Goal: Task Accomplishment & Management: Manage account settings

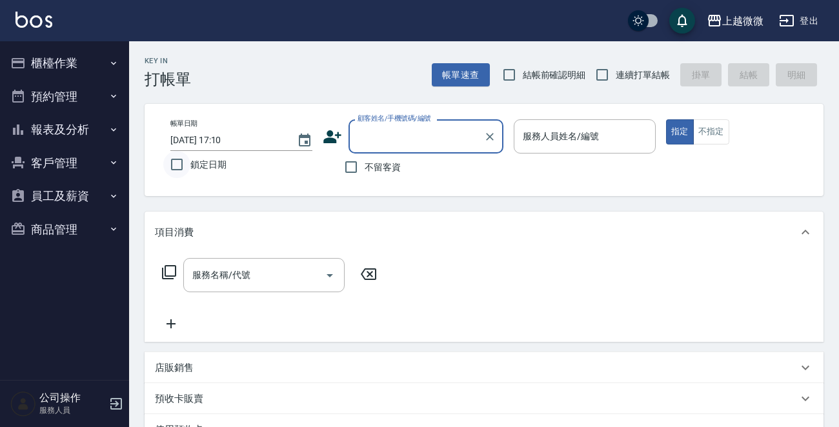
click at [172, 161] on input "鎖定日期" at bounding box center [176, 164] width 27 height 27
checkbox input "true"
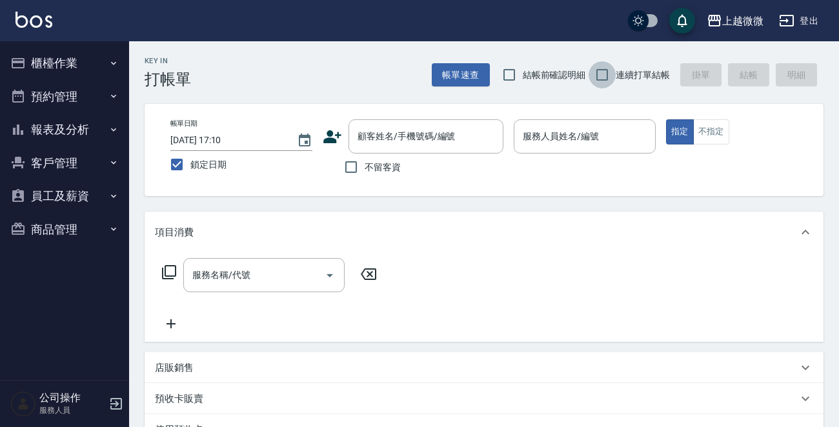
click at [602, 70] on input "連續打單結帳" at bounding box center [601, 74] width 27 height 27
checkbox input "true"
click at [608, 136] on input "服務人員姓名/編號" at bounding box center [584, 136] width 130 height 23
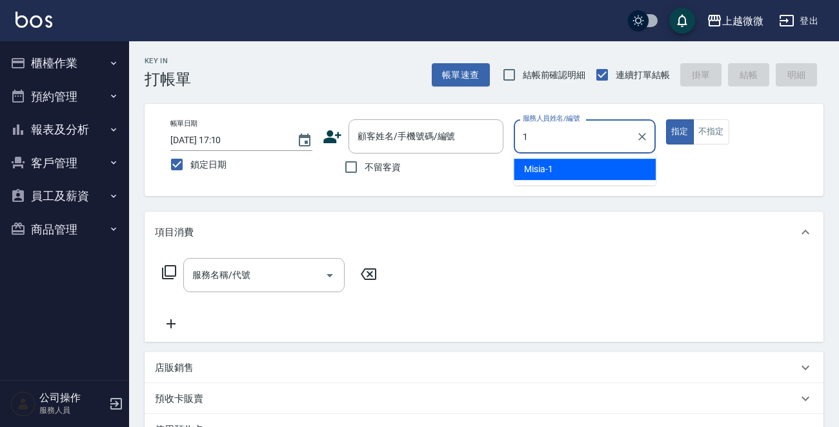
drag, startPoint x: 569, startPoint y: 164, endPoint x: 470, endPoint y: 174, distance: 99.2
click at [568, 165] on div "Misia -1" at bounding box center [585, 169] width 142 height 21
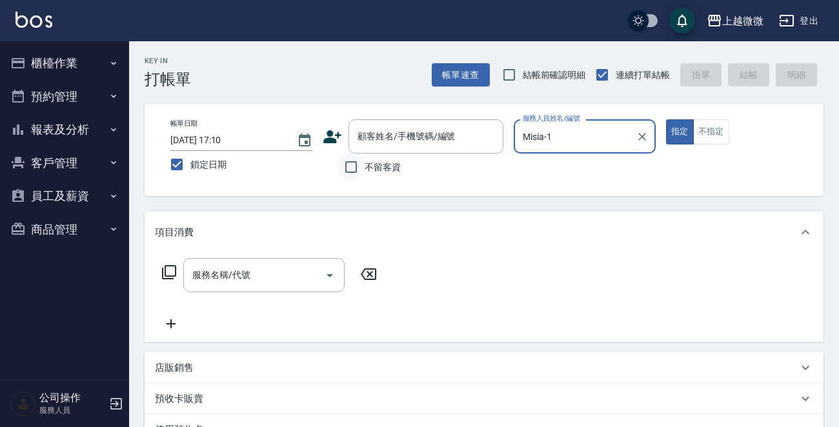
type input "Misia-1"
click at [341, 175] on input "不留客資" at bounding box center [350, 167] width 27 height 27
checkbox input "true"
click at [271, 281] on input "服務名稱/代號" at bounding box center [254, 275] width 130 height 23
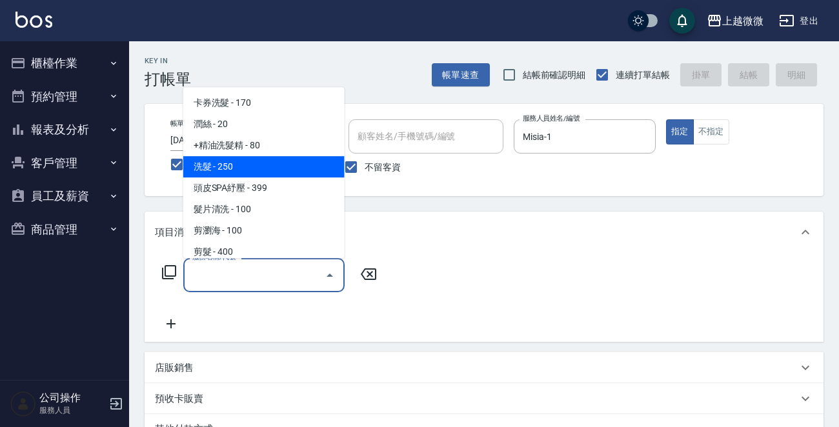
click at [277, 163] on span "洗髮 - 250" at bounding box center [263, 166] width 161 height 21
type input "洗髮(A03)"
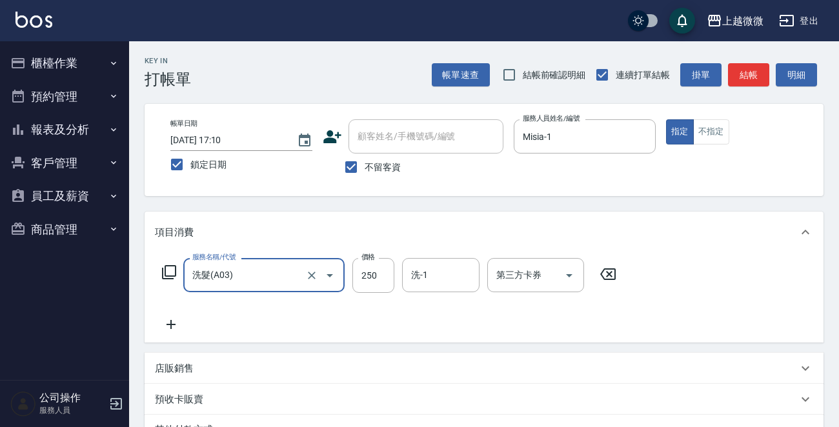
click at [168, 323] on icon at bounding box center [171, 324] width 32 height 15
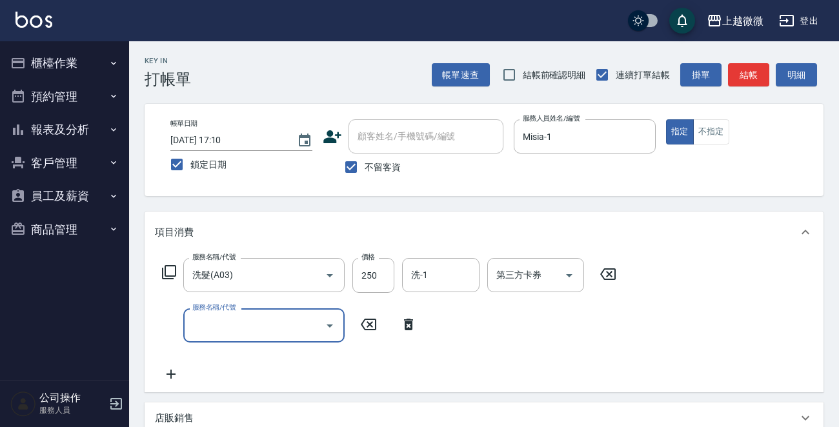
click at [232, 333] on input "服務名稱/代號" at bounding box center [254, 325] width 130 height 23
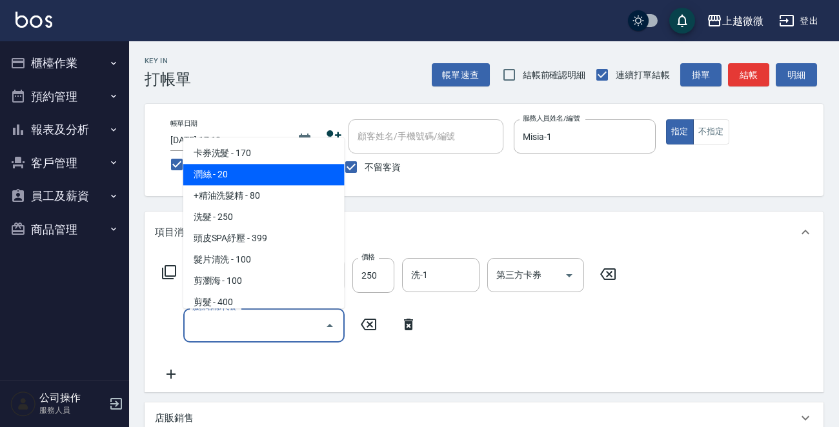
click at [258, 177] on span "潤絲 - 20" at bounding box center [263, 175] width 161 height 21
type input "潤絲(A01)"
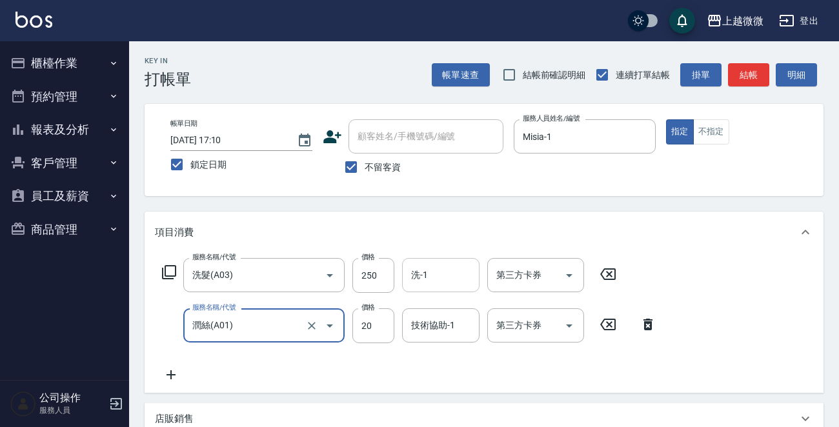
click at [446, 264] on input "洗-1" at bounding box center [441, 275] width 66 height 23
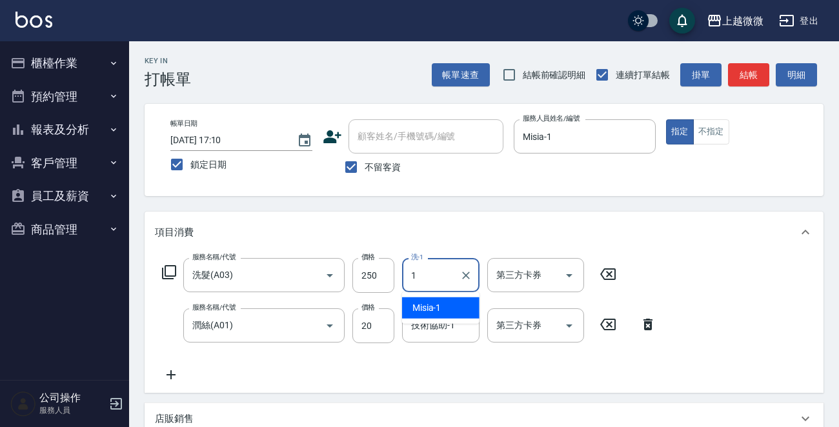
click at [441, 312] on div "Misia -1" at bounding box center [440, 307] width 77 height 21
type input "Misia-1"
click at [438, 326] on div "技術協助-1 技術協助-1" at bounding box center [440, 325] width 77 height 34
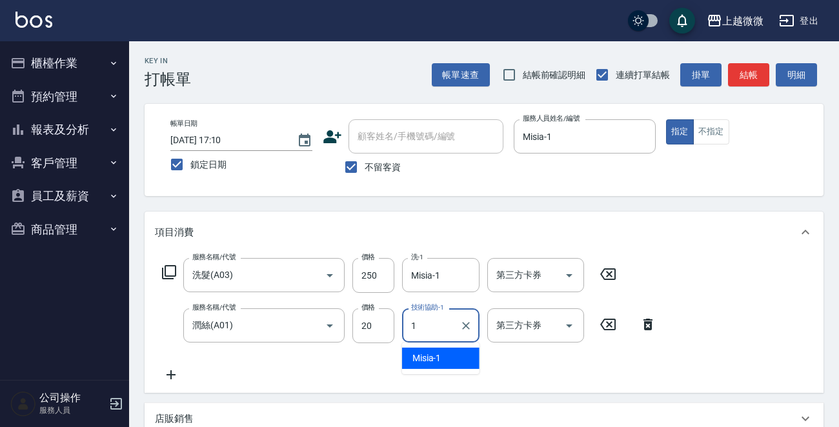
drag, startPoint x: 442, startPoint y: 355, endPoint x: 456, endPoint y: 356, distance: 14.3
click at [442, 356] on div "Misia -1" at bounding box center [440, 358] width 77 height 21
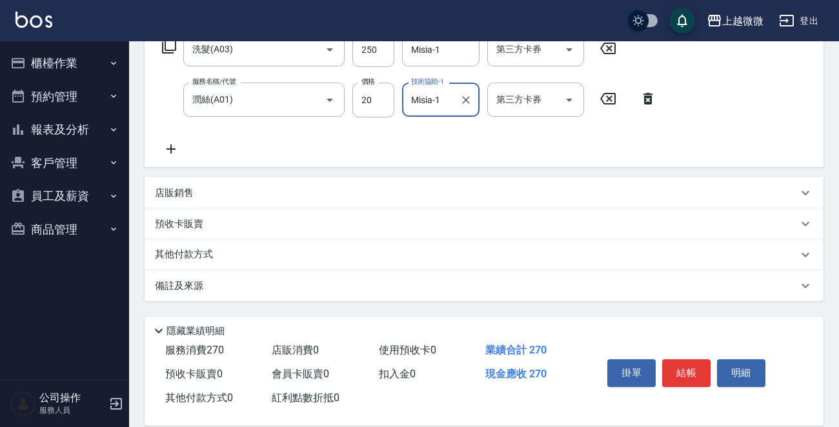
scroll to position [243, 0]
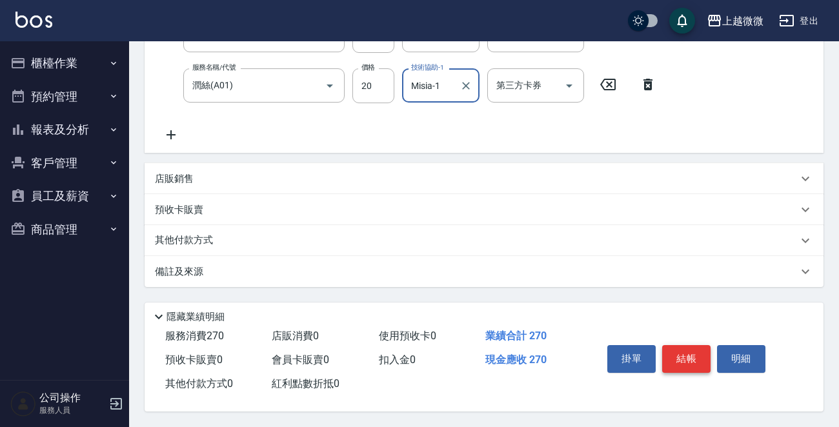
type input "Misia-1"
click at [697, 365] on button "結帳" at bounding box center [686, 358] width 48 height 27
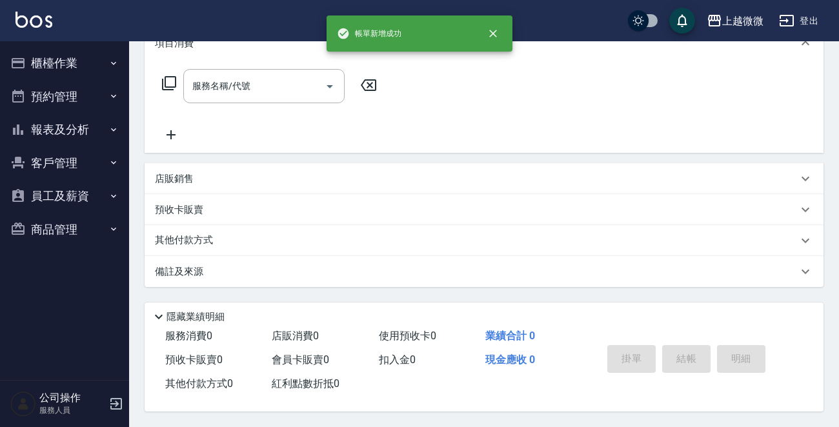
scroll to position [0, 0]
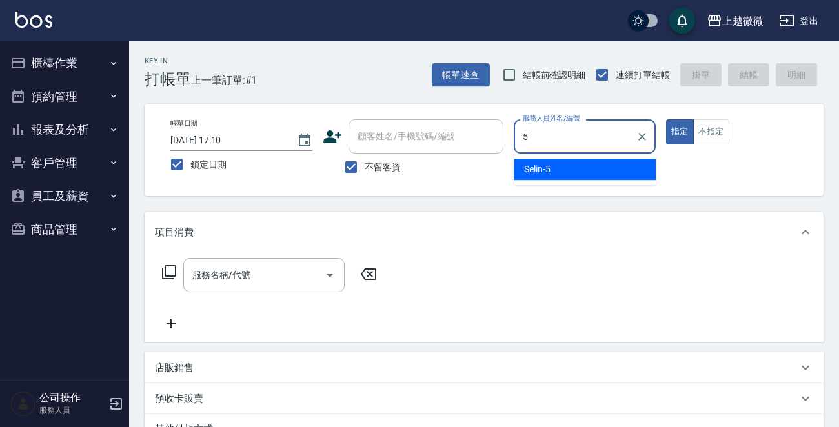
click at [559, 163] on div "Selin -5" at bounding box center [585, 169] width 142 height 21
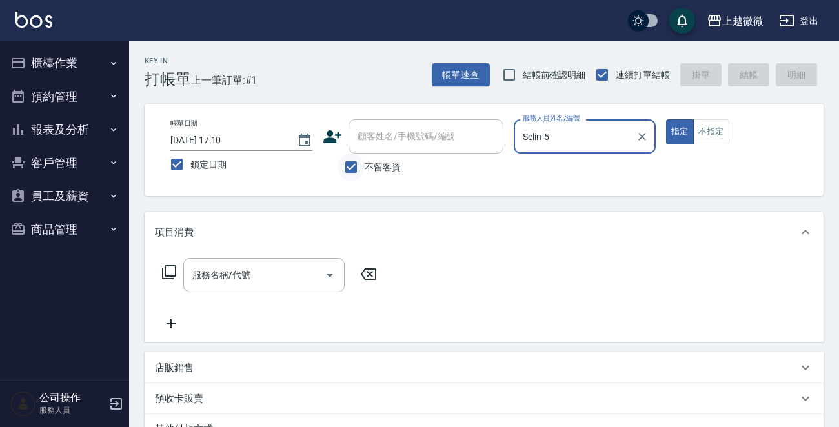
type input "Selin-5"
click at [342, 166] on input "不留客資" at bounding box center [350, 167] width 27 height 27
checkbox input "false"
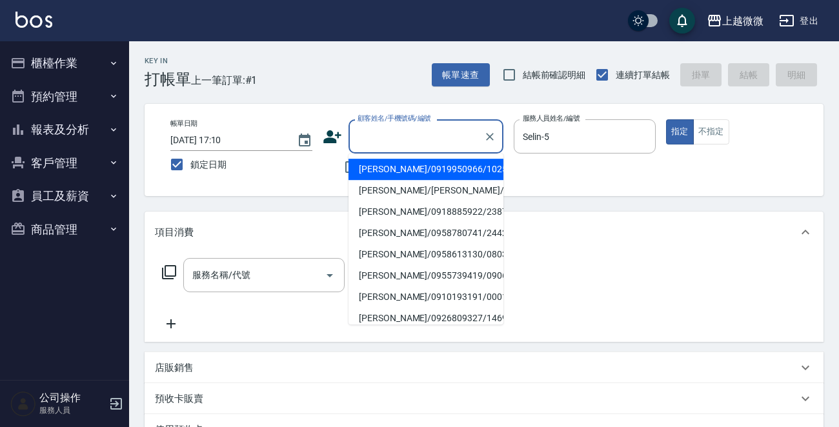
click at [390, 145] on input "顧客姓名/手機號碼/編號" at bounding box center [416, 136] width 124 height 23
type input "a"
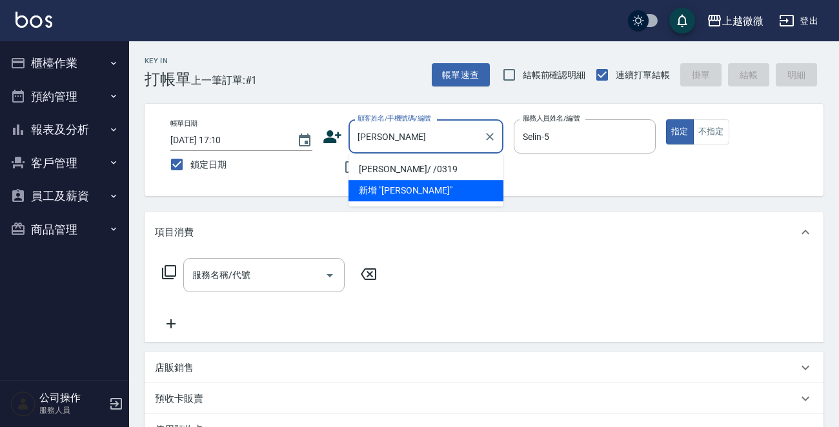
click at [385, 167] on li "王珮琪/ /0319" at bounding box center [425, 169] width 155 height 21
type input "王珮琪/ /0319"
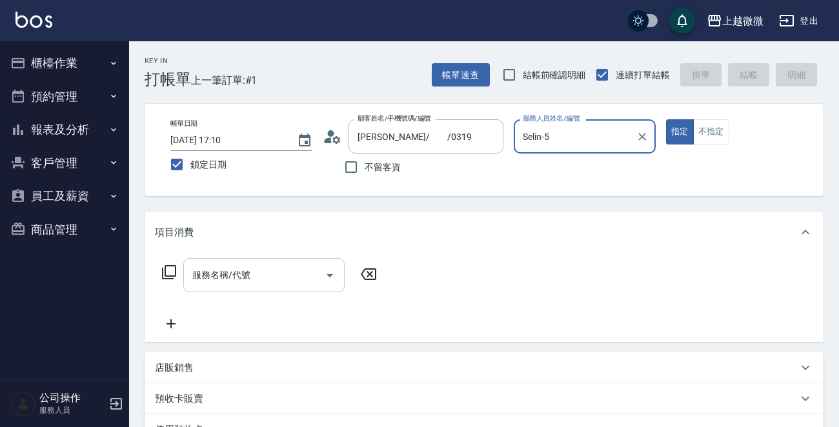
click at [258, 274] on input "服務名稱/代號" at bounding box center [254, 275] width 130 height 23
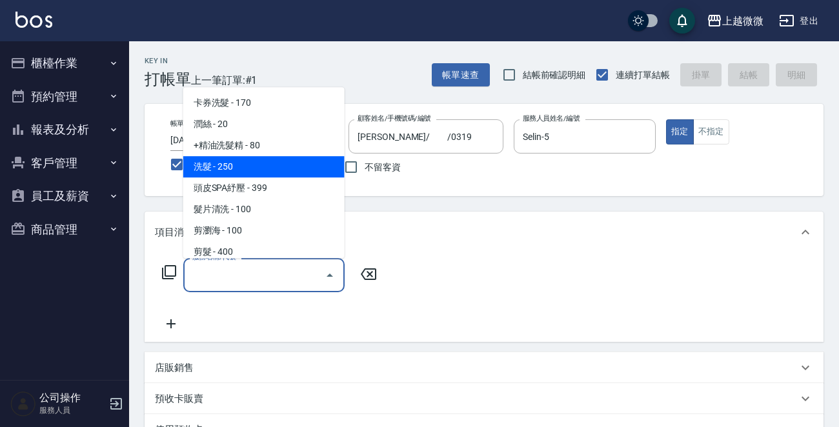
click at [252, 172] on span "洗髮 - 250" at bounding box center [263, 166] width 161 height 21
type input "洗髮(A03)"
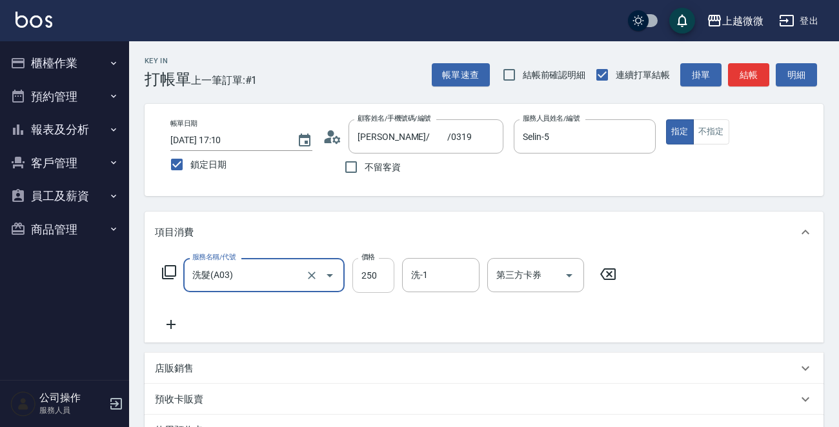
click at [386, 278] on input "250" at bounding box center [373, 275] width 42 height 35
type input "300"
click at [428, 277] on input "洗-1" at bounding box center [441, 275] width 66 height 23
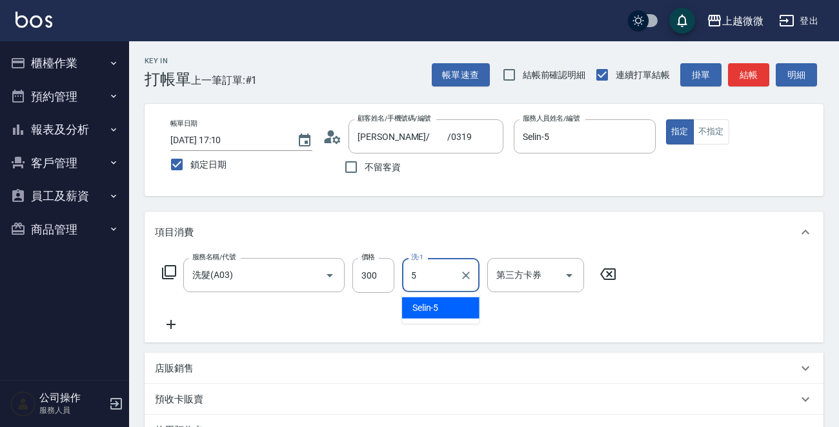
click at [440, 308] on div "Selin -5" at bounding box center [440, 307] width 77 height 21
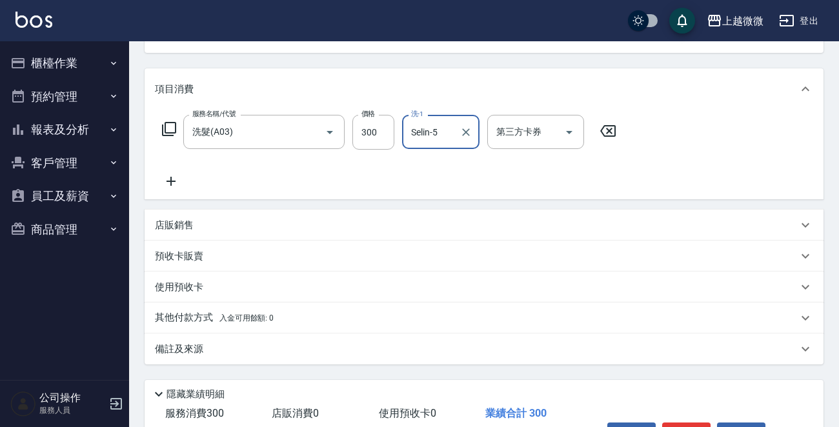
scroll to position [224, 0]
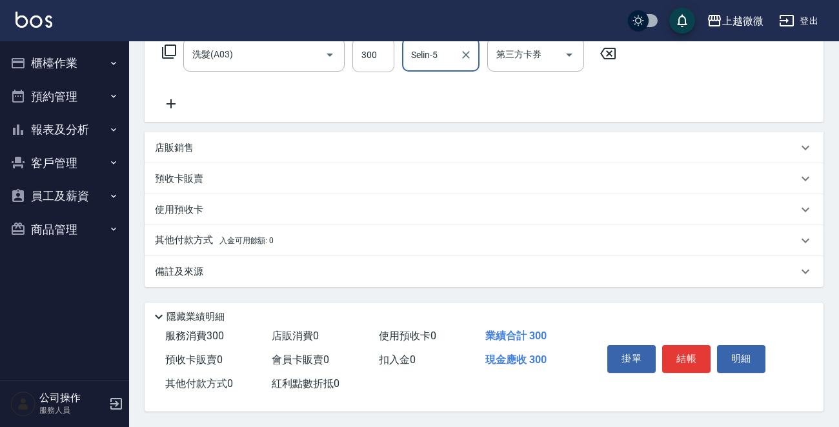
type input "Selin-5"
click at [168, 101] on icon at bounding box center [171, 103] width 32 height 15
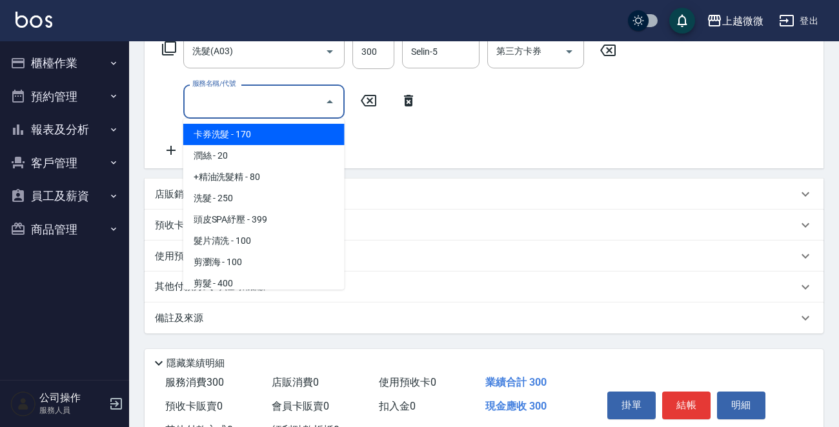
click at [218, 109] on input "服務名稱/代號" at bounding box center [254, 101] width 130 height 23
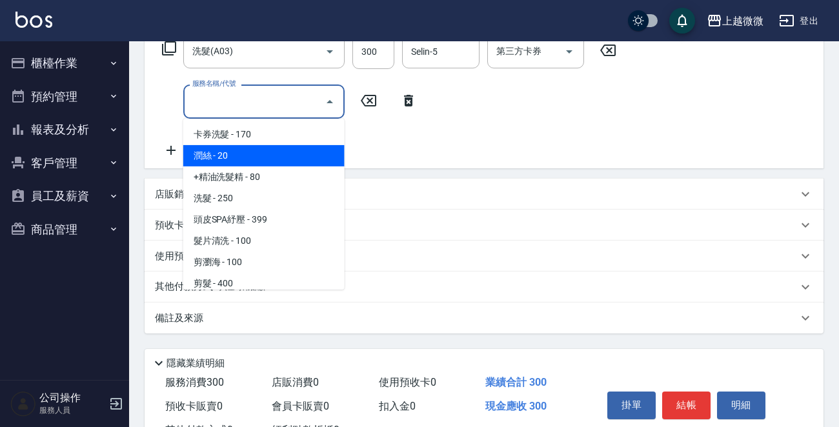
click at [243, 157] on span "潤絲 - 20" at bounding box center [263, 155] width 161 height 21
type input "潤絲(A01)"
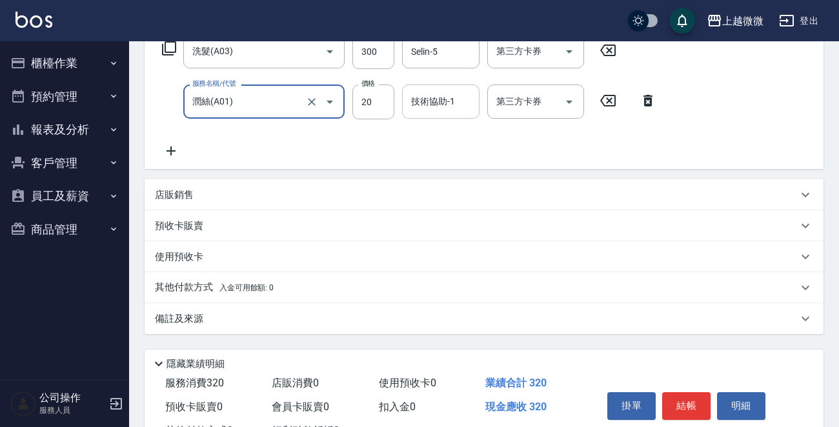
click at [454, 103] on input "技術協助-1" at bounding box center [441, 101] width 66 height 23
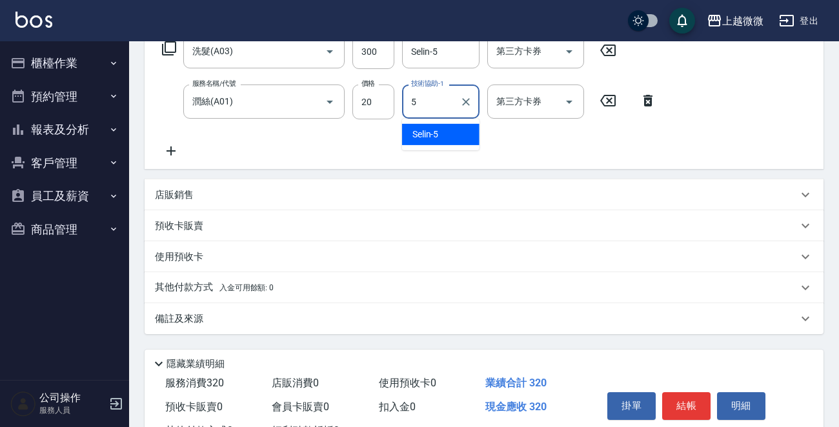
click at [444, 132] on div "Selin -5" at bounding box center [440, 134] width 77 height 21
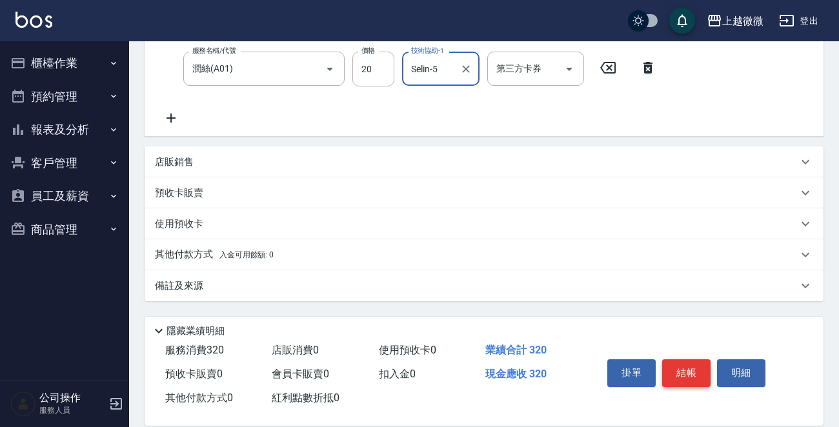
scroll to position [274, 0]
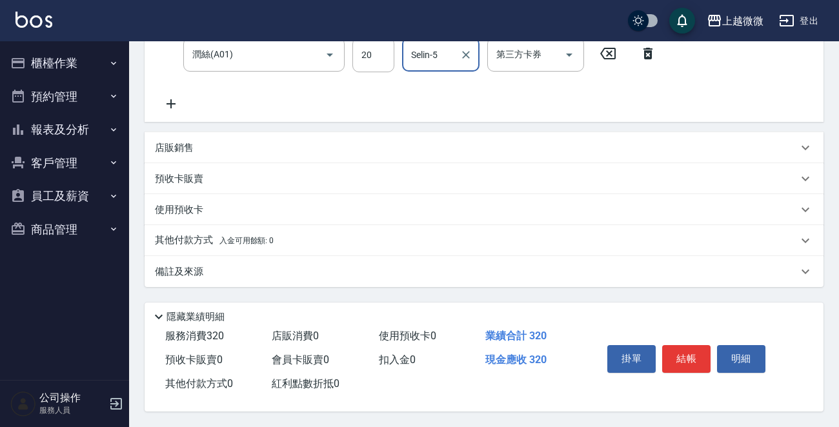
type input "Selin-5"
click at [685, 357] on button "結帳" at bounding box center [686, 358] width 48 height 27
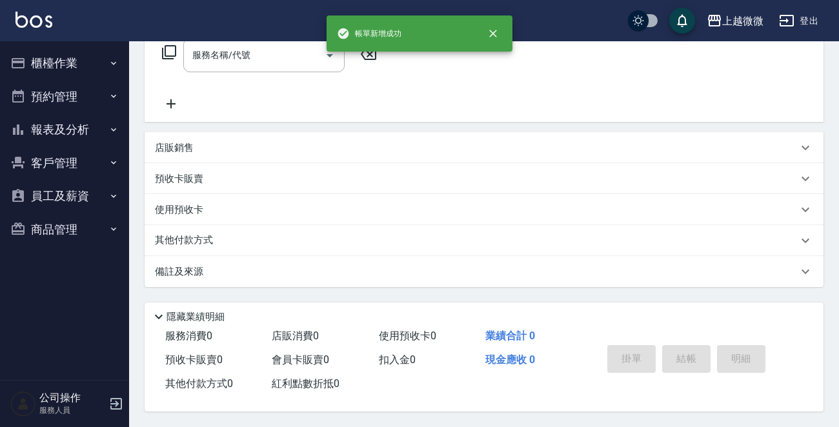
scroll to position [0, 0]
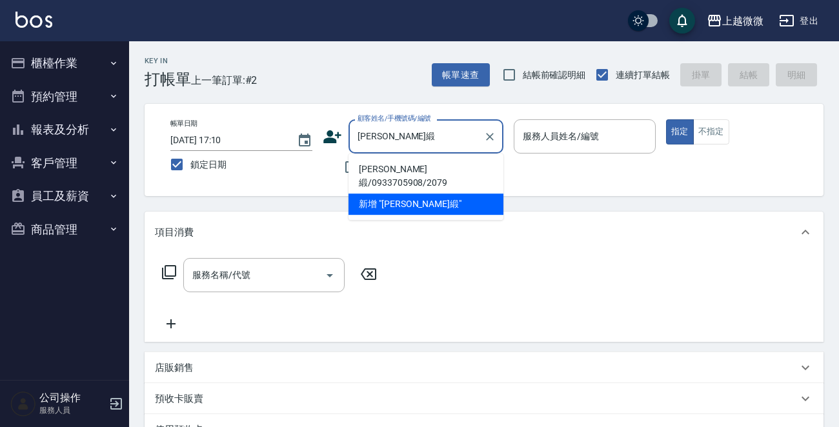
click at [399, 165] on li "吳美緞/0933705908/2079" at bounding box center [425, 176] width 155 height 35
type input "吳美緞/0933705908/2079"
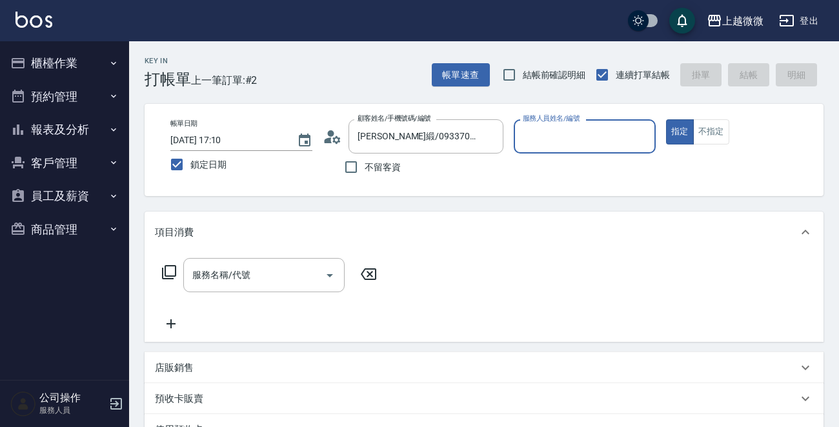
type input "Vivi-6"
click at [241, 280] on div "服務名稱/代號 服務名稱/代號" at bounding box center [263, 275] width 161 height 34
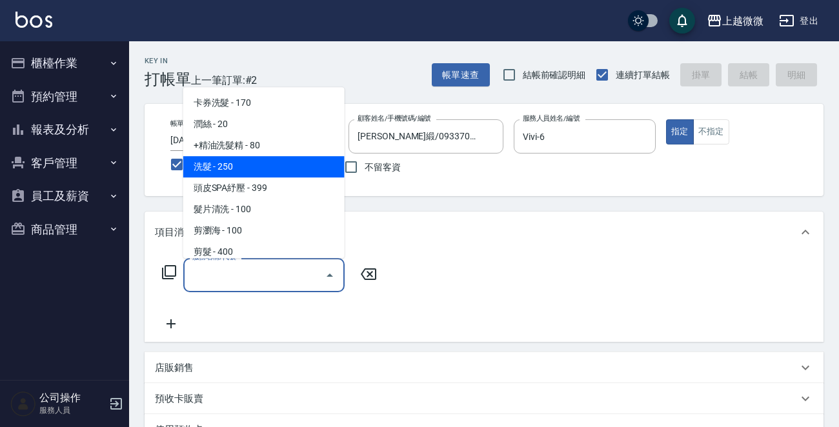
click at [253, 162] on span "洗髮 - 250" at bounding box center [263, 166] width 161 height 21
type input "洗髮(A03)"
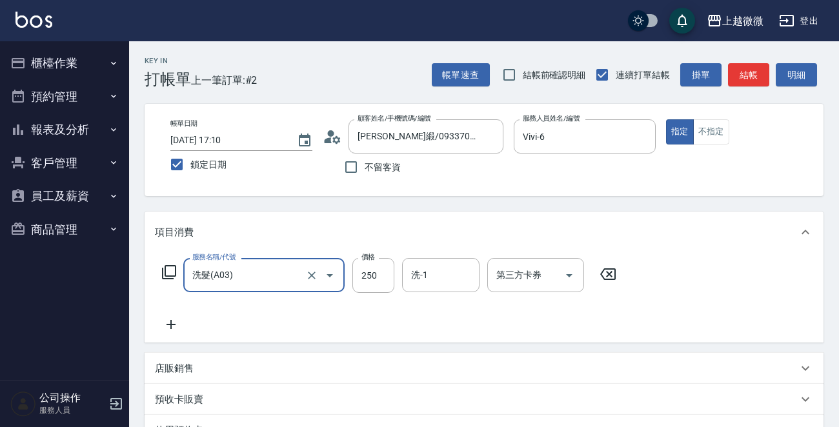
click at [167, 321] on icon at bounding box center [171, 324] width 32 height 15
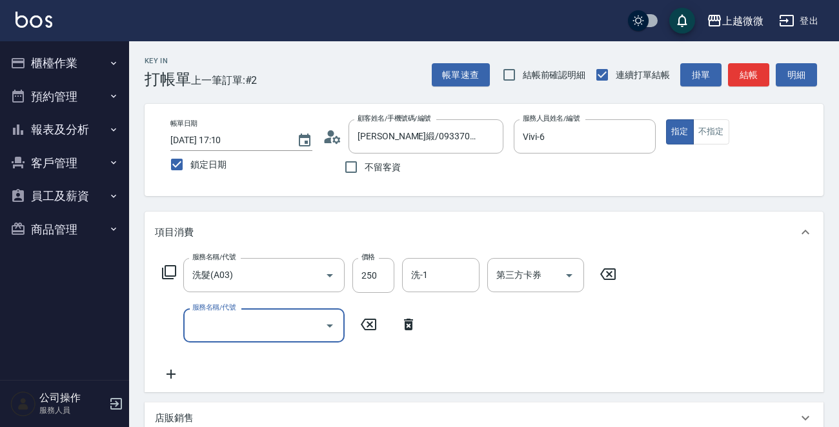
click at [202, 321] on input "服務名稱/代號" at bounding box center [254, 325] width 130 height 23
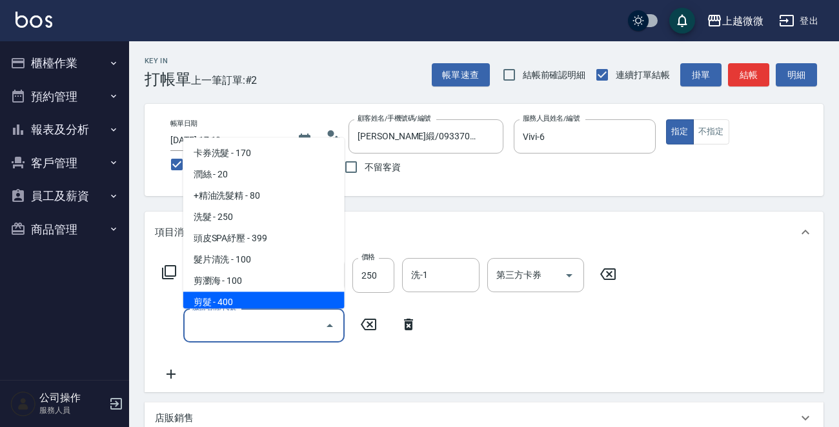
click at [256, 306] on span "剪髮 - 400" at bounding box center [263, 302] width 161 height 21
type input "剪髮(B02)"
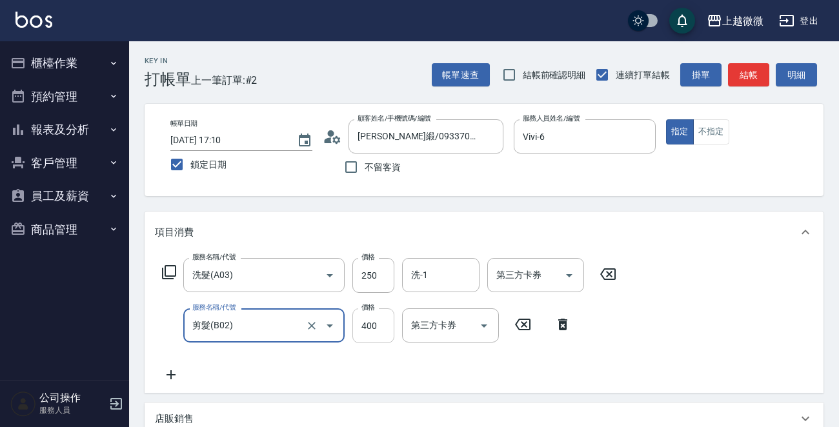
click at [368, 325] on input "400" at bounding box center [373, 325] width 42 height 35
type input "550"
click at [174, 374] on icon at bounding box center [171, 374] width 32 height 15
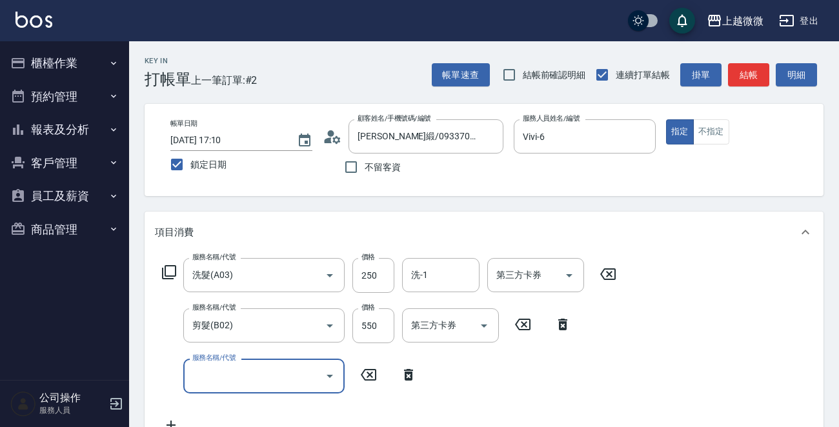
click at [282, 391] on div "服務名稱/代號" at bounding box center [263, 376] width 161 height 34
type input "補染(D01)"
click at [174, 418] on icon at bounding box center [171, 425] width 32 height 15
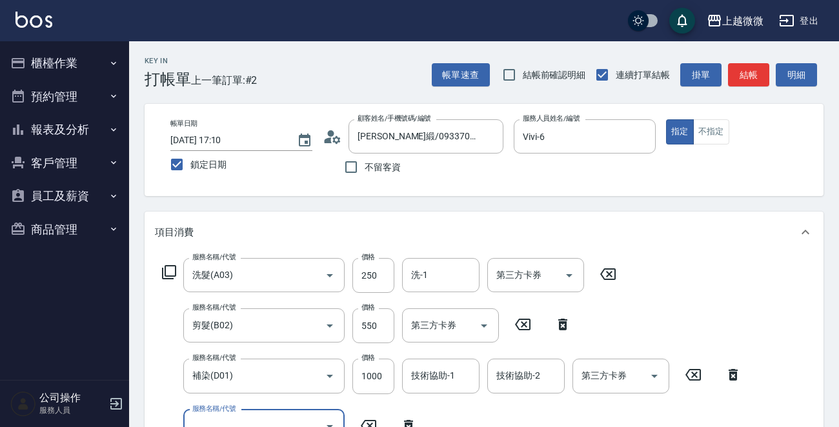
scroll to position [10, 0]
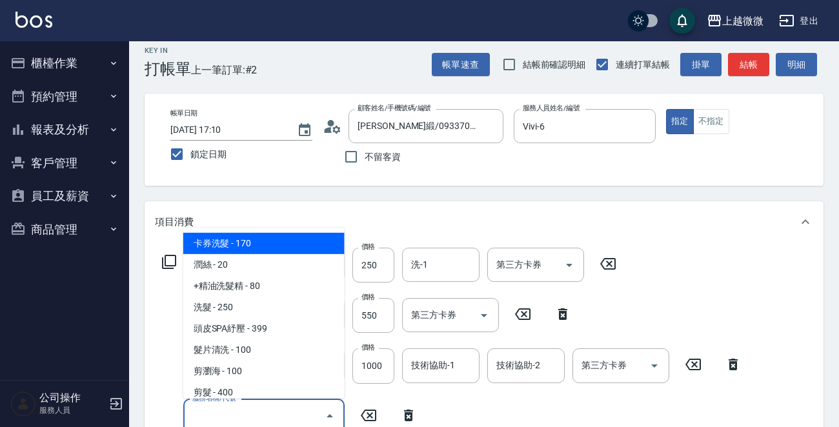
click at [216, 415] on input "服務名稱/代號" at bounding box center [254, 416] width 130 height 23
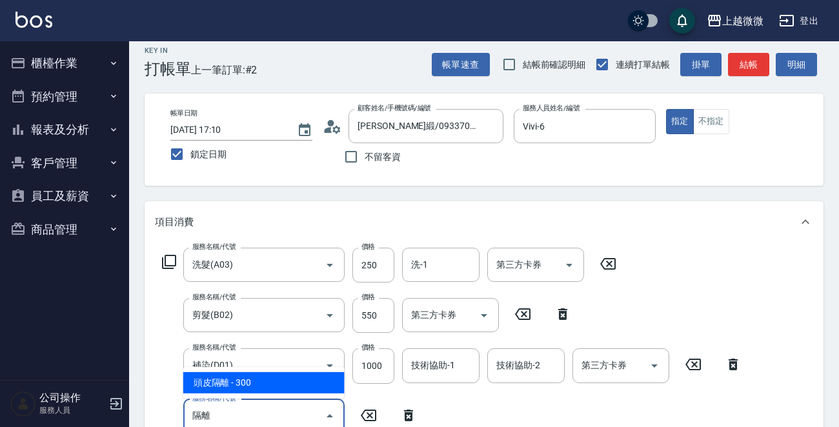
click at [271, 389] on span "頭皮隔離 - 300" at bounding box center [263, 382] width 161 height 21
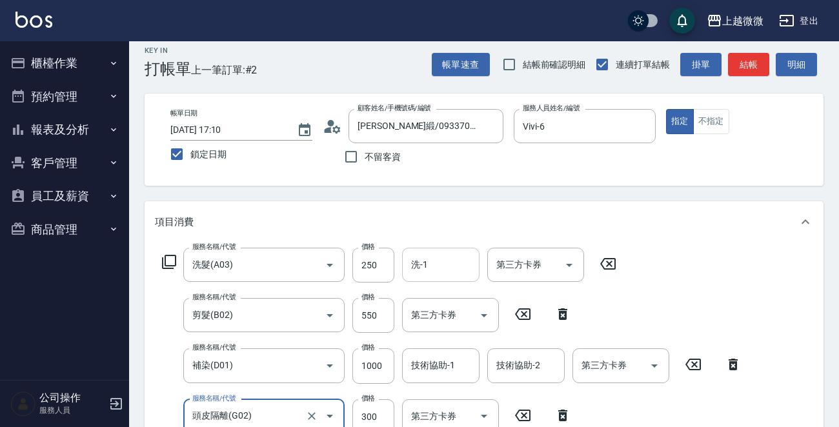
type input "頭皮隔離(G02)"
click at [437, 265] on input "洗-1" at bounding box center [441, 265] width 66 height 23
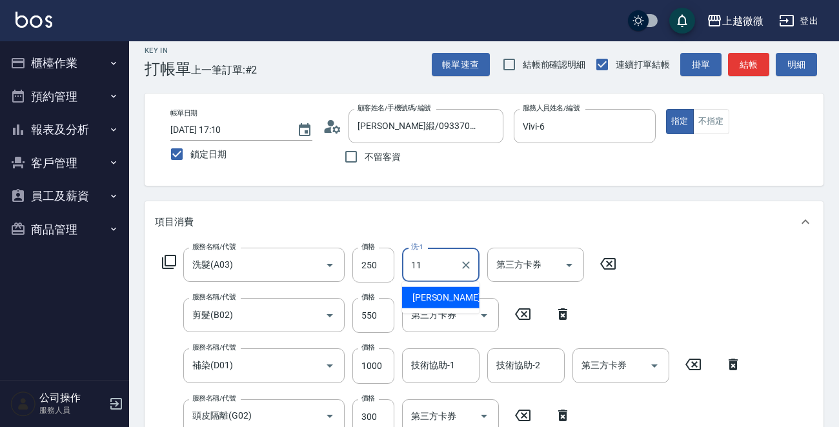
click at [457, 304] on div "Kristin -11" at bounding box center [440, 297] width 77 height 21
type input "[PERSON_NAME]-11"
click at [445, 354] on input "技術協助-1" at bounding box center [441, 365] width 66 height 23
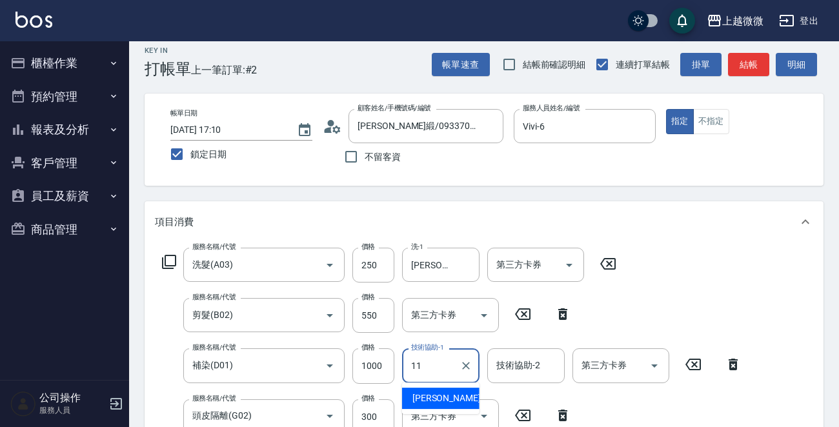
click at [426, 388] on div "Kristin -11" at bounding box center [440, 398] width 77 height 21
type input "[PERSON_NAME]-11"
click at [533, 374] on input "技術協助-2" at bounding box center [526, 365] width 66 height 23
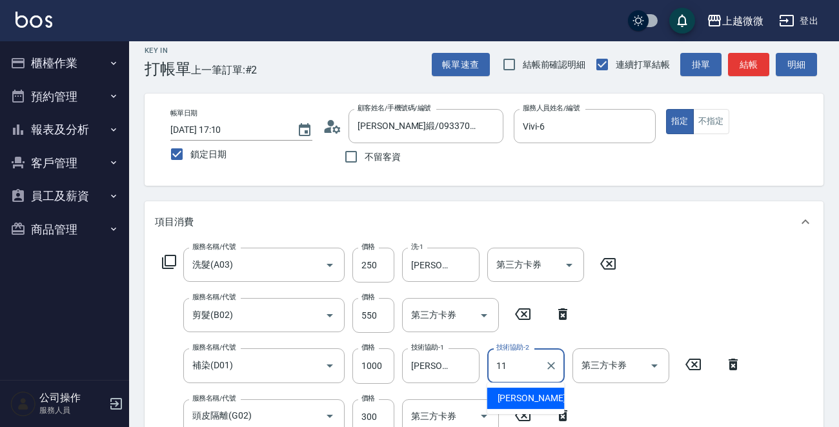
click at [523, 396] on span "Kristin -11" at bounding box center [537, 399] width 81 height 14
click at [531, 363] on input "[PERSON_NAME]-11" at bounding box center [516, 365] width 46 height 23
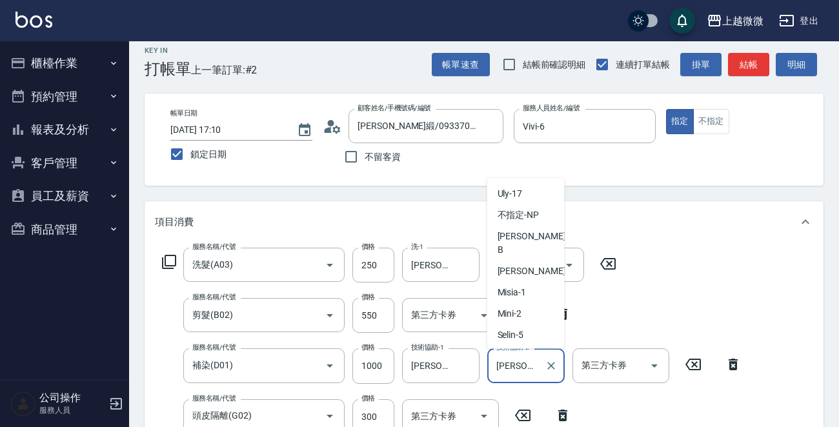
scroll to position [46, 0]
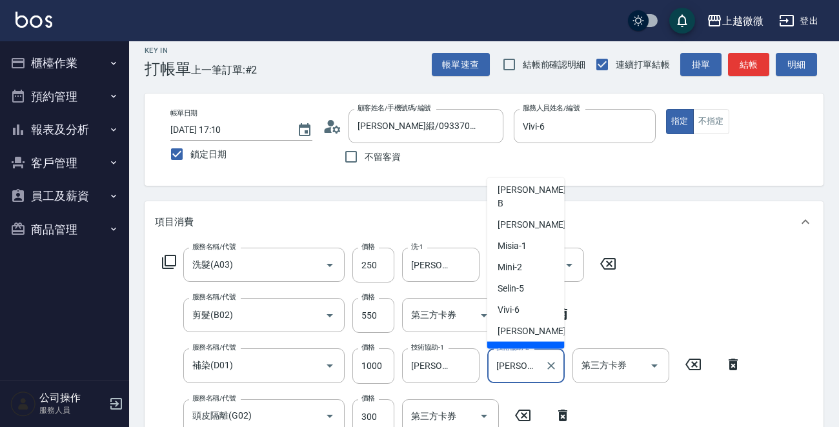
click at [531, 363] on input "[PERSON_NAME]-11" at bounding box center [516, 365] width 46 height 23
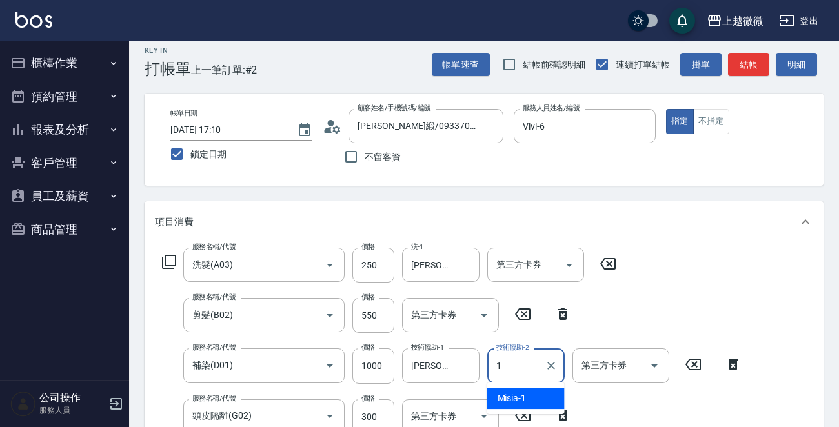
click at [518, 395] on span "Misia -1" at bounding box center [511, 399] width 29 height 14
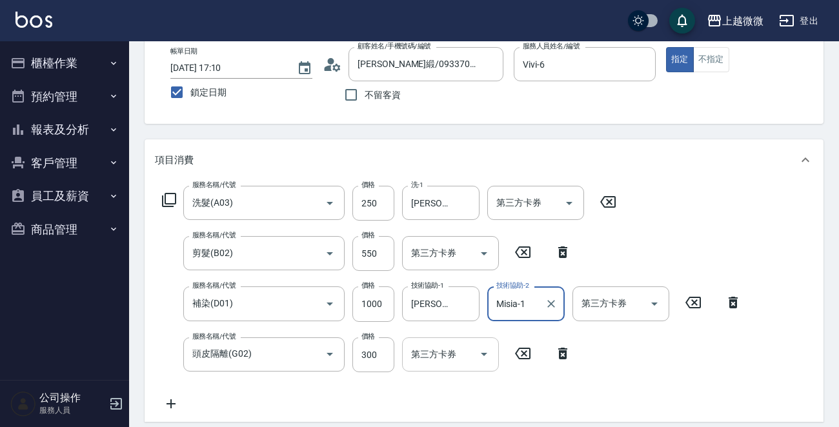
scroll to position [139, 0]
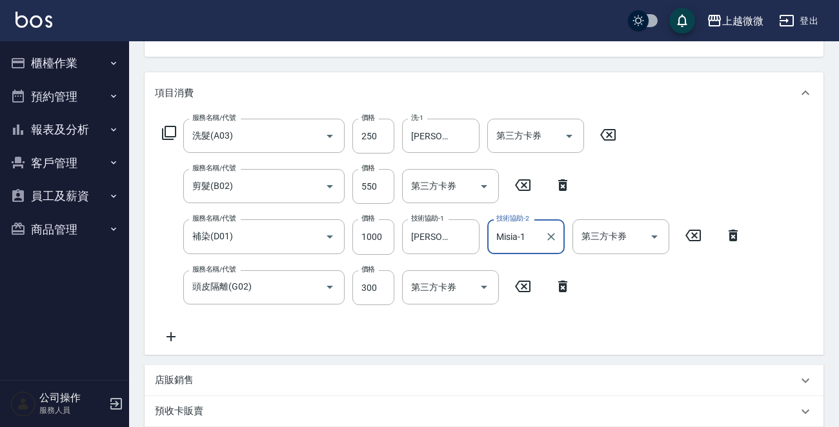
type input "Misia-1"
click at [171, 335] on icon at bounding box center [170, 336] width 9 height 9
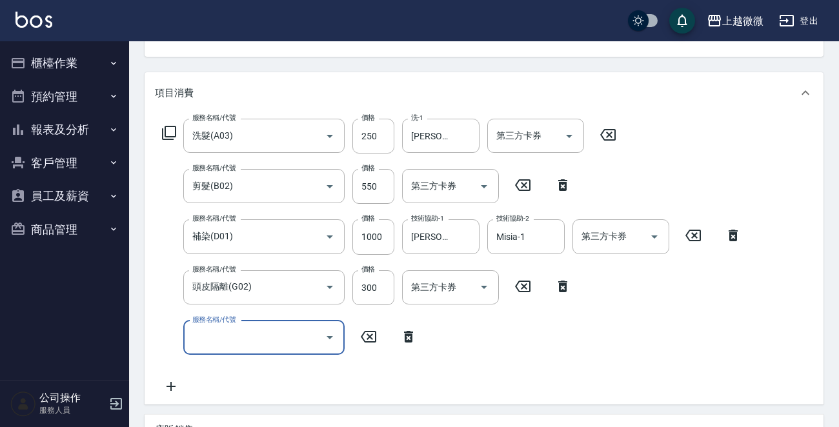
click at [270, 348] on div "服務名稱/代號" at bounding box center [263, 338] width 161 height 34
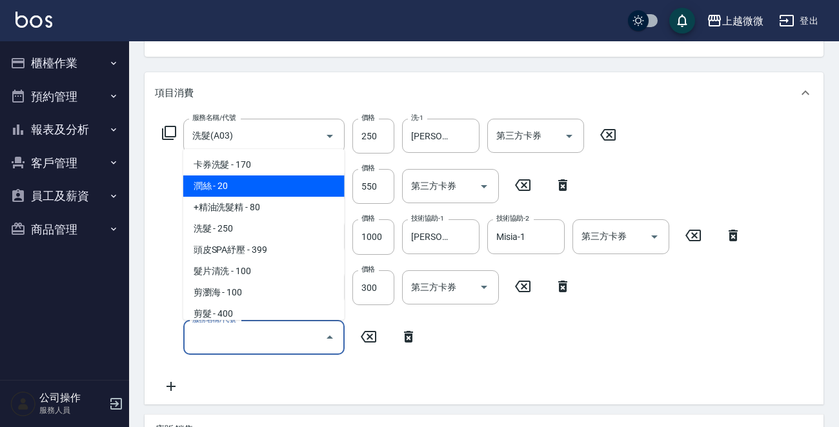
click at [270, 186] on span "潤絲 - 20" at bounding box center [263, 185] width 161 height 21
type input "潤絲(A01)"
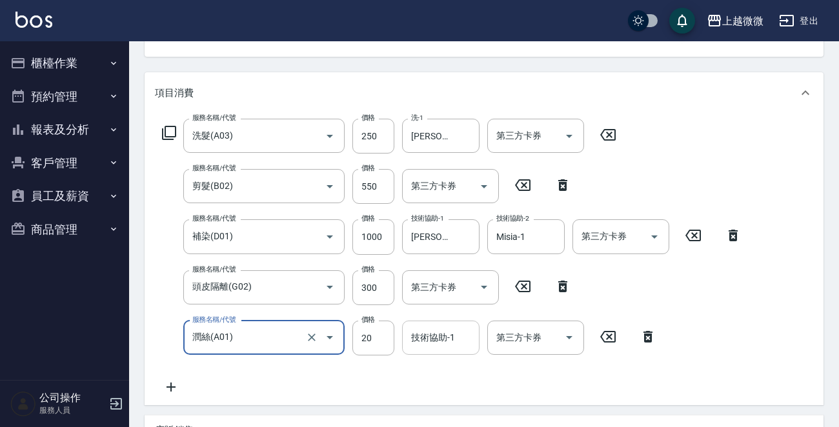
click at [439, 343] on input "技術協助-1" at bounding box center [441, 337] width 66 height 23
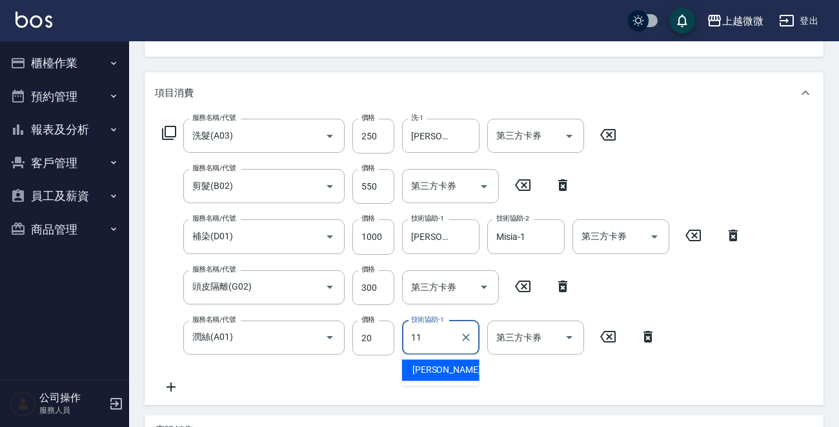
click at [443, 372] on span "Kristin -11" at bounding box center [452, 370] width 81 height 14
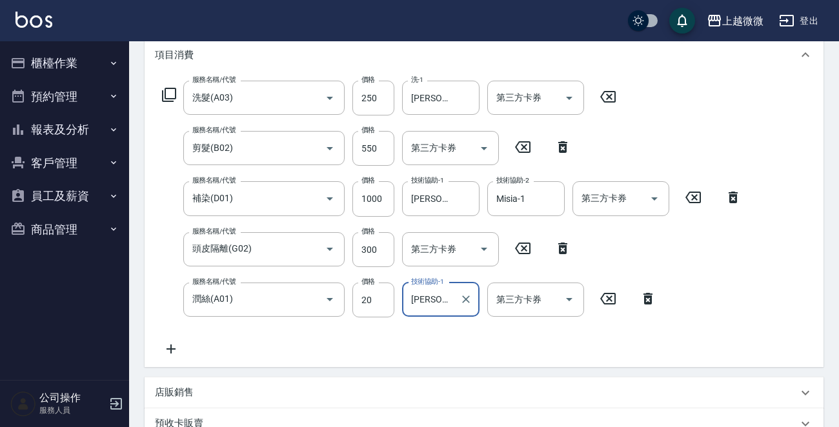
scroll to position [426, 0]
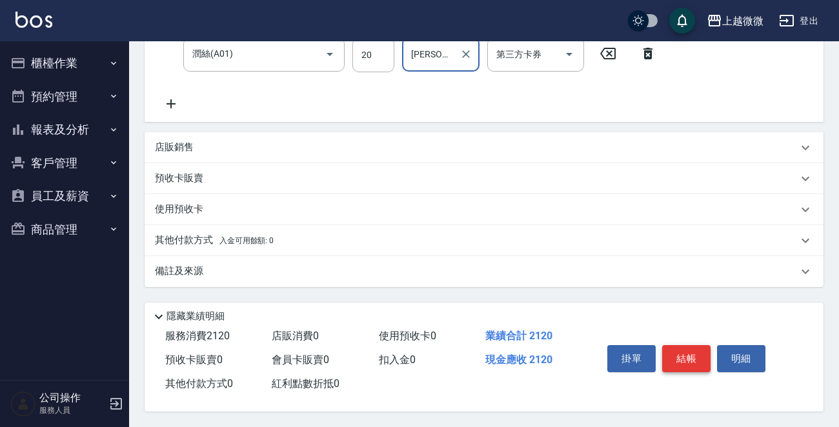
type input "[PERSON_NAME]-11"
click at [675, 357] on button "結帳" at bounding box center [686, 358] width 48 height 27
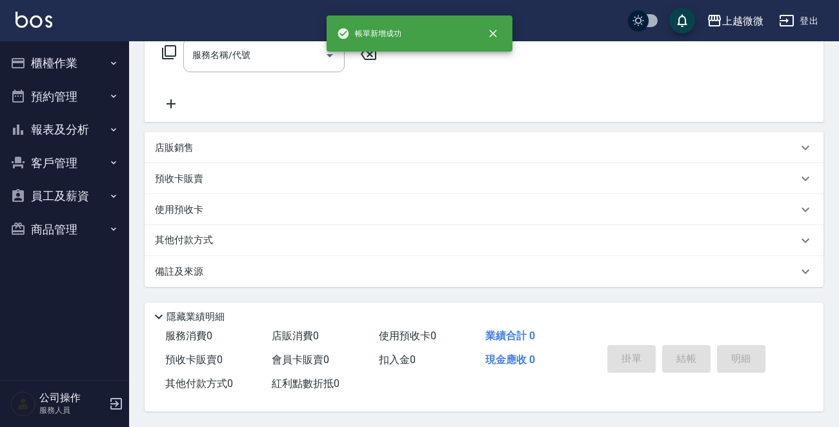
scroll to position [0, 0]
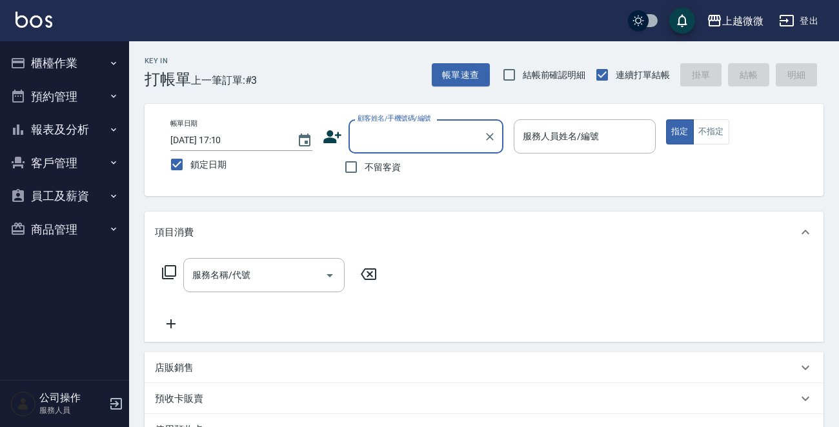
click at [555, 139] on div "服務人員姓名/編號 服務人員姓名/編號" at bounding box center [585, 136] width 142 height 34
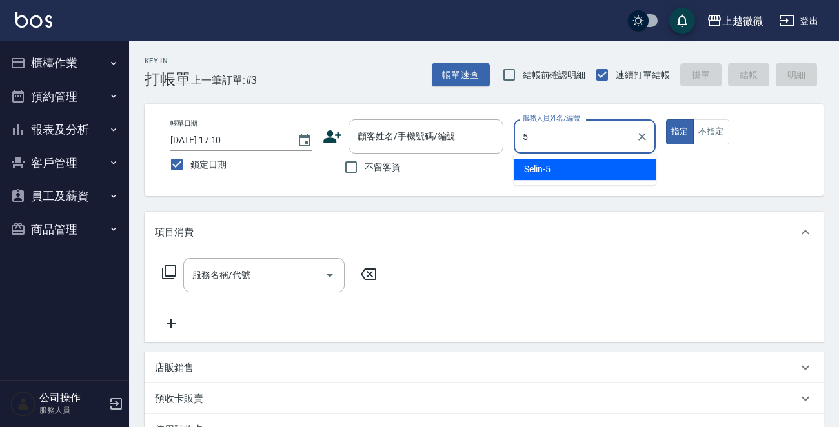
click at [548, 166] on span "Selin -5" at bounding box center [537, 170] width 26 height 14
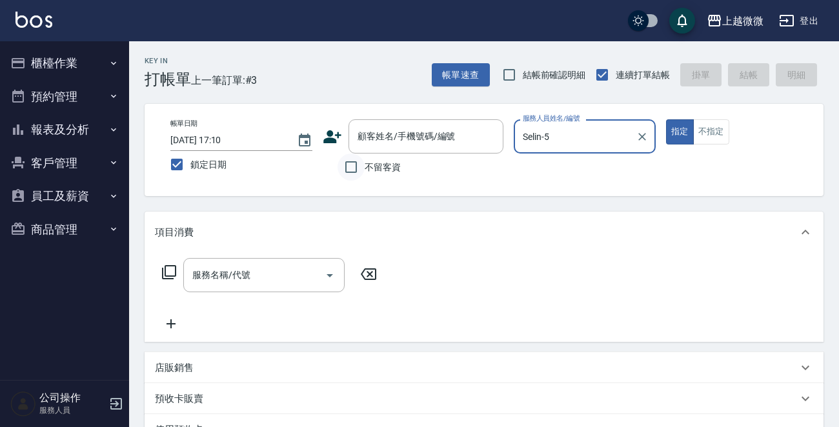
type input "Selin-5"
click at [355, 168] on input "不留客資" at bounding box center [350, 167] width 27 height 27
checkbox input "true"
click at [261, 277] on input "服務名稱/代號" at bounding box center [254, 275] width 130 height 23
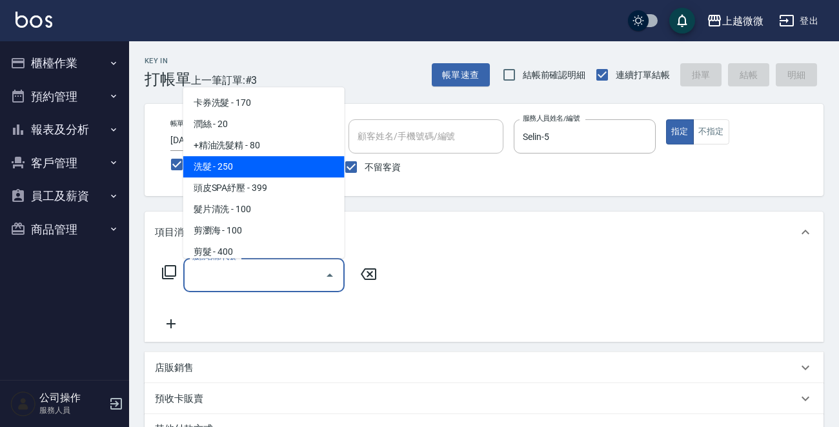
click at [255, 173] on span "洗髮 - 250" at bounding box center [263, 166] width 161 height 21
type input "洗髮(A03)"
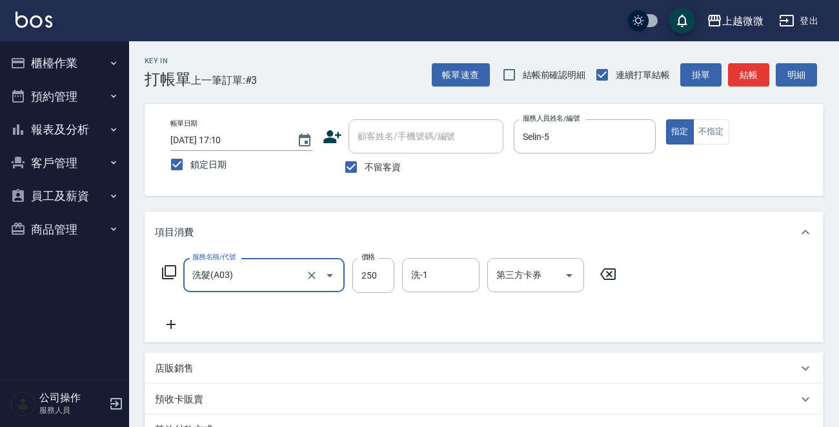
click at [172, 326] on icon at bounding box center [171, 324] width 32 height 15
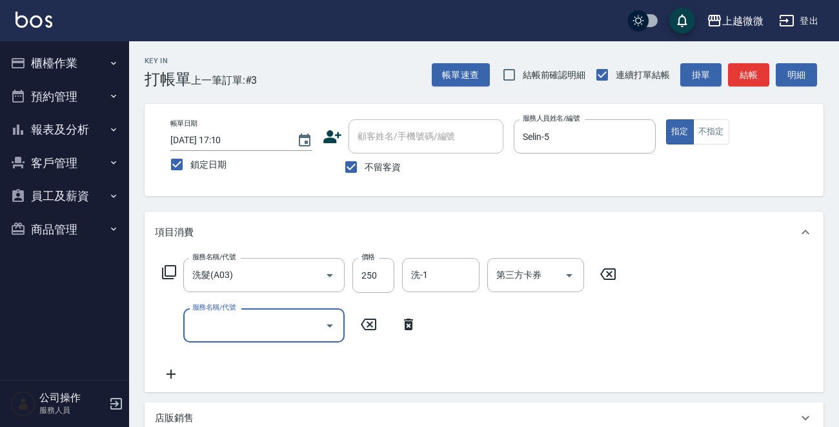
click at [262, 338] on div "服務名稱/代號" at bounding box center [263, 325] width 161 height 34
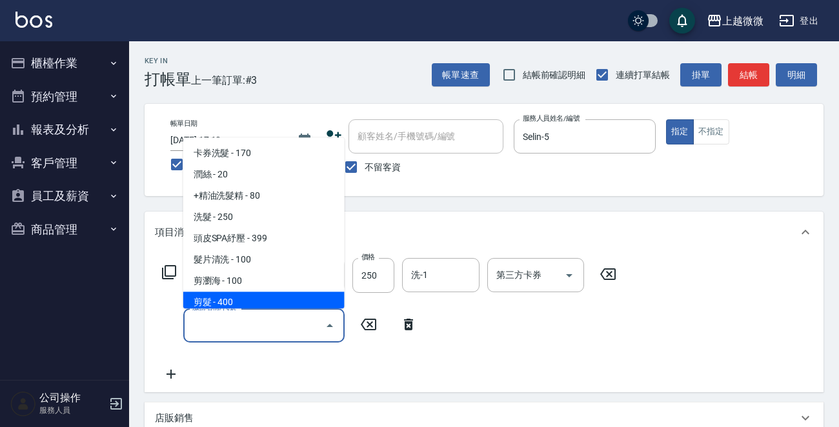
click at [245, 298] on span "剪髮 - 400" at bounding box center [263, 302] width 161 height 21
type input "剪髮(B02)"
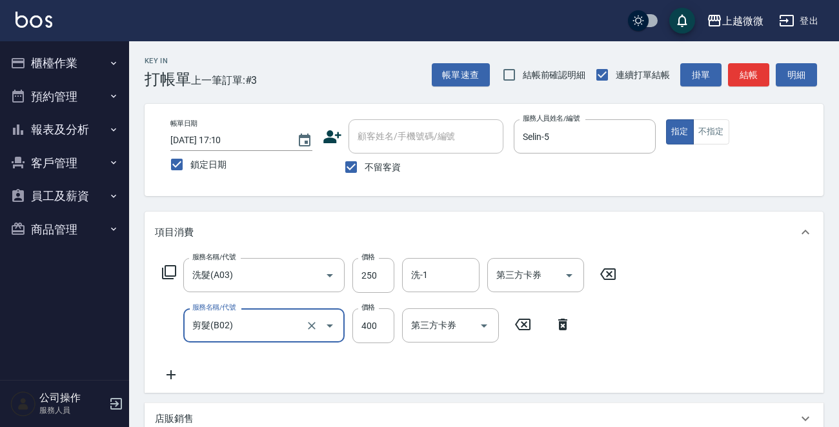
click at [399, 330] on div "服務名稱/代號 剪髮(B02) 服務名稱/代號 價格 400 價格 第三方卡券 第三方卡券" at bounding box center [367, 325] width 424 height 35
click at [385, 330] on input "400" at bounding box center [373, 325] width 42 height 35
type input "350"
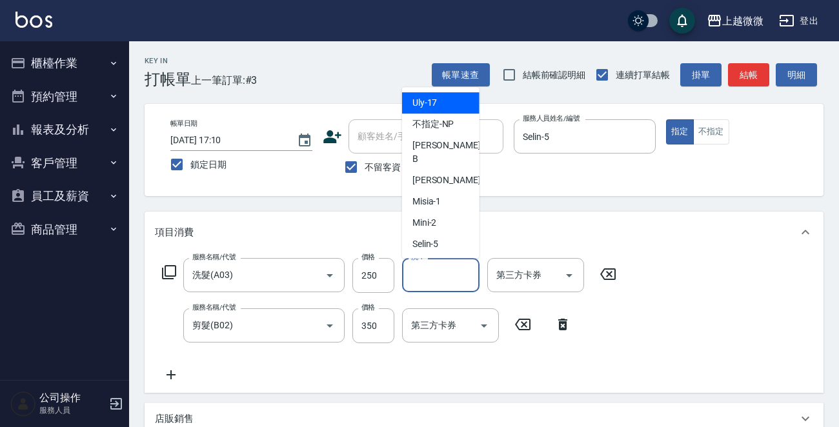
click at [462, 284] on input "洗-1" at bounding box center [441, 275] width 66 height 23
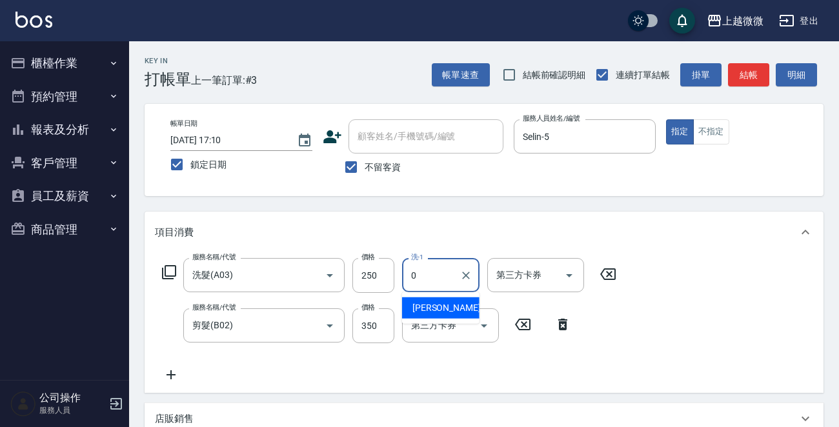
click at [426, 308] on span "Alex -0" at bounding box center [450, 308] width 76 height 14
type input "Alex-0"
click at [176, 368] on icon at bounding box center [171, 374] width 32 height 15
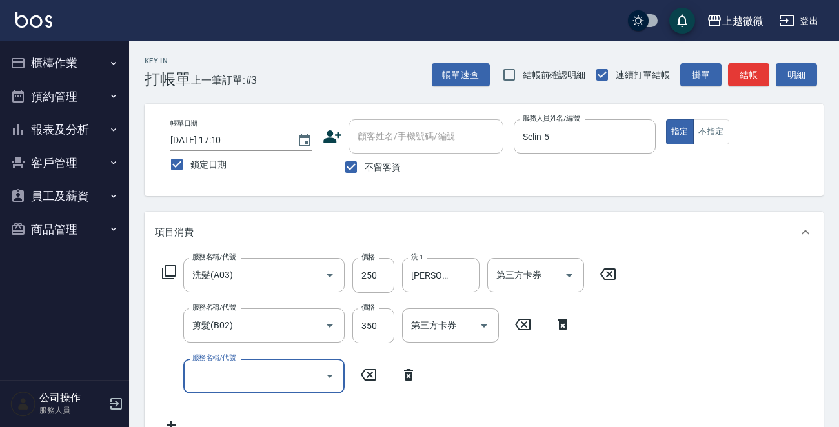
click at [219, 368] on div "服務名稱/代號 服務名稱/代號" at bounding box center [263, 376] width 161 height 34
click at [234, 375] on input "服務名稱/代號" at bounding box center [254, 376] width 130 height 23
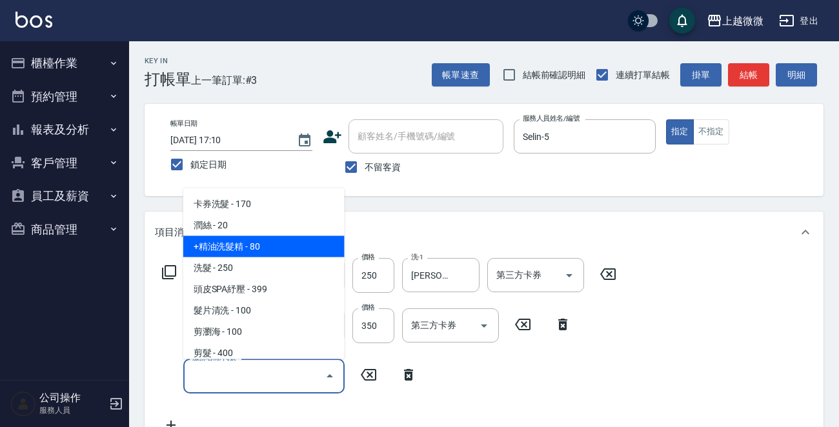
click at [241, 255] on span "+精油洗髮精 - 80" at bounding box center [263, 246] width 161 height 21
type input "+精油洗髮精(A02)"
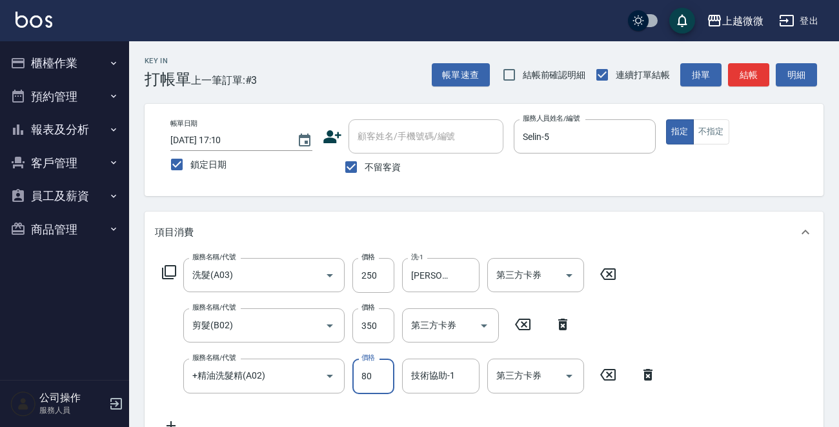
click at [374, 371] on input "80" at bounding box center [373, 376] width 42 height 35
type input "0"
drag, startPoint x: 383, startPoint y: 396, endPoint x: 430, endPoint y: 380, distance: 49.2
click at [385, 396] on div "服務名稱/代號 洗髮(A03) 服務名稱/代號 價格 250 價格 洗-1 Alex-0 洗-1 第三方卡券 第三方卡券 服務名稱/代號 剪髮(B02) 服務…" at bounding box center [409, 345] width 509 height 175
click at [430, 379] on input "技術協助-1" at bounding box center [441, 376] width 66 height 23
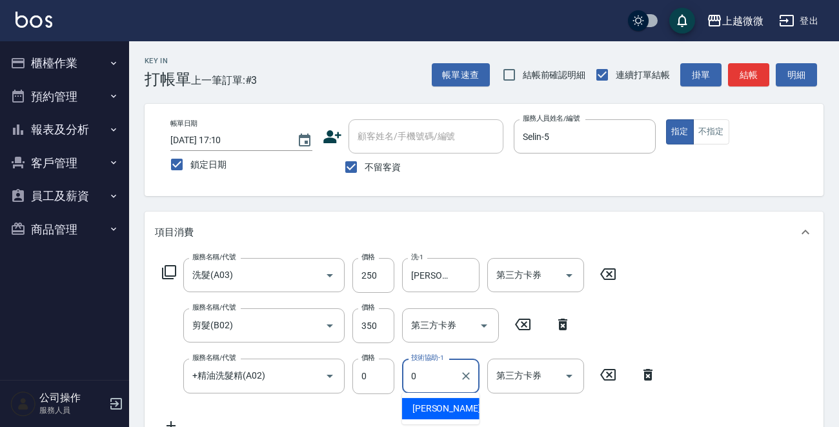
drag, startPoint x: 432, startPoint y: 405, endPoint x: 441, endPoint y: 396, distance: 12.3
click at [432, 406] on span "Alex -0" at bounding box center [450, 409] width 76 height 14
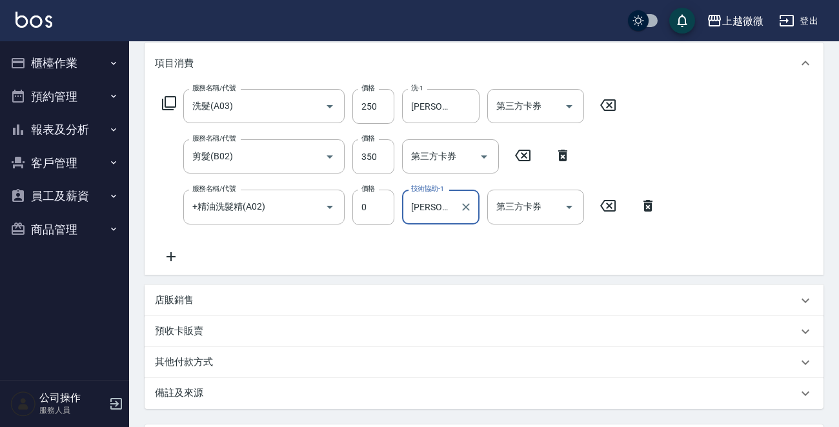
scroll to position [294, 0]
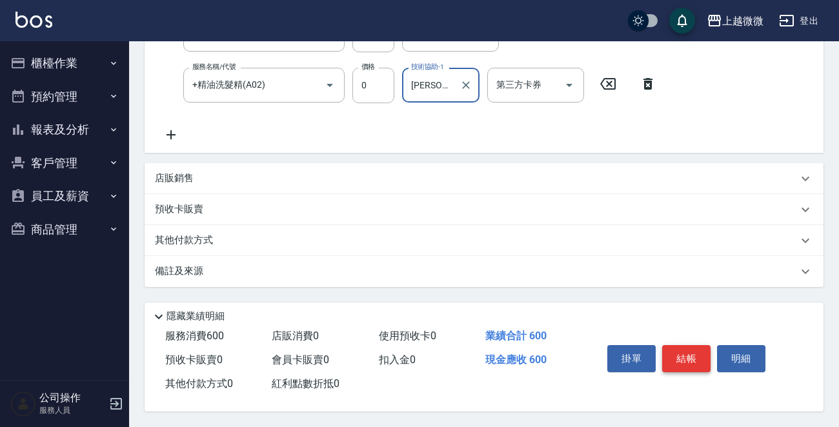
type input "Alex-0"
click at [674, 358] on button "結帳" at bounding box center [686, 358] width 48 height 27
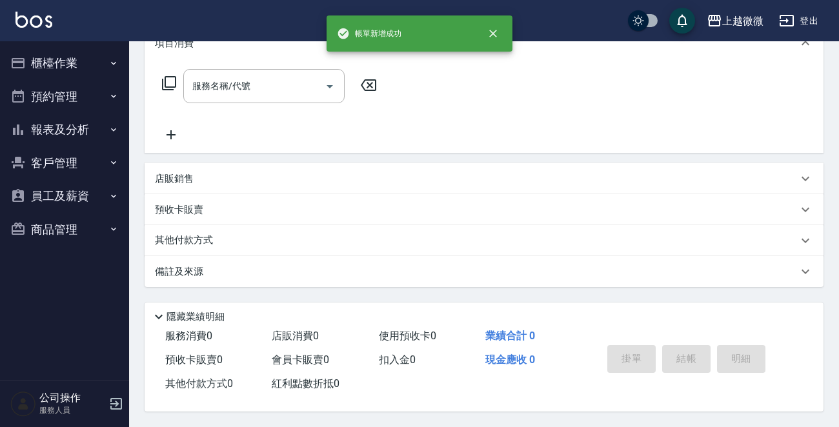
scroll to position [0, 0]
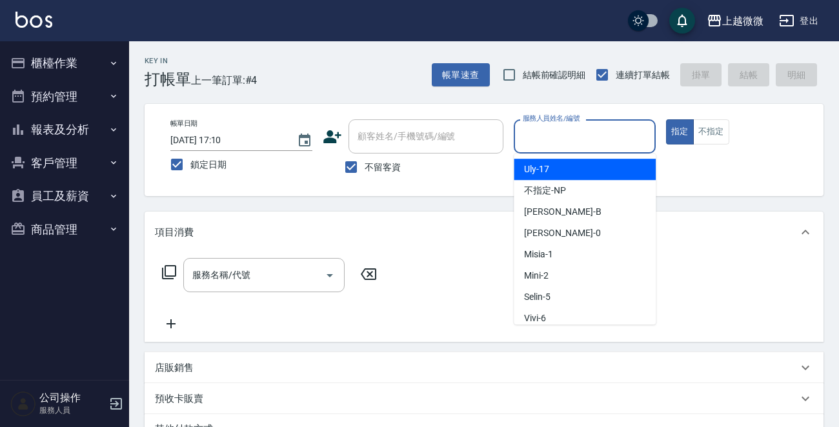
drag, startPoint x: 542, startPoint y: 135, endPoint x: 552, endPoint y: 157, distance: 24.8
click at [543, 134] on input "服務人員姓名/編號" at bounding box center [584, 136] width 130 height 23
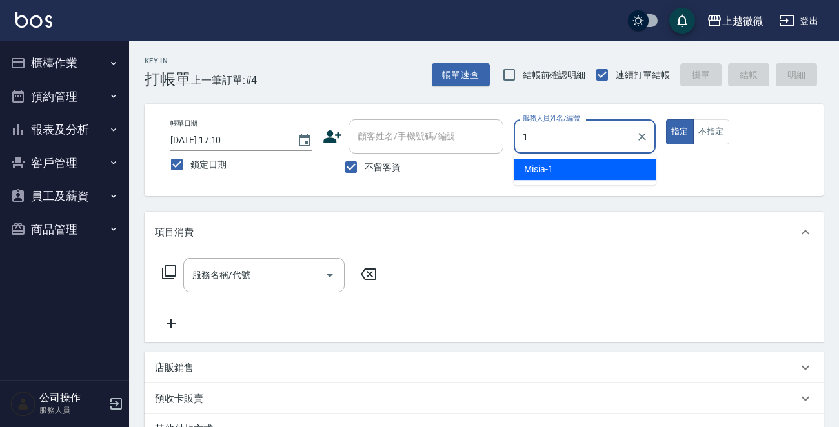
drag, startPoint x: 552, startPoint y: 157, endPoint x: 617, endPoint y: 165, distance: 65.6
click at [551, 165] on span "Misia -1" at bounding box center [538, 170] width 29 height 14
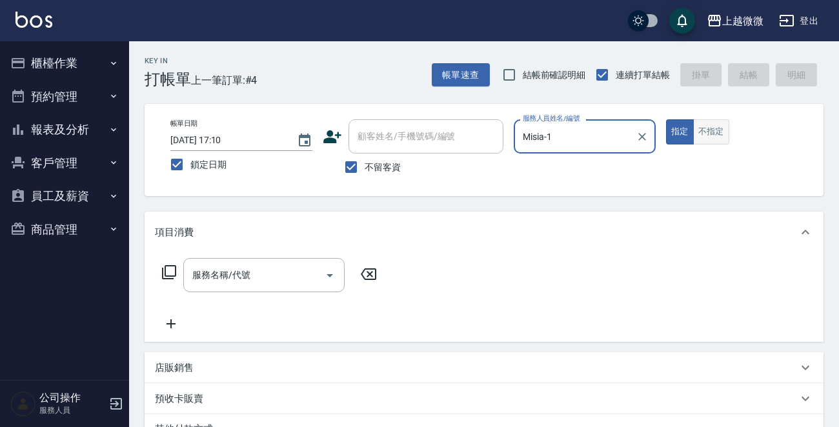
type input "Misia-1"
click at [717, 135] on button "不指定" at bounding box center [711, 131] width 36 height 25
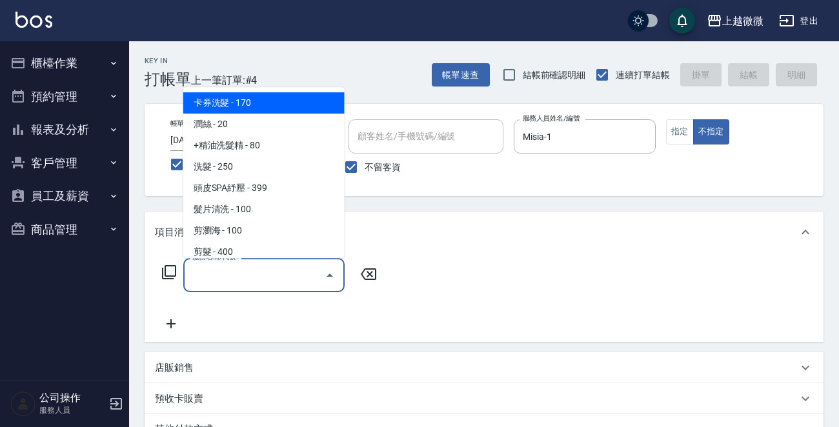
click at [268, 270] on input "服務名稱/代號" at bounding box center [254, 275] width 130 height 23
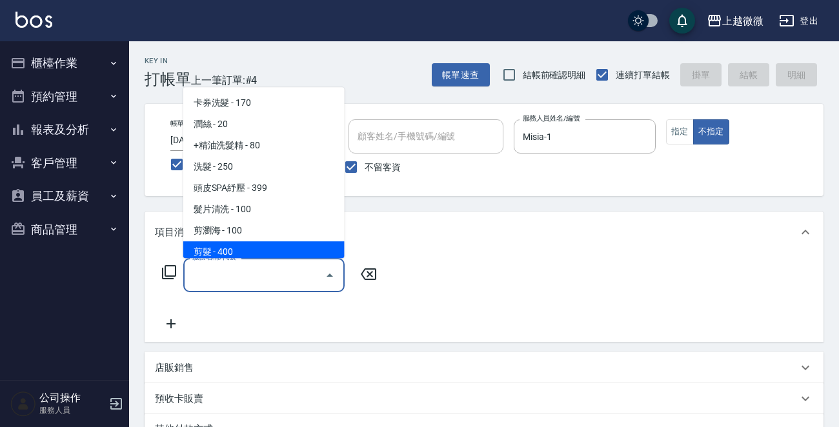
click at [228, 256] on span "剪髮 - 400" at bounding box center [263, 251] width 161 height 21
type input "剪髮(B02)"
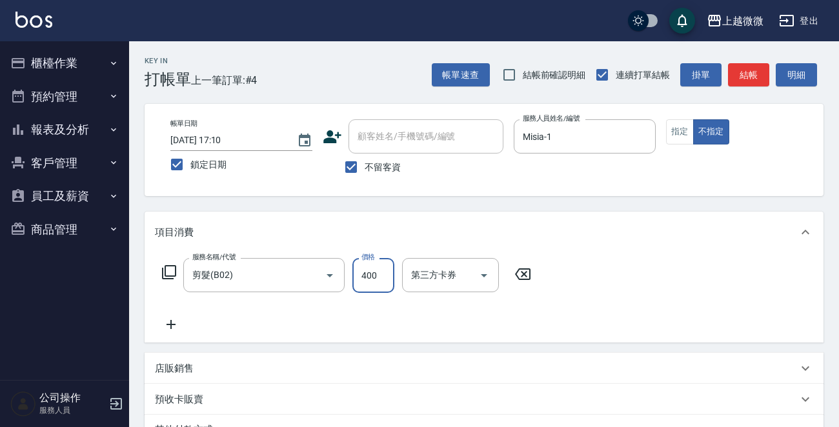
click at [375, 277] on input "400" at bounding box center [373, 275] width 42 height 35
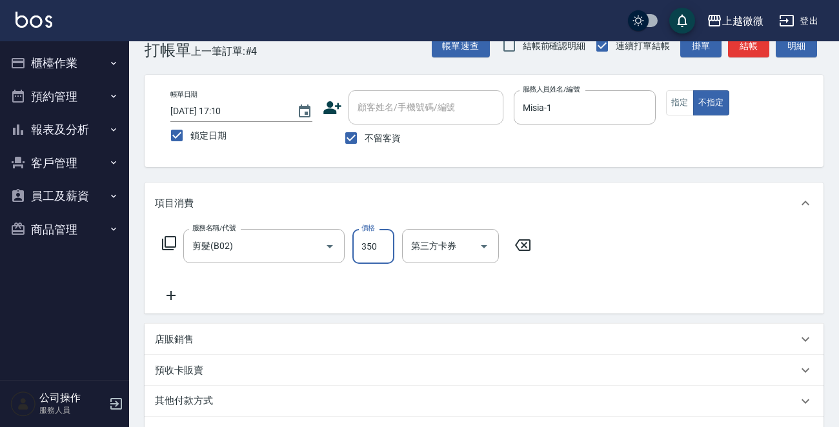
scroll to position [193, 0]
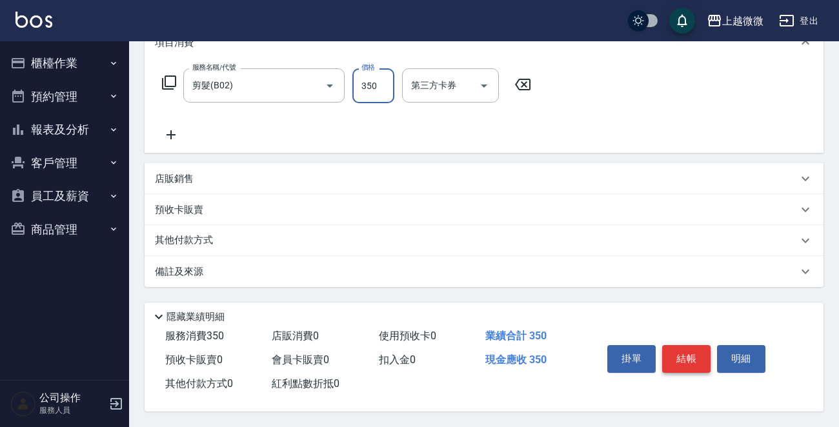
type input "350"
drag, startPoint x: 685, startPoint y: 348, endPoint x: 676, endPoint y: 338, distance: 13.3
click at [684, 348] on button "結帳" at bounding box center [686, 358] width 48 height 27
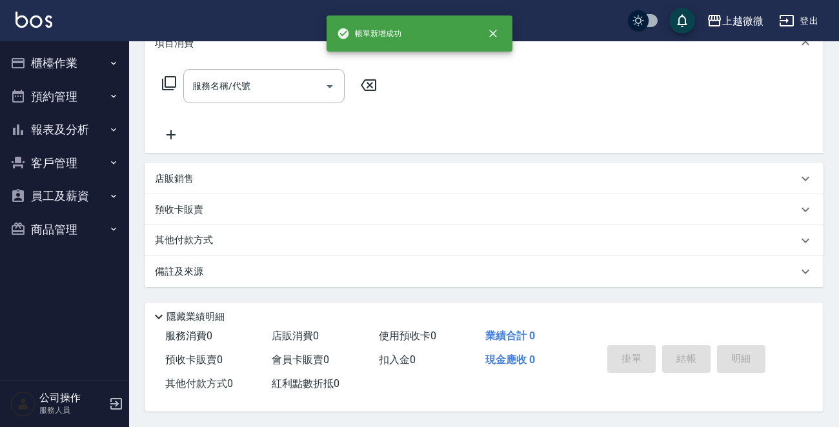
scroll to position [0, 0]
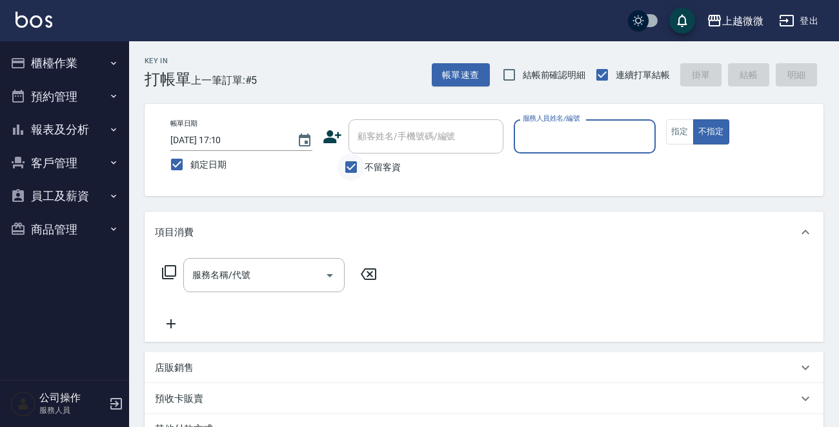
drag, startPoint x: 348, startPoint y: 168, endPoint x: 404, endPoint y: 130, distance: 67.8
click at [348, 168] on input "不留客資" at bounding box center [350, 167] width 27 height 27
checkbox input "false"
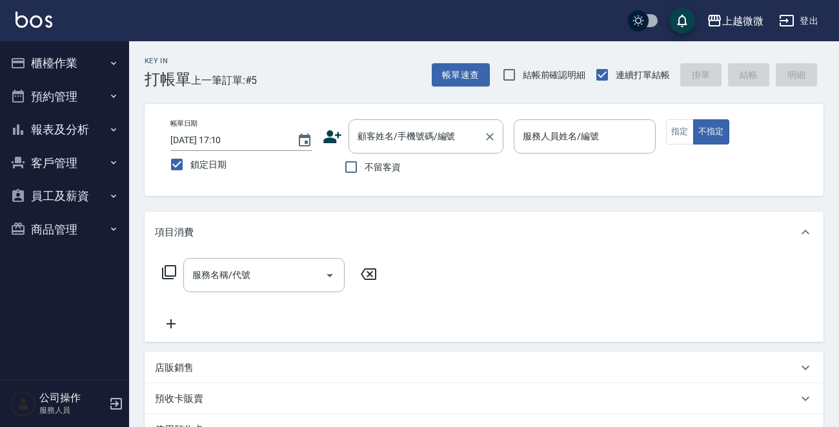
click at [408, 128] on div "顧客姓名/手機號碼/編號 顧客姓名/手機號碼/編號" at bounding box center [425, 136] width 155 height 34
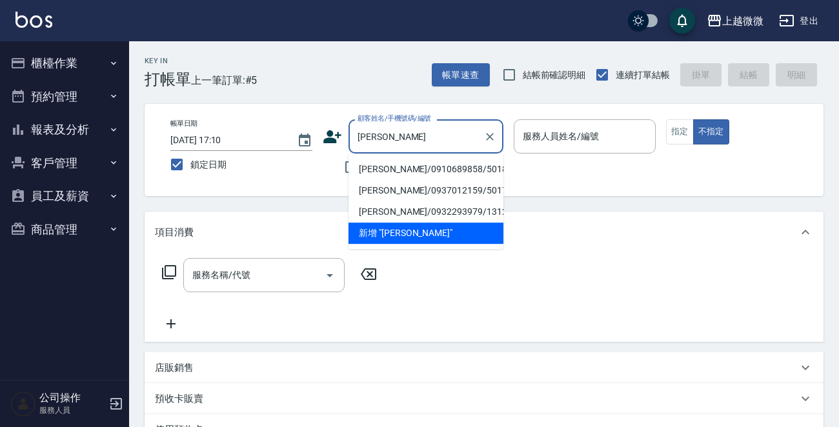
click at [381, 171] on li "葉秀珠/0910689858/5018" at bounding box center [425, 169] width 155 height 21
type input "葉秀珠/0910689858/5018"
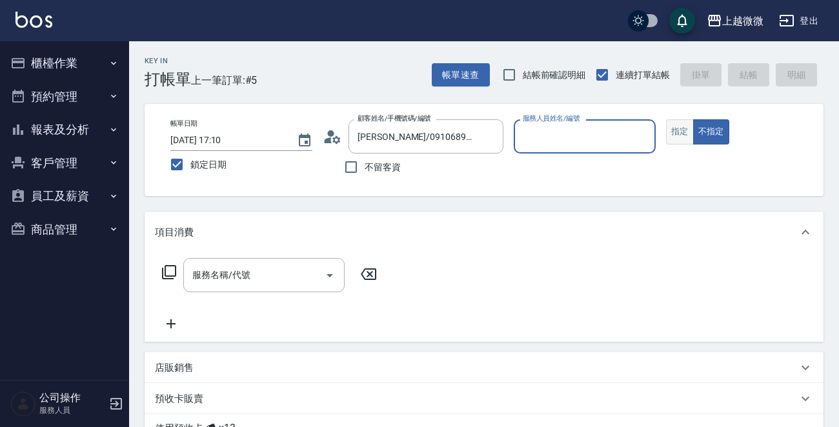
click at [679, 126] on button "指定" at bounding box center [680, 131] width 28 height 25
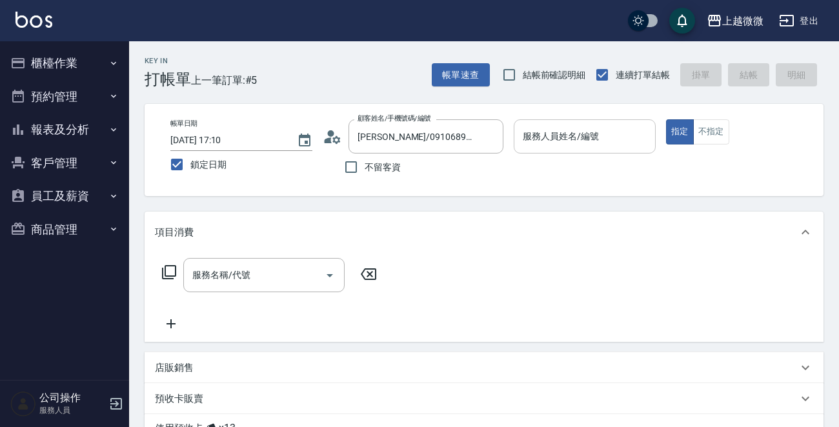
click at [585, 146] on input "服務人員姓名/編號" at bounding box center [584, 136] width 130 height 23
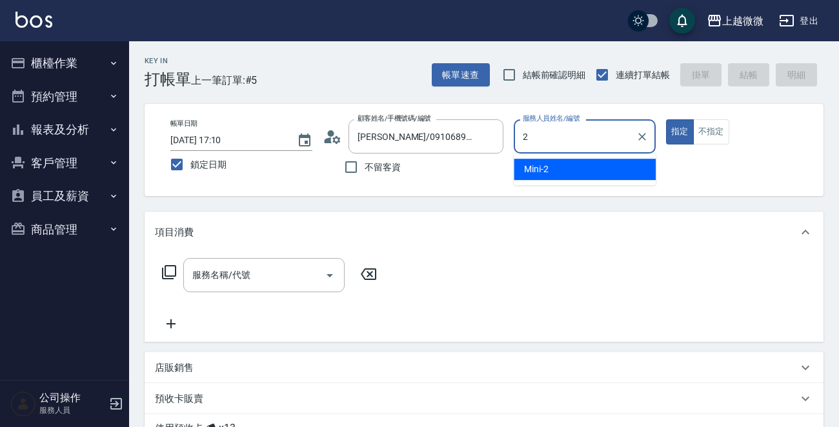
click at [554, 167] on div "Mini -2" at bounding box center [585, 169] width 142 height 21
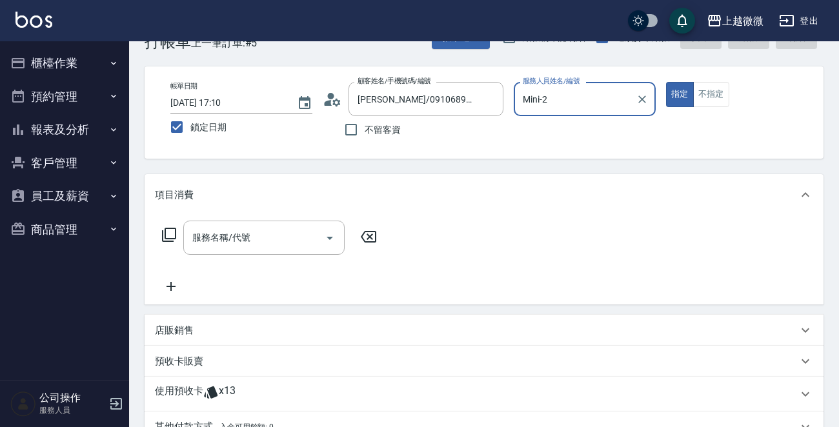
scroll to position [194, 0]
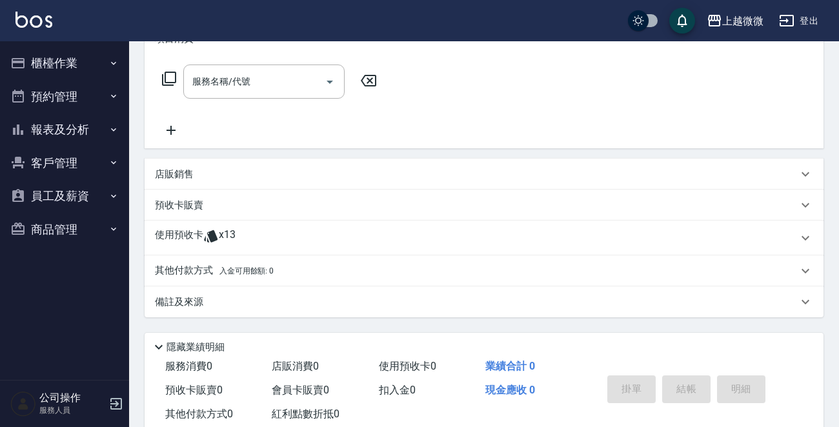
type input "Mini-2"
click at [189, 237] on p "使用預收卡" at bounding box center [179, 237] width 48 height 19
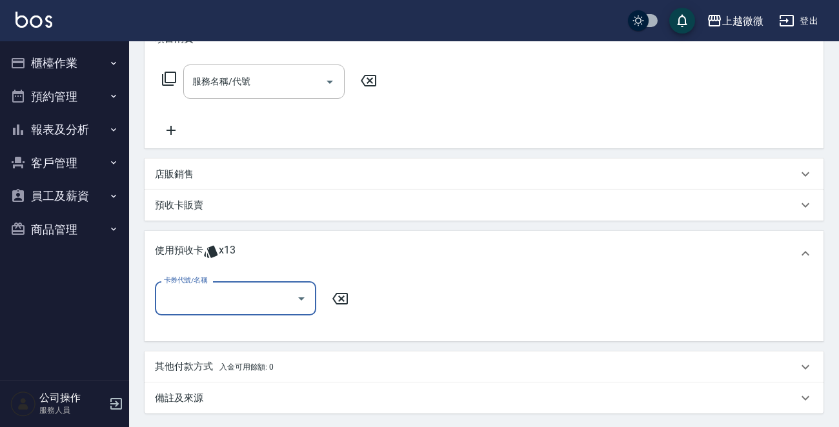
scroll to position [0, 0]
click at [195, 306] on input "卡券代號/名稱" at bounding box center [226, 298] width 130 height 23
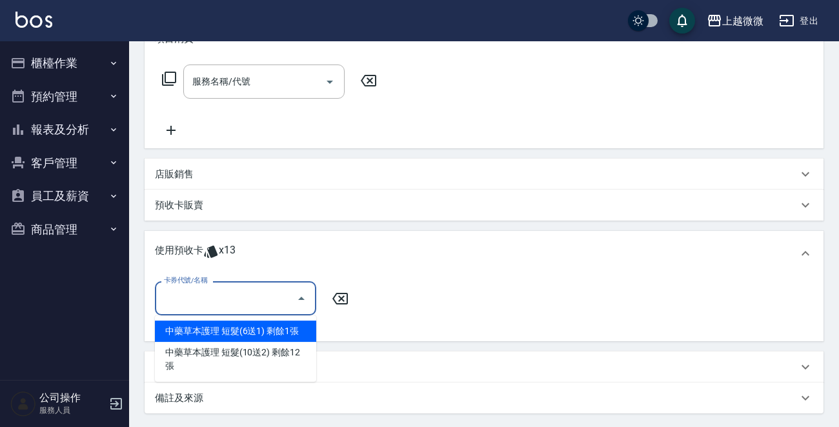
click at [254, 330] on div "中藥草本護理 短髮(6送1) 剩餘1張" at bounding box center [235, 331] width 161 height 21
type input "中藥草本護理 短髮(6送1)"
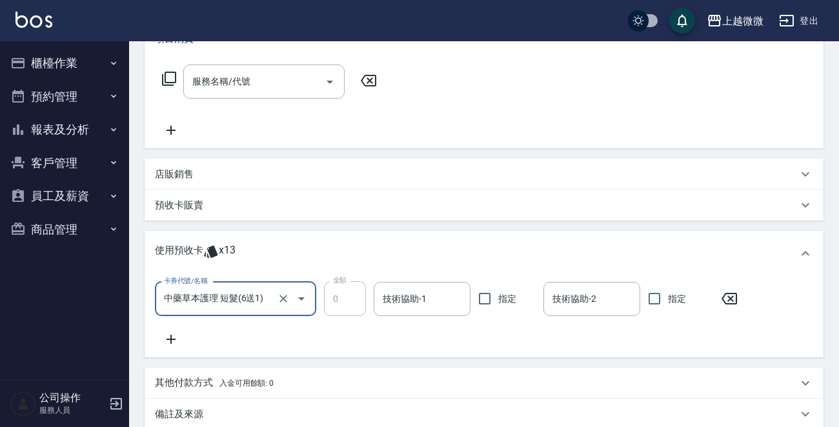
scroll to position [65, 0]
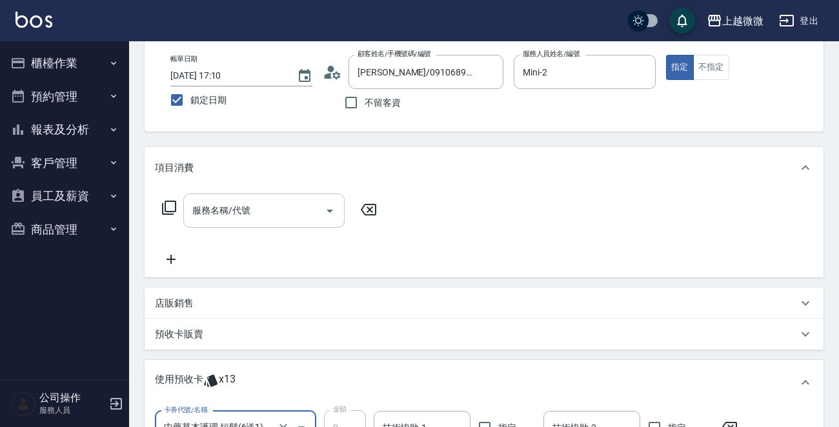
click at [225, 217] on input "服務名稱/代號" at bounding box center [254, 210] width 130 height 23
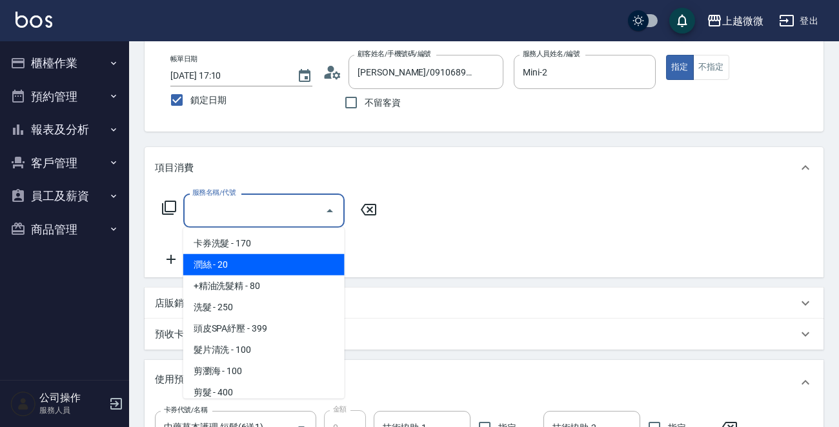
click at [258, 261] on span "潤絲 - 20" at bounding box center [263, 264] width 161 height 21
type input "潤絲(A01)"
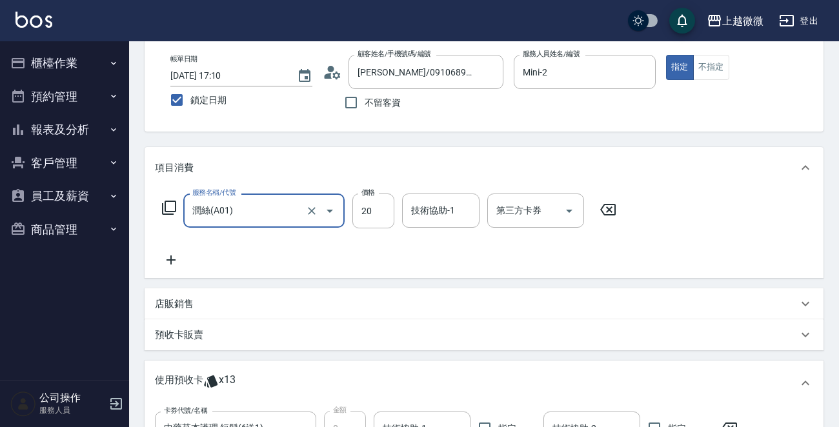
click at [172, 259] on icon at bounding box center [171, 259] width 32 height 15
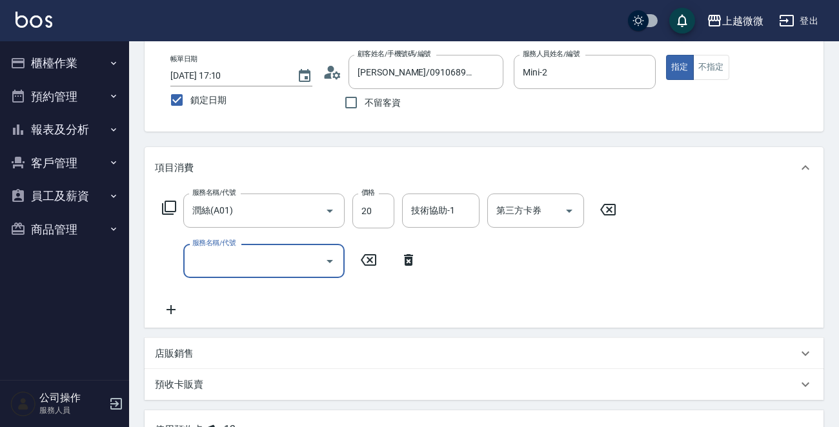
click at [216, 270] on input "服務名稱/代號" at bounding box center [254, 261] width 130 height 23
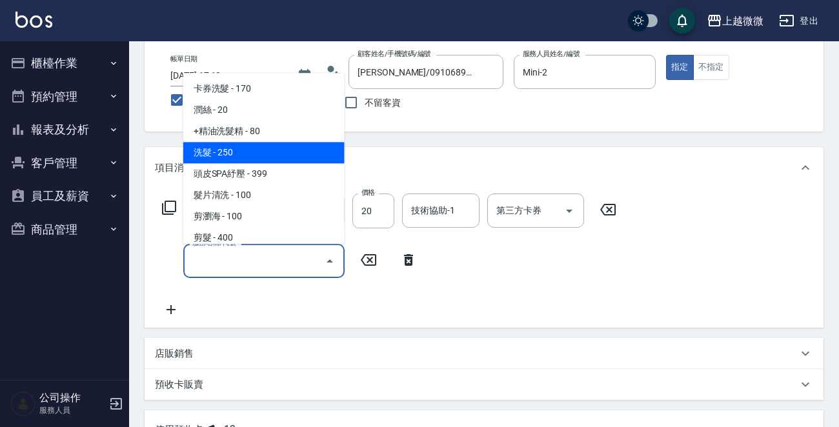
click at [245, 148] on span "洗髮 - 250" at bounding box center [263, 153] width 161 height 21
type input "洗髮(A03)"
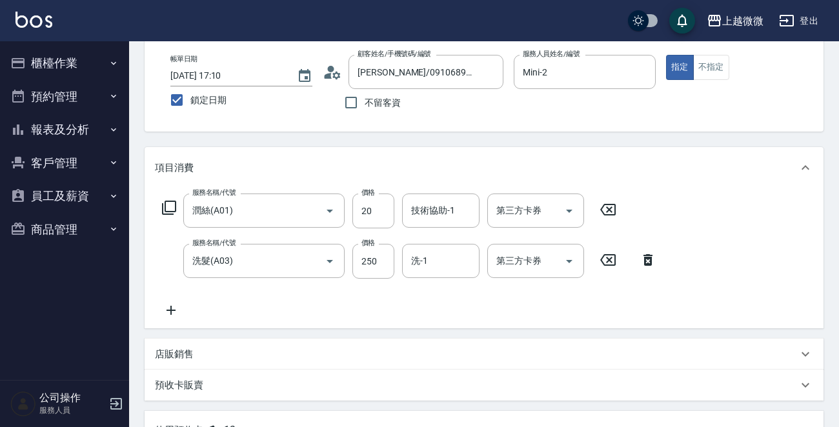
click at [173, 306] on icon at bounding box center [171, 310] width 32 height 15
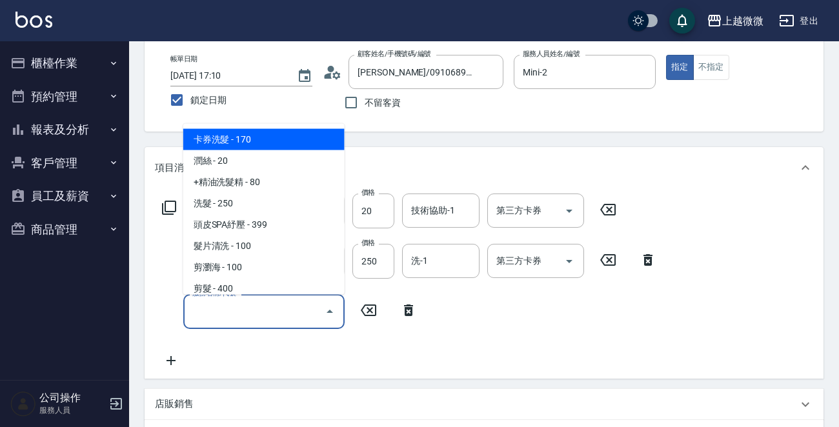
click at [205, 314] on input "服務名稱/代號" at bounding box center [254, 311] width 130 height 23
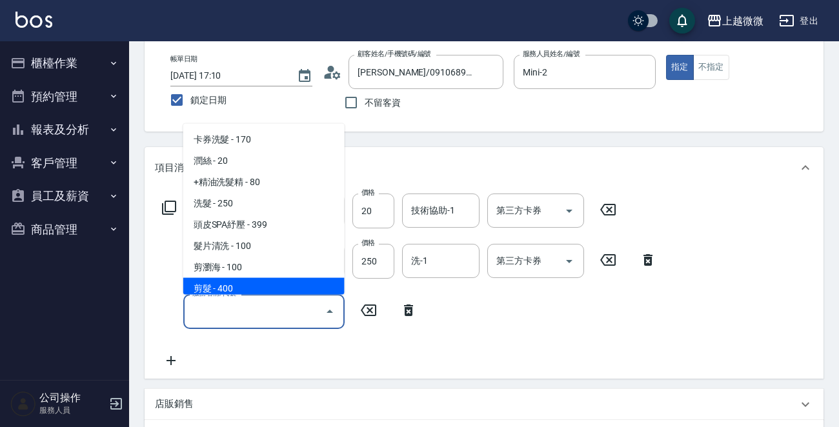
click at [241, 283] on span "剪髮 - 400" at bounding box center [263, 288] width 161 height 21
type input "剪髮(B02)"
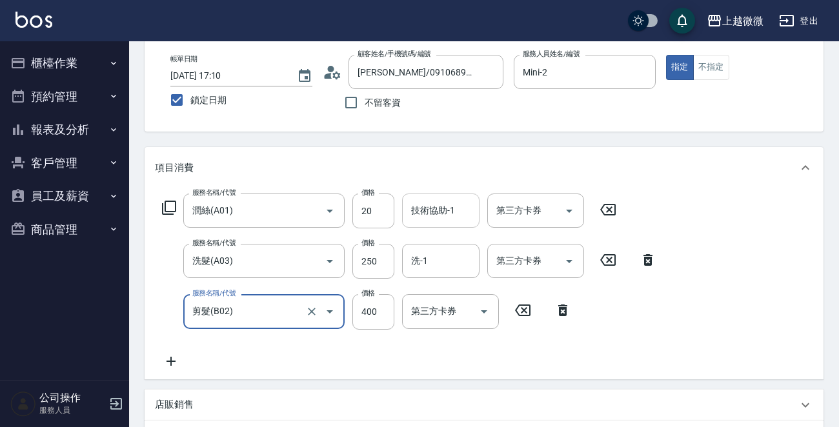
click at [439, 214] on div "技術協助-1 技術協助-1" at bounding box center [440, 211] width 77 height 34
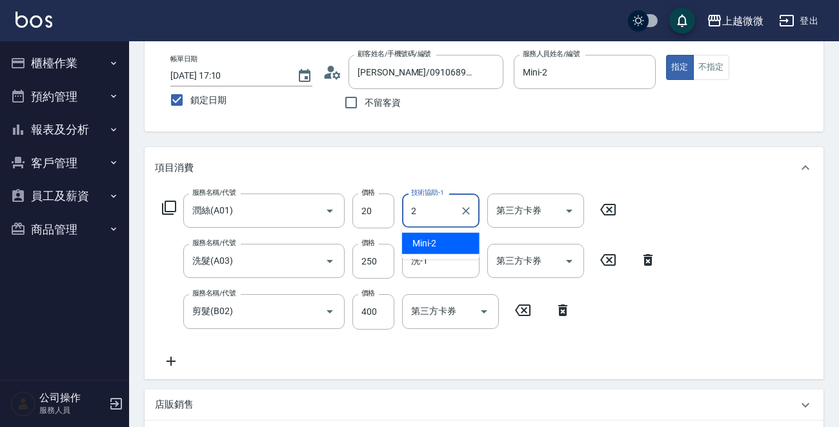
click at [432, 238] on span "Mini -2" at bounding box center [424, 244] width 25 height 14
type input "Mini-2"
click at [434, 270] on input "洗-1" at bounding box center [441, 261] width 66 height 23
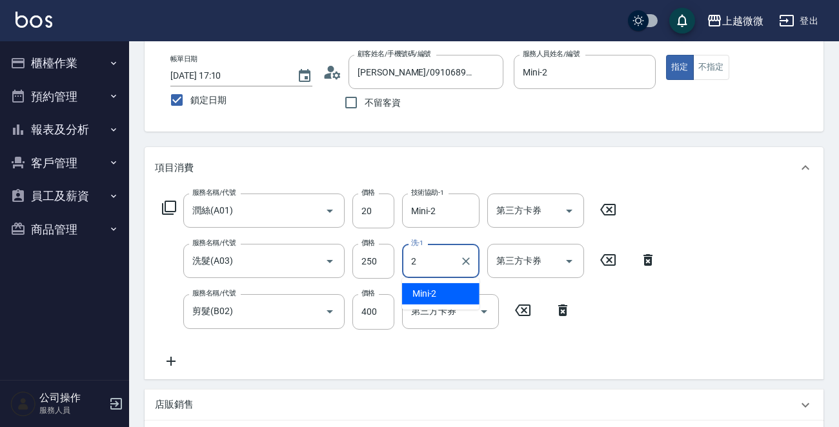
click at [447, 296] on div "Mini -2" at bounding box center [440, 293] width 77 height 21
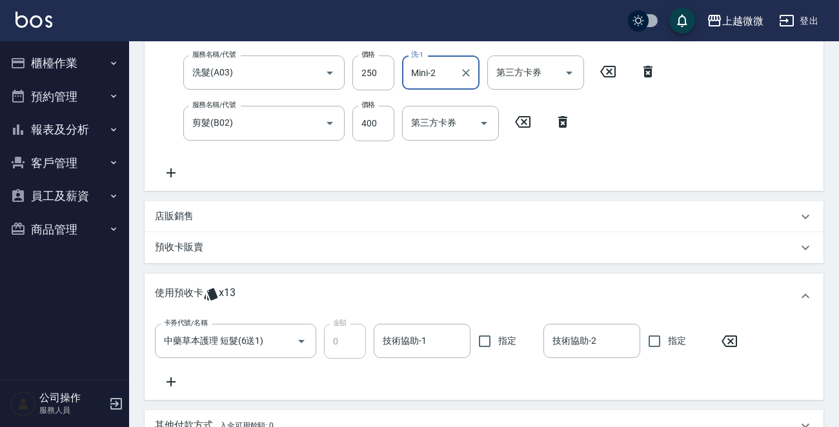
scroll to position [440, 0]
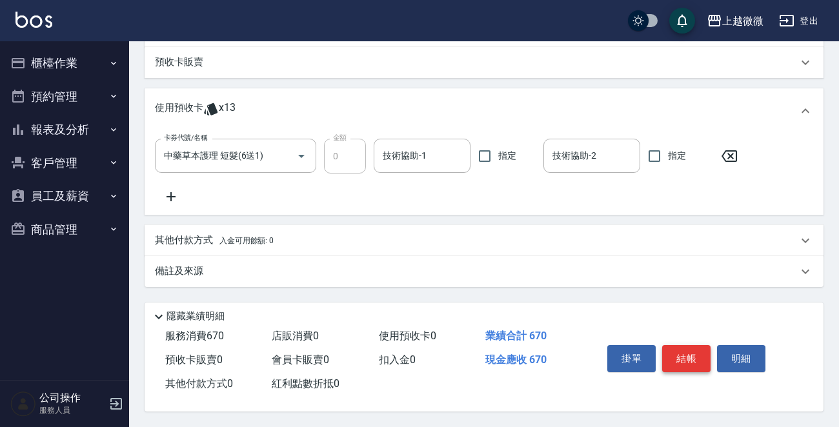
type input "Mini-2"
click at [684, 363] on button "結帳" at bounding box center [686, 358] width 48 height 27
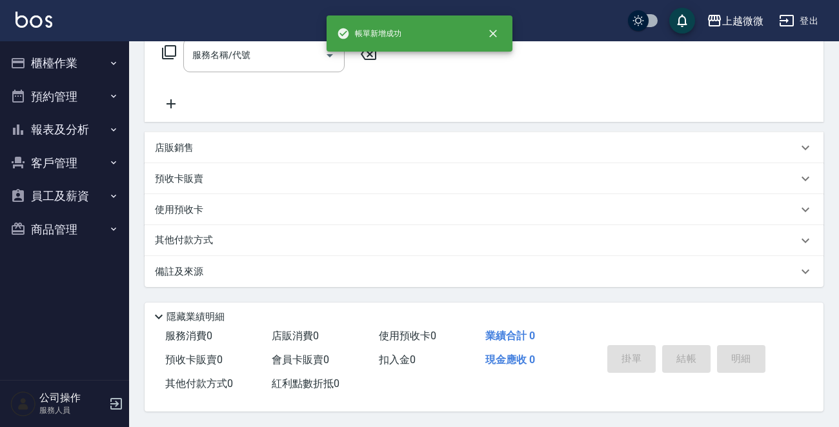
scroll to position [0, 0]
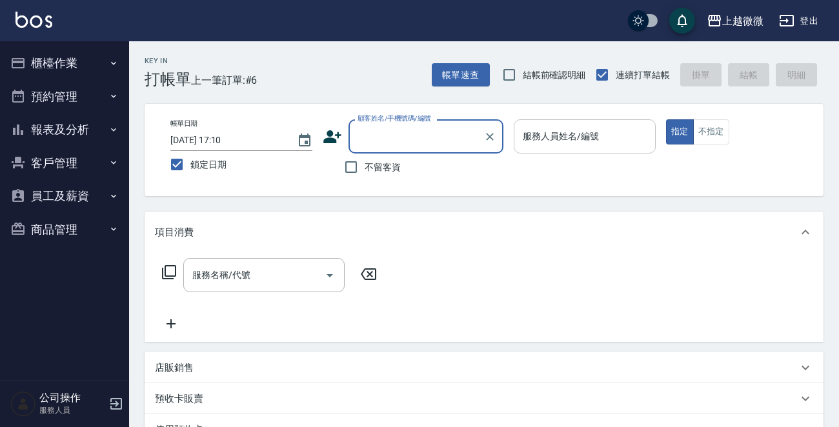
click at [567, 139] on div "服務人員姓名/編號 服務人員姓名/編號" at bounding box center [585, 136] width 142 height 34
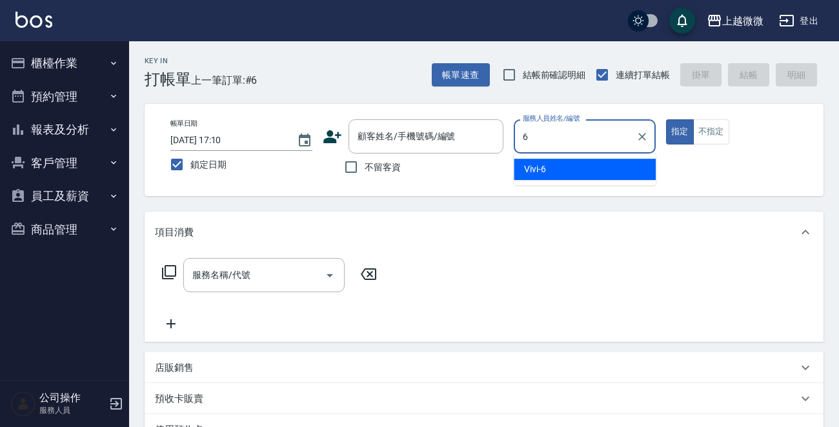
click at [587, 166] on div "Vivi -6" at bounding box center [585, 169] width 142 height 21
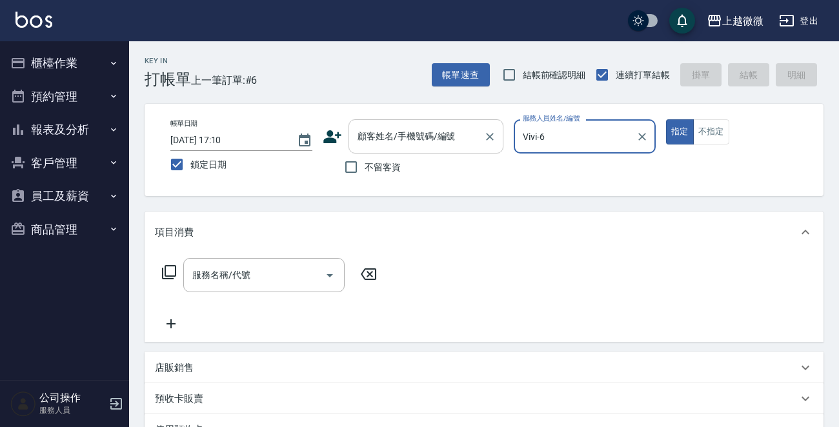
type input "Vivi-6"
click at [396, 132] on div "顧客姓名/手機號碼/編號 顧客姓名/手機號碼/編號" at bounding box center [425, 136] width 155 height 34
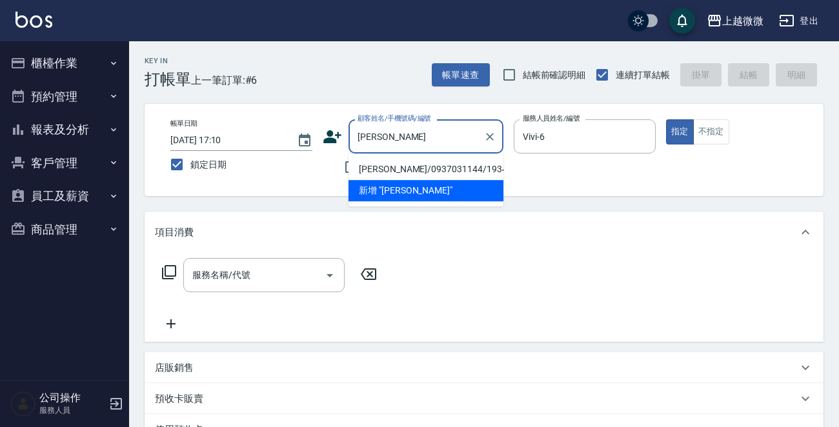
click at [413, 174] on li "何淑美/0937031144/1934" at bounding box center [425, 169] width 155 height 21
type input "何淑美/0937031144/1934"
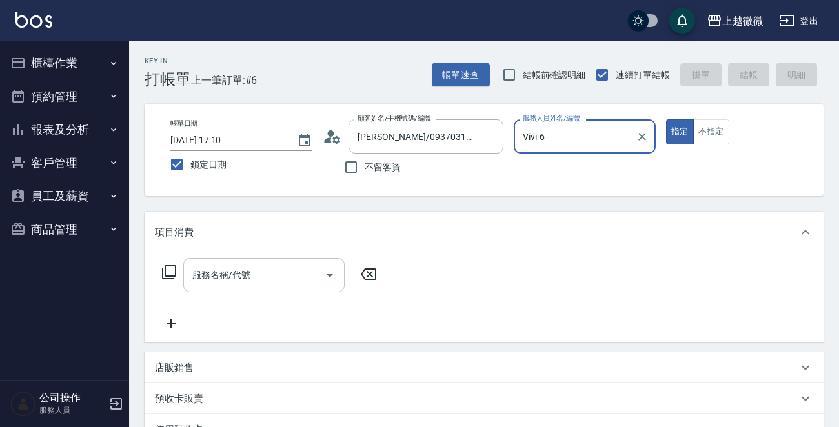
click at [243, 270] on div "服務名稱/代號 服務名稱/代號" at bounding box center [263, 275] width 161 height 34
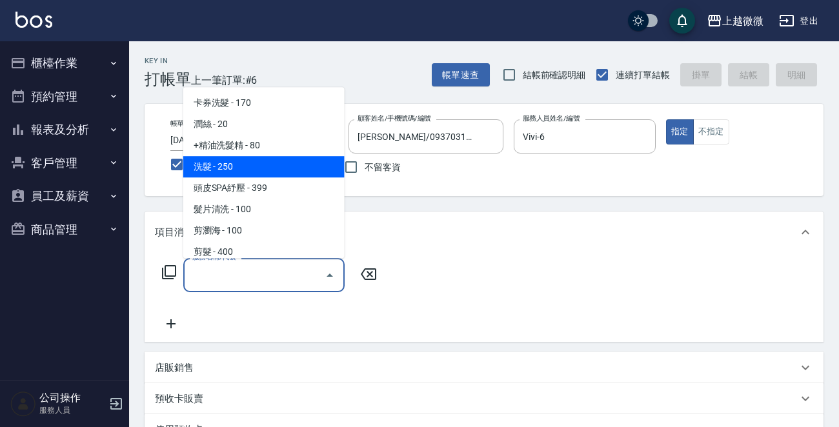
click at [248, 165] on span "洗髮 - 250" at bounding box center [263, 166] width 161 height 21
type input "洗髮(A03)"
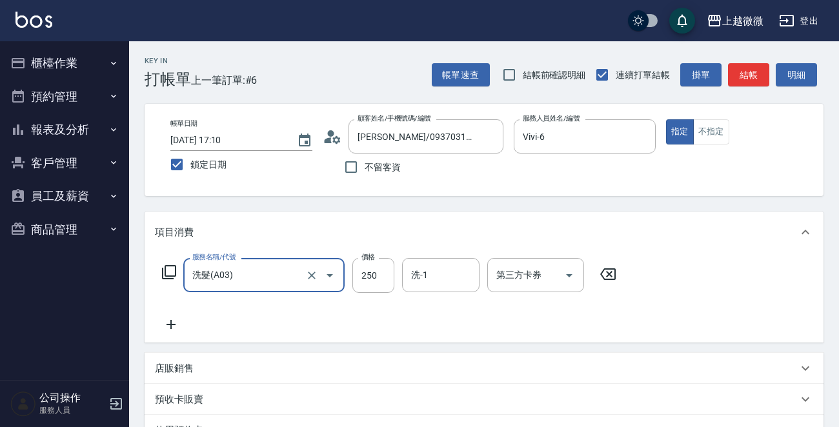
click at [168, 320] on icon at bounding box center [171, 324] width 32 height 15
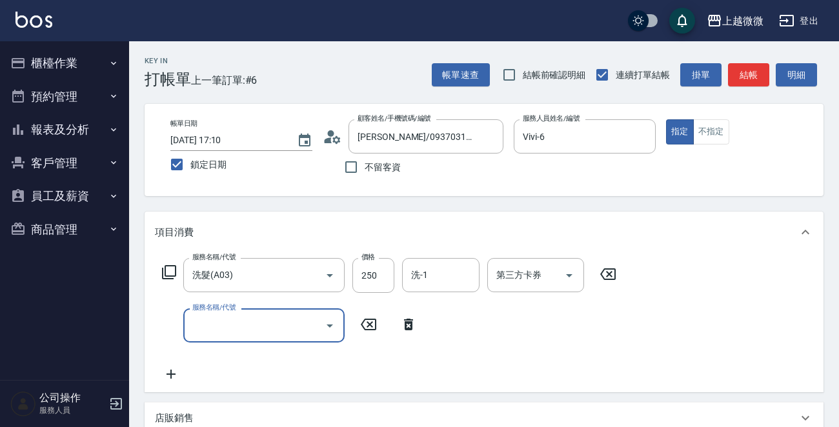
click at [214, 326] on input "服務名稱/代號" at bounding box center [254, 325] width 130 height 23
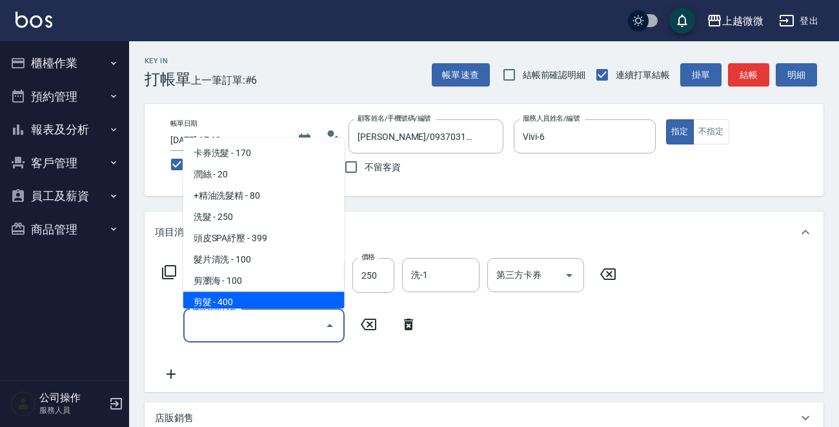
click at [236, 308] on span "剪髮 - 400" at bounding box center [263, 302] width 161 height 21
type input "剪髮(B02)"
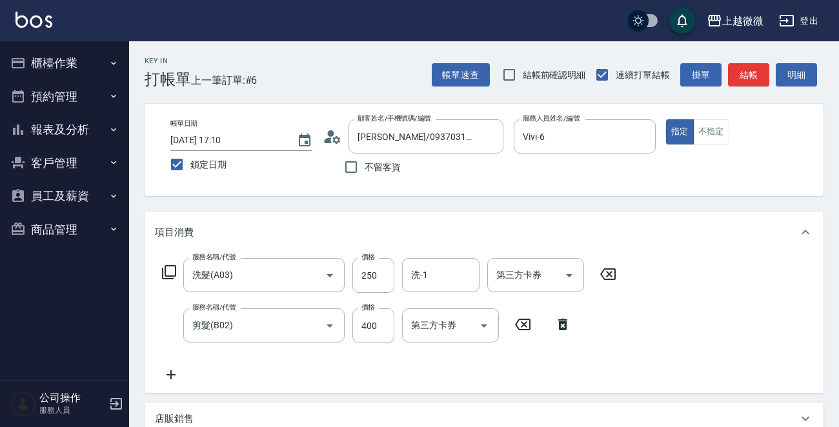
click at [172, 375] on icon at bounding box center [170, 374] width 9 height 9
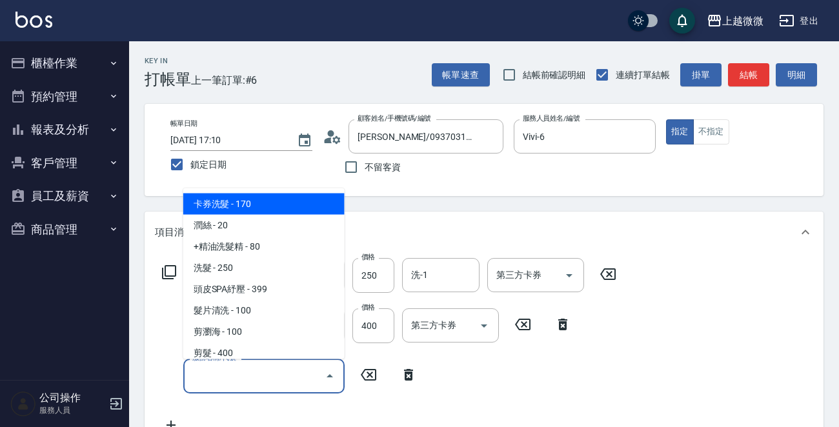
click at [277, 385] on input "服務名稱/代號" at bounding box center [254, 376] width 130 height 23
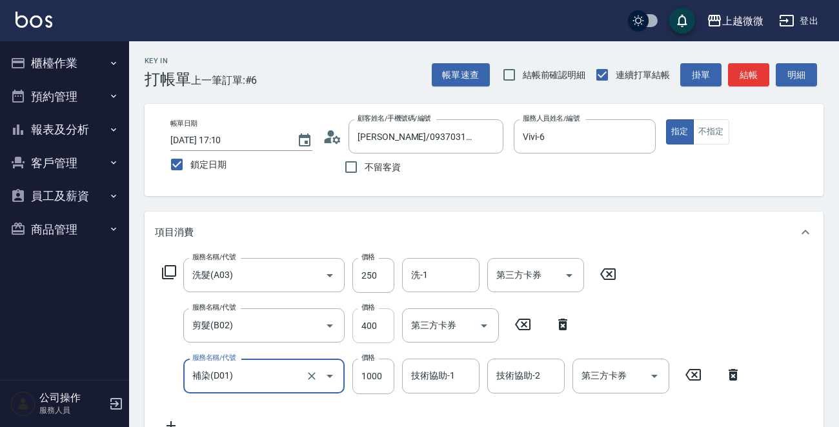
type input "補染(D01)"
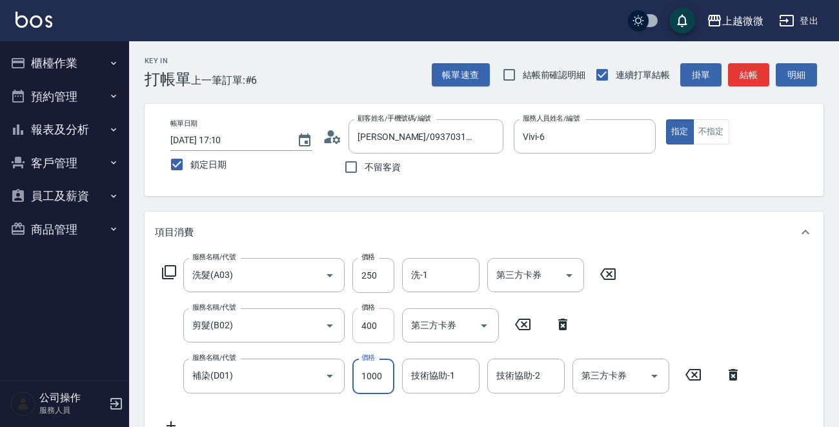
click at [369, 321] on input "400" at bounding box center [373, 325] width 42 height 35
click at [383, 326] on input "400" at bounding box center [373, 325] width 42 height 35
type input "550"
click at [439, 281] on input "洗-1" at bounding box center [441, 275] width 66 height 23
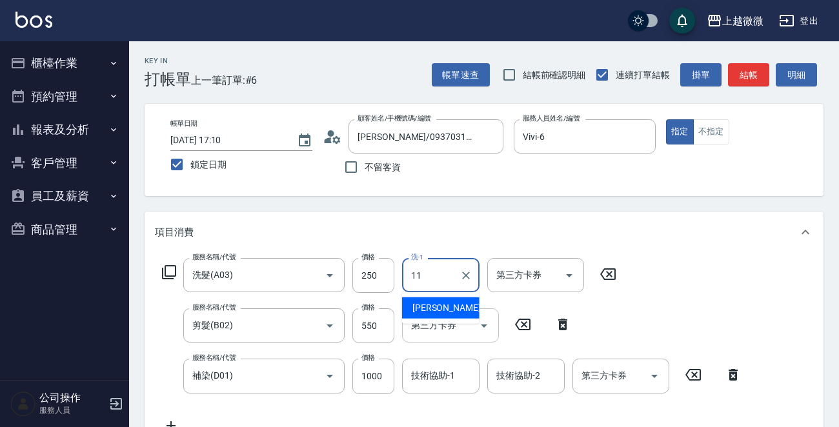
click at [439, 310] on span "Kristin -11" at bounding box center [452, 308] width 81 height 14
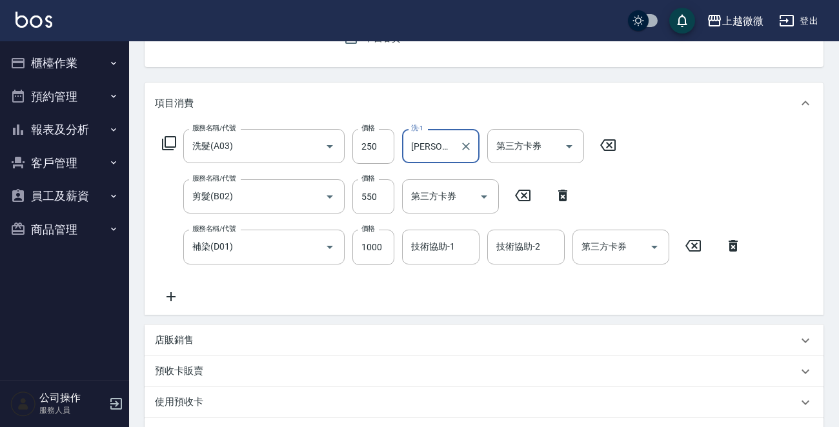
type input "[PERSON_NAME]-11"
click at [170, 299] on icon at bounding box center [170, 296] width 9 height 9
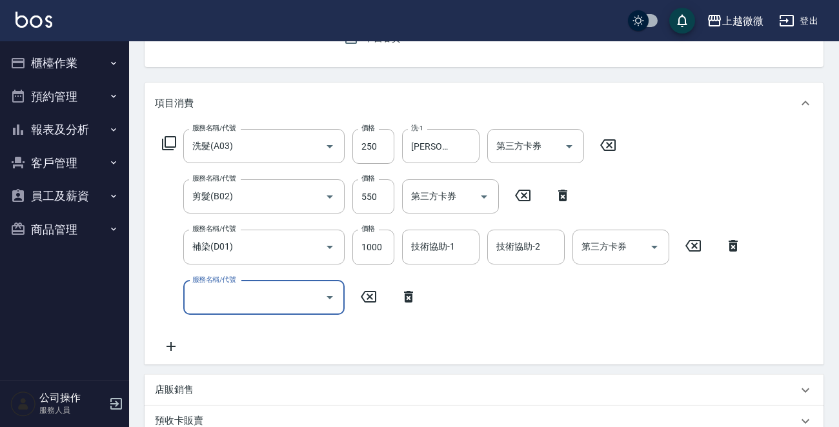
click at [218, 298] on div "服務名稱/代號 服務名稱/代號" at bounding box center [263, 298] width 161 height 34
type input "頭皮隔離(G02)"
click at [422, 240] on div "技術協助-1 技術協助-1" at bounding box center [440, 247] width 77 height 34
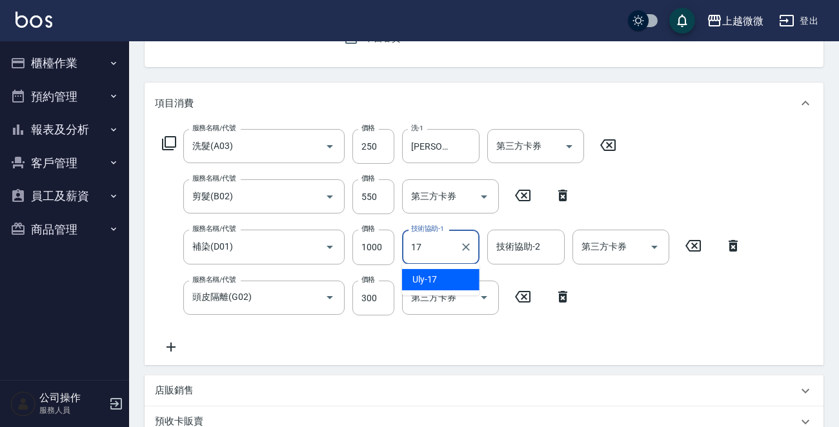
click at [457, 279] on div "Uly -17" at bounding box center [440, 279] width 77 height 21
type input "Uly-17"
click at [517, 243] on div "技術協助-2 技術協助-2" at bounding box center [525, 247] width 77 height 34
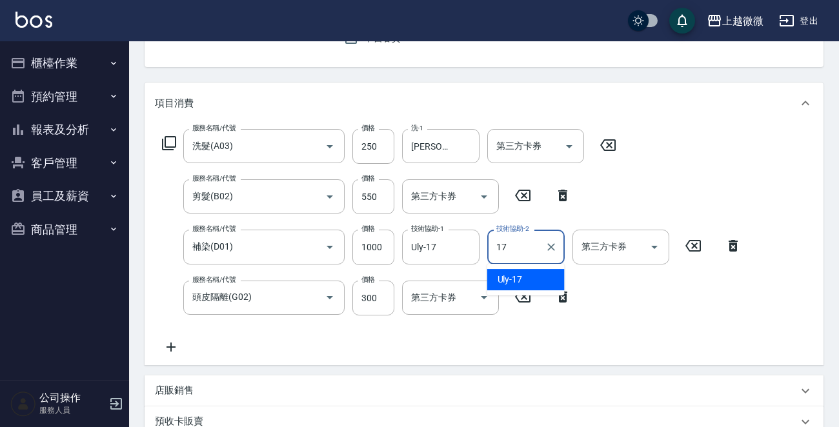
click at [528, 279] on div "Uly -17" at bounding box center [525, 279] width 77 height 21
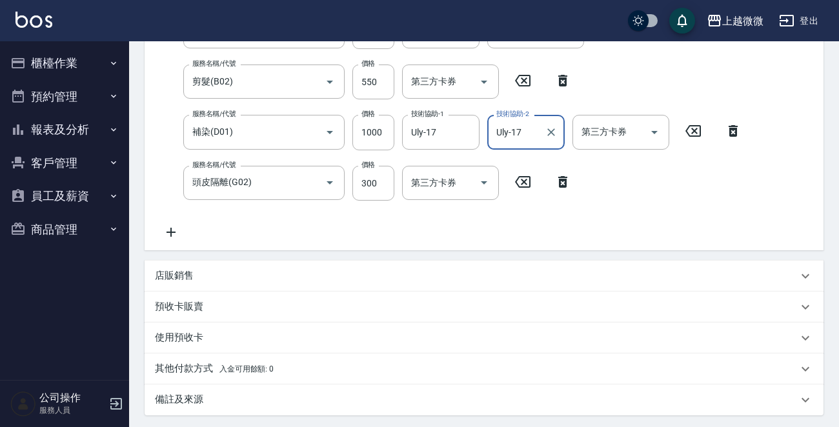
scroll to position [375, 0]
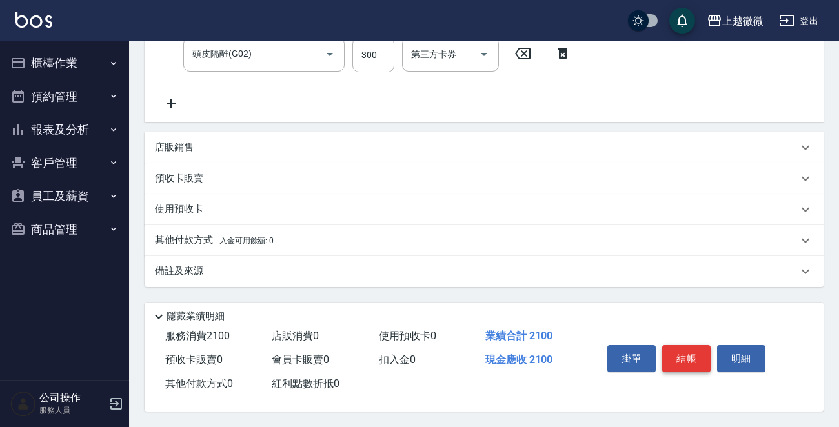
type input "Uly-17"
click at [687, 347] on button "結帳" at bounding box center [686, 358] width 48 height 27
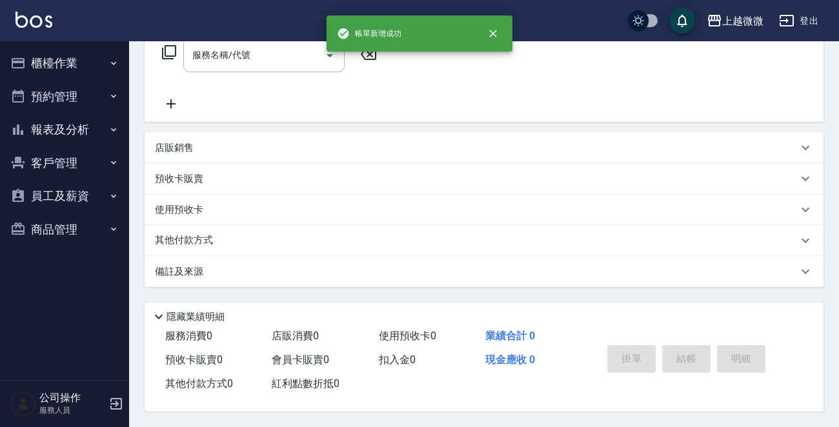
scroll to position [0, 0]
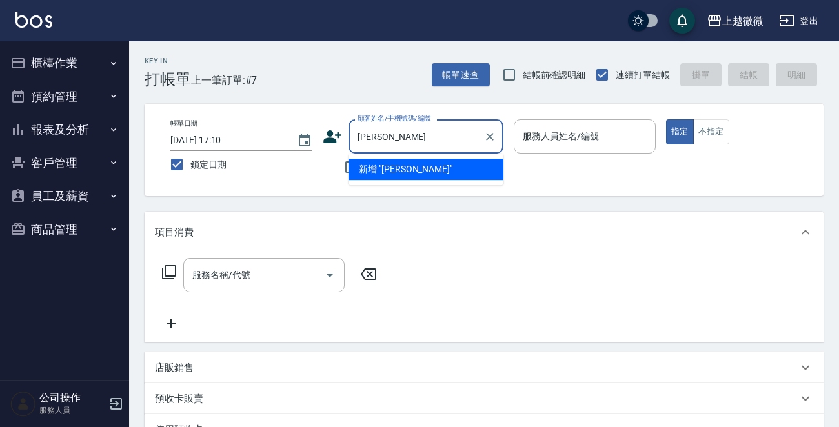
type input "無"
click at [431, 170] on li "吳淑卿/0937836676/2104" at bounding box center [425, 169] width 155 height 21
type input "吳淑卿/0937836676/2104"
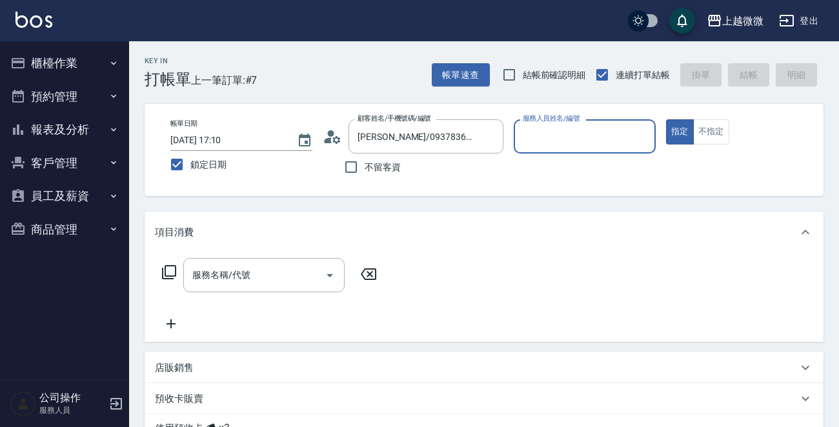
click at [591, 139] on input "服務人員姓名/編號" at bounding box center [584, 136] width 130 height 23
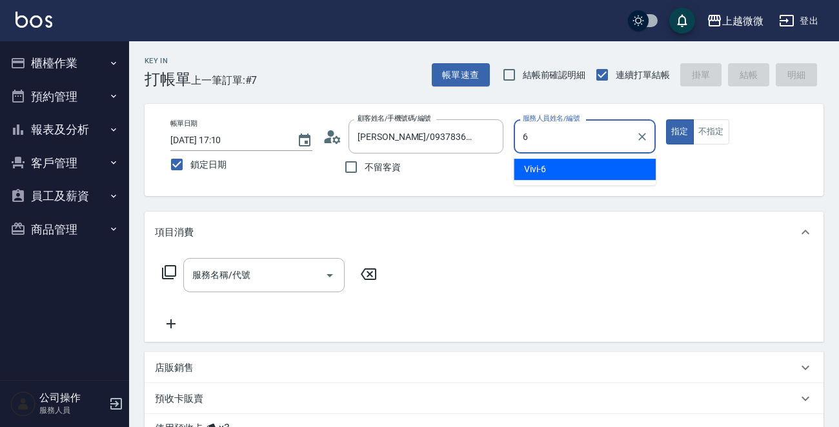
drag, startPoint x: 547, startPoint y: 163, endPoint x: 461, endPoint y: 183, distance: 88.1
click at [545, 163] on div "Vivi -6" at bounding box center [585, 169] width 142 height 21
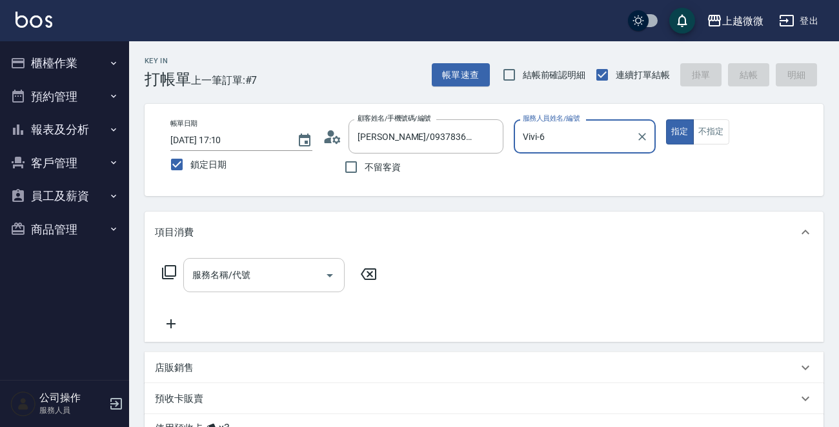
type input "Vivi-6"
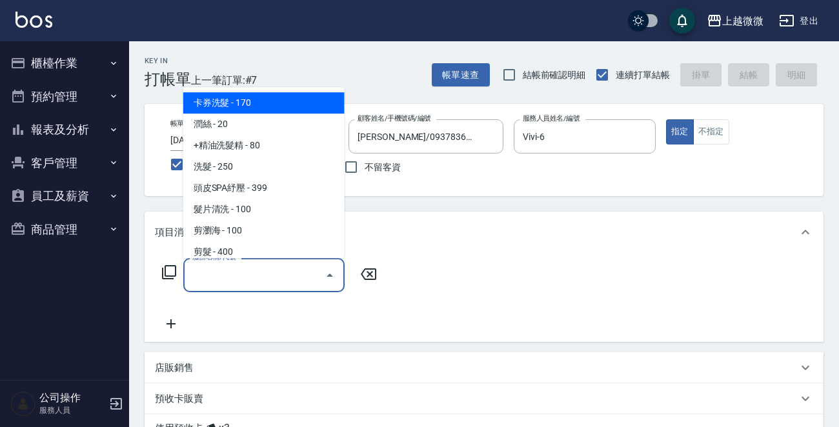
click at [286, 266] on input "服務名稱/代號" at bounding box center [254, 275] width 130 height 23
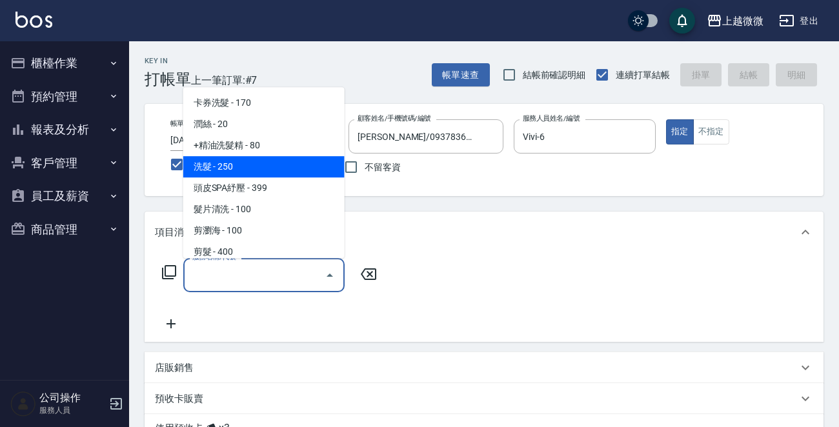
click at [269, 170] on span "洗髮 - 250" at bounding box center [263, 166] width 161 height 21
type input "洗髮(A03)"
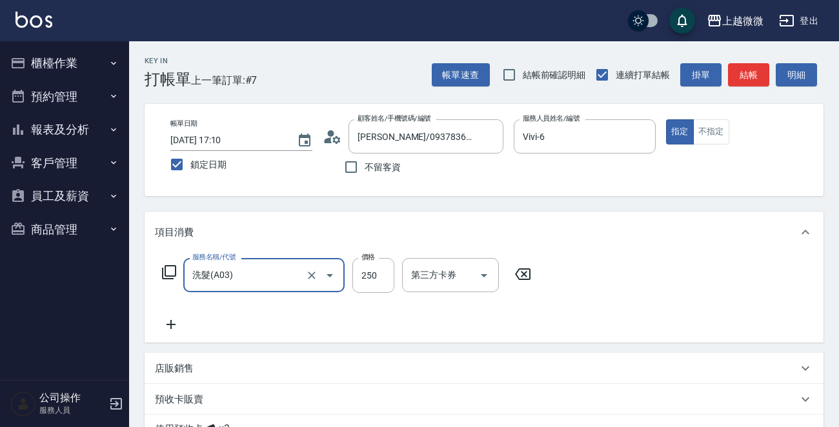
click at [175, 319] on icon at bounding box center [171, 324] width 32 height 15
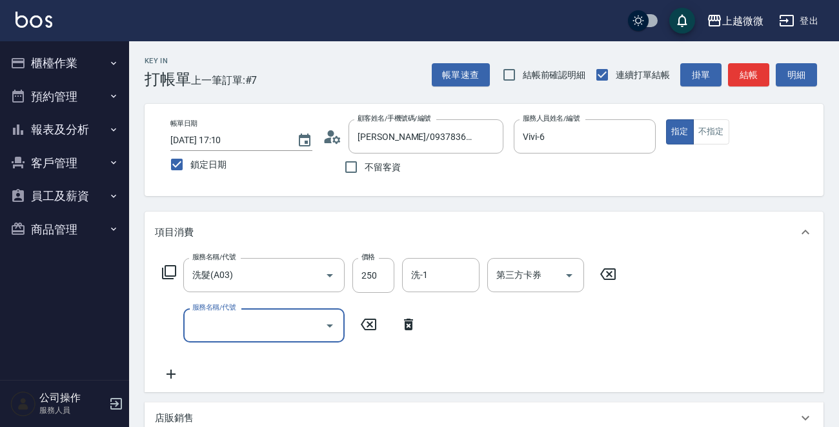
click at [248, 334] on input "服務名稱/代號" at bounding box center [254, 325] width 130 height 23
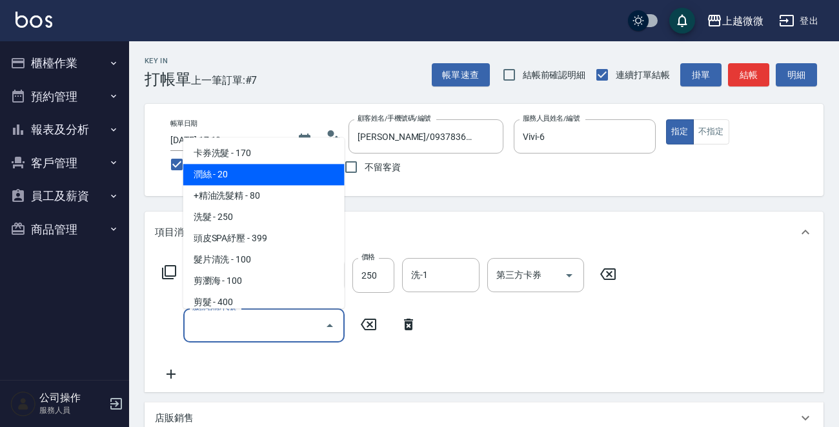
click at [261, 180] on span "潤絲 - 20" at bounding box center [263, 175] width 161 height 21
type input "潤絲(A01)"
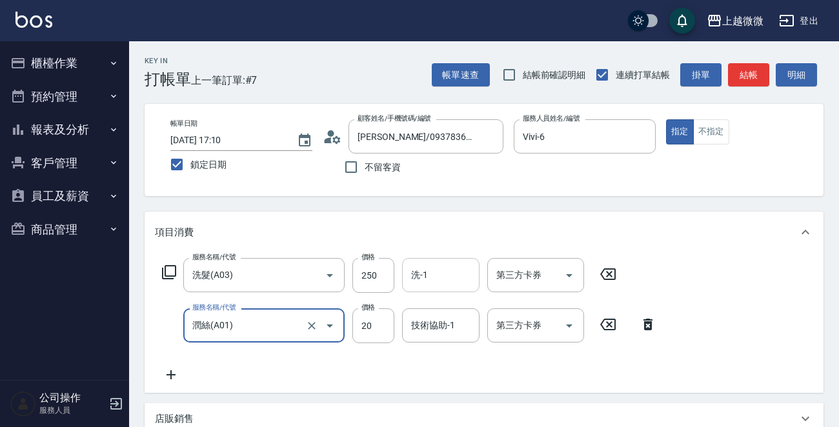
click at [432, 268] on input "洗-1" at bounding box center [441, 275] width 66 height 23
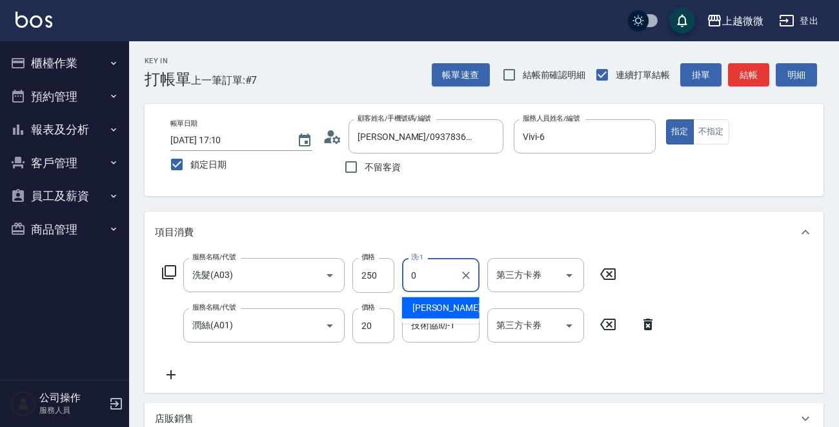
click at [445, 296] on ul "Alex -0" at bounding box center [440, 308] width 77 height 32
drag, startPoint x: 443, startPoint y: 305, endPoint x: 405, endPoint y: 283, distance: 44.5
click at [443, 306] on div "Alex -0" at bounding box center [440, 307] width 77 height 21
type input "Alex-0"
click at [381, 268] on input "250" at bounding box center [373, 275] width 42 height 35
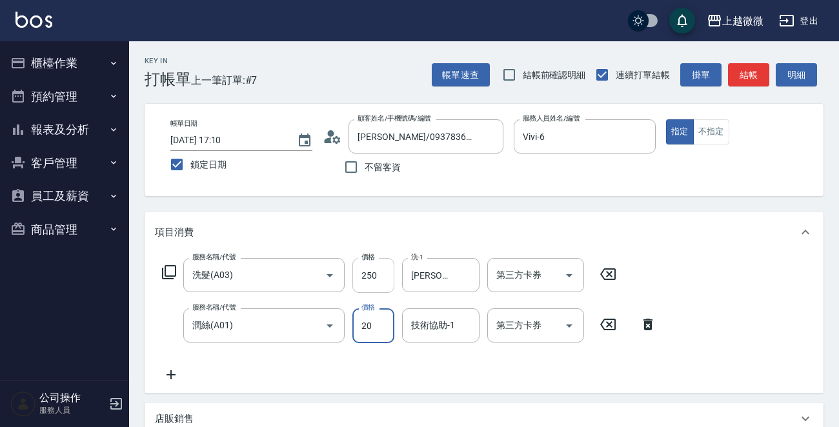
click at [387, 273] on input "250" at bounding box center [373, 275] width 42 height 35
type input "260"
click at [464, 382] on div "服務名稱/代號 洗髮(A03) 服務名稱/代號 價格 260 價格 洗-1 Alex-0 洗-1 第三方卡券 第三方卡券 服務名稱/代號 潤絲(A01) 服務…" at bounding box center [409, 320] width 509 height 125
click at [433, 321] on div "技術協助-1 技術協助-1" at bounding box center [440, 325] width 77 height 34
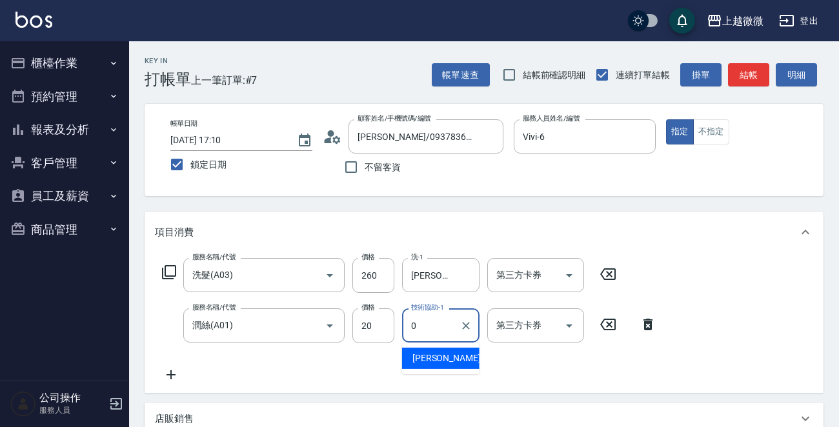
click at [436, 351] on div "Alex -0" at bounding box center [440, 358] width 77 height 21
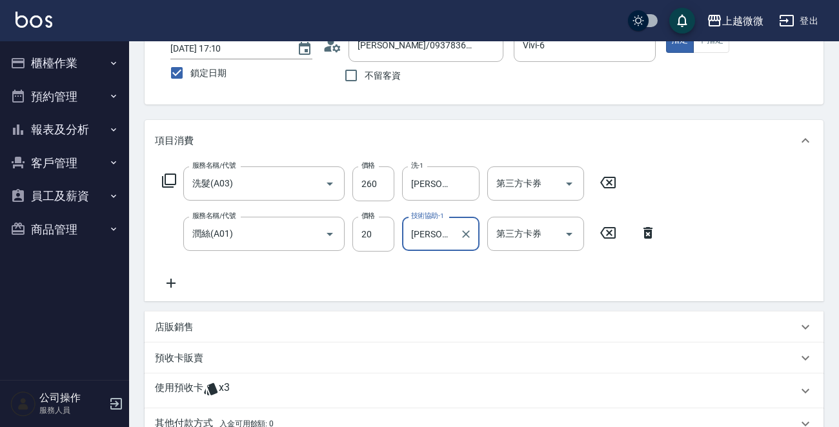
scroll to position [258, 0]
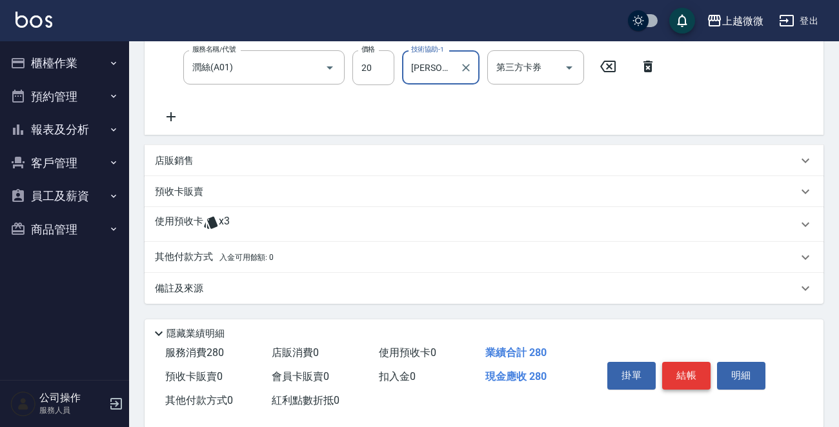
type input "Alex-0"
click at [671, 370] on button "結帳" at bounding box center [686, 375] width 48 height 27
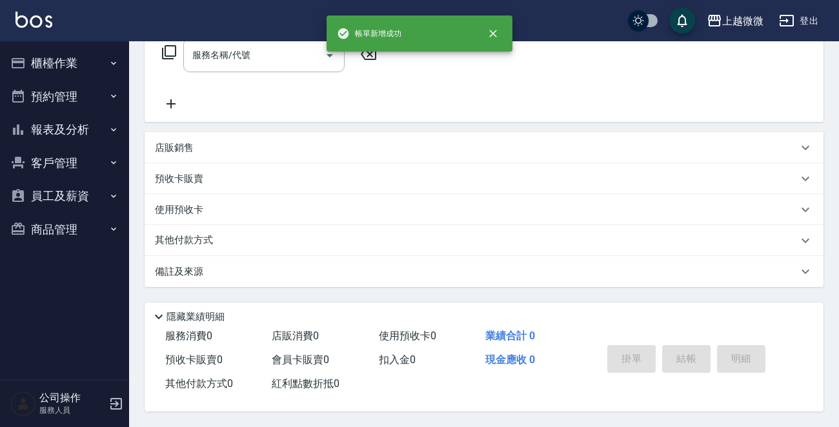
scroll to position [0, 0]
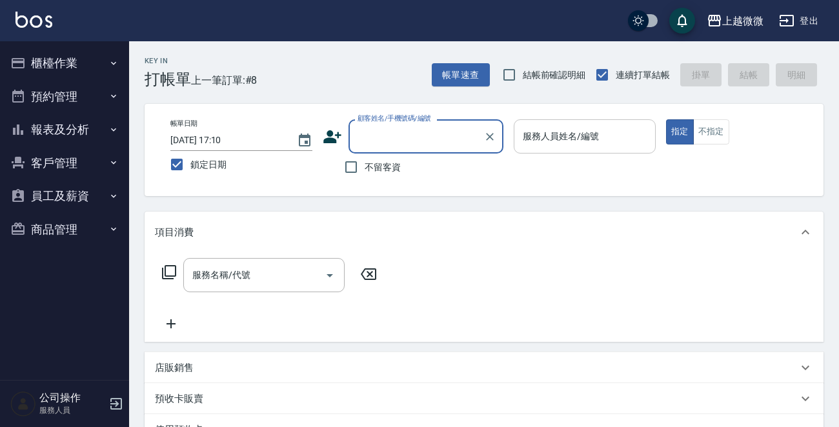
click at [556, 127] on input "服務人員姓名/編號" at bounding box center [584, 136] width 130 height 23
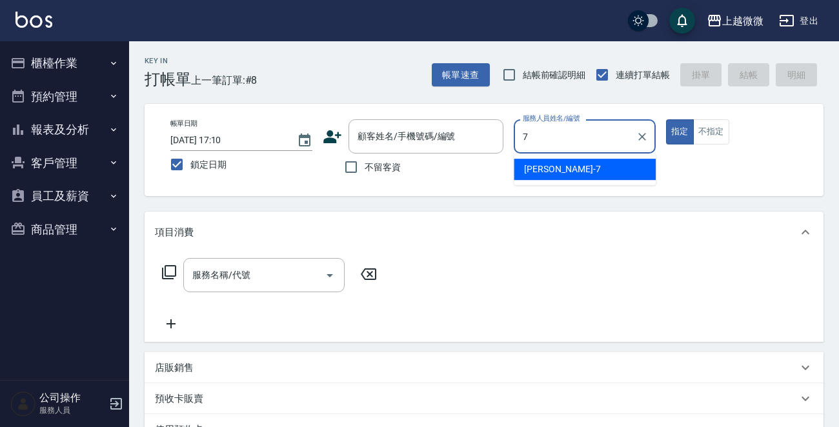
click at [555, 159] on ul "Annie -7" at bounding box center [585, 170] width 142 height 32
click at [554, 164] on div "Annie -7" at bounding box center [585, 169] width 142 height 21
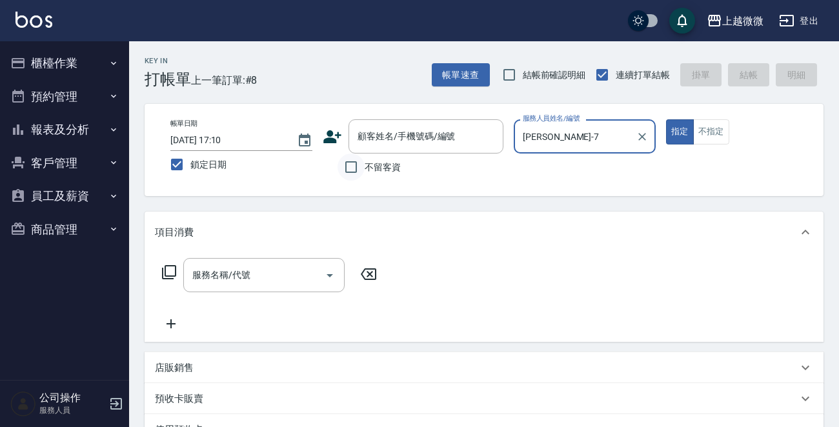
type input "Annie-7"
click at [354, 168] on input "不留客資" at bounding box center [350, 167] width 27 height 27
checkbox input "true"
click at [265, 277] on input "服務名稱/代號" at bounding box center [254, 275] width 130 height 23
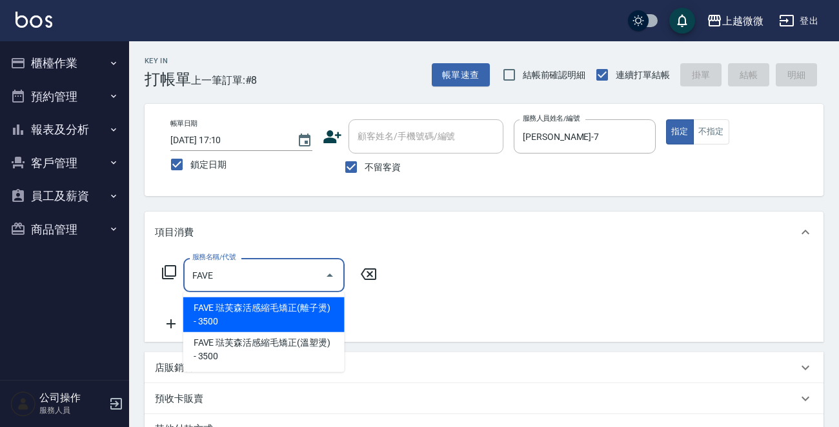
click at [283, 312] on span "FAVE 琺芙森活感縮毛矯正(離子燙) - 3500" at bounding box center [263, 314] width 161 height 35
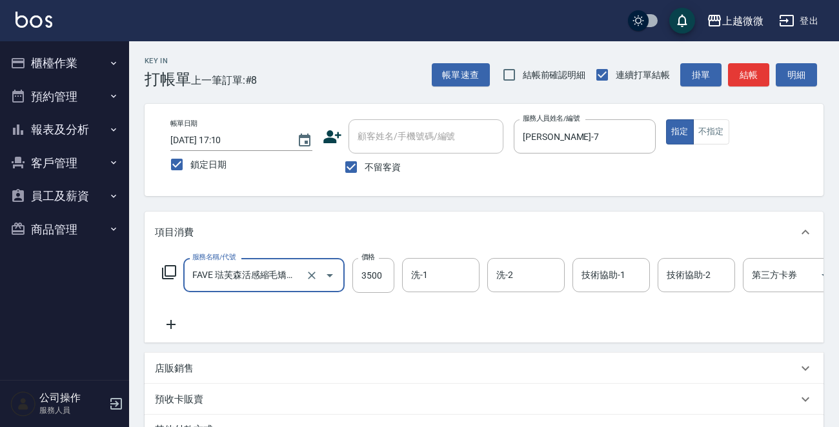
type input "FAVE 琺芙森活感縮毛矯正(離子燙)(C09)"
click at [422, 272] on div "洗-1 洗-1" at bounding box center [440, 275] width 77 height 34
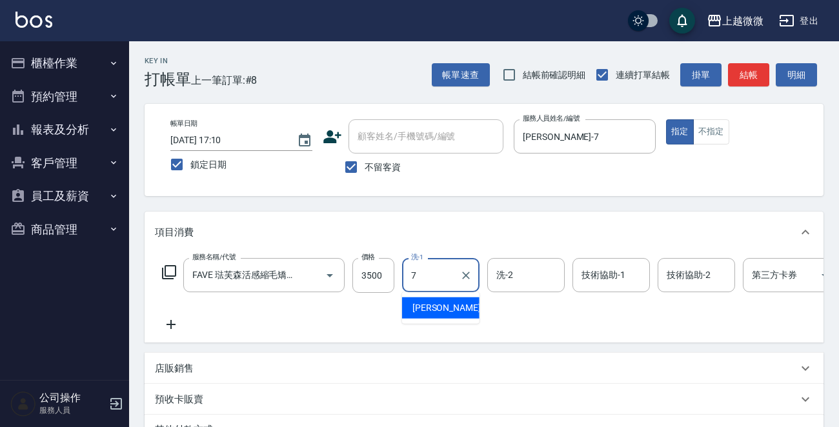
click at [445, 299] on div "Annie -7" at bounding box center [440, 307] width 77 height 21
type input "Annie-7"
click at [525, 276] on input "洗-2" at bounding box center [526, 275] width 66 height 23
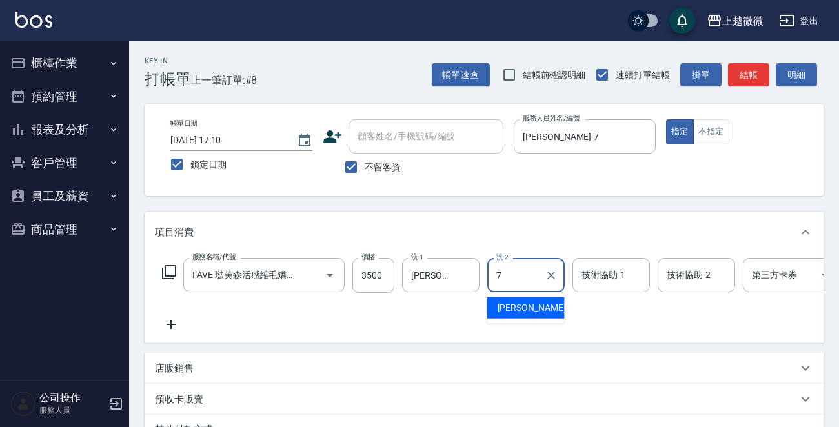
click at [525, 305] on span "Annie -7" at bounding box center [535, 308] width 76 height 14
type input "Annie-7"
click at [600, 277] on div "技術協助-1 技術協助-1" at bounding box center [610, 275] width 77 height 34
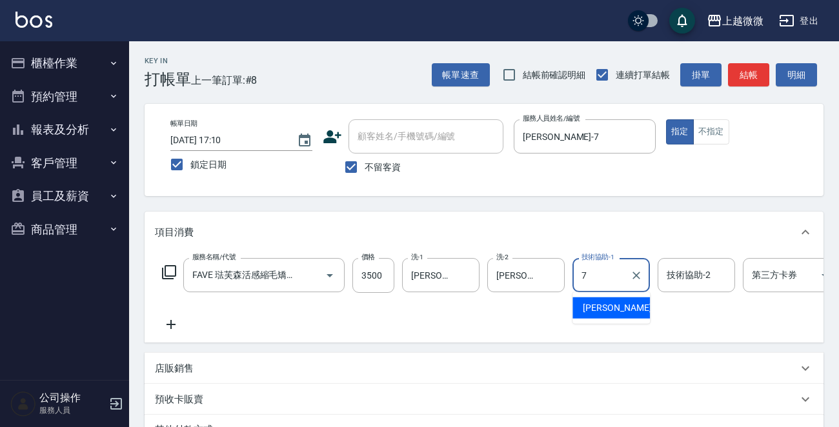
click at [612, 306] on span "Annie -7" at bounding box center [621, 308] width 76 height 14
type input "Annie-7"
click at [686, 278] on div "技術協助-2 技術協助-2" at bounding box center [695, 275] width 77 height 34
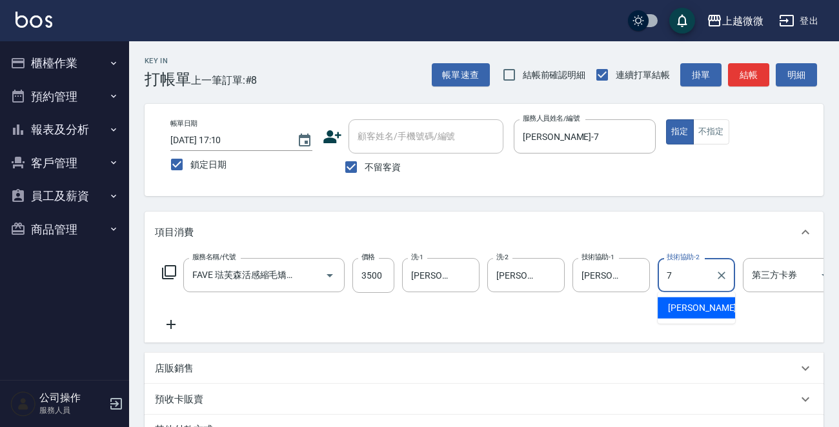
click at [696, 316] on div "Annie -7" at bounding box center [695, 307] width 77 height 21
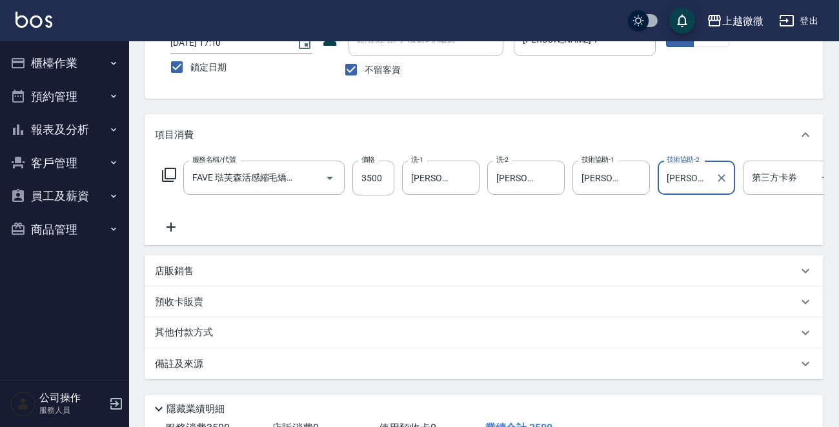
scroll to position [203, 0]
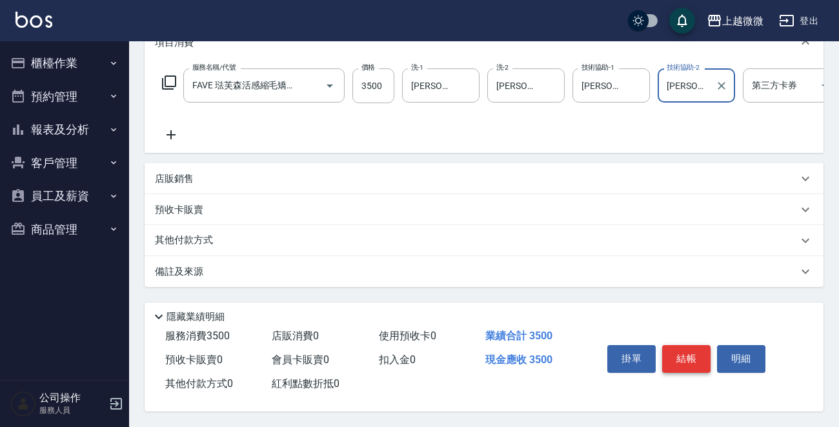
type input "Annie-7"
click at [679, 352] on button "結帳" at bounding box center [686, 358] width 48 height 27
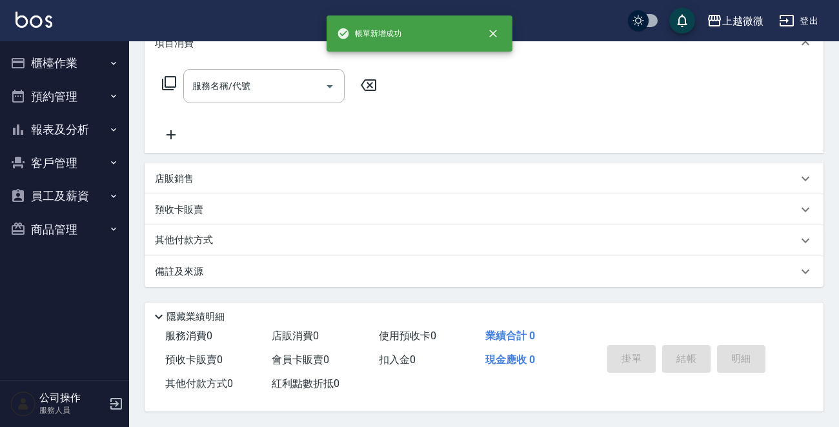
scroll to position [0, 0]
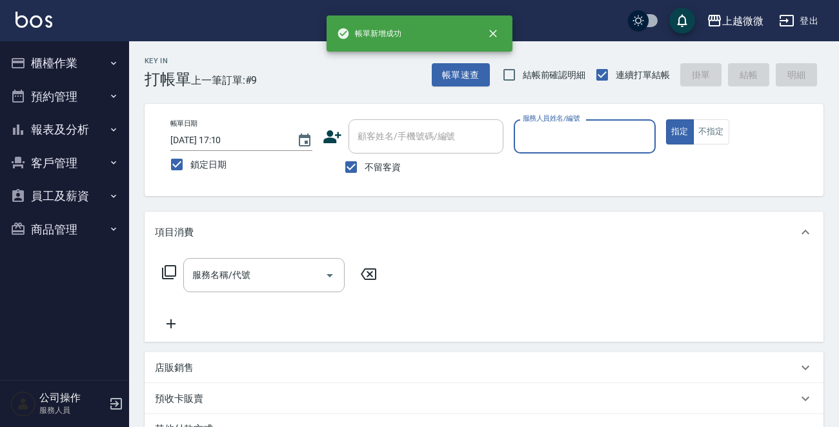
click at [608, 142] on input "服務人員姓名/編號" at bounding box center [584, 136] width 130 height 23
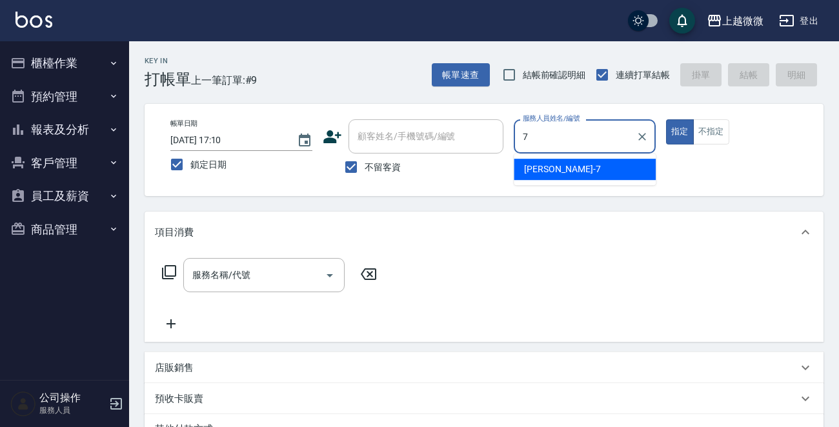
click at [587, 167] on div "Annie -7" at bounding box center [585, 169] width 142 height 21
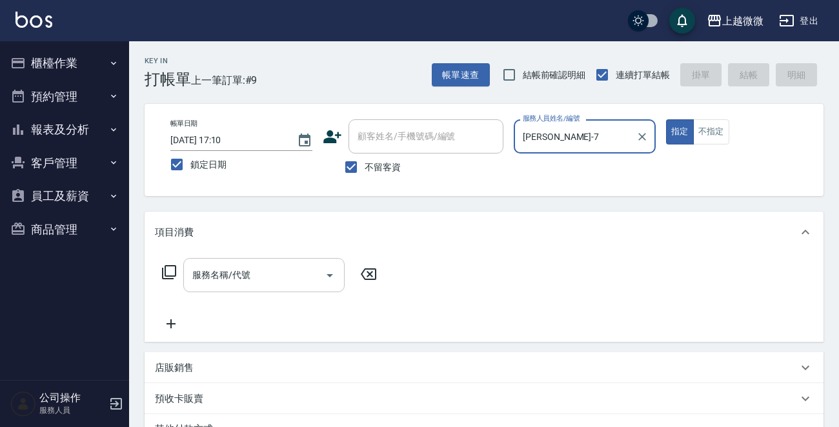
type input "Annie-7"
click at [215, 275] on div "服務名稱/代號 服務名稱/代號" at bounding box center [263, 275] width 161 height 34
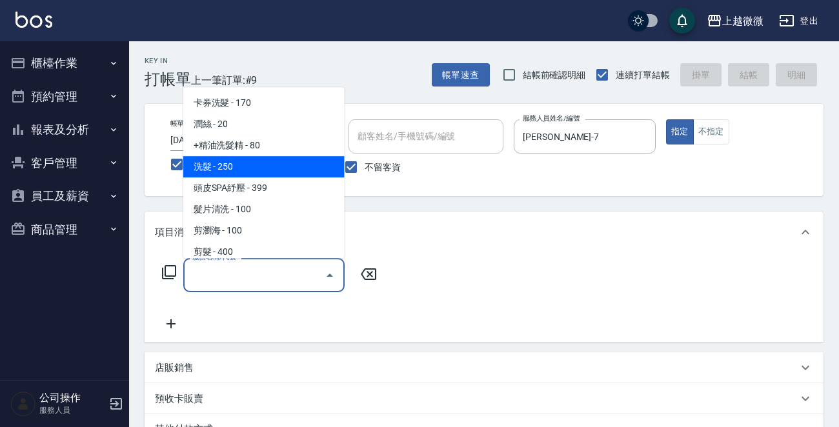
click at [294, 164] on span "洗髮 - 250" at bounding box center [263, 166] width 161 height 21
type input "洗髮(A03)"
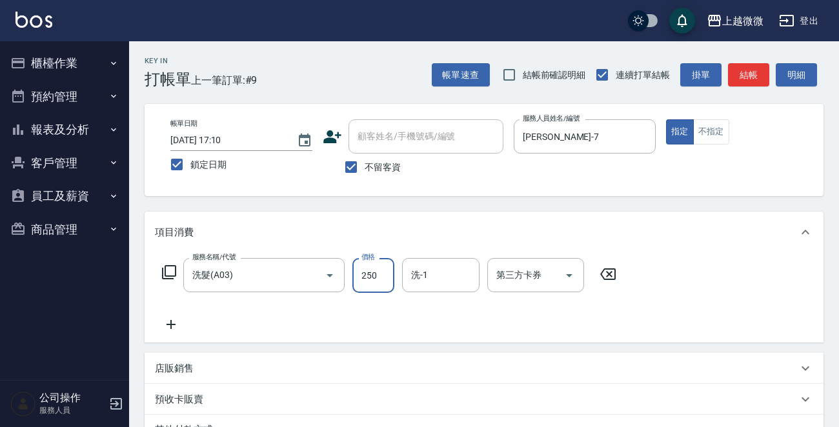
click at [365, 276] on input "250" at bounding box center [373, 275] width 42 height 35
type input "300"
click at [445, 273] on input "洗-1" at bounding box center [441, 275] width 66 height 23
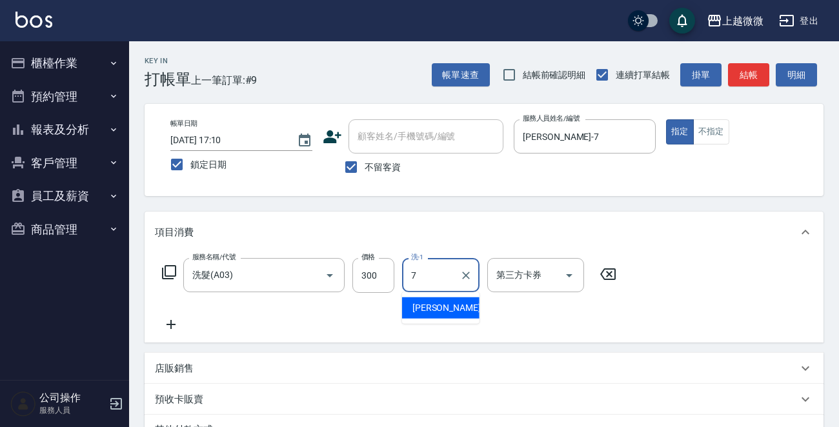
click at [413, 310] on span "Annie -7" at bounding box center [450, 308] width 76 height 14
type input "Annie-7"
click at [170, 317] on icon at bounding box center [171, 324] width 32 height 15
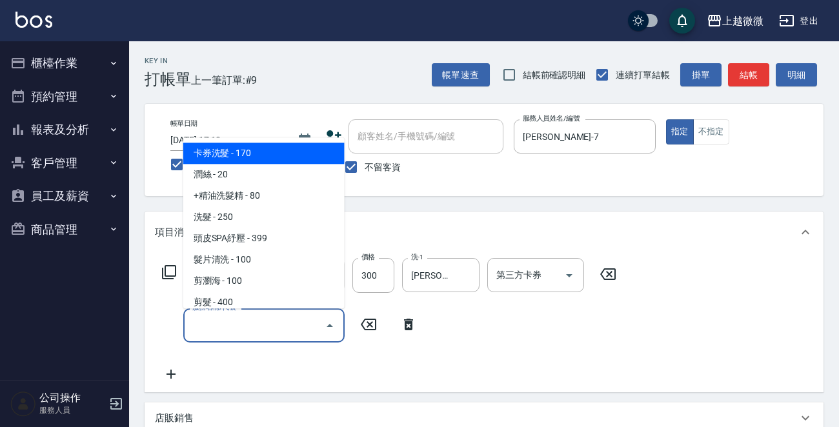
click at [223, 330] on input "服務名稱/代號" at bounding box center [254, 325] width 130 height 23
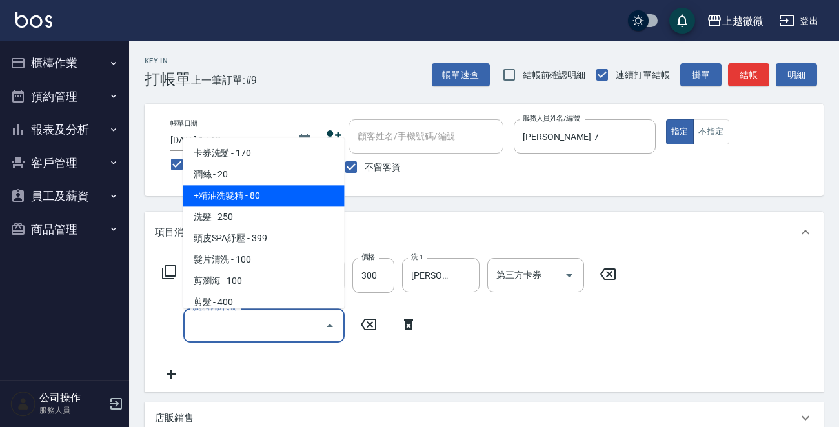
click at [245, 179] on span "潤絲 - 20" at bounding box center [263, 175] width 161 height 21
type input "潤絲(A01)"
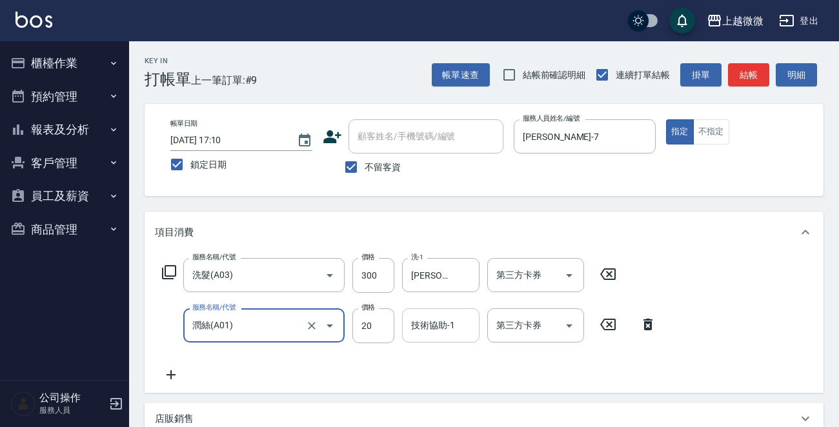
click at [435, 320] on div "技術協助-1 技術協助-1" at bounding box center [440, 325] width 77 height 34
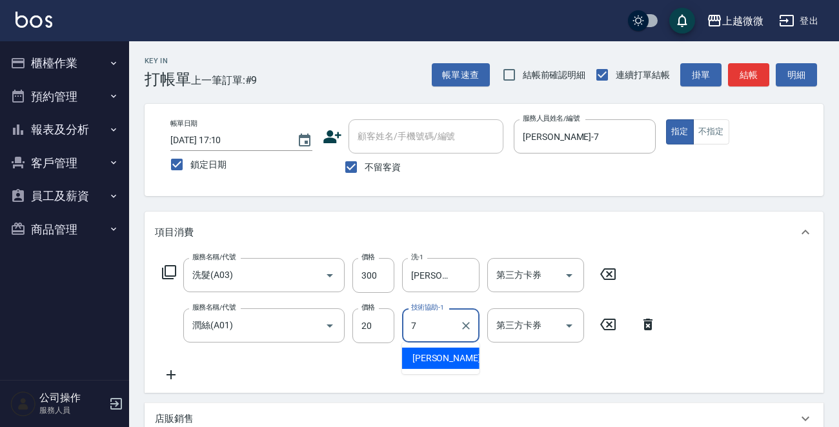
click at [428, 366] on div "Annie -7" at bounding box center [440, 358] width 77 height 21
type input "Annie-7"
click at [175, 372] on icon at bounding box center [171, 374] width 32 height 15
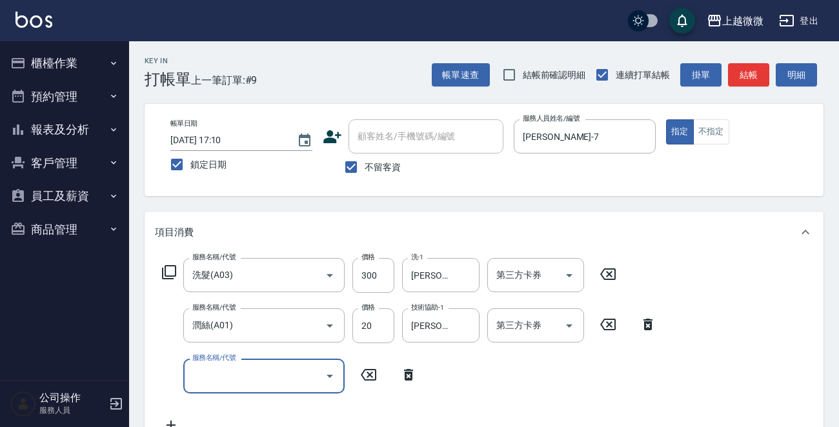
click at [289, 378] on input "服務名稱/代號" at bounding box center [254, 376] width 130 height 23
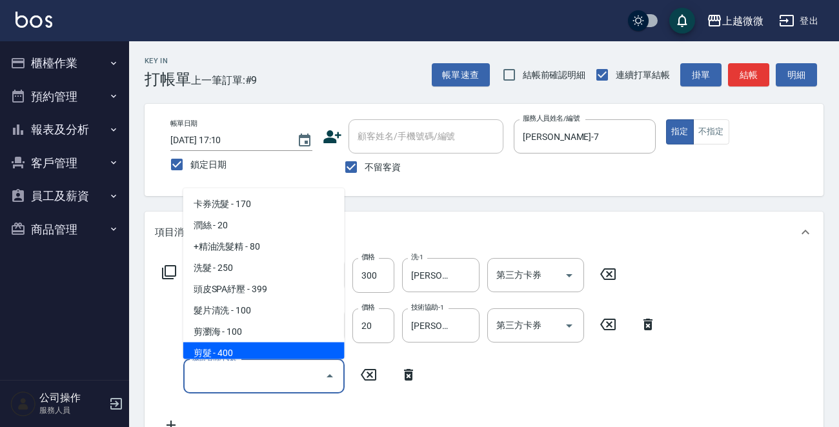
click at [270, 350] on span "剪髮 - 400" at bounding box center [263, 353] width 161 height 21
type input "剪髮(B02)"
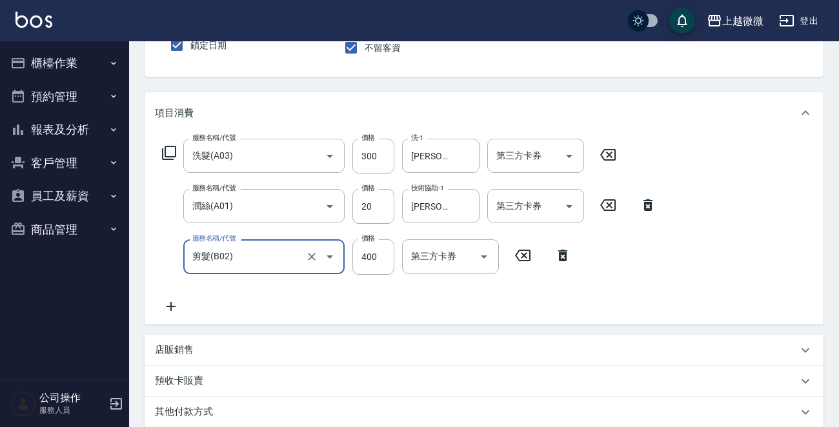
scroll to position [294, 0]
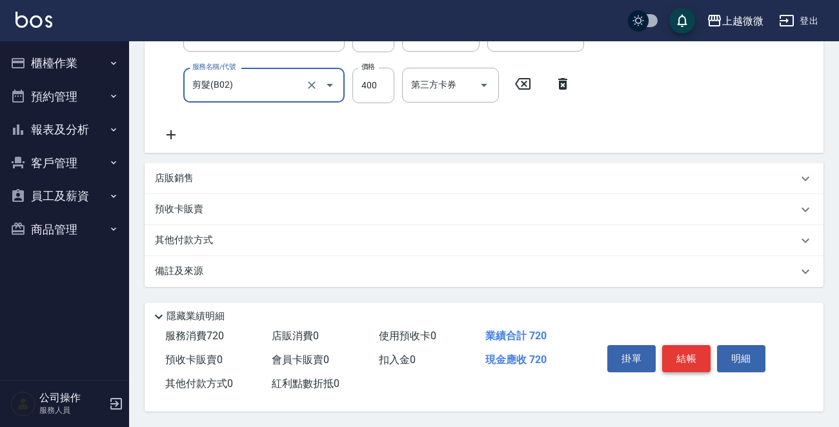
click at [684, 354] on button "結帳" at bounding box center [686, 358] width 48 height 27
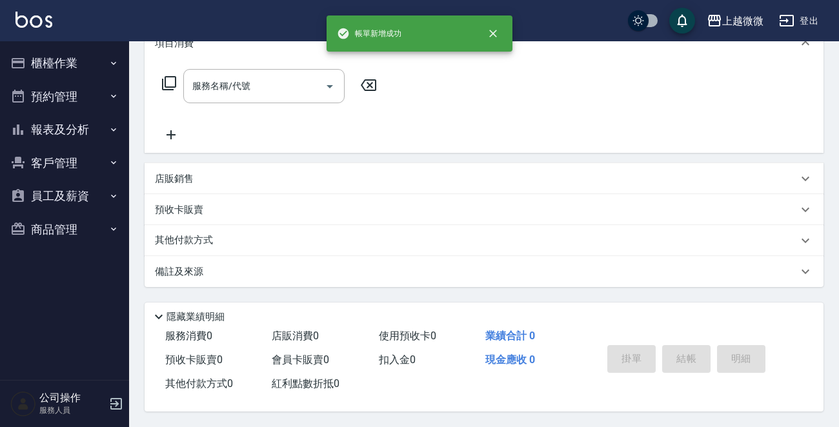
scroll to position [0, 0]
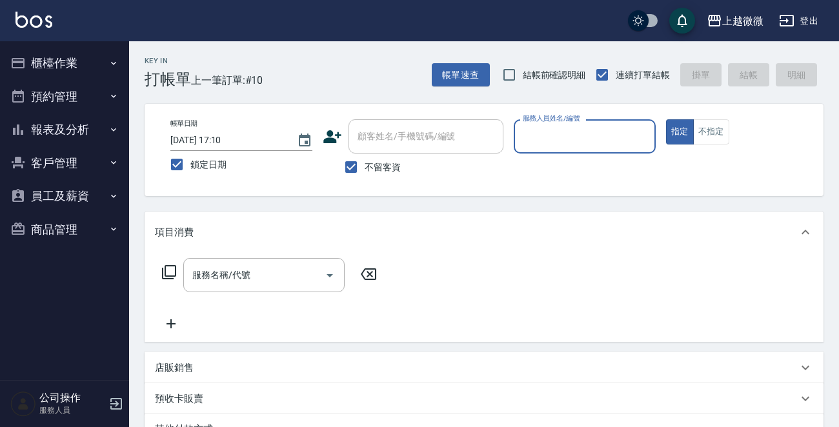
click at [581, 123] on div "服務人員姓名/編號" at bounding box center [585, 136] width 142 height 34
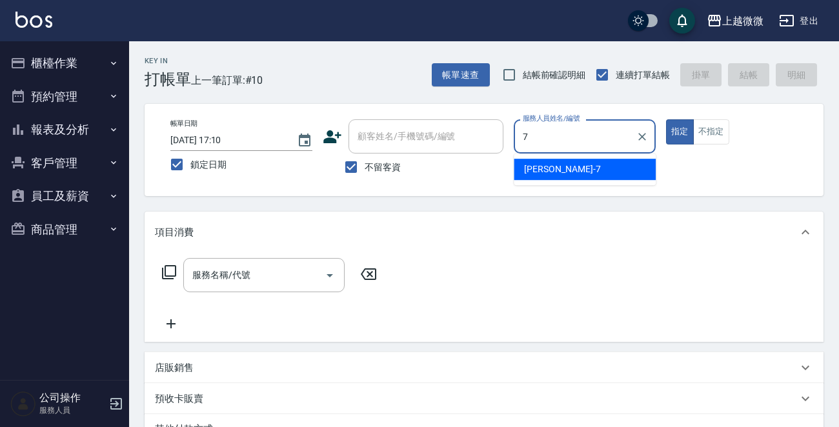
click at [556, 166] on div "Annie -7" at bounding box center [585, 169] width 142 height 21
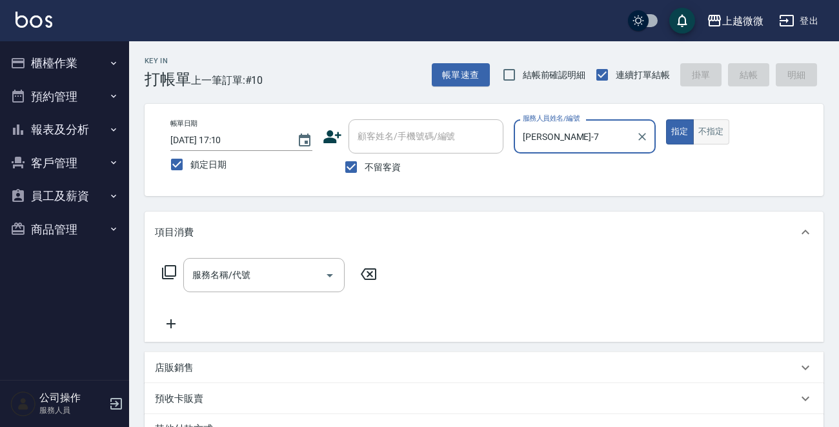
type input "Annie-7"
click at [716, 138] on button "不指定" at bounding box center [711, 131] width 36 height 25
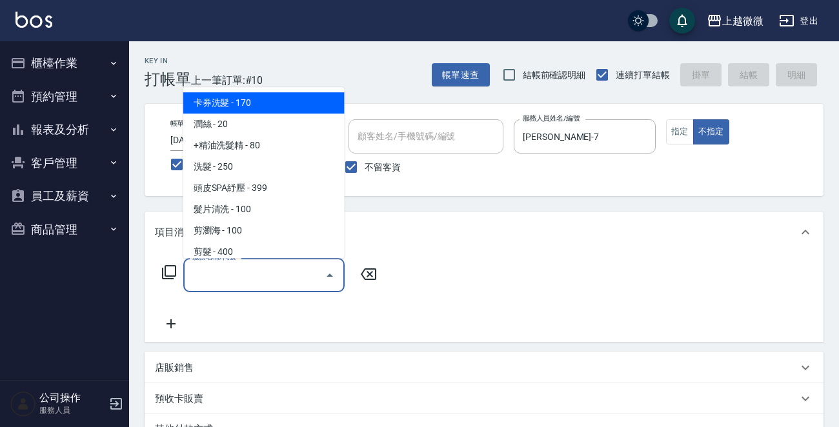
click at [219, 270] on div "服務名稱/代號 服務名稱/代號" at bounding box center [263, 275] width 161 height 34
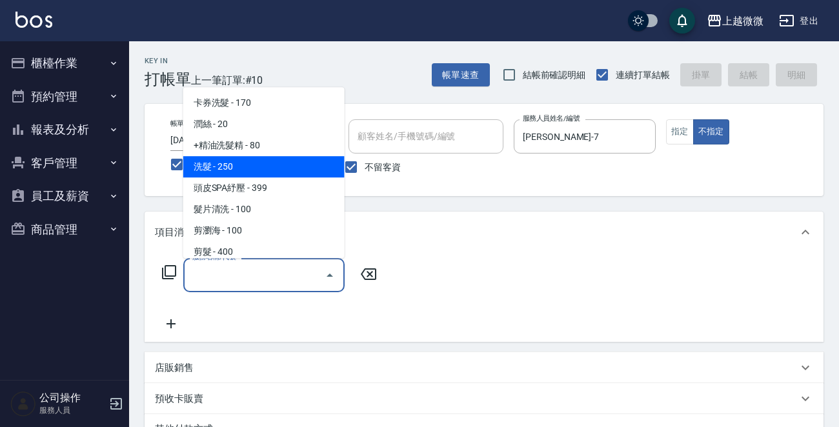
click at [243, 168] on span "洗髮 - 250" at bounding box center [263, 166] width 161 height 21
type input "洗髮(A03)"
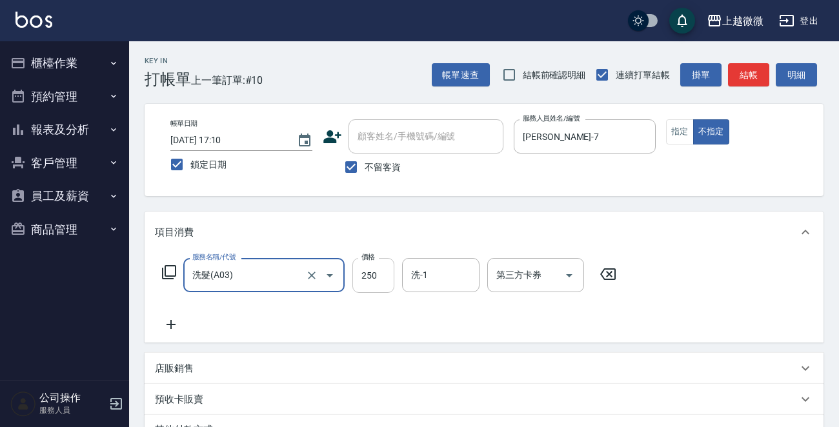
click at [383, 275] on input "250" at bounding box center [373, 275] width 42 height 35
type input "300"
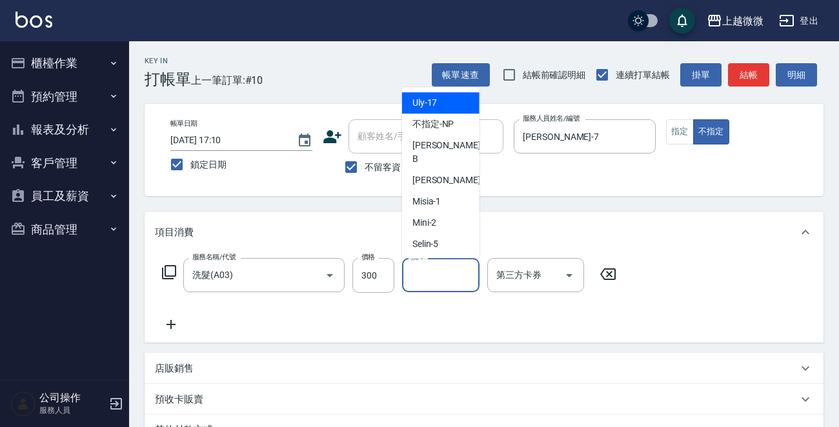
click at [442, 279] on input "洗-1" at bounding box center [441, 275] width 66 height 23
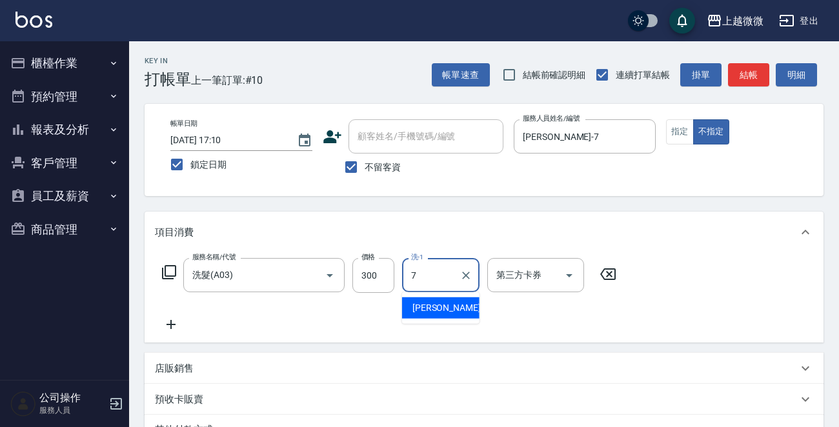
click at [424, 306] on span "Annie -7" at bounding box center [450, 308] width 76 height 14
type input "Annie-7"
click at [170, 322] on icon at bounding box center [171, 324] width 32 height 15
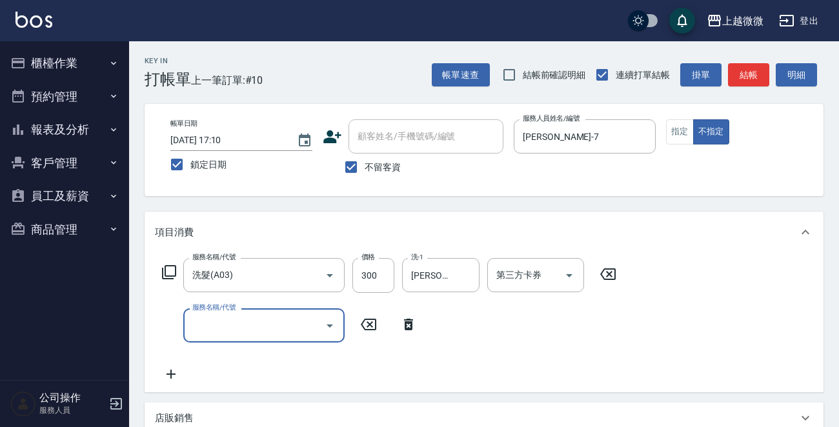
click at [223, 323] on input "服務名稱/代號" at bounding box center [254, 325] width 130 height 23
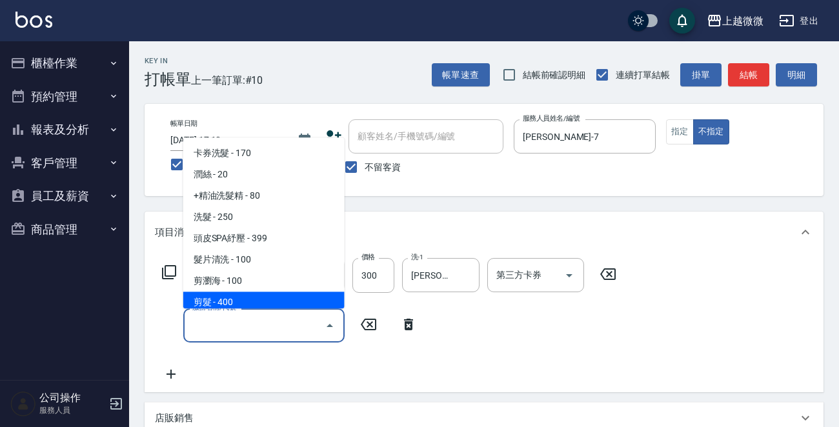
click at [257, 307] on span "剪髮 - 400" at bounding box center [263, 302] width 161 height 21
type input "剪髮(B02)"
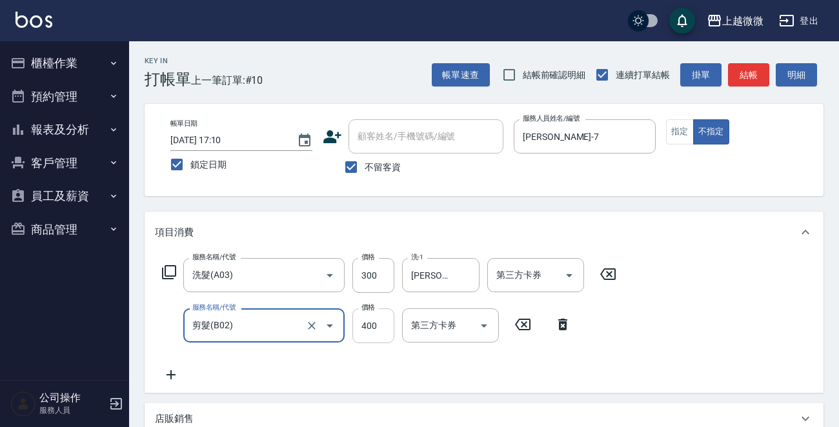
click at [368, 325] on input "400" at bounding box center [373, 325] width 42 height 35
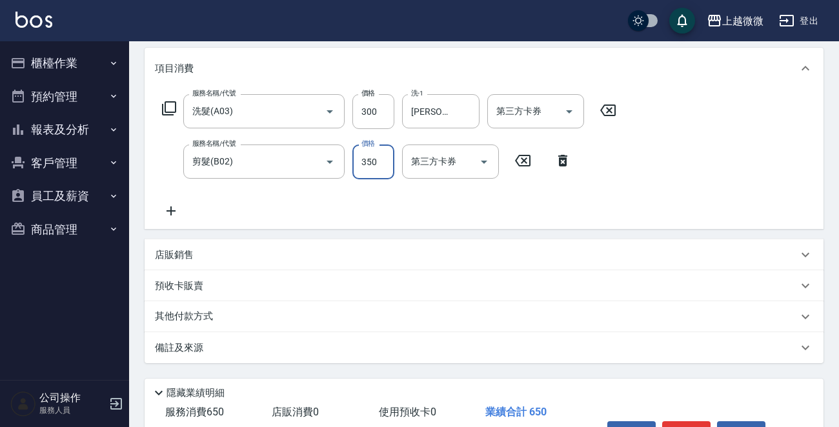
scroll to position [243, 0]
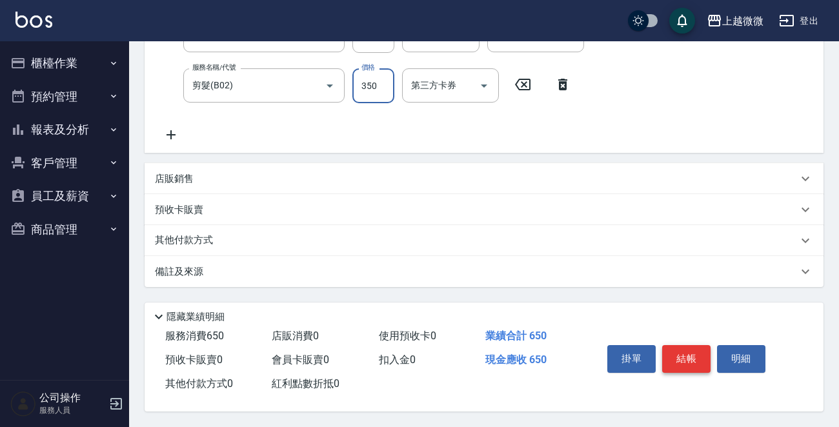
type input "350"
click at [690, 352] on button "結帳" at bounding box center [686, 358] width 48 height 27
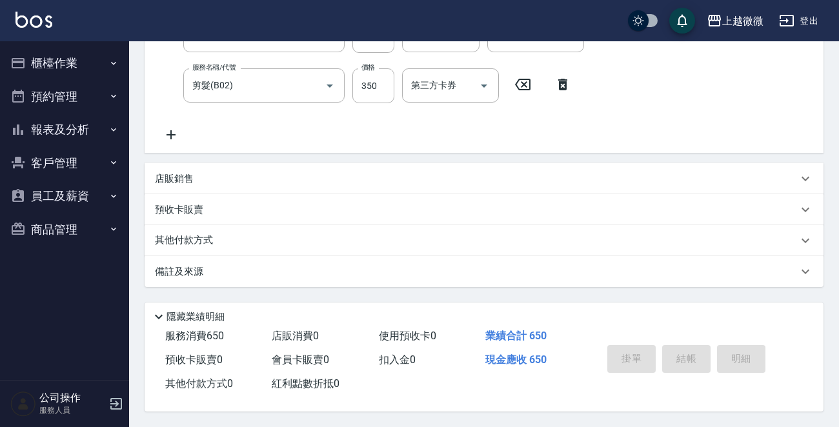
scroll to position [0, 0]
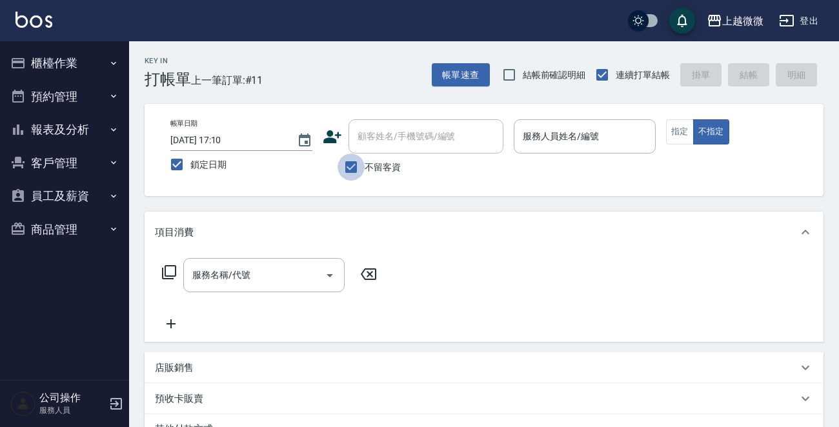
drag, startPoint x: 350, startPoint y: 167, endPoint x: 377, endPoint y: 148, distance: 33.3
click at [350, 166] on input "不留客資" at bounding box center [350, 167] width 27 height 27
checkbox input "false"
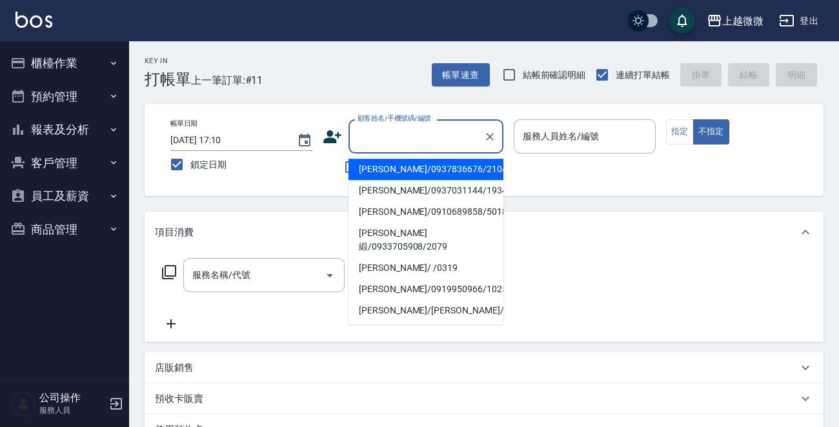
drag, startPoint x: 397, startPoint y: 134, endPoint x: 405, endPoint y: 121, distance: 15.0
click at [401, 131] on div "顧客姓名/手機號碼/編號 顧客姓名/手機號碼/編號" at bounding box center [425, 136] width 155 height 34
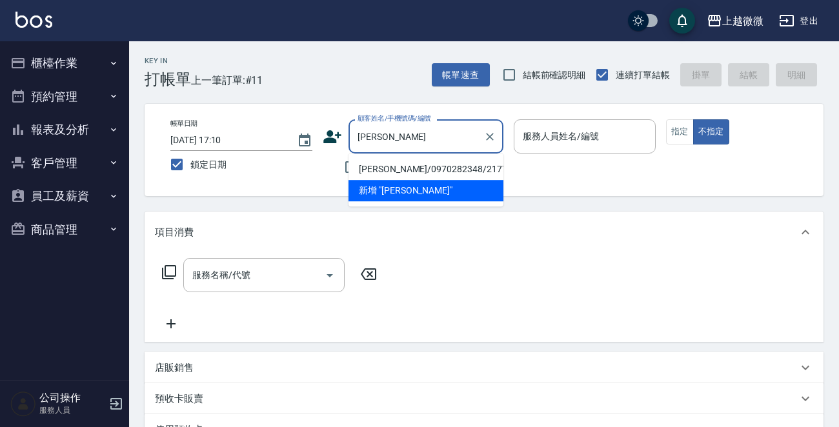
click at [412, 166] on li "呂木蘭/0970282348/2177" at bounding box center [425, 169] width 155 height 21
type input "呂木蘭/0970282348/2177"
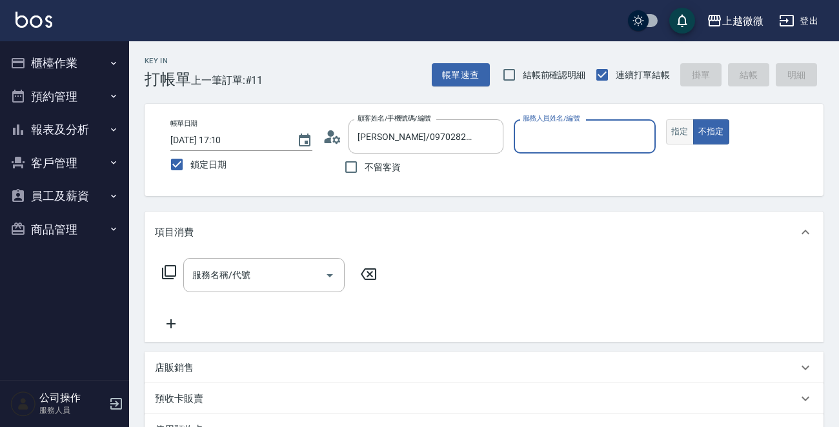
click at [684, 132] on button "指定" at bounding box center [680, 131] width 28 height 25
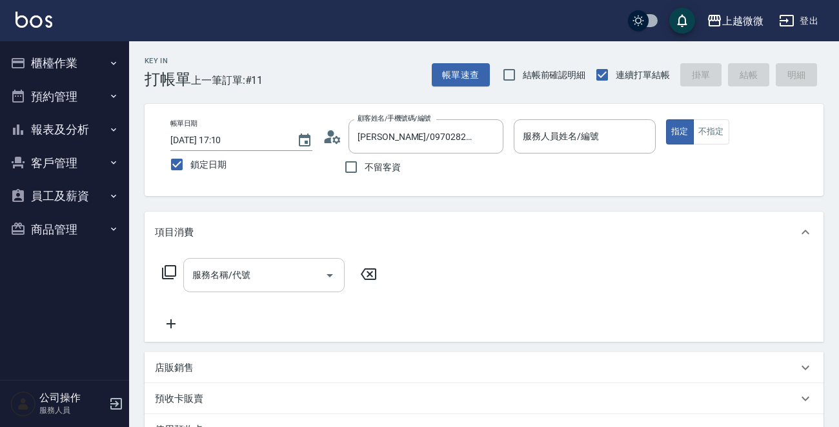
click at [226, 276] on div "服務名稱/代號 服務名稱/代號" at bounding box center [263, 275] width 161 height 34
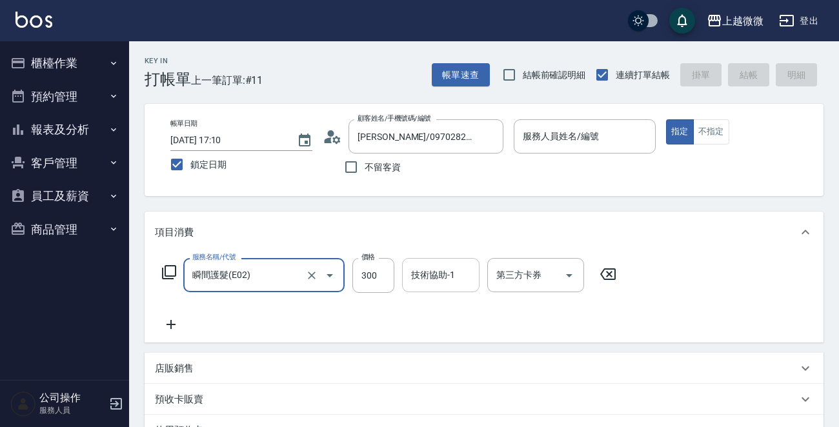
type input "瞬間護髮(E02)"
click at [432, 272] on div "技術協助-1 技術協助-1" at bounding box center [440, 275] width 77 height 34
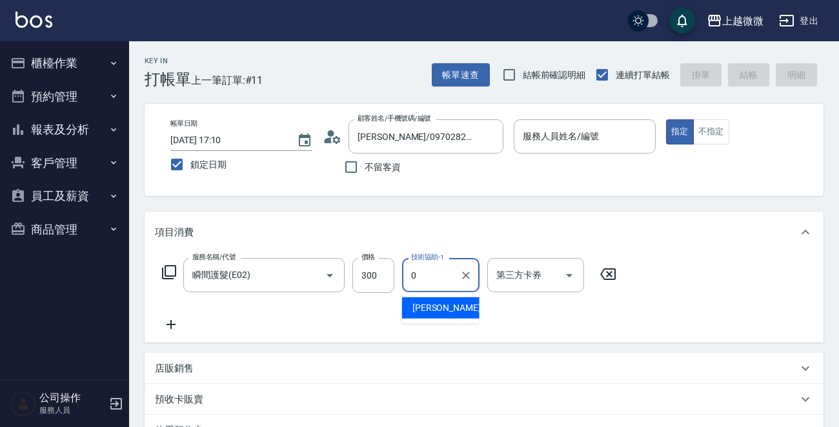
click at [431, 305] on span "Alex -0" at bounding box center [450, 308] width 76 height 14
type input "Alex-0"
click at [170, 322] on icon at bounding box center [170, 324] width 9 height 9
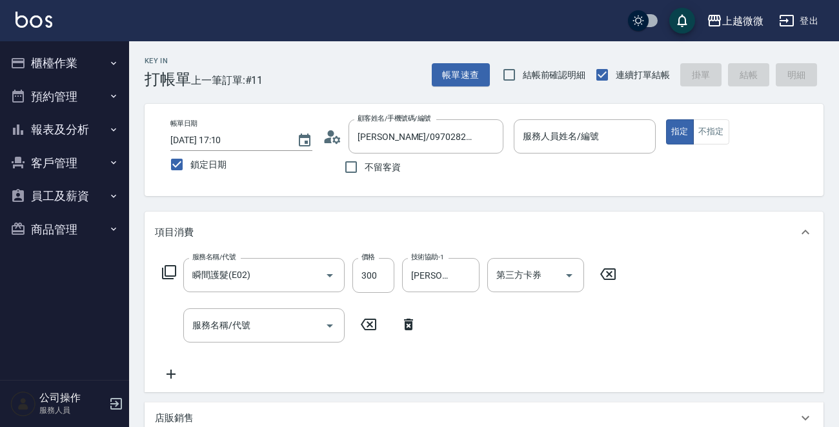
click at [298, 346] on div "服務名稱/代號 瞬間護髮(E02) 服務名稱/代號 價格 300 價格 技術協助-1 Alex-0 技術協助-1 第三方卡券 第三方卡券 服務名稱/代號 服務…" at bounding box center [389, 320] width 469 height 124
click at [291, 330] on input "服務名稱/代號" at bounding box center [254, 325] width 130 height 23
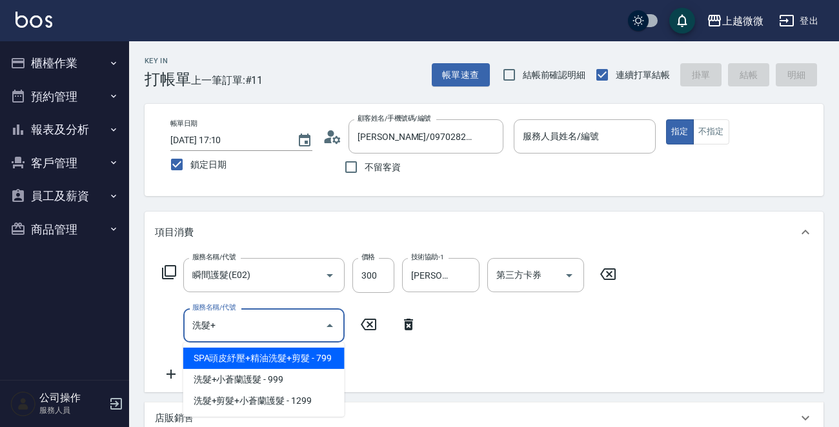
click at [274, 349] on span "SPA頭皮紓壓+精油洗髮+剪髮 - 799" at bounding box center [263, 358] width 161 height 21
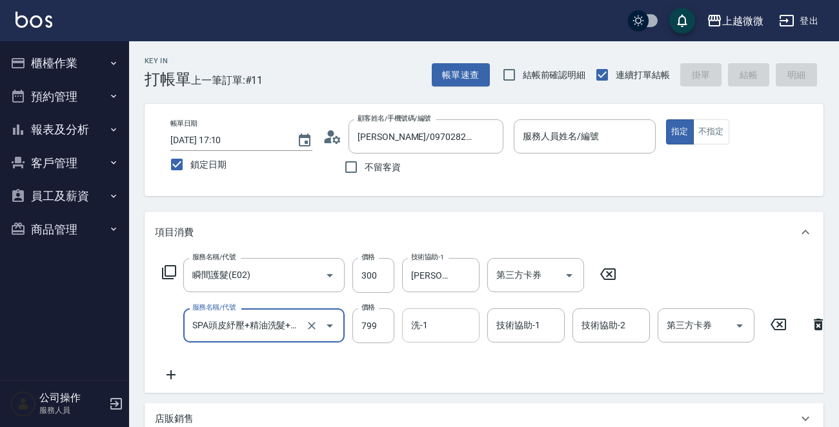
type input "SPA頭皮紓壓+精油洗髮+剪髮(I13)"
click at [426, 325] on div "洗-1 洗-1" at bounding box center [440, 325] width 77 height 34
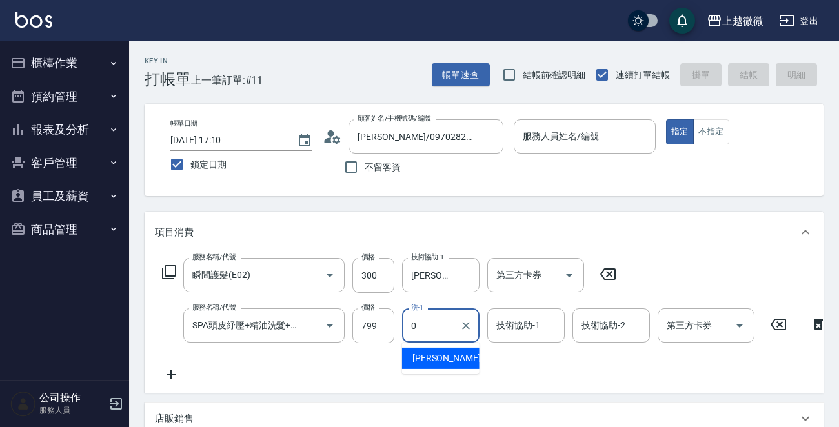
drag, startPoint x: 443, startPoint y: 348, endPoint x: 540, endPoint y: 331, distance: 99.0
click at [445, 349] on div "Alex -0" at bounding box center [440, 358] width 77 height 21
type input "Alex-0"
click at [543, 330] on input "技術協助-1" at bounding box center [526, 325] width 66 height 23
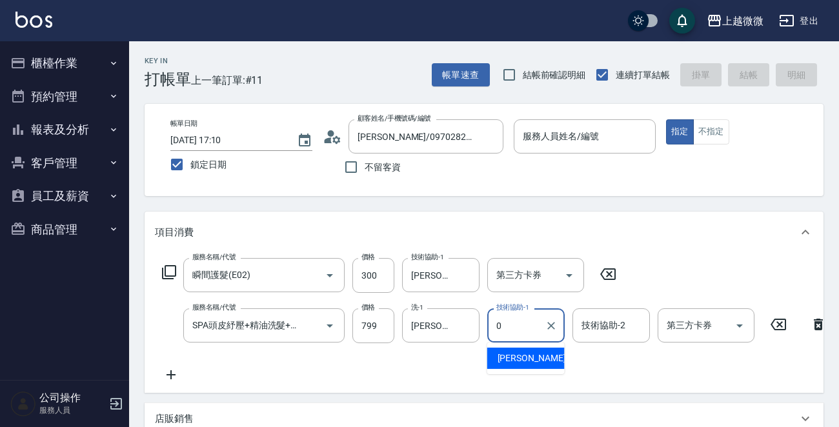
click at [543, 350] on div "Alex -0" at bounding box center [525, 358] width 77 height 21
type input "Alex-0"
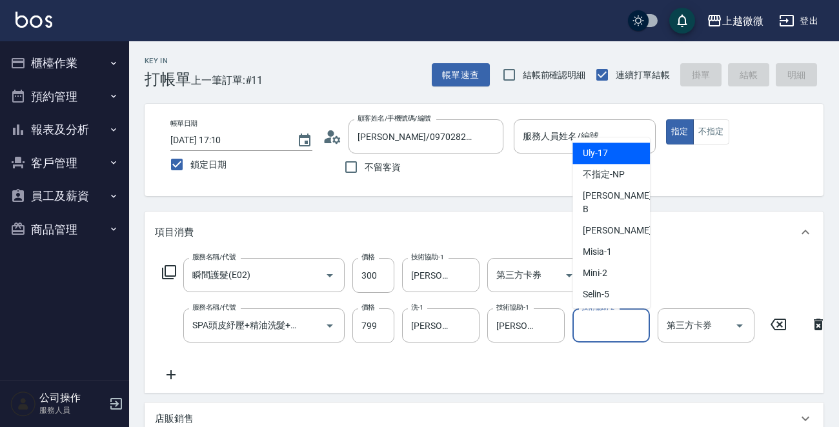
click at [588, 332] on input "技術協助-2" at bounding box center [611, 325] width 66 height 23
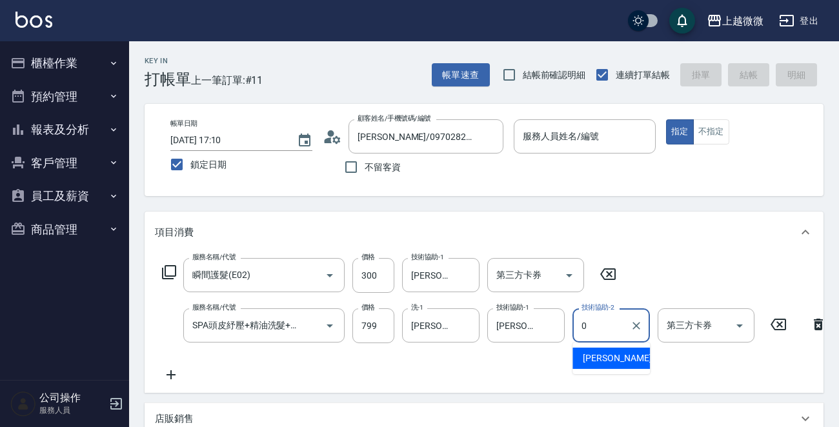
click at [585, 358] on span "Alex -0" at bounding box center [621, 359] width 76 height 14
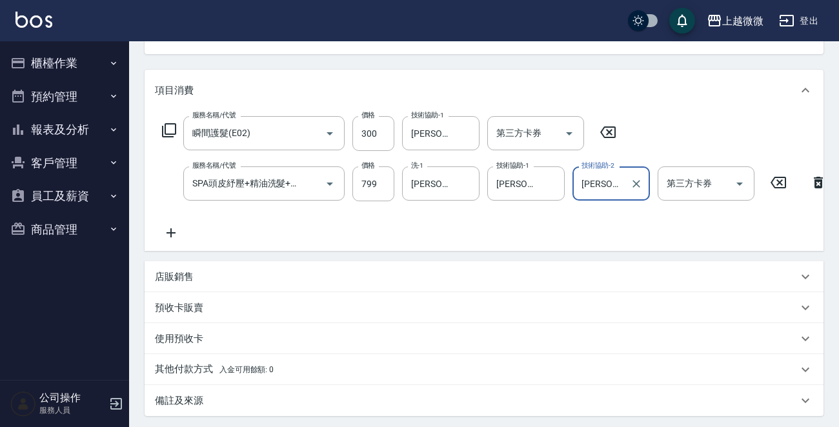
scroll to position [258, 0]
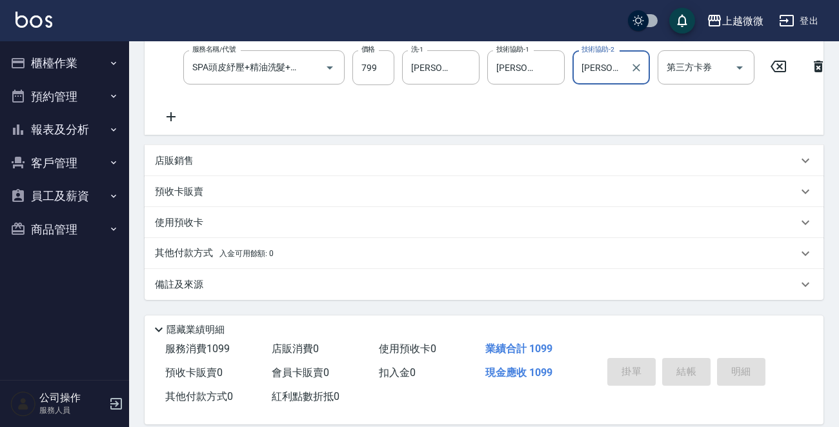
type input "Alex-0"
click at [197, 292] on p "備註及來源" at bounding box center [179, 285] width 48 height 14
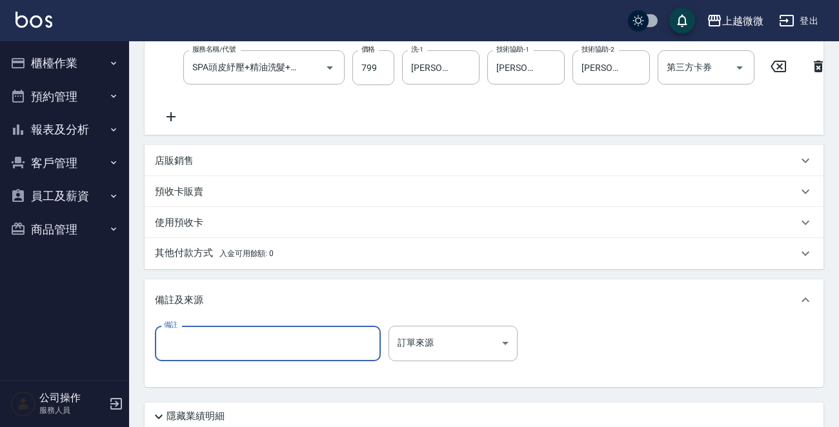
click at [205, 356] on input "備註" at bounding box center [268, 343] width 226 height 35
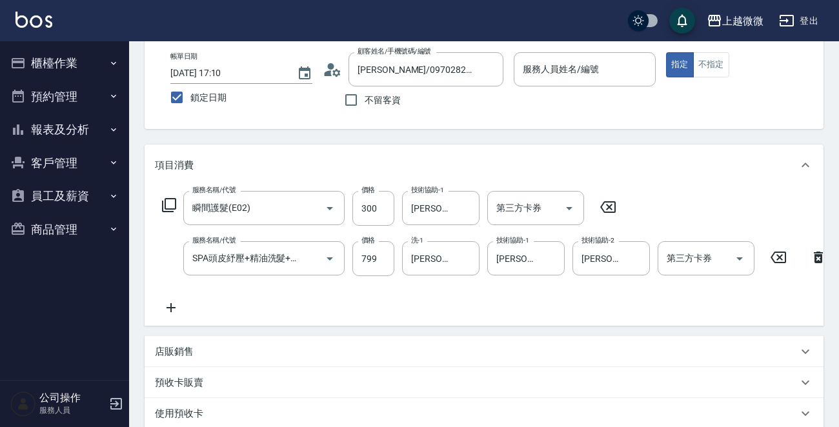
scroll to position [0, 0]
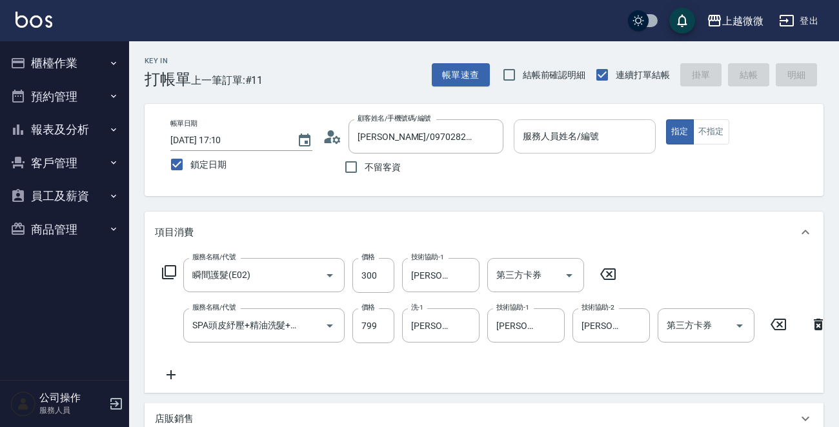
type input "媽媽"
click at [624, 134] on input "服務人員姓名/編號" at bounding box center [584, 136] width 130 height 23
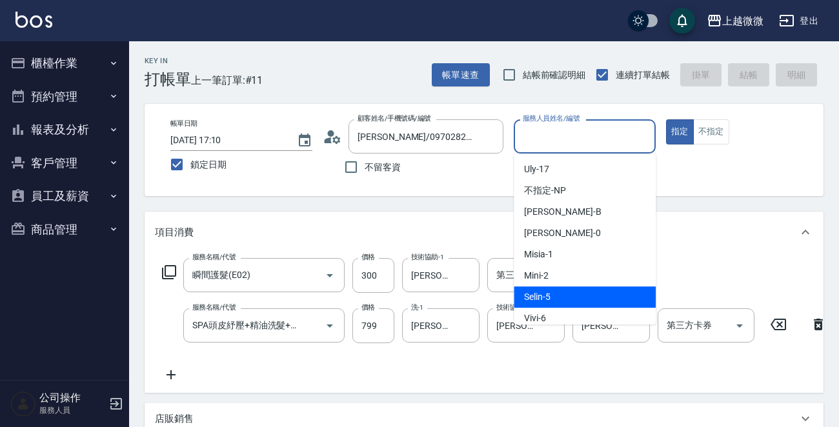
click at [561, 292] on div "Selin -5" at bounding box center [585, 296] width 142 height 21
type input "Selin-5"
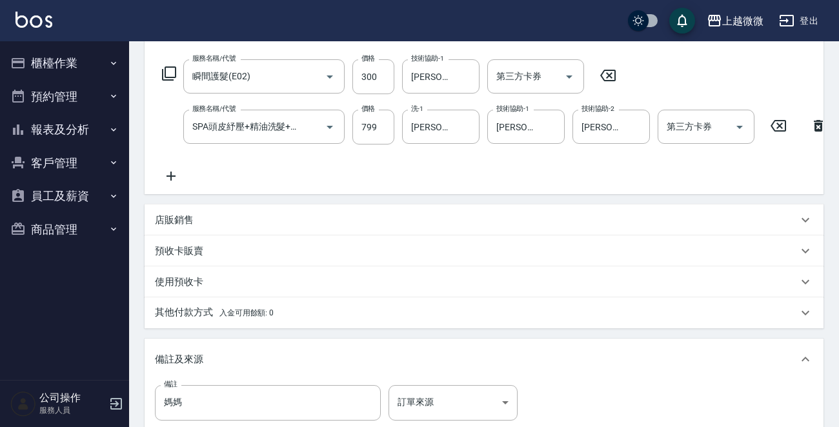
scroll to position [370, 0]
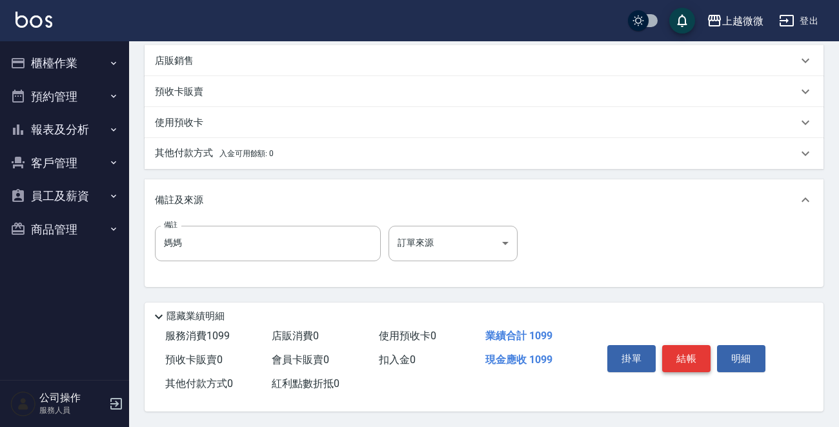
click at [699, 354] on button "結帳" at bounding box center [686, 358] width 48 height 27
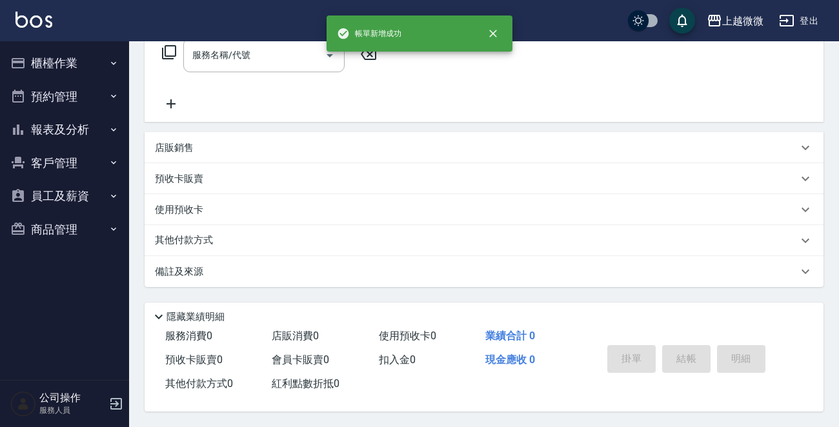
scroll to position [0, 0]
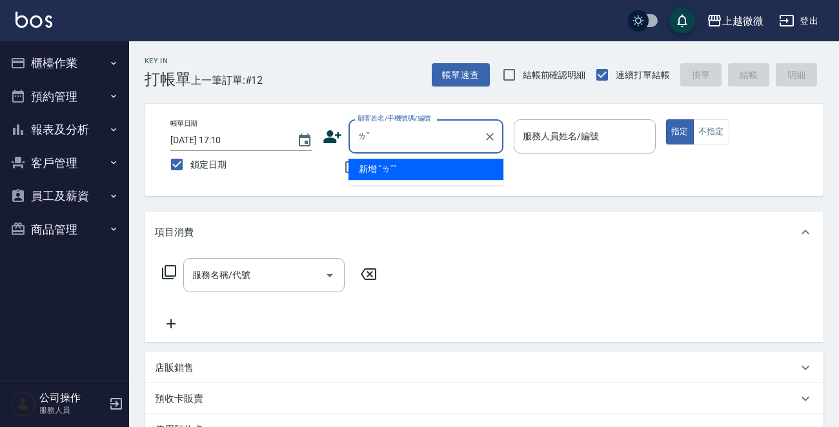
type input "ㄌ"
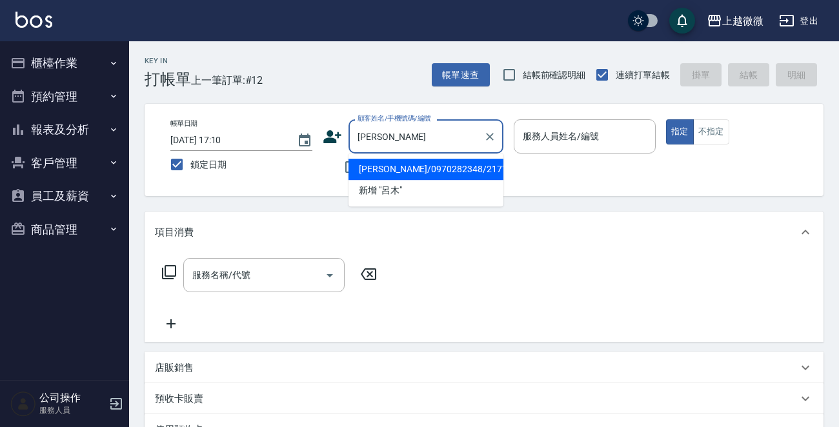
click at [429, 170] on li "呂木蘭/0970282348/2177" at bounding box center [425, 169] width 155 height 21
type input "呂木蘭/0970282348/2177"
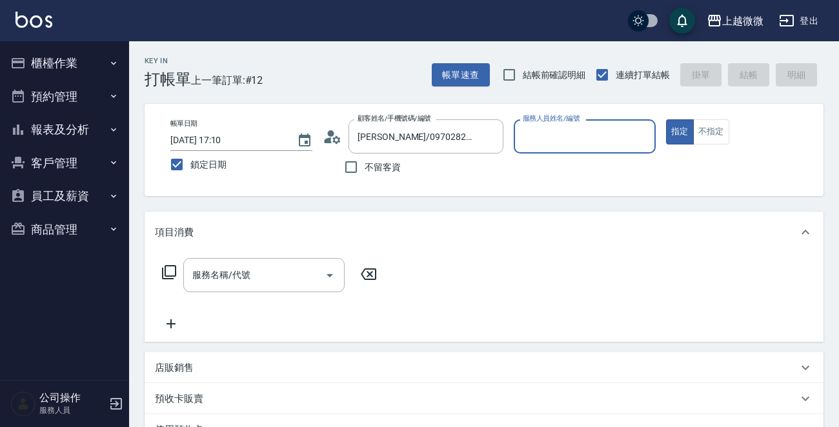
click at [563, 148] on input "服務人員姓名/編號" at bounding box center [584, 136] width 130 height 23
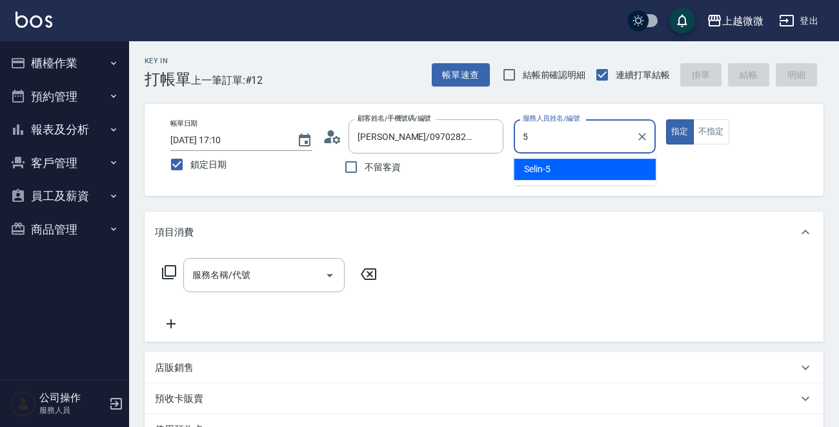
click at [557, 168] on div "Selin -5" at bounding box center [585, 169] width 142 height 21
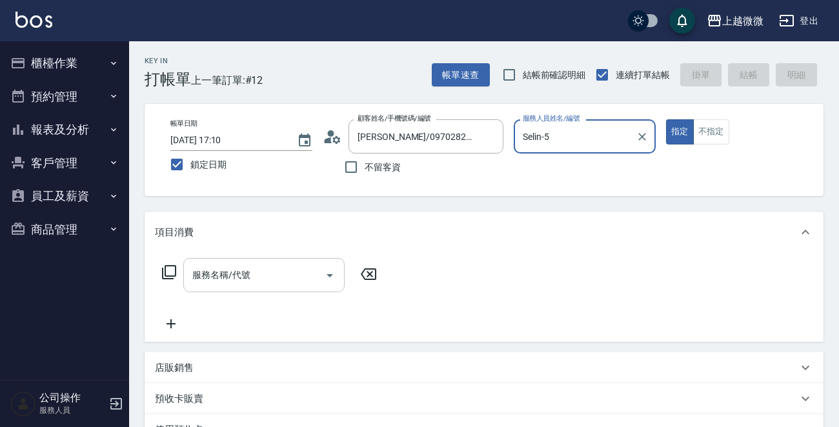
type input "Selin-5"
click at [267, 271] on input "服務名稱/代號" at bounding box center [254, 275] width 130 height 23
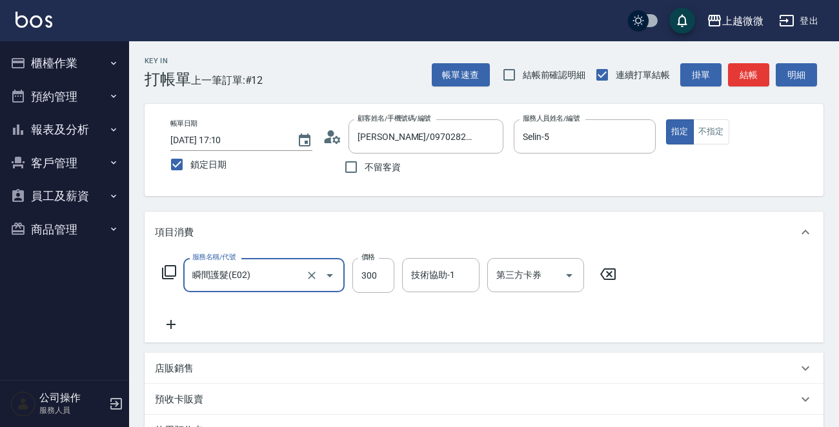
type input "瞬間護髮(E02)"
click at [174, 324] on icon at bounding box center [170, 324] width 9 height 9
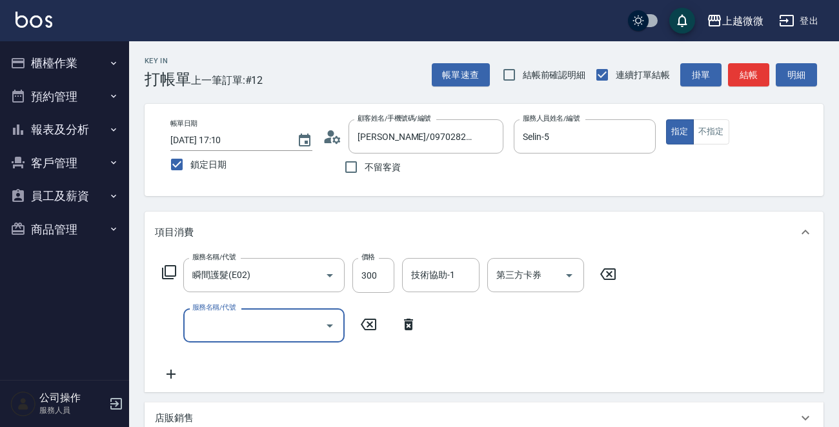
click at [249, 332] on input "服務名稱/代號" at bounding box center [254, 325] width 130 height 23
type input "頭皮SPA紓壓(A04)"
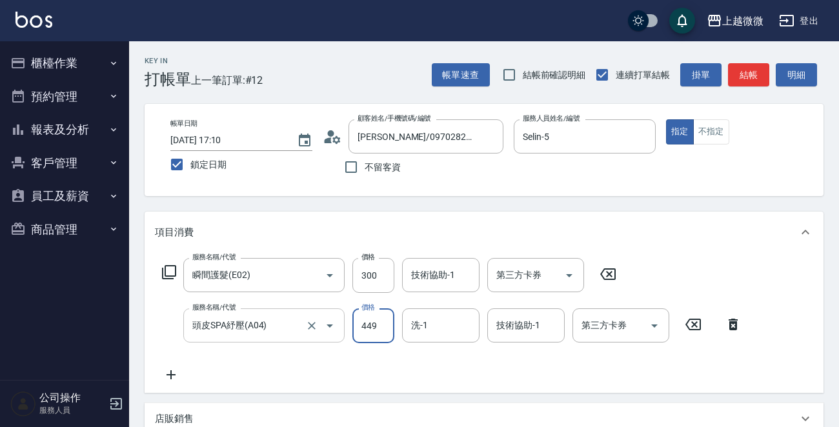
type input "449"
click at [446, 278] on div "技術協助-1 技術協助-1" at bounding box center [440, 275] width 77 height 34
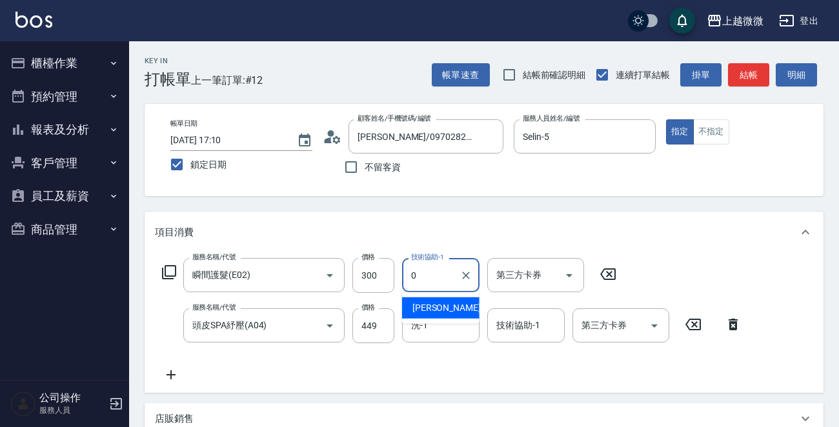
drag, startPoint x: 444, startPoint y: 305, endPoint x: 436, endPoint y: 322, distance: 18.8
click at [443, 305] on div "Alex -0" at bounding box center [440, 307] width 77 height 21
type input "Alex-0"
click at [436, 326] on input "洗-1" at bounding box center [441, 325] width 66 height 23
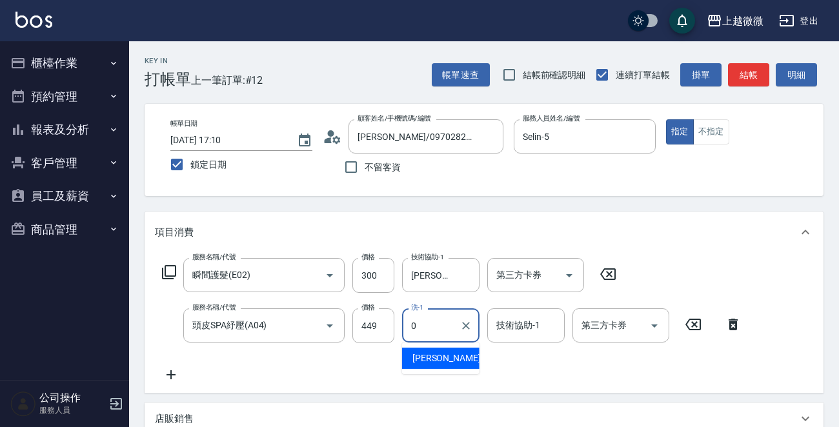
click at [435, 352] on span "Alex -0" at bounding box center [450, 359] width 76 height 14
type input "Alex-0"
click at [516, 328] on div "技術協助-1 技術協助-1" at bounding box center [525, 325] width 77 height 34
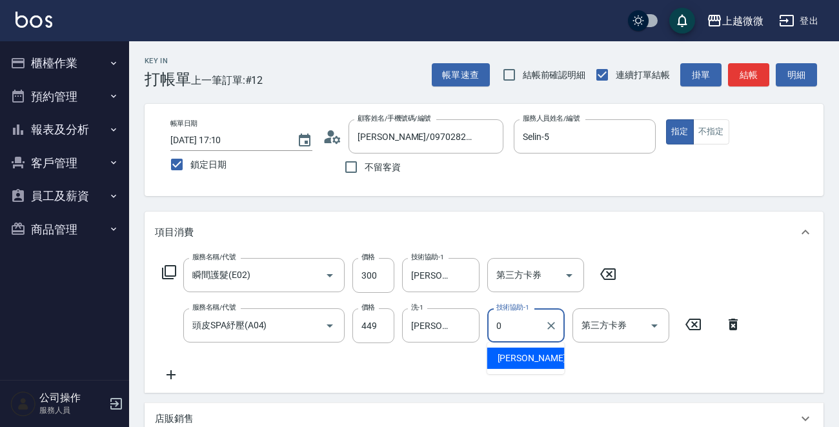
click at [516, 354] on span "Alex -0" at bounding box center [535, 359] width 76 height 14
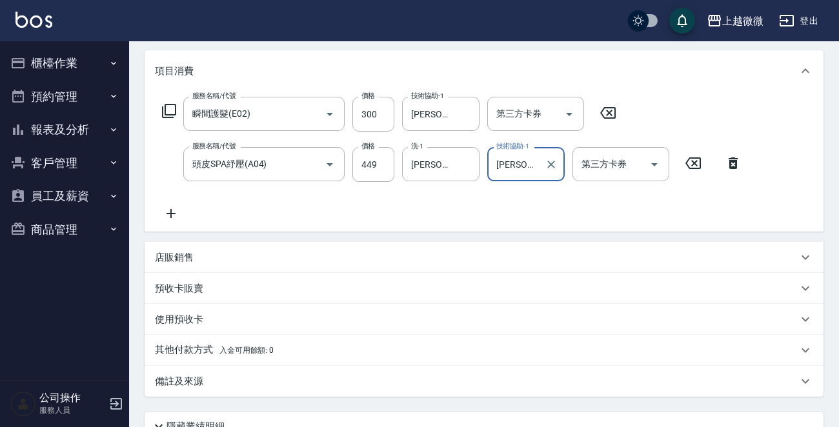
scroll to position [274, 0]
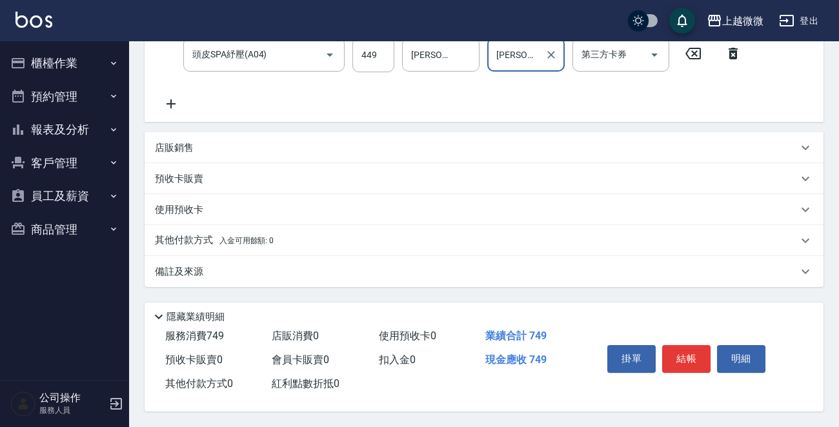
type input "Alex-0"
click at [701, 357] on button "結帳" at bounding box center [686, 358] width 48 height 27
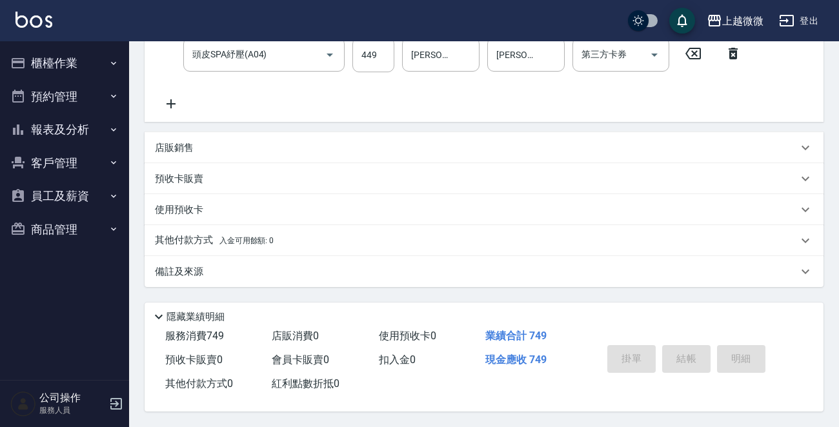
scroll to position [0, 0]
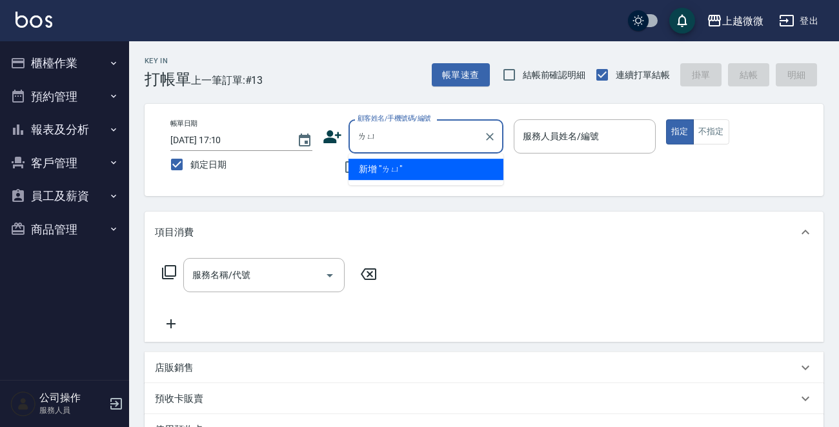
type input "ㄌ"
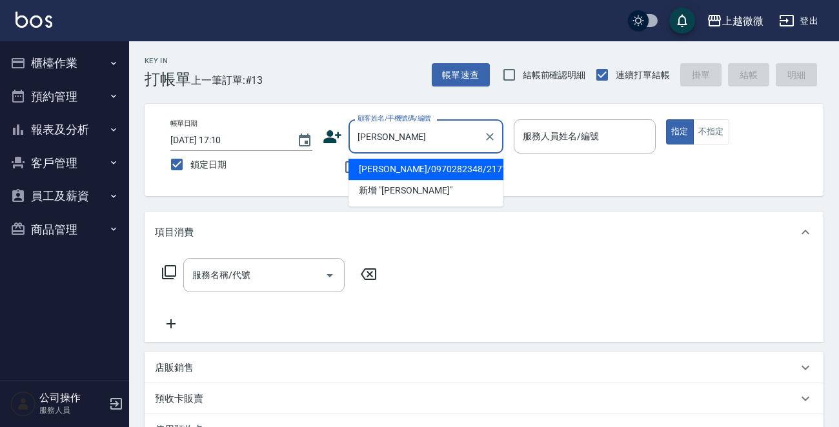
click at [417, 171] on li "呂木蘭/0970282348/2177" at bounding box center [425, 169] width 155 height 21
type input "呂木蘭/0970282348/2177"
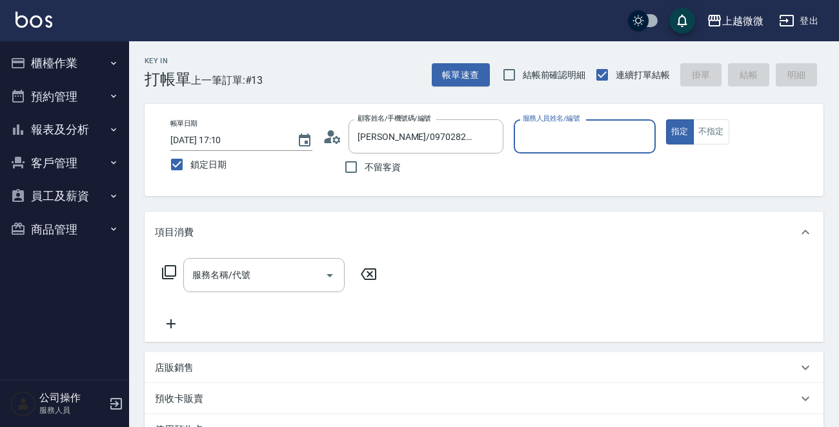
click at [590, 133] on input "服務人員姓名/編號" at bounding box center [584, 136] width 130 height 23
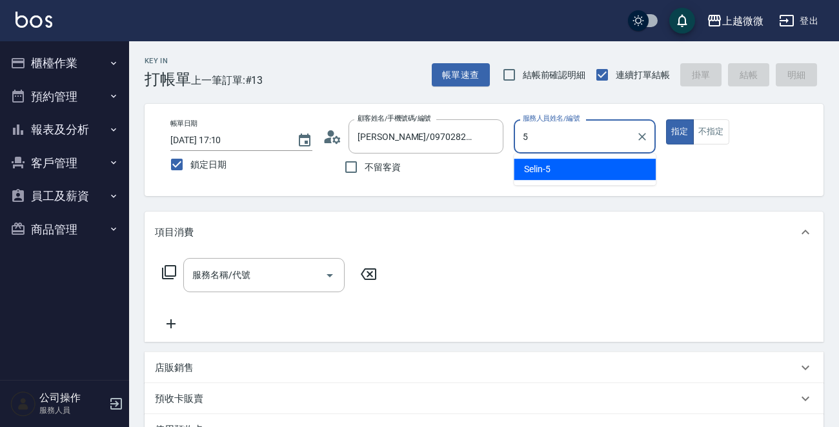
click at [579, 167] on div "Selin -5" at bounding box center [585, 169] width 142 height 21
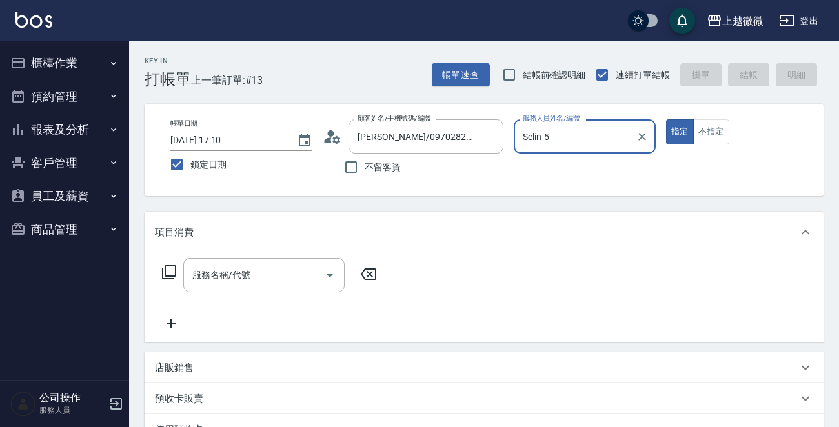
type input "Selin-5"
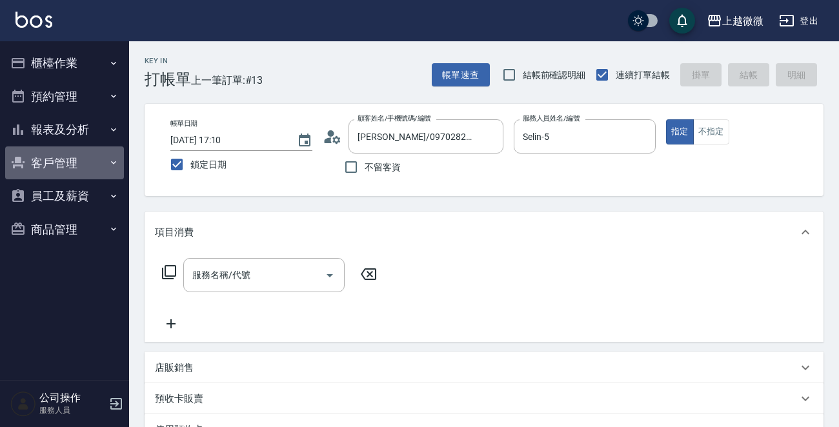
drag, startPoint x: 63, startPoint y: 162, endPoint x: 38, endPoint y: 162, distance: 25.2
click at [38, 162] on button "客戶管理" at bounding box center [64, 163] width 119 height 34
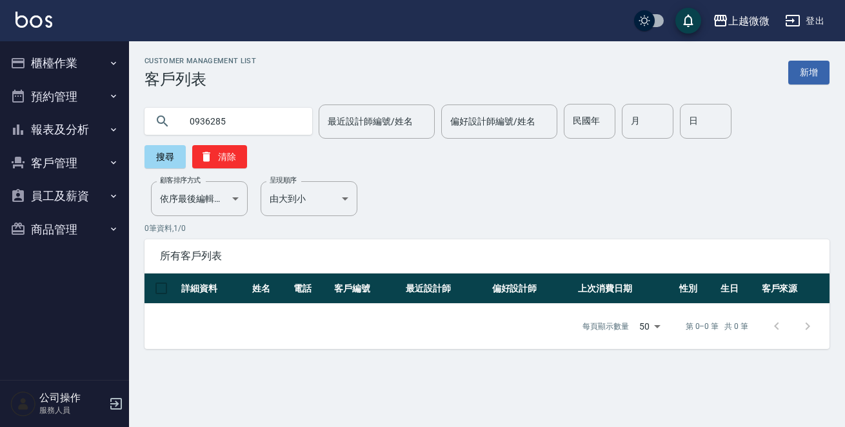
drag, startPoint x: 249, startPoint y: 123, endPoint x: 12, endPoint y: 130, distance: 236.9
click at [13, 136] on div "上越微微 登出 櫃檯作業 打帳單 帳單列表 現金收支登錄 材料自購登錄 掃碼打卡 預約管理 預約管理 單日預約紀錄 單週預約紀錄 報表及分析 報表目錄 店家日…" at bounding box center [422, 213] width 845 height 427
type input "0939285"
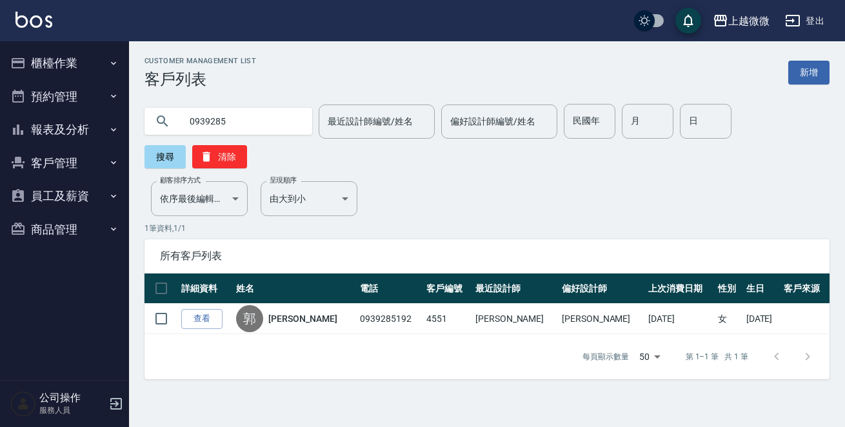
drag, startPoint x: 66, startPoint y: 59, endPoint x: 65, endPoint y: 70, distance: 11.1
click at [65, 63] on button "櫃檯作業" at bounding box center [64, 63] width 119 height 34
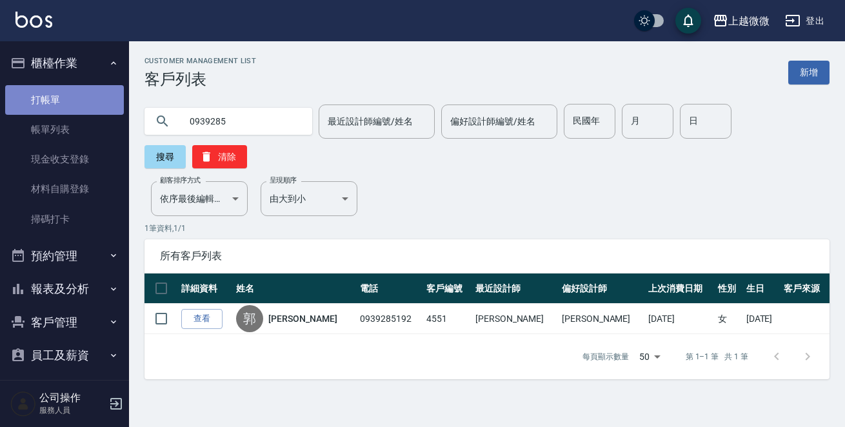
click at [70, 100] on link "打帳單" at bounding box center [64, 100] width 119 height 30
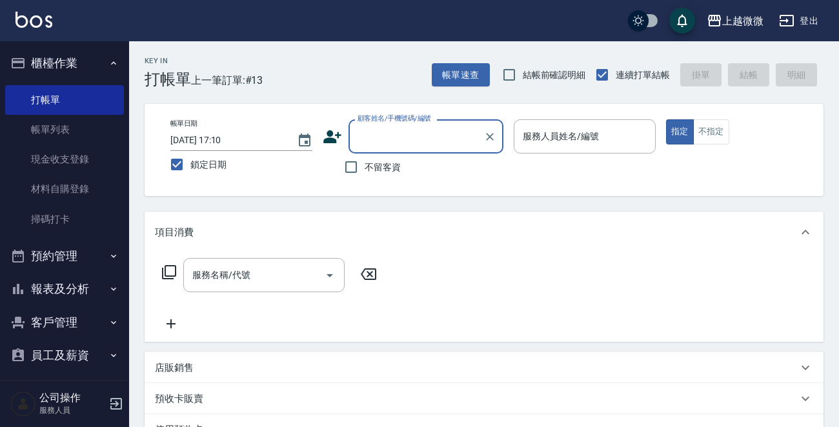
click at [397, 135] on input "顧客姓名/手機號碼/編號" at bounding box center [416, 136] width 124 height 23
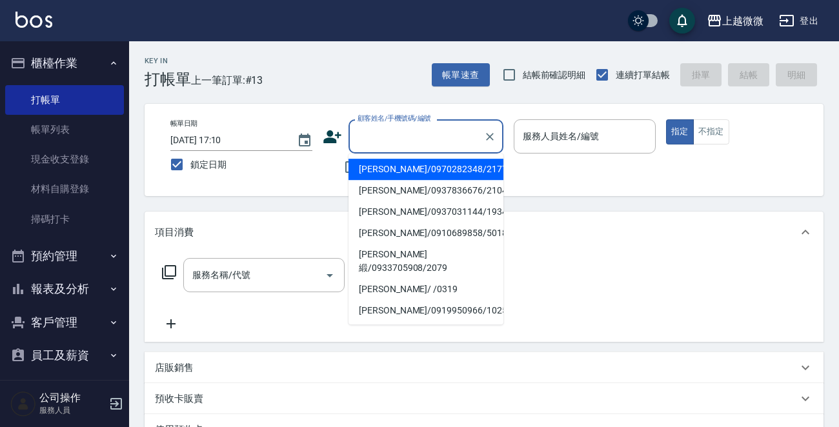
click at [413, 169] on li "[PERSON_NAME]/0970282348/2177" at bounding box center [425, 169] width 155 height 21
type input "呂木蘭/0970282348/2177"
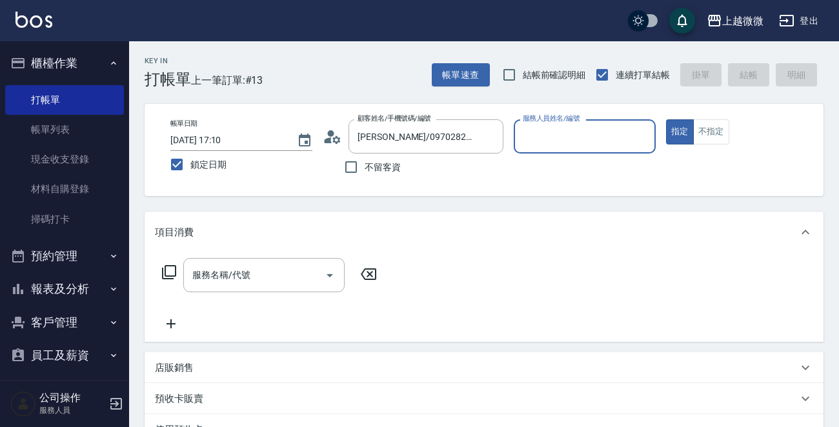
click at [582, 141] on input "服務人員姓名/編號" at bounding box center [584, 136] width 130 height 23
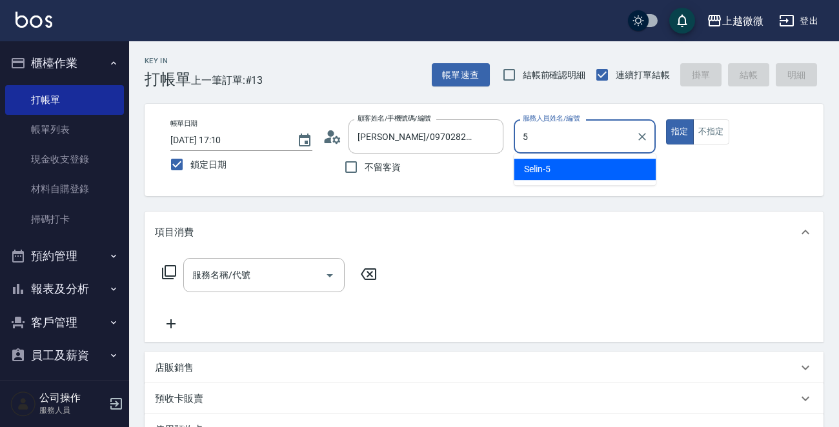
click at [570, 172] on div "Selin -5" at bounding box center [585, 169] width 142 height 21
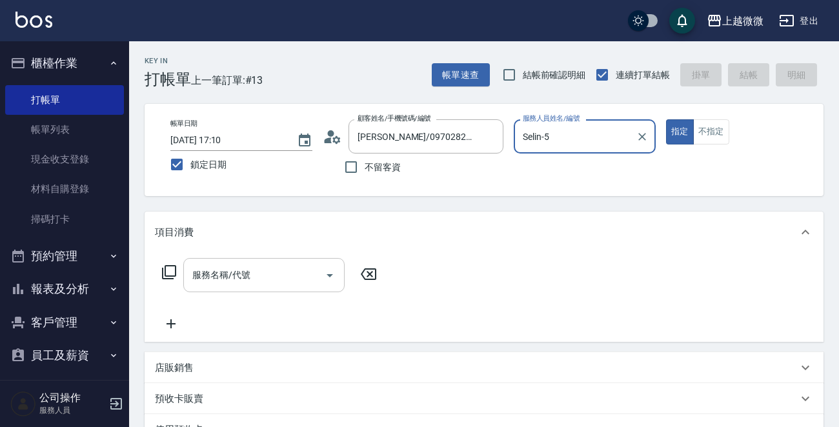
type input "Selin-5"
click at [268, 270] on input "服務名稱/代號" at bounding box center [254, 275] width 130 height 23
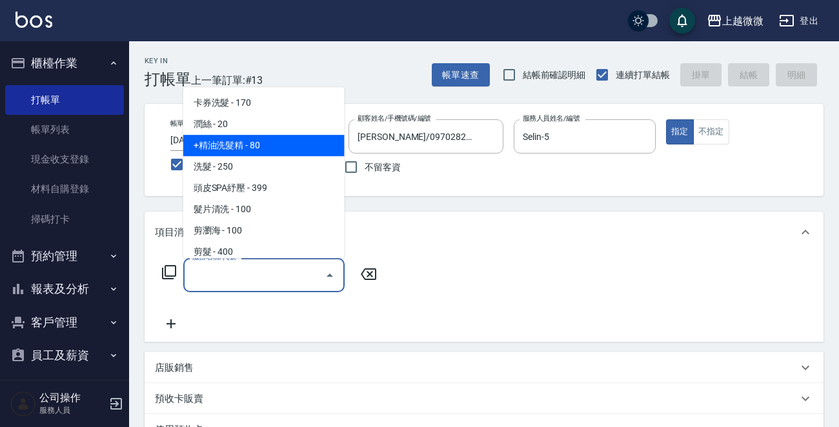
click at [281, 138] on span "+精油洗髮精 - 80" at bounding box center [263, 145] width 161 height 21
type input "+精油洗髮精(A02)"
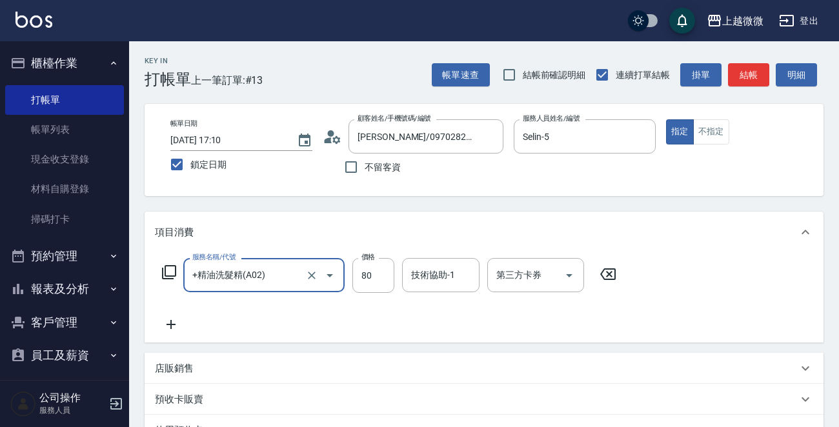
click at [165, 322] on icon at bounding box center [171, 324] width 32 height 15
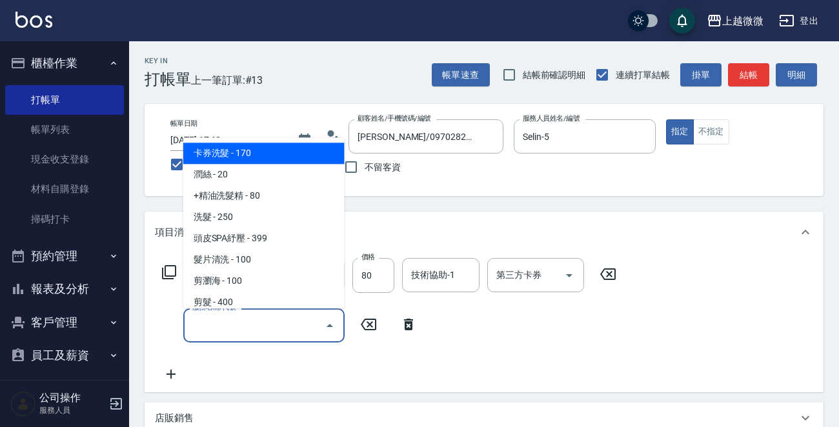
click at [258, 330] on input "服務名稱/代號" at bounding box center [254, 325] width 130 height 23
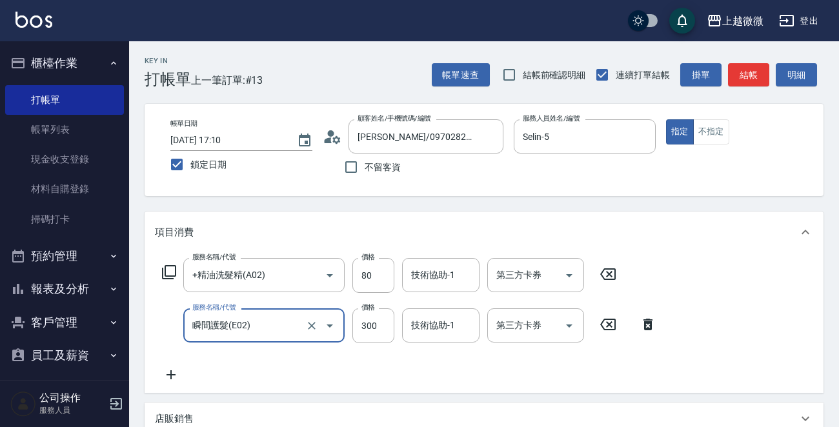
type input "瞬間護髮(E02)"
click at [174, 372] on icon at bounding box center [171, 374] width 32 height 15
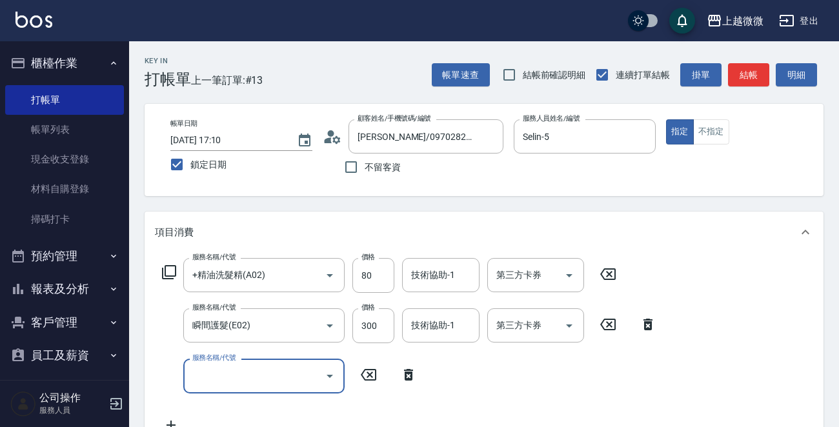
click at [253, 380] on input "服務名稱/代號" at bounding box center [254, 376] width 130 height 23
click at [442, 262] on div "技術協助-1" at bounding box center [440, 275] width 77 height 34
type input "頭皮SPA紓壓(A04)"
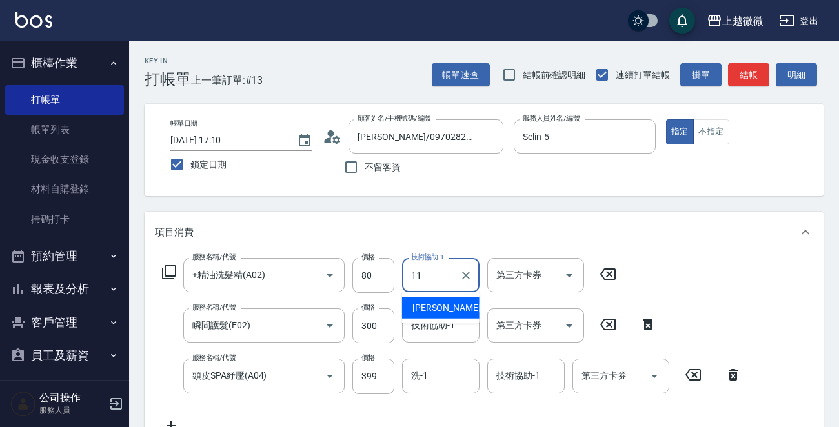
click at [436, 302] on span "Kristin -11" at bounding box center [452, 308] width 81 height 14
type input "[PERSON_NAME]-11"
click at [452, 322] on div "技術協助-1 技術協助-1" at bounding box center [440, 325] width 77 height 34
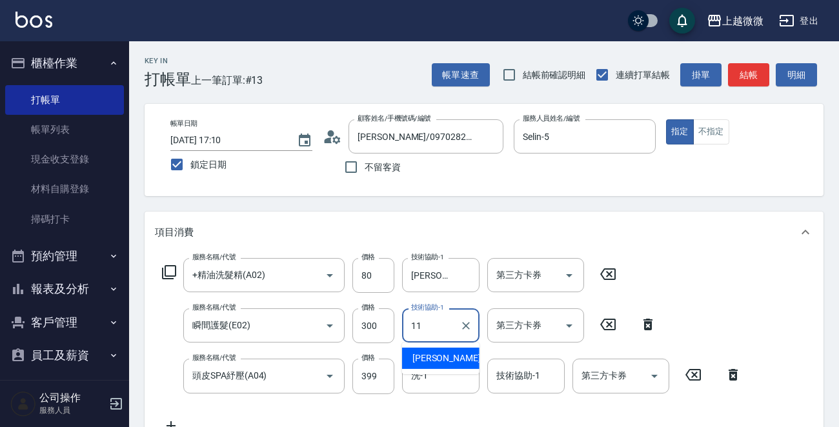
click at [457, 356] on div "Kristin -11" at bounding box center [440, 358] width 77 height 21
type input "[PERSON_NAME]-11"
click at [452, 357] on div "服務名稱/代號 +精油洗髮精(A02) 服務名稱/代號 價格 80 價格 技術協助-1 Kristin-11 技術協助-1 第三方卡券 第三方卡券 服務名稱/…" at bounding box center [452, 345] width 594 height 175
click at [450, 372] on input "洗-1" at bounding box center [441, 376] width 66 height 23
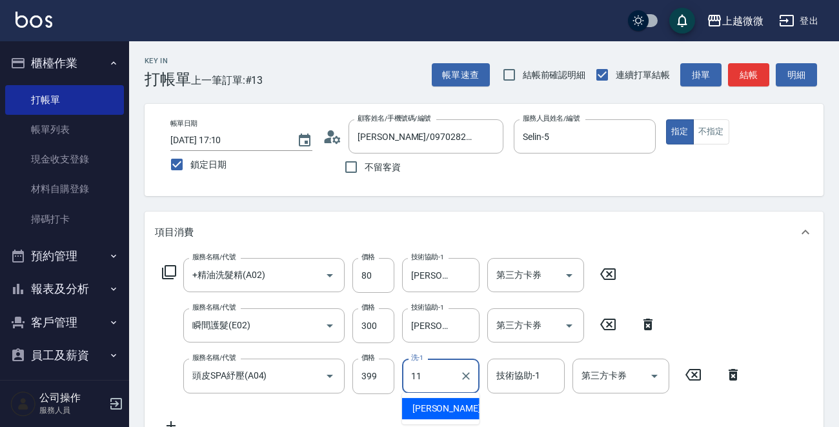
click at [417, 404] on span "Kristin -11" at bounding box center [452, 409] width 81 height 14
type input "[PERSON_NAME]-11"
click at [517, 368] on input "技術協助-1" at bounding box center [526, 376] width 66 height 23
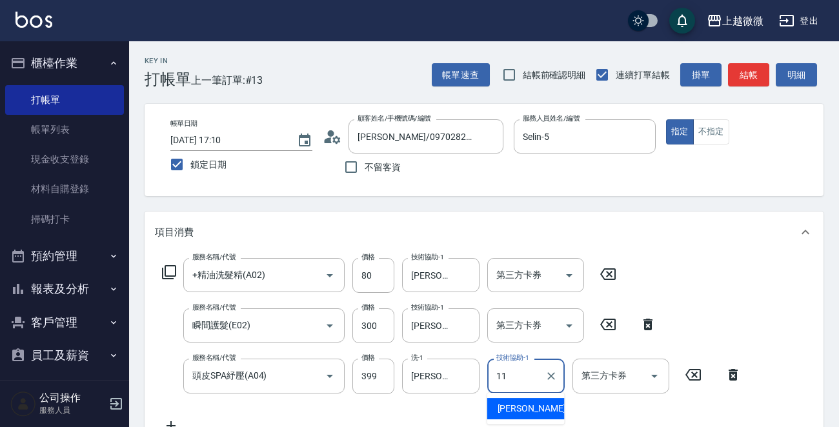
click at [521, 407] on span "Kristin -11" at bounding box center [537, 409] width 81 height 14
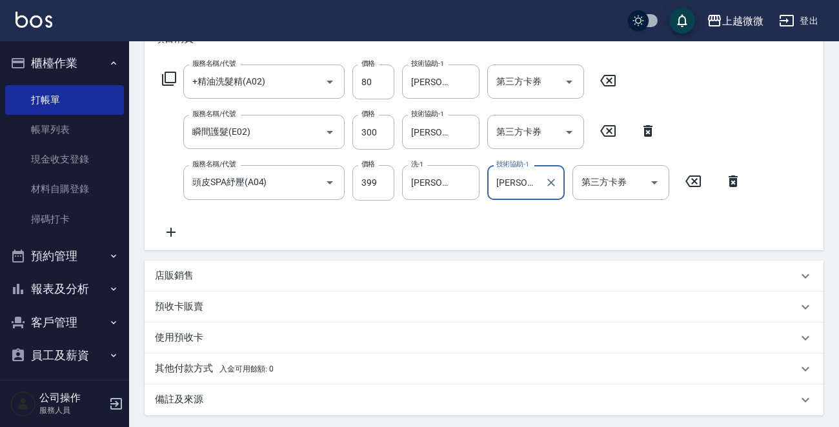
scroll to position [258, 0]
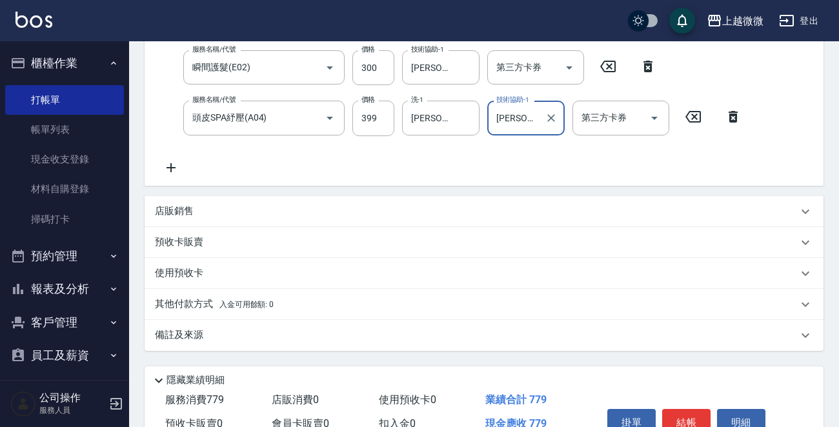
type input "[PERSON_NAME]-11"
click at [196, 332] on p "備註及來源" at bounding box center [179, 335] width 48 height 14
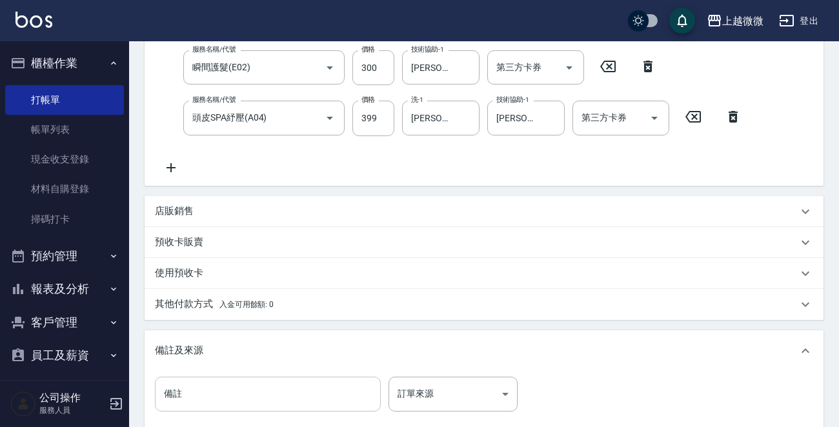
drag, startPoint x: 217, startPoint y: 380, endPoint x: 217, endPoint y: 388, distance: 8.4
click at [217, 381] on input "備註" at bounding box center [268, 394] width 226 height 35
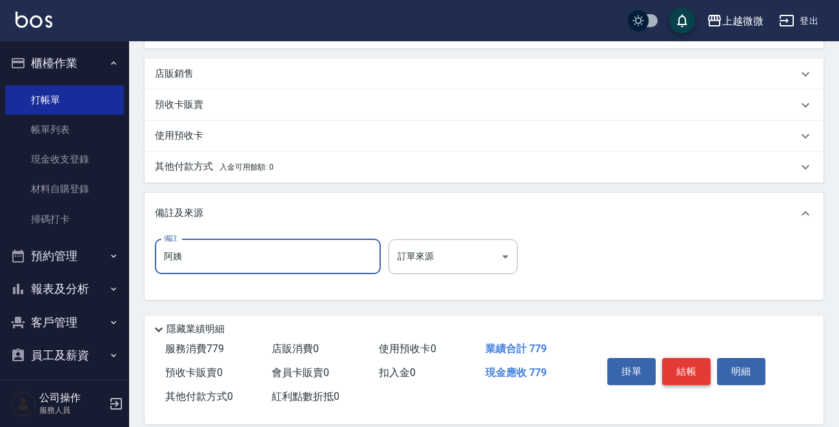
scroll to position [411, 0]
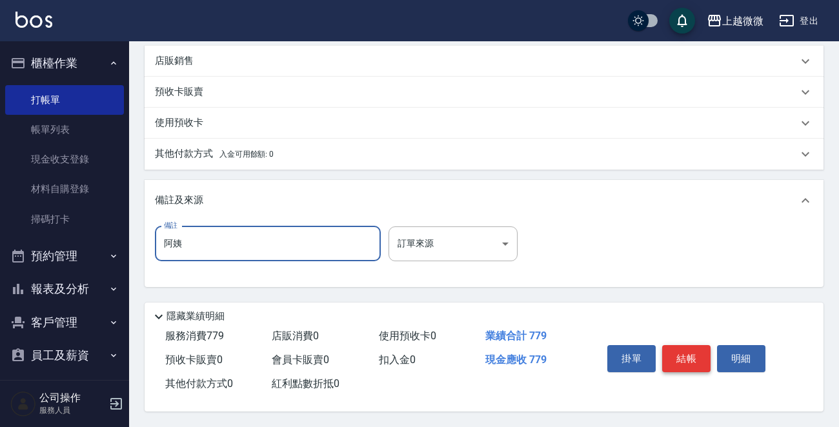
type input "阿姨"
click at [684, 355] on button "結帳" at bounding box center [686, 358] width 48 height 27
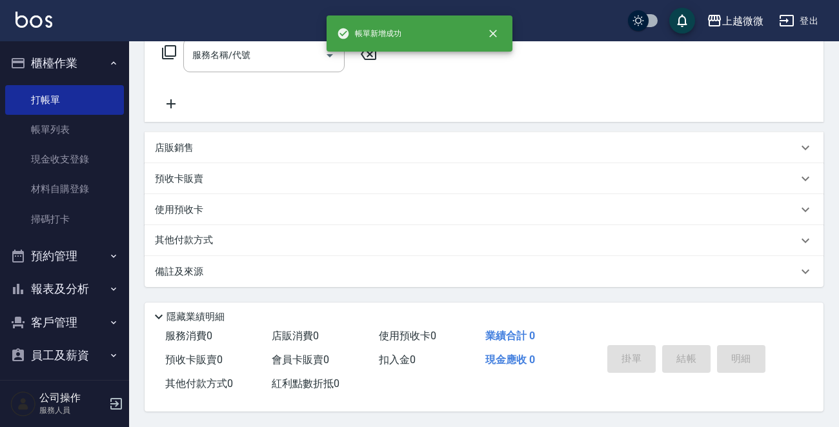
scroll to position [0, 0]
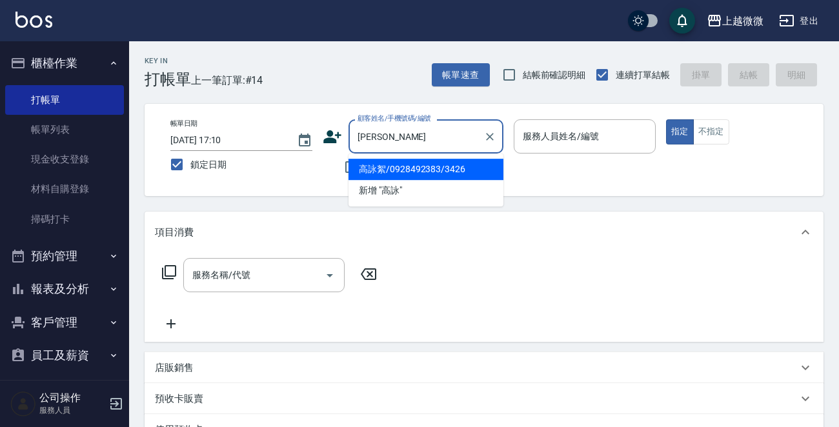
click at [397, 167] on li "高詠絮/0928492383/3426" at bounding box center [425, 169] width 155 height 21
type input "高詠絮/0928492383/3426"
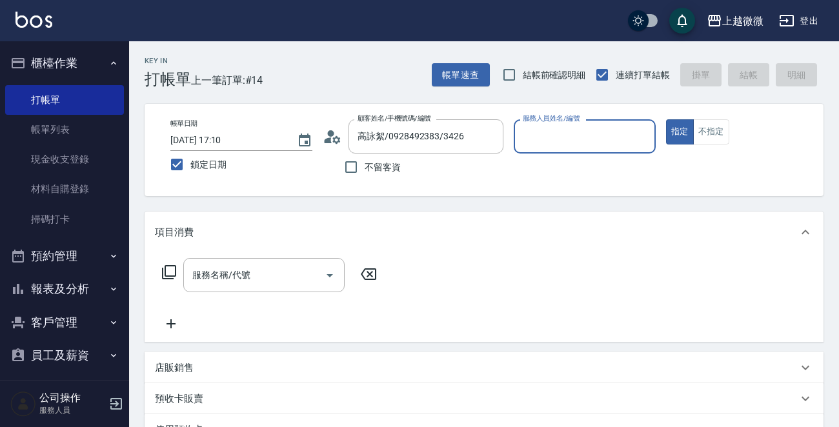
type input "Vivi-6"
click at [274, 283] on input "服務名稱/代號" at bounding box center [254, 275] width 130 height 23
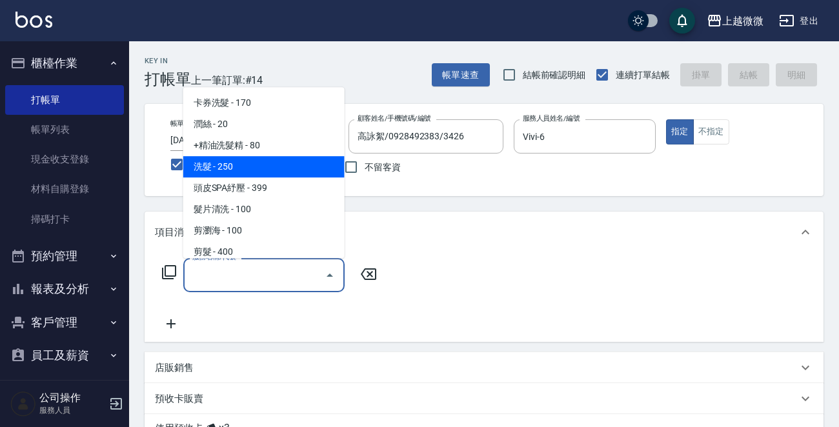
click at [245, 159] on span "洗髮 - 250" at bounding box center [263, 166] width 161 height 21
type input "洗髮(A03)"
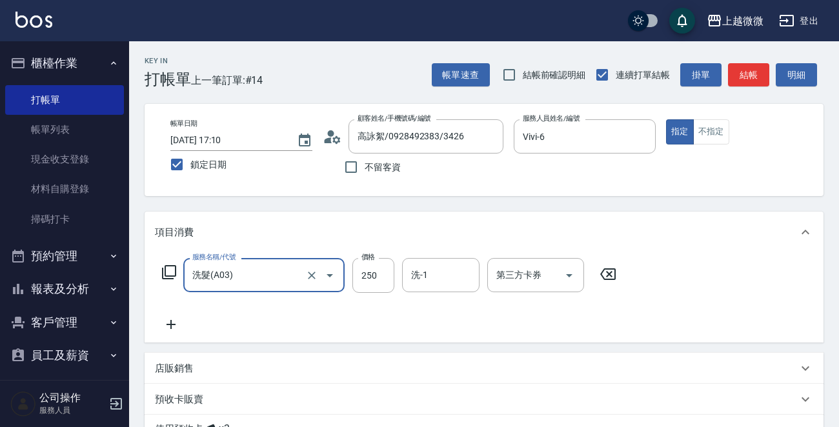
click at [170, 326] on icon at bounding box center [171, 324] width 32 height 15
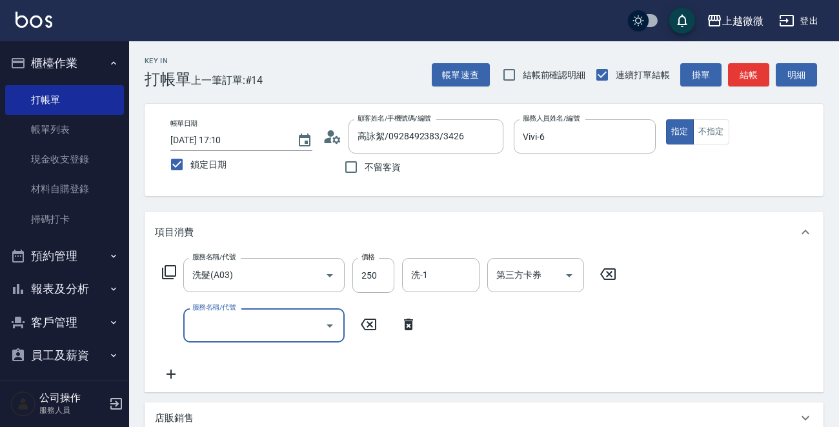
click at [221, 332] on input "服務名稱/代號" at bounding box center [254, 325] width 130 height 23
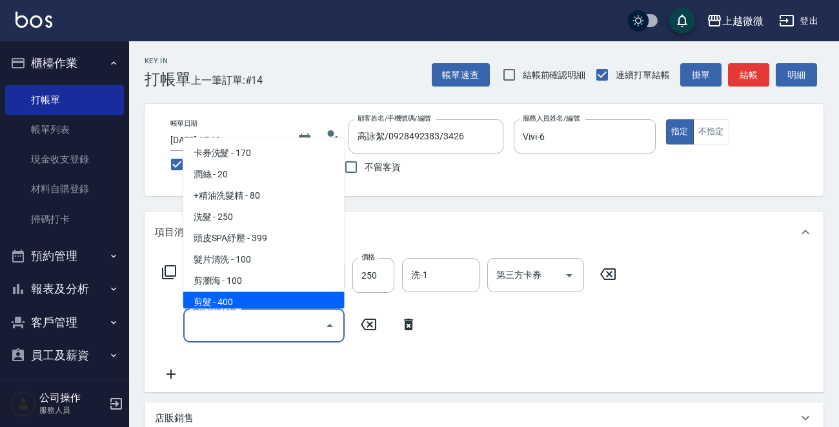
click at [229, 302] on span "剪髮 - 400" at bounding box center [263, 302] width 161 height 21
type input "剪髮(B02)"
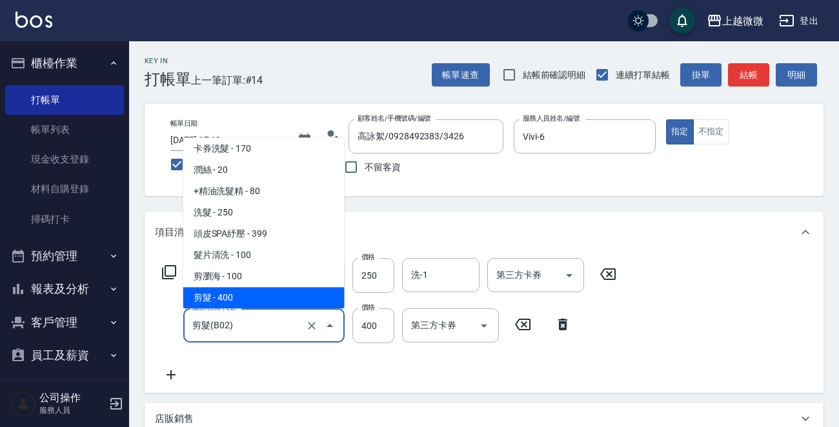
click at [248, 325] on input "剪髮(B02)" at bounding box center [246, 325] width 114 height 23
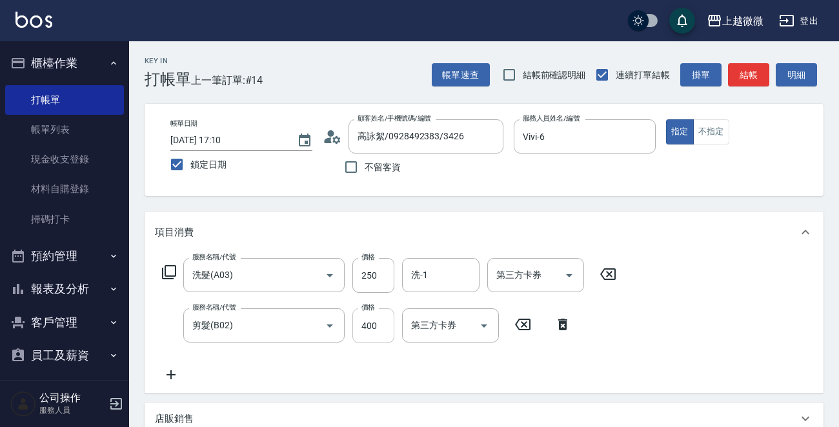
drag, startPoint x: 348, startPoint y: 323, endPoint x: 363, endPoint y: 323, distance: 14.2
click at [356, 323] on div "服務名稱/代號 剪髮(B02) 服務名稱/代號 價格 400 價格 第三方卡券 第三方卡券" at bounding box center [367, 325] width 424 height 35
click at [368, 323] on input "400" at bounding box center [373, 325] width 42 height 35
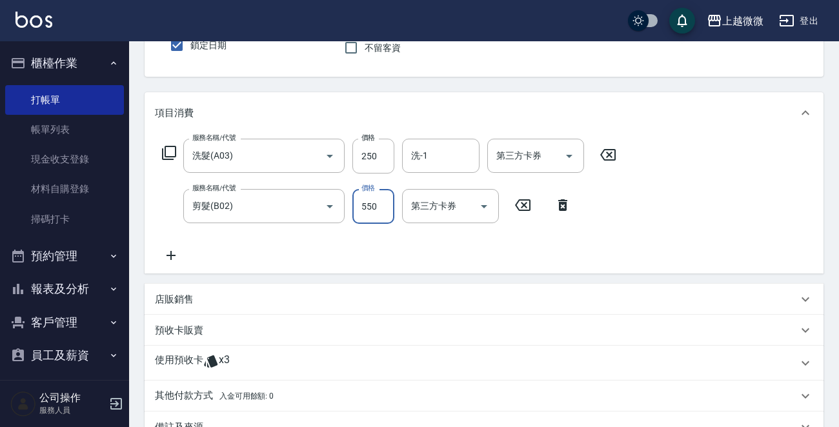
scroll to position [129, 0]
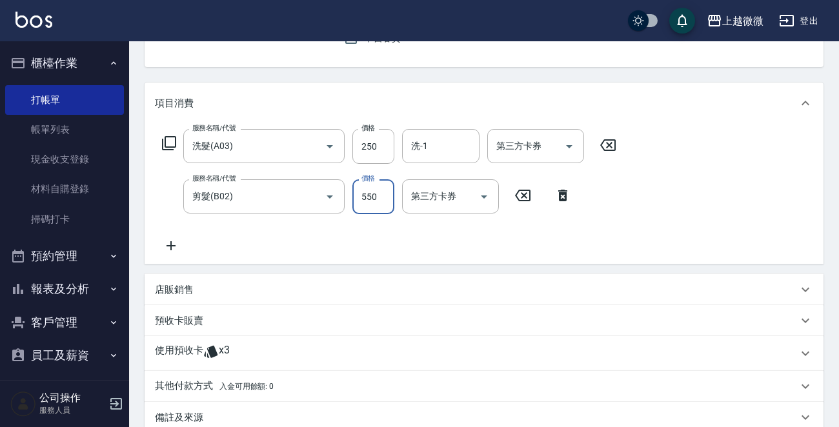
type input "550"
click at [172, 352] on p "使用預收卡" at bounding box center [179, 353] width 48 height 19
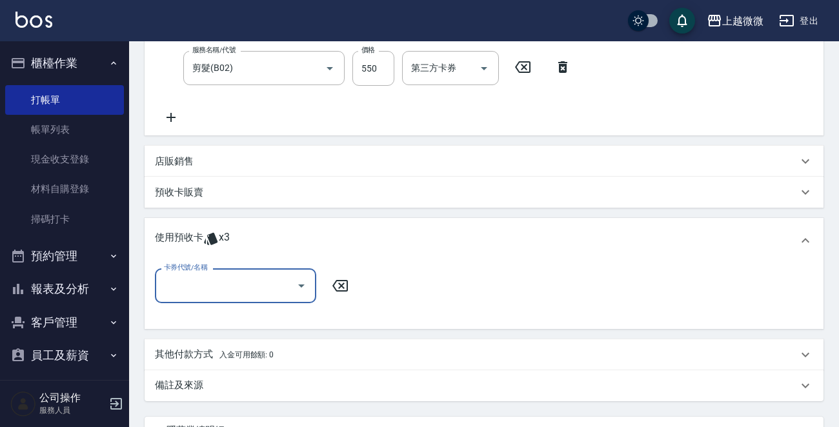
scroll to position [258, 0]
click at [230, 290] on input "卡券代號/名稱" at bounding box center [226, 285] width 130 height 23
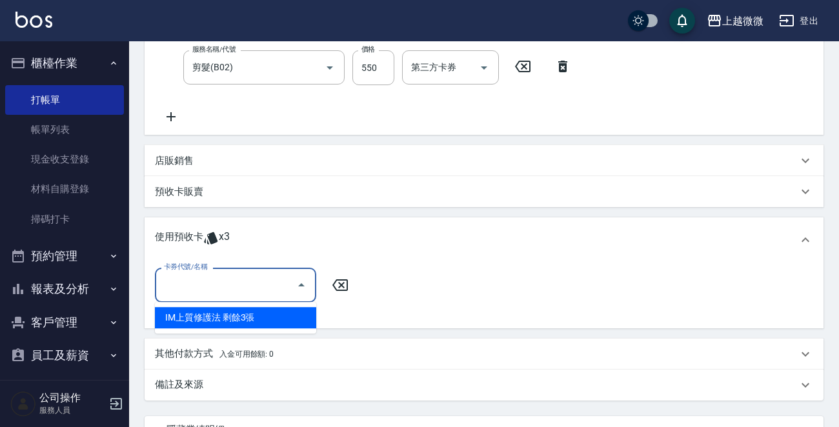
click at [245, 311] on div "IM上質修護法 剩餘3張" at bounding box center [235, 317] width 161 height 21
type input "IM上質修護法"
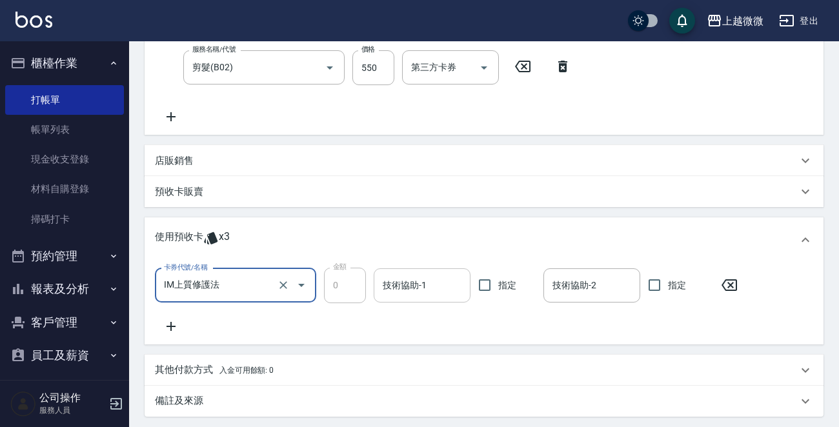
click at [434, 285] on input "技術協助-1" at bounding box center [421, 285] width 85 height 23
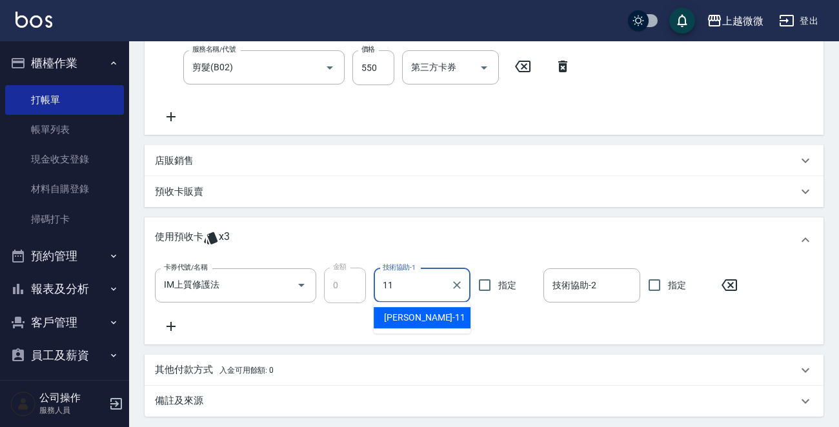
click at [433, 314] on div "Kristin -11" at bounding box center [422, 317] width 97 height 21
type input "[PERSON_NAME]-11"
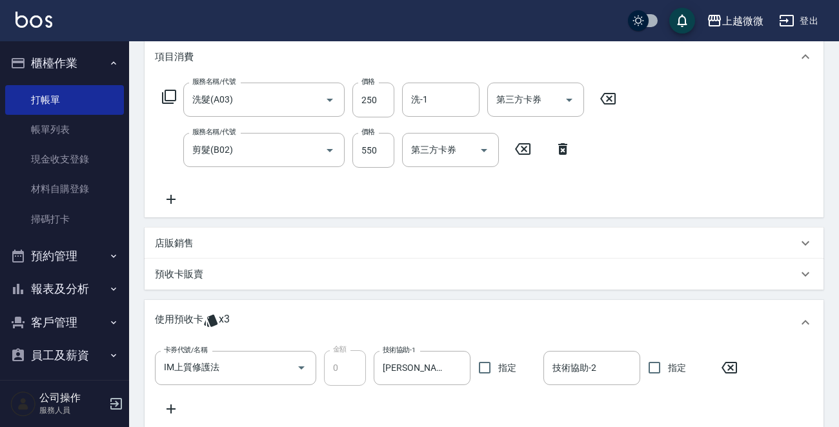
scroll to position [65, 0]
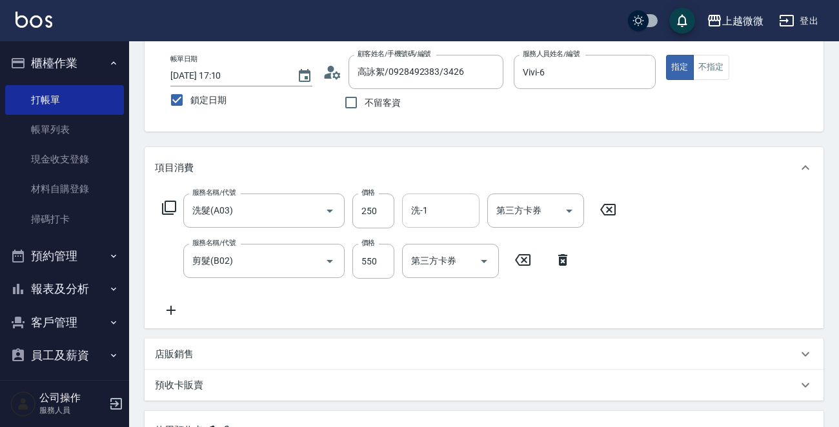
click at [446, 204] on input "洗-1" at bounding box center [441, 210] width 66 height 23
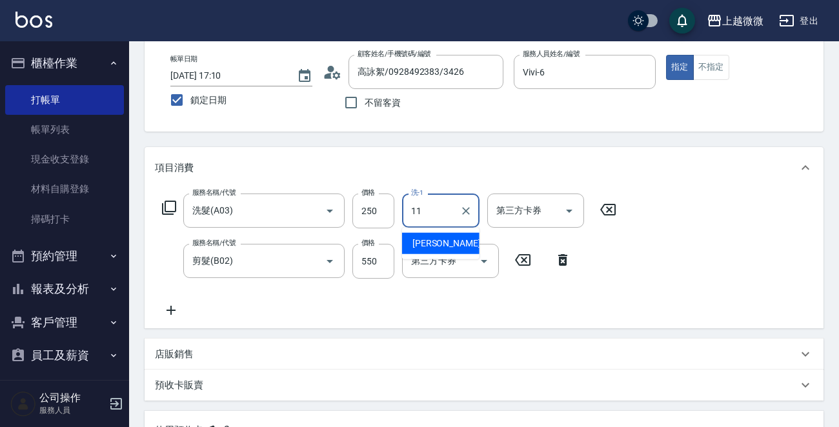
click at [443, 242] on span "Kristin -11" at bounding box center [452, 244] width 81 height 14
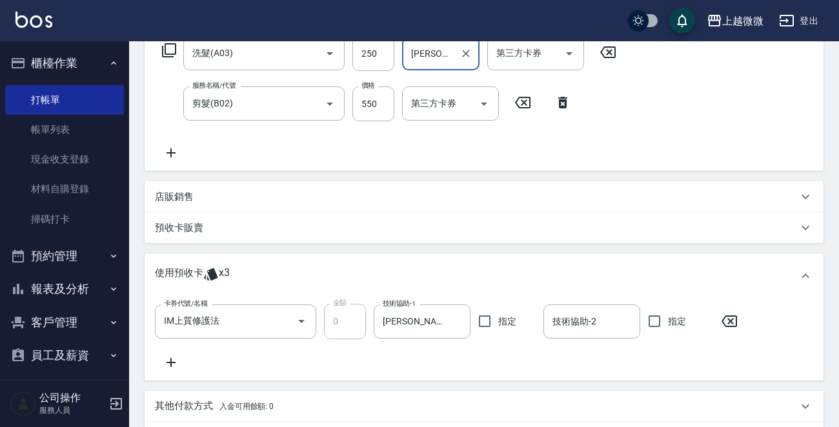
scroll to position [387, 0]
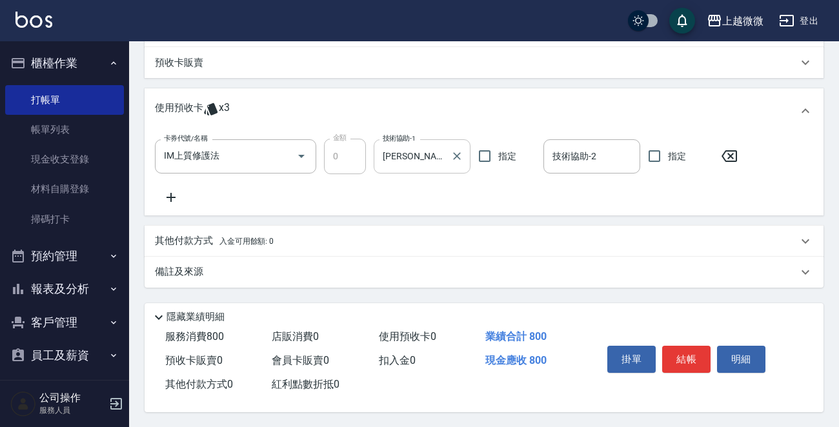
type input "[PERSON_NAME]-11"
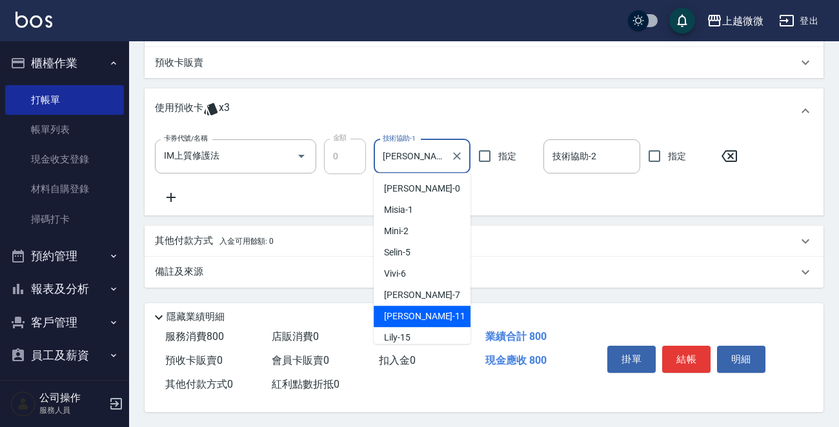
click at [324, 157] on div "卡券代號/名稱 IM上質修護法 卡券代號/名稱 金額 0 金額 技術協助-1 Kristin-11 技術協助-1 指定 技術協助-2 技術協助-2 指定" at bounding box center [450, 156] width 590 height 35
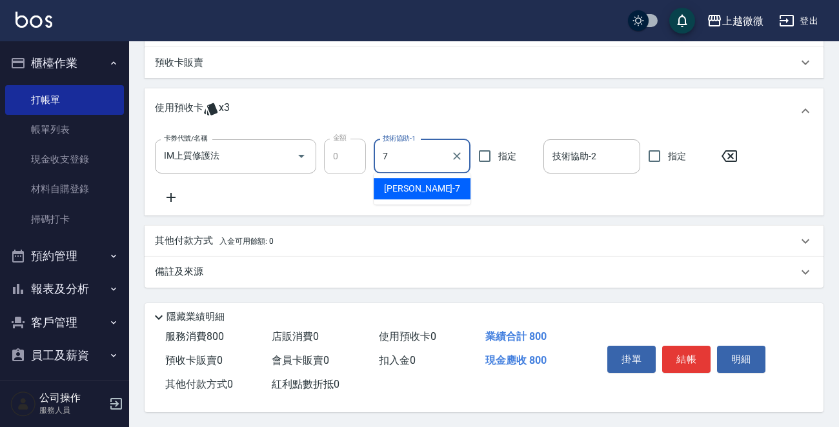
click at [434, 186] on div "Annie -7" at bounding box center [422, 188] width 97 height 21
type input "Annie-7"
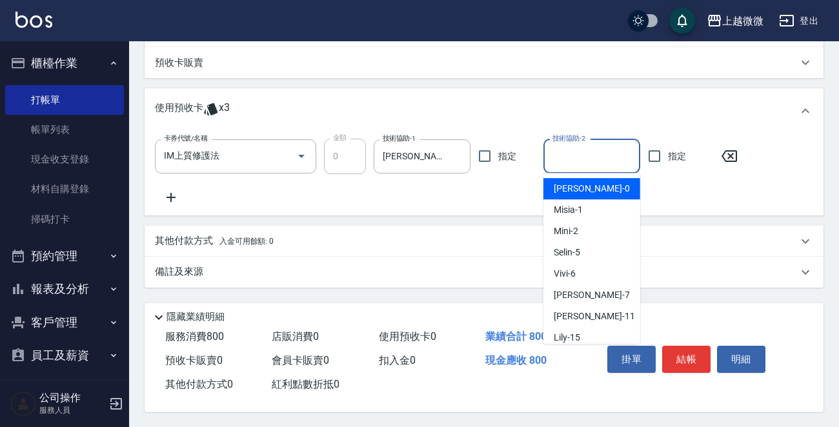
click at [582, 156] on input "技術協助-2" at bounding box center [591, 156] width 85 height 23
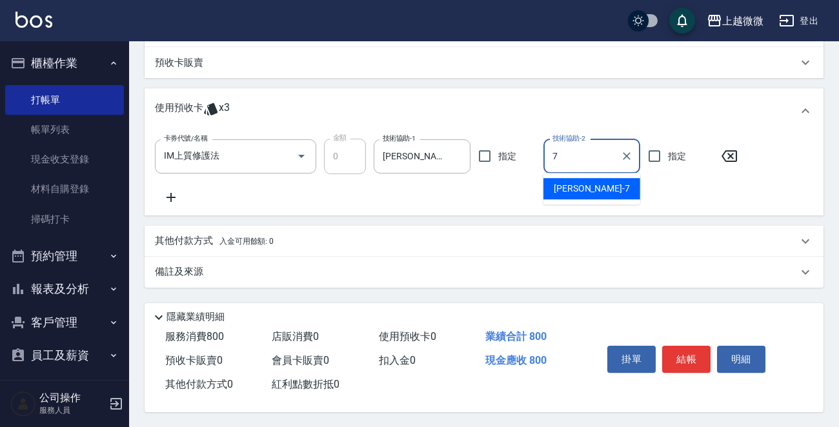
click at [587, 188] on div "Annie -7" at bounding box center [591, 188] width 97 height 21
type input "Annie-7"
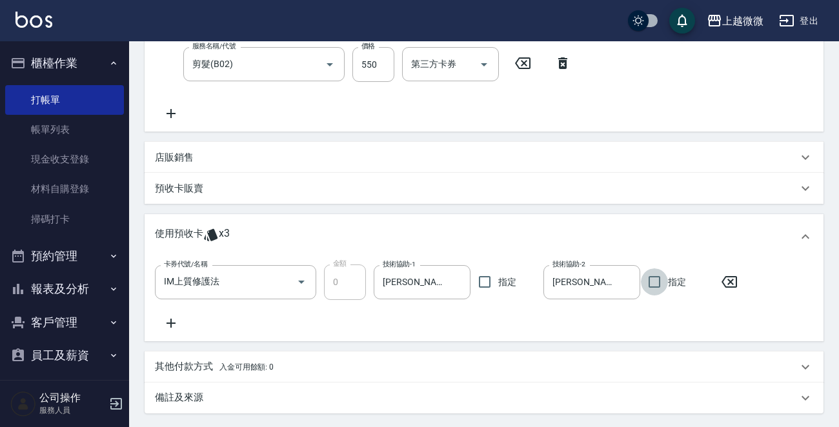
scroll to position [68, 0]
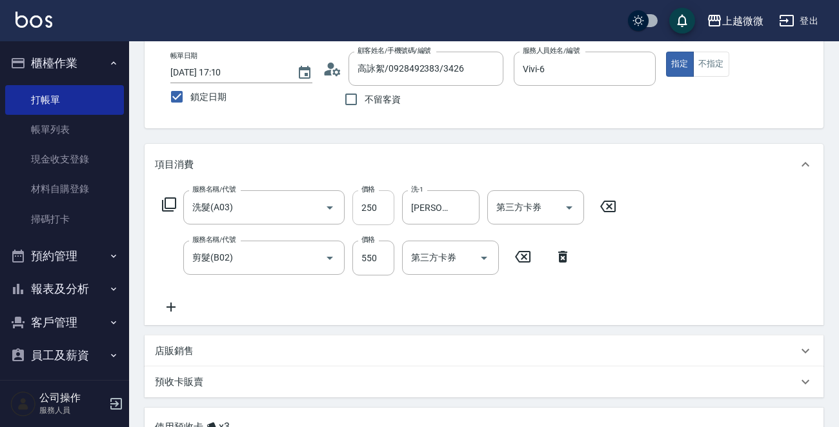
click at [377, 204] on input "250" at bounding box center [373, 207] width 42 height 35
click at [379, 204] on input "250" at bounding box center [373, 207] width 42 height 35
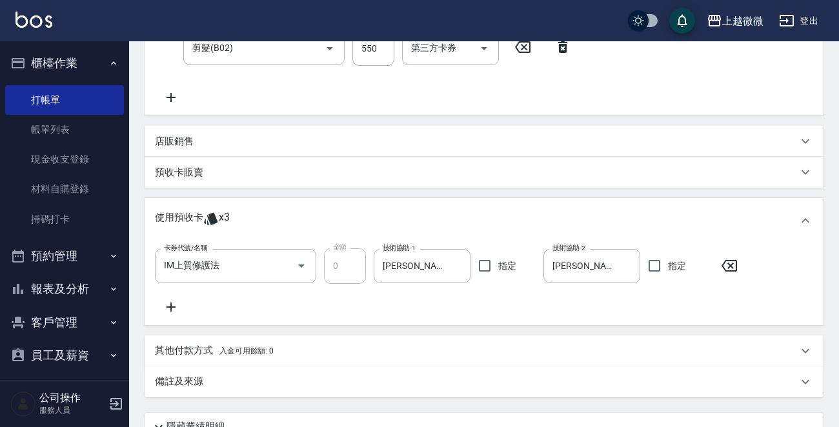
scroll to position [390, 0]
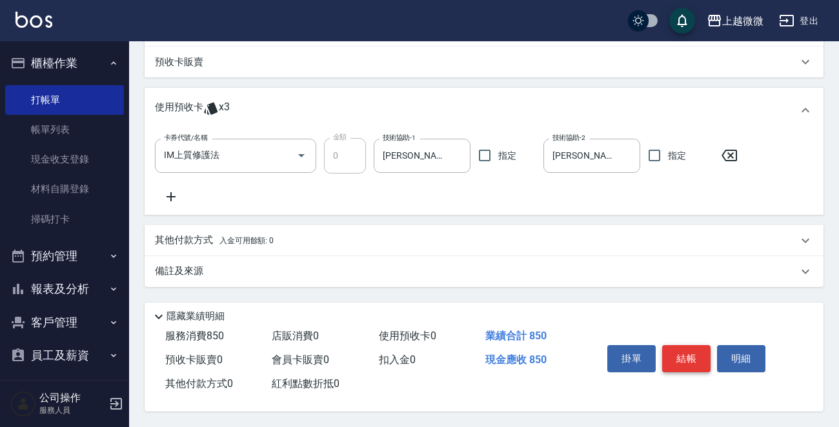
type input "300"
click at [694, 350] on button "結帳" at bounding box center [686, 358] width 48 height 27
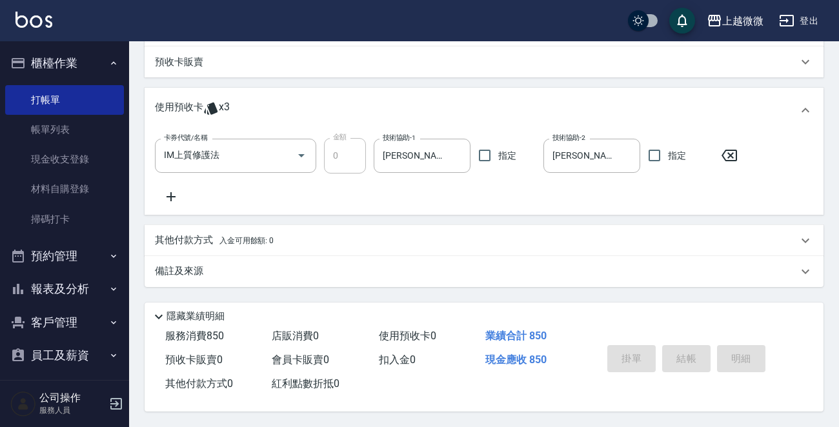
scroll to position [0, 0]
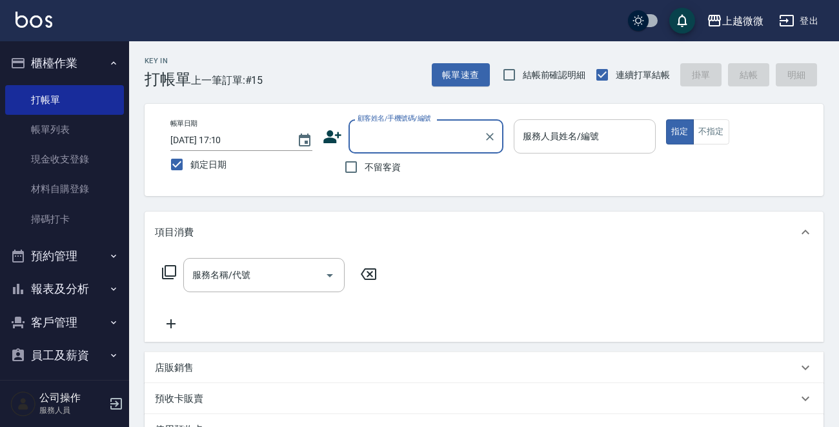
click at [614, 128] on input "服務人員姓名/編號" at bounding box center [584, 136] width 130 height 23
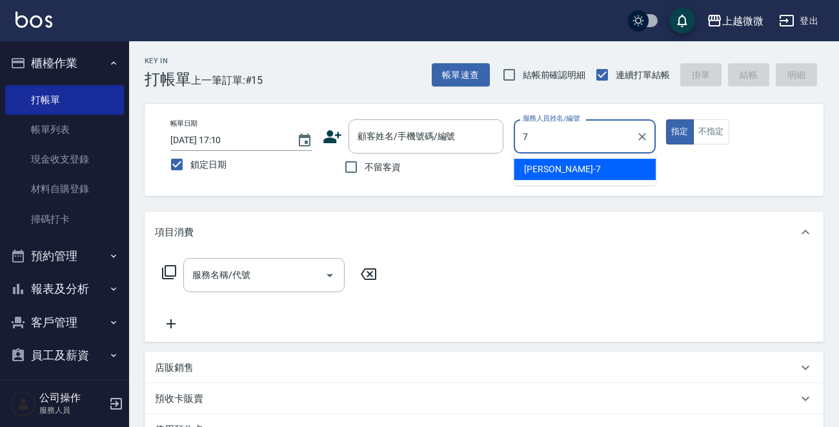
click at [567, 171] on div "Annie -7" at bounding box center [585, 169] width 142 height 21
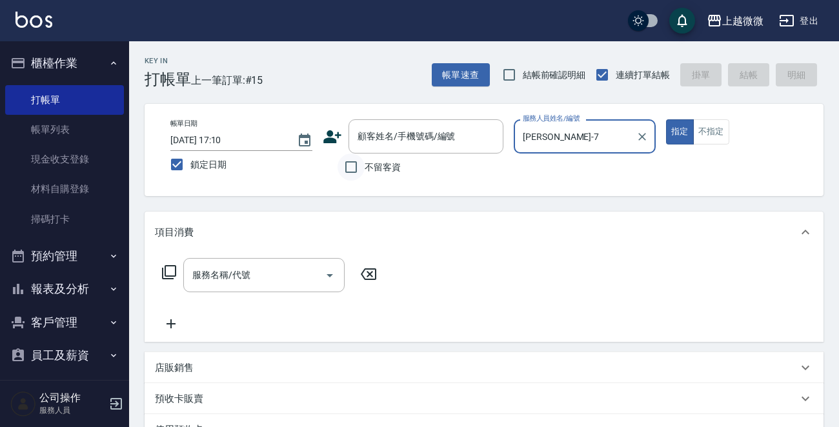
type input "Annie-7"
click at [348, 174] on input "不留客資" at bounding box center [350, 167] width 27 height 27
checkbox input "true"
drag, startPoint x: 272, startPoint y: 286, endPoint x: 257, endPoint y: 289, distance: 15.1
click at [271, 286] on div "服務名稱/代號" at bounding box center [263, 275] width 161 height 34
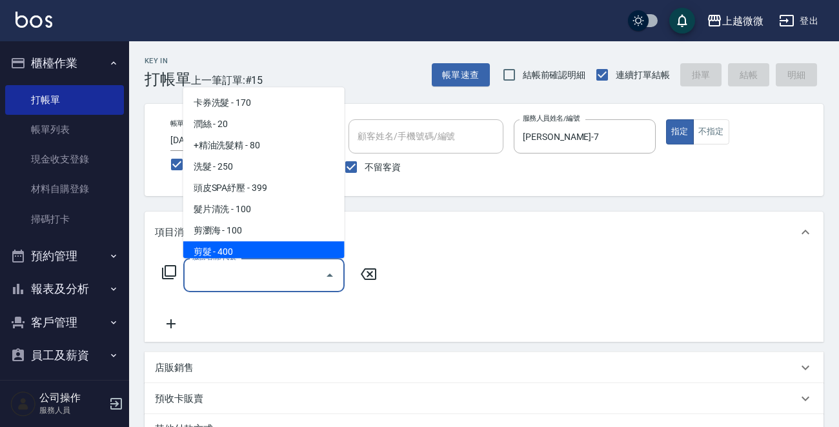
click at [250, 245] on span "剪髮 - 400" at bounding box center [263, 251] width 161 height 21
type input "剪髮(B02)"
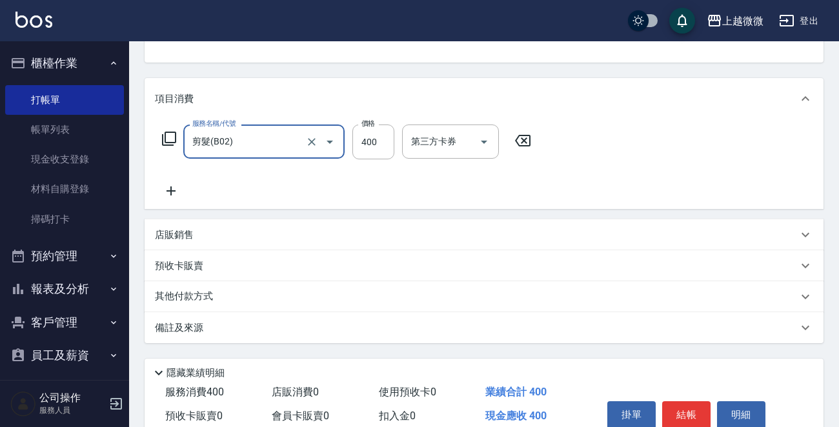
scroll to position [193, 0]
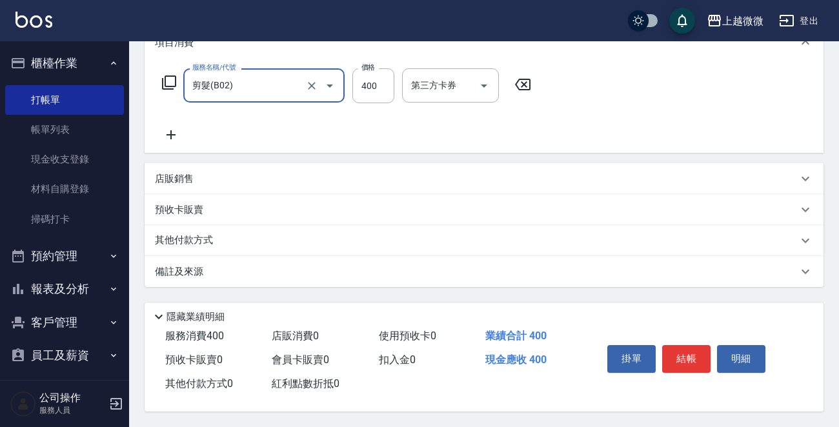
click at [685, 354] on button "結帳" at bounding box center [686, 358] width 48 height 27
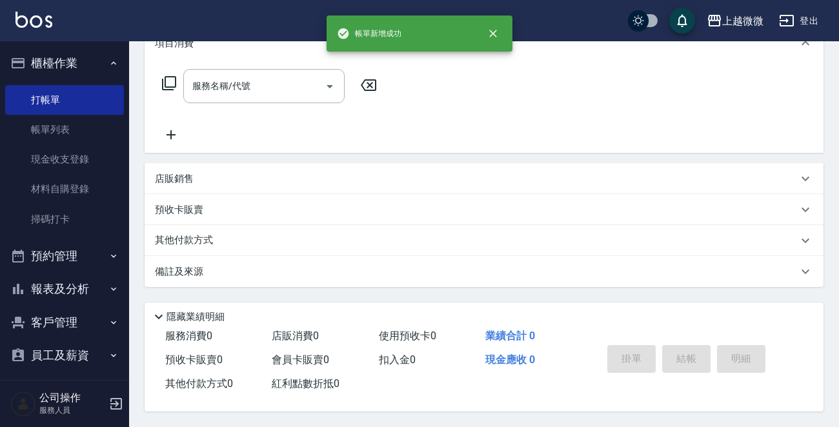
scroll to position [0, 0]
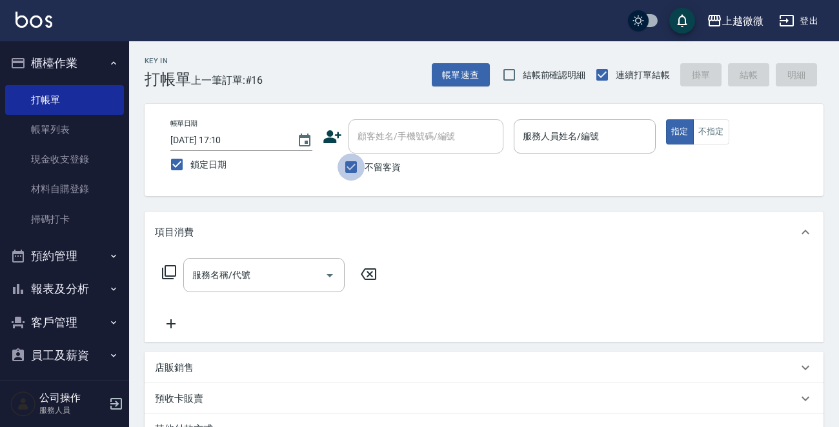
click at [353, 157] on input "不留客資" at bounding box center [350, 167] width 27 height 27
checkbox input "false"
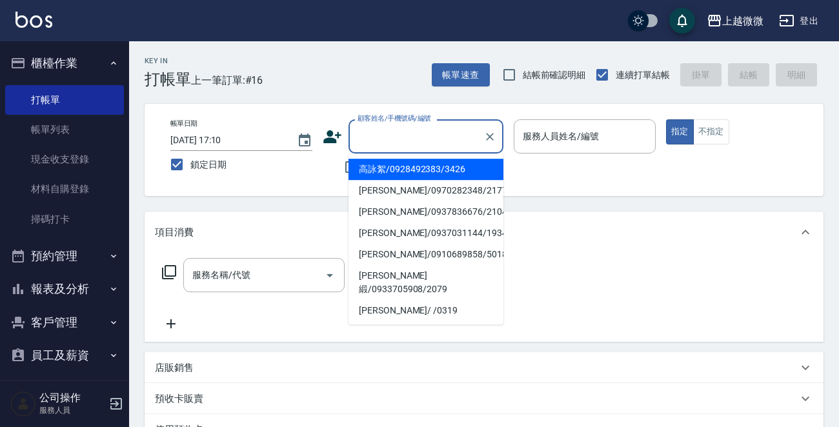
click at [379, 142] on input "顧客姓名/手機號碼/編號" at bounding box center [416, 136] width 124 height 23
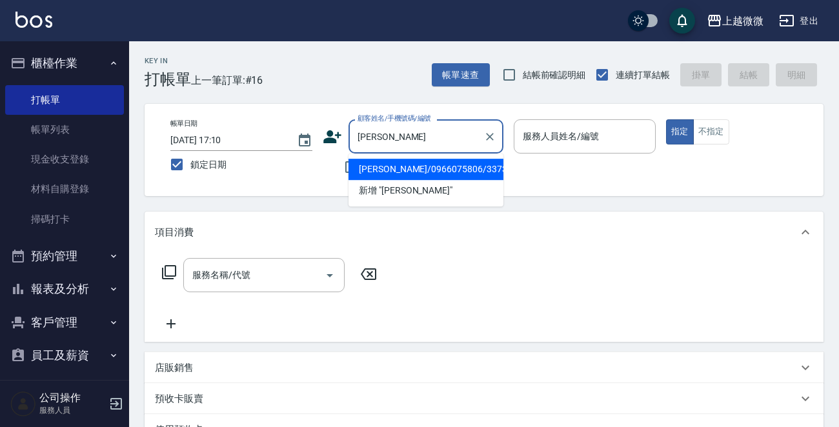
click at [381, 170] on li "梁郁晨/0966075806/3373" at bounding box center [425, 169] width 155 height 21
type input "梁郁晨/0966075806/3373"
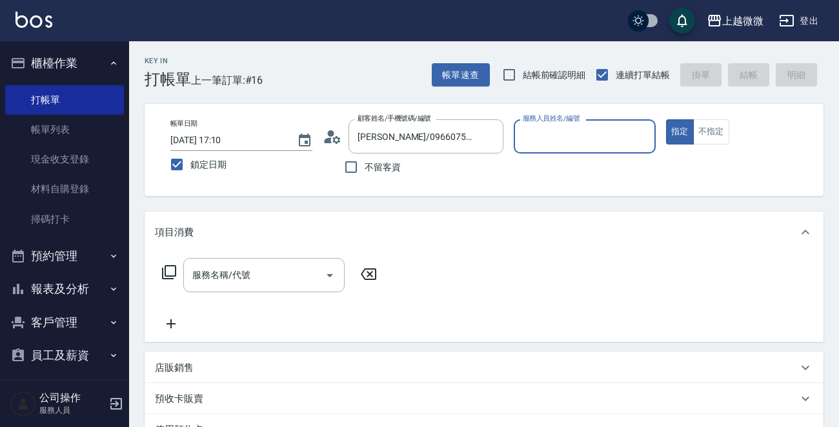
type input "Vivi-6"
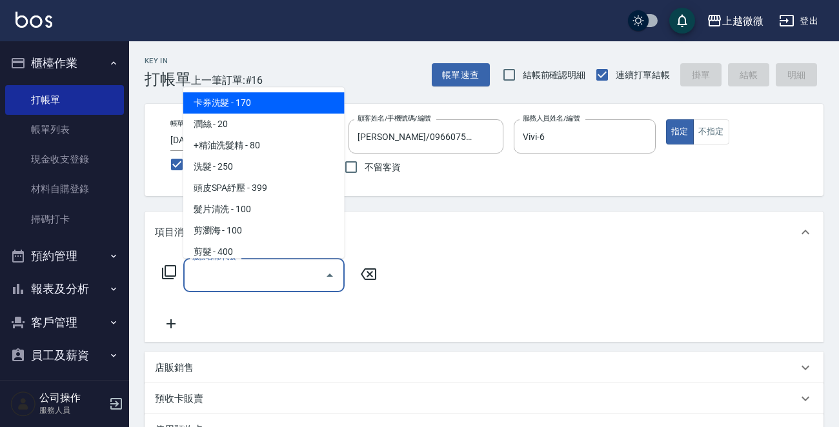
click at [225, 279] on input "服務名稱/代號" at bounding box center [254, 275] width 130 height 23
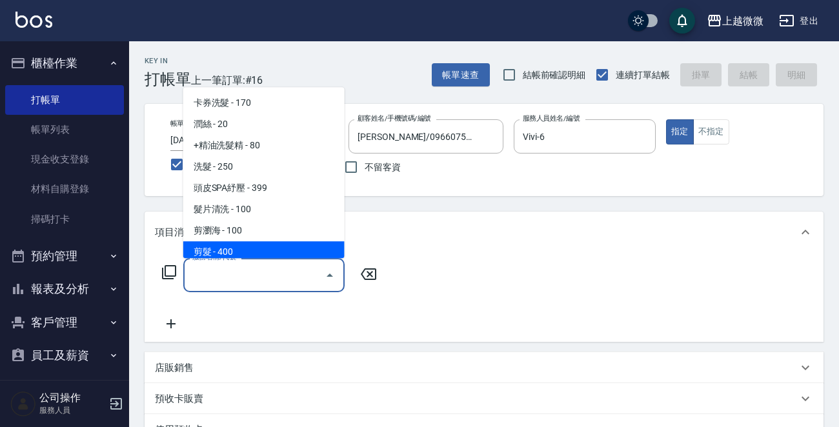
click at [276, 251] on span "剪髮 - 400" at bounding box center [263, 251] width 161 height 21
type input "剪髮(B02)"
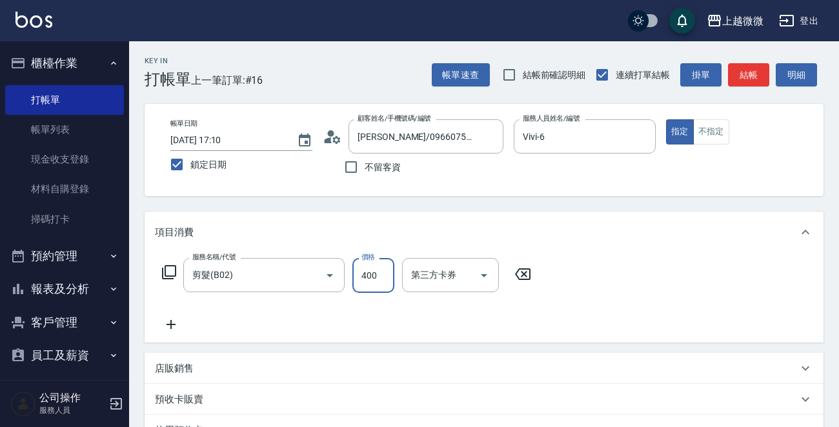
click at [367, 275] on input "400" at bounding box center [373, 275] width 42 height 35
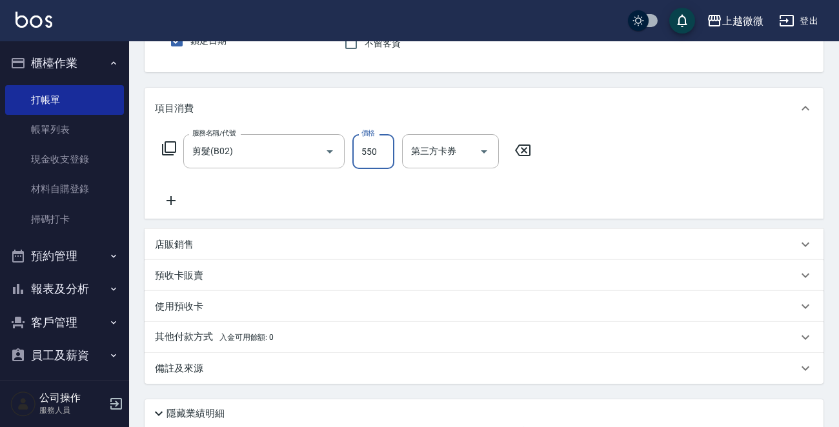
scroll to position [224, 0]
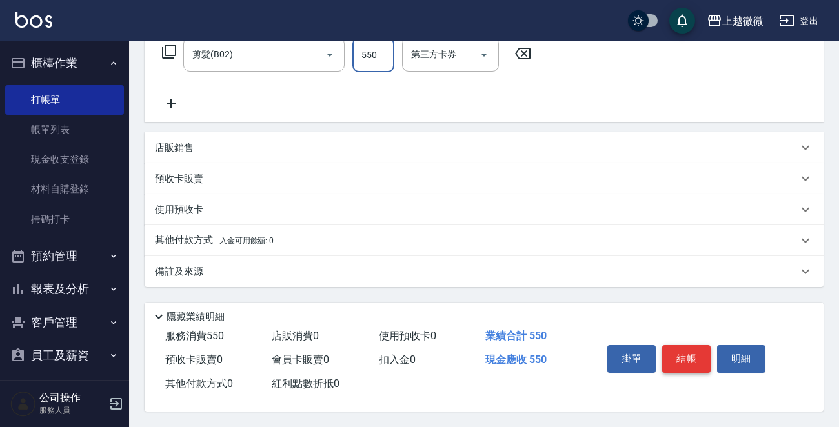
type input "550"
click at [697, 353] on button "結帳" at bounding box center [686, 358] width 48 height 27
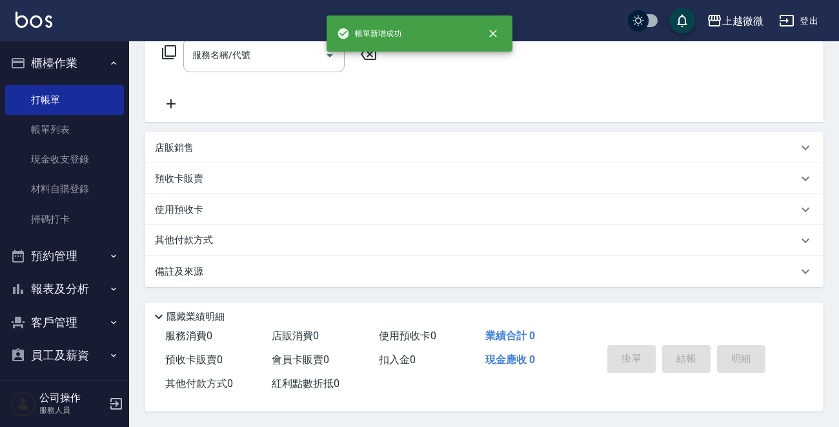
scroll to position [0, 0]
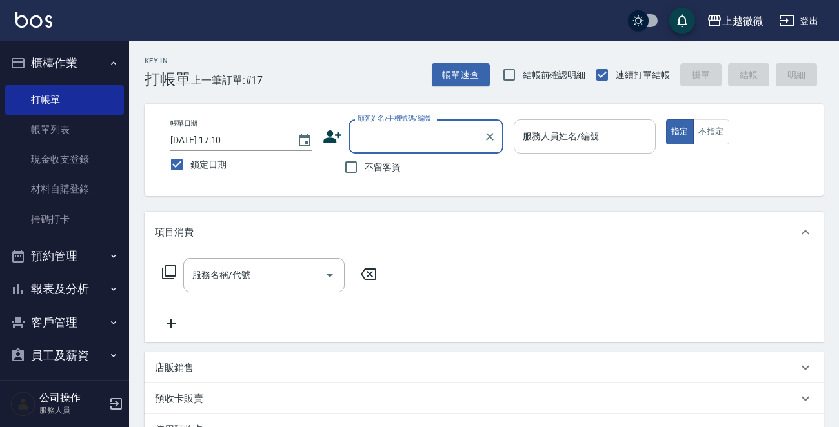
click at [555, 142] on input "服務人員姓名/編號" at bounding box center [584, 136] width 130 height 23
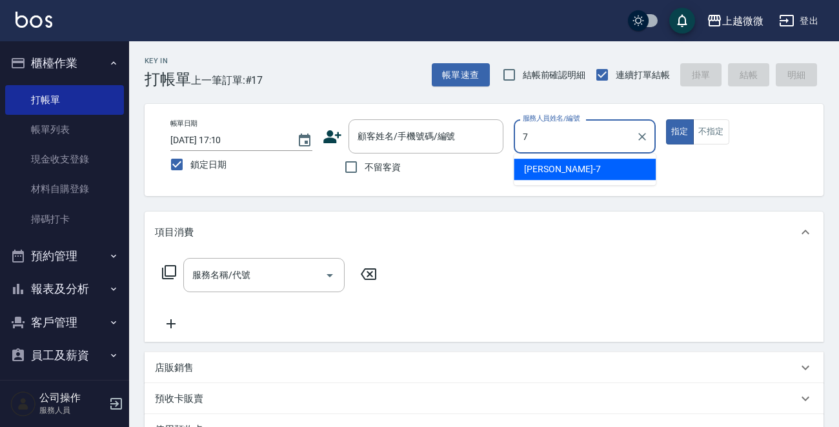
click at [562, 168] on div "Annie -7" at bounding box center [585, 169] width 142 height 21
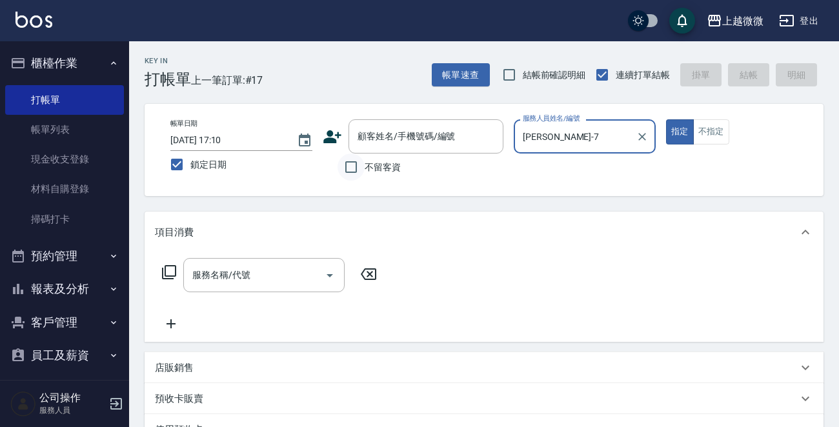
type input "Annie-7"
click at [346, 177] on input "不留客資" at bounding box center [350, 167] width 27 height 27
checkbox input "true"
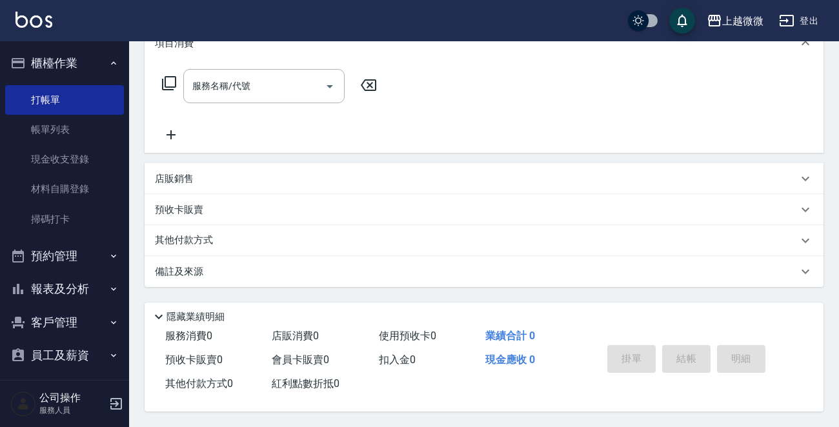
scroll to position [192, 0]
click at [255, 93] on input "服務名稱/代號" at bounding box center [254, 86] width 130 height 23
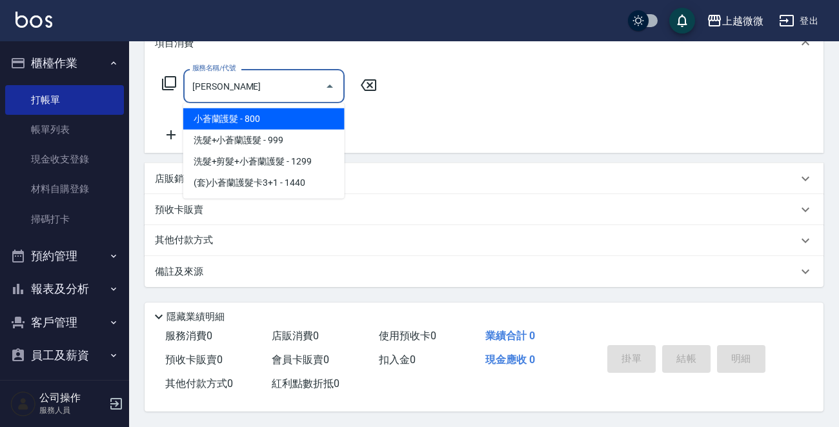
click at [252, 116] on span "小蒼蘭護髮 - 800" at bounding box center [263, 118] width 161 height 21
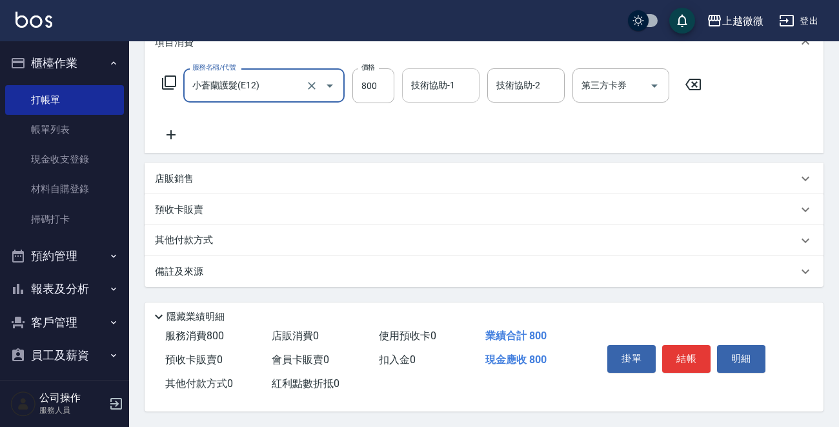
type input "小蒼蘭護髮(E12)"
click at [436, 83] on div "技術協助-1 技術協助-1" at bounding box center [440, 85] width 77 height 34
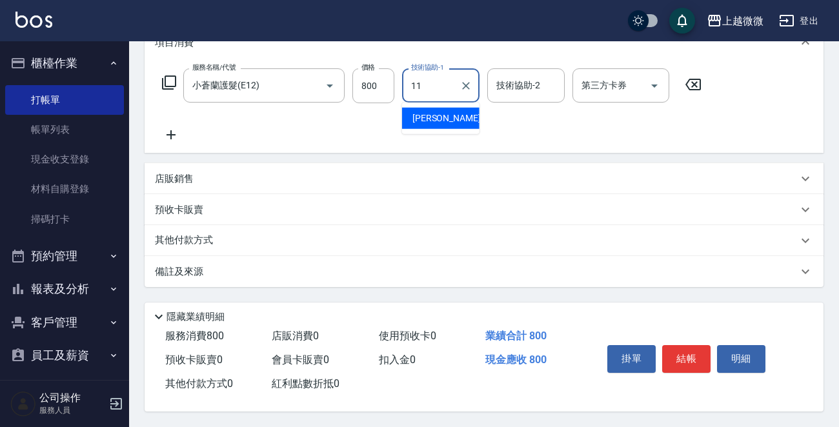
click at [448, 118] on span "Kristin -11" at bounding box center [452, 119] width 81 height 14
type input "[PERSON_NAME]-11"
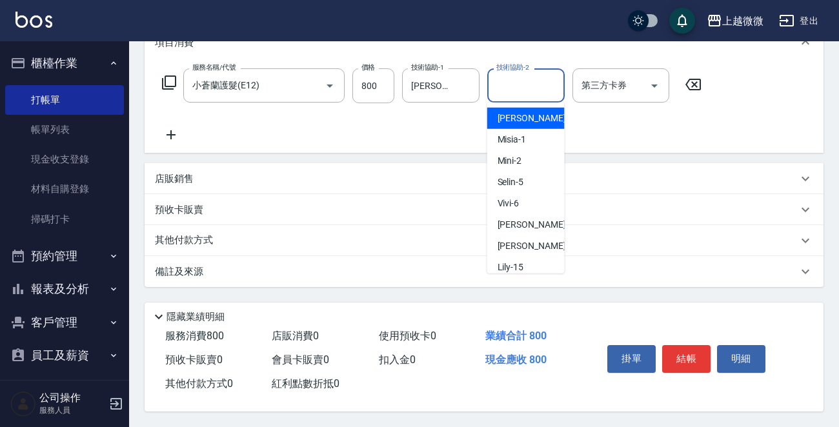
click at [516, 85] on input "技術協助-2" at bounding box center [526, 85] width 66 height 23
drag, startPoint x: 532, startPoint y: 120, endPoint x: 310, endPoint y: 155, distance: 224.0
click at [530, 119] on span "Kristin -11" at bounding box center [537, 119] width 81 height 14
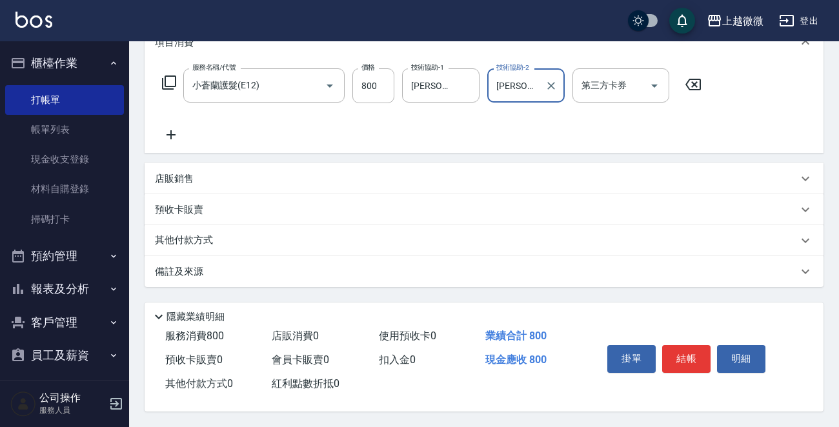
type input "[PERSON_NAME]-11"
click at [177, 134] on icon at bounding box center [171, 134] width 32 height 15
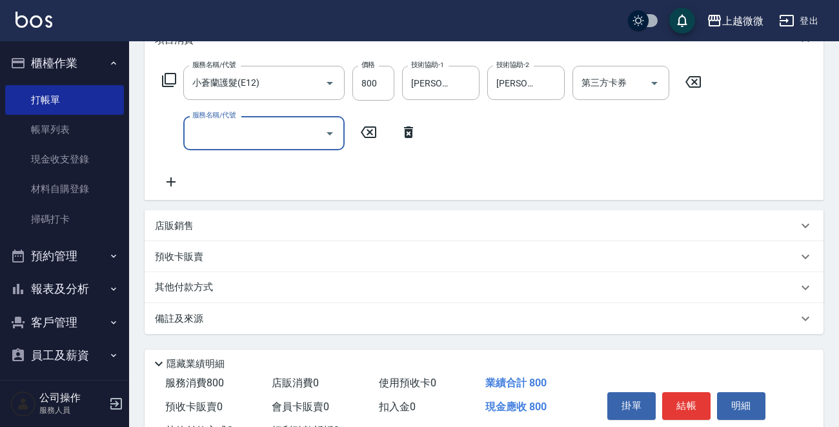
click at [250, 150] on div "服務名稱/代號" at bounding box center [263, 133] width 161 height 34
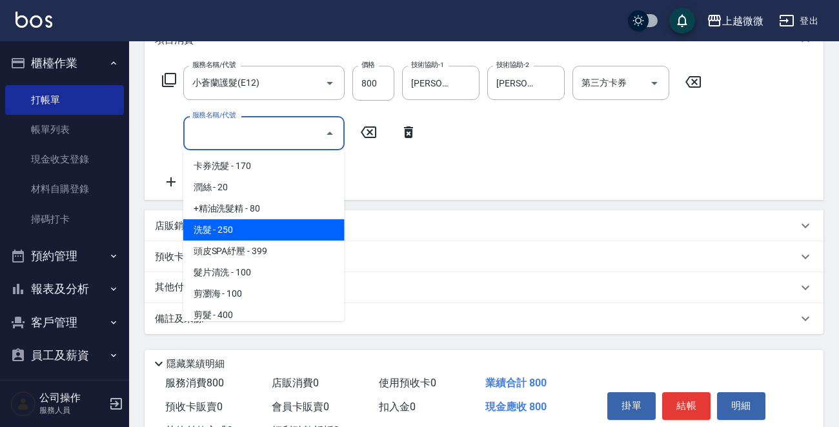
click at [248, 231] on span "洗髮 - 250" at bounding box center [263, 229] width 161 height 21
type input "洗髮(A03)"
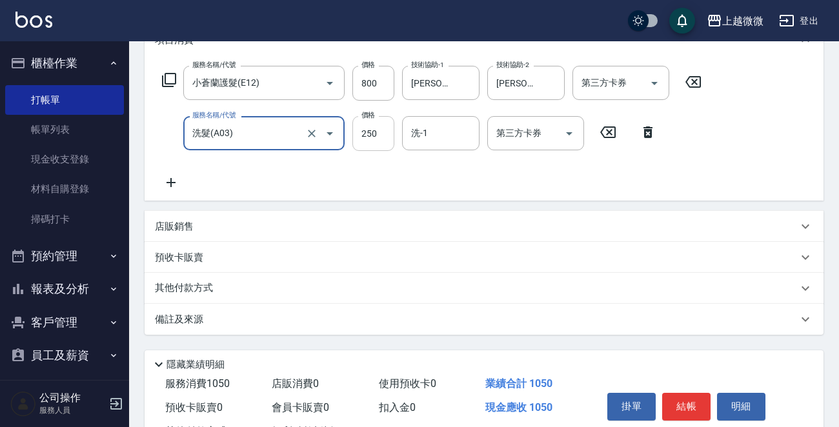
drag, startPoint x: 365, startPoint y: 135, endPoint x: 374, endPoint y: 136, distance: 9.1
click at [365, 135] on input "250" at bounding box center [373, 133] width 42 height 35
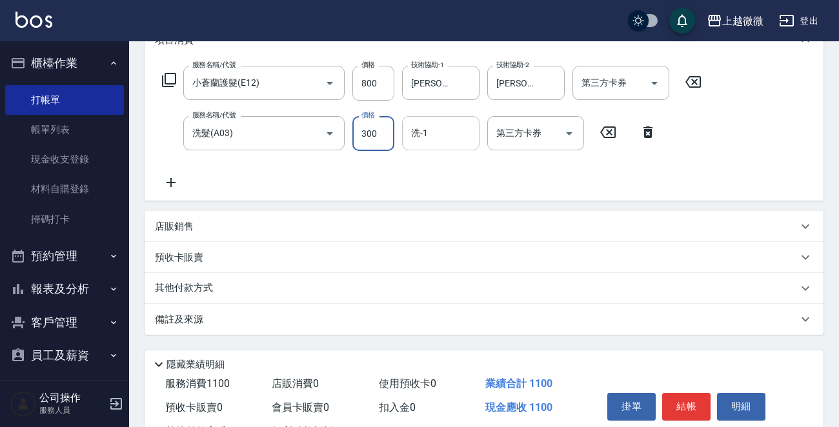
type input "300"
click at [452, 140] on input "洗-1" at bounding box center [441, 133] width 66 height 23
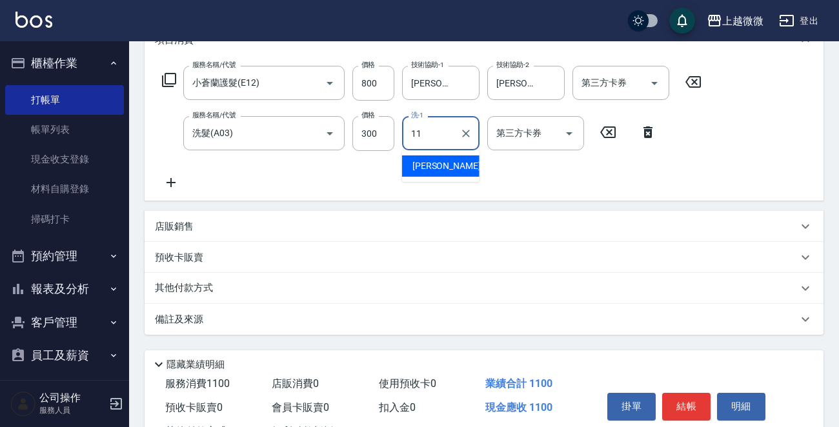
click at [439, 160] on span "Kristin -11" at bounding box center [452, 166] width 81 height 14
type input "[PERSON_NAME]-11"
click at [166, 175] on icon at bounding box center [171, 182] width 32 height 15
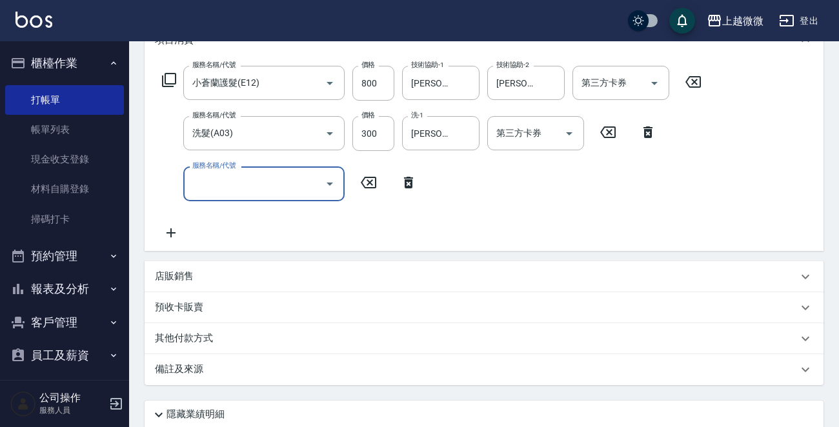
click at [268, 194] on input "服務名稱/代號" at bounding box center [254, 183] width 130 height 23
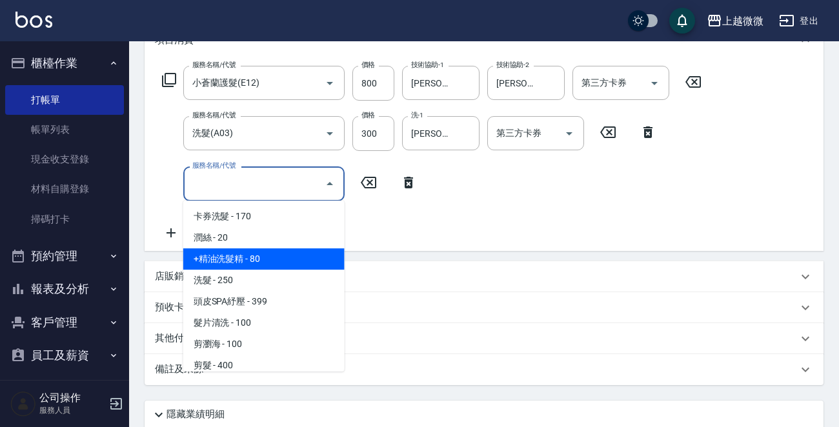
click at [276, 264] on span "+精油洗髮精 - 80" at bounding box center [263, 258] width 161 height 21
type input "+精油洗髮精(A02)"
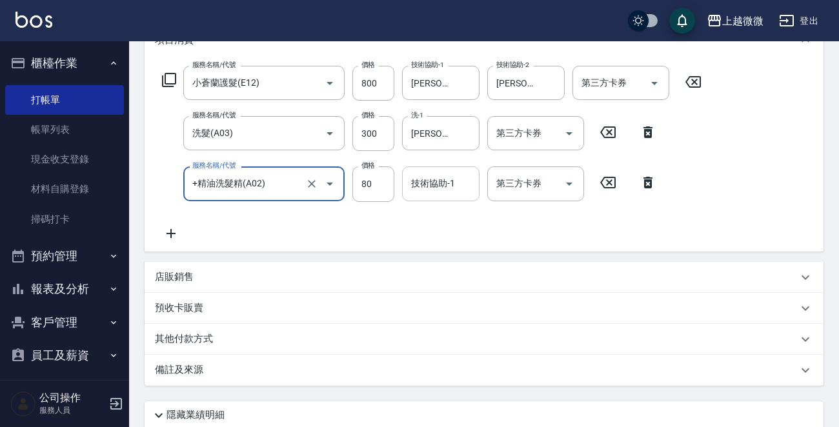
click at [434, 186] on div "技術協助-1 技術協助-1" at bounding box center [440, 183] width 77 height 34
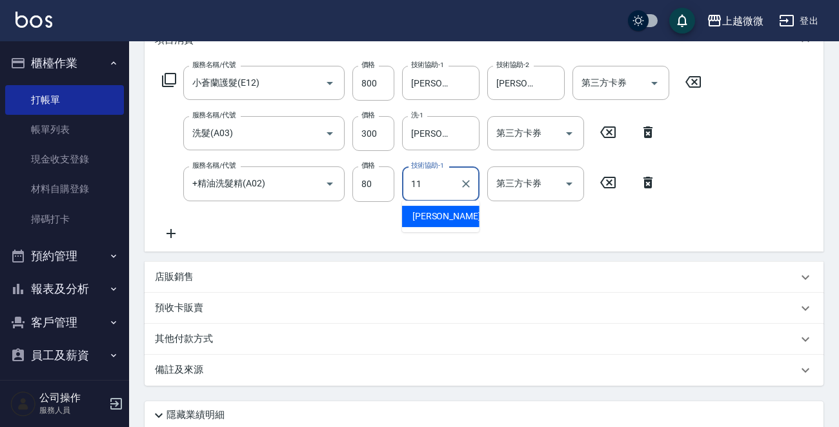
click at [434, 216] on span "Kristin -11" at bounding box center [452, 217] width 81 height 14
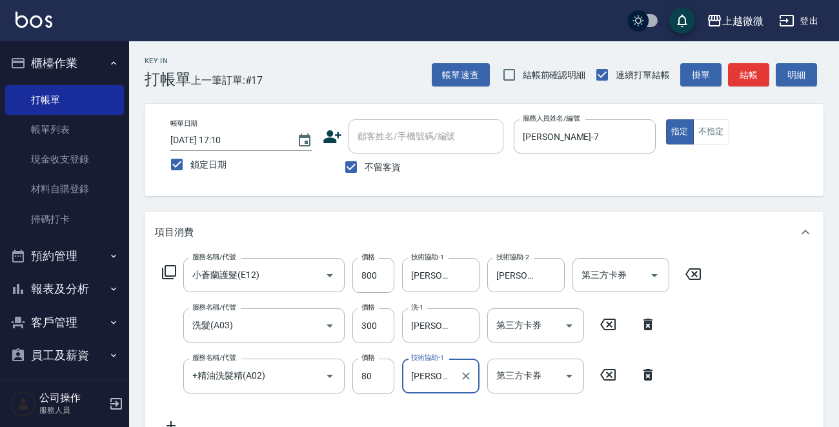
scroll to position [294, 0]
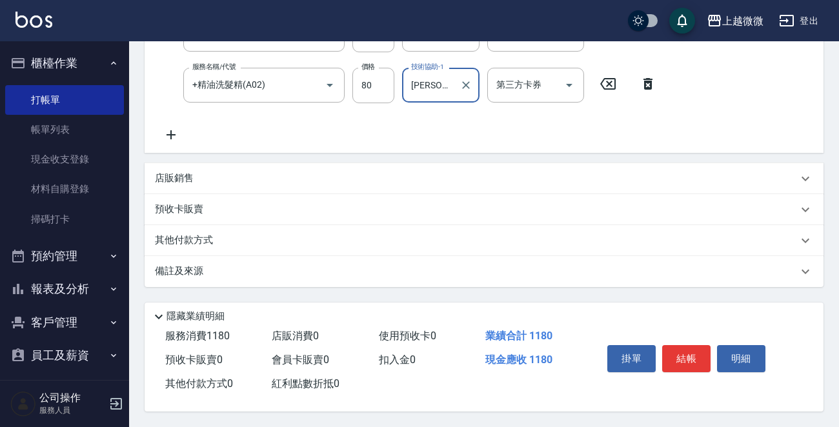
type input "[PERSON_NAME]-11"
click at [683, 353] on button "結帳" at bounding box center [686, 358] width 48 height 27
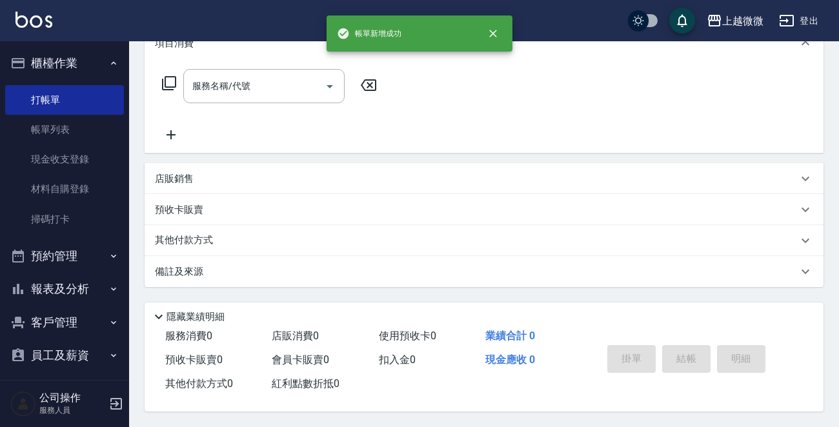
scroll to position [0, 0]
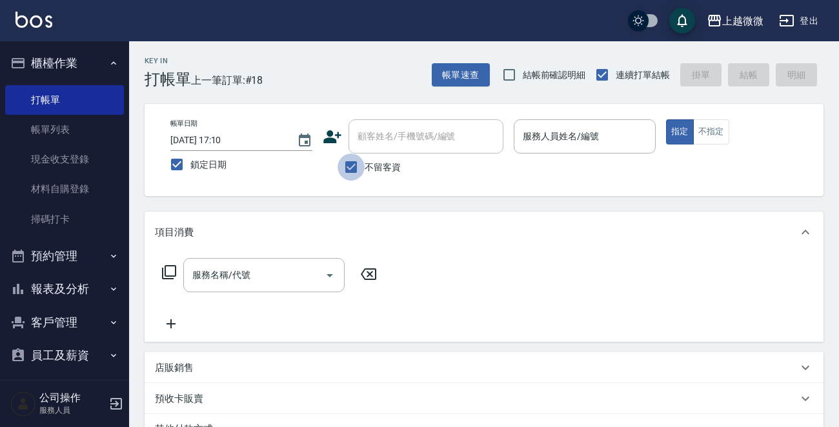
drag, startPoint x: 339, startPoint y: 167, endPoint x: 396, endPoint y: 143, distance: 61.8
click at [345, 167] on input "不留客資" at bounding box center [350, 167] width 27 height 27
checkbox input "false"
click at [396, 143] on input "顧客姓名/手機號碼/編號" at bounding box center [425, 136] width 143 height 23
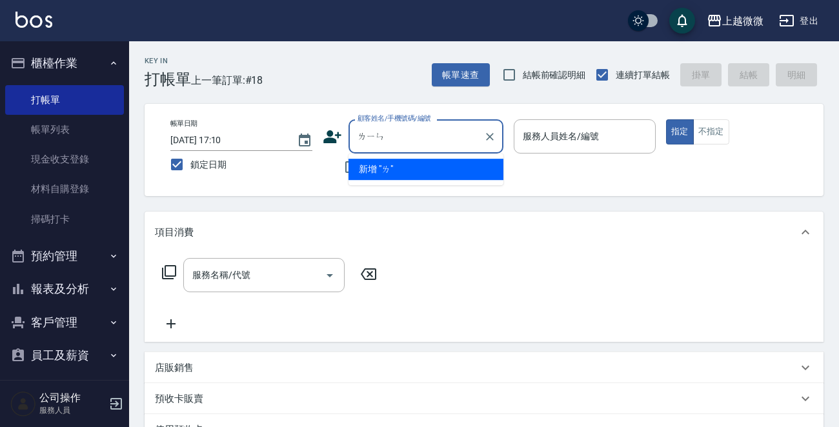
type input "鄰"
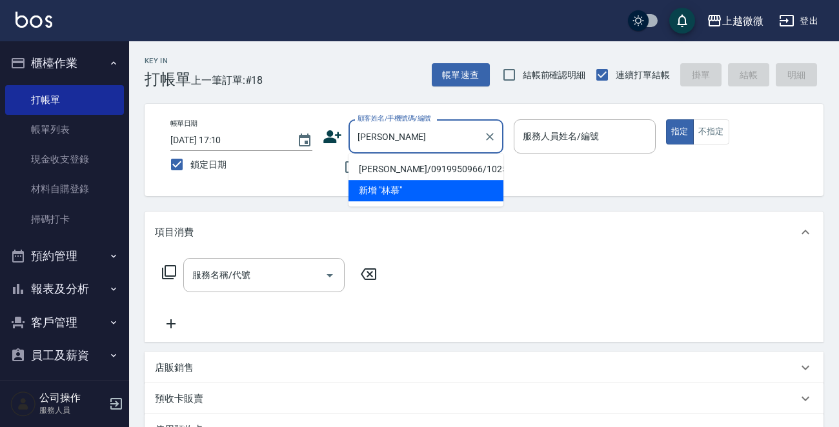
click at [397, 165] on li "林慕蓉/0919950966/1025" at bounding box center [425, 169] width 155 height 21
type input "林慕蓉/0919950966/1025"
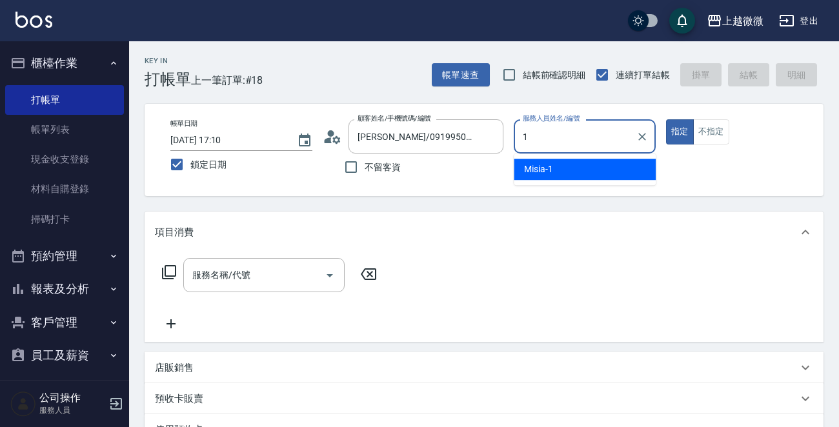
drag, startPoint x: 613, startPoint y: 152, endPoint x: 606, endPoint y: 159, distance: 10.0
click at [608, 155] on body "上越微微 登出 櫃檯作業 打帳單 帳單列表 現金收支登錄 材料自購登錄 掃碼打卡 預約管理 預約管理 單日預約紀錄 單週預約紀錄 報表及分析 報表目錄 店家日…" at bounding box center [419, 323] width 839 height 647
click at [601, 167] on div "Misia -1" at bounding box center [585, 169] width 142 height 21
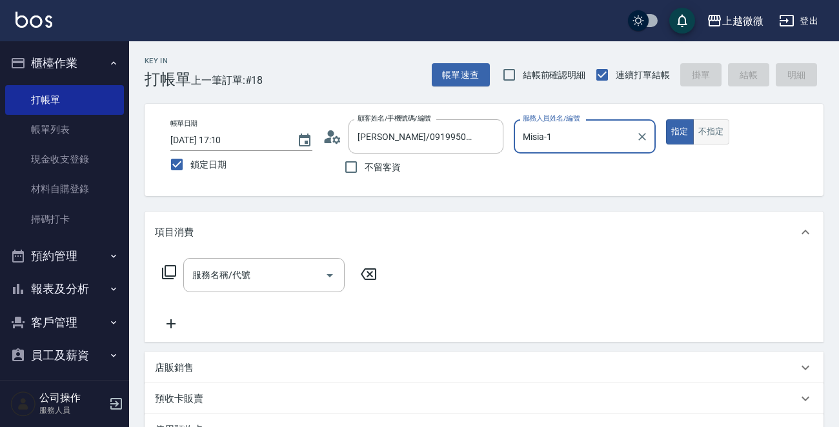
type input "Misia-1"
click at [714, 130] on button "不指定" at bounding box center [711, 131] width 36 height 25
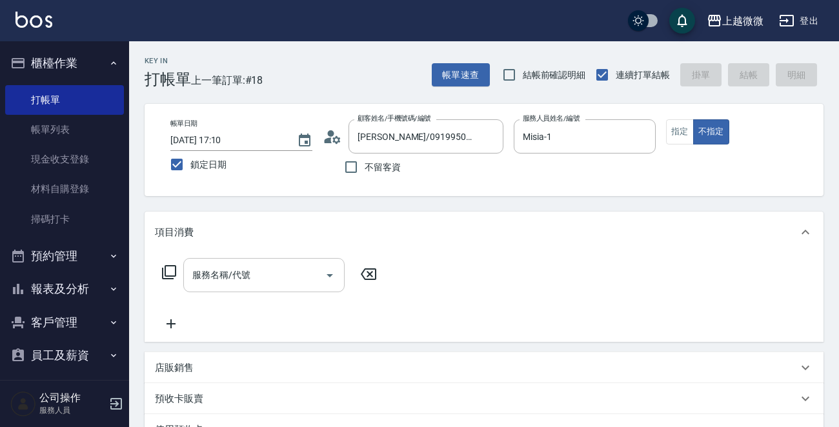
click at [241, 269] on div "服務名稱/代號 服務名稱/代號" at bounding box center [263, 275] width 161 height 34
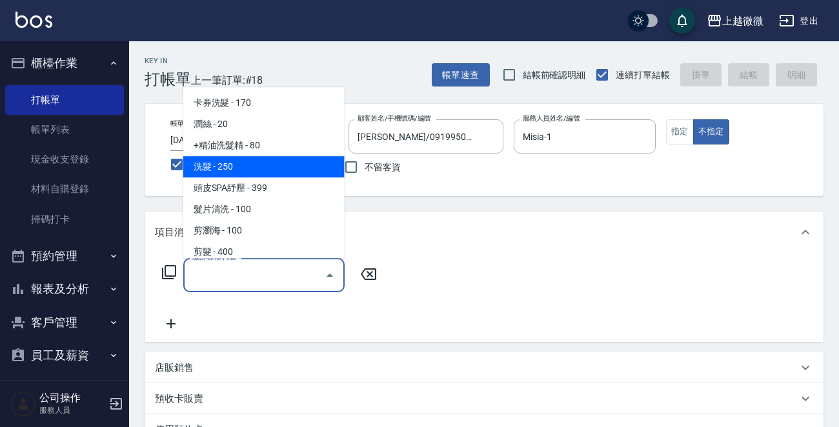
drag, startPoint x: 290, startPoint y: 155, endPoint x: 289, endPoint y: 166, distance: 11.6
click at [289, 166] on ul "卡券洗髮 - 170 潤絲 - 20 +精油洗髮精 - 80 洗髮 - 250 頭皮SPA紓壓 - 399 髮片清洗 - 100 剪瀏海 - 100 剪髮 -…" at bounding box center [263, 172] width 161 height 171
click at [289, 166] on span "洗髮 - 250" at bounding box center [263, 166] width 161 height 21
type input "洗髮(A03)"
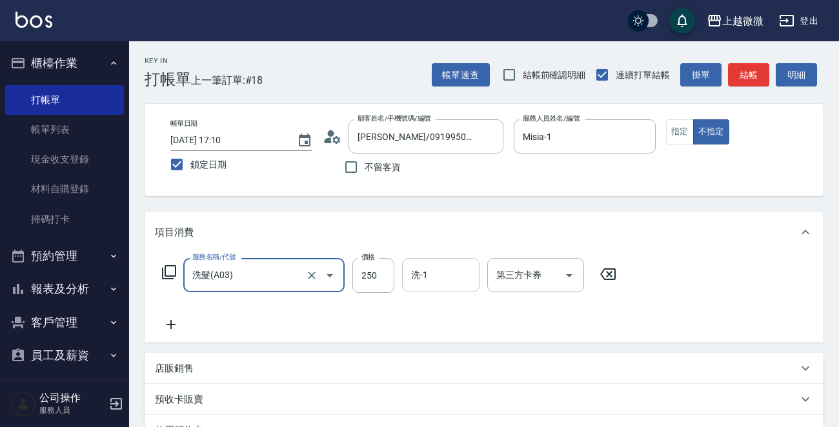
click at [443, 276] on input "洗-1" at bounding box center [441, 275] width 66 height 23
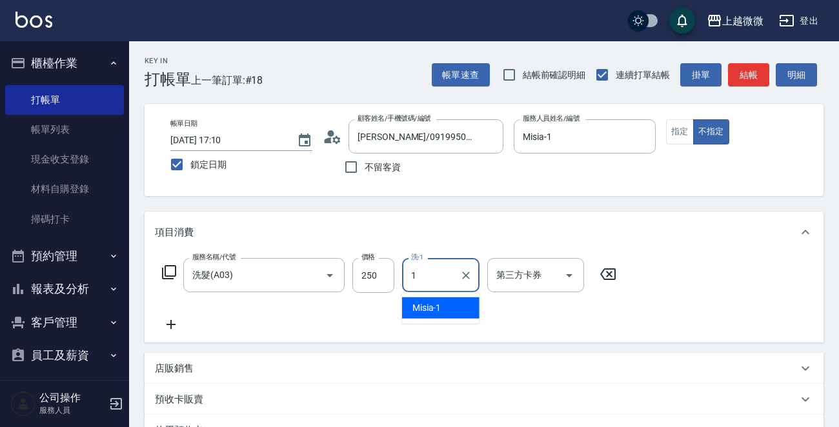
click at [423, 308] on span "Misia -1" at bounding box center [426, 308] width 29 height 14
type input "Misia-1"
click at [170, 318] on icon at bounding box center [171, 324] width 32 height 15
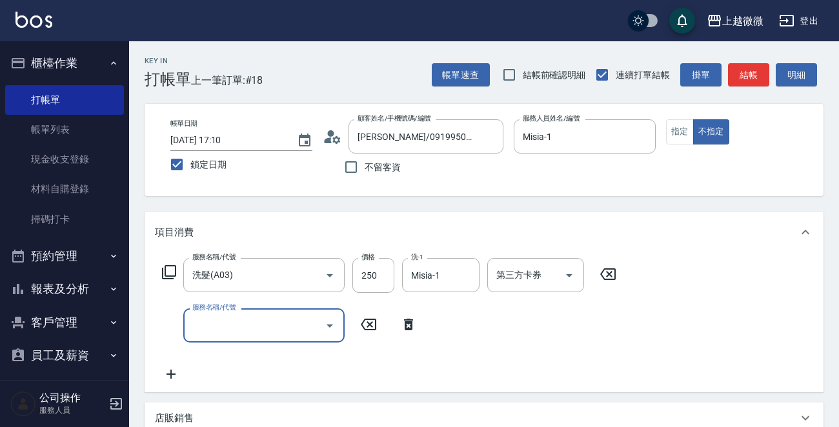
click at [275, 323] on input "服務名稱/代號" at bounding box center [254, 325] width 130 height 23
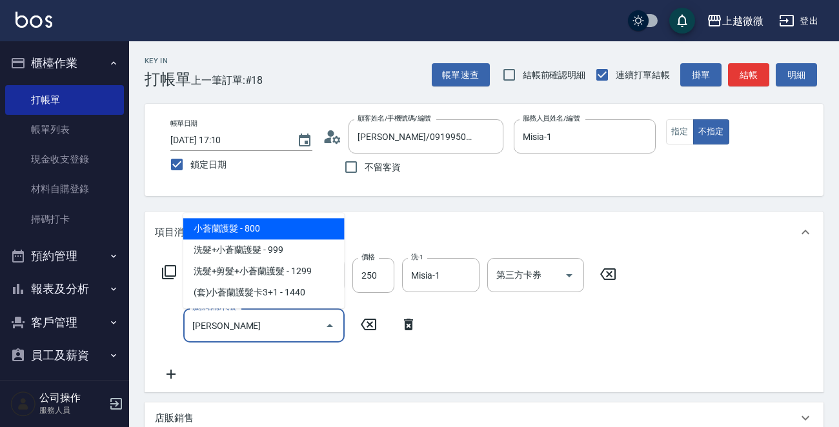
click at [280, 228] on span "小蒼蘭護髮 - 800" at bounding box center [263, 228] width 161 height 21
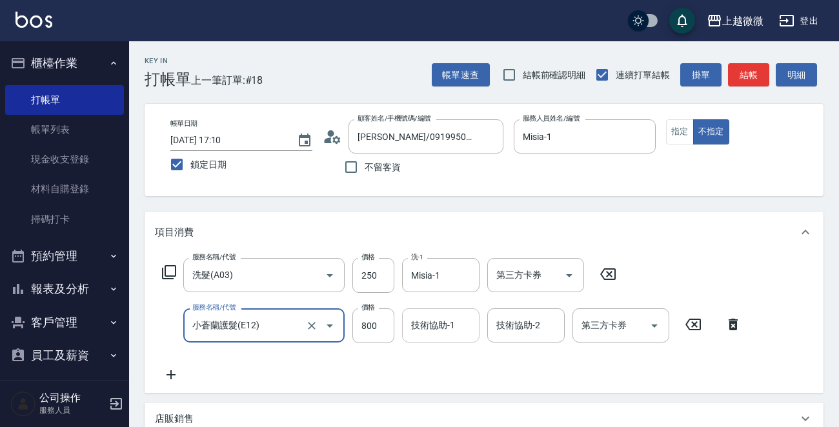
type input "小蒼蘭護髮(E12)"
click at [421, 326] on div "技術協助-1 技術協助-1" at bounding box center [440, 325] width 77 height 34
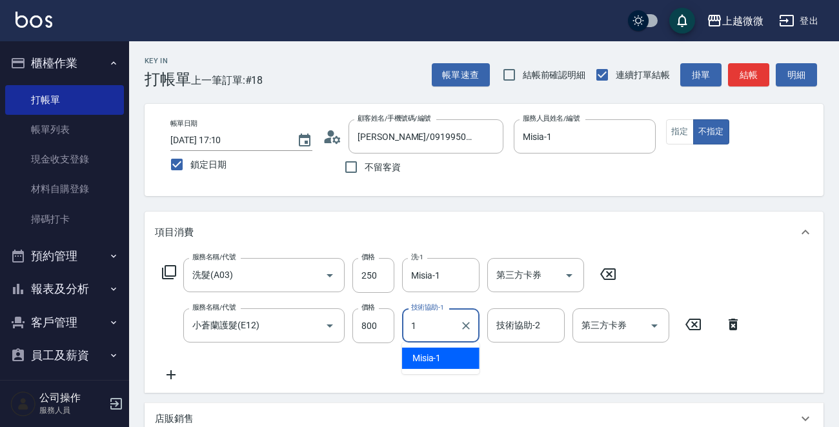
click at [435, 358] on span "Misia -1" at bounding box center [426, 359] width 29 height 14
type input "Misia-1"
click at [516, 330] on input "技術協助-2" at bounding box center [526, 325] width 66 height 23
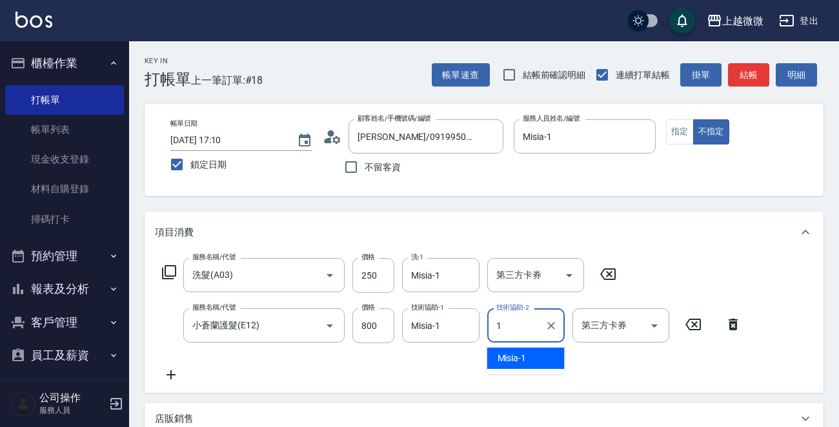
click at [519, 352] on span "Misia -1" at bounding box center [511, 359] width 29 height 14
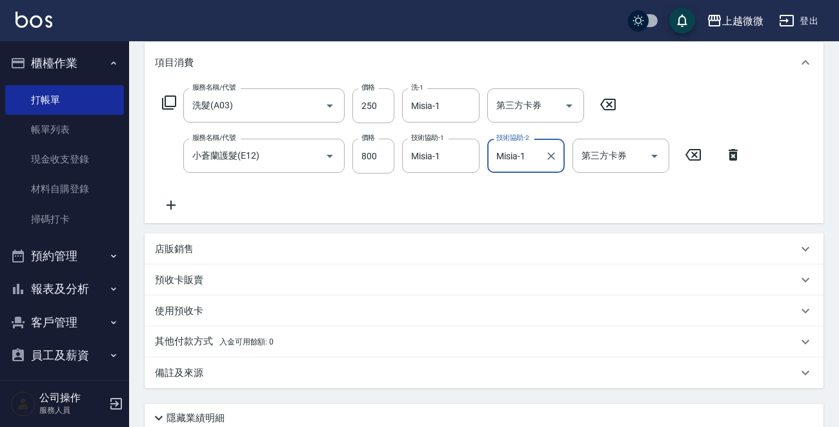
scroll to position [274, 0]
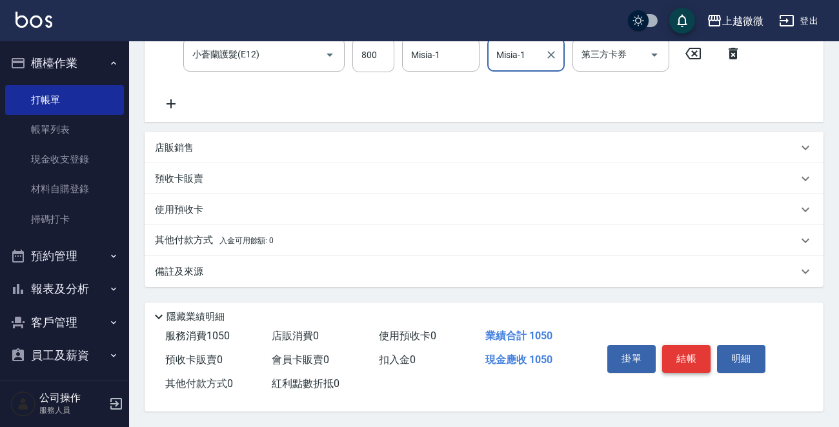
type input "Misia-1"
click at [690, 348] on button "結帳" at bounding box center [686, 358] width 48 height 27
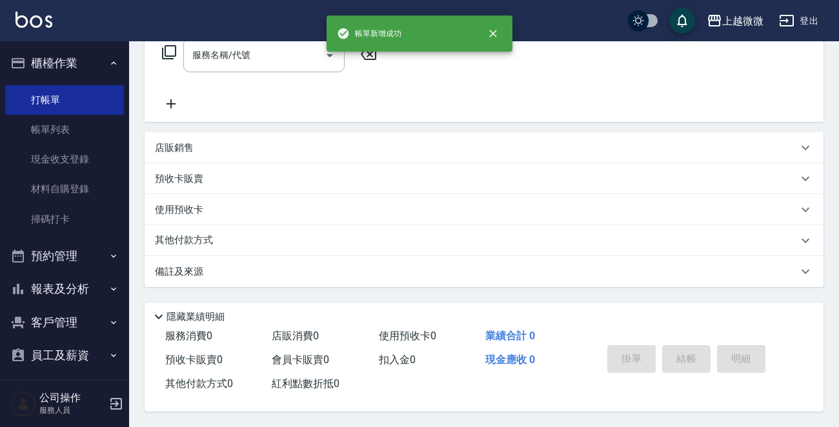
scroll to position [0, 0]
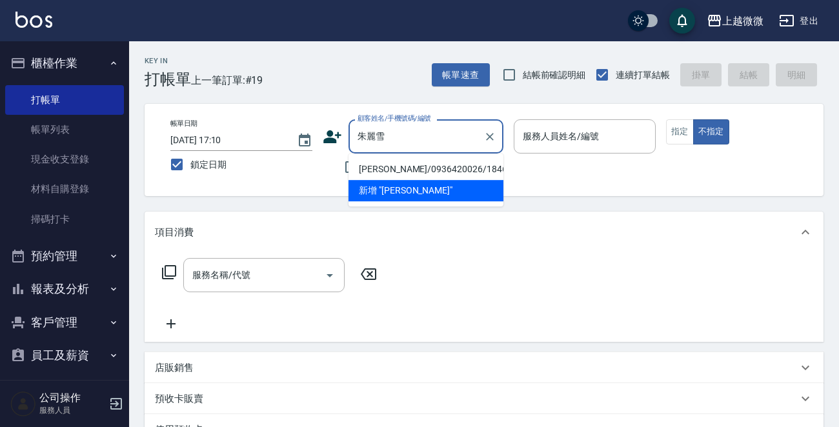
click at [411, 167] on li "朱麗雪/0936420026/1846" at bounding box center [425, 169] width 155 height 21
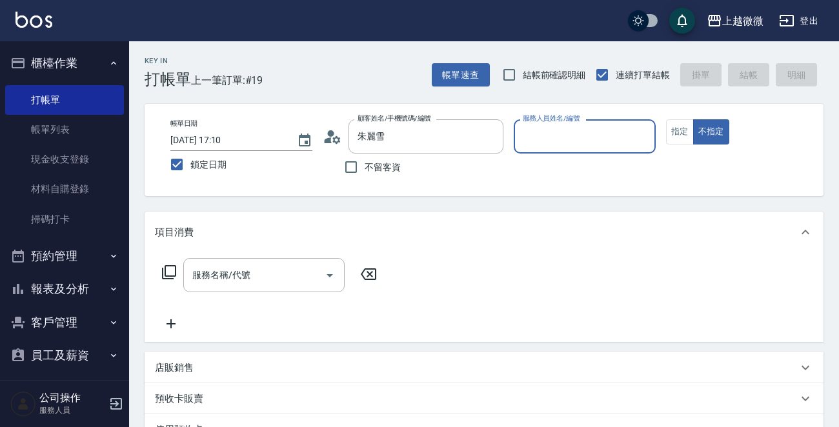
type input "朱麗雪/0936420026/1846"
type input "Vivi-6"
click at [689, 128] on button "指定" at bounding box center [680, 131] width 28 height 25
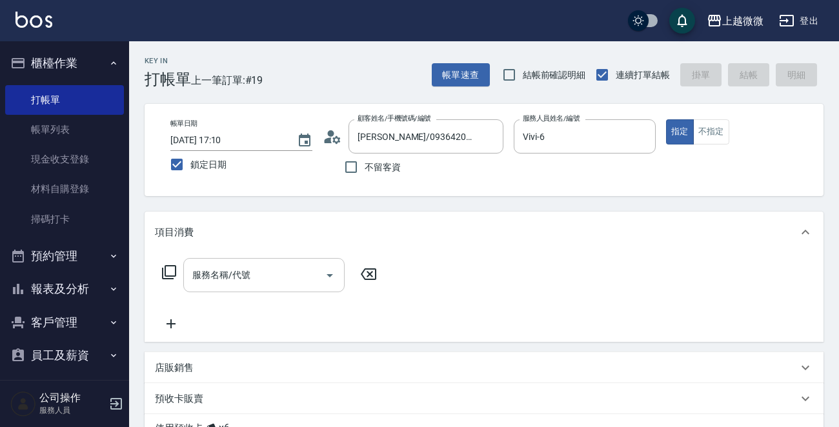
click at [219, 273] on div "服務名稱/代號 服務名稱/代號" at bounding box center [263, 275] width 161 height 34
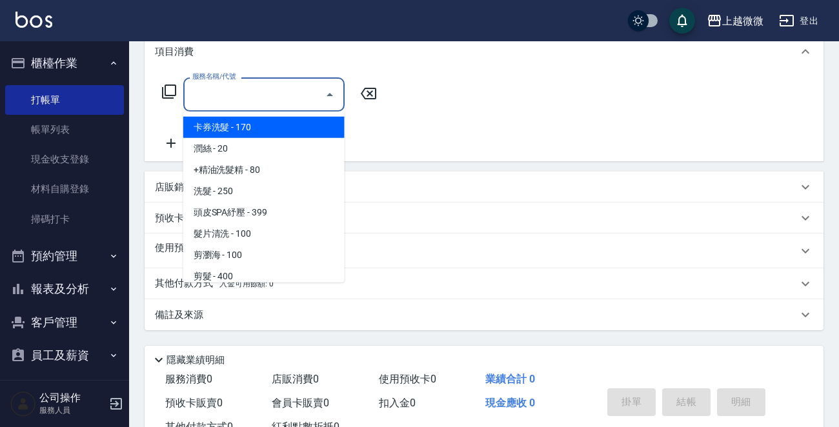
scroll to position [194, 0]
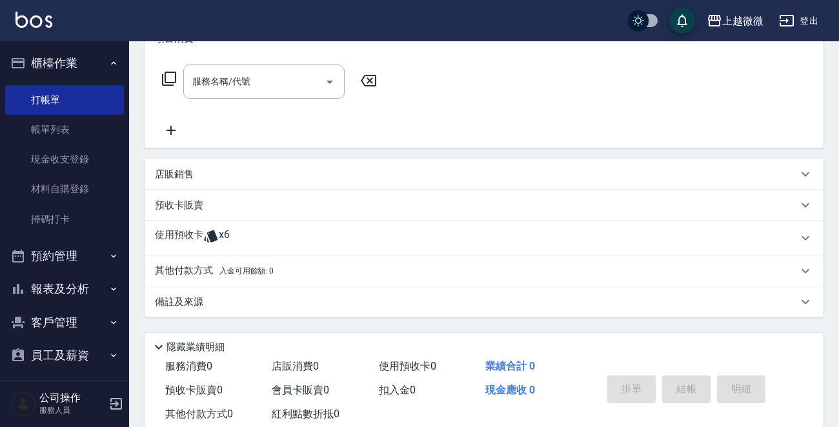
click at [158, 240] on p "使用預收卡" at bounding box center [179, 237] width 48 height 19
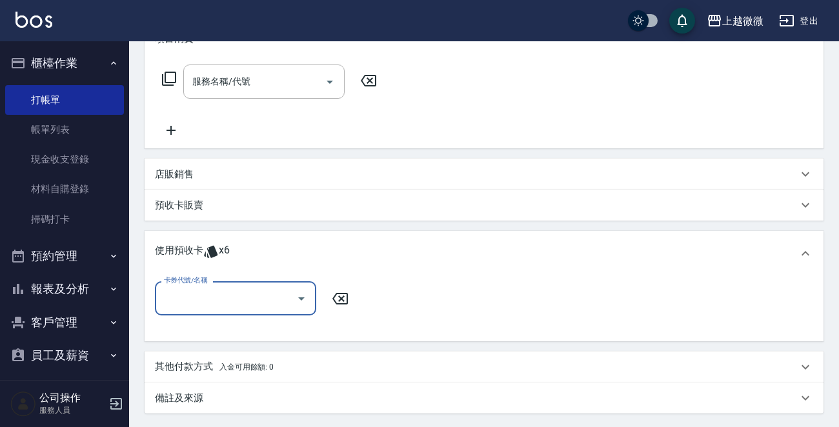
scroll to position [0, 0]
click at [221, 303] on input "卡券代號/名稱" at bounding box center [226, 298] width 130 height 23
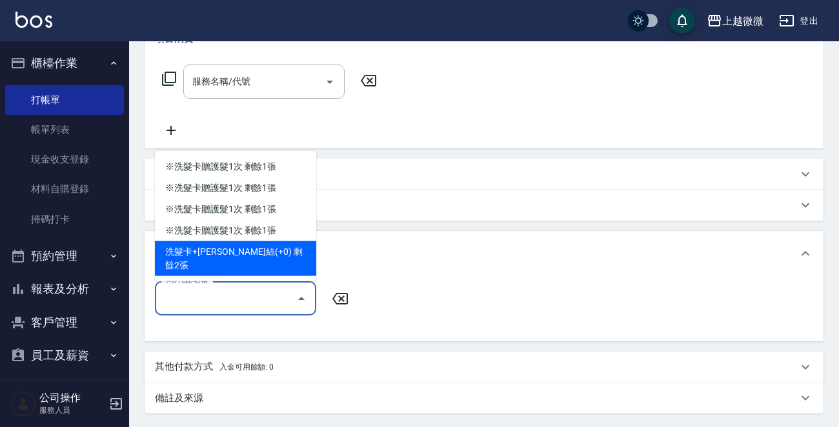
click at [268, 263] on div "洗髮卡+潤絲(+0) 剩餘2張" at bounding box center [235, 258] width 161 height 35
type input "洗髮卡+潤絲(+0)"
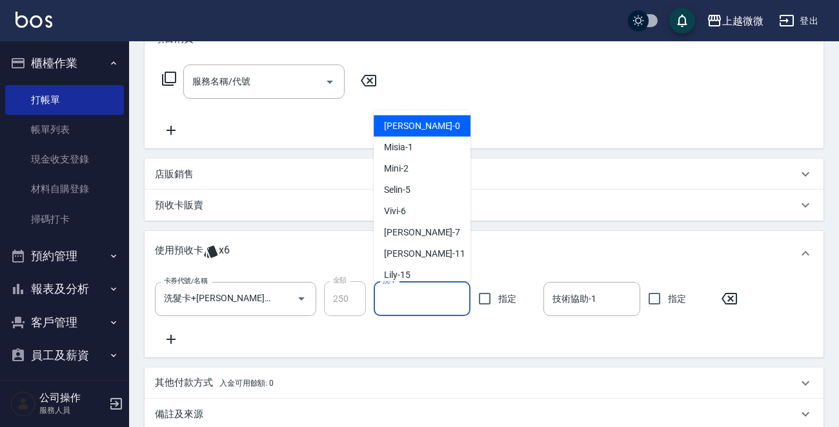
click at [431, 299] on input "洗-1" at bounding box center [421, 299] width 85 height 23
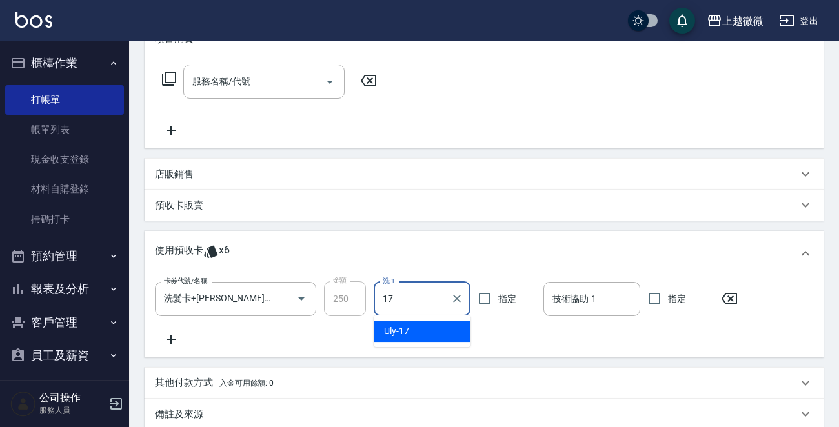
click at [419, 323] on div "Uly -17" at bounding box center [422, 331] width 97 height 21
type input "Uly-17"
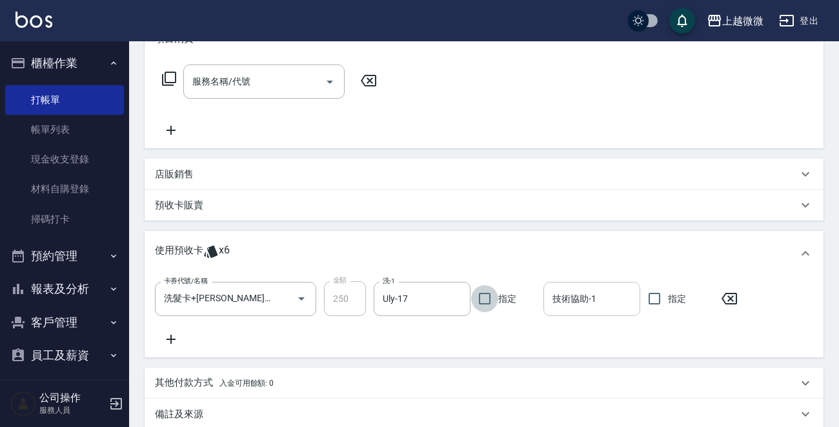
click at [611, 294] on input "技術協助-1" at bounding box center [591, 299] width 85 height 23
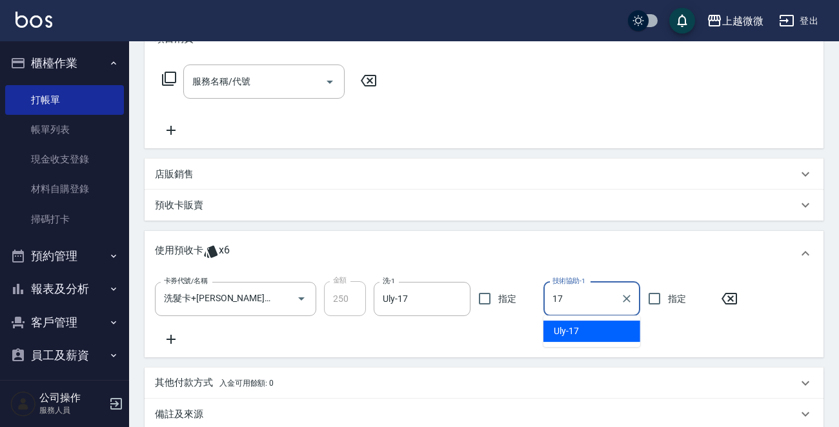
click at [574, 319] on ul "Uly -17" at bounding box center [591, 332] width 97 height 32
drag, startPoint x: 574, startPoint y: 330, endPoint x: 582, endPoint y: 325, distance: 9.5
click at [574, 330] on span "Uly -17" at bounding box center [566, 332] width 25 height 14
type input "Uly-17"
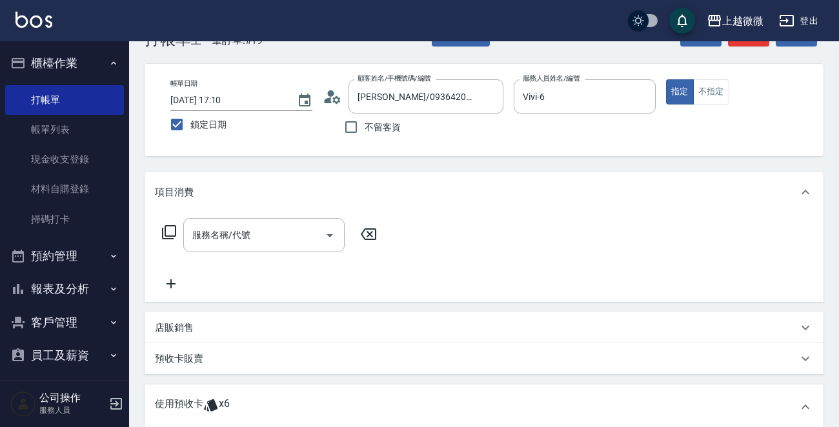
scroll to position [339, 0]
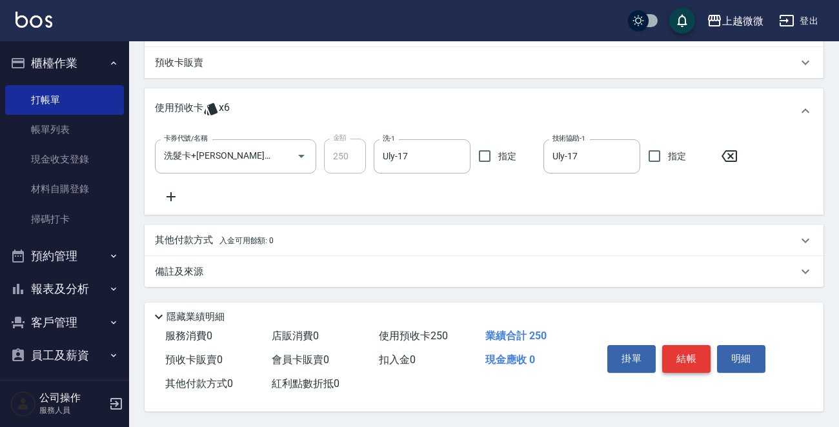
click at [677, 345] on button "結帳" at bounding box center [686, 358] width 48 height 27
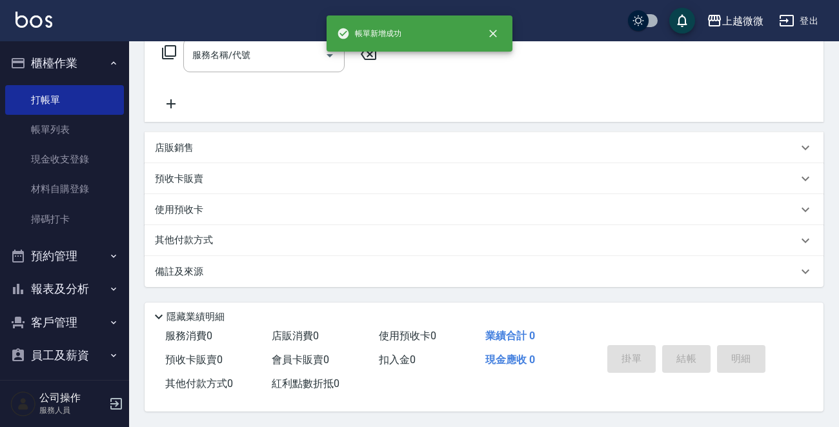
scroll to position [0, 0]
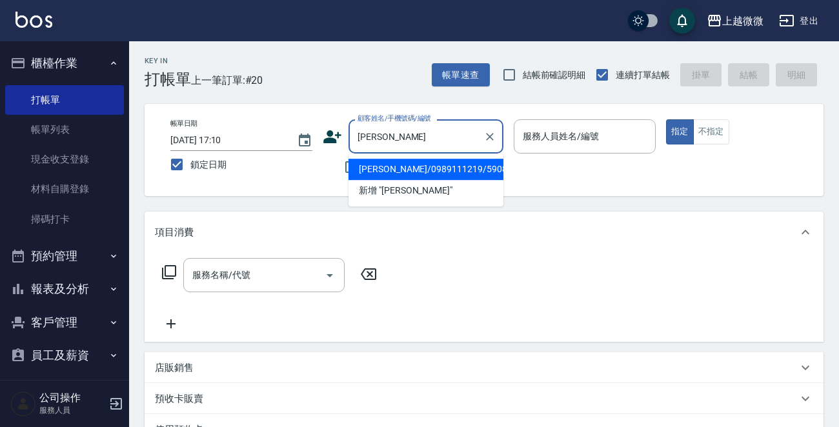
click at [428, 167] on li "王建凱/0989111219/5908" at bounding box center [425, 169] width 155 height 21
type input "王建凱/0989111219/5908"
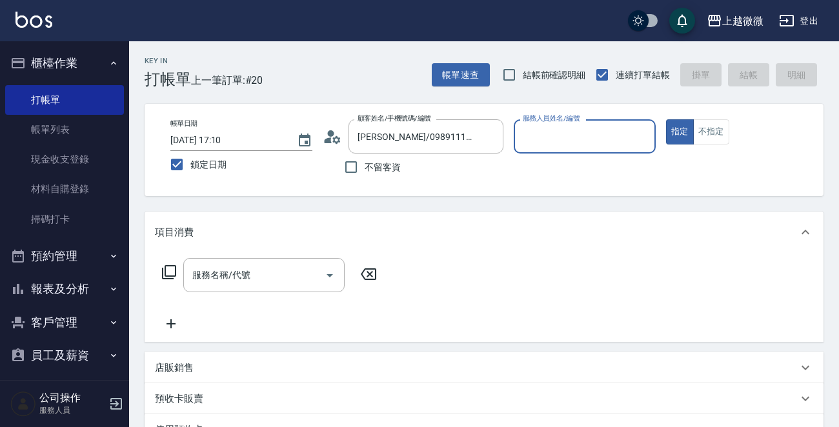
type input "Annie-7"
click at [223, 277] on div "服務名稱/代號 服務名稱/代號" at bounding box center [263, 275] width 161 height 34
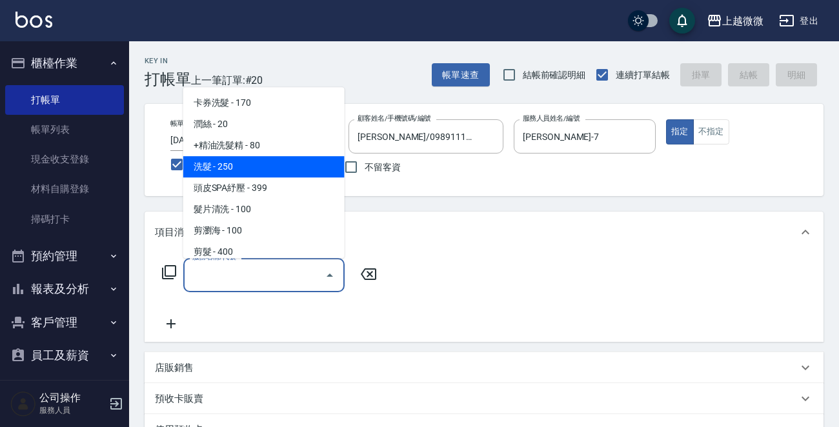
click at [234, 172] on span "洗髮 - 250" at bounding box center [263, 166] width 161 height 21
type input "洗髮(A03)"
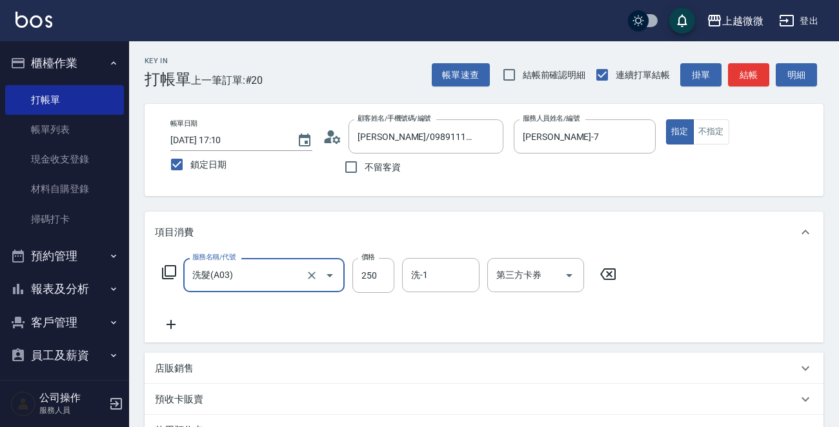
click at [176, 327] on icon at bounding box center [171, 324] width 32 height 15
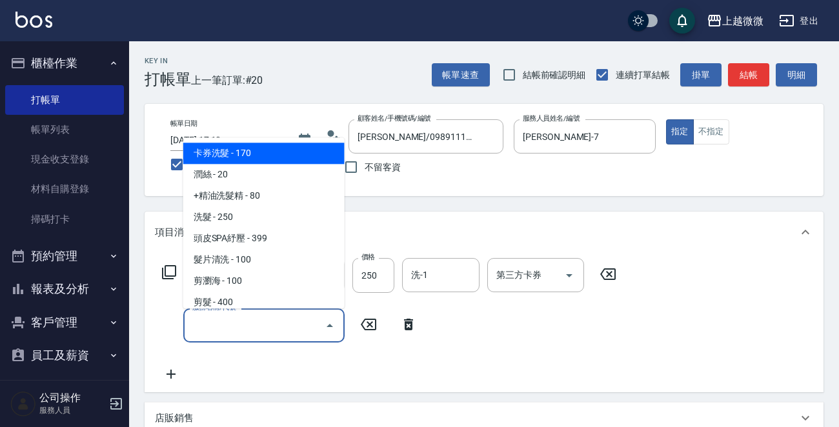
click at [248, 326] on input "服務名稱/代號" at bounding box center [254, 325] width 130 height 23
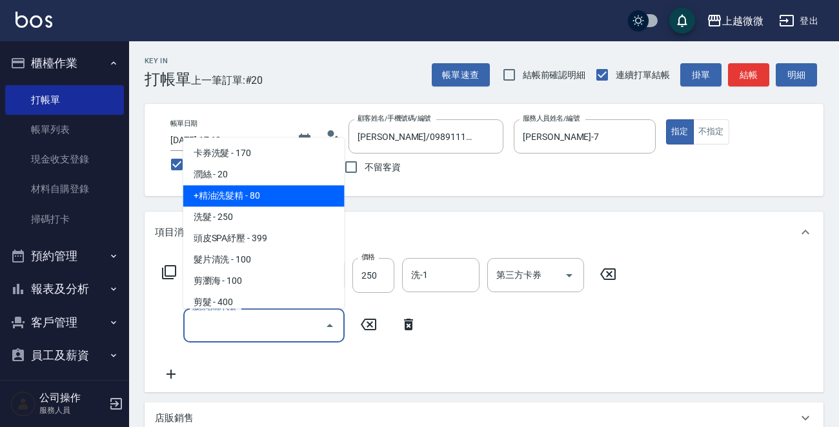
click at [261, 191] on span "+精油洗髮精 - 80" at bounding box center [263, 196] width 161 height 21
type input "+精油洗髮精(A02)"
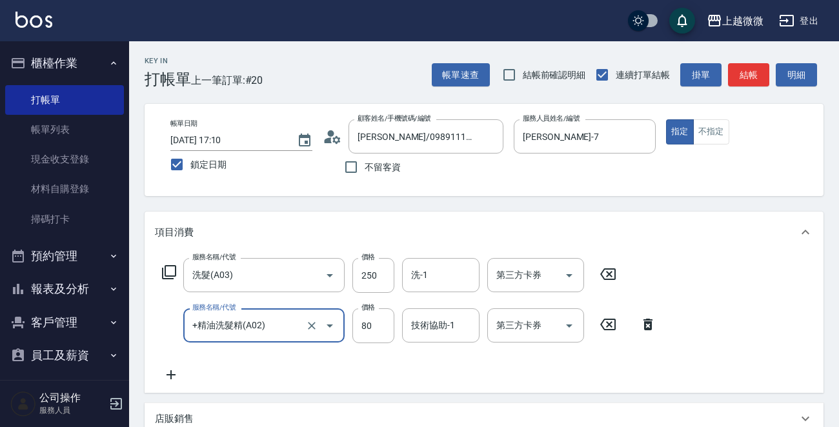
drag, startPoint x: 168, startPoint y: 374, endPoint x: 175, endPoint y: 374, distance: 7.1
click at [175, 374] on icon at bounding box center [171, 374] width 32 height 15
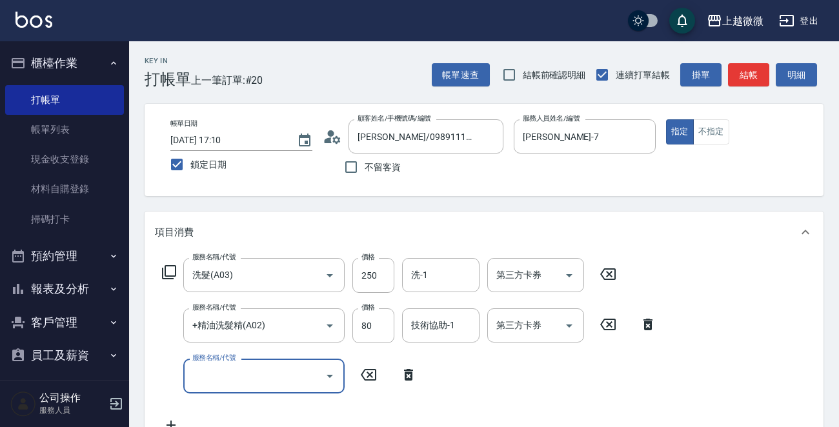
click at [228, 374] on input "服務名稱/代號" at bounding box center [254, 376] width 130 height 23
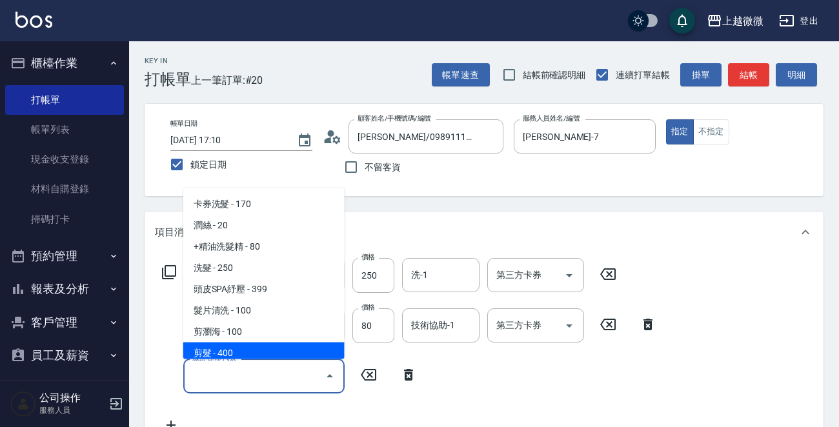
drag, startPoint x: 232, startPoint y: 337, endPoint x: 233, endPoint y: 345, distance: 7.8
click at [233, 345] on ul "卡券洗髮 - 170 潤絲 - 20 +精油洗髮精 - 80 洗髮 - 250 頭皮SPA紓壓 - 399 髮片清洗 - 100 剪瀏海 - 100 剪髮 -…" at bounding box center [263, 273] width 161 height 171
click at [233, 345] on span "剪髮 - 400" at bounding box center [263, 353] width 161 height 21
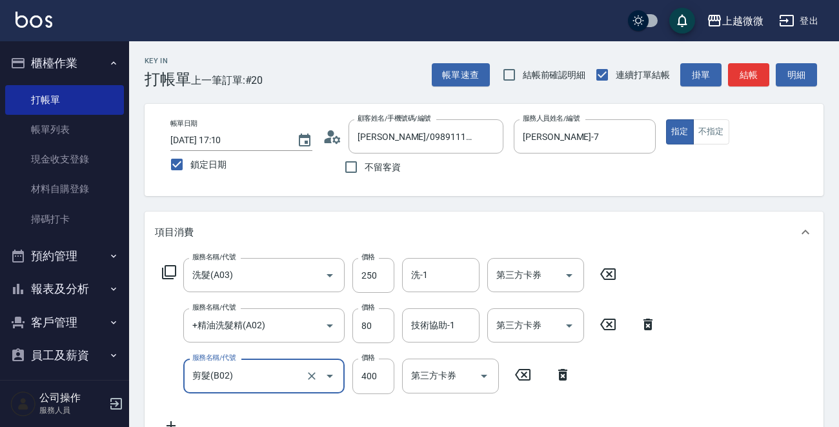
type input "剪髮(B02)"
click at [447, 278] on input "洗-1" at bounding box center [441, 275] width 66 height 23
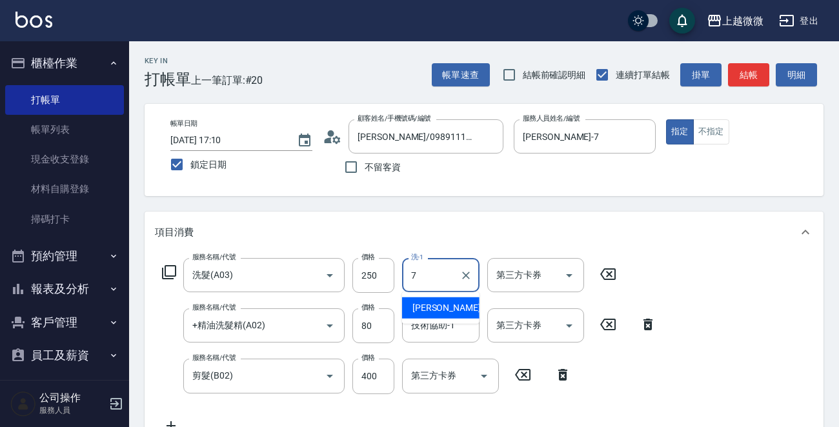
click at [427, 306] on span "Annie -7" at bounding box center [450, 308] width 76 height 14
type input "Annie-7"
click at [432, 319] on div "技術協助-1 技術協助-1" at bounding box center [440, 325] width 77 height 34
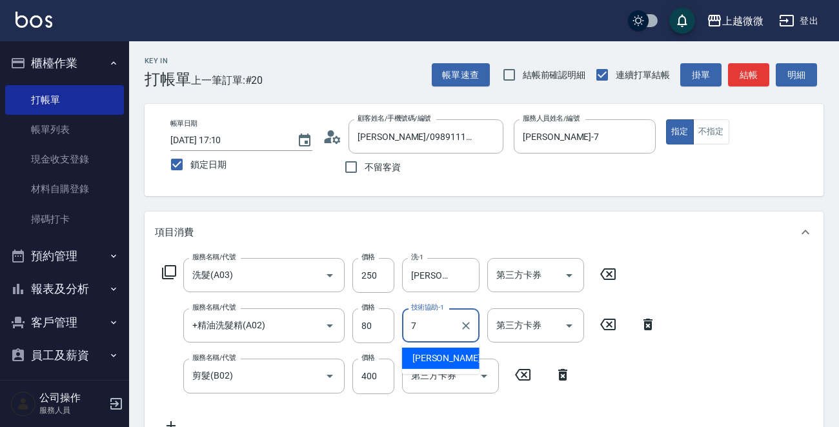
click at [436, 350] on div "Annie -7" at bounding box center [440, 358] width 77 height 21
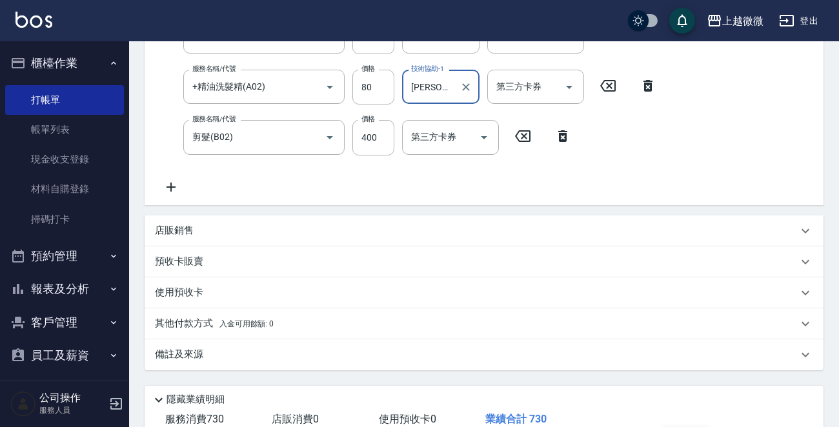
scroll to position [325, 0]
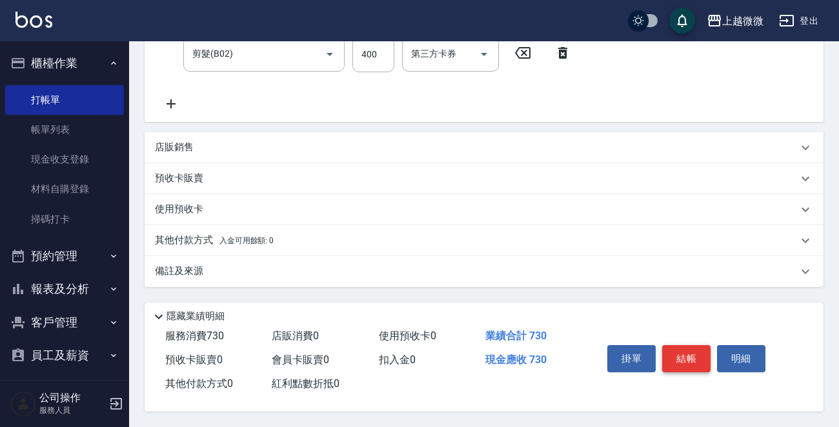
type input "Annie-7"
click at [696, 350] on button "結帳" at bounding box center [686, 358] width 48 height 27
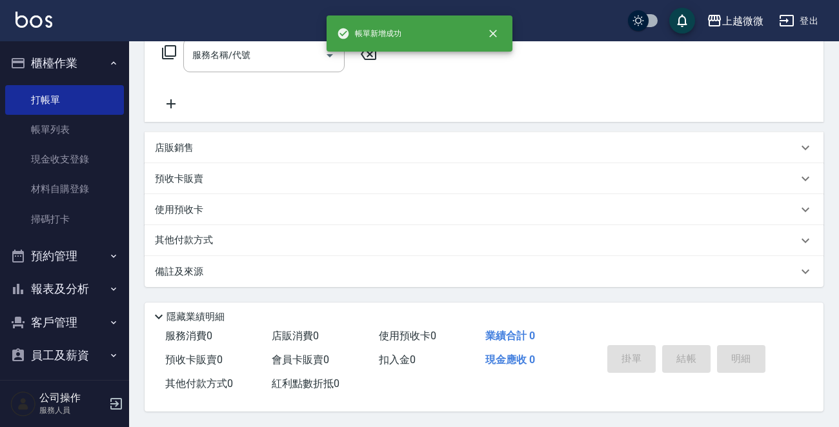
scroll to position [0, 0]
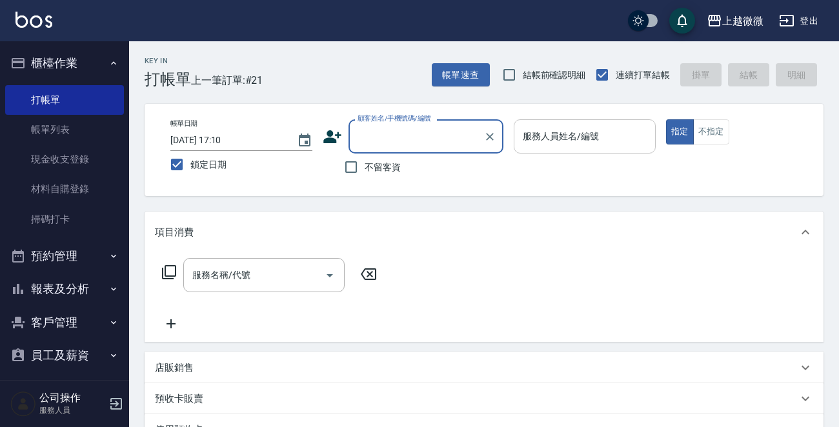
click at [581, 137] on input "服務人員姓名/編號" at bounding box center [584, 136] width 130 height 23
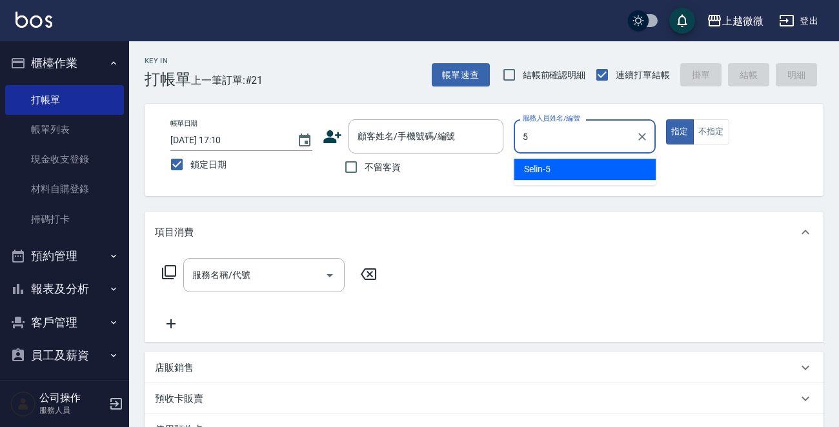
click at [574, 163] on div "Selin -5" at bounding box center [585, 169] width 142 height 21
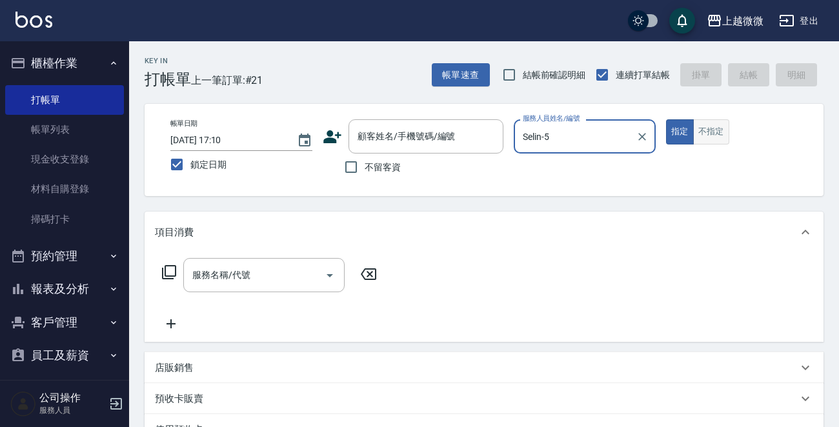
type input "Selin-5"
drag, startPoint x: 703, startPoint y: 128, endPoint x: 599, endPoint y: 134, distance: 103.4
click at [705, 127] on button "不指定" at bounding box center [711, 131] width 36 height 25
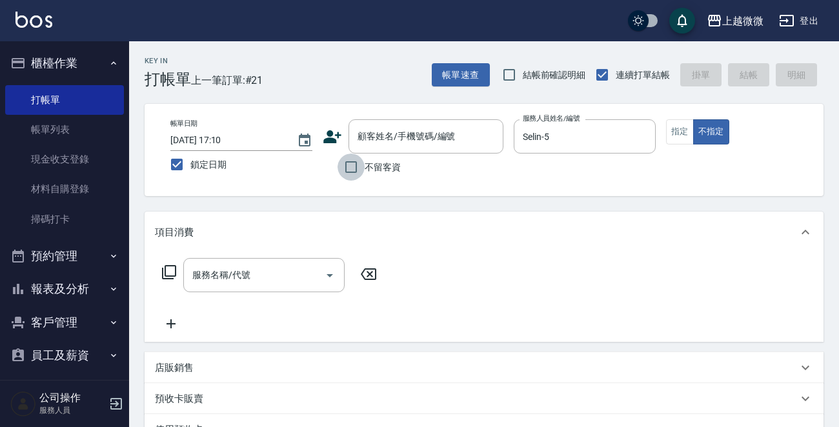
click at [349, 163] on input "不留客資" at bounding box center [350, 167] width 27 height 27
checkbox input "true"
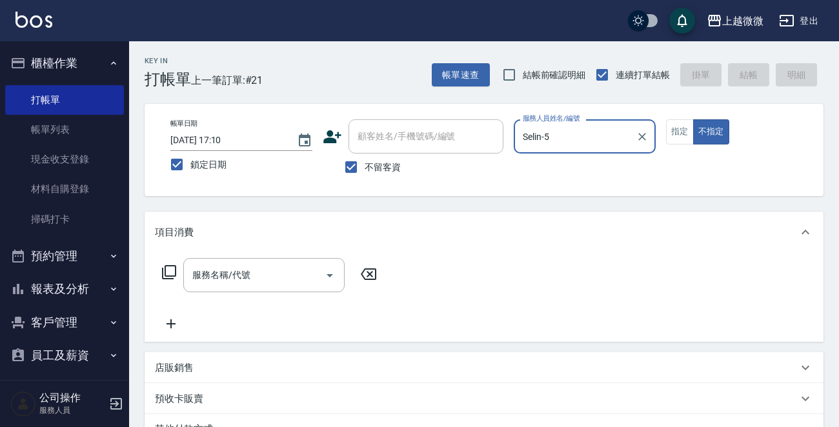
click at [237, 277] on div "服務名稱/代號 服務名稱/代號" at bounding box center [263, 275] width 161 height 34
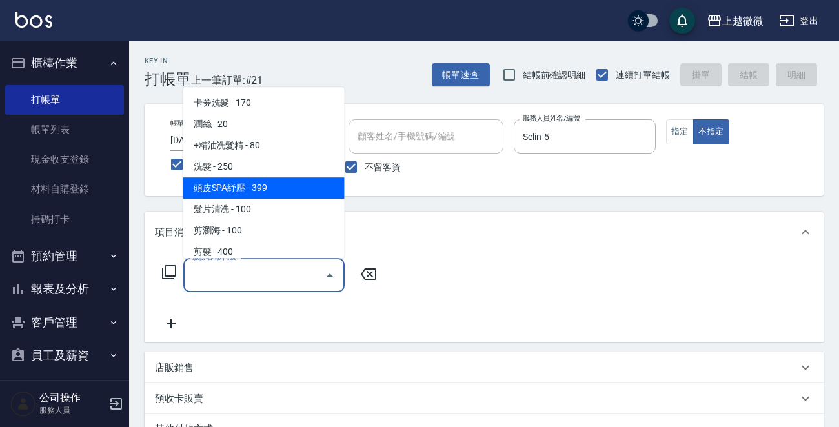
click at [255, 167] on span "洗髮 - 250" at bounding box center [263, 166] width 161 height 21
type input "洗髮(A03)"
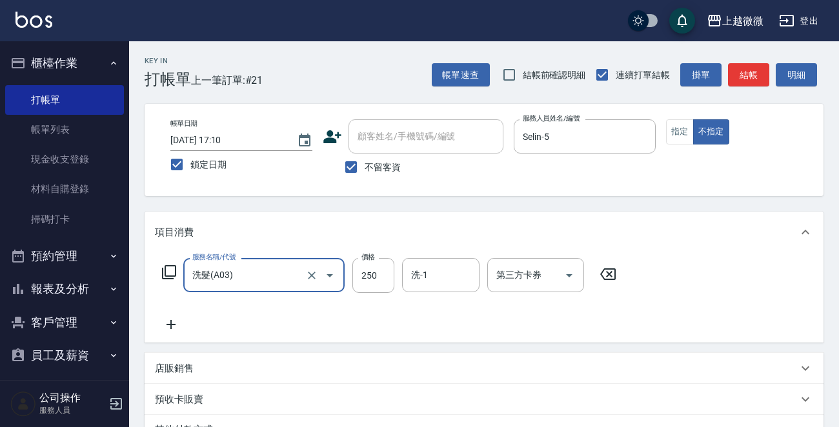
click at [158, 332] on div "服務名稱/代號 洗髮(A03) 服務名稱/代號 價格 250 價格 洗-1 洗-1 第三方卡券 第三方卡券" at bounding box center [484, 298] width 679 height 90
click at [170, 327] on icon at bounding box center [171, 324] width 32 height 15
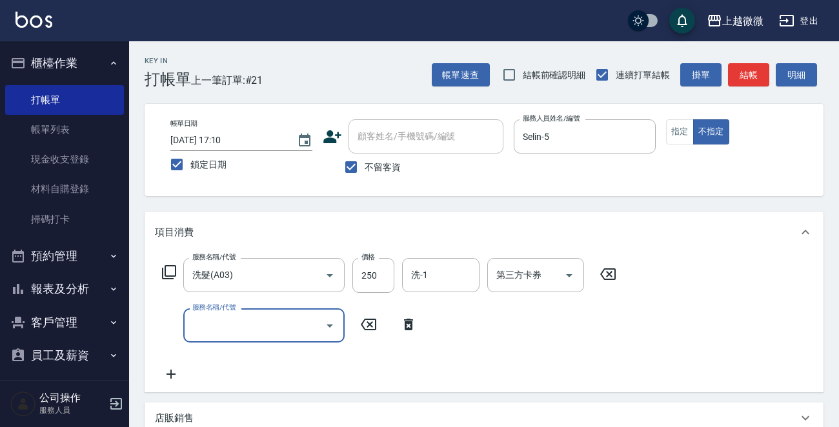
click at [255, 326] on input "服務名稱/代號" at bounding box center [254, 325] width 130 height 23
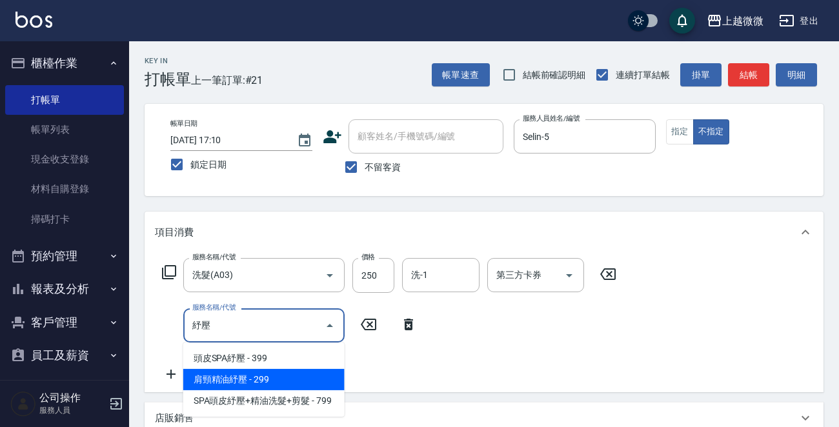
click at [271, 373] on span "肩頸精油紓壓 - 299" at bounding box center [263, 379] width 161 height 21
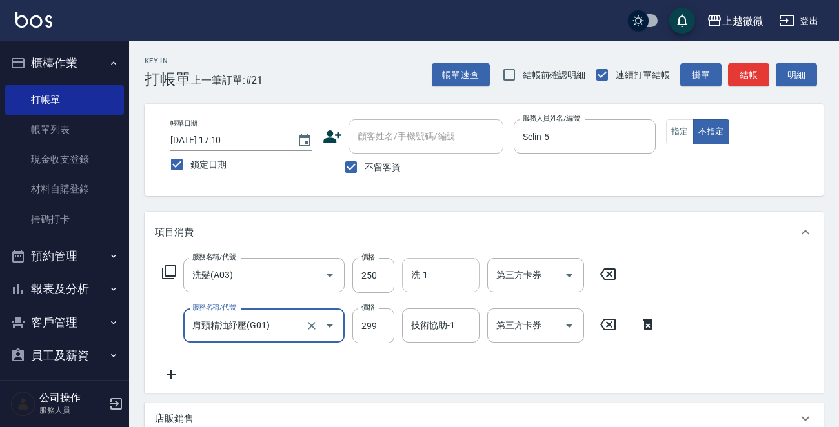
type input "肩頸精油紓壓(G01)"
click at [439, 283] on input "洗-1" at bounding box center [441, 275] width 66 height 23
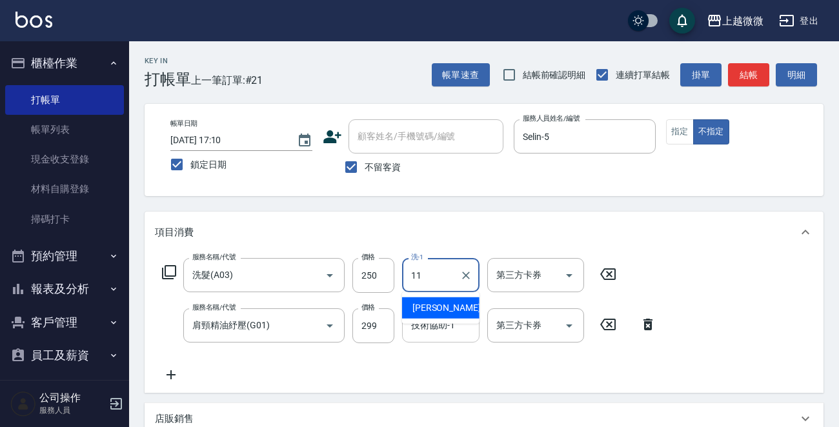
drag, startPoint x: 437, startPoint y: 305, endPoint x: 434, endPoint y: 312, distance: 8.1
click at [436, 305] on span "Kristin -11" at bounding box center [452, 308] width 81 height 14
type input "[PERSON_NAME]-11"
click at [431, 329] on div "技術協助-1 技術協助-1" at bounding box center [440, 325] width 77 height 34
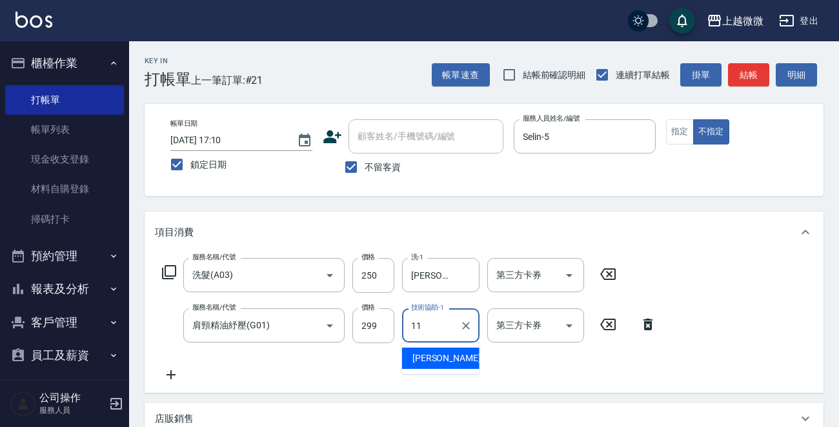
click at [439, 354] on span "Kristin -11" at bounding box center [452, 359] width 81 height 14
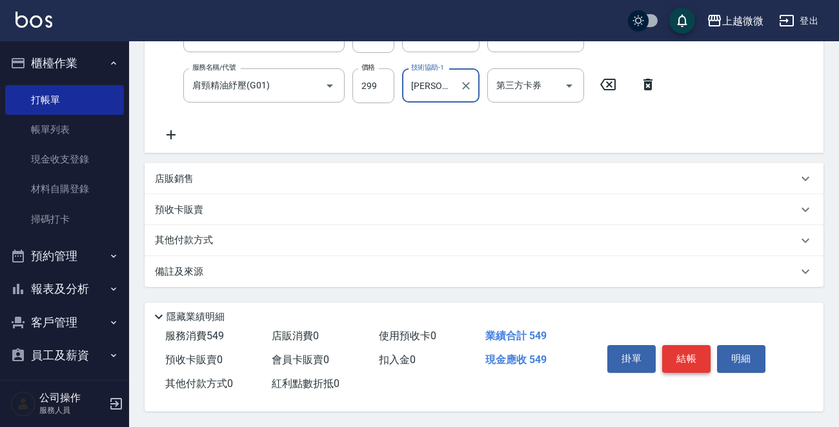
type input "[PERSON_NAME]-11"
click at [688, 361] on button "結帳" at bounding box center [686, 358] width 48 height 27
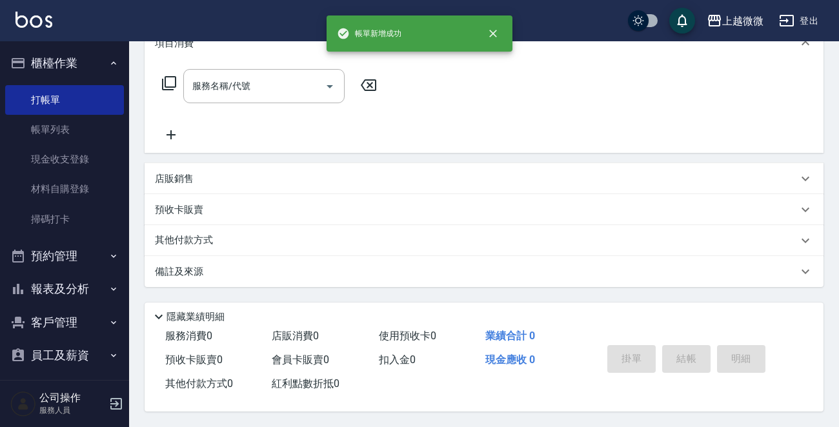
scroll to position [0, 0]
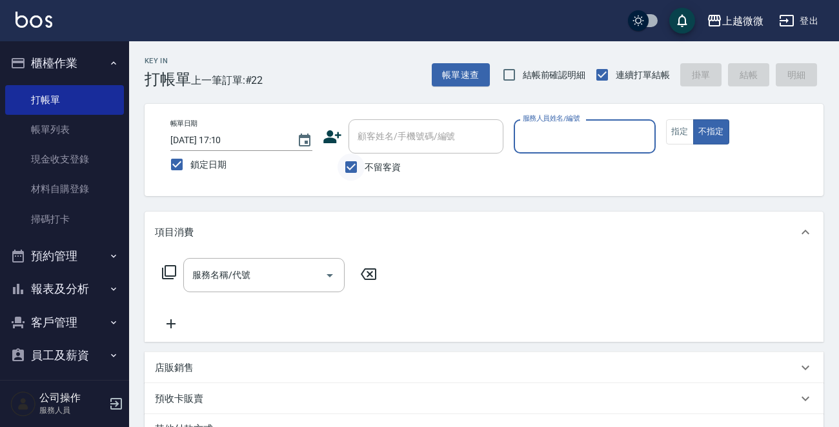
drag, startPoint x: 330, startPoint y: 170, endPoint x: 345, endPoint y: 165, distance: 15.7
click at [332, 170] on div "不留客資" at bounding box center [413, 167] width 181 height 27
drag, startPoint x: 345, startPoint y: 165, endPoint x: 374, endPoint y: 148, distance: 33.3
click at [353, 162] on input "不留客資" at bounding box center [350, 167] width 27 height 27
checkbox input "false"
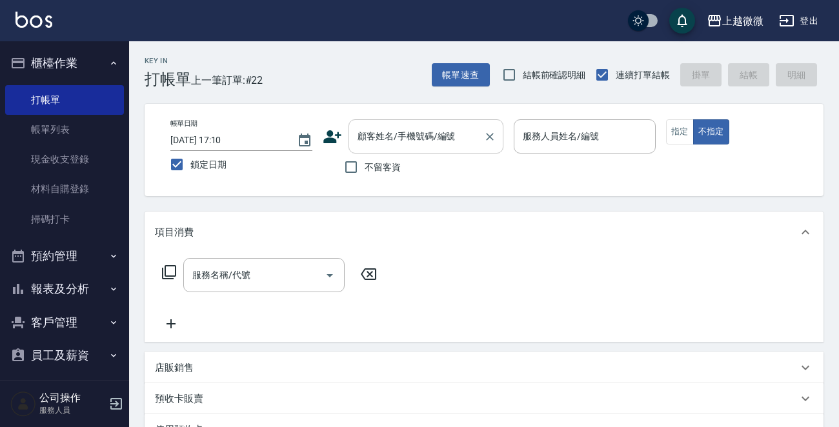
click at [403, 130] on div "顧客姓名/手機號碼/編號 顧客姓名/手機號碼/編號" at bounding box center [425, 136] width 155 height 34
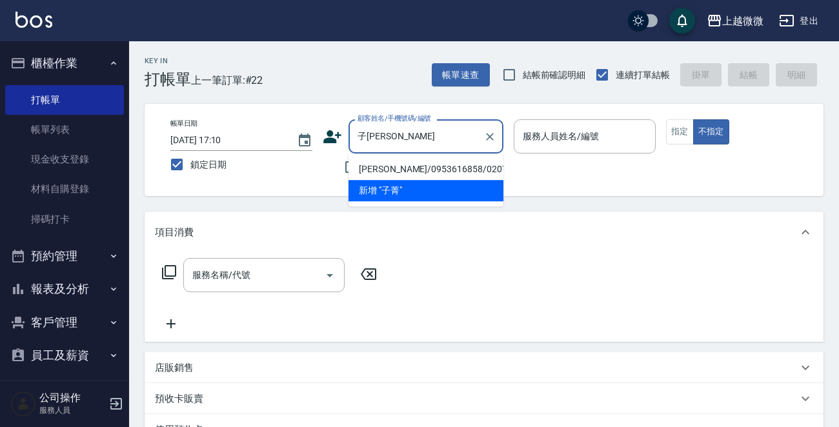
click at [434, 171] on li "黎子菁/0953616858/0207" at bounding box center [425, 169] width 155 height 21
type input "黎子菁/0953616858/0207"
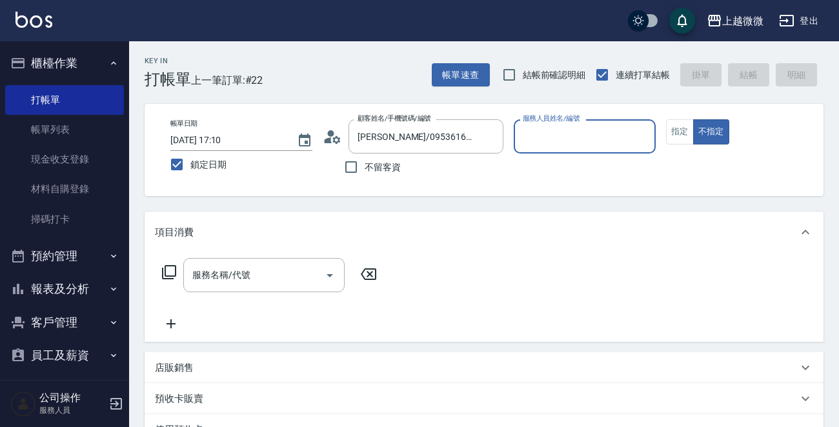
type input "Mini-2"
click at [678, 129] on button "指定" at bounding box center [680, 131] width 28 height 25
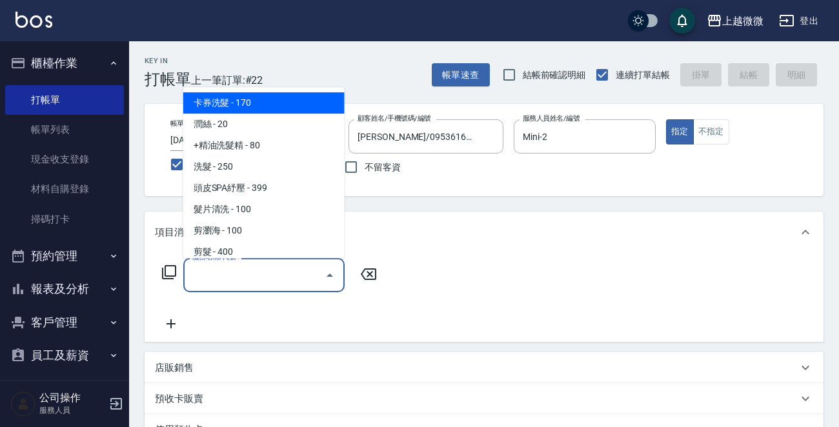
click at [214, 277] on div "服務名稱/代號 服務名稱/代號" at bounding box center [263, 275] width 161 height 34
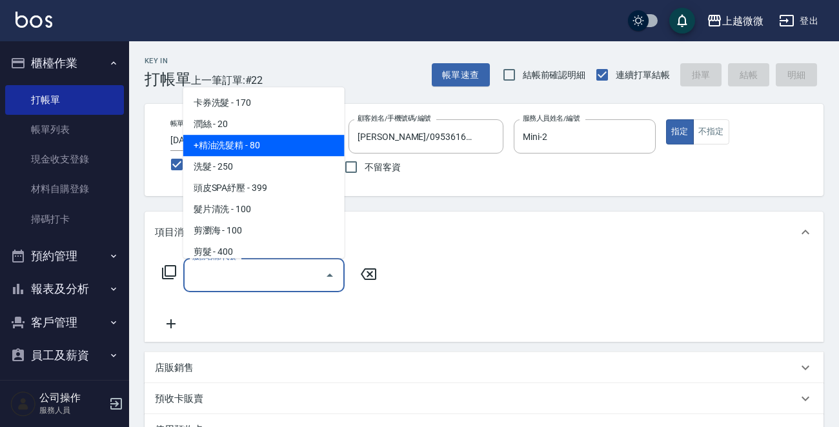
click at [275, 145] on span "+精油洗髮精 - 80" at bounding box center [263, 145] width 161 height 21
type input "+精油洗髮精(A02)"
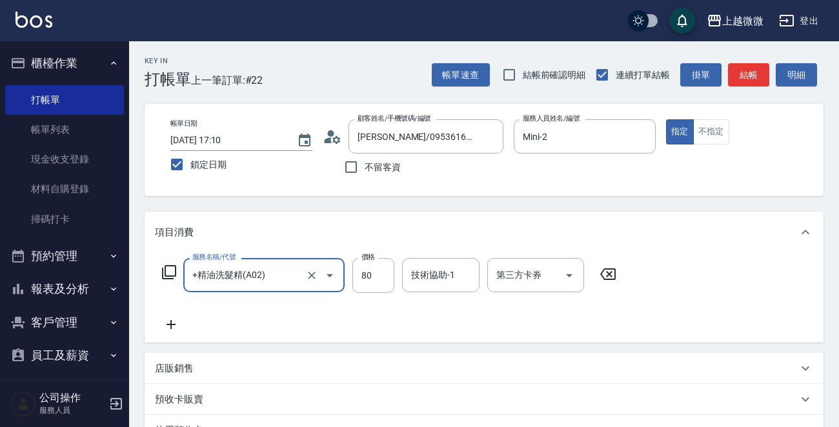
click at [170, 322] on icon at bounding box center [171, 324] width 32 height 15
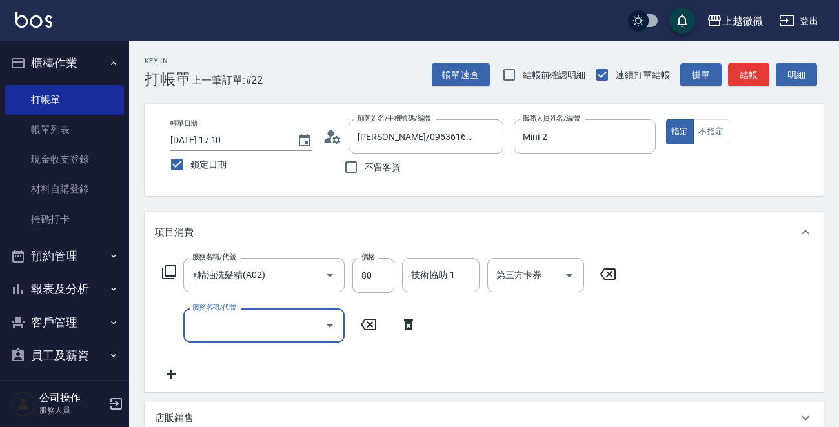
click at [267, 339] on div "服務名稱/代號" at bounding box center [263, 325] width 161 height 34
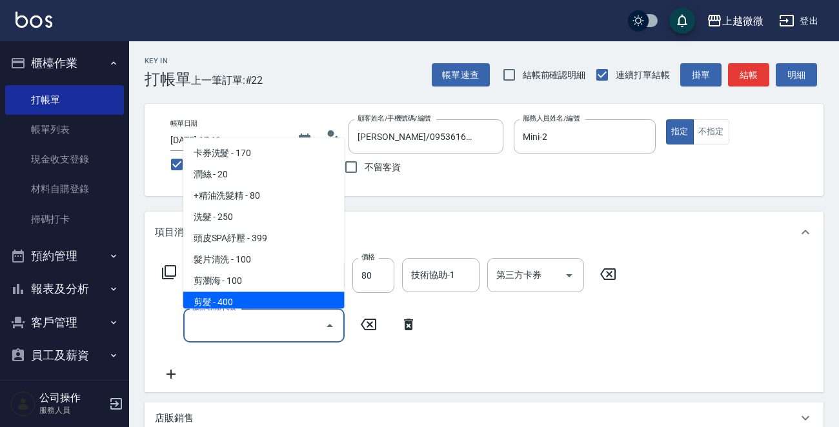
click at [257, 297] on span "剪髮 - 400" at bounding box center [263, 302] width 161 height 21
type input "剪髮(B02)"
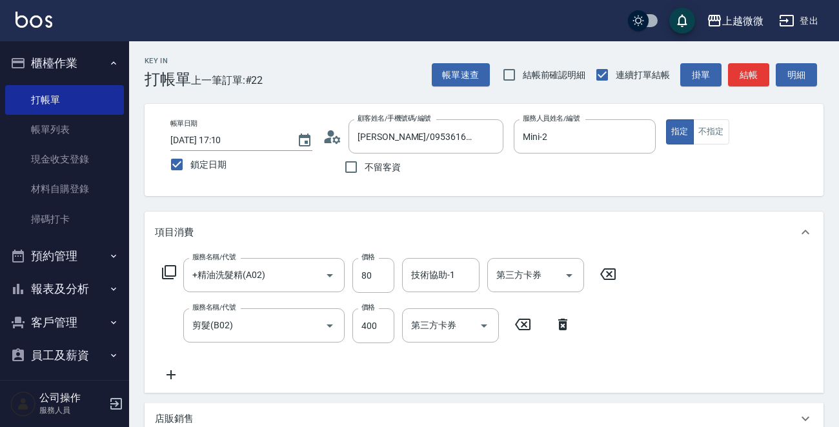
click at [170, 374] on icon at bounding box center [170, 374] width 9 height 9
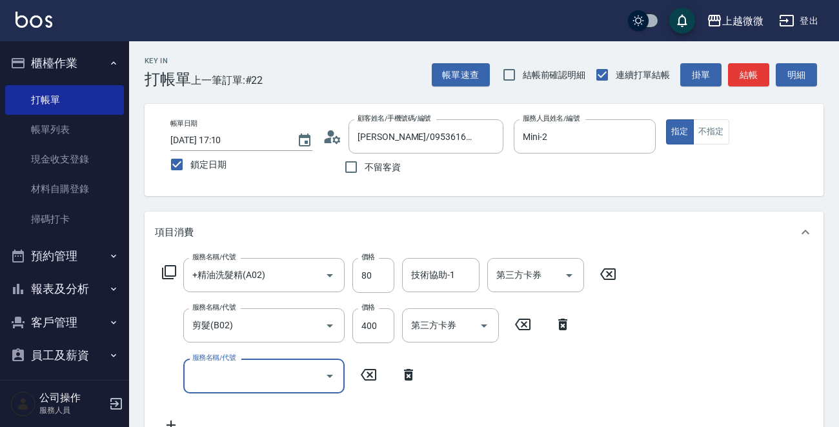
click at [248, 381] on input "服務名稱/代號" at bounding box center [254, 376] width 130 height 23
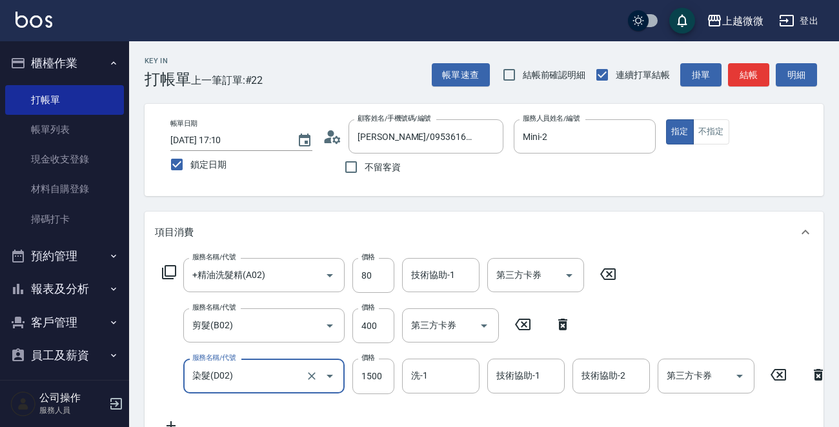
type input "染髮(D02)"
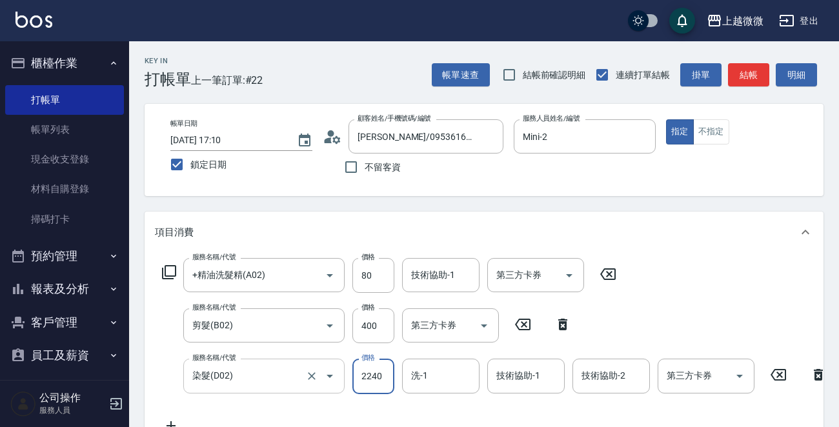
type input "2240"
click at [445, 270] on div "技術協助-1 技術協助-1" at bounding box center [440, 275] width 77 height 34
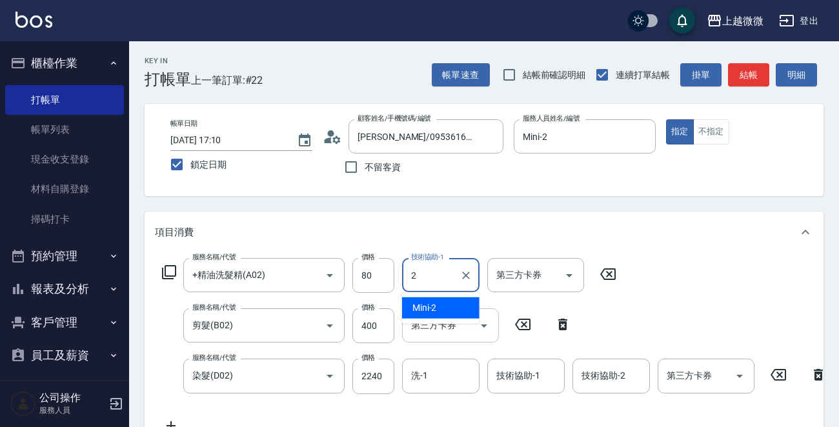
drag, startPoint x: 442, startPoint y: 299, endPoint x: 451, endPoint y: 318, distance: 20.8
click at [442, 300] on div "Mini -2" at bounding box center [440, 307] width 77 height 21
type input "Mini-2"
click at [441, 374] on input "洗-1" at bounding box center [441, 376] width 66 height 23
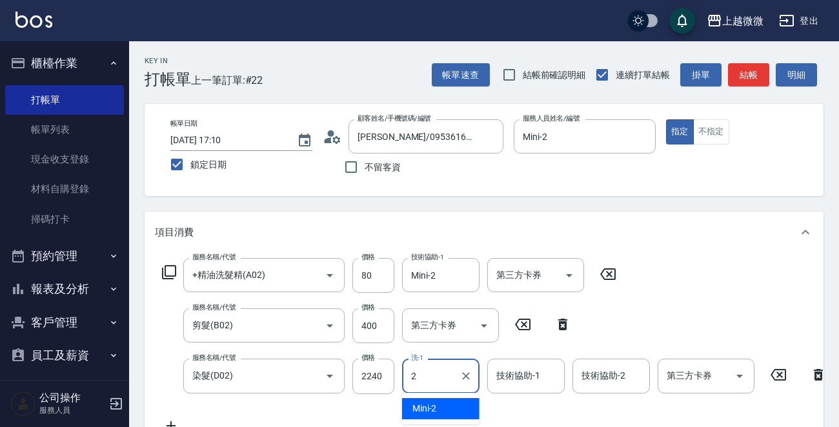
click at [434, 404] on span "Mini -2" at bounding box center [424, 409] width 25 height 14
type input "Mini-2"
click at [521, 383] on input "技術協助-1" at bounding box center [526, 376] width 66 height 23
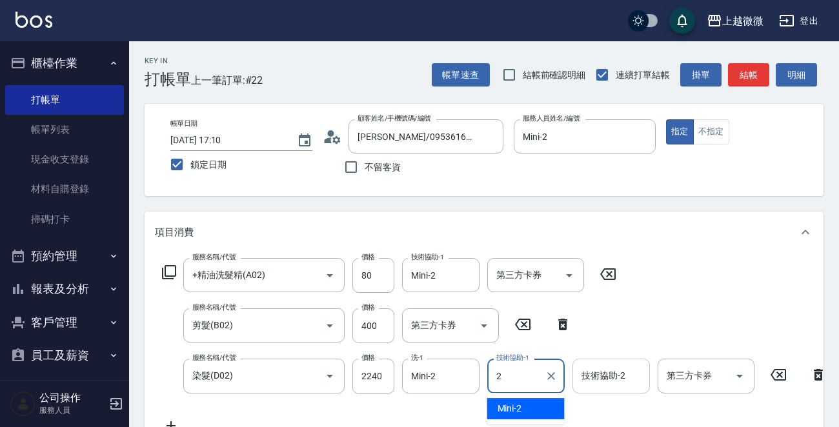
click at [525, 403] on div "Mini -2" at bounding box center [525, 408] width 77 height 21
type input "Mini-2"
click at [613, 375] on div "技術協助-2 技術協助-2" at bounding box center [610, 376] width 77 height 34
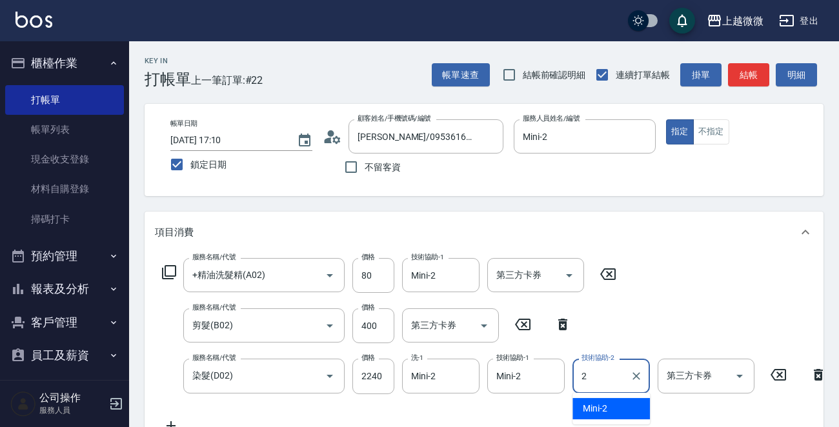
click at [607, 399] on div "Mini -2" at bounding box center [610, 408] width 77 height 21
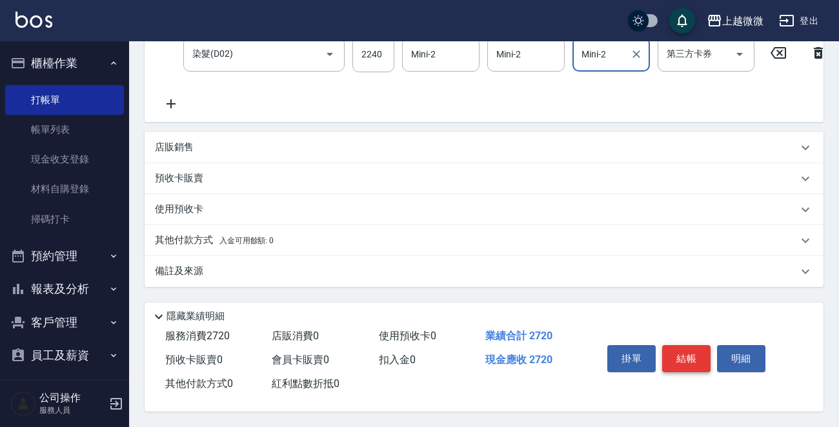
type input "Mini-2"
click at [693, 350] on button "結帳" at bounding box center [686, 358] width 48 height 27
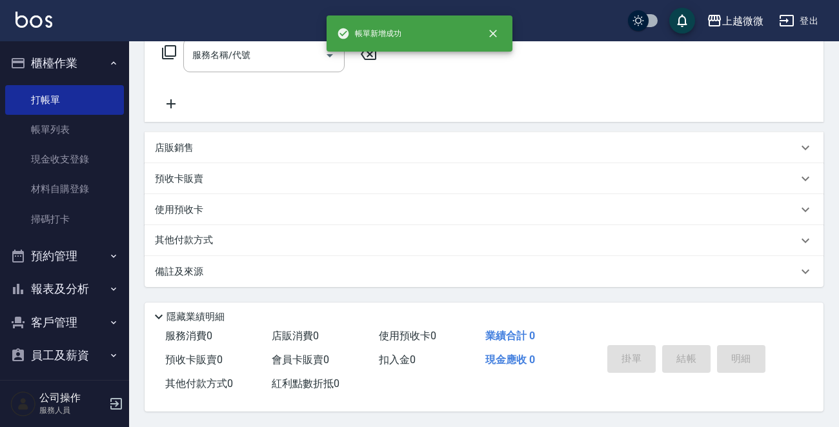
scroll to position [0, 0]
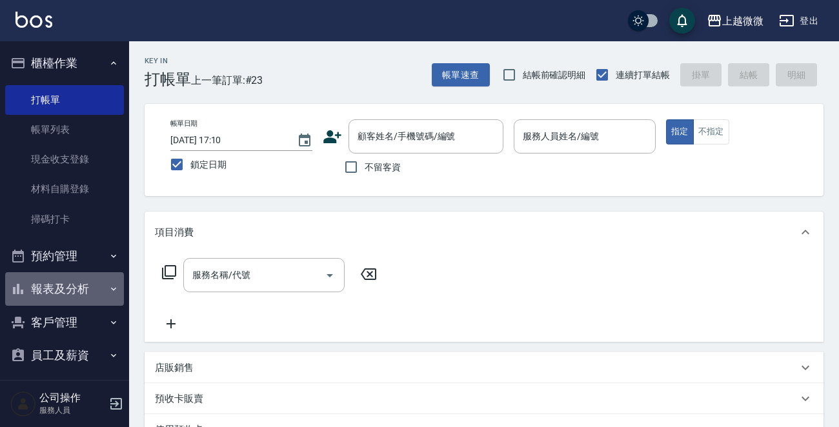
click at [108, 290] on icon "button" at bounding box center [113, 289] width 10 height 10
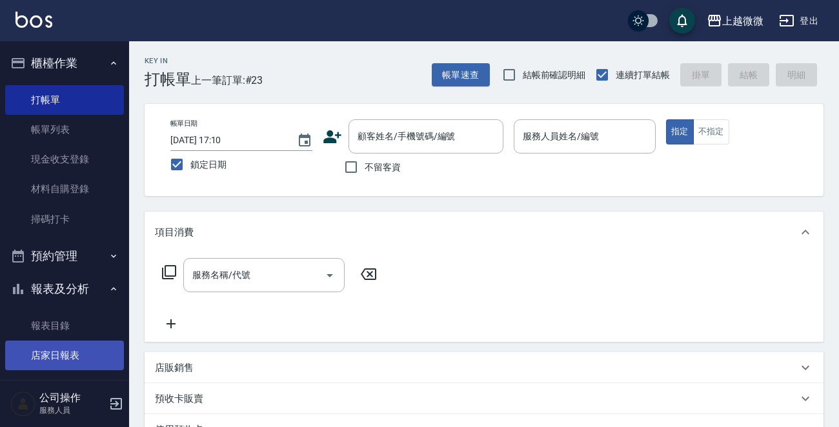
click at [90, 345] on link "店家日報表" at bounding box center [64, 356] width 119 height 30
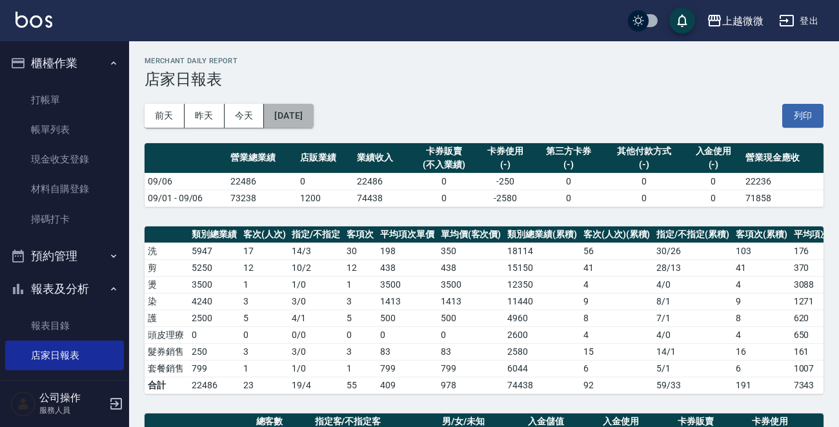
click at [313, 114] on button "2025/09/06" at bounding box center [288, 116] width 49 height 24
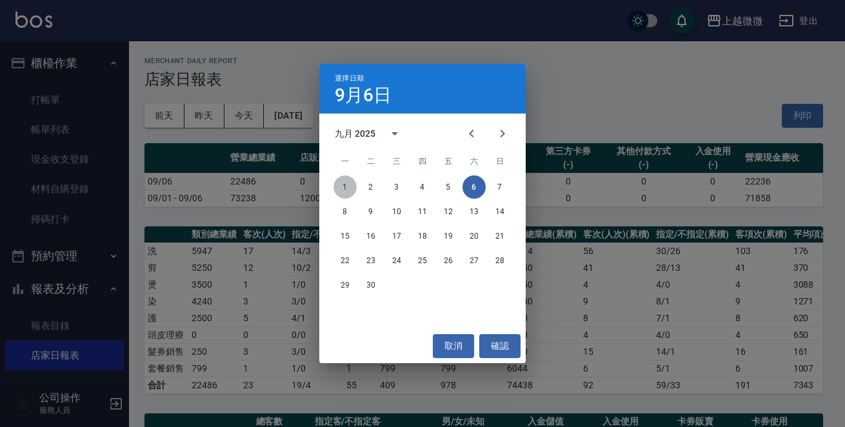
click at [345, 191] on button "1" at bounding box center [345, 186] width 23 height 23
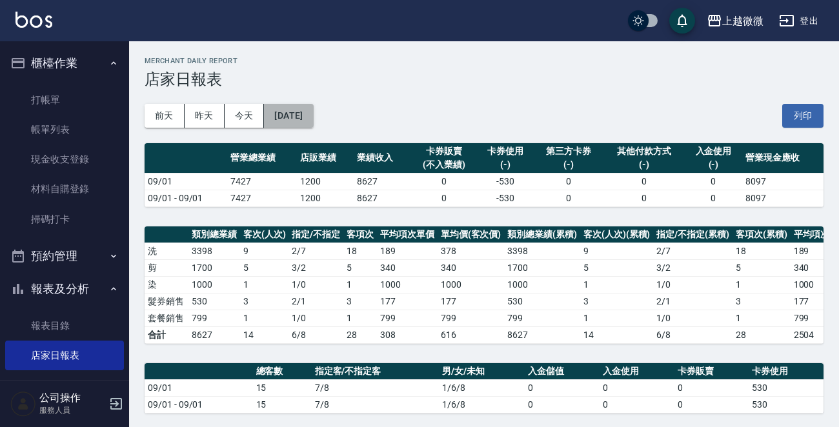
click at [313, 112] on button "2025/09/01" at bounding box center [288, 116] width 49 height 24
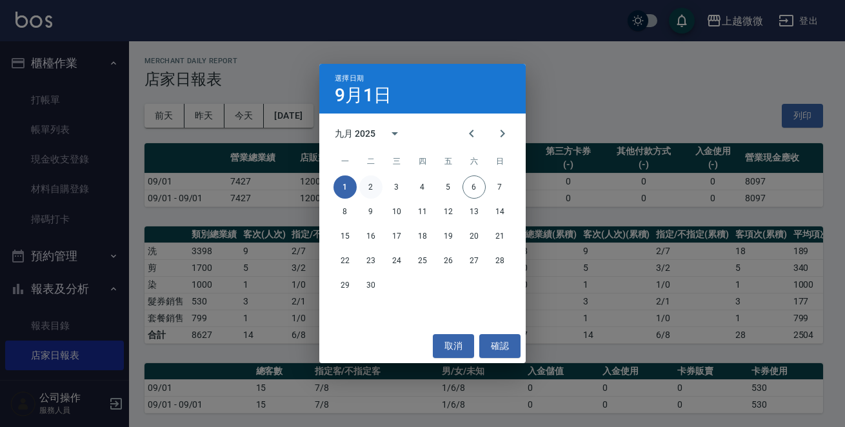
click at [372, 186] on button "2" at bounding box center [370, 186] width 23 height 23
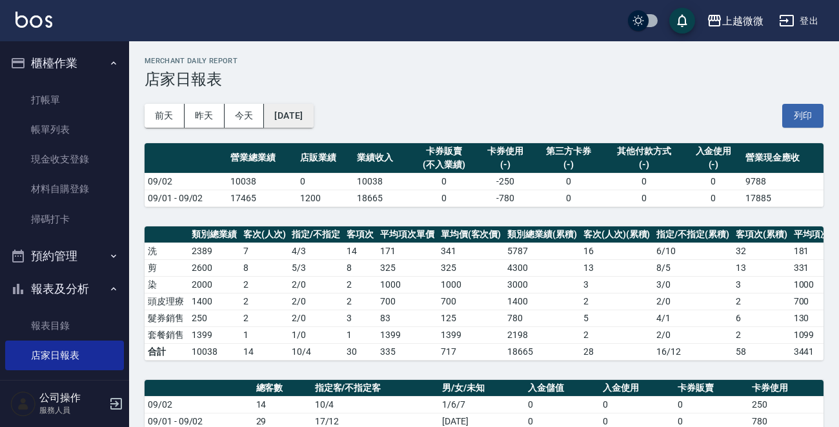
click at [306, 114] on button "2025/09/02" at bounding box center [288, 116] width 49 height 24
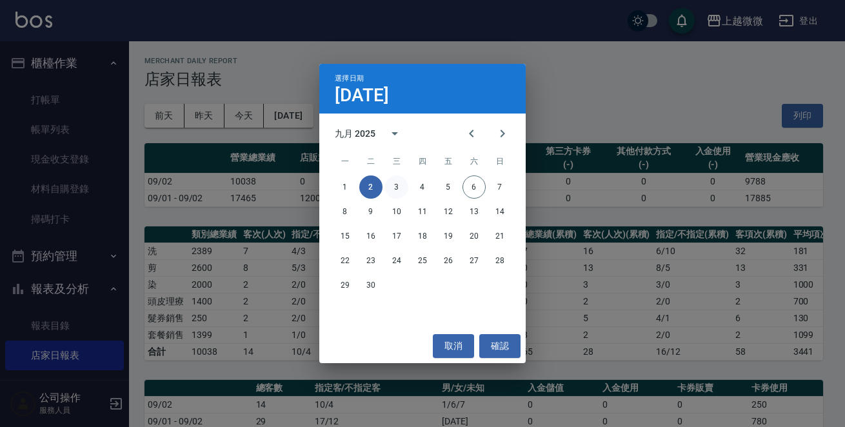
click at [396, 190] on button "3" at bounding box center [396, 186] width 23 height 23
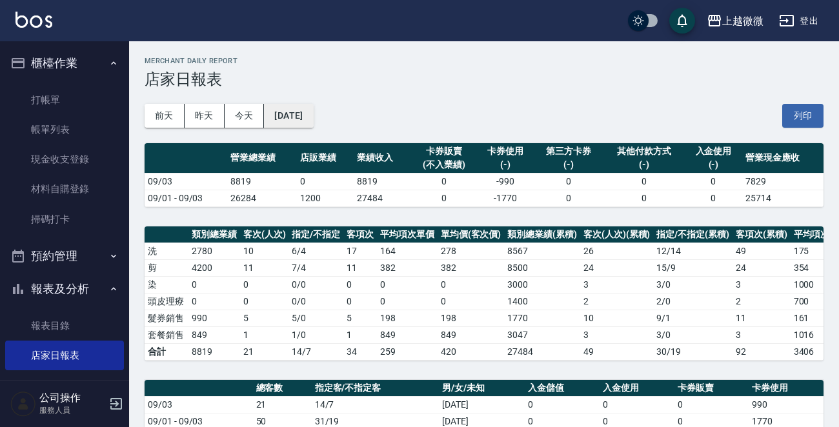
click at [313, 112] on button "2025/09/03" at bounding box center [288, 116] width 49 height 24
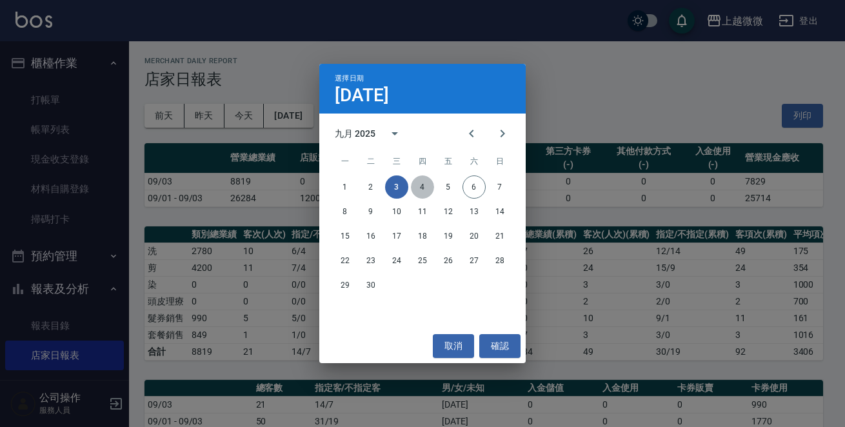
click at [420, 183] on button "4" at bounding box center [422, 186] width 23 height 23
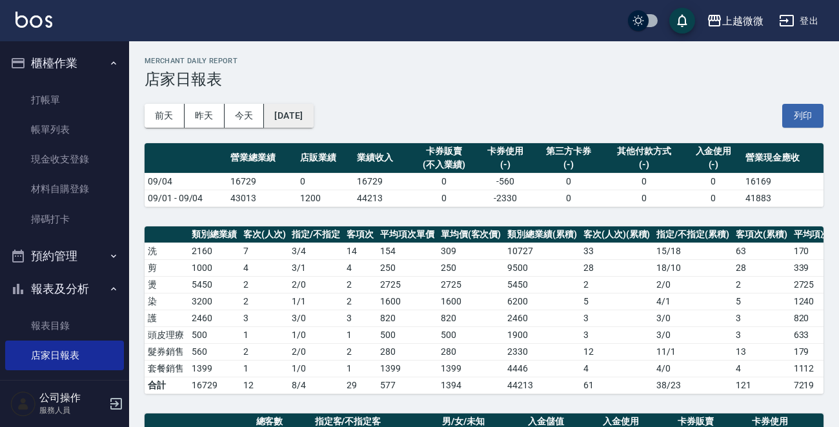
click at [313, 115] on button "2025/09/04" at bounding box center [288, 116] width 49 height 24
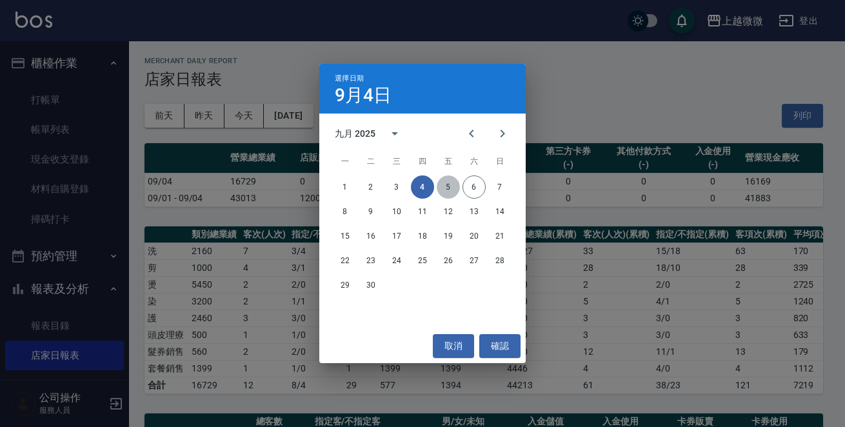
click at [445, 185] on button "5" at bounding box center [448, 186] width 23 height 23
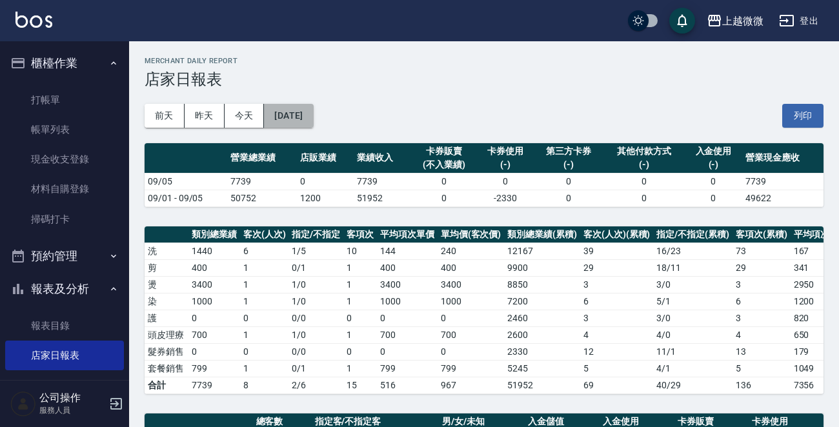
click at [313, 115] on button "2025/09/05" at bounding box center [288, 116] width 49 height 24
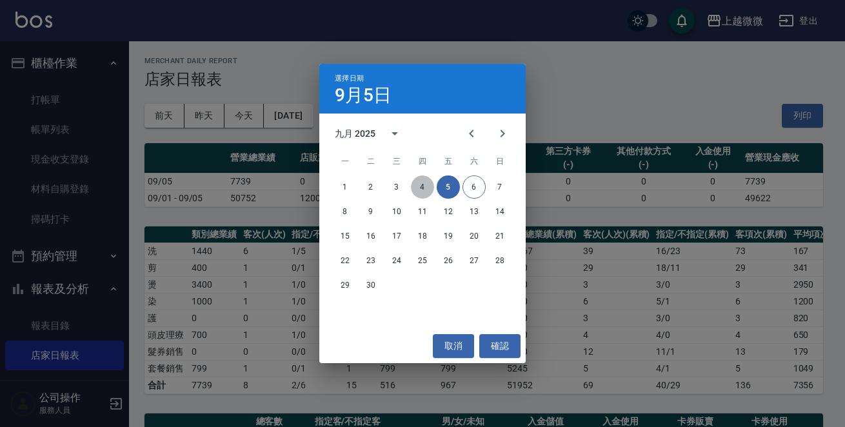
click at [423, 186] on button "4" at bounding box center [422, 186] width 23 height 23
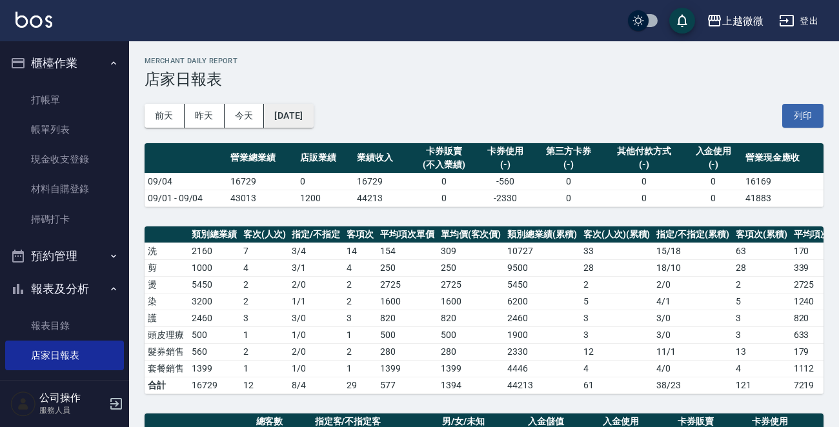
click at [313, 115] on button "2025/09/04" at bounding box center [288, 116] width 49 height 24
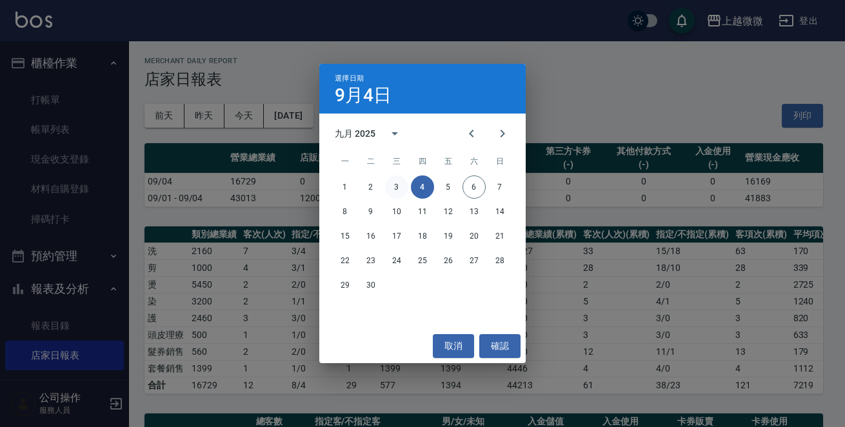
click at [398, 186] on button "3" at bounding box center [396, 186] width 23 height 23
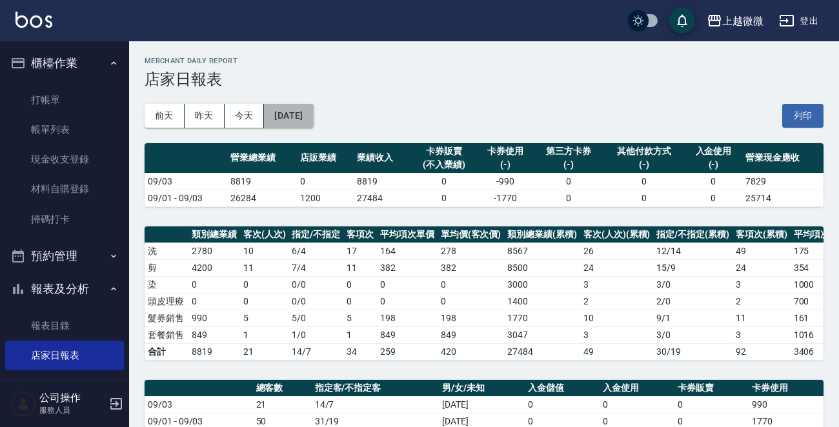
click at [313, 115] on button "2025/09/03" at bounding box center [288, 116] width 49 height 24
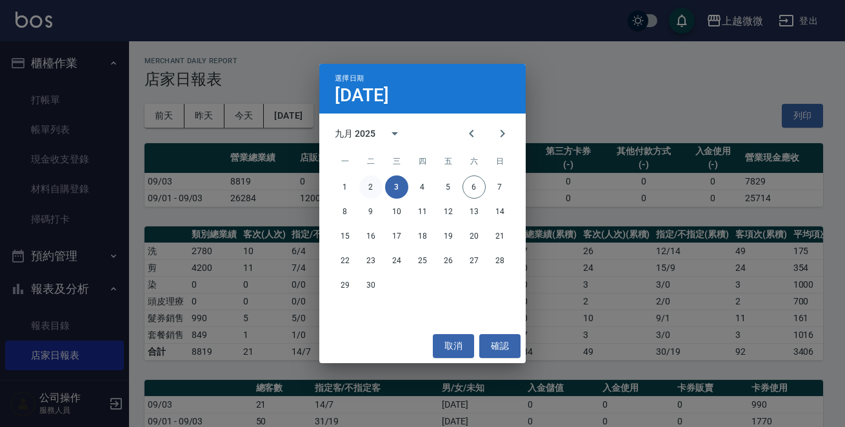
click at [375, 190] on button "2" at bounding box center [370, 186] width 23 height 23
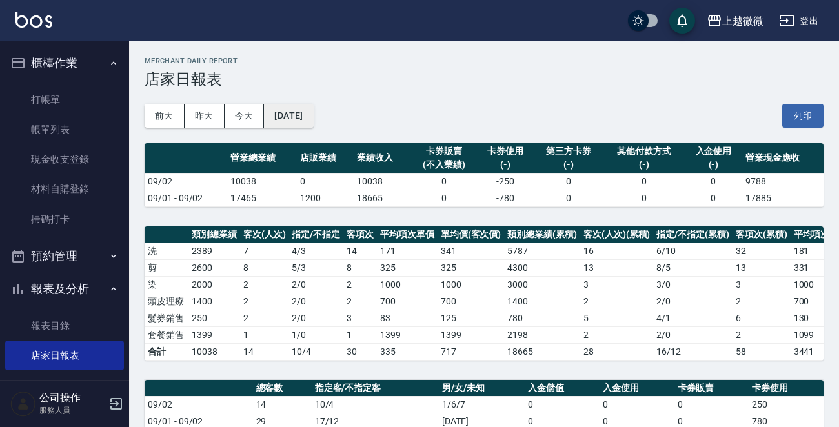
click at [313, 111] on button "2025/09/02" at bounding box center [288, 116] width 49 height 24
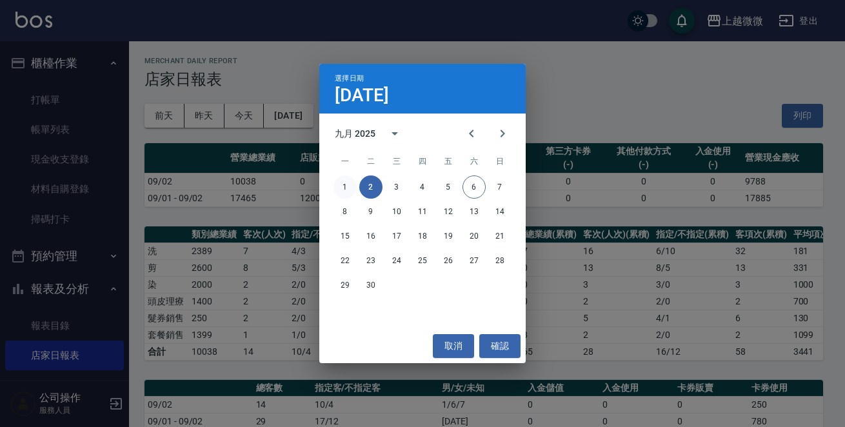
click at [348, 187] on button "1" at bounding box center [345, 186] width 23 height 23
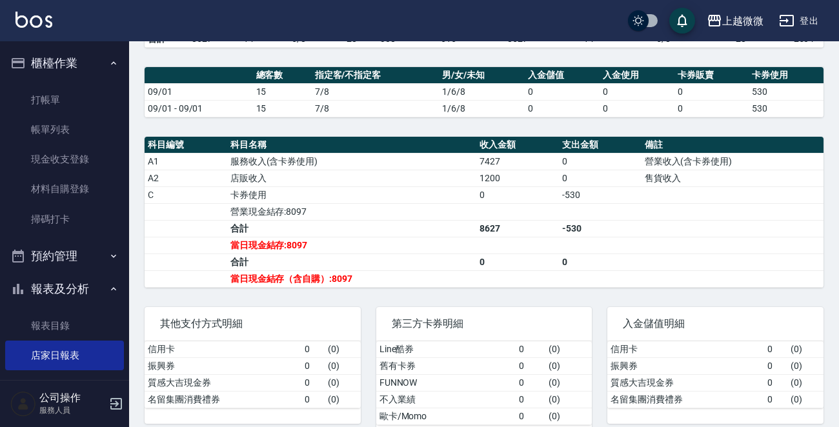
scroll to position [332, 0]
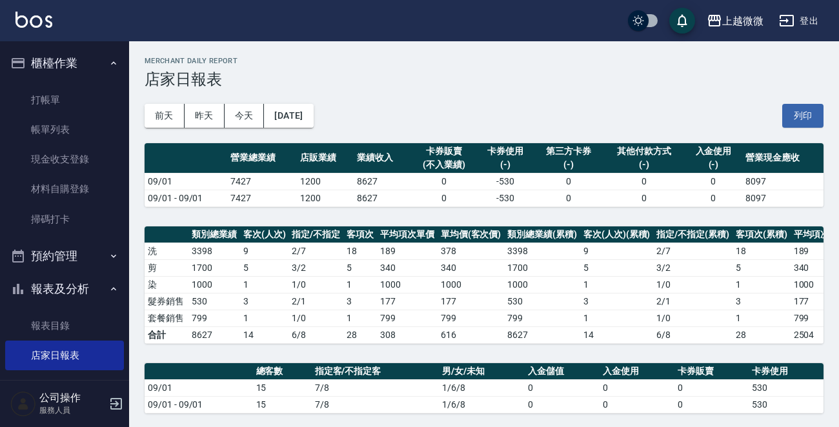
click at [460, 90] on div "前天 昨天 今天 2025/09/01 列印" at bounding box center [484, 115] width 679 height 55
drag, startPoint x: 461, startPoint y: 76, endPoint x: 476, endPoint y: 66, distance: 17.2
click at [462, 76] on h3 "店家日報表" at bounding box center [484, 79] width 679 height 18
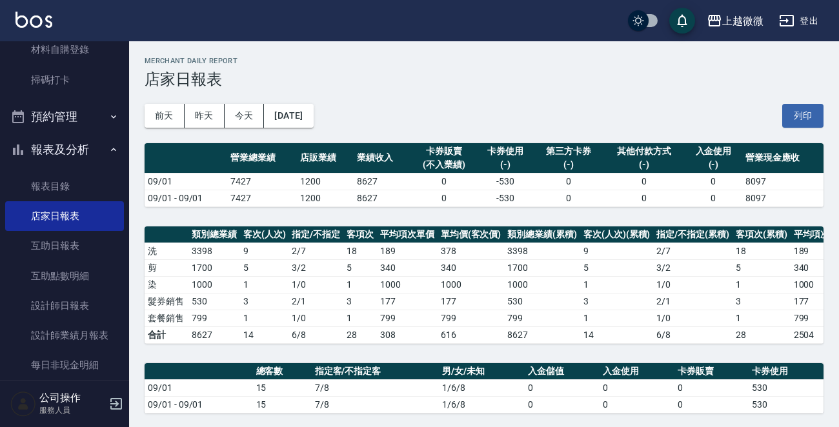
scroll to position [290, 0]
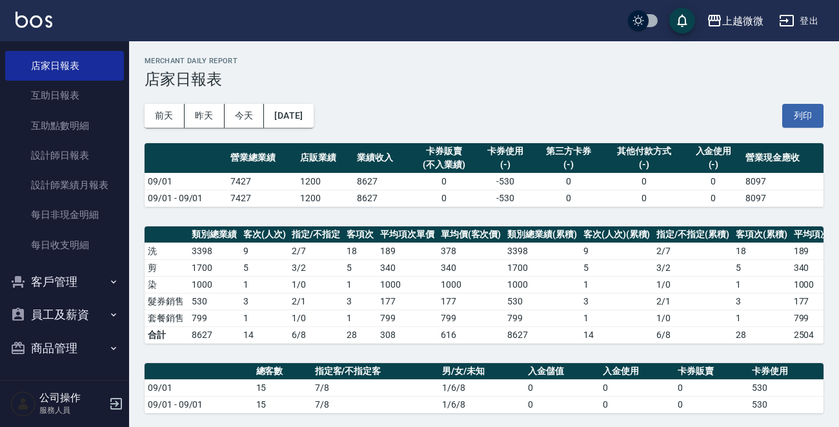
click at [69, 341] on button "商品管理" at bounding box center [64, 349] width 119 height 34
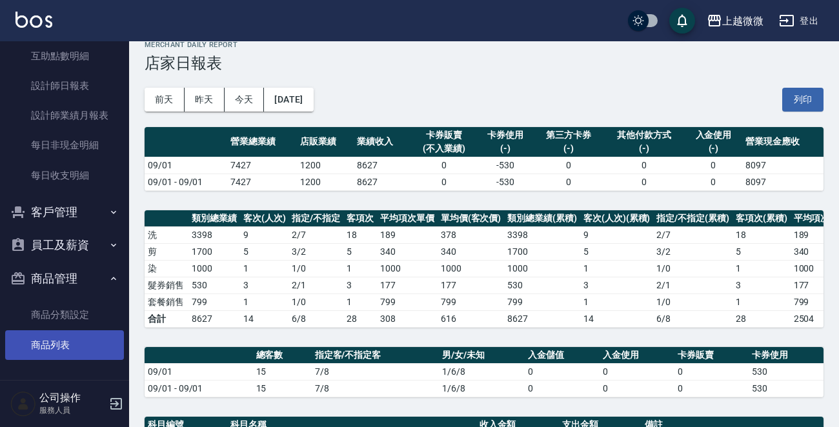
scroll to position [65, 0]
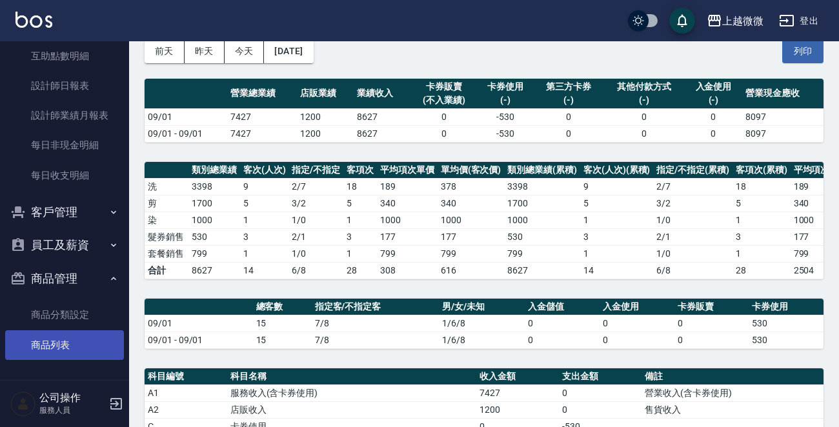
click at [66, 337] on link "商品列表" at bounding box center [64, 345] width 119 height 30
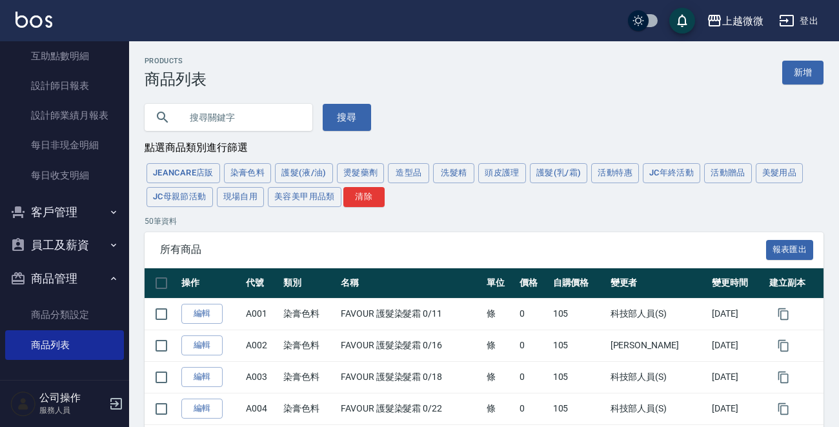
click at [245, 127] on input "text" at bounding box center [241, 117] width 121 height 35
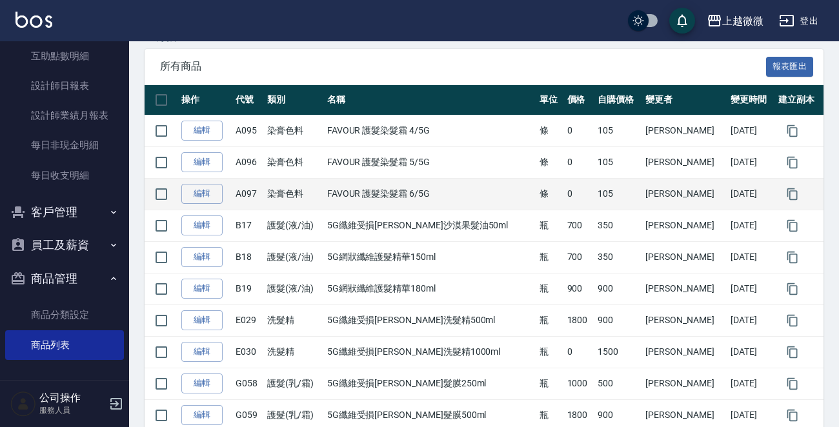
scroll to position [279, 0]
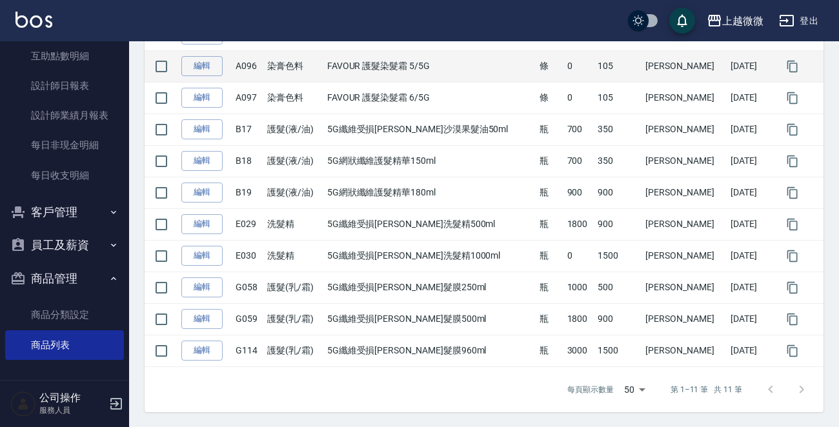
type input "5G"
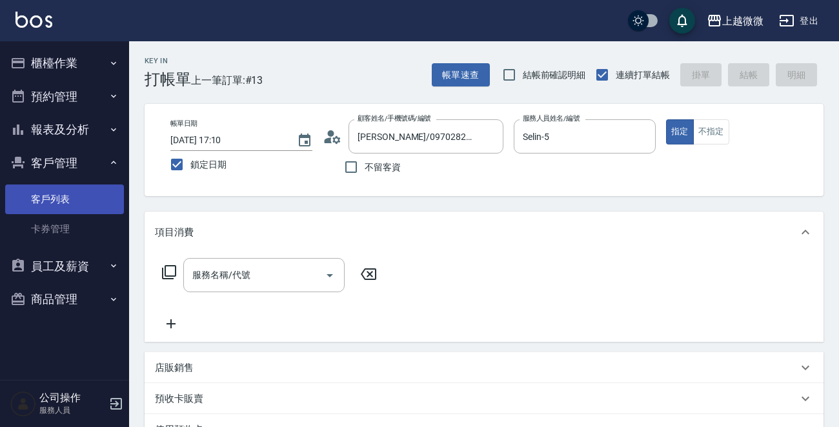
click at [57, 201] on link "客戶列表" at bounding box center [64, 200] width 119 height 30
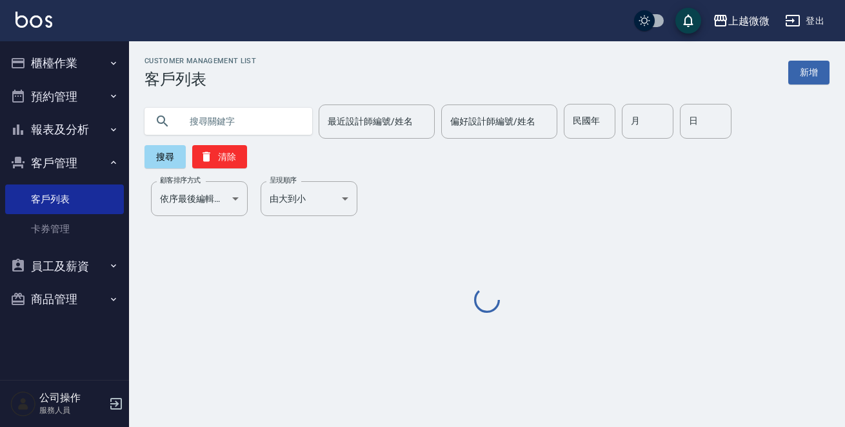
click at [236, 123] on input "text" at bounding box center [241, 121] width 121 height 35
type input "ㄑ"
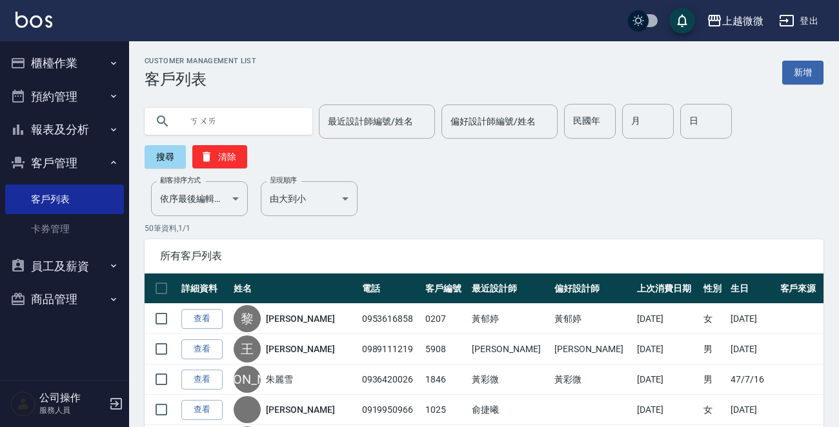
type input "快"
type input "楊"
type input "游珽喨"
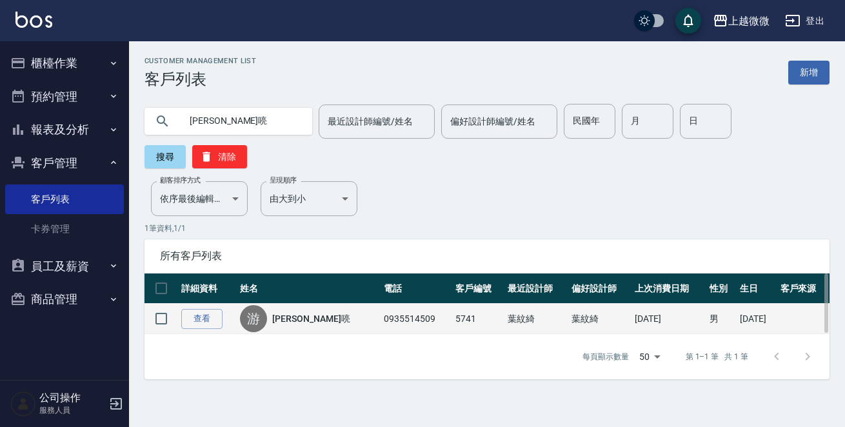
click at [287, 312] on link "游珽喨" at bounding box center [310, 318] width 77 height 13
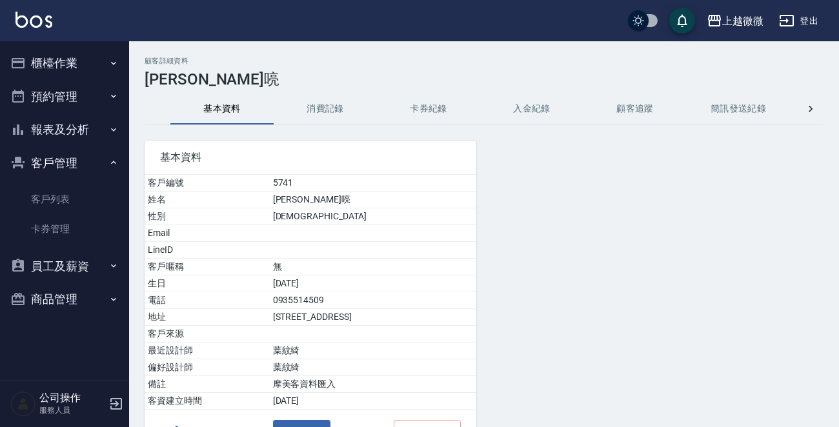
click at [328, 108] on button "消費記錄" at bounding box center [325, 109] width 103 height 31
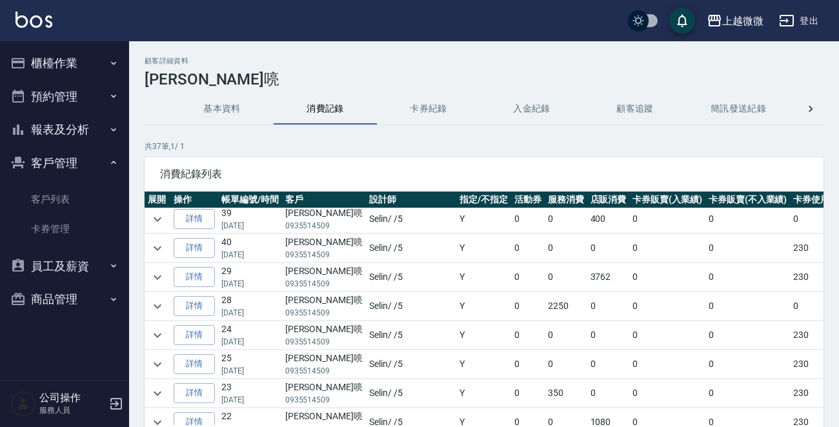
scroll to position [516, 0]
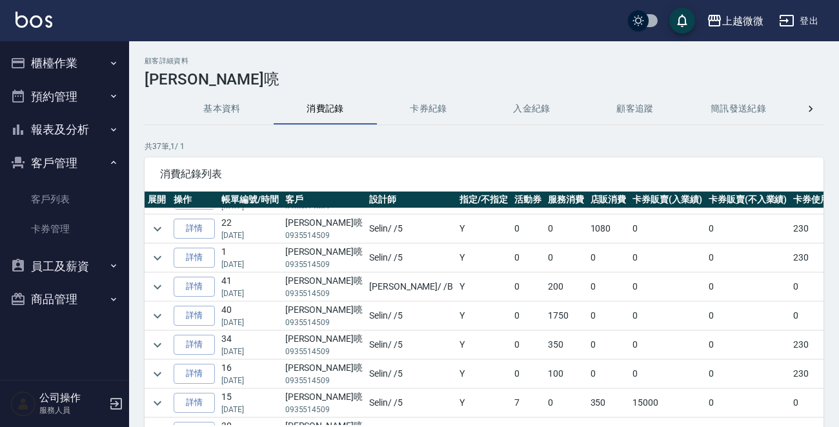
click at [814, 106] on icon at bounding box center [810, 109] width 13 height 13
click at [156, 106] on icon at bounding box center [157, 109] width 13 height 13
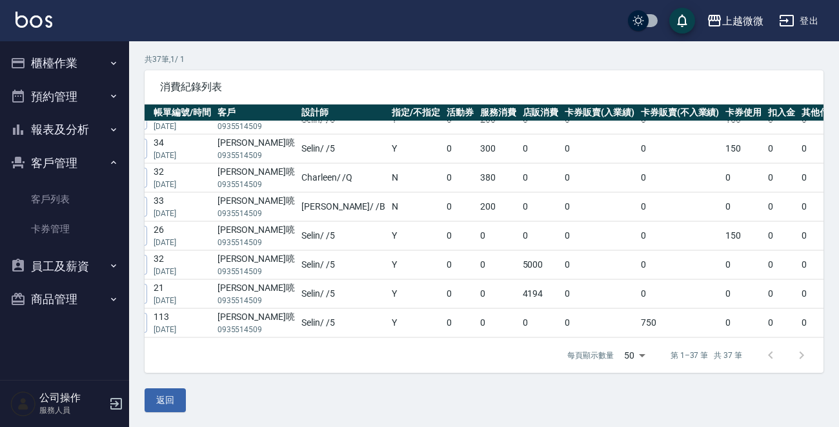
scroll to position [862, 0]
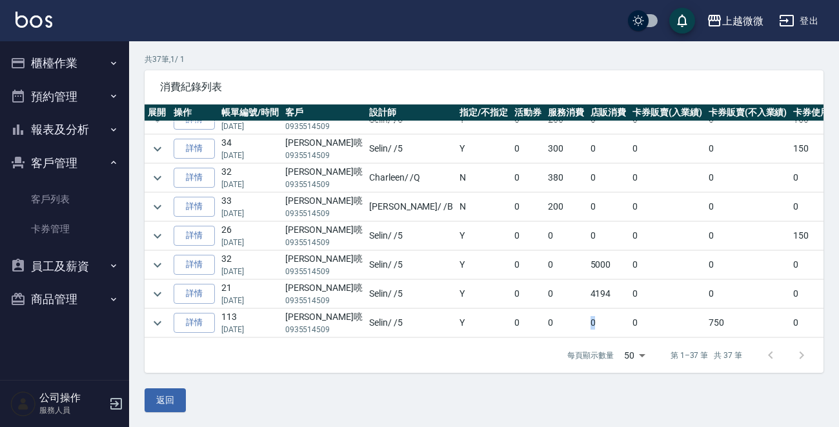
drag, startPoint x: 494, startPoint y: 325, endPoint x: 539, endPoint y: 323, distance: 44.5
click at [539, 323] on tr "詳情 113 09/28/2021 游珽喨 0935514509 Selin / /5 Y 0 0 0 0 750 0 0 0 750" at bounding box center [657, 323] width 1025 height 28
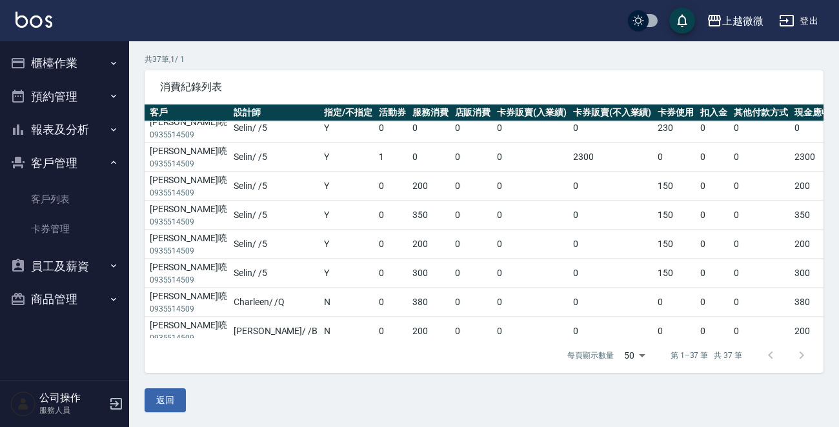
scroll to position [539, 135]
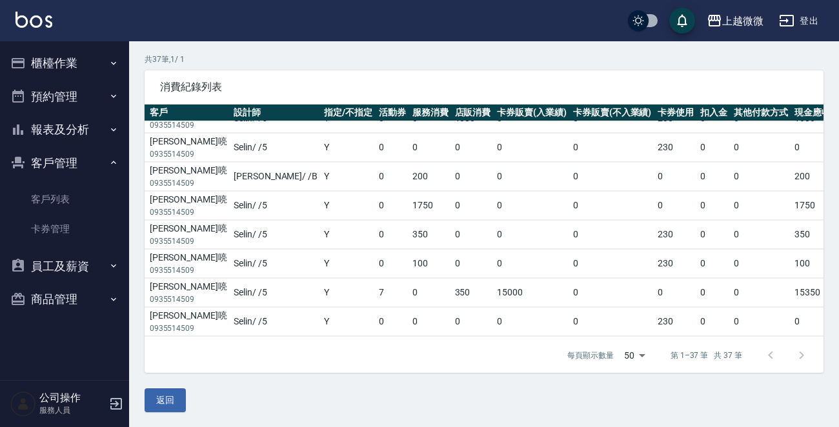
click at [570, 286] on td "0" at bounding box center [612, 293] width 85 height 28
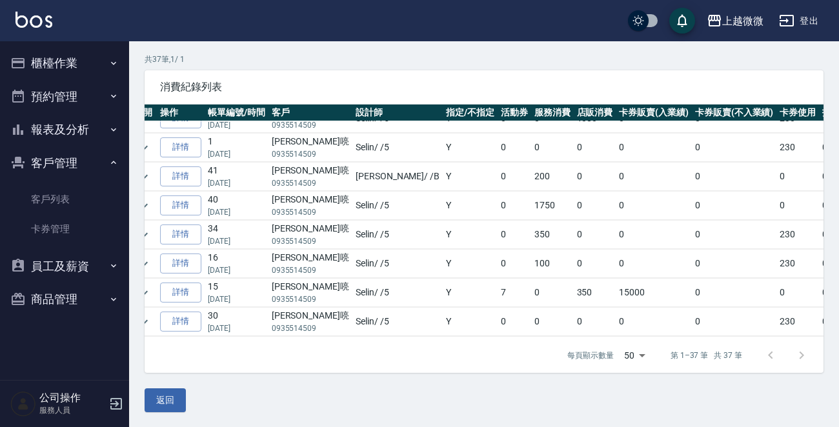
scroll to position [539, 0]
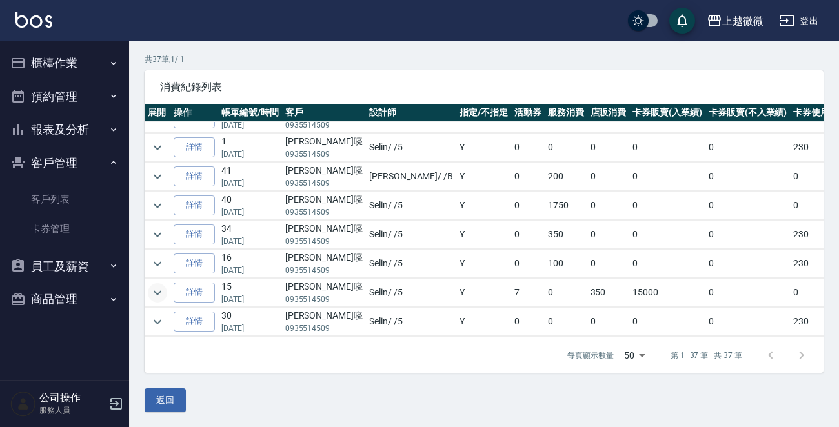
click at [156, 285] on icon "expand row" at bounding box center [157, 292] width 15 height 15
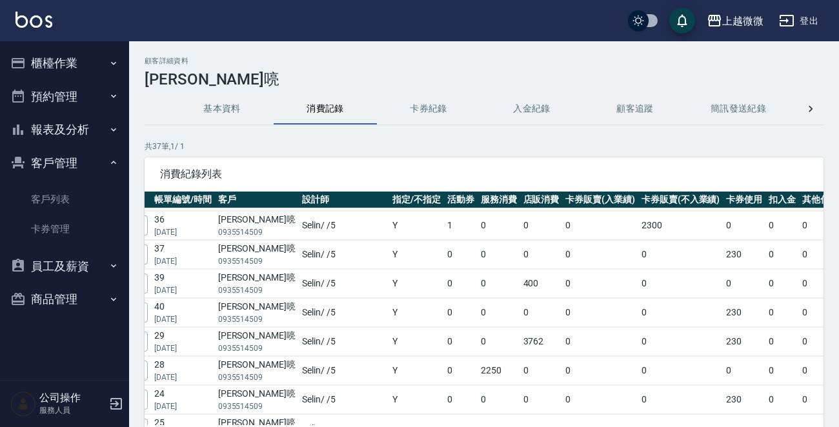
scroll to position [258, 0]
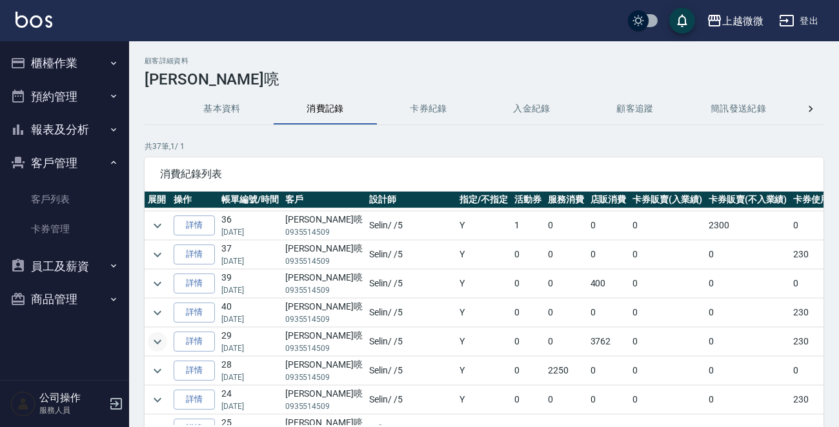
click at [154, 339] on icon "expand row" at bounding box center [158, 341] width 8 height 5
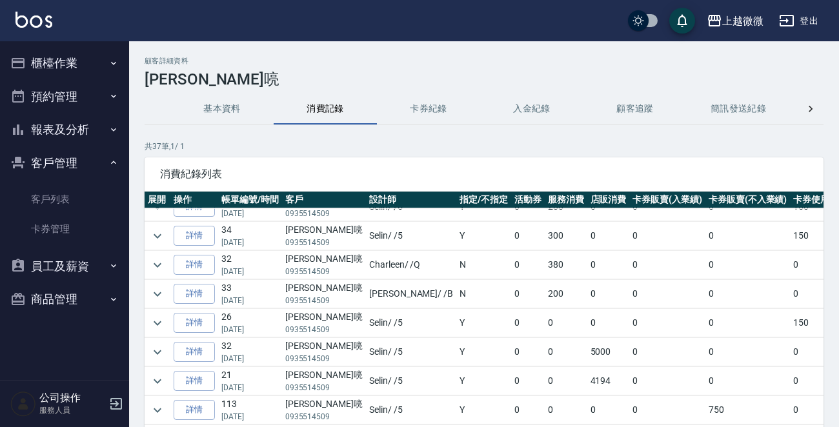
scroll to position [1036, 0]
click at [157, 345] on icon "expand row" at bounding box center [157, 352] width 15 height 15
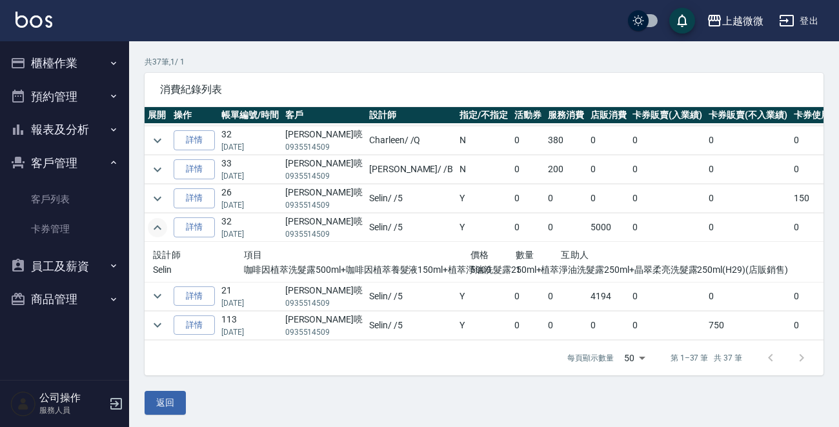
scroll to position [87, 0]
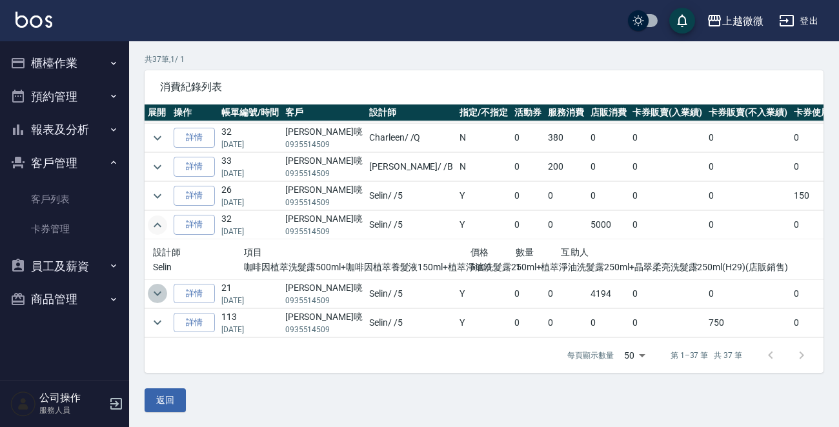
click at [154, 286] on icon "expand row" at bounding box center [157, 293] width 15 height 15
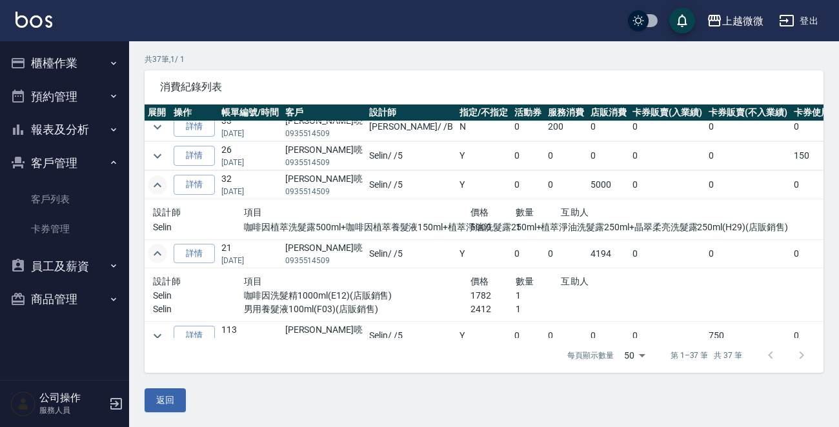
scroll to position [1129, 0]
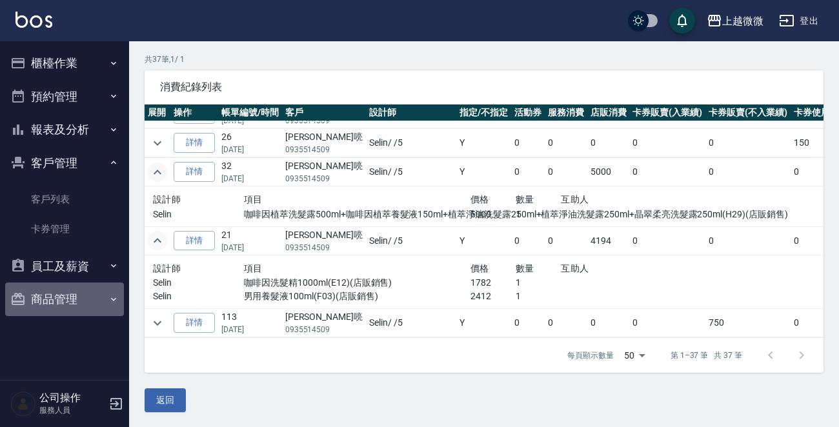
click at [65, 303] on button "商品管理" at bounding box center [64, 300] width 119 height 34
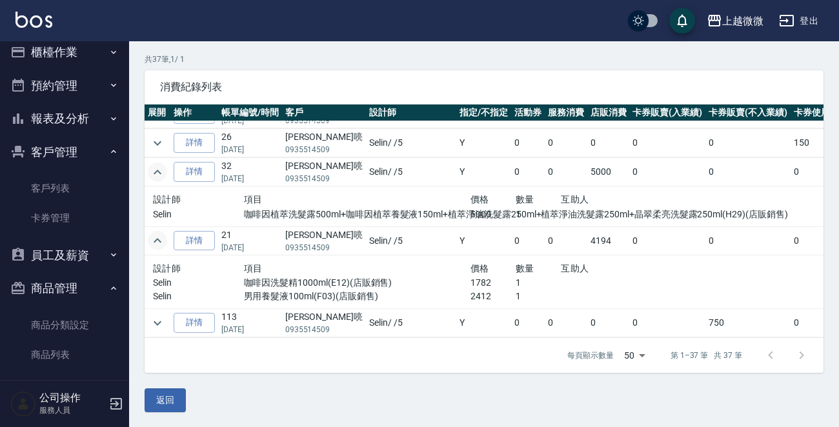
scroll to position [21, 0]
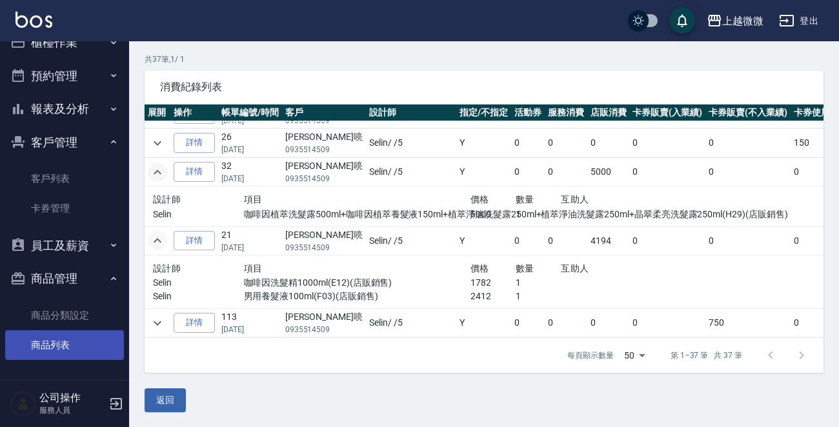
click at [56, 337] on link "商品列表" at bounding box center [64, 345] width 119 height 30
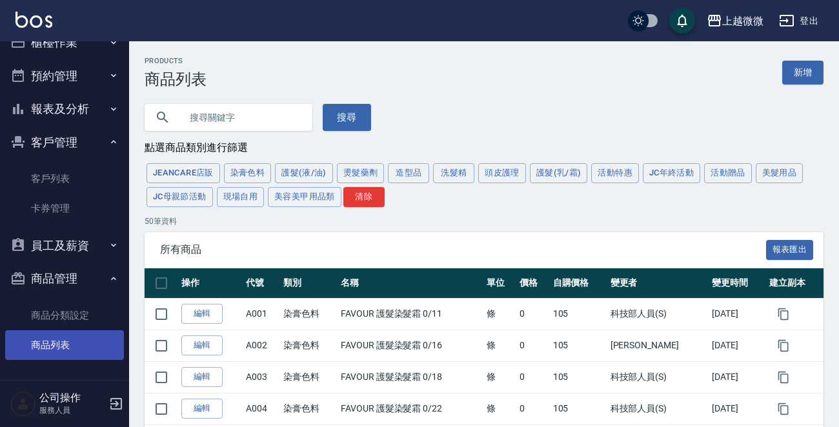
click at [223, 109] on input "text" at bounding box center [241, 117] width 121 height 35
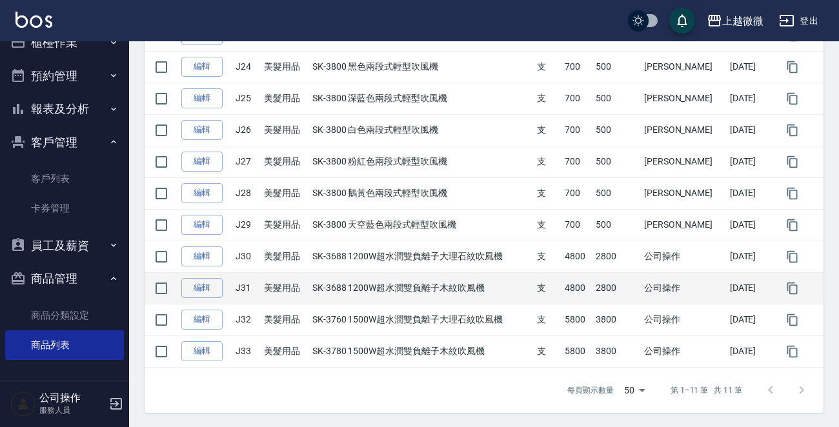
scroll to position [279, 0]
drag, startPoint x: 508, startPoint y: 288, endPoint x: 392, endPoint y: 288, distance: 116.1
click at [392, 288] on td "SK-3688 1200W超水潤雙負離子木紋吹風機" at bounding box center [421, 288] width 225 height 32
click at [516, 273] on td "SK-3688 1200W超水潤雙負離子木紋吹風機" at bounding box center [421, 288] width 225 height 32
drag, startPoint x: 492, startPoint y: 286, endPoint x: 342, endPoint y: 286, distance: 150.3
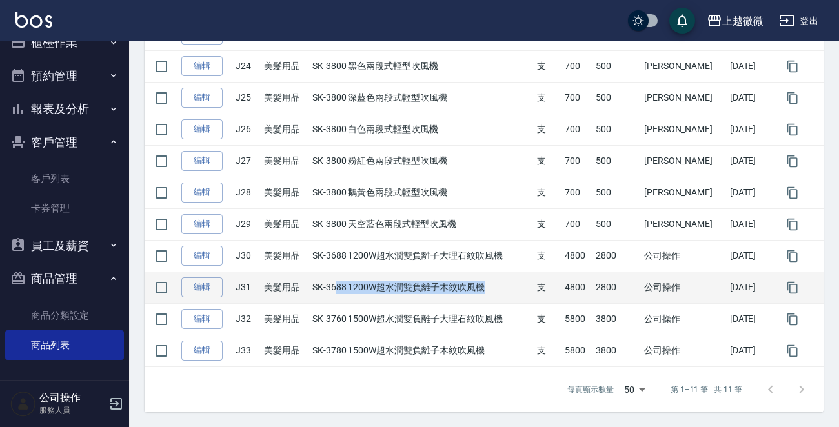
click at [342, 286] on td "SK-3688 1200W超水潤雙負離子木紋吹風機" at bounding box center [421, 288] width 225 height 32
click at [504, 272] on td "SK-3688 1200W超水潤雙負離子木紋吹風機" at bounding box center [421, 288] width 225 height 32
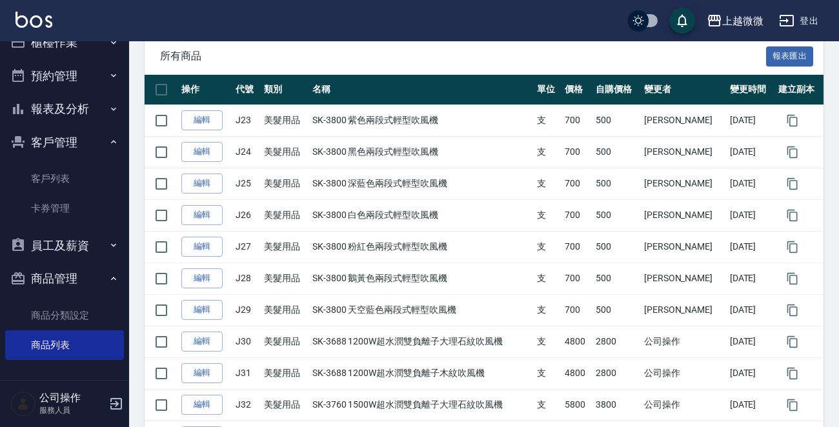
scroll to position [0, 0]
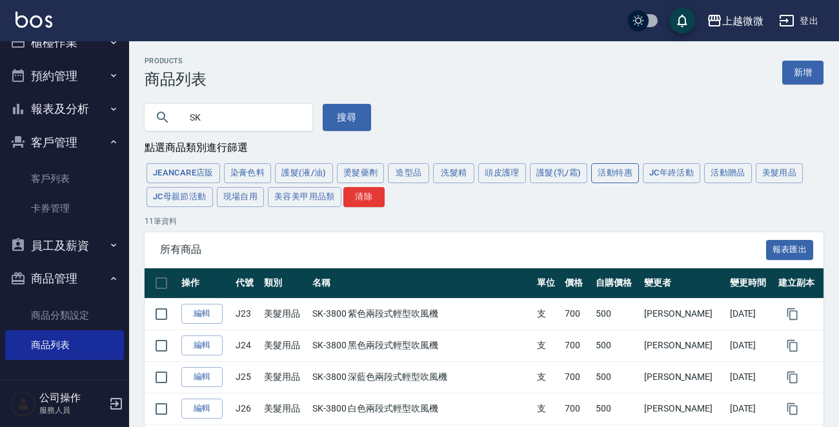
click at [614, 170] on button "活動特惠" at bounding box center [615, 173] width 48 height 20
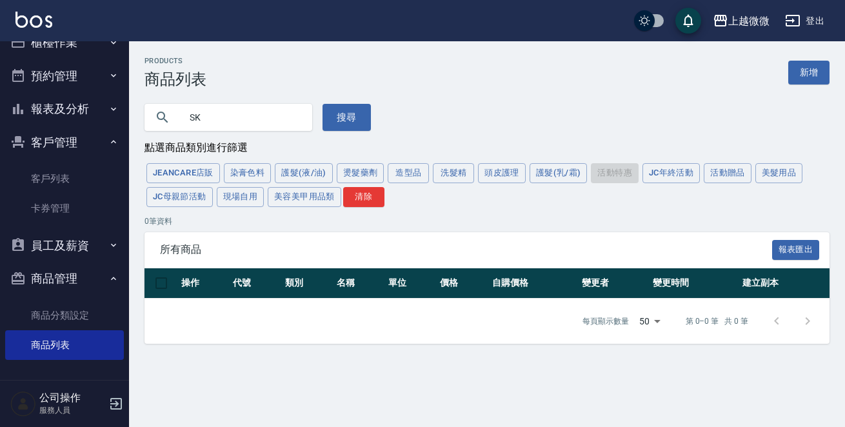
click at [236, 112] on input "SK" at bounding box center [241, 117] width 121 height 35
type input "S"
click at [336, 118] on button "搜尋" at bounding box center [347, 117] width 48 height 27
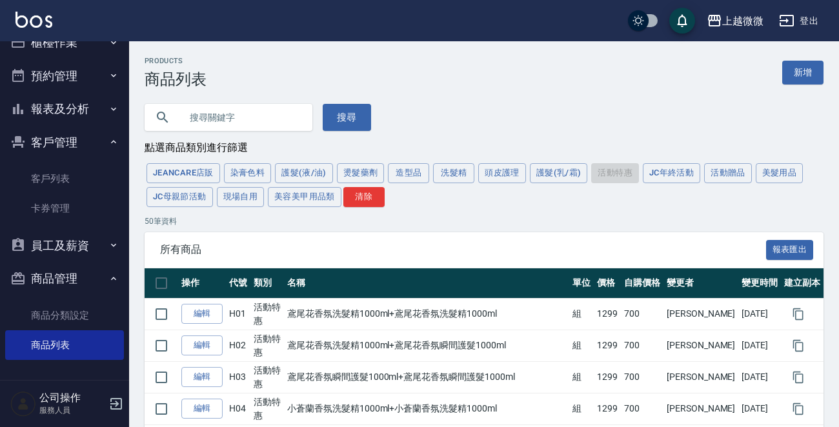
click at [237, 128] on input "text" at bounding box center [241, 117] width 121 height 35
type input "SK"
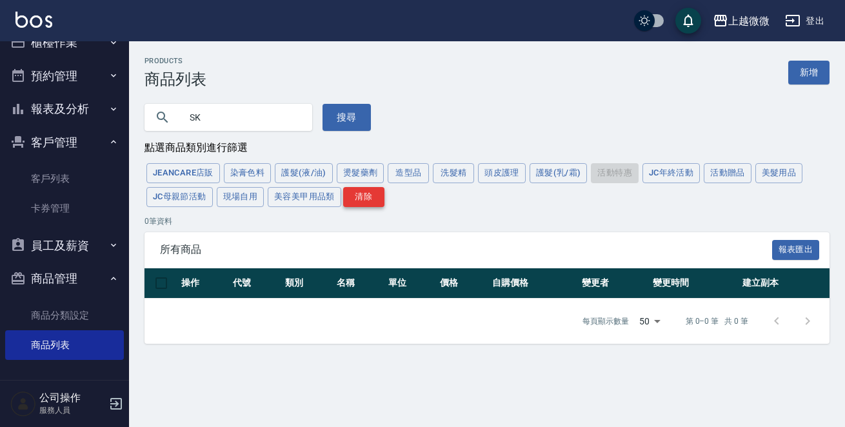
click at [361, 194] on button "清除" at bounding box center [363, 197] width 41 height 20
click at [329, 107] on button "搜尋" at bounding box center [347, 117] width 48 height 27
type input "10000000"
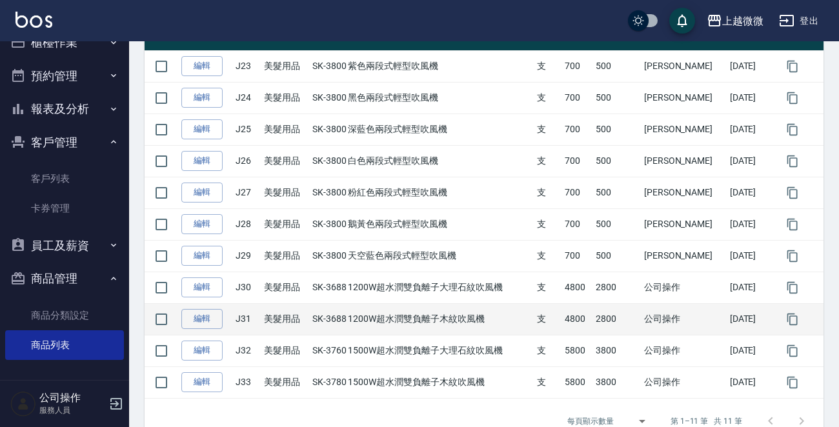
scroll to position [258, 0]
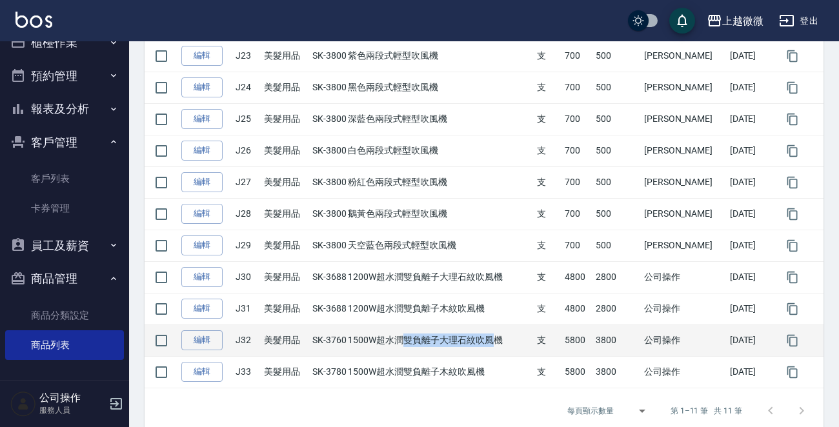
drag, startPoint x: 404, startPoint y: 340, endPoint x: 497, endPoint y: 337, distance: 93.0
click at [497, 337] on td "SK-3760 1500W超水潤雙負離子大理石紋吹風機" at bounding box center [421, 341] width 225 height 32
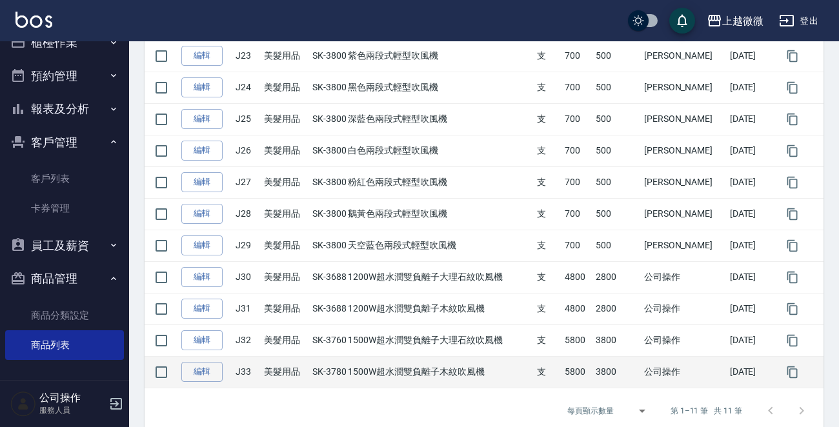
click at [466, 377] on td "SK-3780 1500W超水潤雙負離子木紋吹風機" at bounding box center [421, 372] width 225 height 32
drag, startPoint x: 485, startPoint y: 370, endPoint x: 400, endPoint y: 366, distance: 85.3
click at [401, 367] on td "SK-3780 1500W超水潤雙負離子木紋吹風機" at bounding box center [421, 372] width 225 height 32
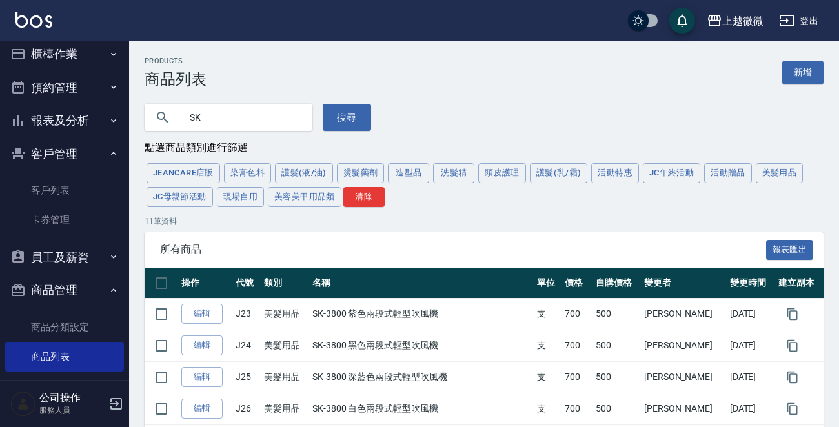
scroll to position [0, 0]
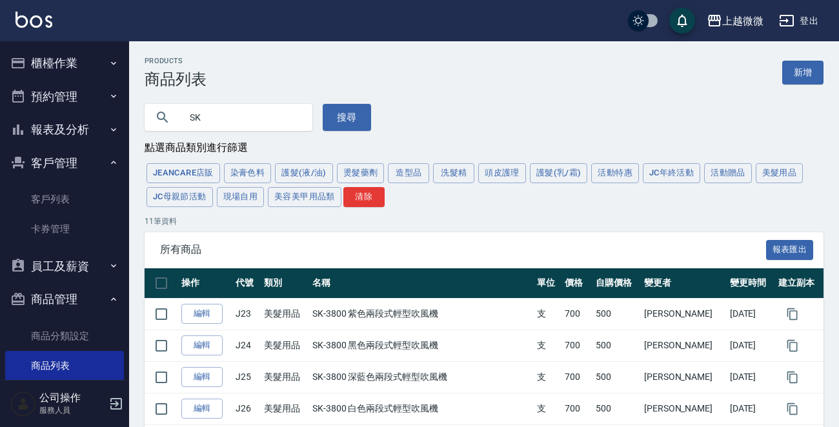
click at [38, 18] on img at bounding box center [33, 20] width 37 height 16
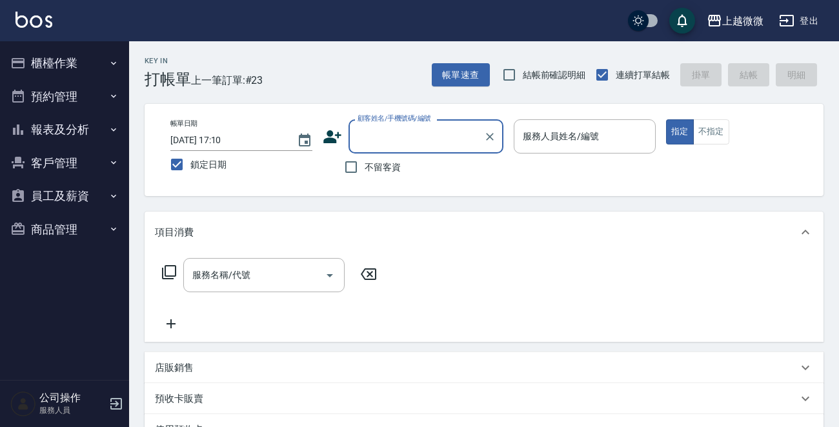
drag, startPoint x: 77, startPoint y: 151, endPoint x: 73, endPoint y: 159, distance: 8.7
click at [75, 154] on button "客戶管理" at bounding box center [64, 163] width 119 height 34
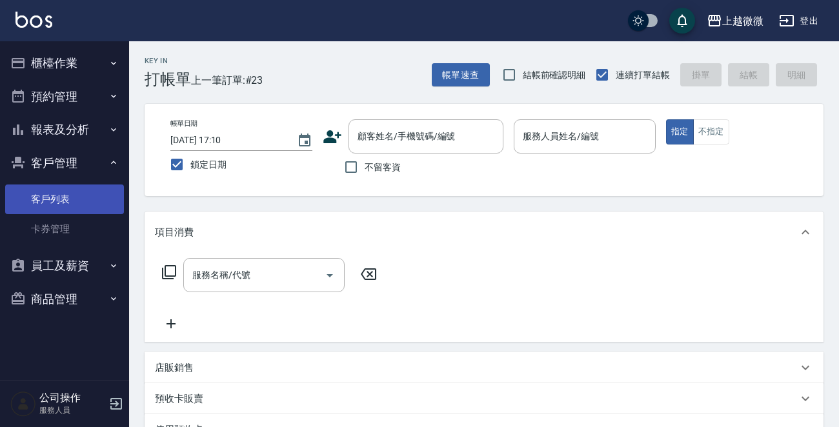
click at [59, 186] on link "客戶列表" at bounding box center [64, 200] width 119 height 30
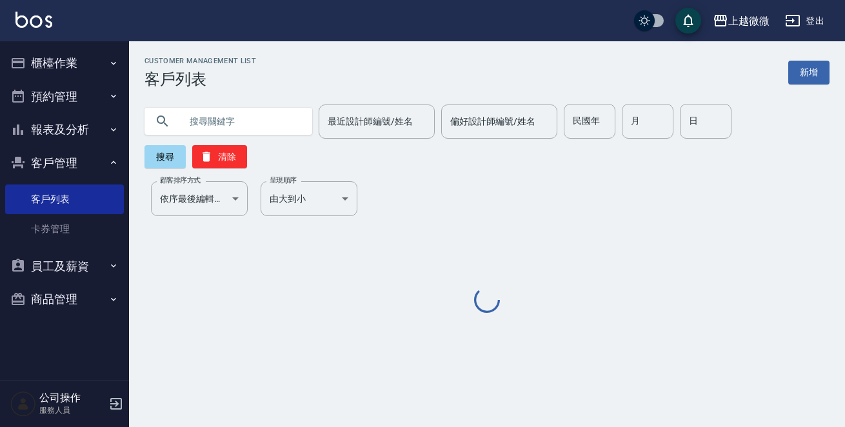
click at [210, 106] on input "text" at bounding box center [241, 121] width 121 height 35
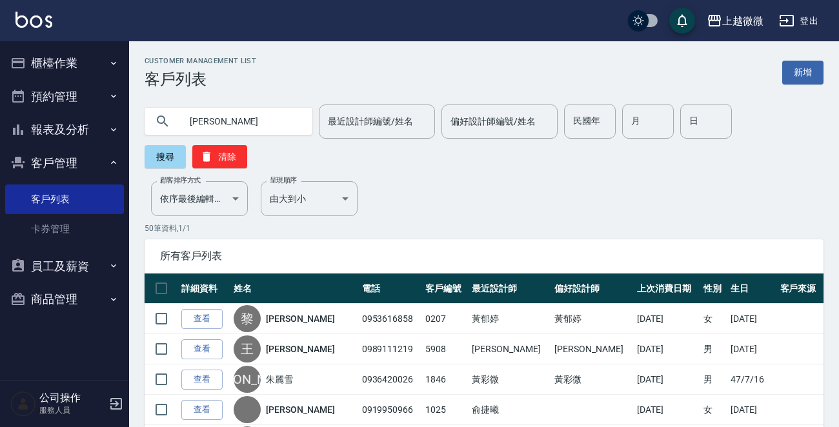
type input "劉玉"
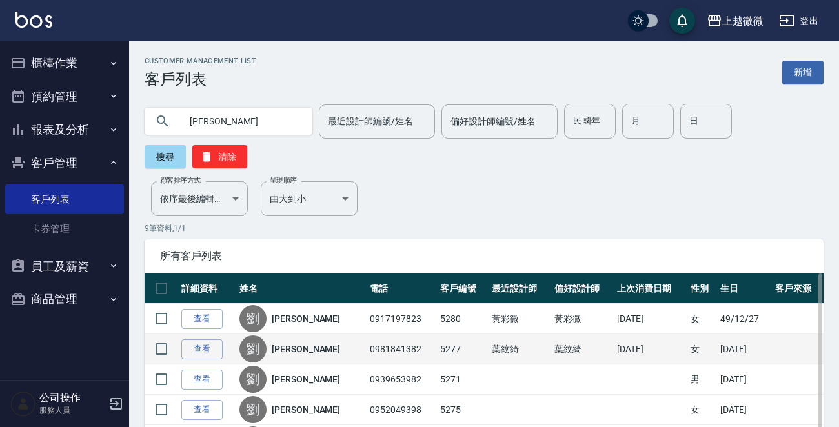
scroll to position [194, 0]
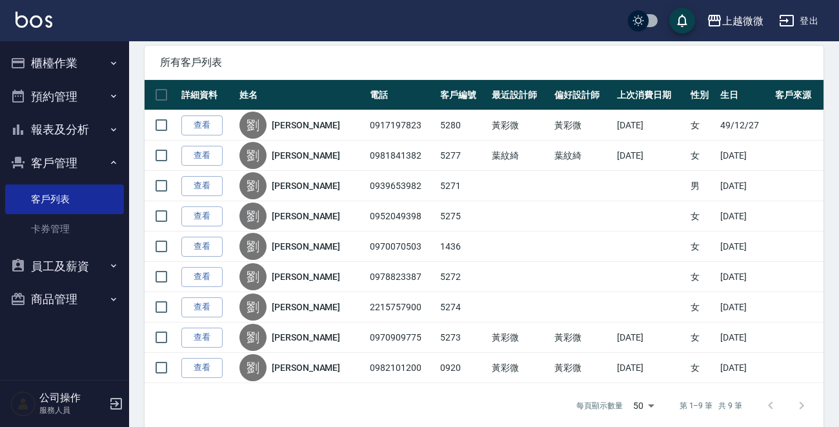
click at [285, 334] on link "劉玉津" at bounding box center [306, 337] width 68 height 13
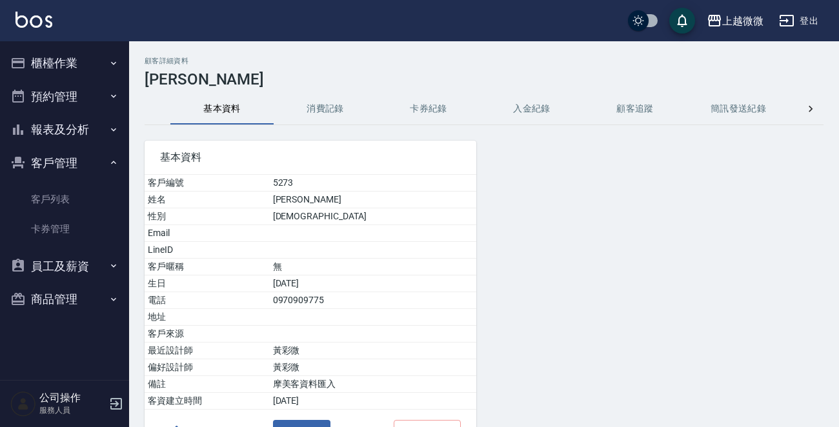
click at [326, 104] on button "消費記錄" at bounding box center [325, 109] width 103 height 31
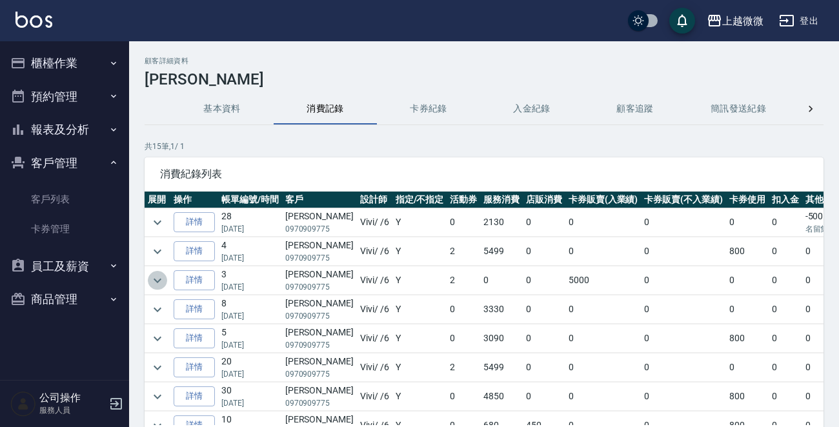
click at [160, 282] on icon "expand row" at bounding box center [157, 280] width 15 height 15
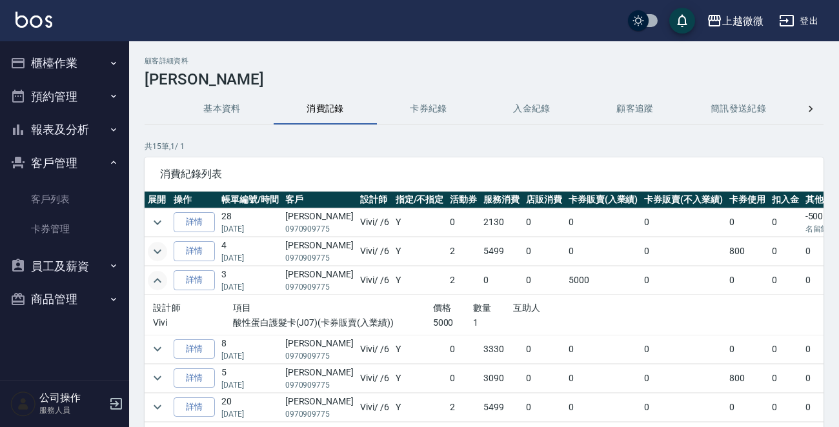
click at [152, 244] on icon "expand row" at bounding box center [157, 251] width 15 height 15
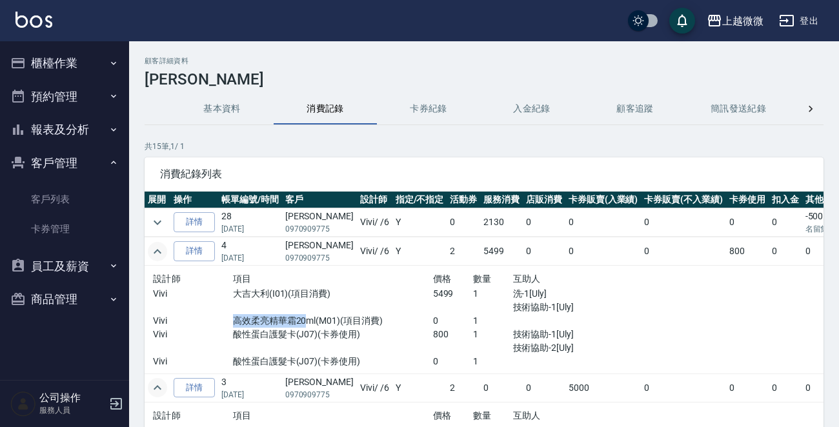
drag, startPoint x: 228, startPoint y: 320, endPoint x: 301, endPoint y: 318, distance: 72.3
click at [301, 318] on p "高效柔亮精華霜20ml(M01)(項目消費)" at bounding box center [333, 321] width 200 height 14
click at [284, 321] on p "高效柔亮精華霜20ml(M01)(項目消費)" at bounding box center [333, 321] width 200 height 14
drag, startPoint x: 228, startPoint y: 321, endPoint x: 290, endPoint y: 317, distance: 61.4
click at [290, 317] on p "高效柔亮精華霜20ml(M01)(項目消費)" at bounding box center [333, 321] width 200 height 14
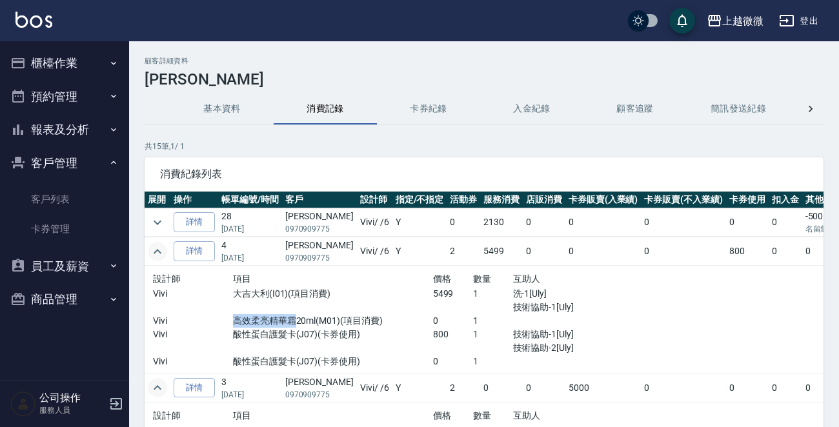
copy p "高效柔亮精華霜"
click at [70, 63] on button "櫃檯作業" at bounding box center [64, 63] width 119 height 34
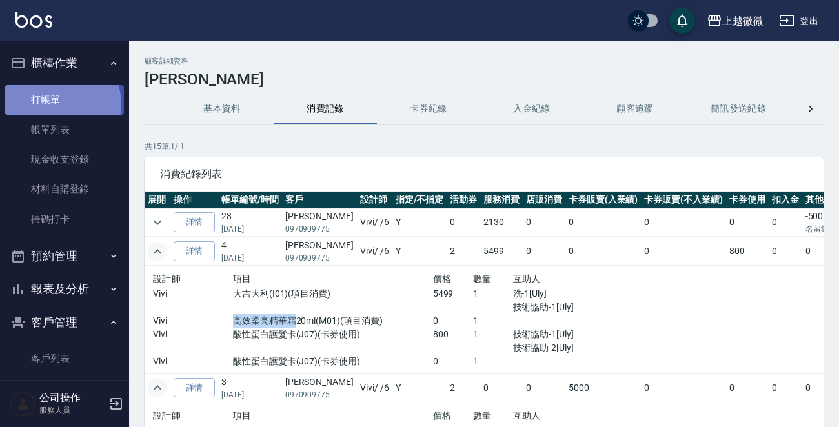
click at [57, 104] on link "打帳單" at bounding box center [64, 100] width 119 height 30
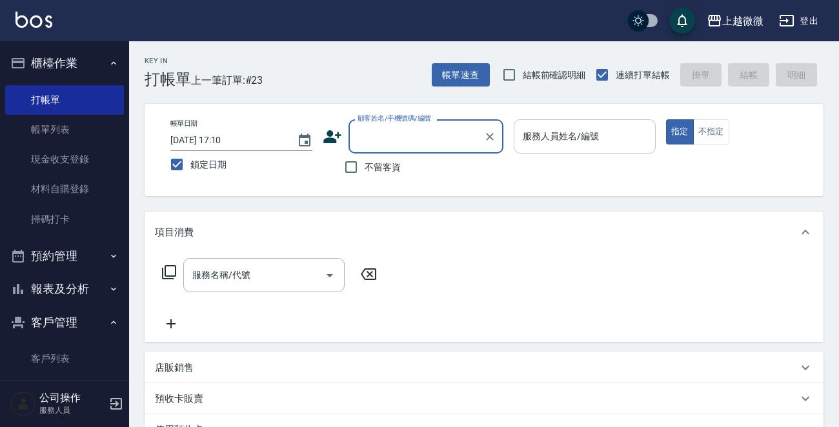
click at [587, 133] on div "服務人員姓名/編號 服務人員姓名/編號" at bounding box center [585, 136] width 142 height 34
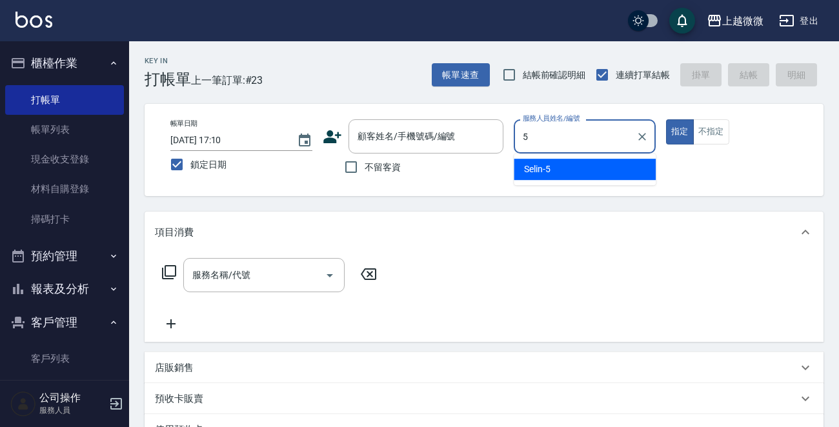
click at [564, 163] on div "Selin -5" at bounding box center [585, 169] width 142 height 21
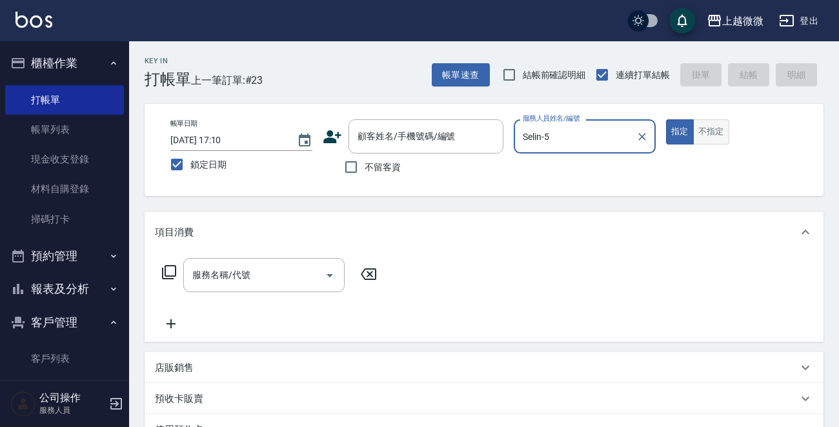
type input "Selin-5"
click at [701, 134] on button "不指定" at bounding box center [711, 131] width 36 height 25
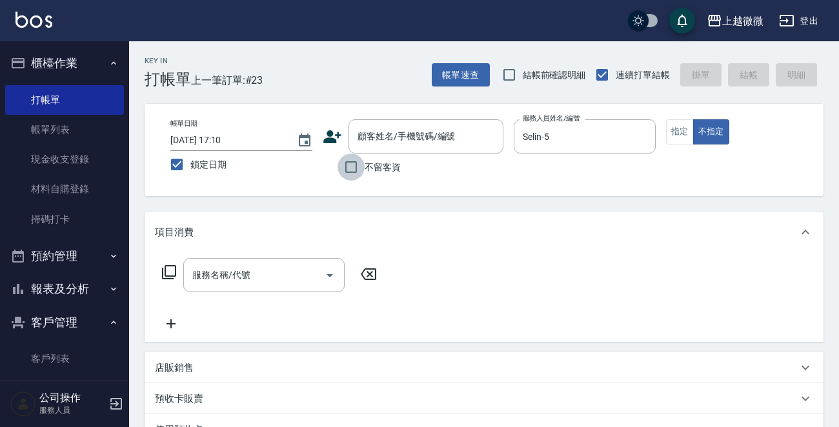
click at [342, 164] on input "不留客資" at bounding box center [350, 167] width 27 height 27
checkbox input "true"
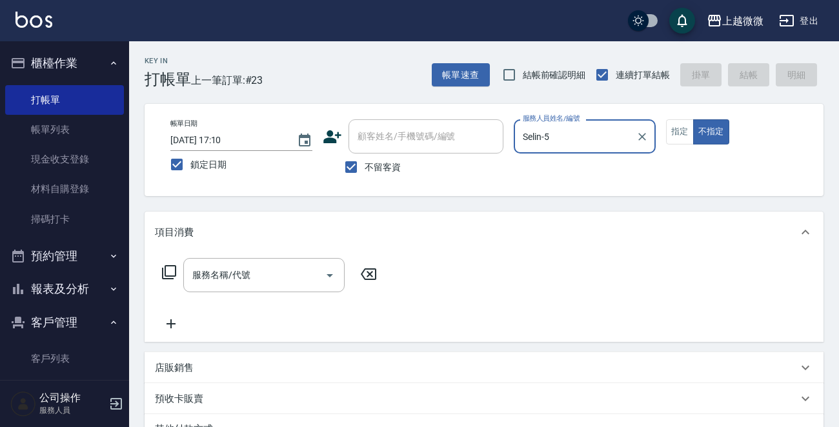
click at [257, 299] on div "服務名稱/代號 服務名稱/代號" at bounding box center [270, 295] width 230 height 74
click at [258, 284] on input "服務名稱/代號" at bounding box center [254, 275] width 130 height 23
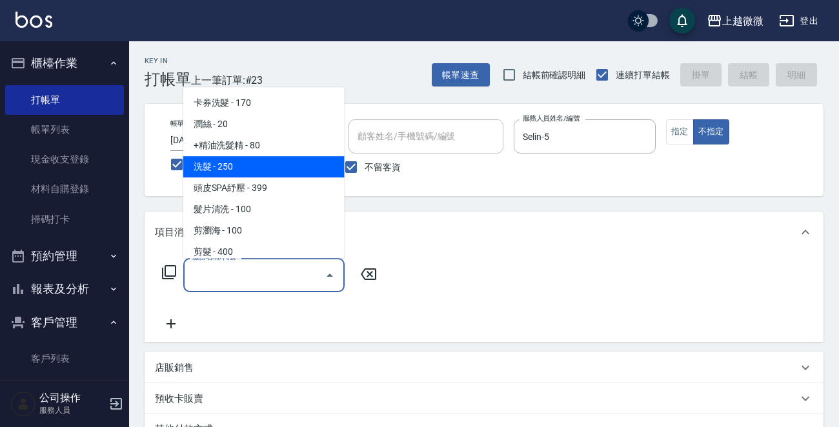
click at [244, 161] on span "洗髮 - 250" at bounding box center [263, 166] width 161 height 21
type input "洗髮(A03)"
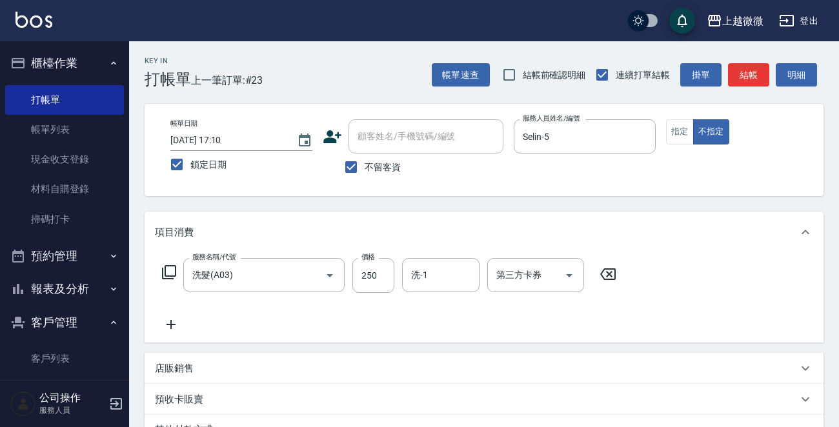
click at [167, 329] on icon at bounding box center [171, 324] width 32 height 15
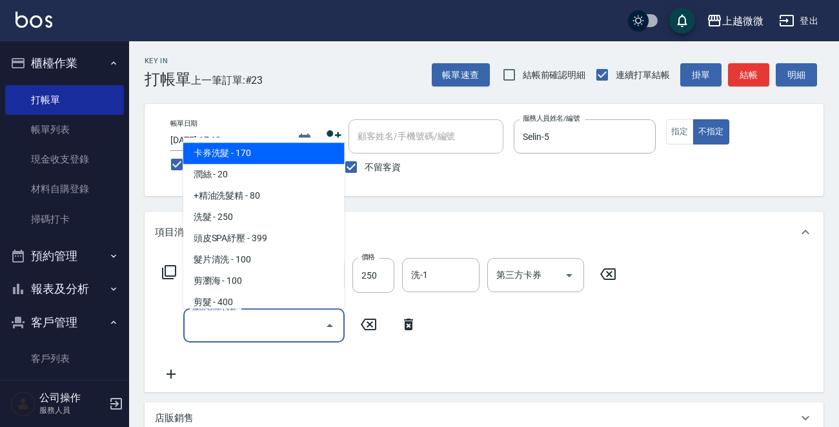
click at [219, 329] on input "服務名稱/代號" at bounding box center [254, 325] width 130 height 23
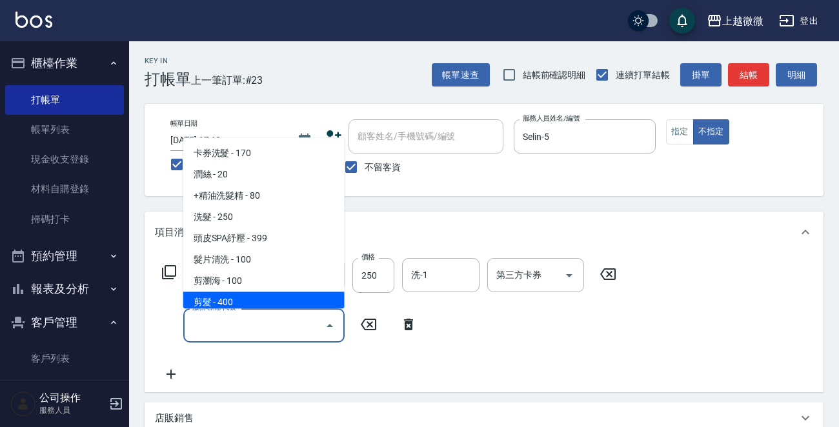
click at [234, 306] on span "剪髮 - 400" at bounding box center [263, 302] width 161 height 21
type input "剪髮(B02)"
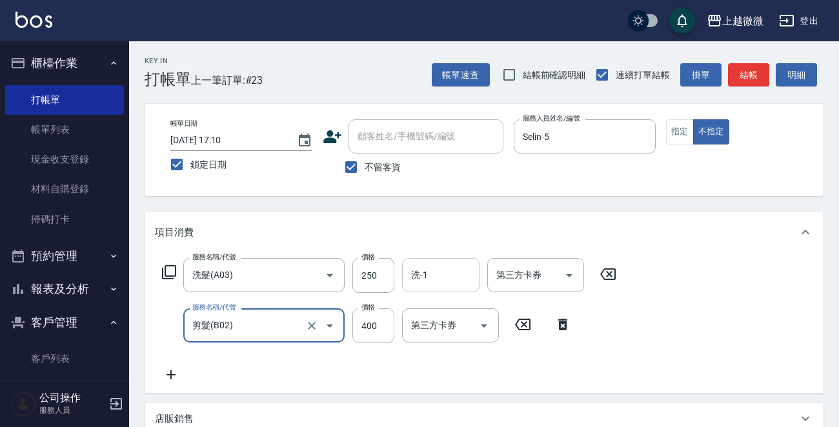
click at [438, 274] on input "洗-1" at bounding box center [441, 275] width 66 height 23
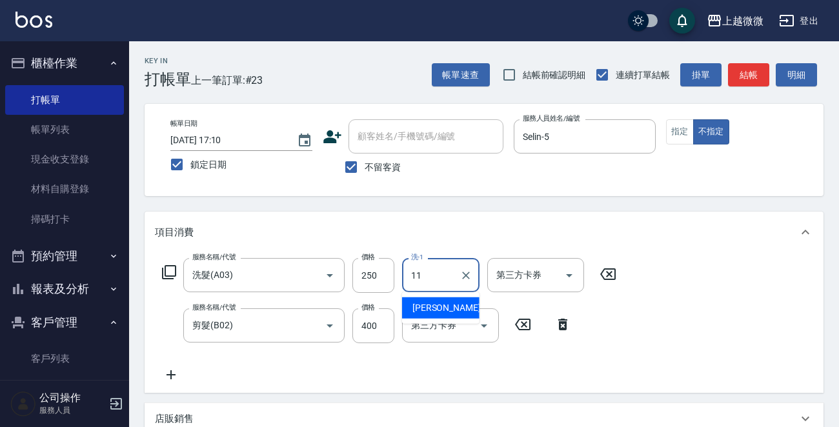
click at [450, 305] on div "Kristin -11" at bounding box center [440, 307] width 77 height 21
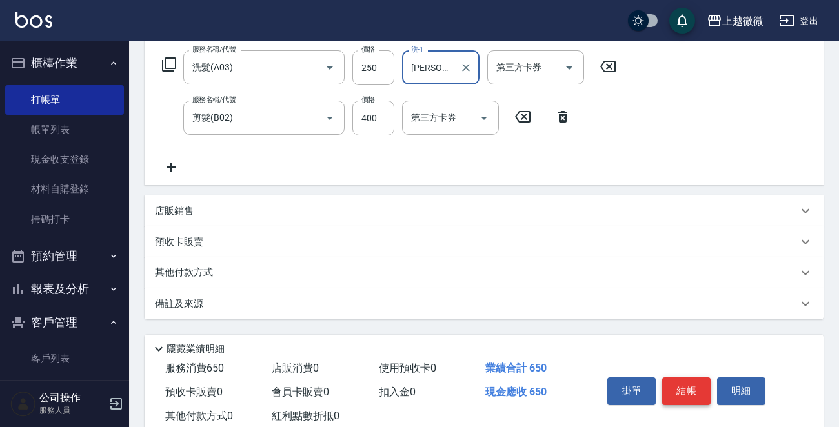
scroll to position [243, 0]
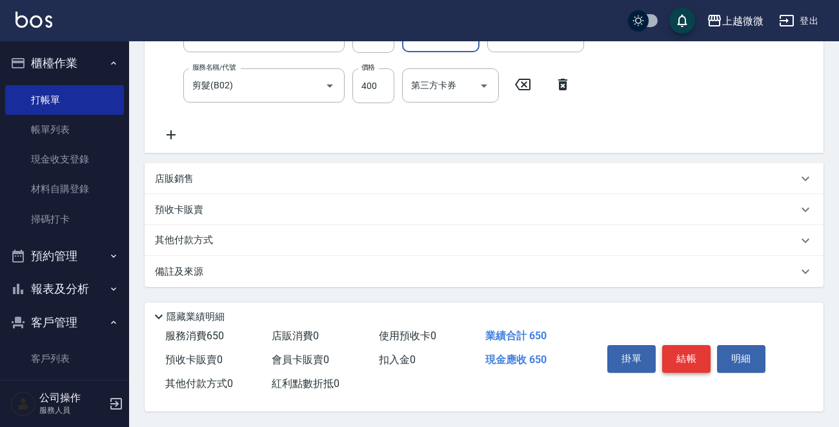
type input "[PERSON_NAME]-11"
click at [674, 355] on button "結帳" at bounding box center [686, 358] width 48 height 27
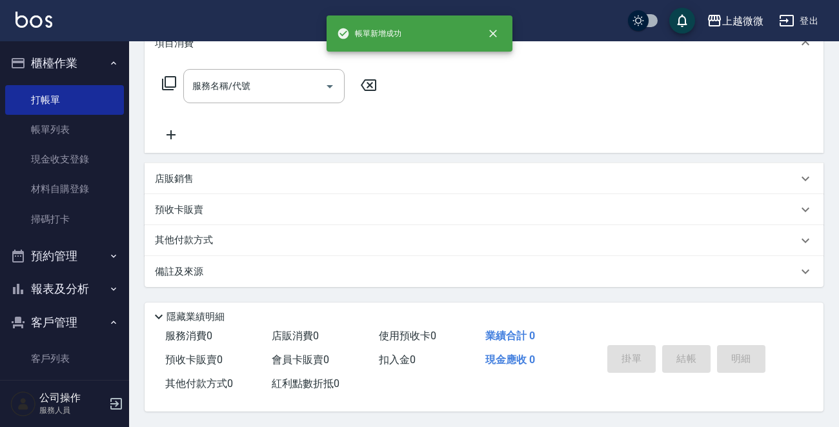
scroll to position [0, 0]
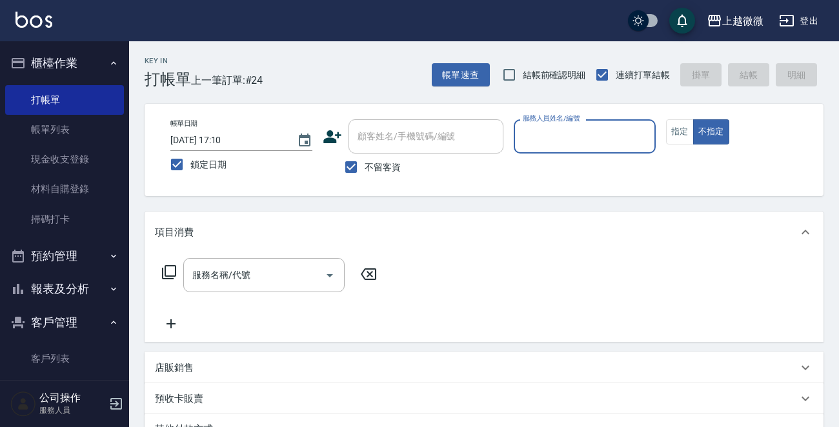
drag, startPoint x: 601, startPoint y: 158, endPoint x: 599, endPoint y: 142, distance: 16.2
click at [601, 157] on p at bounding box center [585, 161] width 142 height 14
click at [599, 141] on input "服務人員姓名/編號" at bounding box center [584, 136] width 130 height 23
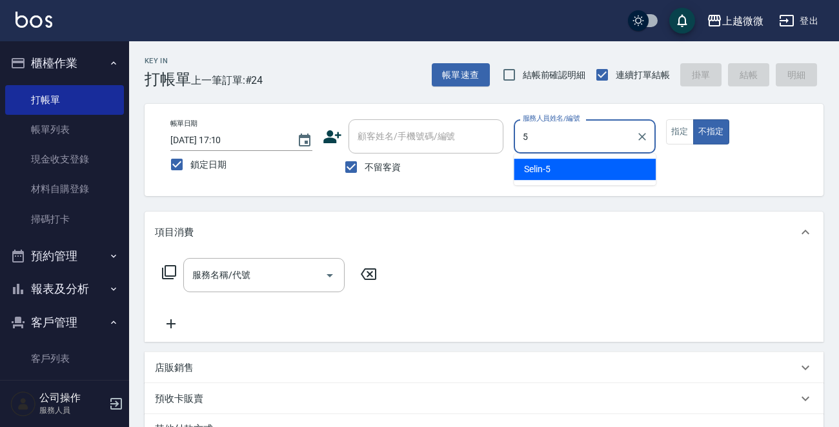
click at [567, 168] on div "Selin -5" at bounding box center [585, 169] width 142 height 21
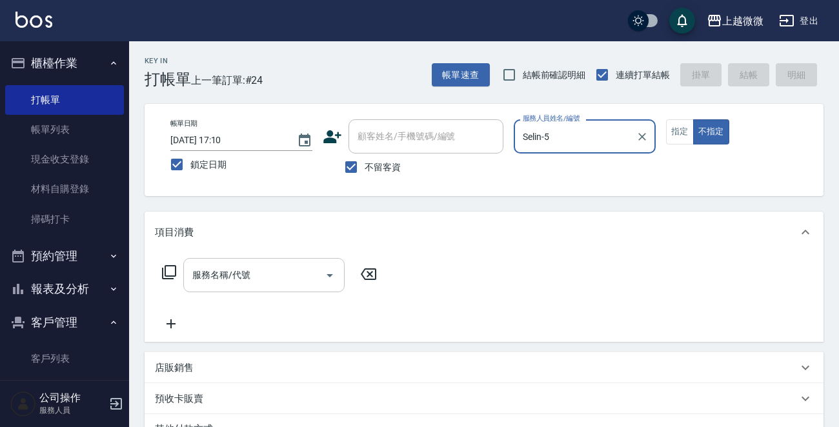
type input "Selin-5"
click at [264, 266] on input "服務名稱/代號" at bounding box center [254, 275] width 130 height 23
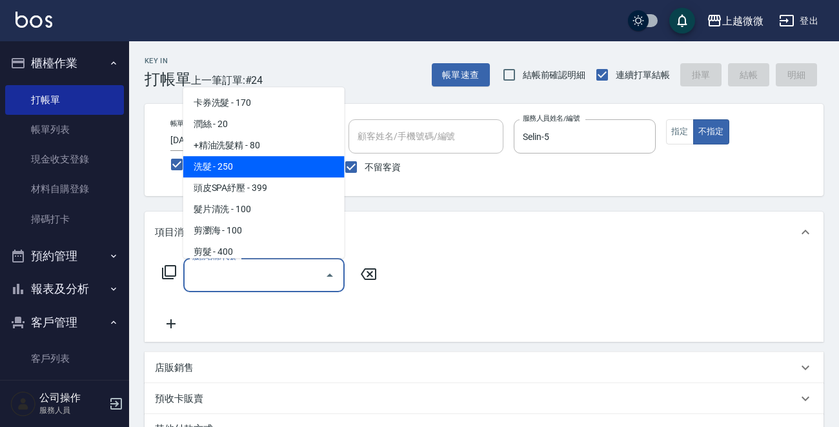
click at [273, 168] on span "洗髮 - 250" at bounding box center [263, 166] width 161 height 21
type input "洗髮(A03)"
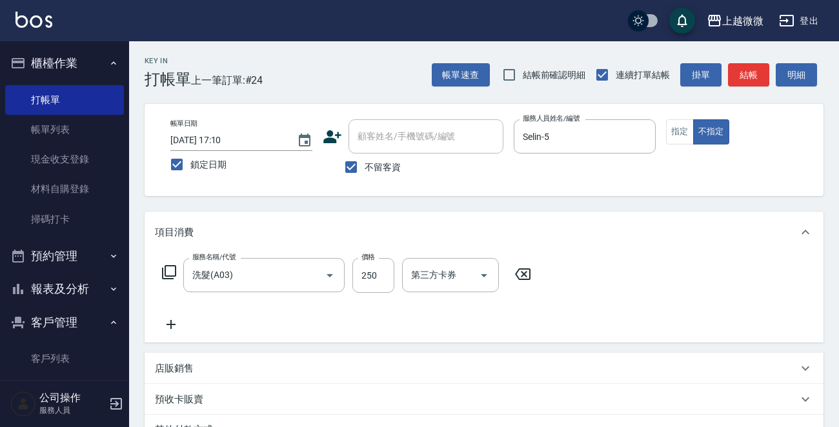
click at [169, 322] on icon at bounding box center [171, 324] width 32 height 15
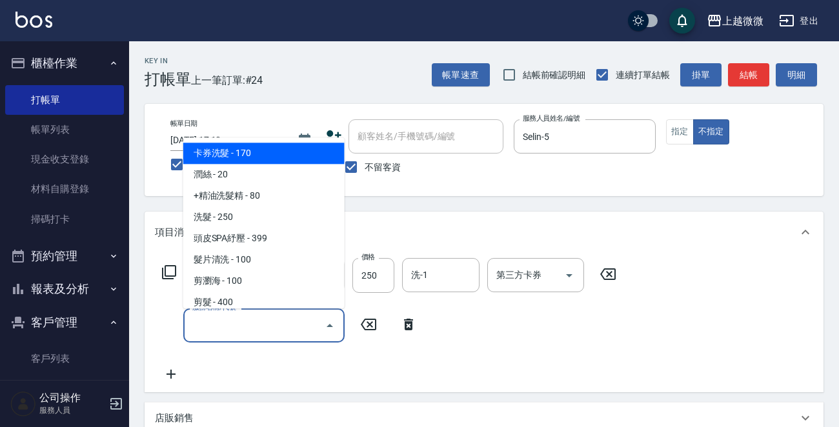
click at [219, 334] on input "服務名稱/代號" at bounding box center [254, 325] width 130 height 23
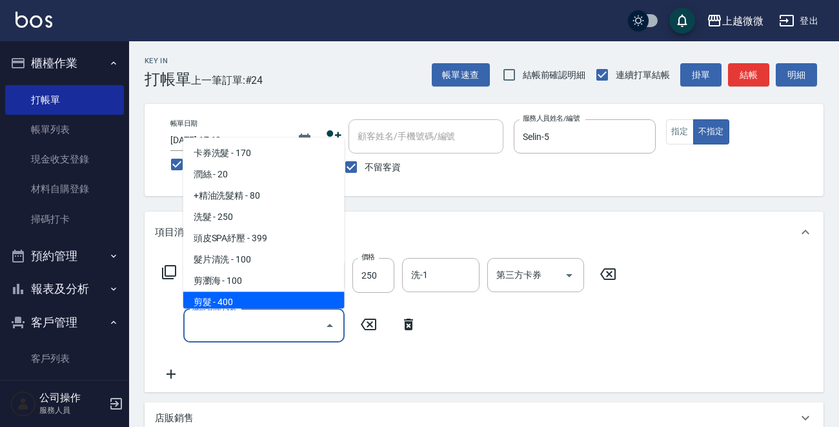
click at [240, 295] on span "剪髮 - 400" at bounding box center [263, 302] width 161 height 21
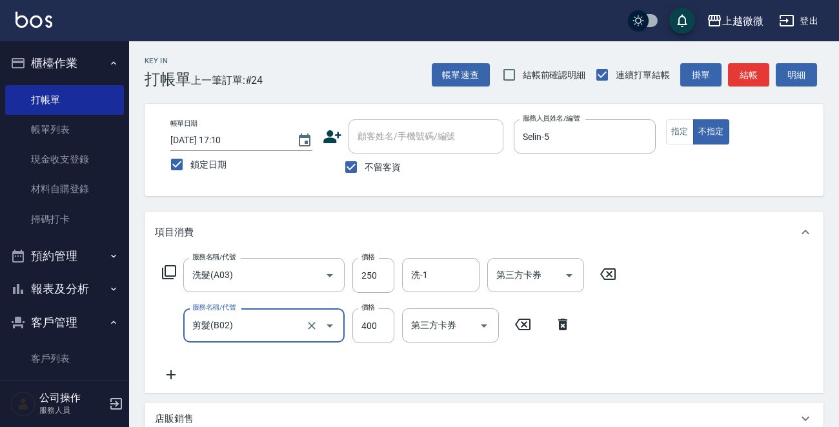
type input "剪髮(B02)"
click at [441, 265] on input "洗-1" at bounding box center [441, 275] width 66 height 23
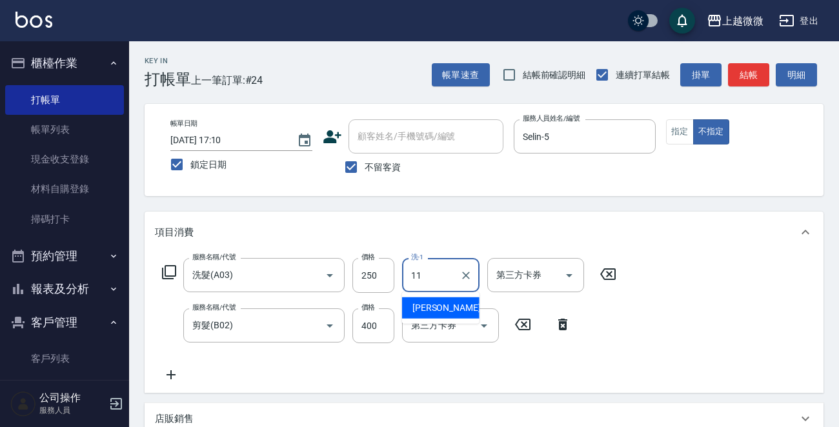
click at [431, 306] on span "Kristin -11" at bounding box center [452, 308] width 81 height 14
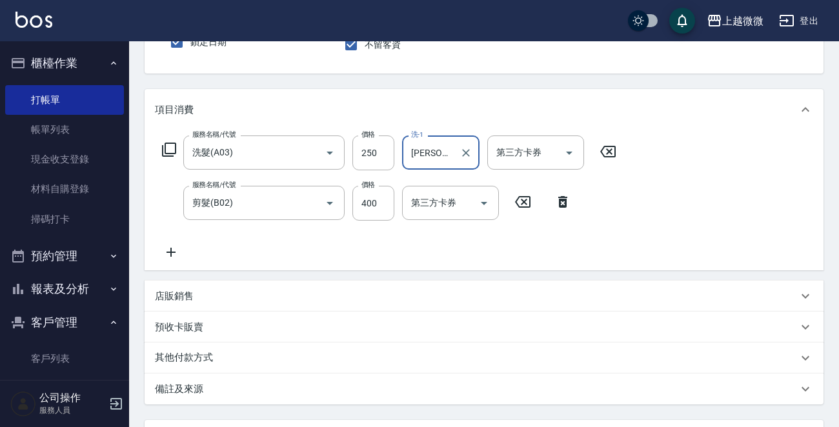
scroll to position [243, 0]
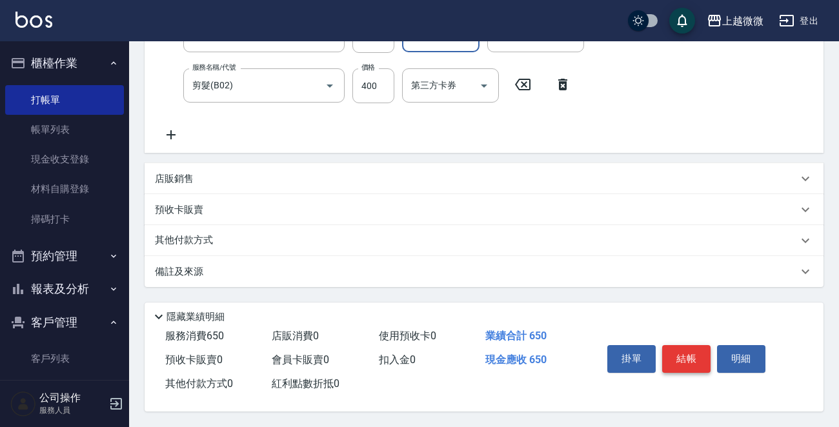
type input "[PERSON_NAME]-11"
click at [681, 354] on button "結帳" at bounding box center [686, 358] width 48 height 27
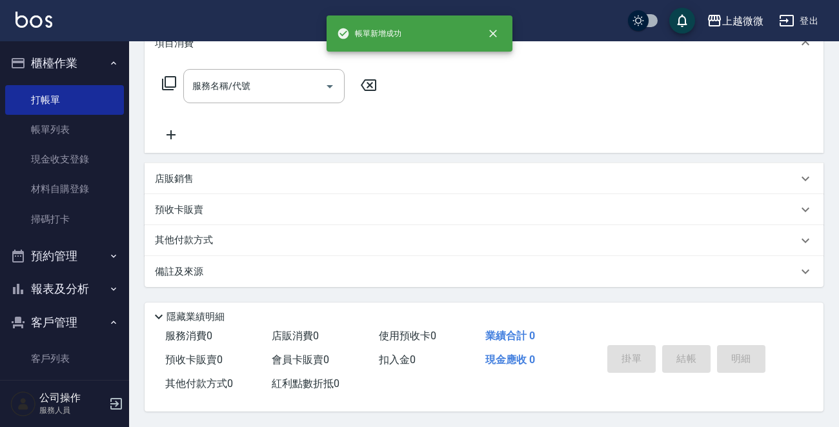
scroll to position [0, 0]
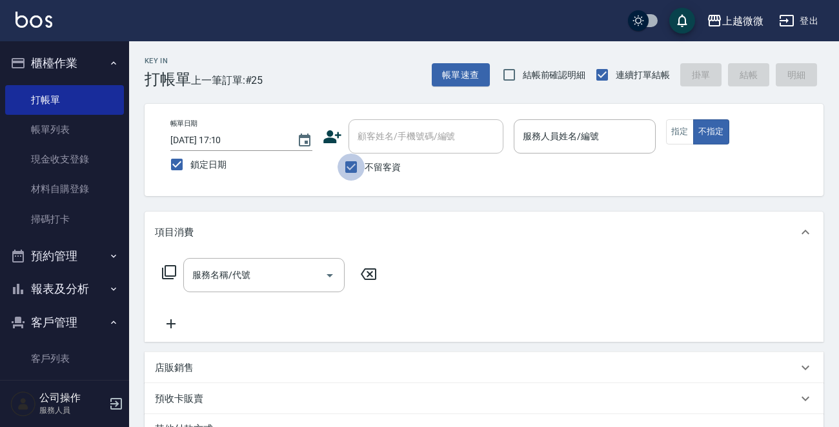
click at [359, 157] on input "不留客資" at bounding box center [350, 167] width 27 height 27
checkbox input "false"
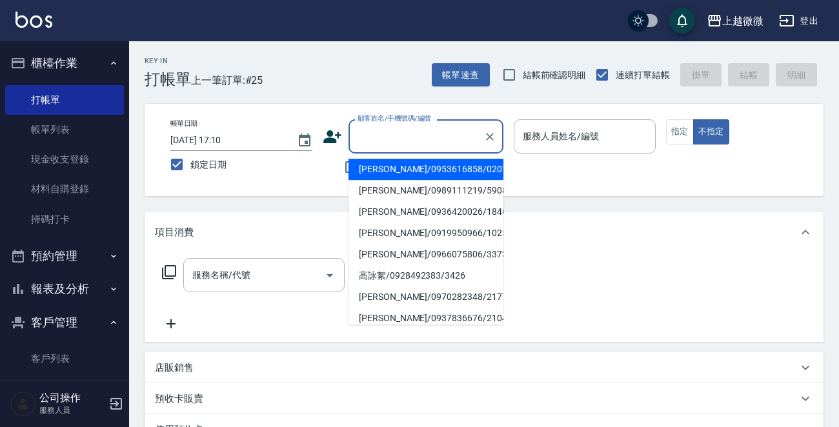
drag, startPoint x: 388, startPoint y: 137, endPoint x: 426, endPoint y: 70, distance: 77.7
click at [392, 135] on input "顧客姓名/手機號碼/編號" at bounding box center [416, 136] width 124 height 23
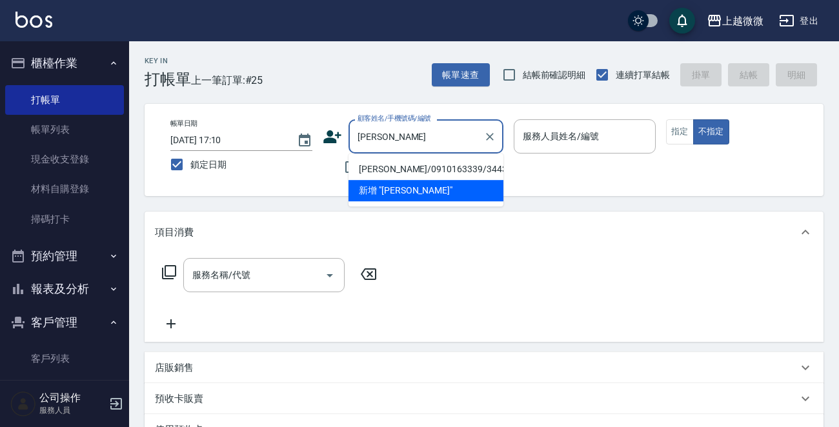
click at [452, 169] on li "陳秋風/0910163339/3443" at bounding box center [425, 169] width 155 height 21
type input "陳秋風/0910163339/3443"
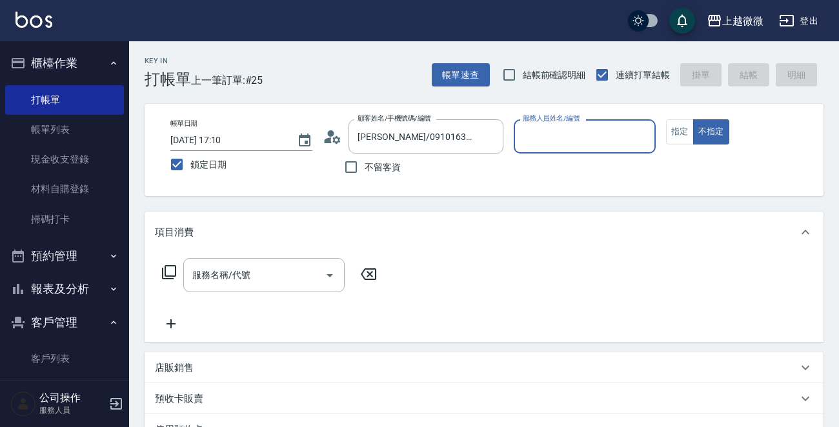
type input "Selin-5"
click at [674, 128] on button "指定" at bounding box center [680, 131] width 28 height 25
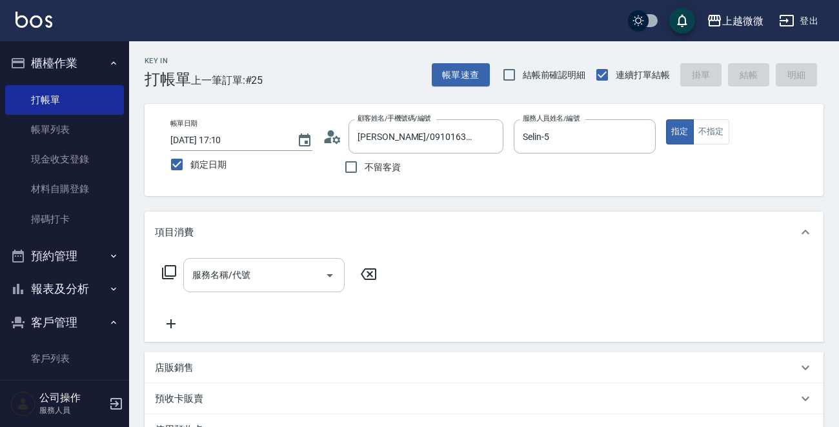
click at [223, 274] on div "服務名稱/代號 服務名稱/代號" at bounding box center [263, 275] width 161 height 34
click at [165, 366] on p "店販銷售" at bounding box center [174, 368] width 39 height 14
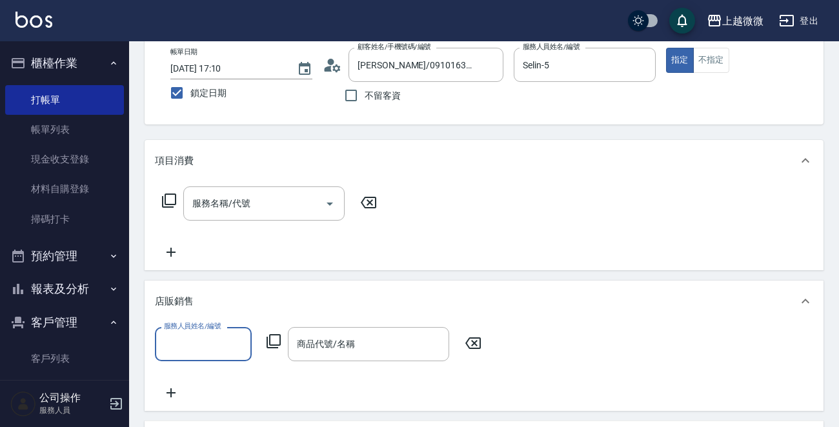
scroll to position [129, 0]
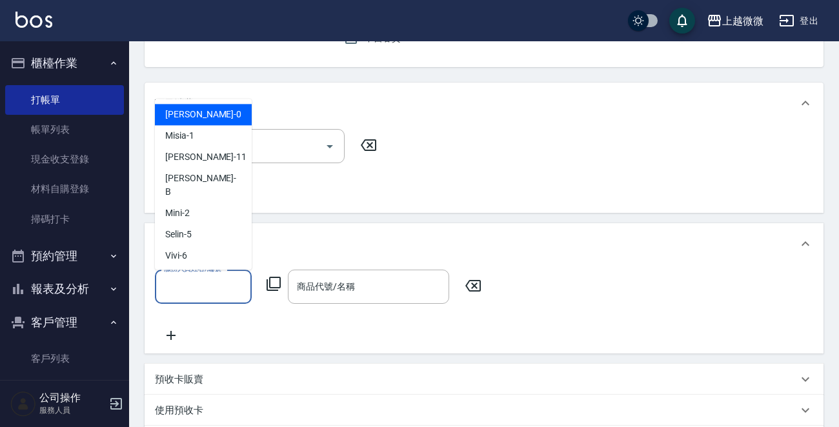
click at [217, 286] on input "服務人員姓名/編號" at bounding box center [203, 287] width 85 height 23
type input "Selin-5"
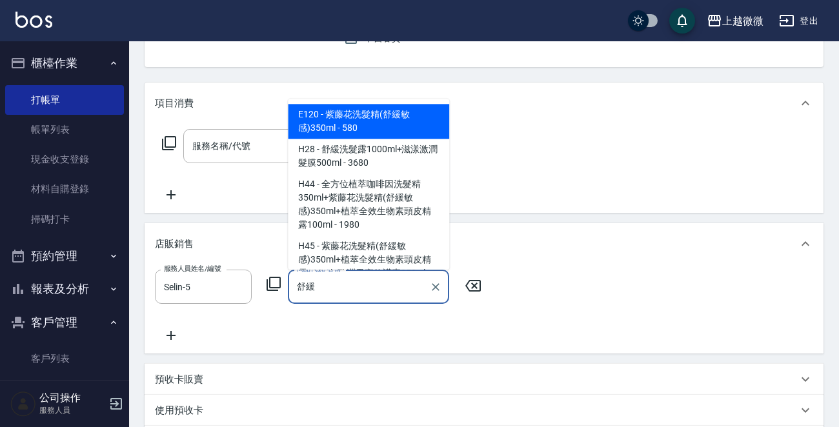
click at [369, 125] on span "E120 - 紫藤花洗髮精(舒緩敏感)350ml - 580" at bounding box center [368, 122] width 161 height 35
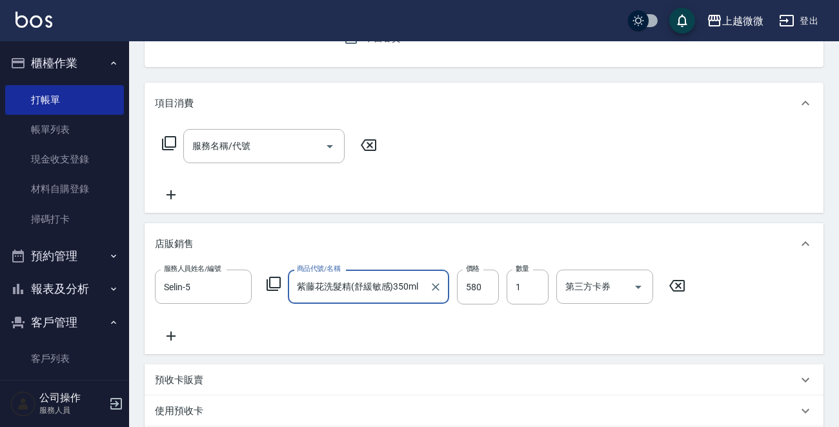
type input "紫藤花洗髮精(舒緩敏感)350ml"
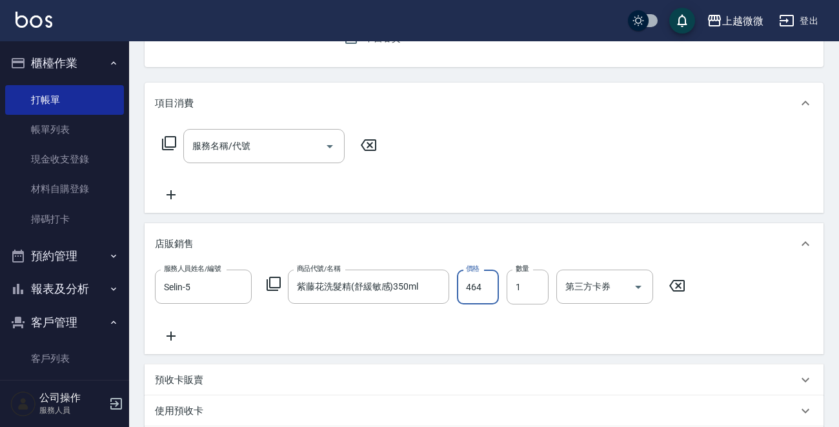
type input "464"
type input "7"
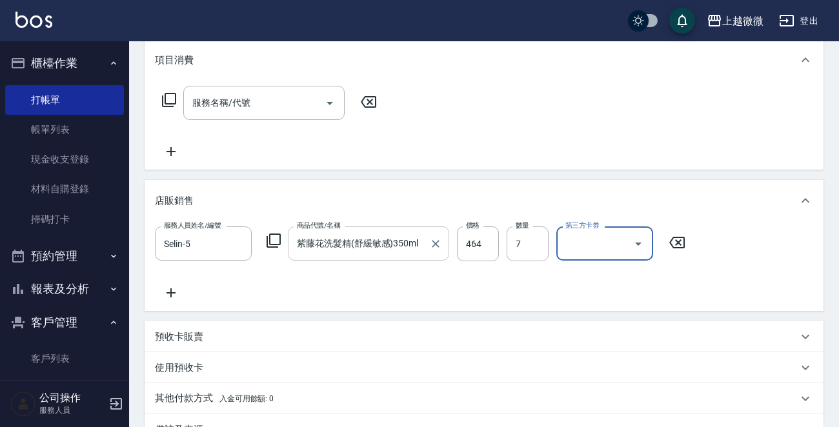
scroll to position [194, 0]
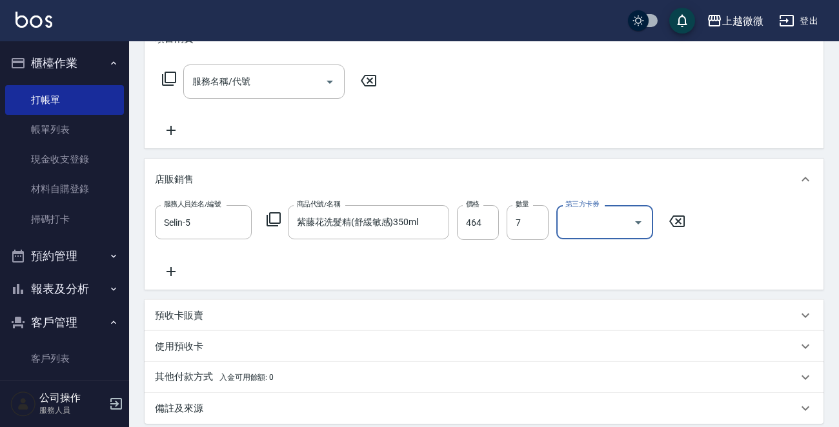
click at [170, 273] on icon at bounding box center [170, 271] width 9 height 9
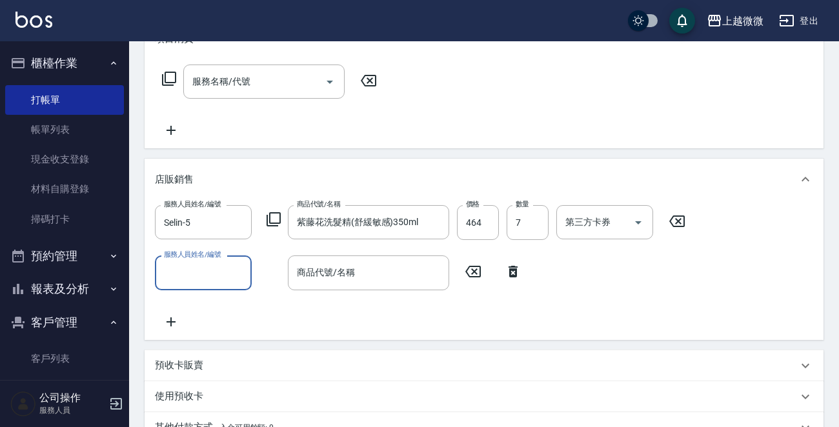
click at [222, 278] on input "服務人員姓名/編號" at bounding box center [203, 272] width 85 height 23
click at [224, 309] on div "Selin -5" at bounding box center [203, 305] width 97 height 21
type input "Selin-5"
click at [348, 274] on div "商品代號/名稱 商品代號/名稱" at bounding box center [368, 273] width 161 height 34
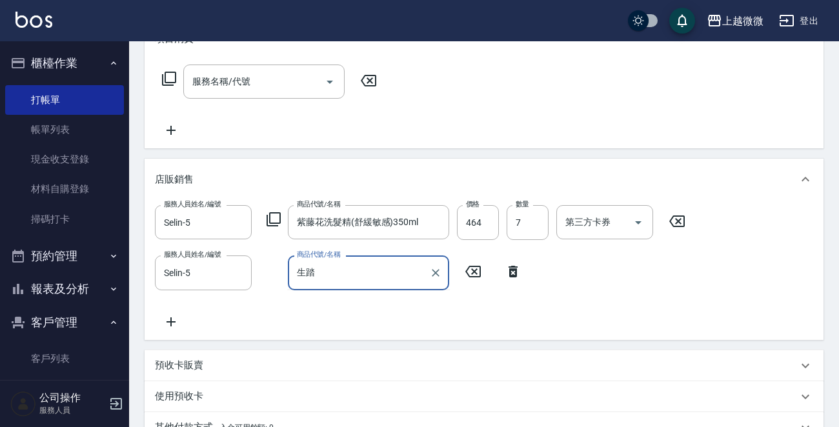
type input "生"
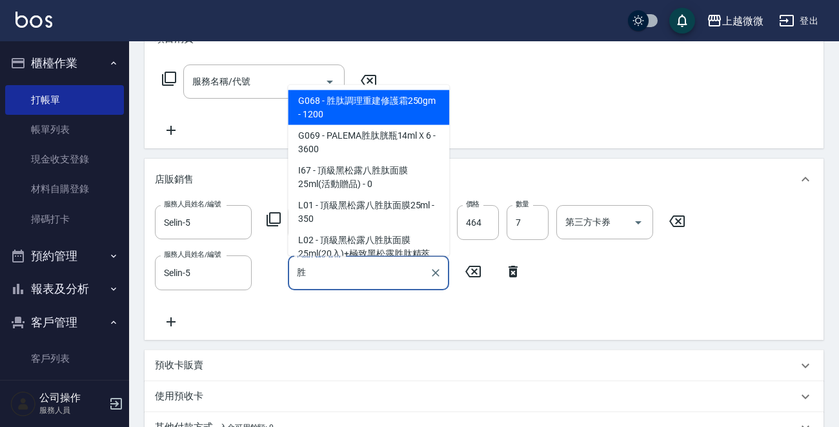
click at [386, 110] on span "G068 - 胜肽調理重建修護霜250gm - 1200" at bounding box center [368, 107] width 161 height 35
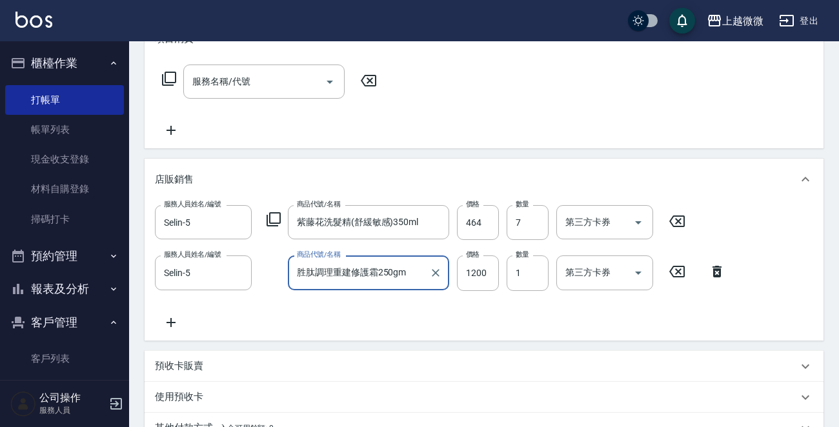
type input "胜肽調理重建修護霜250gm"
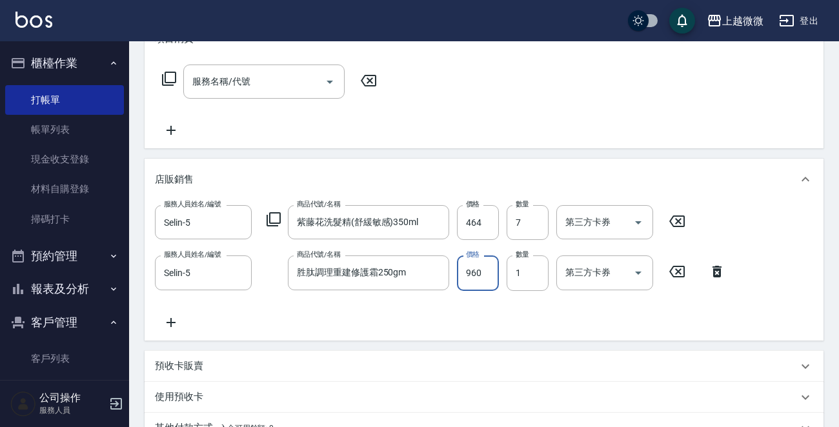
type input "960"
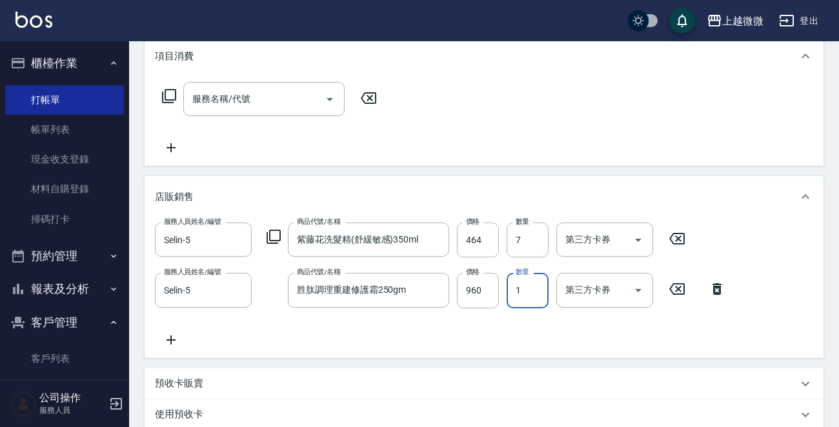
scroll to position [384, 0]
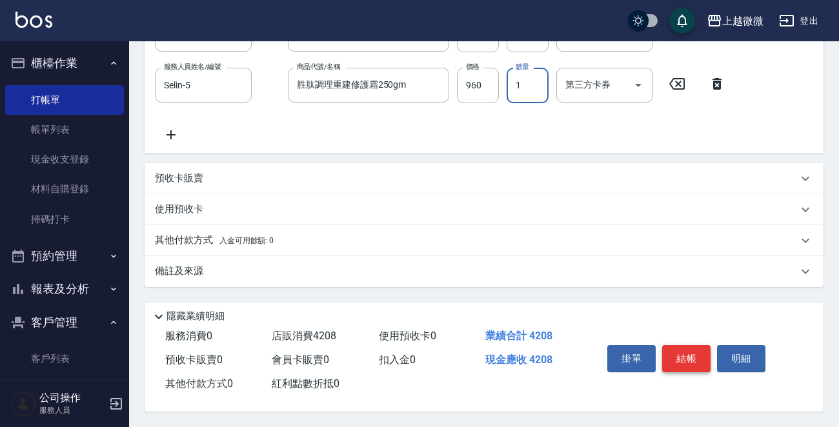
click at [694, 356] on button "結帳" at bounding box center [686, 358] width 48 height 27
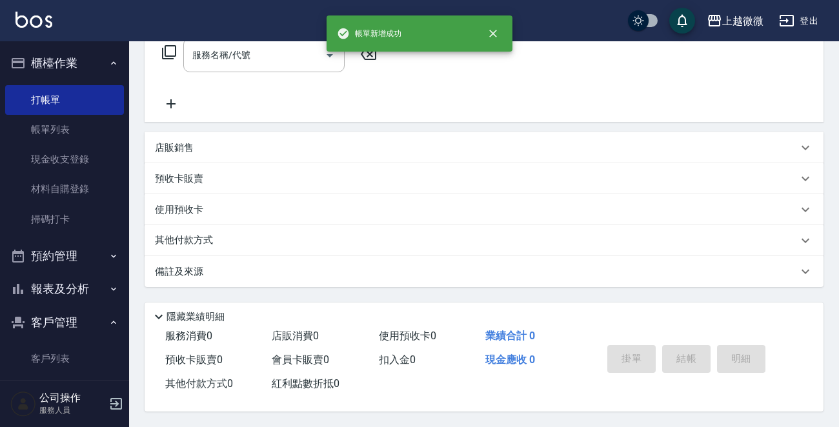
scroll to position [0, 0]
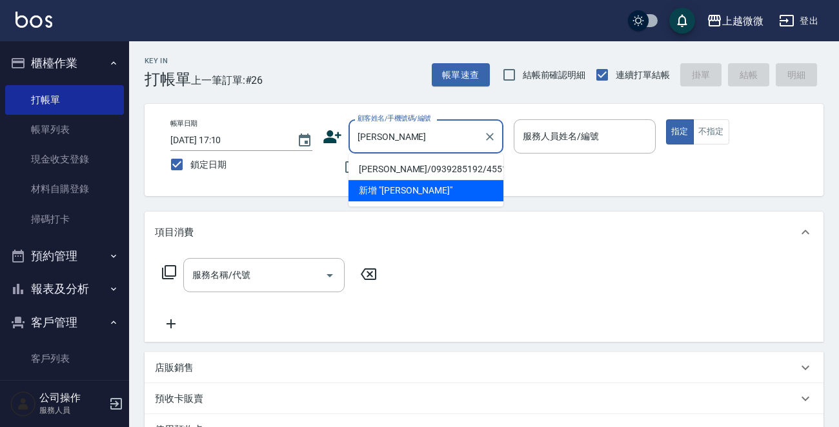
click at [408, 167] on li "郭宜青/0939285192/4551" at bounding box center [425, 169] width 155 height 21
type input "郭宜青/0939285192/4551"
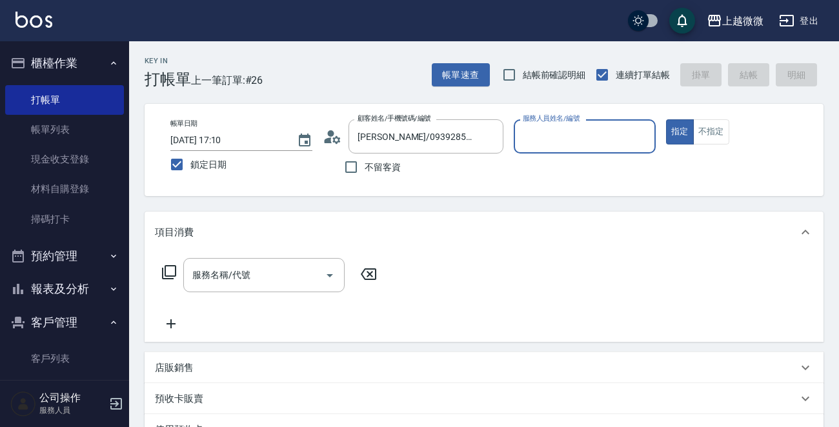
type input "Annie-7"
click at [226, 277] on div "服務名稱/代號 服務名稱/代號" at bounding box center [263, 275] width 161 height 34
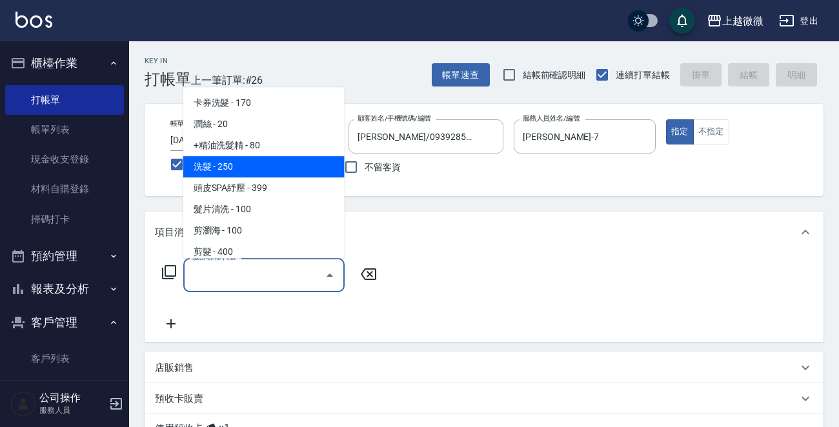
click at [266, 162] on span "洗髮 - 250" at bounding box center [263, 166] width 161 height 21
type input "洗髮(A03)"
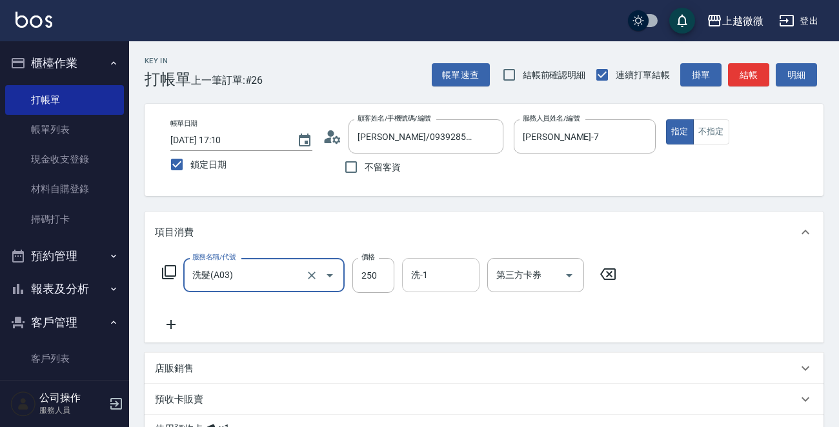
click at [426, 281] on input "洗-1" at bounding box center [441, 275] width 66 height 23
click at [356, 264] on input "250" at bounding box center [373, 275] width 42 height 35
type input "300"
click at [425, 272] on div "洗-1 洗-1" at bounding box center [440, 275] width 77 height 34
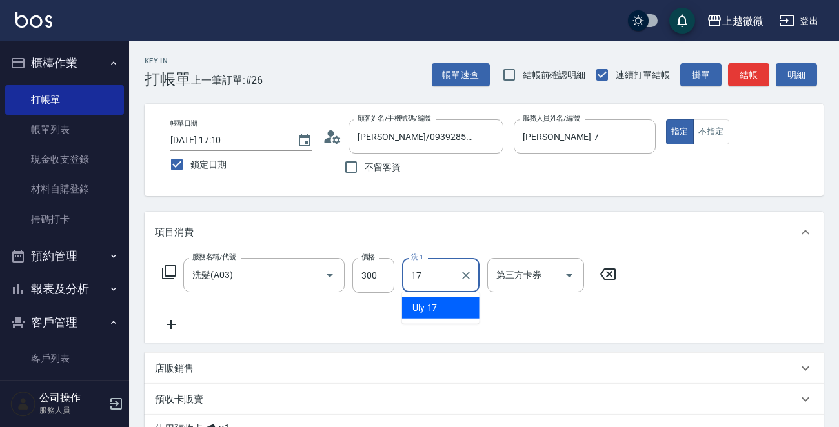
click at [448, 305] on div "Uly -17" at bounding box center [440, 307] width 77 height 21
type input "Uly-17"
click at [166, 326] on icon at bounding box center [171, 324] width 32 height 15
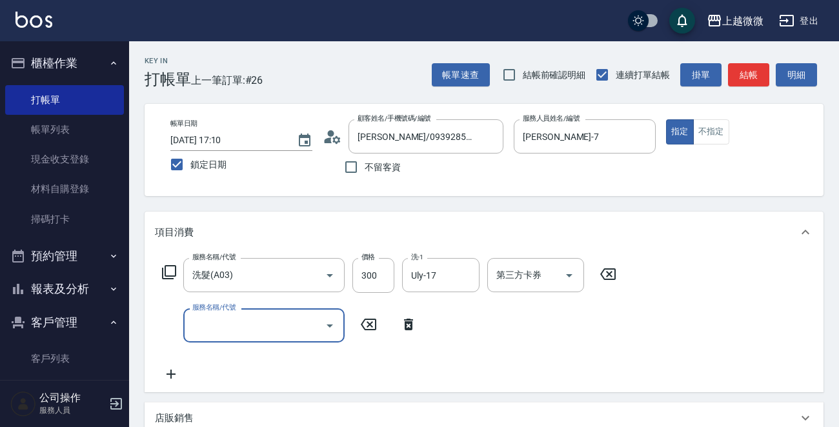
click at [214, 322] on input "服務名稱/代號" at bounding box center [254, 325] width 130 height 23
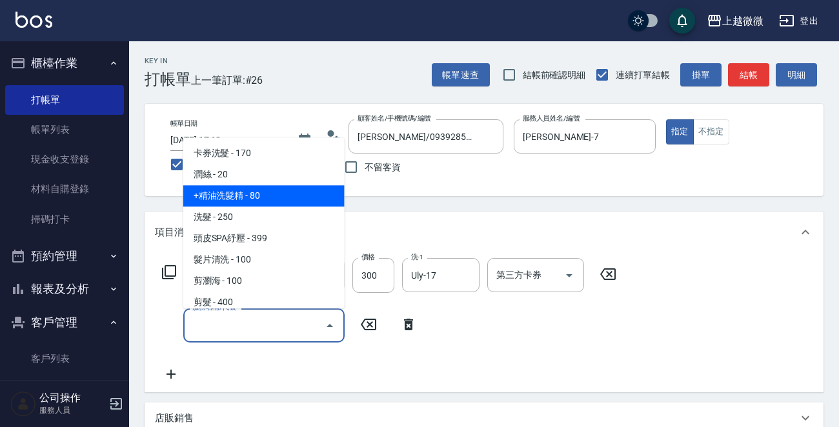
click at [286, 205] on span "+精油洗髮精 - 80" at bounding box center [263, 196] width 161 height 21
type input "+精油洗髮精(A02)"
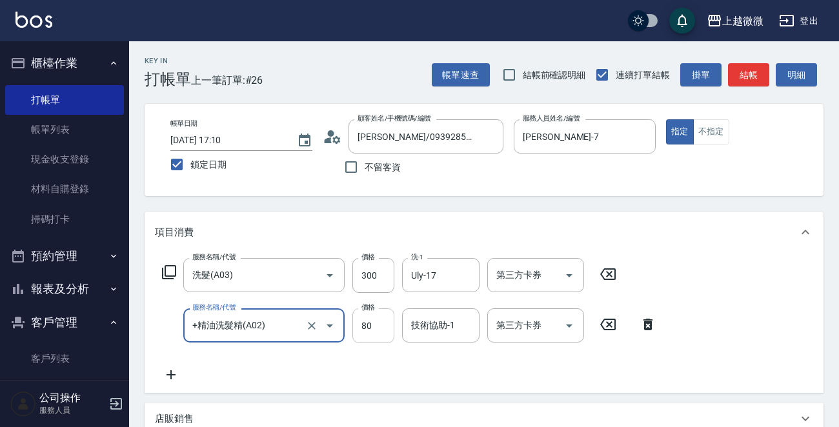
scroll to position [65, 0]
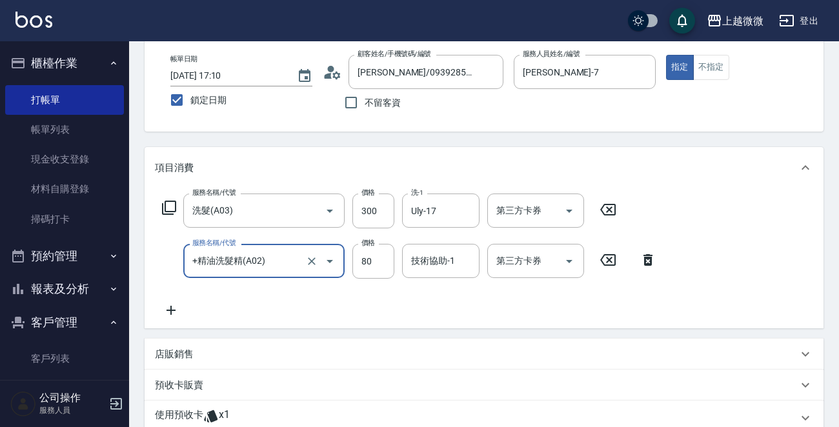
click at [169, 314] on icon at bounding box center [171, 310] width 32 height 15
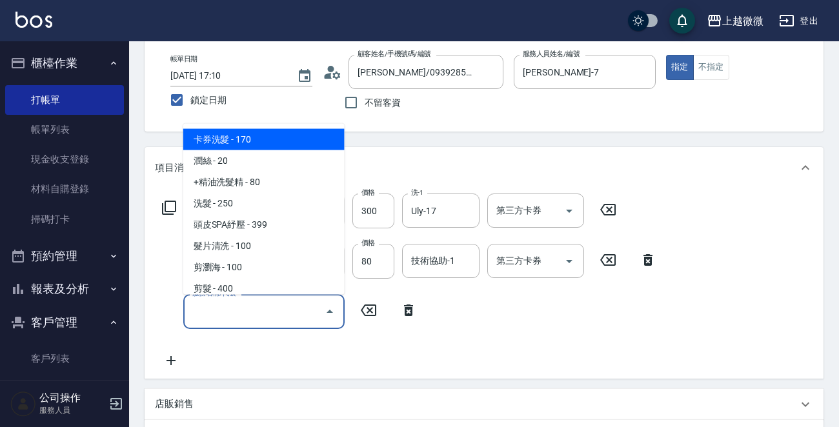
click at [216, 315] on input "服務名稱/代號" at bounding box center [254, 311] width 130 height 23
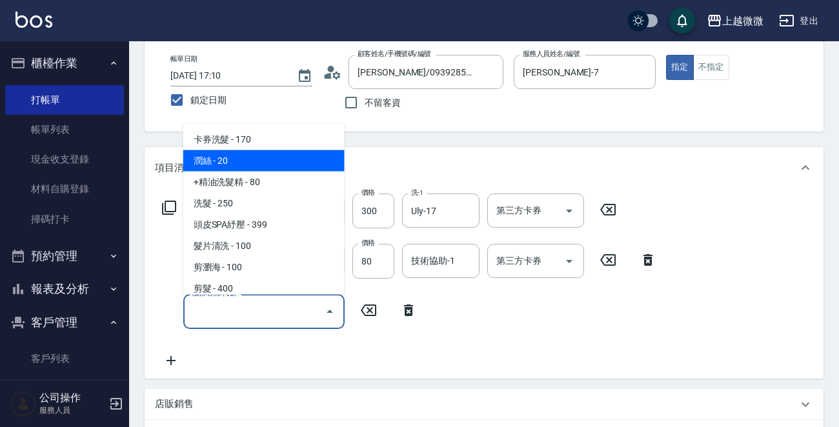
click at [265, 154] on span "潤絲 - 20" at bounding box center [263, 160] width 161 height 21
type input "潤絲(A01)"
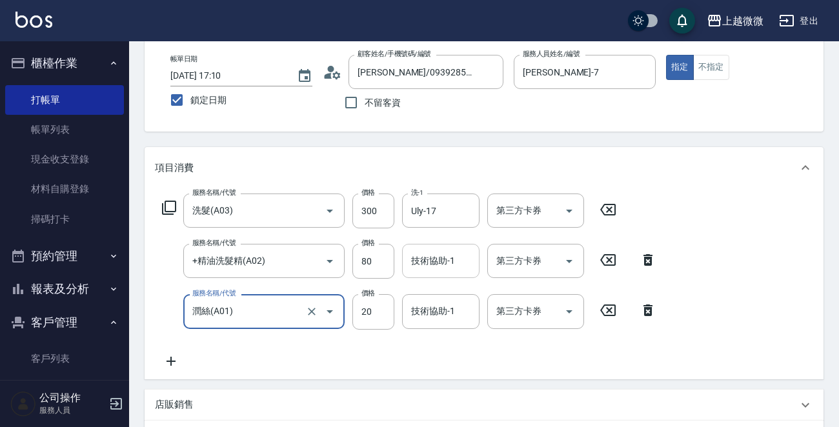
click at [443, 264] on div "技術協助-1 技術協助-1" at bounding box center [440, 261] width 77 height 34
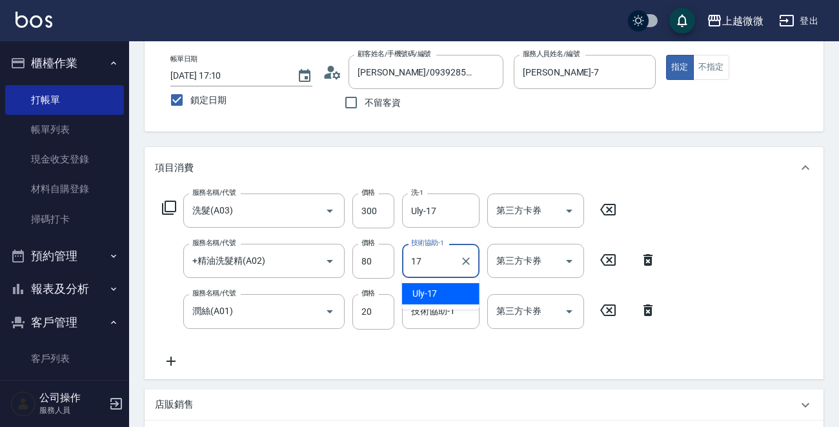
click at [437, 288] on div "Uly -17" at bounding box center [440, 293] width 77 height 21
type input "Uly-17"
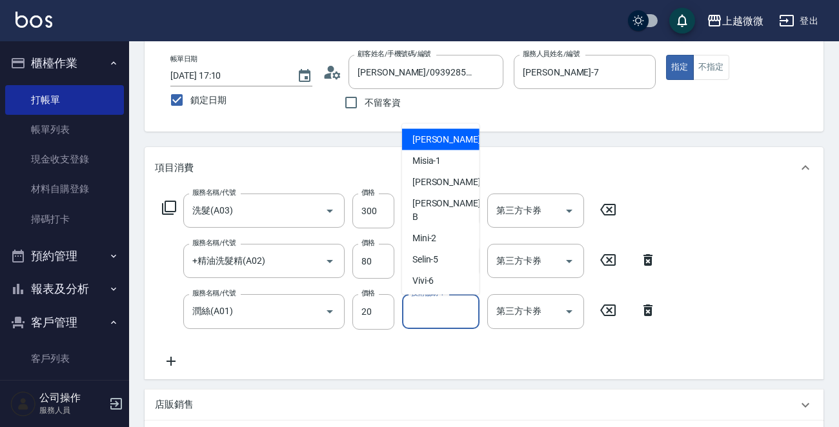
click at [442, 312] on div "技術協助-1 技術協助-1" at bounding box center [440, 311] width 77 height 34
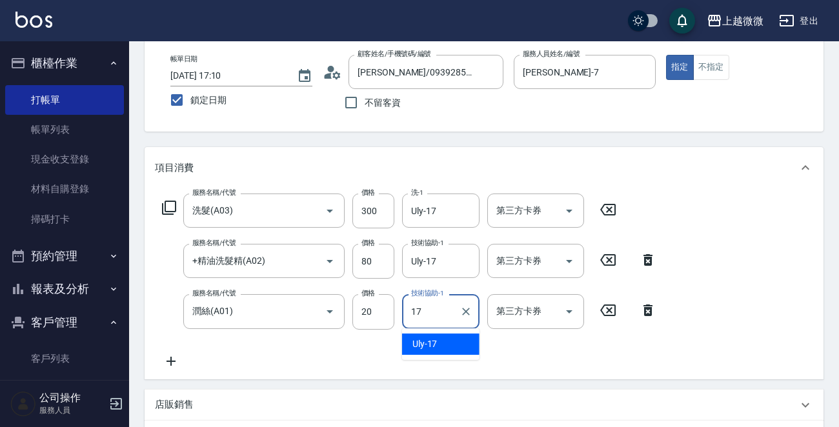
click at [454, 346] on div "Uly -17" at bounding box center [440, 344] width 77 height 21
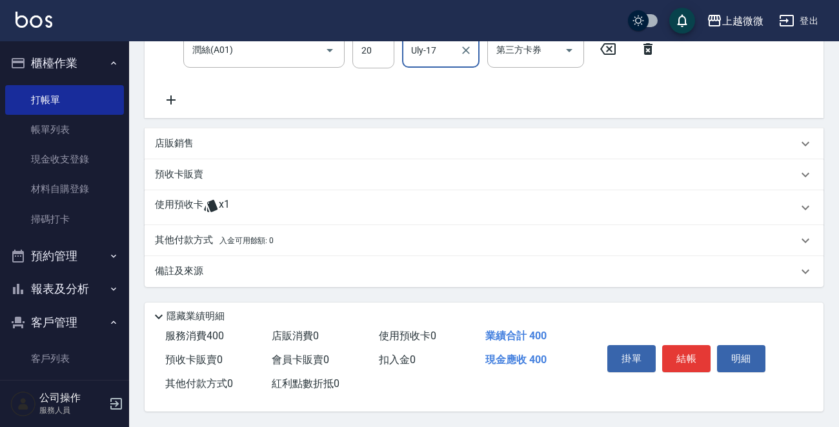
scroll to position [328, 0]
type input "Uly-17"
click at [692, 361] on button "結帳" at bounding box center [686, 358] width 48 height 27
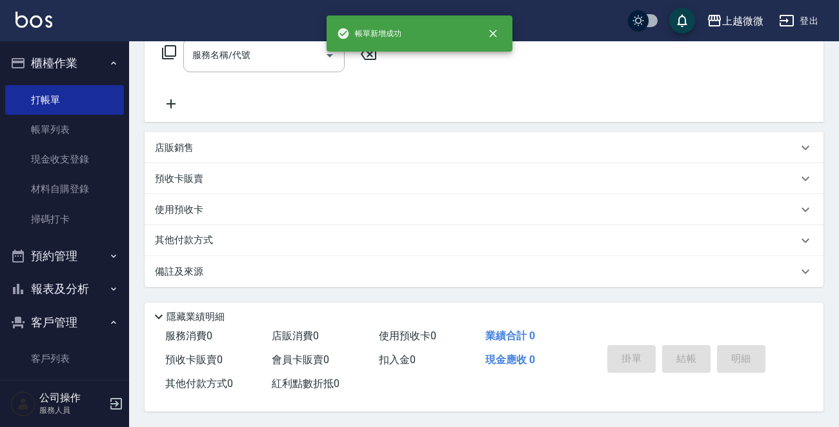
scroll to position [0, 0]
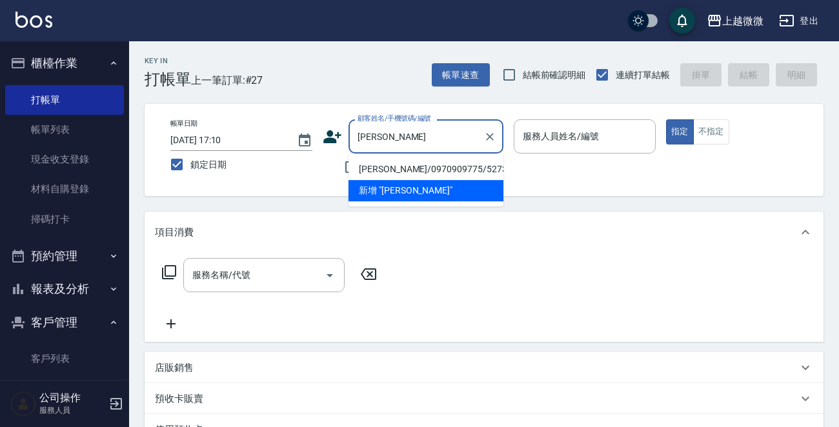
click at [419, 174] on li "劉玉津/0970909775/5273" at bounding box center [425, 169] width 155 height 21
type input "劉玉津/0970909775/5273"
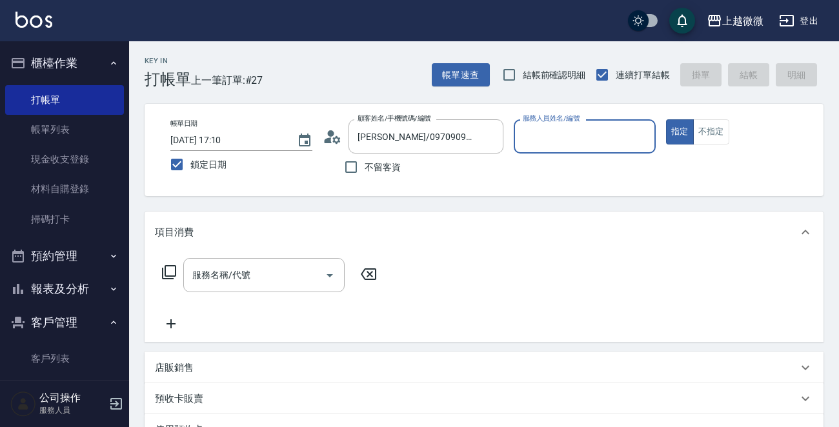
type input "Vivi-6"
drag, startPoint x: 254, startPoint y: 275, endPoint x: 309, endPoint y: 263, distance: 56.2
click at [254, 276] on input "服務名稱/代號" at bounding box center [254, 275] width 130 height 23
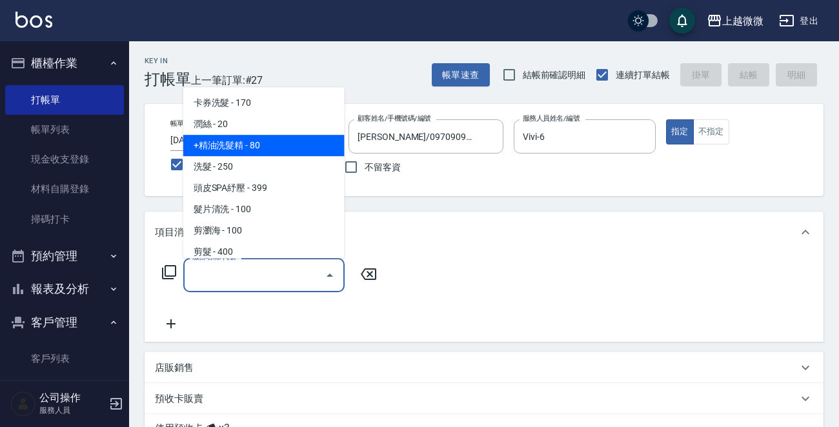
click at [271, 148] on span "+精油洗髮精 - 80" at bounding box center [263, 145] width 161 height 21
type input "+精油洗髮精(A02)"
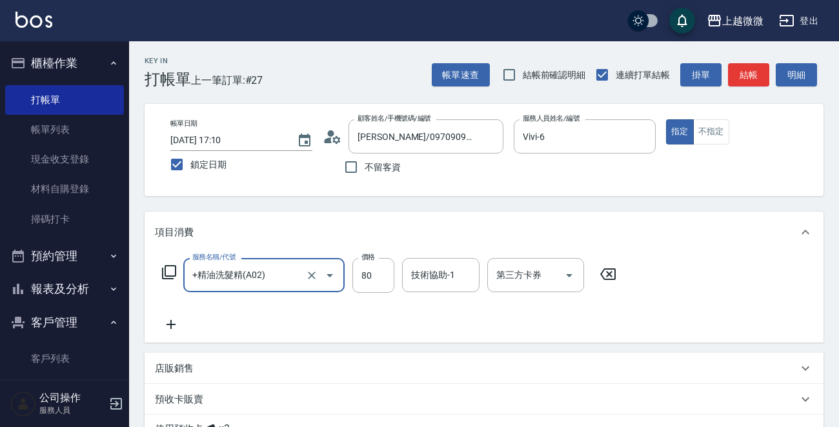
click at [166, 328] on icon at bounding box center [171, 324] width 32 height 15
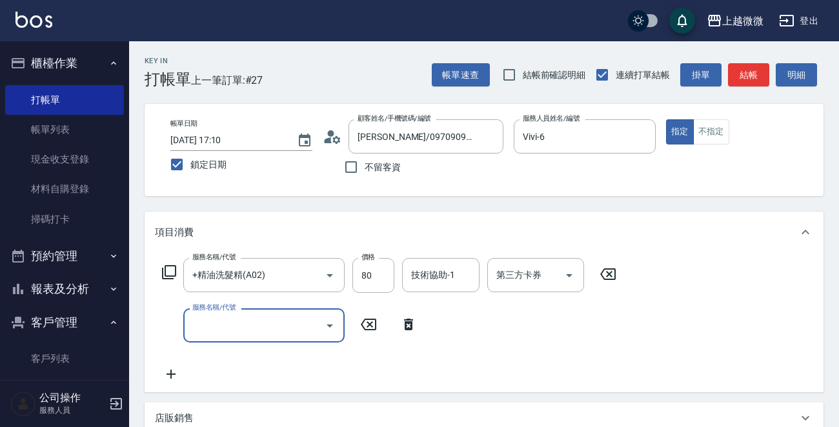
click at [221, 328] on input "服務名稱/代號" at bounding box center [254, 325] width 130 height 23
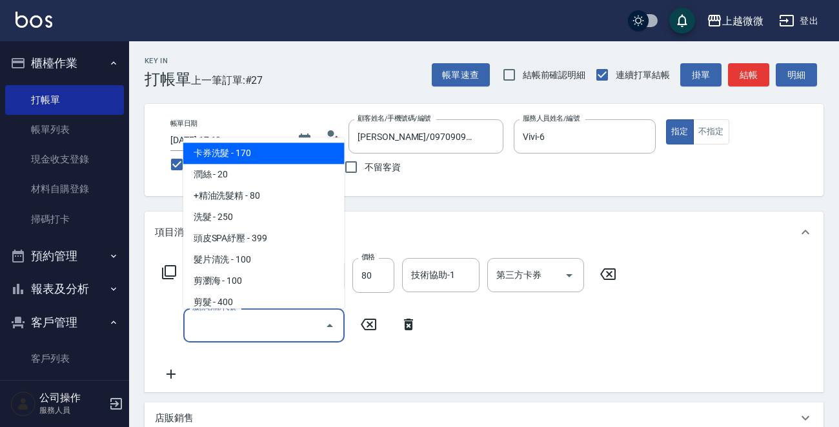
type input "A"
type input "F"
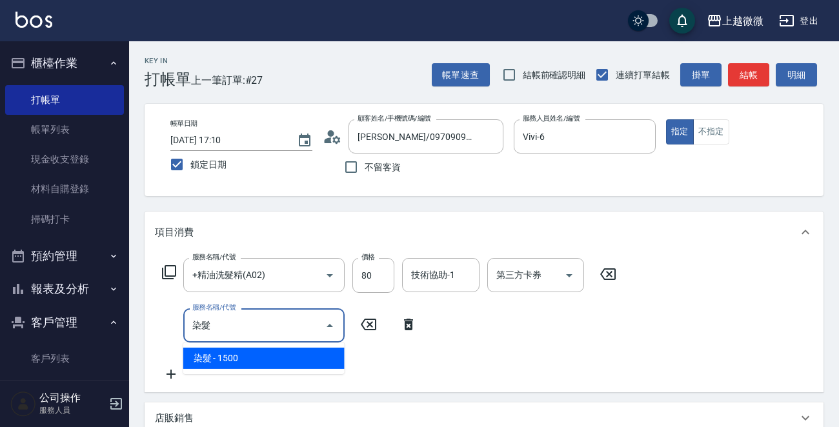
click at [231, 352] on span "染髮 - 1500" at bounding box center [263, 358] width 161 height 21
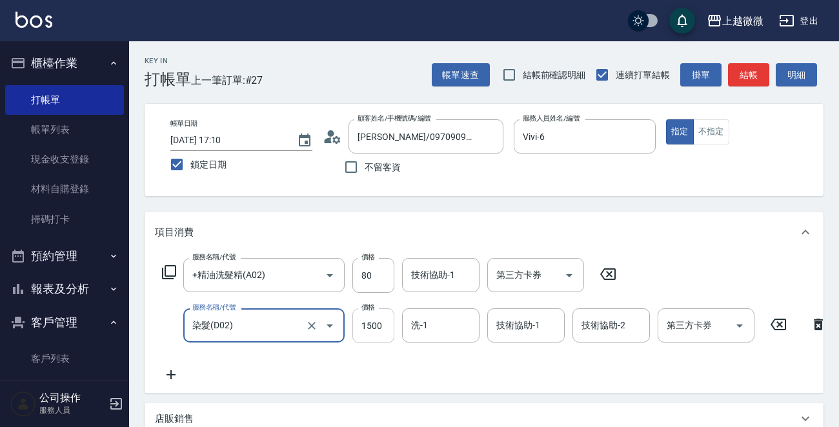
type input "染髮(D02)"
click at [376, 326] on input "1500" at bounding box center [373, 325] width 42 height 35
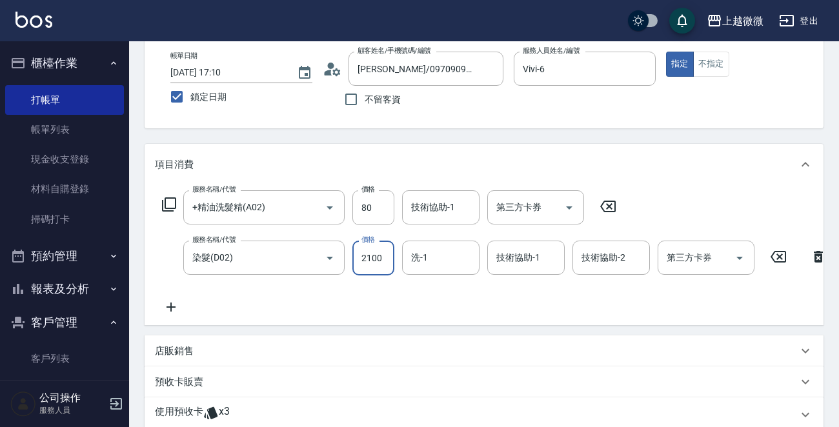
scroll to position [194, 0]
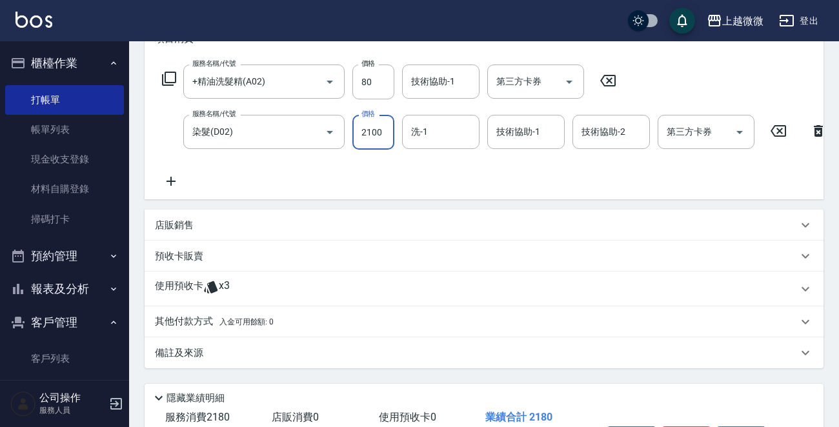
type input "2100"
click at [201, 295] on p "使用預收卡" at bounding box center [179, 288] width 48 height 19
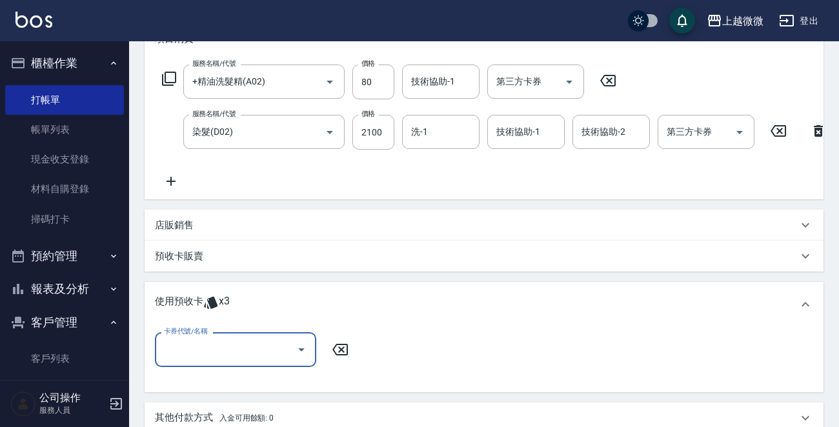
scroll to position [0, 0]
click at [207, 354] on input "卡券代號/名稱" at bounding box center [226, 349] width 130 height 23
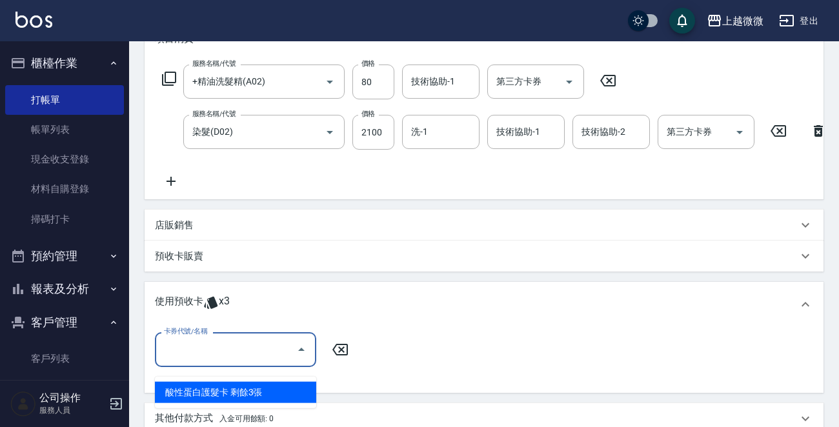
click at [237, 382] on div "酸性蛋白護髮卡 剩餘3張" at bounding box center [235, 392] width 161 height 21
type input "酸性蛋白護髮卡"
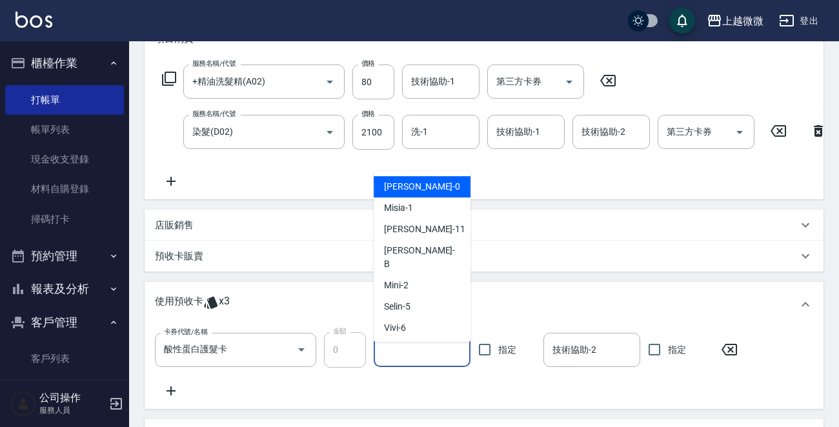
click at [417, 361] on input "技術協助-1" at bounding box center [421, 350] width 85 height 23
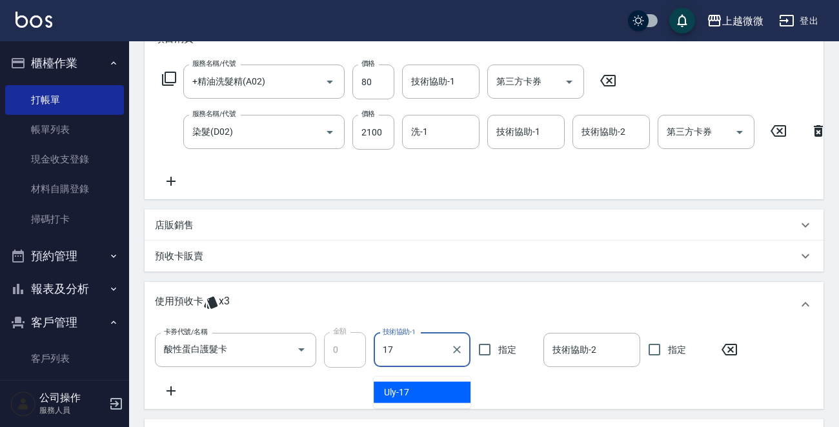
click at [412, 389] on div "Uly -17" at bounding box center [422, 392] width 97 height 21
type input "Uly-17"
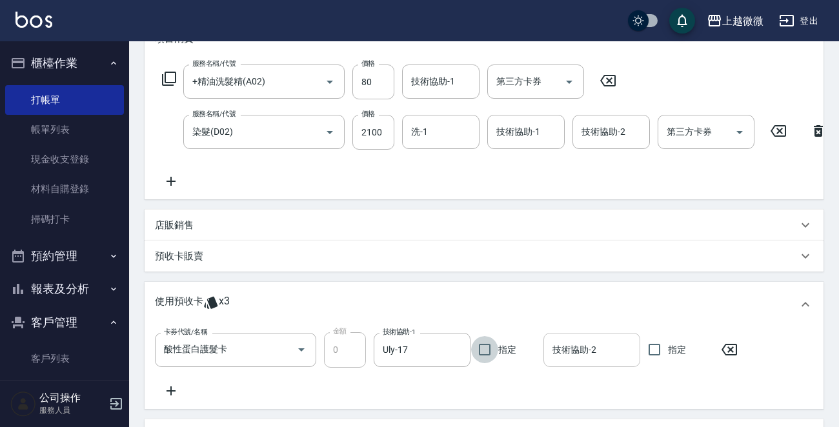
click at [598, 367] on div "技術協助-2" at bounding box center [591, 350] width 97 height 34
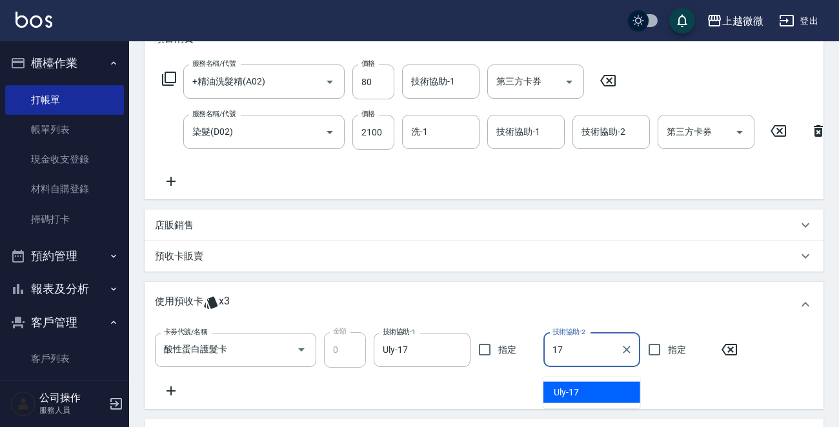
click at [576, 389] on span "Uly -17" at bounding box center [566, 393] width 25 height 14
type input "Uly-17"
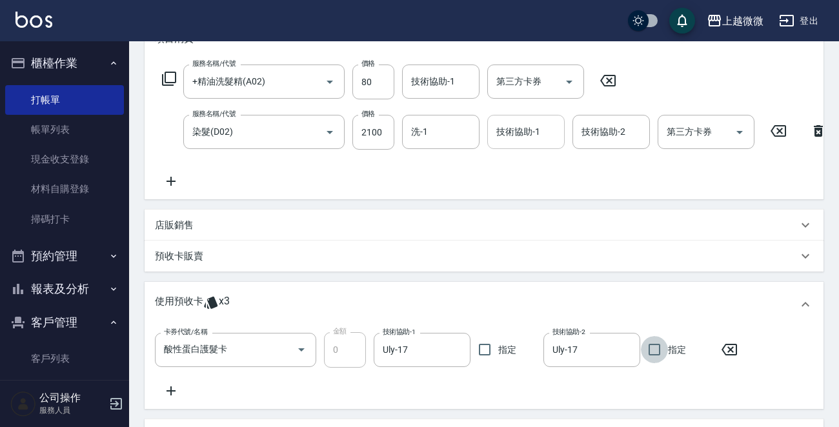
click at [514, 130] on div "技術協助-1 技術協助-1" at bounding box center [525, 132] width 77 height 34
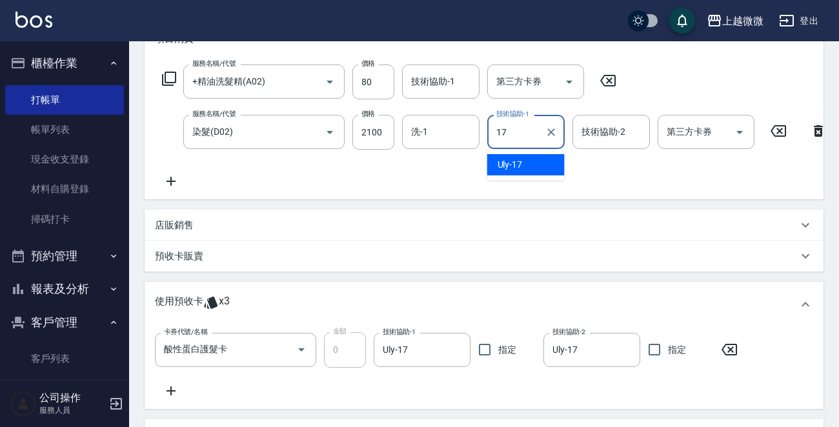
click at [543, 159] on div "Uly -17" at bounding box center [525, 164] width 77 height 21
type input "Uly-17"
click at [612, 131] on div "技術協助-2 技術協助-2" at bounding box center [610, 132] width 77 height 34
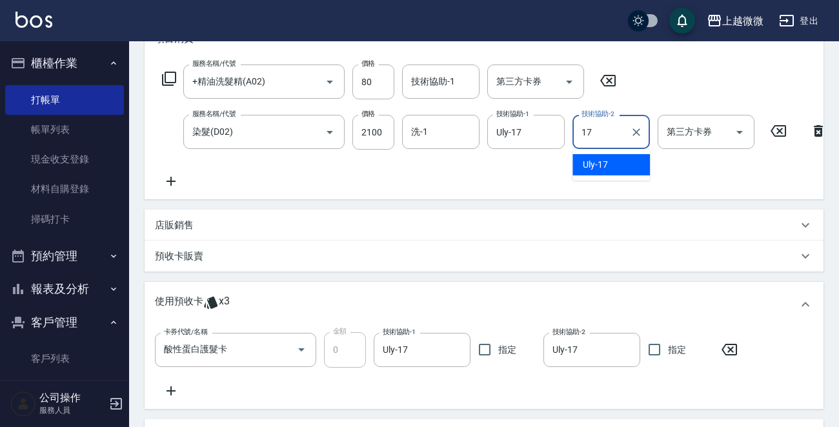
click at [623, 163] on div "Uly -17" at bounding box center [610, 164] width 77 height 21
type input "Uly-17"
click at [447, 137] on input "洗-1" at bounding box center [441, 132] width 66 height 23
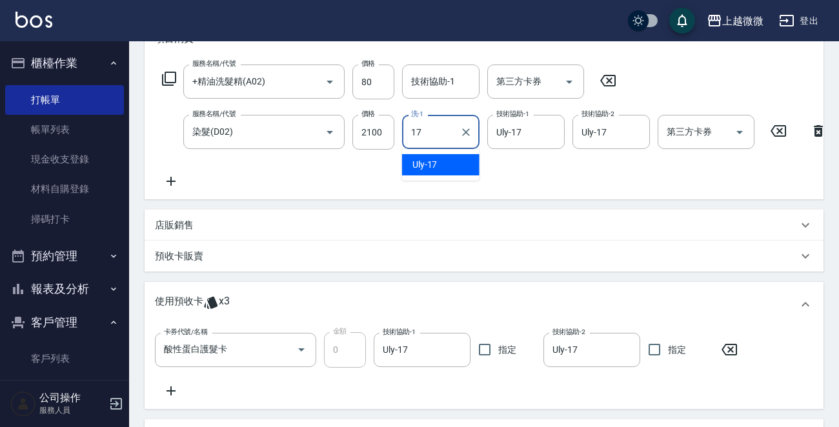
click at [445, 159] on div "Uly -17" at bounding box center [440, 164] width 77 height 21
type input "Uly-17"
click at [441, 92] on input "技術協助-1" at bounding box center [441, 81] width 66 height 23
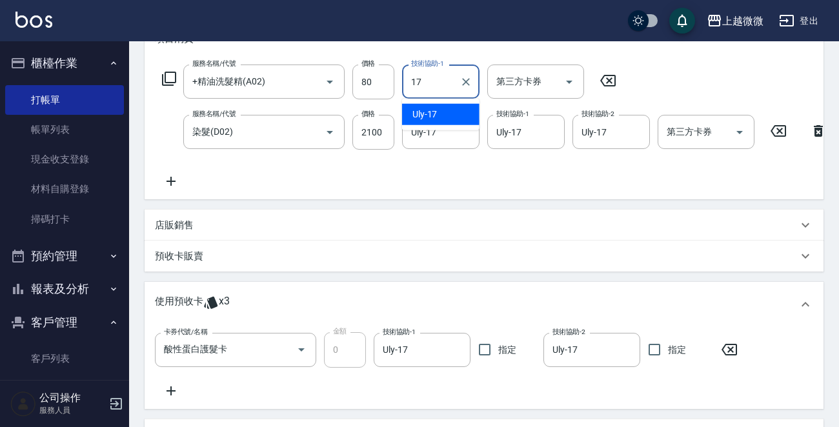
click at [445, 117] on div "Uly -17" at bounding box center [440, 114] width 77 height 21
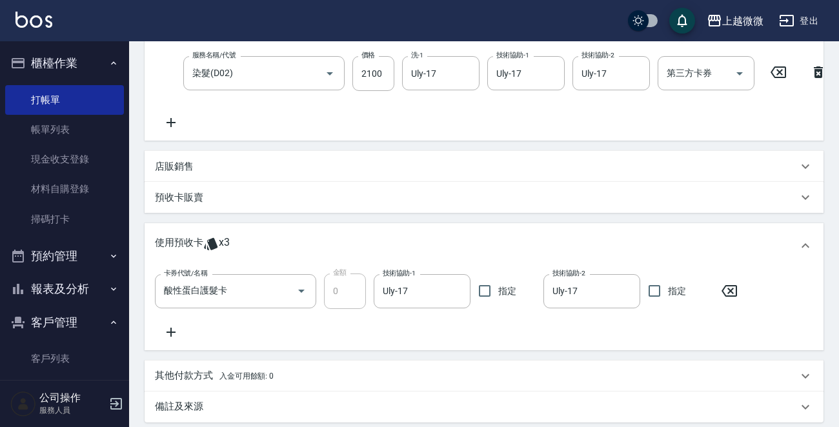
scroll to position [194, 0]
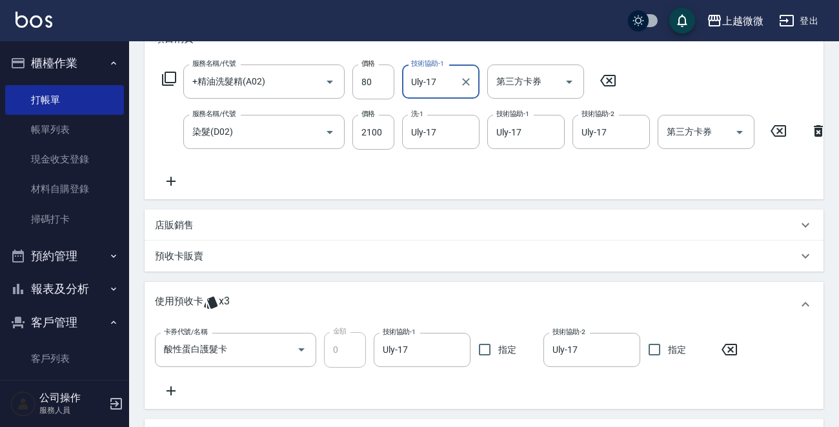
type input "Uly-17"
click at [168, 180] on icon at bounding box center [171, 181] width 32 height 15
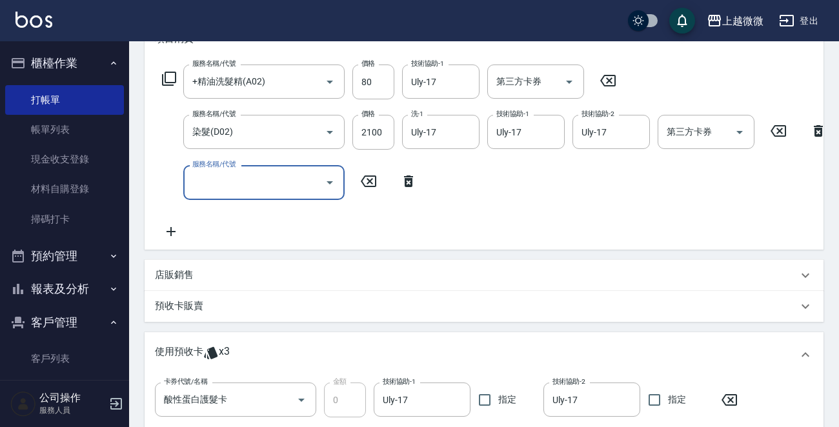
click at [213, 183] on div "服務名稱/代號 服務名稱/代號" at bounding box center [263, 182] width 161 height 34
type input "頭皮隔離(G02)"
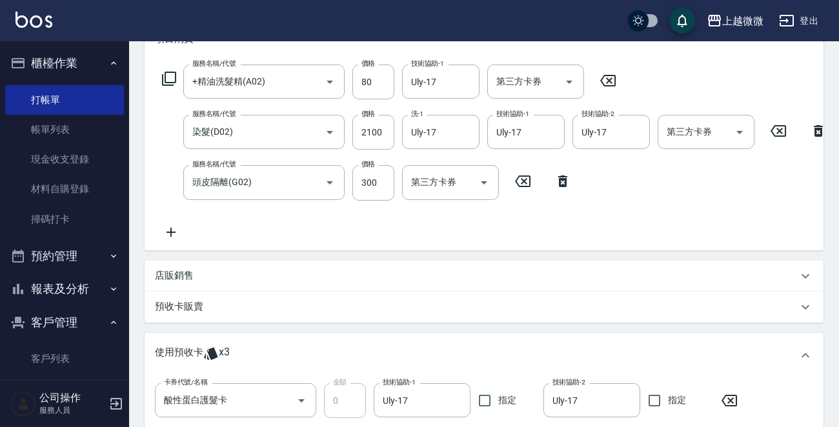
click at [165, 228] on icon at bounding box center [171, 232] width 32 height 15
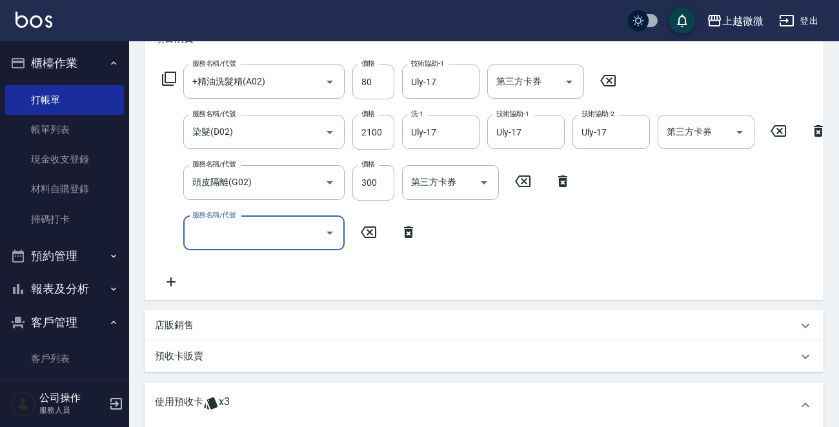
drag, startPoint x: 165, startPoint y: 228, endPoint x: 246, endPoint y: 238, distance: 81.9
click at [232, 238] on input "服務名稱/代號" at bounding box center [254, 233] width 130 height 23
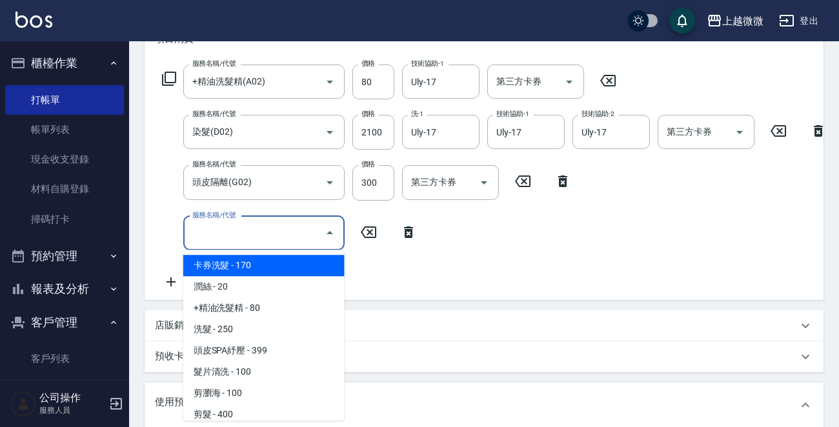
type input "ㄑ"
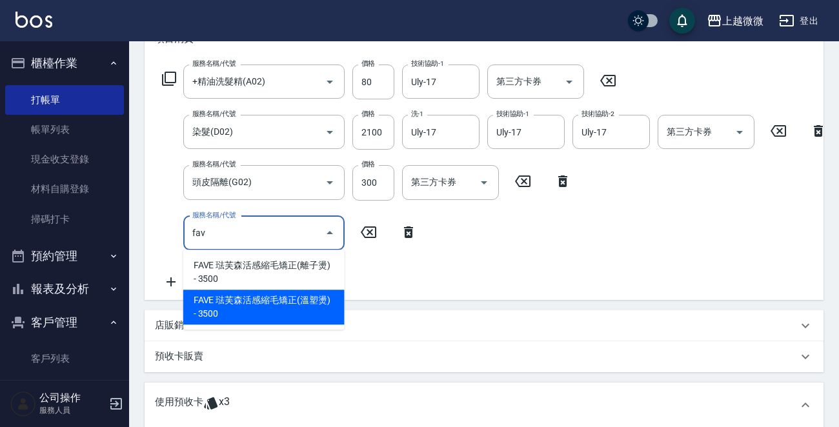
click at [299, 312] on span "FAVE 琺芙森活感縮毛矯正(溫塑燙) - 3500" at bounding box center [263, 307] width 161 height 35
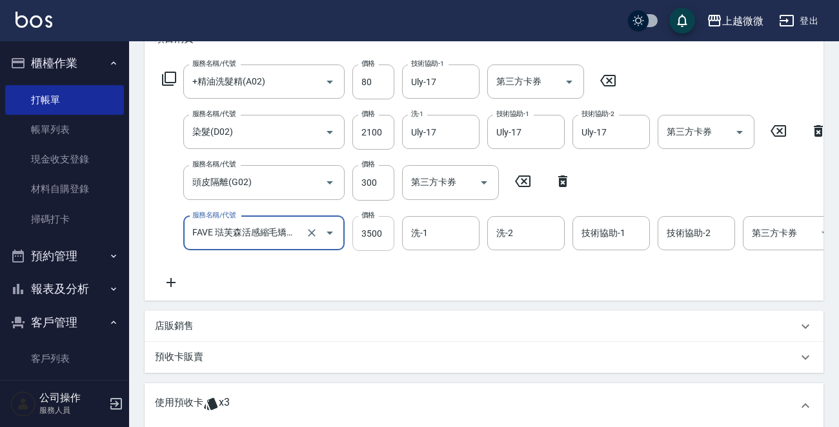
type input "FAVE 琺芙森活感縮毛矯正(溫塑燙)(C10)"
click at [379, 234] on input "3500" at bounding box center [373, 233] width 42 height 35
type input "3375"
click at [443, 237] on input "洗-1" at bounding box center [441, 233] width 66 height 23
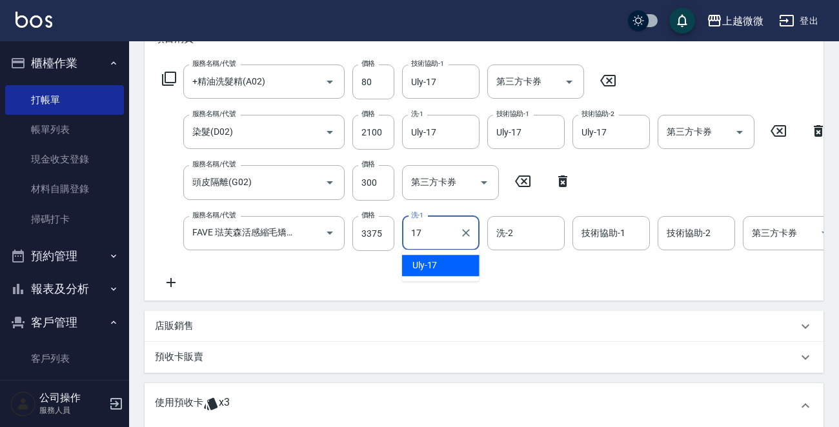
click at [454, 265] on div "Uly -17" at bounding box center [440, 265] width 77 height 21
type input "Uly-17"
click at [533, 234] on input "洗-2" at bounding box center [526, 233] width 66 height 23
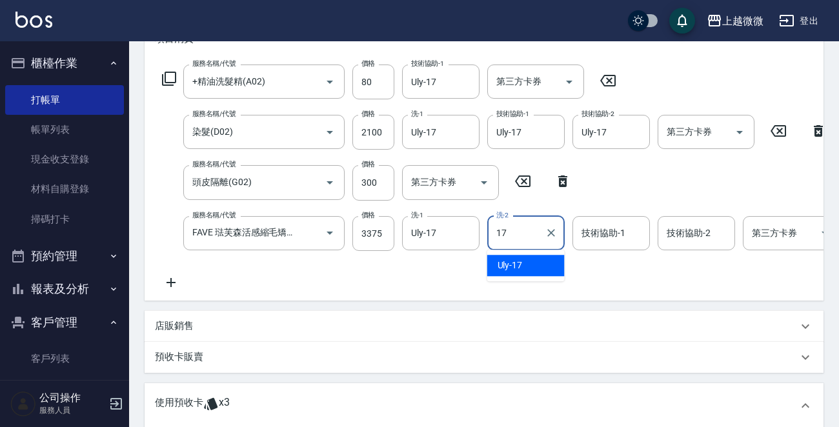
click at [527, 264] on div "Uly -17" at bounding box center [525, 265] width 77 height 21
type input "Uly-17"
click at [597, 242] on input "技術協助-1" at bounding box center [611, 233] width 66 height 23
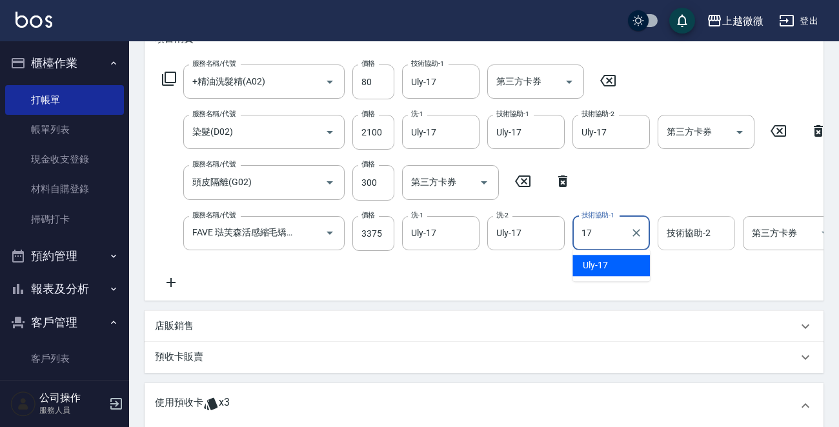
drag, startPoint x: 606, startPoint y: 261, endPoint x: 684, endPoint y: 239, distance: 81.1
click at [609, 261] on div "Uly -17" at bounding box center [610, 265] width 77 height 21
type input "Uly-17"
click at [700, 234] on input "技術協助-2" at bounding box center [696, 233] width 66 height 23
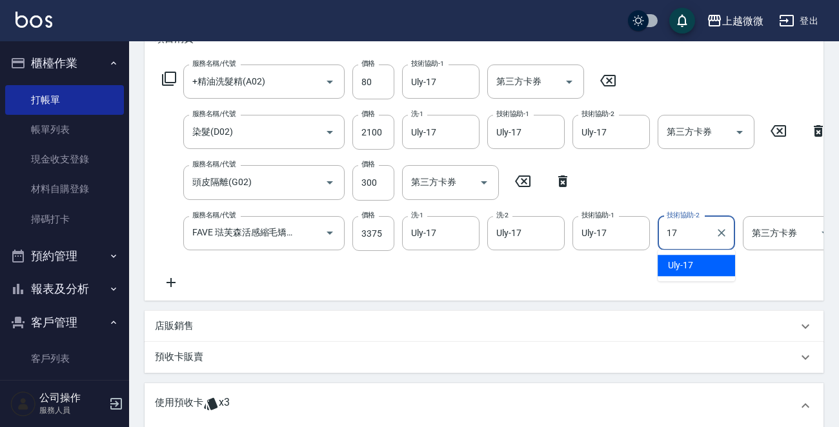
click at [693, 264] on div "Uly -17" at bounding box center [695, 265] width 77 height 21
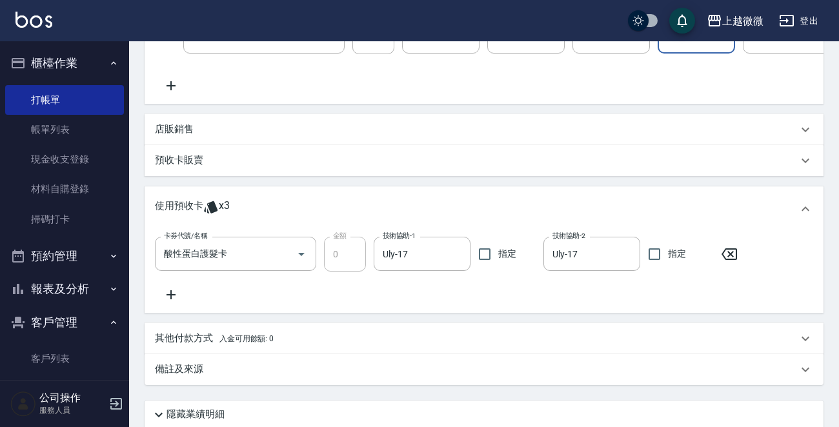
scroll to position [501, 0]
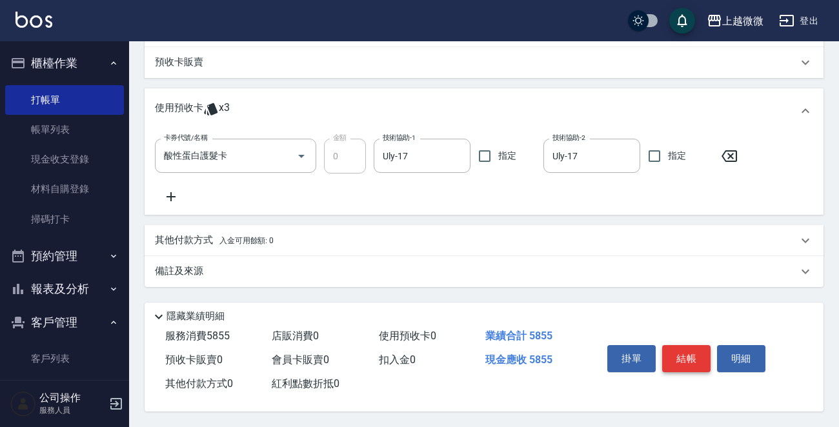
type input "Uly-17"
click at [686, 354] on button "結帳" at bounding box center [686, 358] width 48 height 27
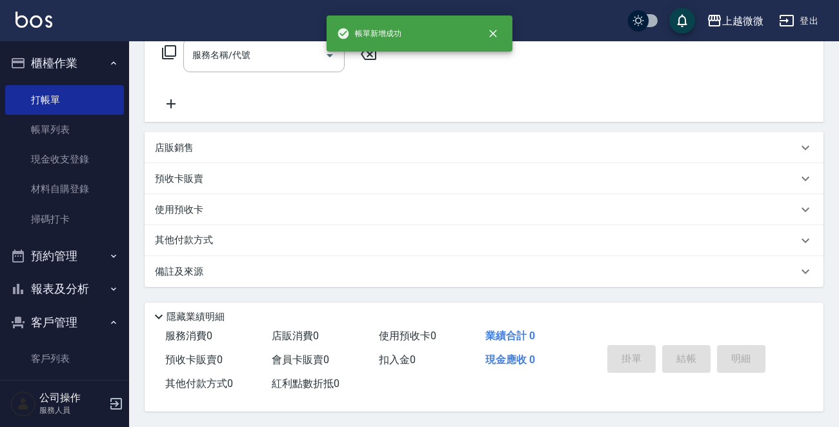
scroll to position [0, 0]
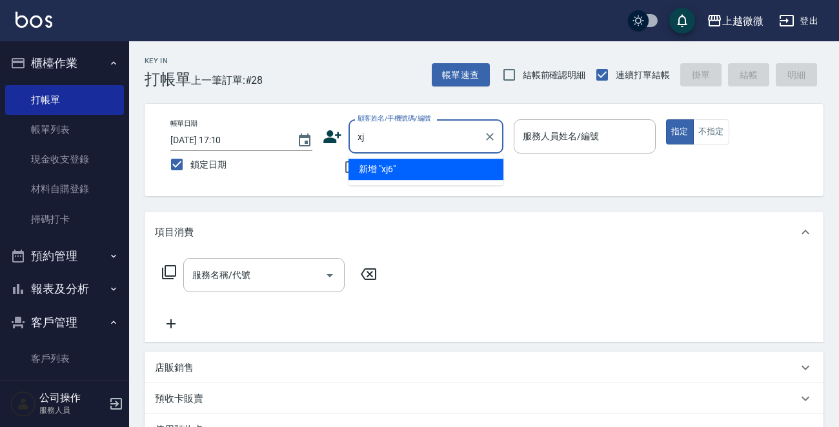
type input "x"
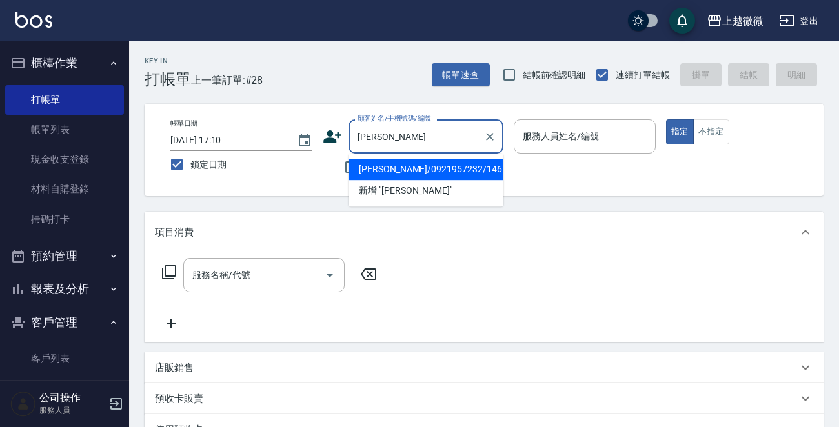
click at [394, 167] on li "盧玉美/0921957232/1465" at bounding box center [425, 169] width 155 height 21
type input "盧玉美/0921957232/1465"
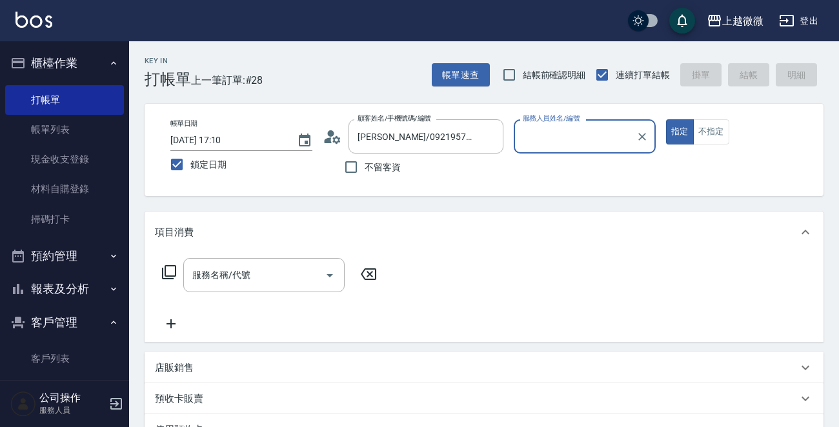
type input "Selin-5"
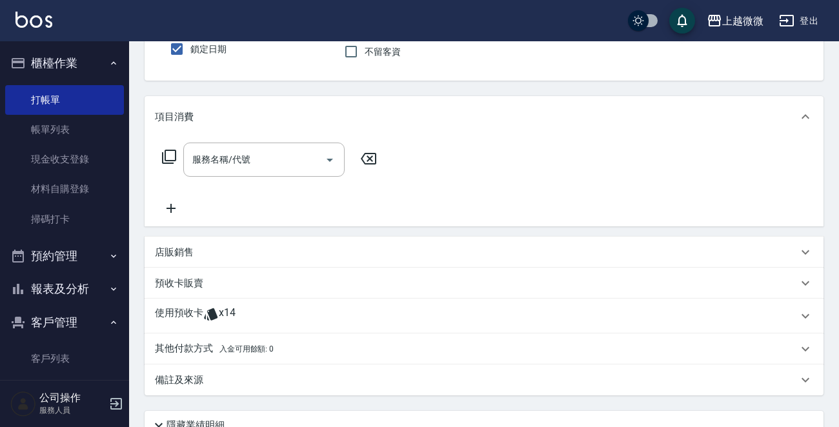
scroll to position [194, 0]
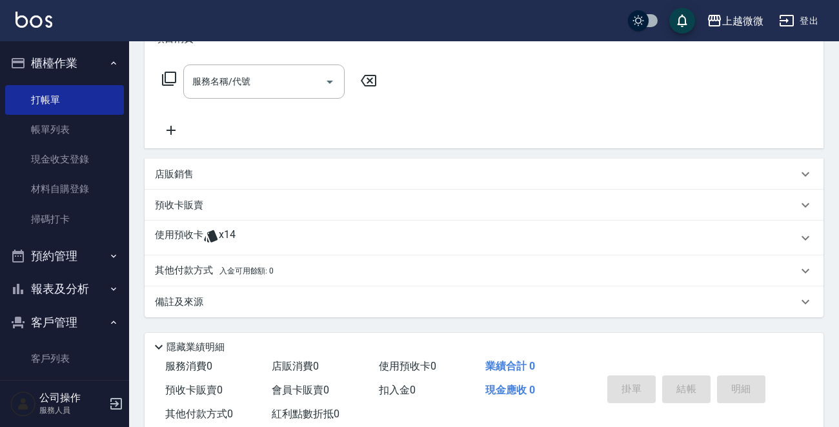
drag, startPoint x: 195, startPoint y: 236, endPoint x: 187, endPoint y: 281, distance: 45.8
click at [191, 236] on p "使用預收卡" at bounding box center [179, 237] width 48 height 19
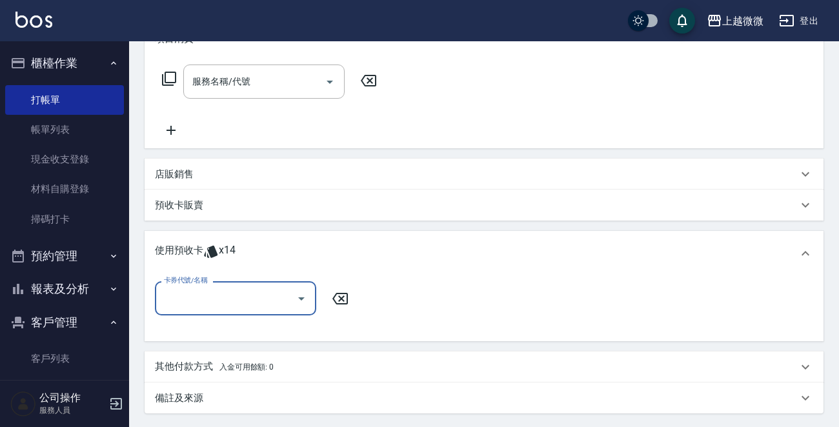
scroll to position [0, 0]
click at [186, 287] on input "卡券代號/名稱" at bounding box center [226, 298] width 130 height 23
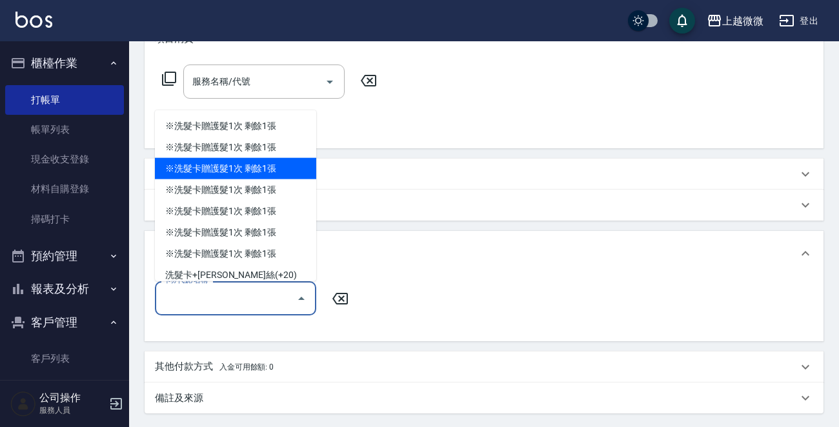
scroll to position [10, 0]
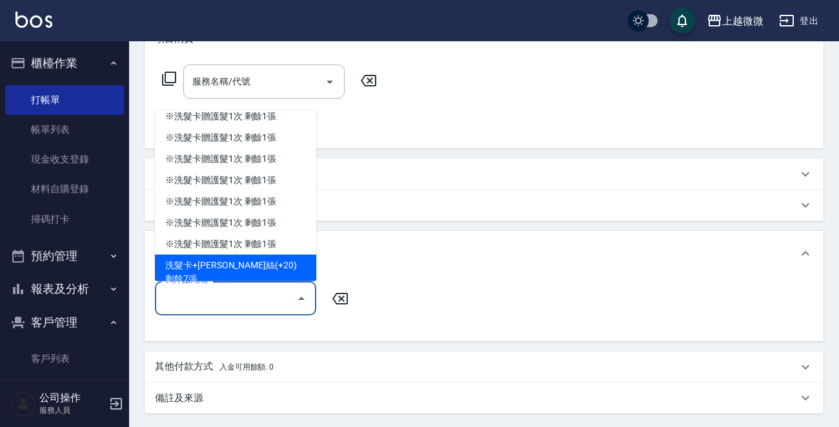
click at [276, 266] on div "洗髮卡+潤絲(+20) 剩餘7張" at bounding box center [235, 272] width 161 height 35
type input "洗髮卡+潤絲(+20)"
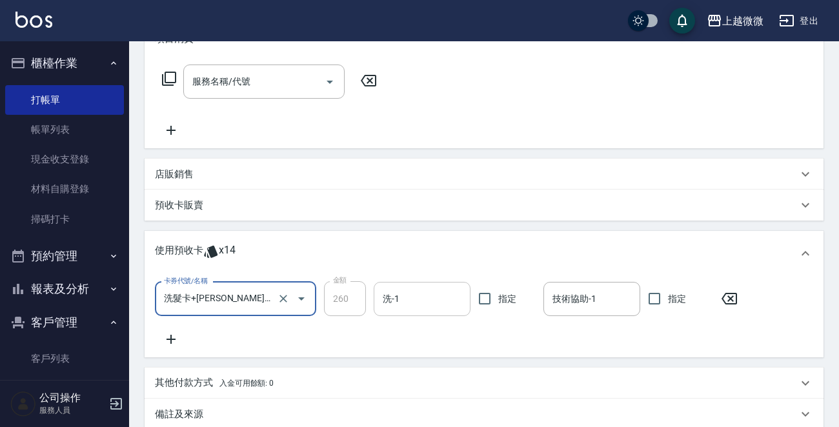
click at [405, 302] on input "洗-1" at bounding box center [421, 299] width 85 height 23
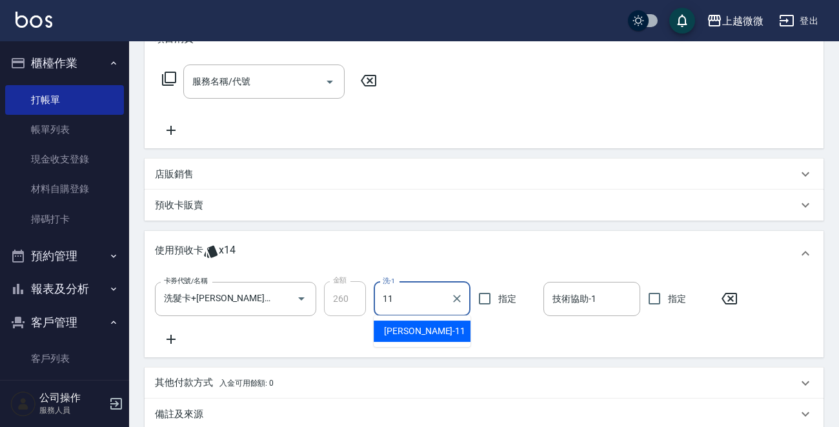
click at [427, 338] on div "Kristin -11" at bounding box center [422, 331] width 97 height 21
type input "[PERSON_NAME]-11"
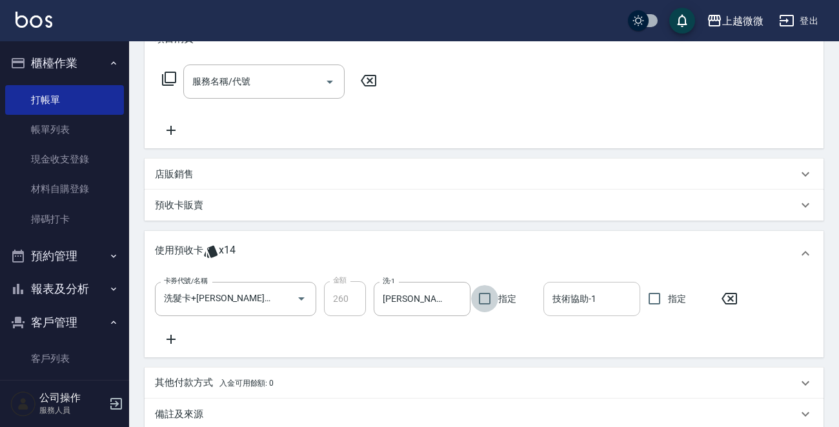
click at [575, 296] on input "技術協助-1" at bounding box center [591, 299] width 85 height 23
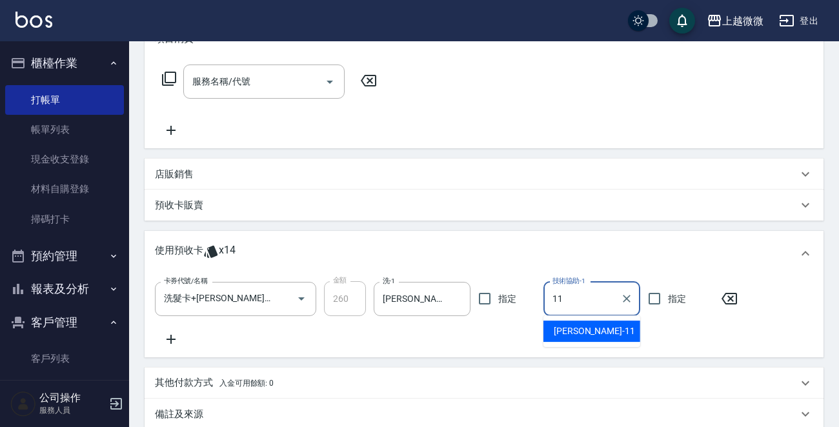
click at [580, 331] on span "Kristin -11" at bounding box center [594, 332] width 81 height 14
type input "[PERSON_NAME]-11"
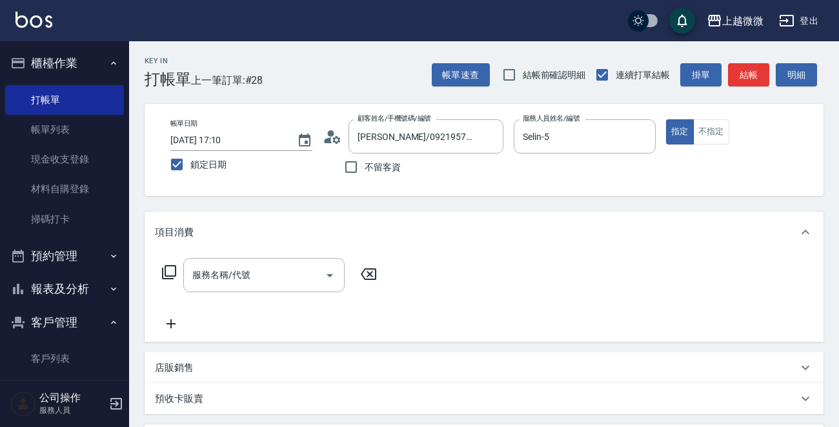
scroll to position [339, 0]
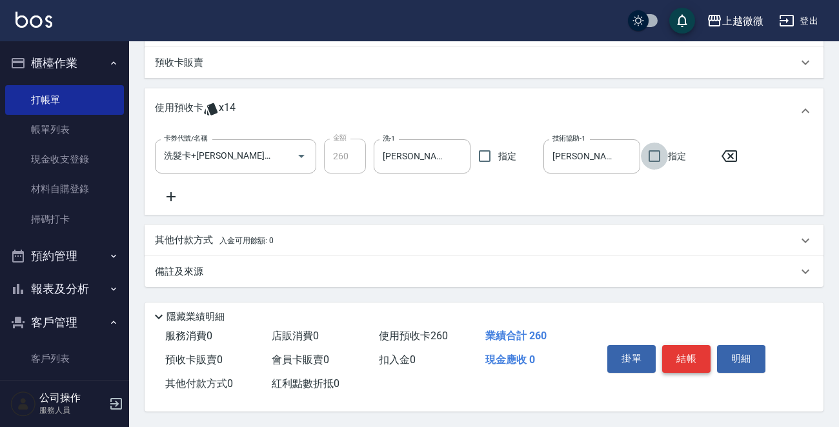
click at [697, 356] on button "結帳" at bounding box center [686, 358] width 48 height 27
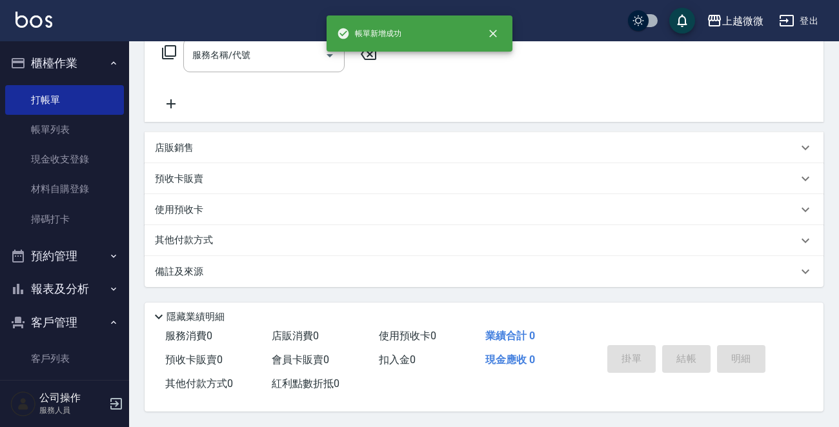
scroll to position [0, 0]
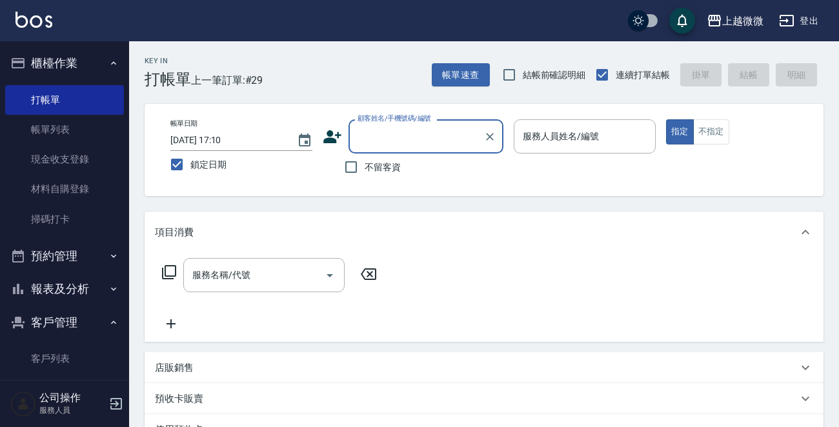
click at [537, 130] on div "服務人員姓名/編號 服務人員姓名/編號" at bounding box center [585, 136] width 142 height 34
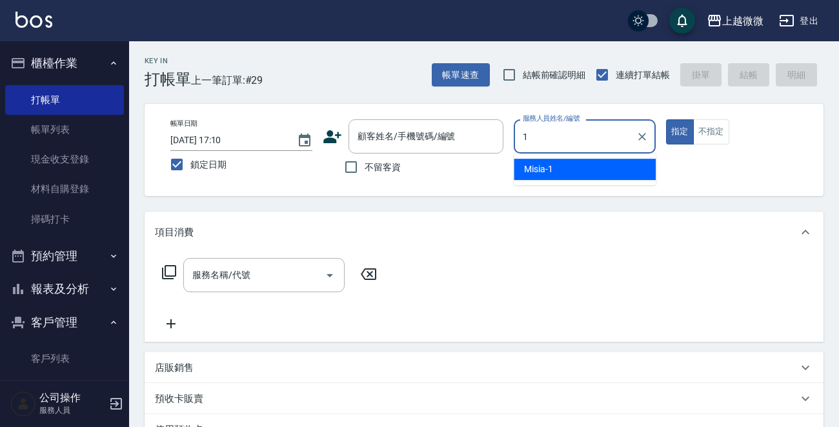
click at [572, 169] on div "Misia -1" at bounding box center [585, 169] width 142 height 21
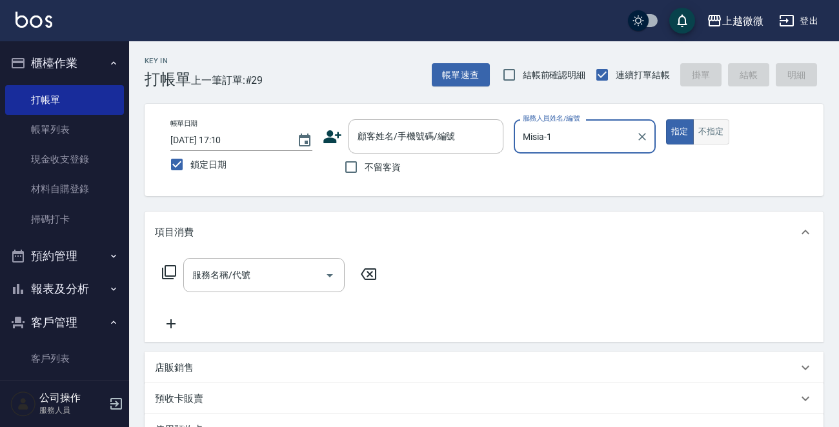
type input "Misia-1"
click at [705, 127] on button "不指定" at bounding box center [711, 131] width 36 height 25
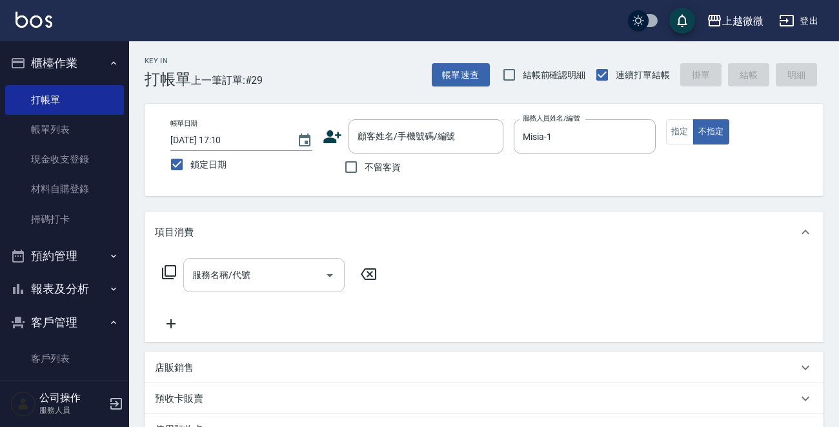
click at [240, 276] on div "服務名稱/代號 服務名稱/代號" at bounding box center [263, 275] width 161 height 34
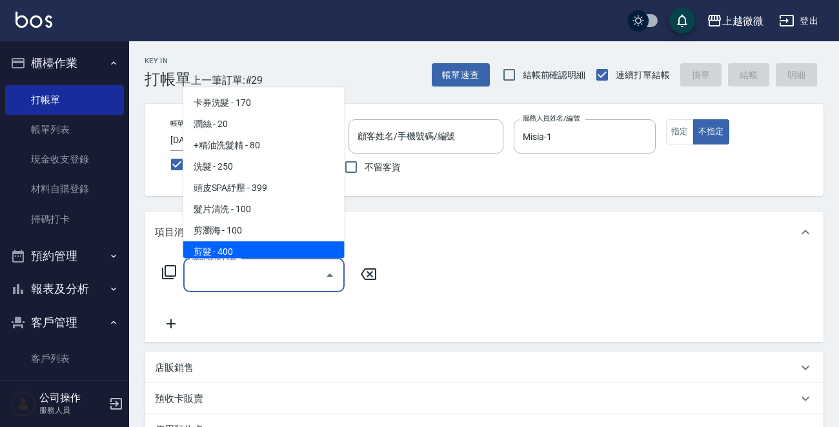
click at [271, 249] on span "剪髮 - 400" at bounding box center [263, 251] width 161 height 21
type input "剪髮(B02)"
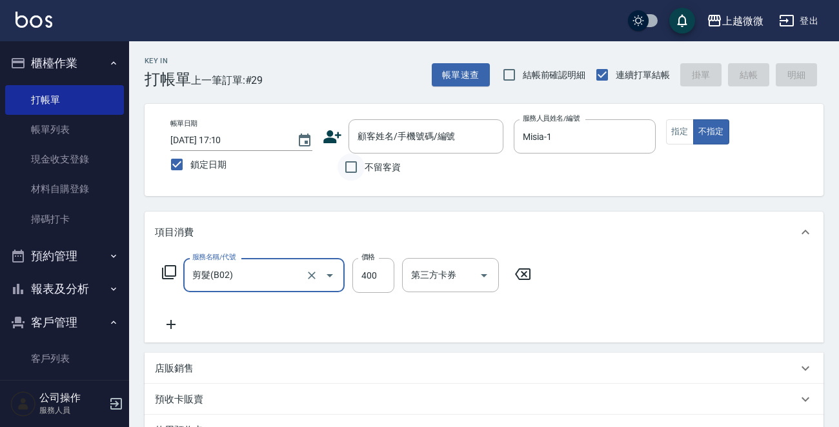
click at [346, 167] on input "不留客資" at bounding box center [350, 167] width 27 height 27
checkbox input "true"
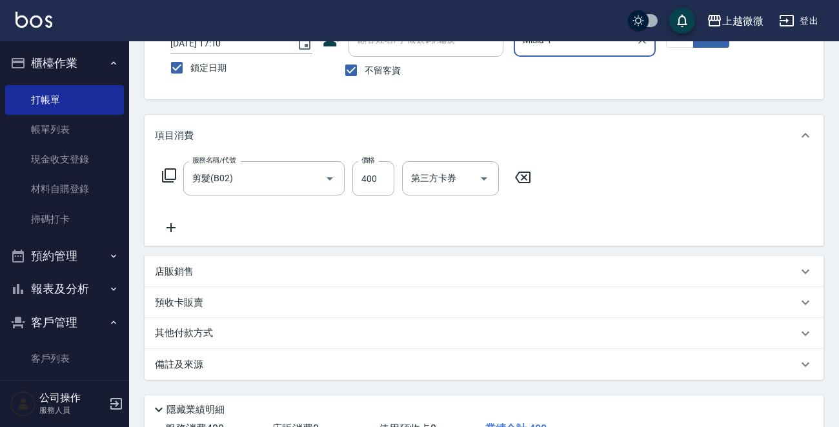
scroll to position [193, 0]
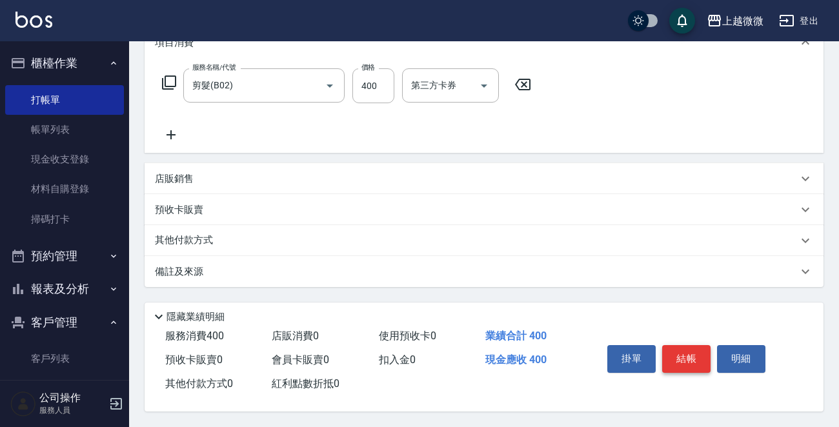
click at [687, 357] on button "結帳" at bounding box center [686, 358] width 48 height 27
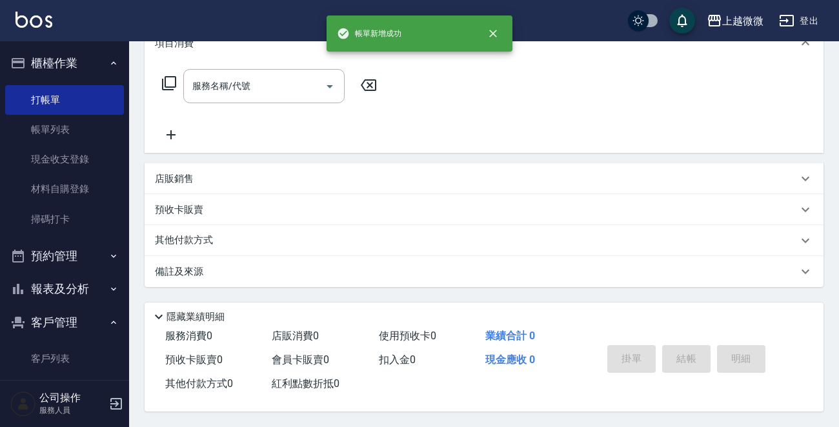
scroll to position [0, 0]
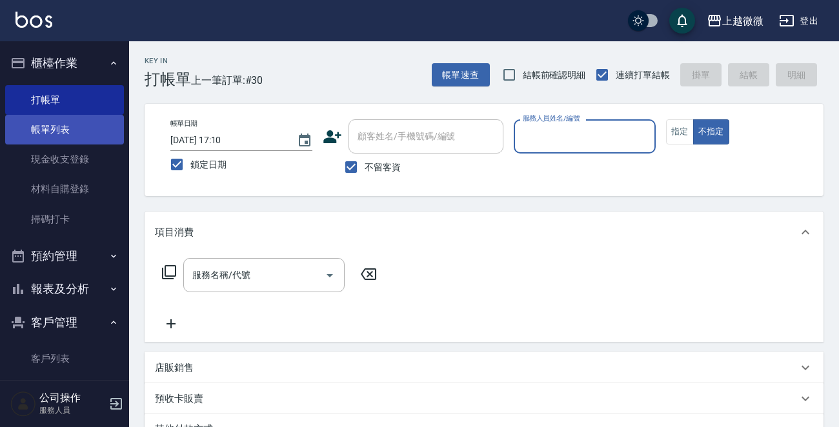
click at [63, 131] on link "帳單列表" at bounding box center [64, 130] width 119 height 30
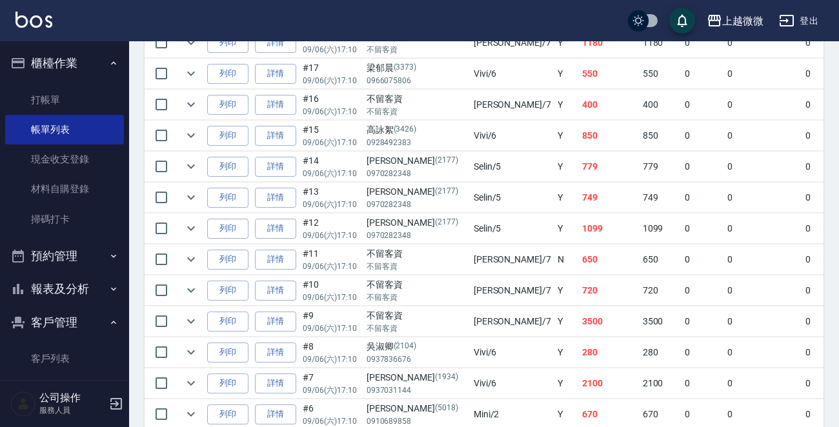
scroll to position [839, 0]
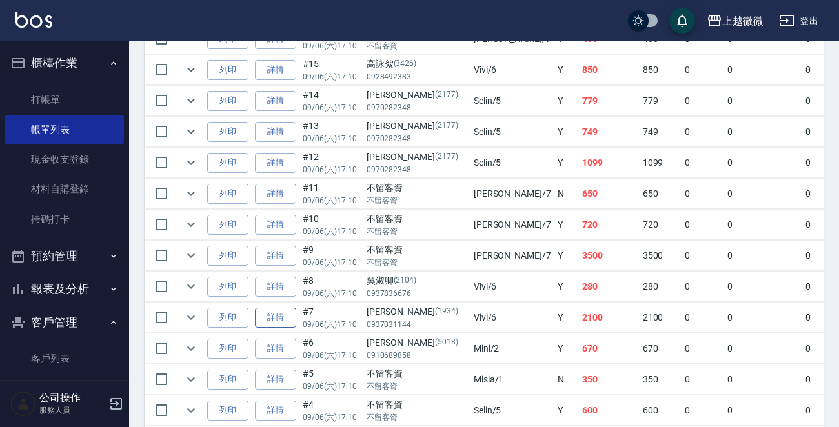
click at [273, 312] on link "詳情" at bounding box center [275, 318] width 41 height 20
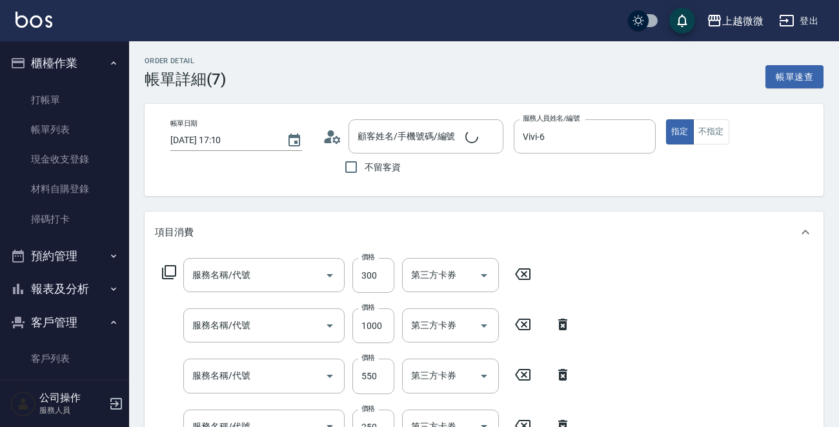
type input "2025/09/06 17:10"
type input "Vivi-6"
type input "頭皮隔離(G02)"
type input "補染(D01)"
type input "剪髮(B02)"
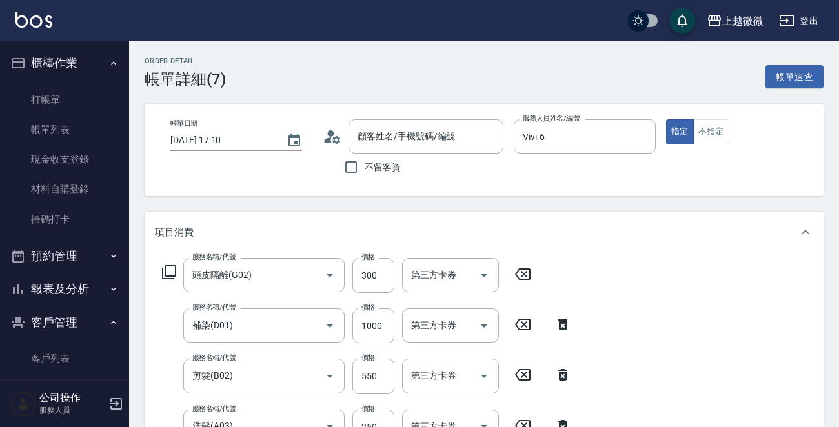
type input "洗髮(A03)"
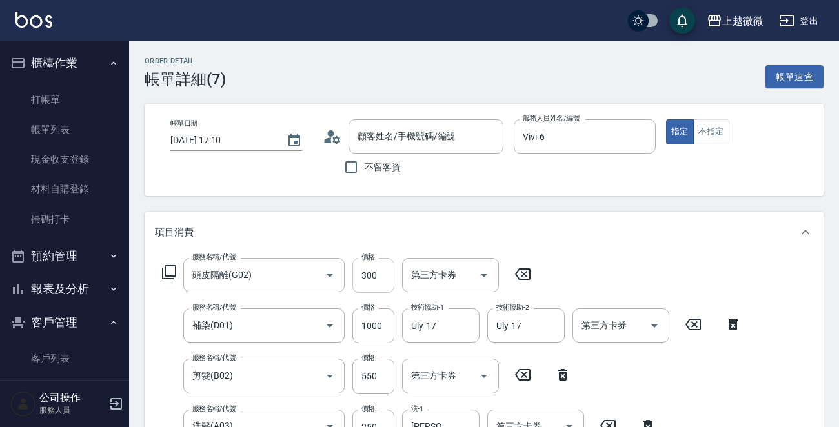
type input "何淑美/0937031144/1934"
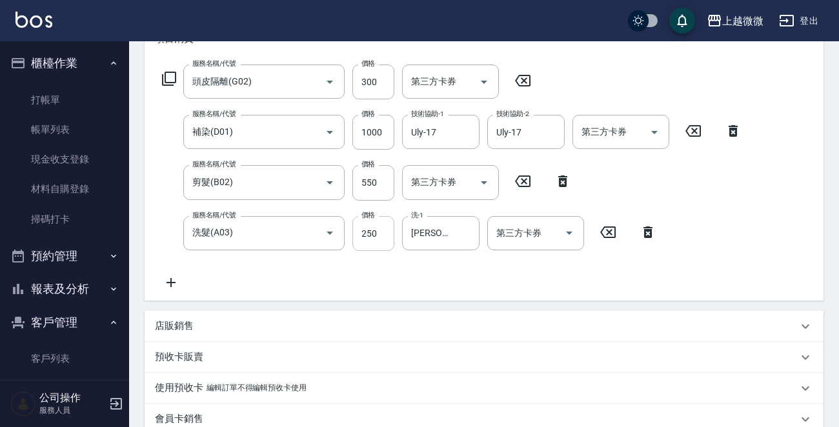
click at [374, 233] on input "250" at bounding box center [373, 233] width 42 height 35
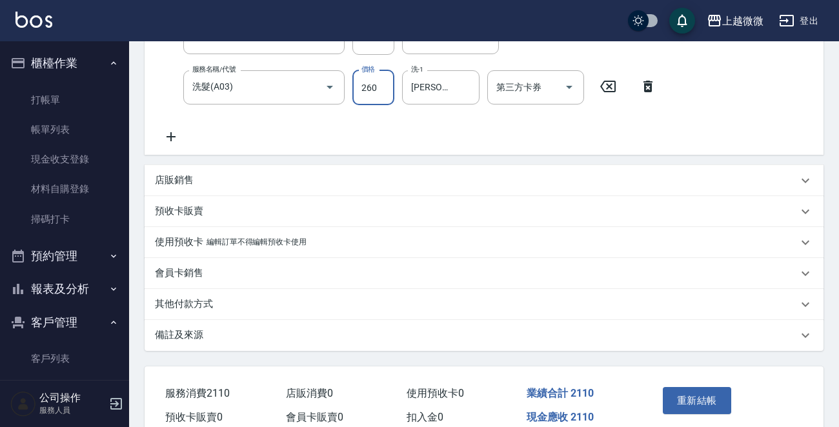
scroll to position [400, 0]
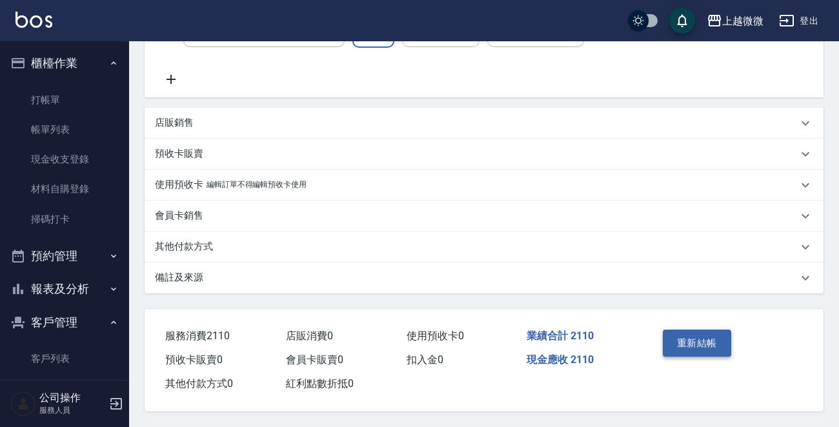
type input "260"
click at [699, 350] on button "重新結帳" at bounding box center [697, 343] width 68 height 27
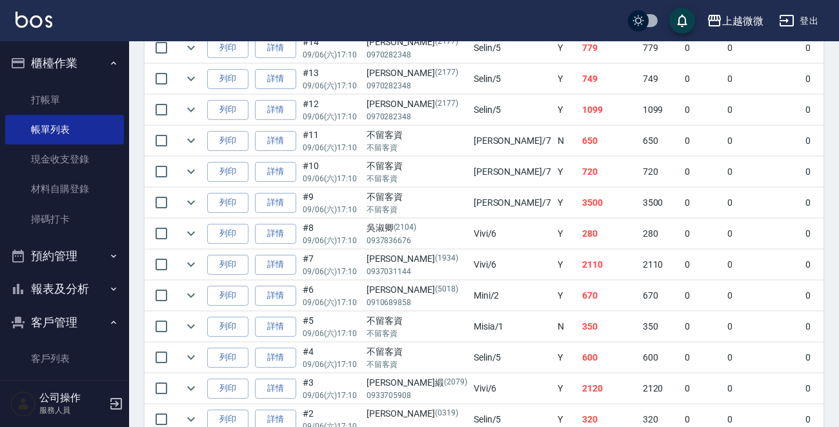
scroll to position [987, 0]
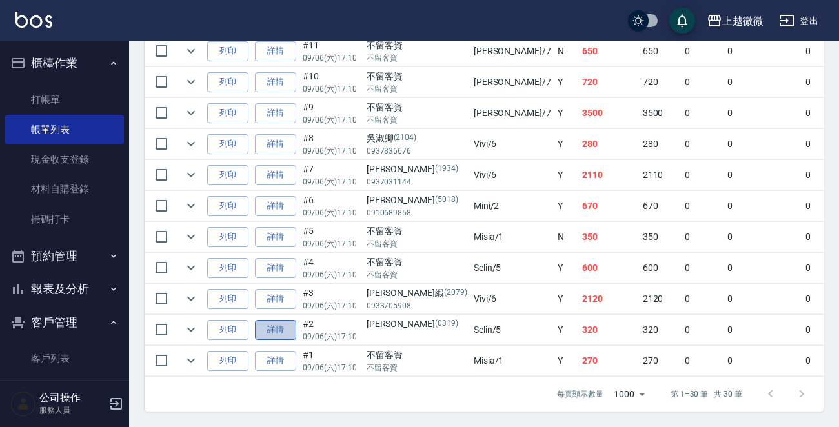
click at [286, 320] on link "詳情" at bounding box center [275, 330] width 41 height 20
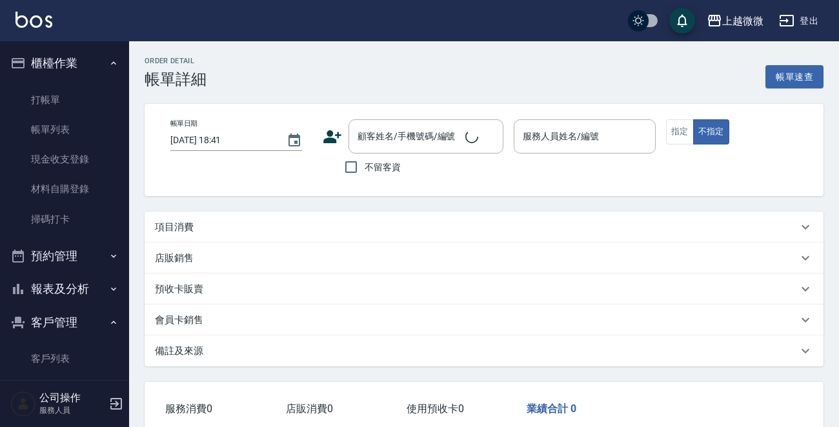
type input "2025/09/06 17:10"
type input "Selin-5"
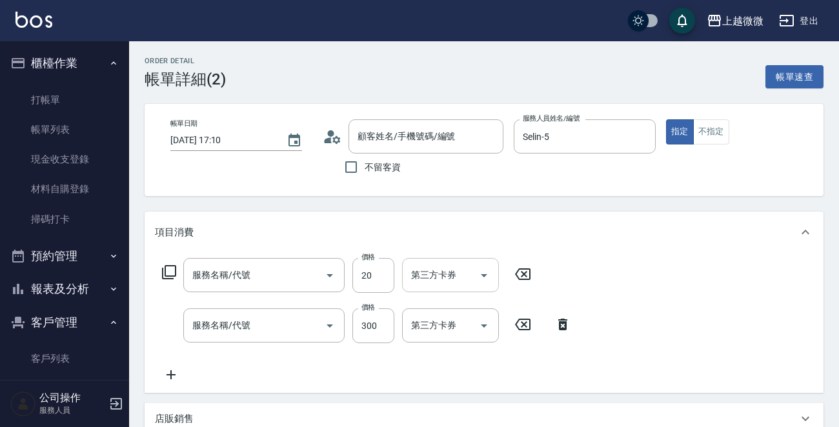
type input "王珮琪/ /0319"
type input "潤絲(A01)"
type input "洗髮(A03)"
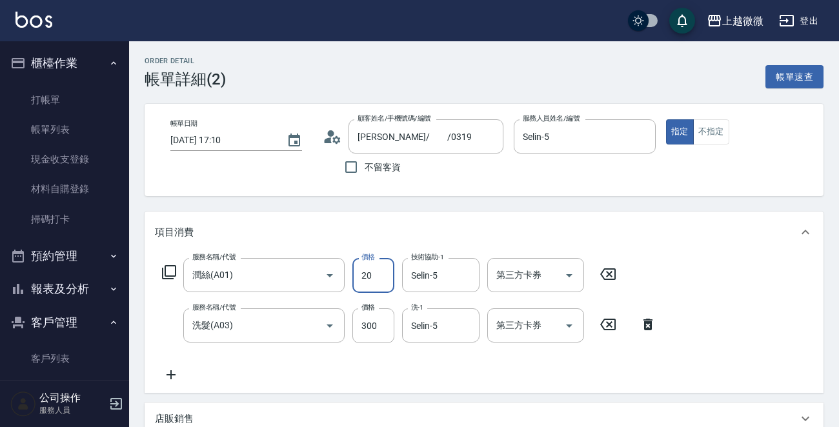
click at [363, 272] on input "20" at bounding box center [373, 275] width 42 height 35
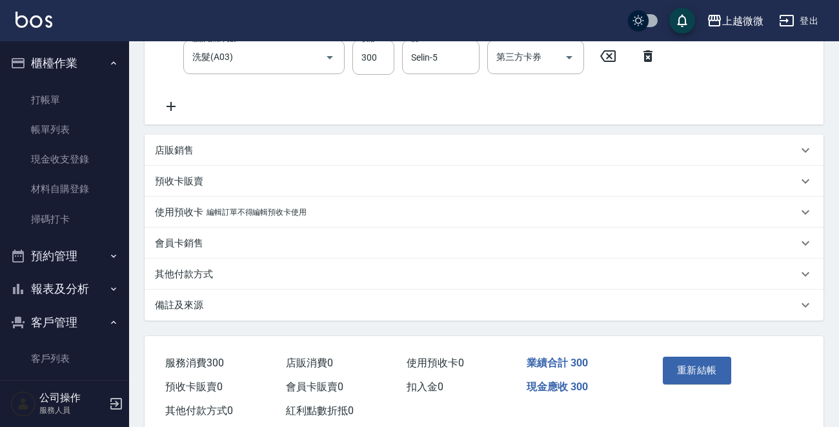
scroll to position [299, 0]
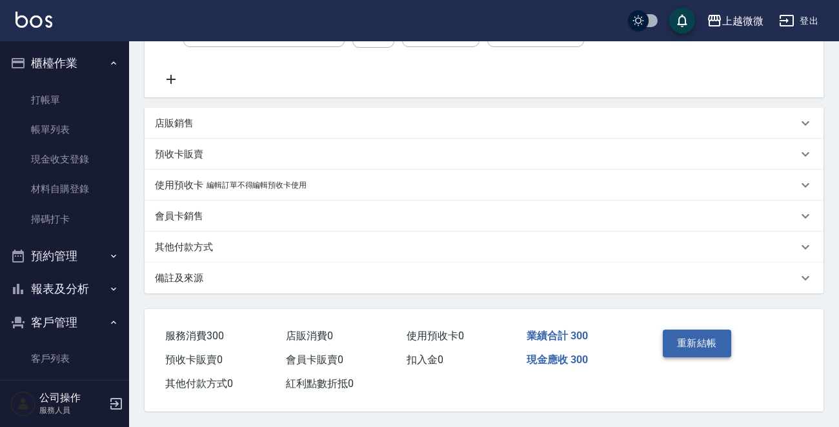
type input "0"
click at [695, 341] on button "重新結帳" at bounding box center [697, 343] width 68 height 27
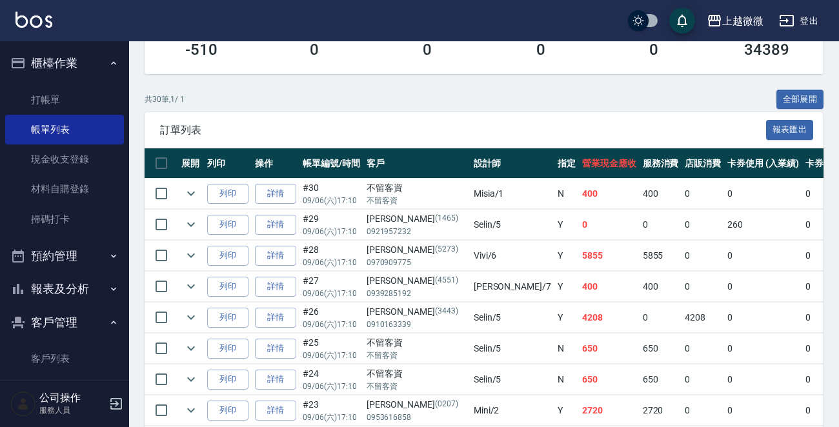
scroll to position [406, 0]
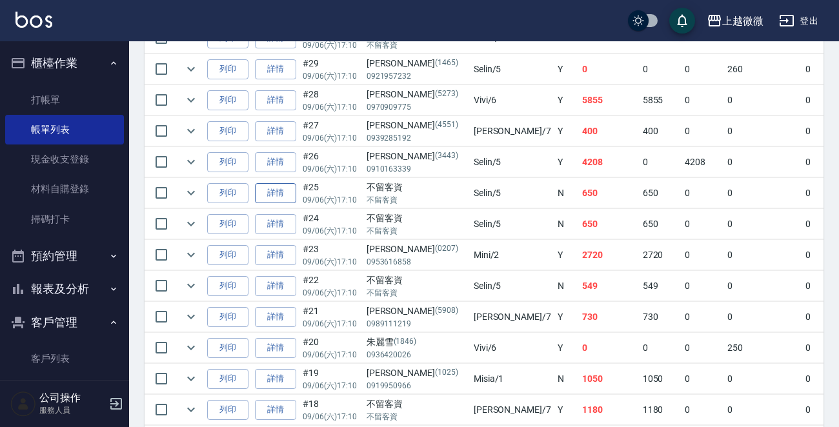
click at [279, 189] on link "詳情" at bounding box center [275, 193] width 41 height 20
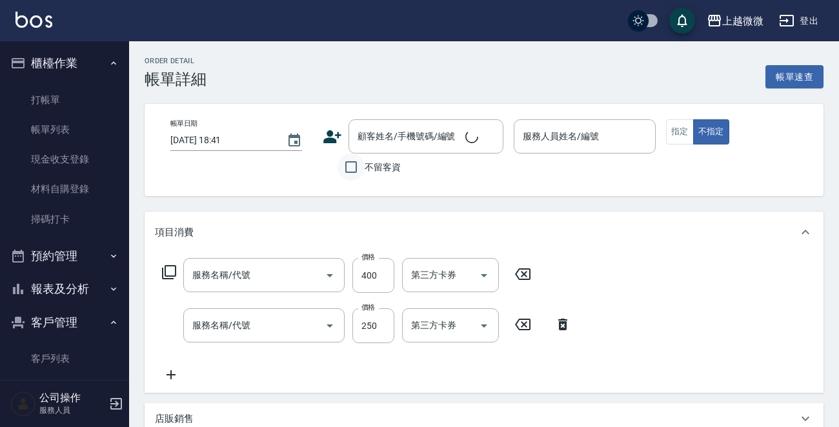
type input "2025/09/06 17:10"
checkbox input "true"
type input "Selin-5"
type input "剪髮(B02)"
type input "洗髮(A03)"
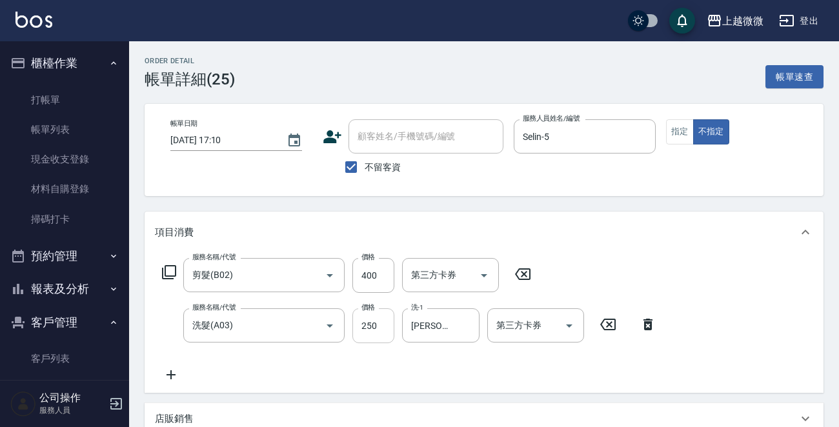
click at [368, 323] on input "250" at bounding box center [373, 325] width 42 height 35
click at [525, 271] on icon at bounding box center [522, 273] width 32 height 15
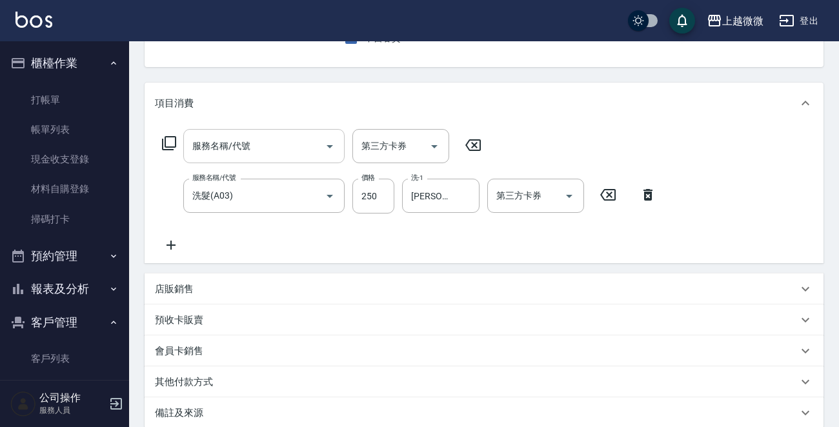
click at [254, 148] on input "服務名稱/代號" at bounding box center [254, 146] width 130 height 23
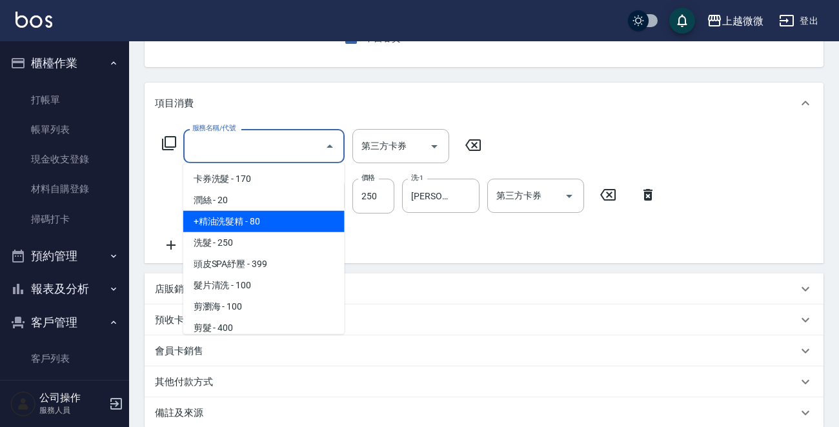
click at [244, 217] on span "+精油洗髮精 - 80" at bounding box center [263, 221] width 161 height 21
type input "+精油洗髮精(A02)"
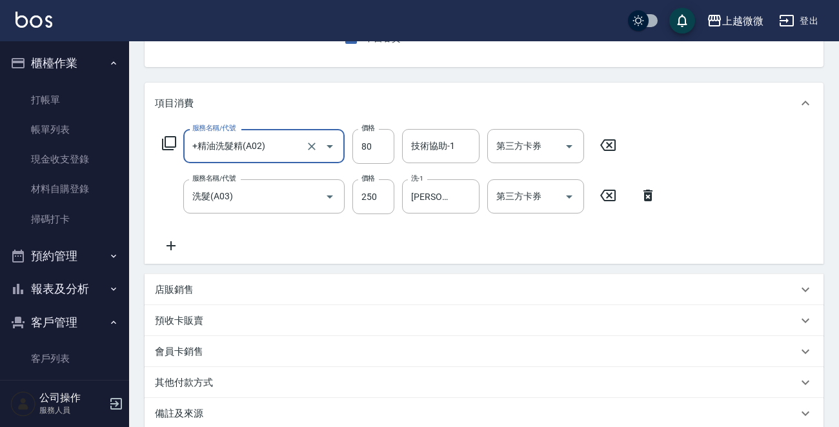
click at [172, 251] on icon at bounding box center [171, 245] width 32 height 15
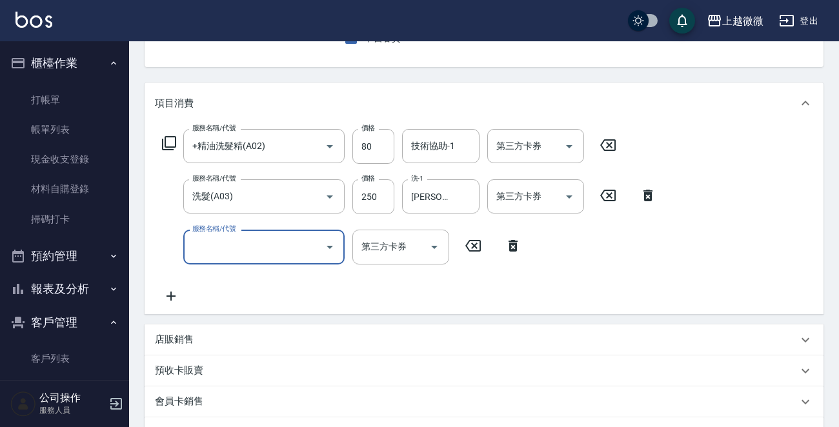
click at [270, 263] on div "服務名稱/代號" at bounding box center [263, 247] width 161 height 34
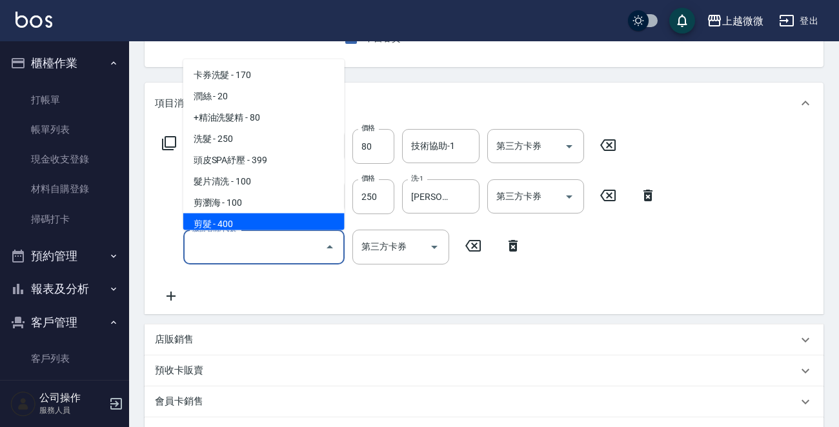
click at [239, 221] on span "剪髮 - 400" at bounding box center [263, 224] width 161 height 21
type input "剪髮(B02)"
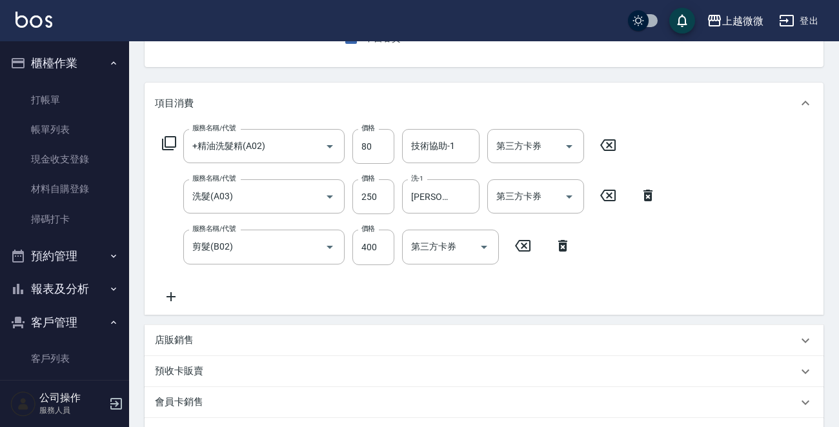
click at [173, 290] on icon at bounding box center [171, 296] width 32 height 15
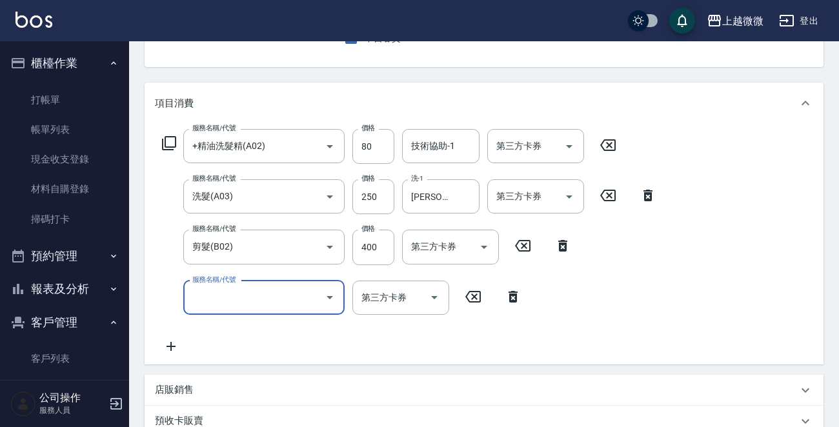
click at [257, 299] on input "服務名稱/代號" at bounding box center [254, 297] width 130 height 23
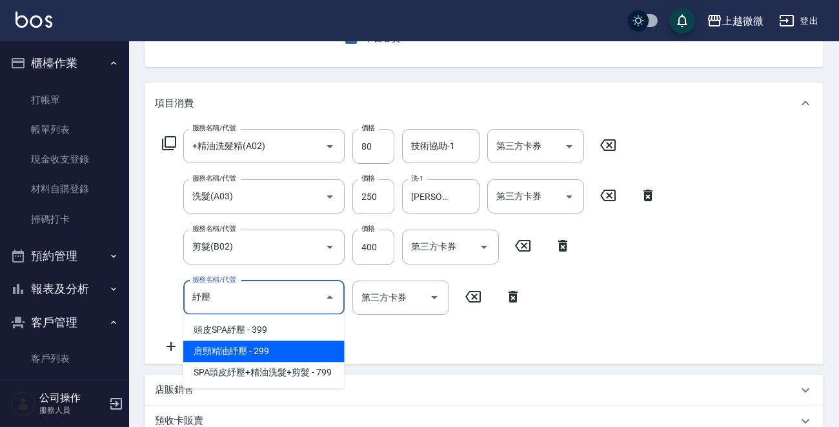
click at [292, 344] on span "肩頸精油紓壓 - 299" at bounding box center [263, 351] width 161 height 21
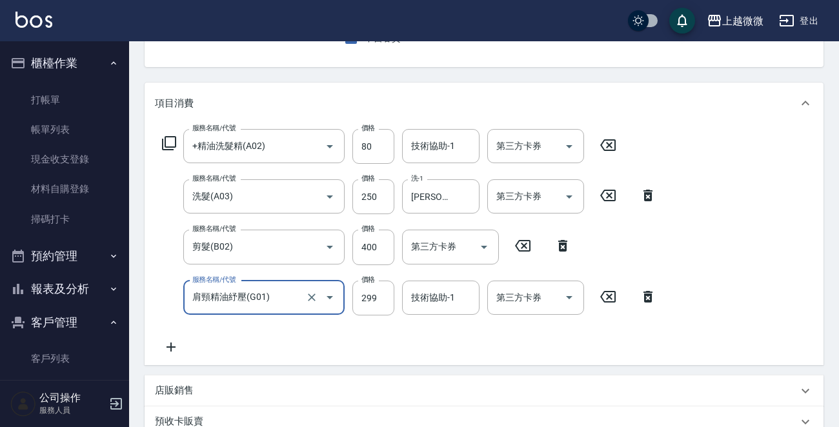
type input "肩頸精油紓壓(G01)"
click at [447, 139] on div "技術協助-1 技術協助-1" at bounding box center [440, 146] width 77 height 34
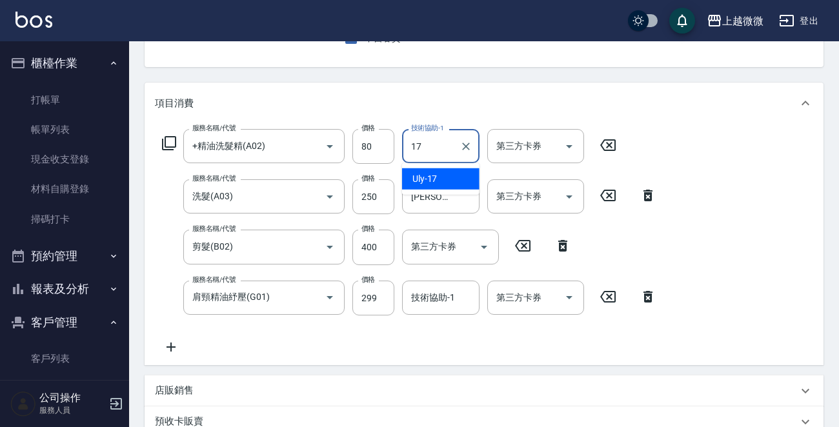
click at [440, 175] on div "Uly -17" at bounding box center [440, 178] width 77 height 21
type input "Uly-17"
click at [440, 194] on input "[PERSON_NAME]-11" at bounding box center [431, 196] width 46 height 23
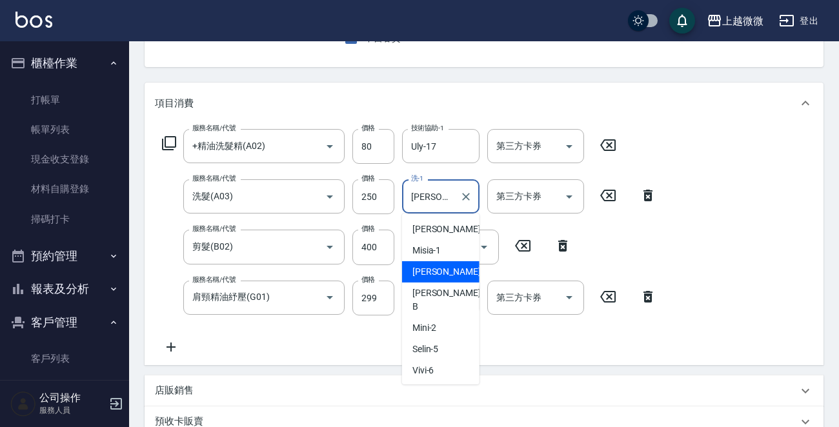
click at [440, 194] on input "[PERSON_NAME]-11" at bounding box center [431, 196] width 46 height 23
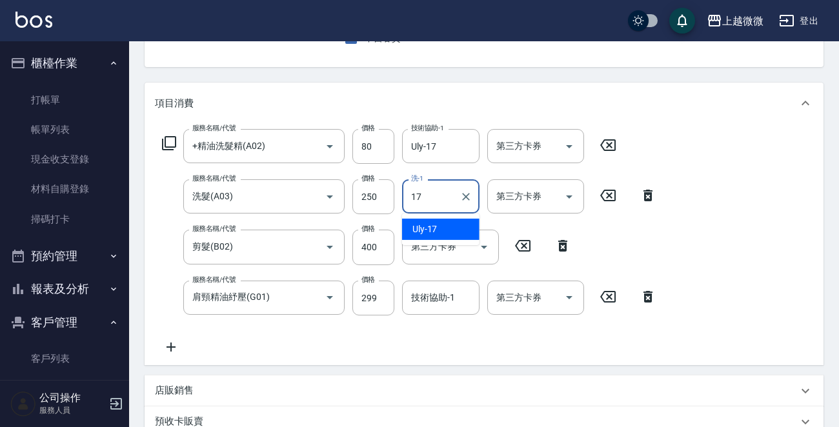
click at [428, 234] on span "Uly -17" at bounding box center [424, 230] width 25 height 14
type input "Uly-17"
click at [430, 299] on div "技術協助-1 技術協助-1" at bounding box center [440, 298] width 77 height 34
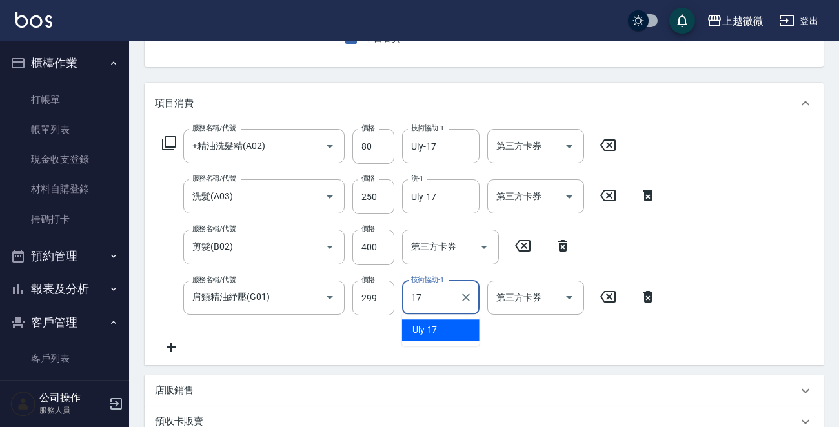
click at [445, 324] on div "Uly -17" at bounding box center [440, 329] width 77 height 21
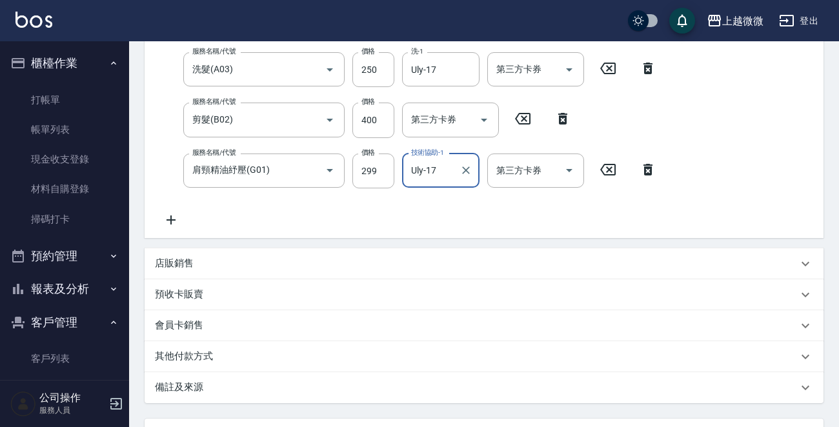
scroll to position [368, 0]
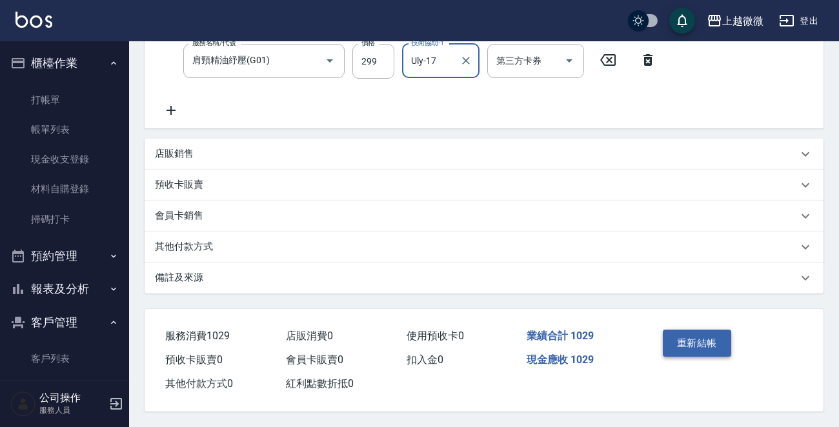
type input "Uly-17"
click at [698, 336] on button "重新結帳" at bounding box center [697, 343] width 68 height 27
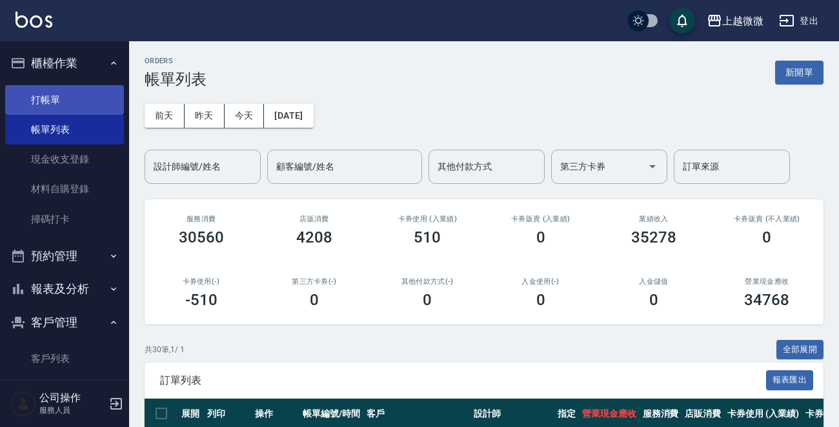
click at [59, 98] on link "打帳單" at bounding box center [64, 100] width 119 height 30
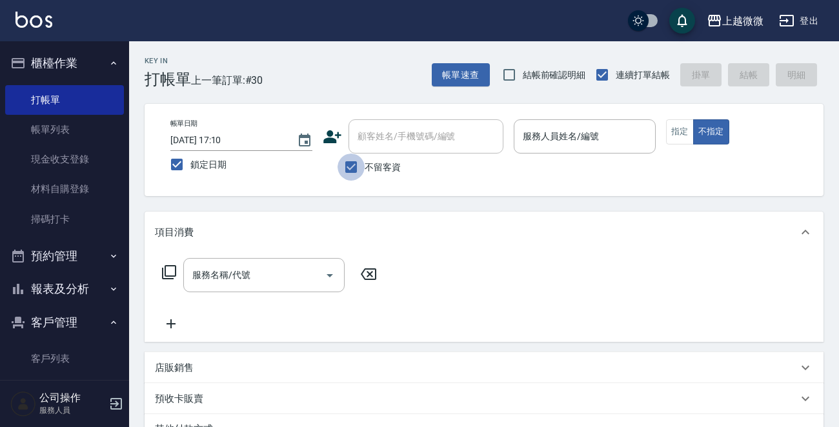
click at [348, 170] on input "不留客資" at bounding box center [350, 167] width 27 height 27
checkbox input "false"
click at [400, 141] on div "顧客姓名/手機號碼/編號 顧客姓名/手機號碼/編號" at bounding box center [425, 136] width 155 height 34
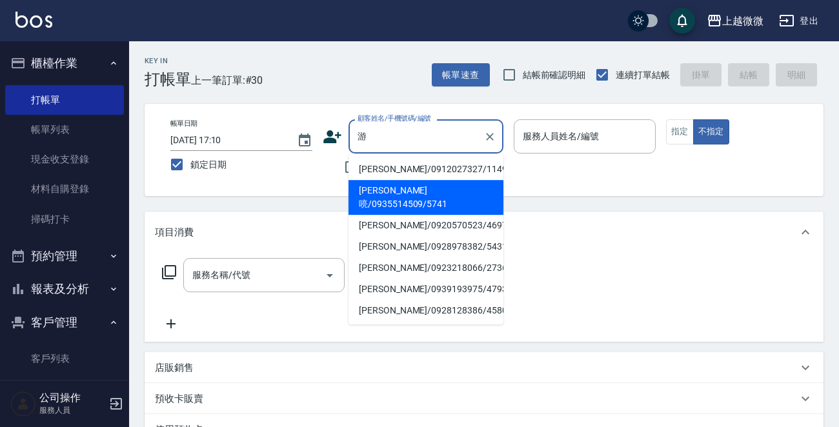
click at [418, 186] on li "游珽喨/0935514509/5741" at bounding box center [425, 197] width 155 height 35
type input "游珽喨/0935514509/5741"
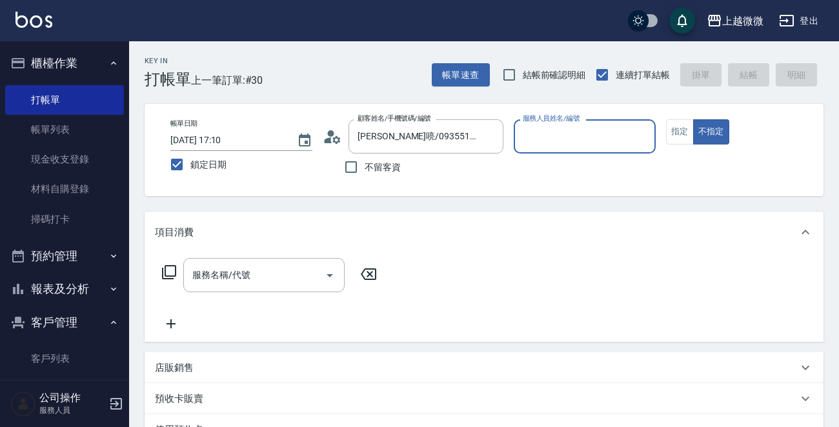
type input "Selin-5"
click at [681, 130] on button "指定" at bounding box center [680, 131] width 28 height 25
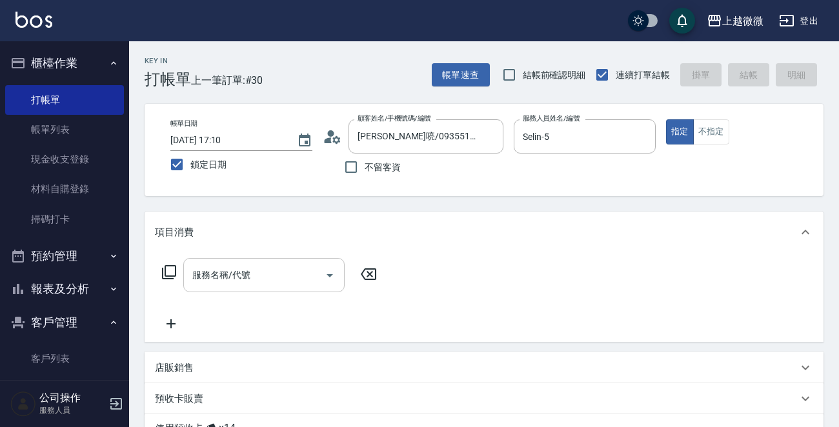
click at [245, 263] on div "服務名稱/代號" at bounding box center [263, 275] width 161 height 34
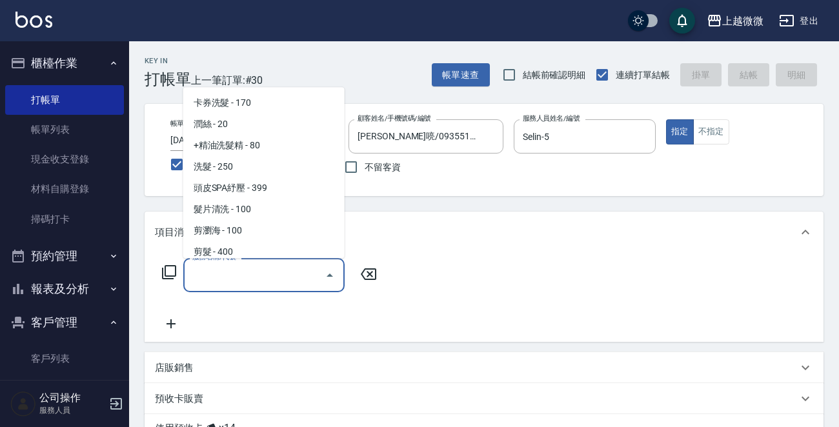
scroll to position [194, 0]
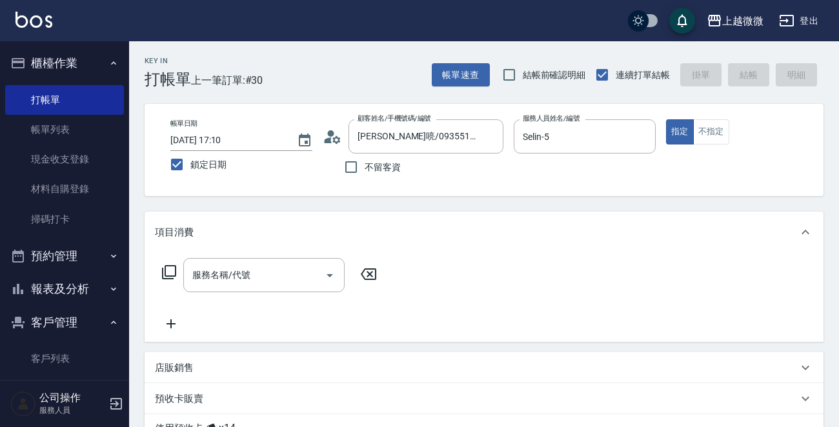
click at [168, 361] on p "店販銷售" at bounding box center [174, 368] width 39 height 14
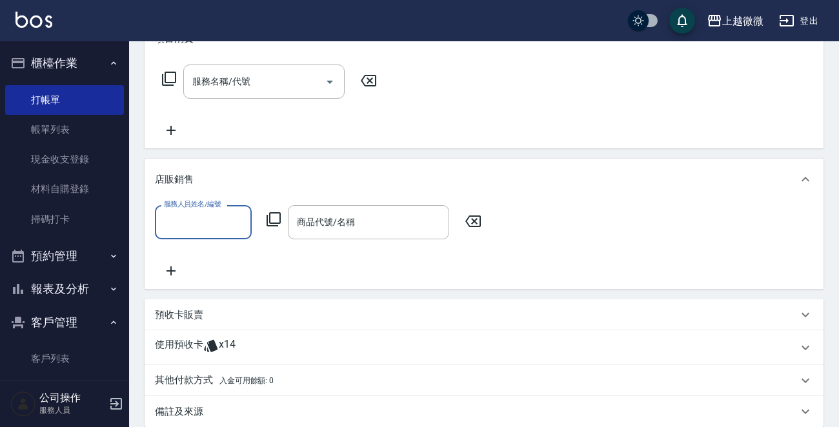
click at [217, 232] on input "服務人員姓名/編號" at bounding box center [203, 222] width 85 height 23
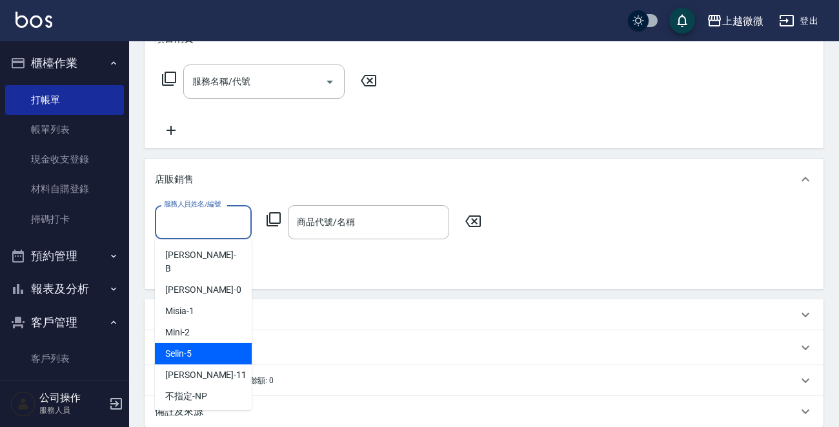
click at [212, 344] on div "Selin -5" at bounding box center [203, 353] width 97 height 21
type input "Selin-5"
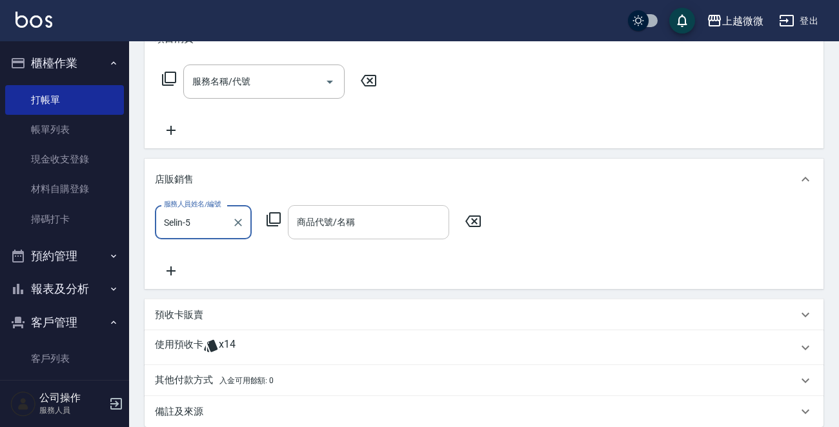
click at [323, 231] on input "商品代號/名稱" at bounding box center [369, 222] width 150 height 23
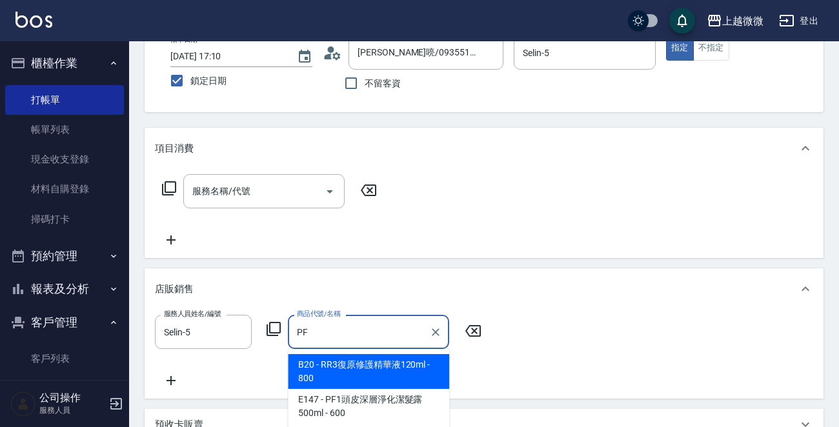
scroll to position [258, 0]
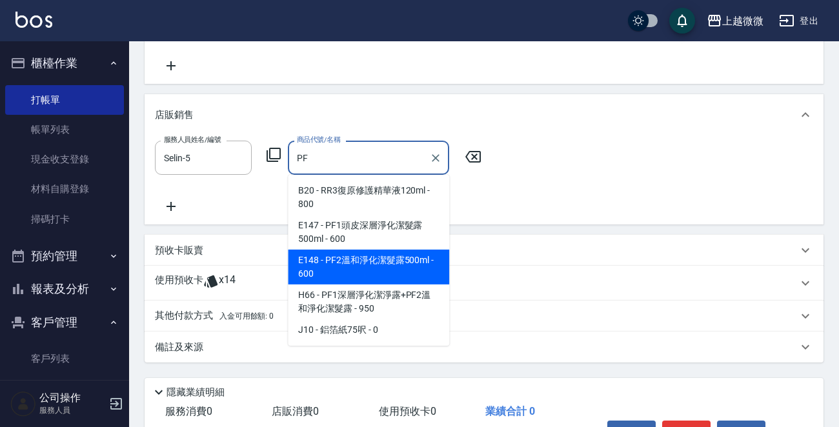
type input "PF"
click at [174, 279] on p "使用預收卡" at bounding box center [179, 283] width 48 height 19
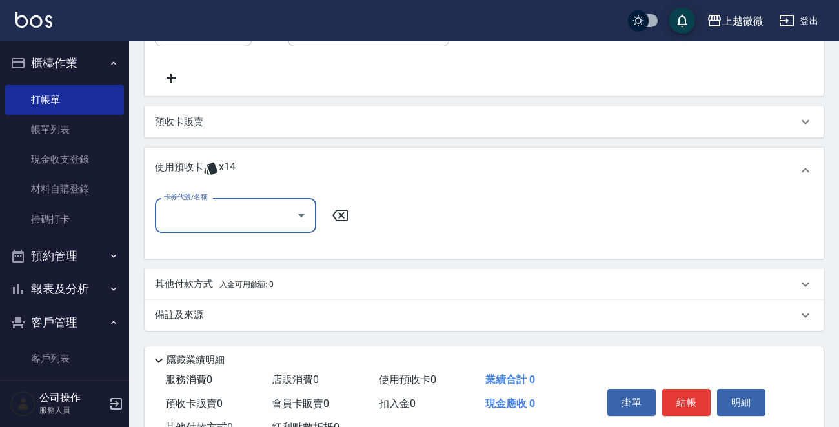
scroll to position [387, 0]
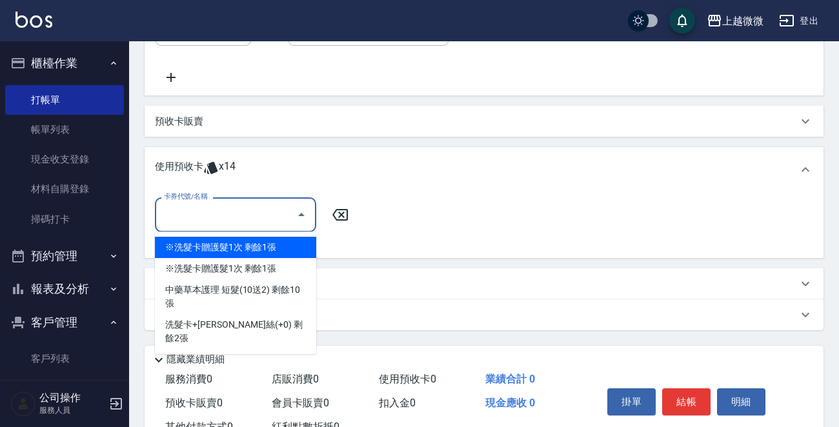
click at [239, 209] on input "卡券代號/名稱" at bounding box center [226, 214] width 130 height 23
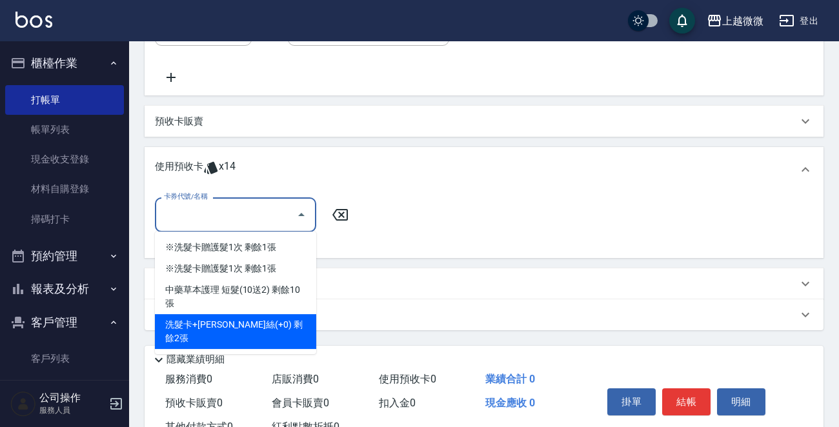
click at [245, 314] on div "洗髮卡+潤絲(+0) 剩餘2張" at bounding box center [235, 331] width 161 height 35
type input "洗髮卡+潤絲(+0)"
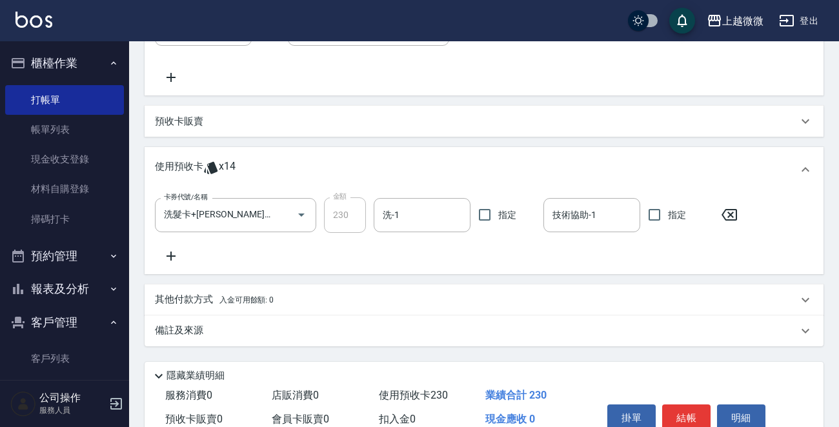
click at [170, 258] on icon at bounding box center [170, 256] width 9 height 9
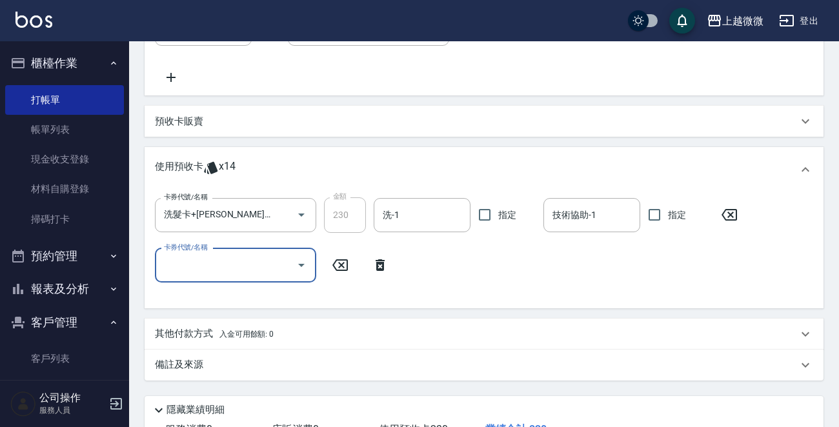
click at [239, 266] on input "卡券代號/名稱" at bounding box center [226, 265] width 130 height 23
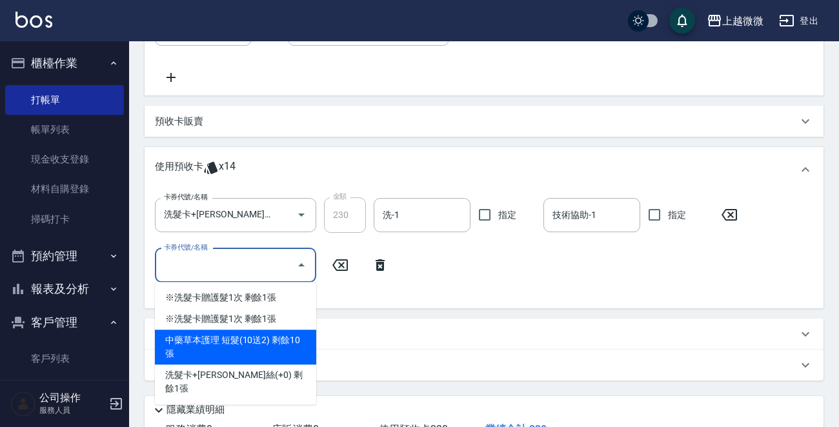
click at [286, 337] on div "中藥草本護理 短髮(10送2) 剩餘10張" at bounding box center [235, 347] width 161 height 35
type input "中藥草本護理 短髮(10送2)"
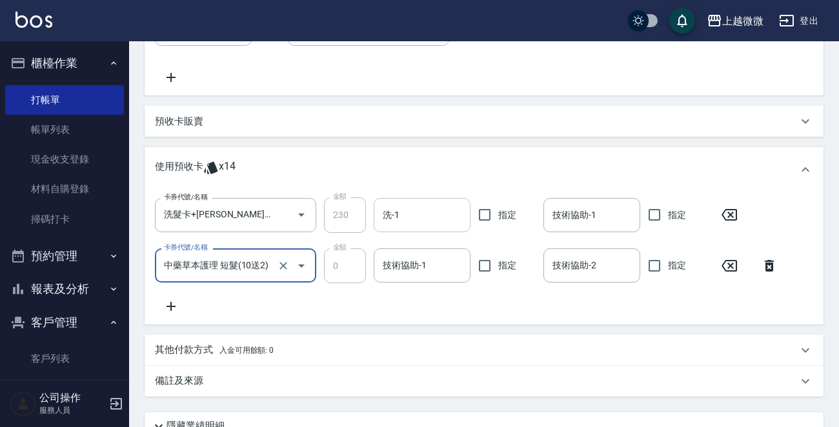
click at [441, 218] on input "洗-1" at bounding box center [421, 215] width 85 height 23
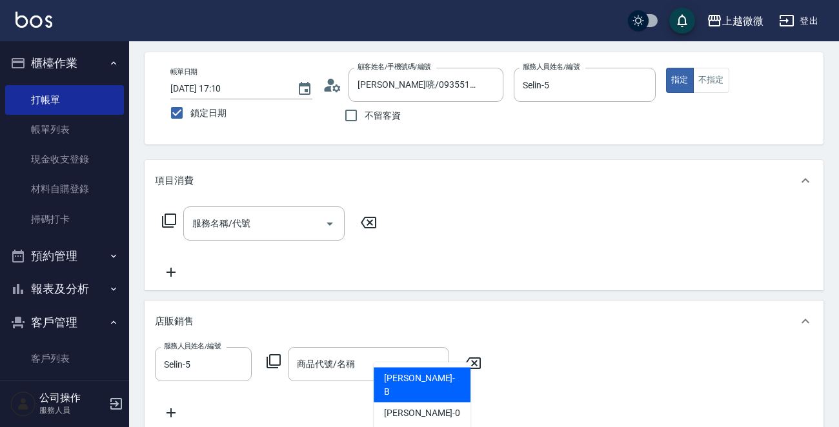
scroll to position [0, 0]
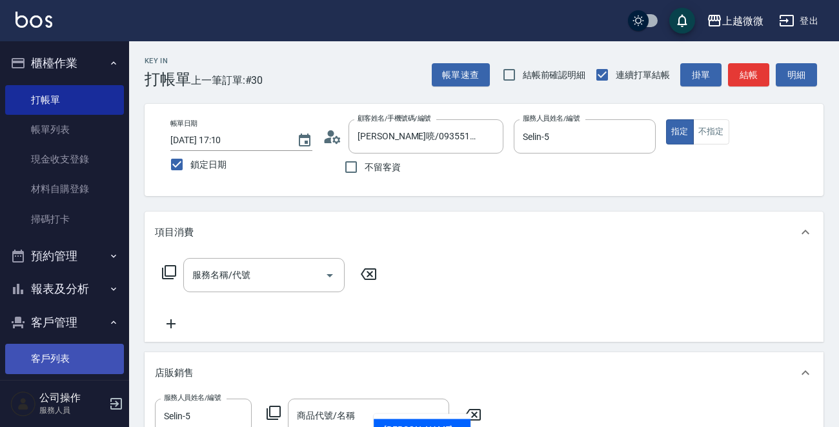
click at [52, 360] on link "客戶列表" at bounding box center [64, 359] width 119 height 30
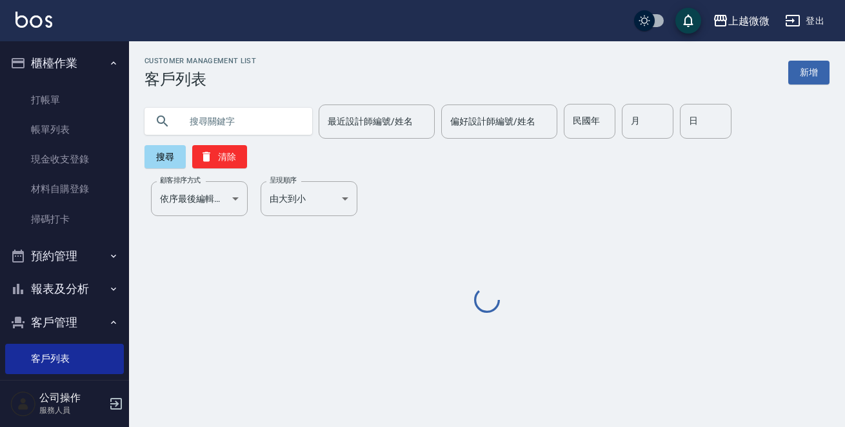
click at [234, 132] on input "text" at bounding box center [241, 121] width 121 height 35
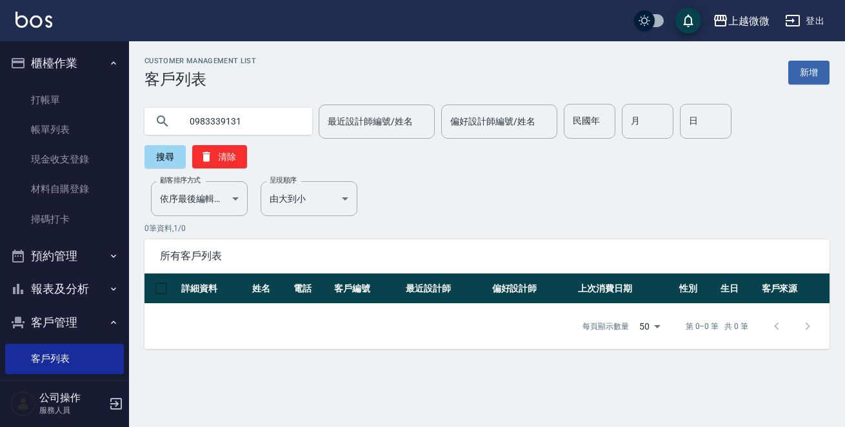
drag, startPoint x: 252, startPoint y: 119, endPoint x: 214, endPoint y: 121, distance: 38.1
click at [214, 121] on input "0983339131" at bounding box center [241, 121] width 121 height 35
click at [186, 145] on button "搜尋" at bounding box center [165, 156] width 41 height 23
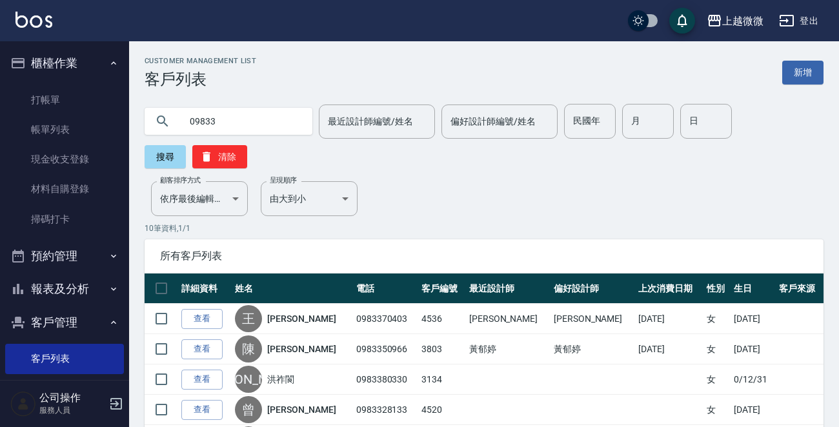
click at [256, 121] on input "09833" at bounding box center [241, 121] width 121 height 35
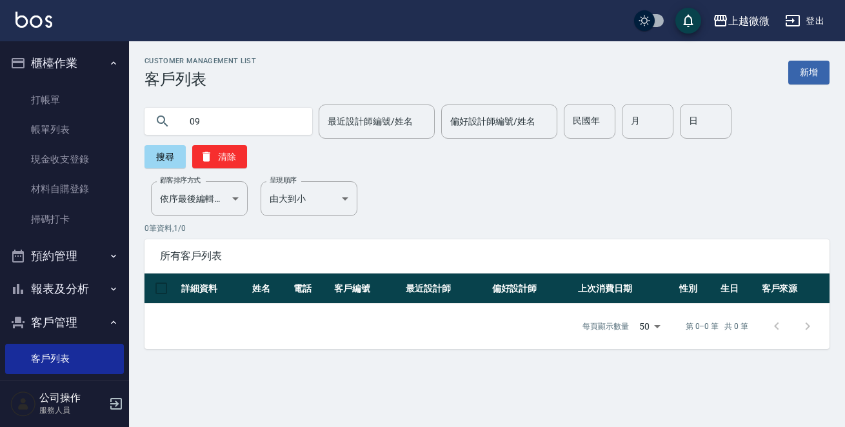
type input "0"
type input "苦"
type input "可以改"
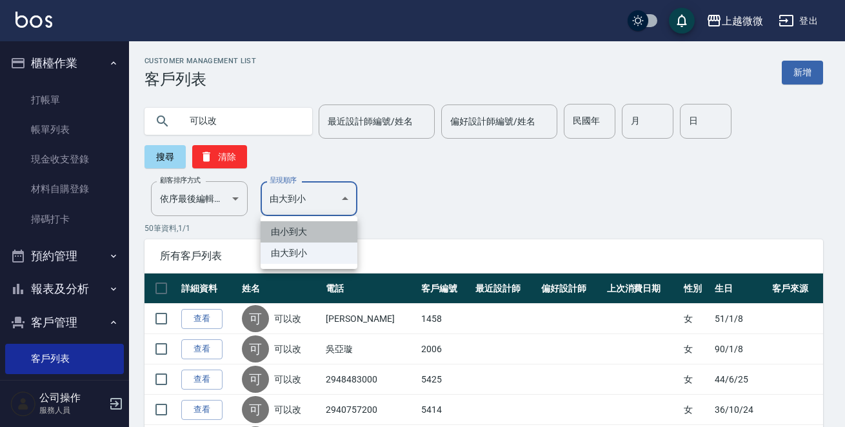
click at [300, 232] on li "由小到大" at bounding box center [309, 231] width 97 height 21
type input "ASC"
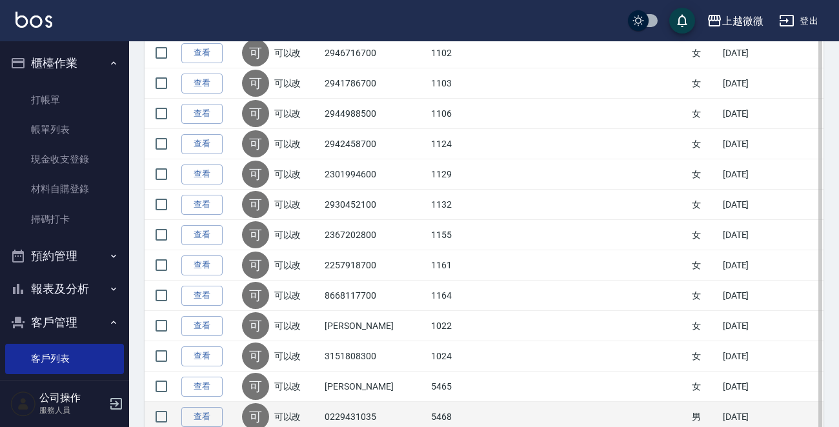
scroll to position [516, 0]
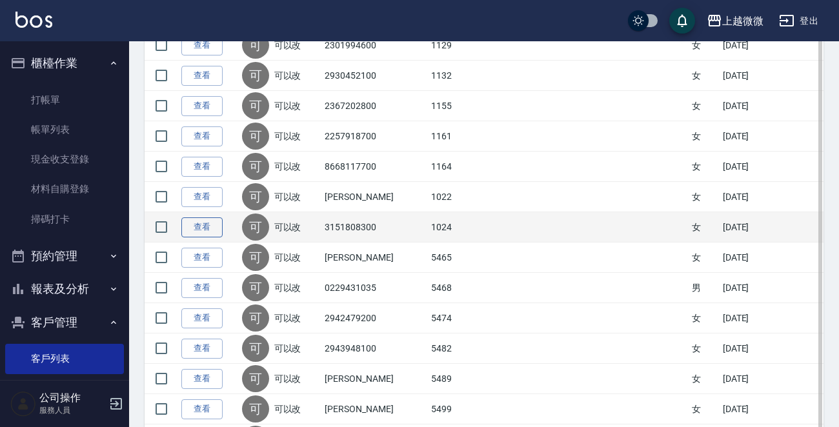
click at [197, 226] on link "查看" at bounding box center [201, 227] width 41 height 20
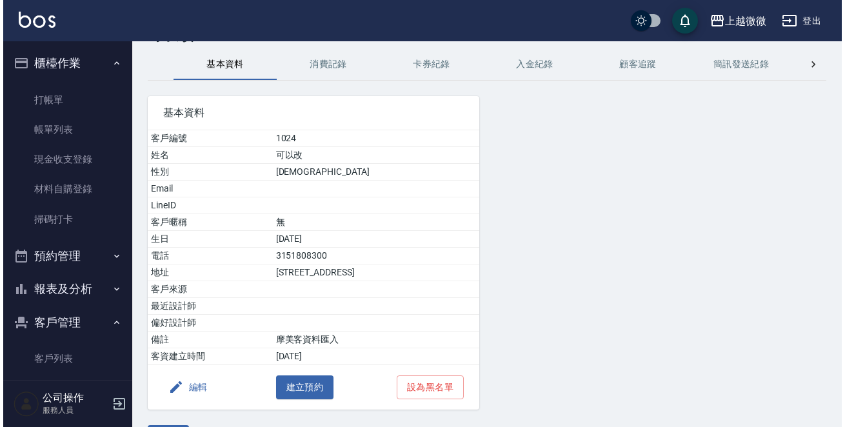
scroll to position [80, 0]
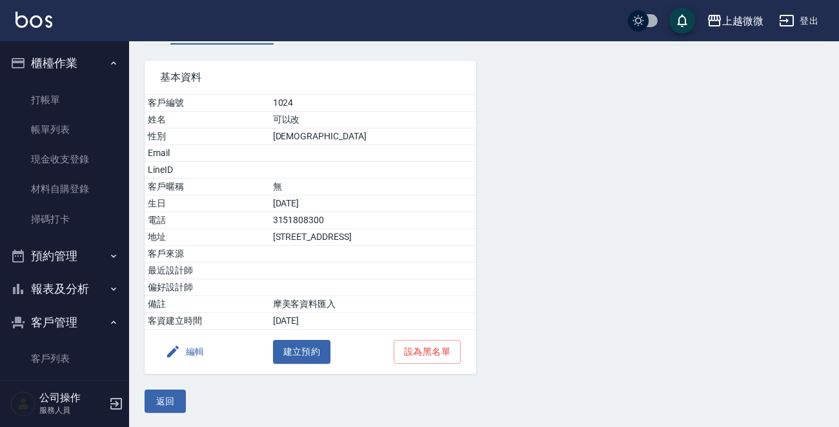
click at [188, 352] on button "編輯" at bounding box center [185, 352] width 50 height 24
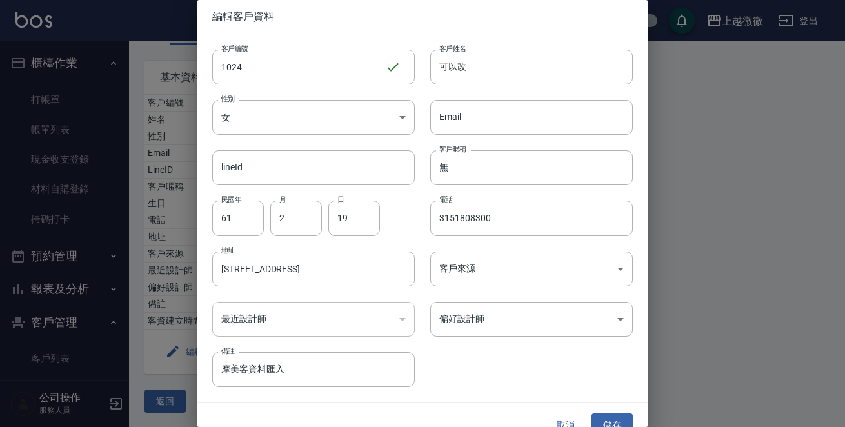
drag, startPoint x: 434, startPoint y: 66, endPoint x: 175, endPoint y: 48, distance: 258.8
click at [237, 60] on div "客戶編號 1024 ​ 客戶編號 客戶姓名 可以改 客戶姓名 性別 女 FEMALE 性別 Email Email lineId lineId 客戶暱稱 無 …" at bounding box center [415, 210] width 436 height 353
type input "林姵穎"
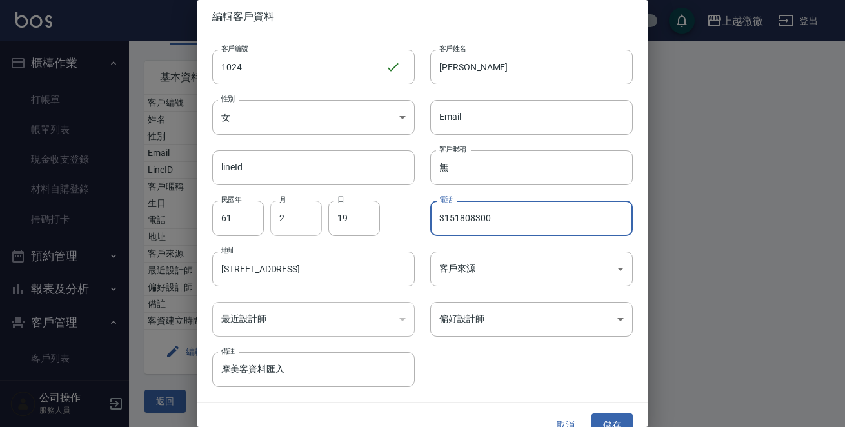
drag, startPoint x: 513, startPoint y: 212, endPoint x: 281, endPoint y: 216, distance: 232.3
click at [286, 215] on div "客戶編號 1024 ​ 客戶編號 客戶姓名 林姵穎 客戶姓名 性別 女 FEMALE 性別 Email Email lineId lineId 客戶暱稱 無 …" at bounding box center [415, 210] width 436 height 353
type input "0983339131"
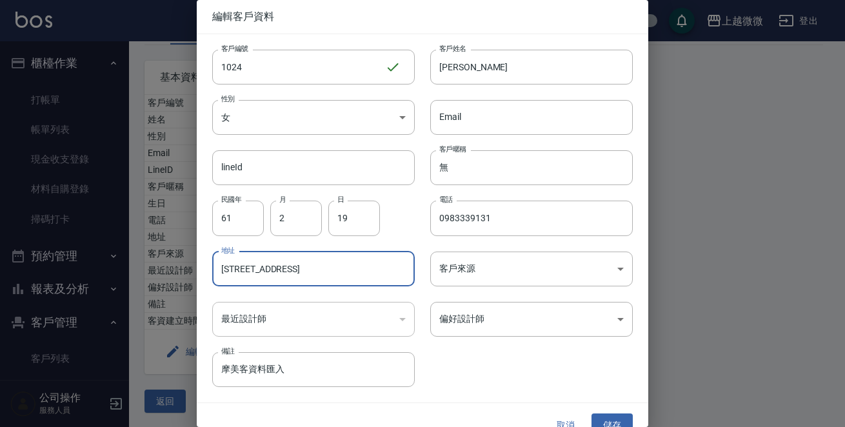
drag, startPoint x: 355, startPoint y: 266, endPoint x: 0, endPoint y: 248, distance: 355.4
click at [0, 249] on div "編輯客戶資料 客戶編號 1024 ​ 客戶編號 客戶姓名 林姵穎 客戶姓名 性別 女 FEMALE 性別 Email Email lineId lineId …" at bounding box center [422, 213] width 845 height 427
click at [251, 199] on div "民國年 61 民國年 月 2 月 日 19 日" at bounding box center [306, 210] width 218 height 50
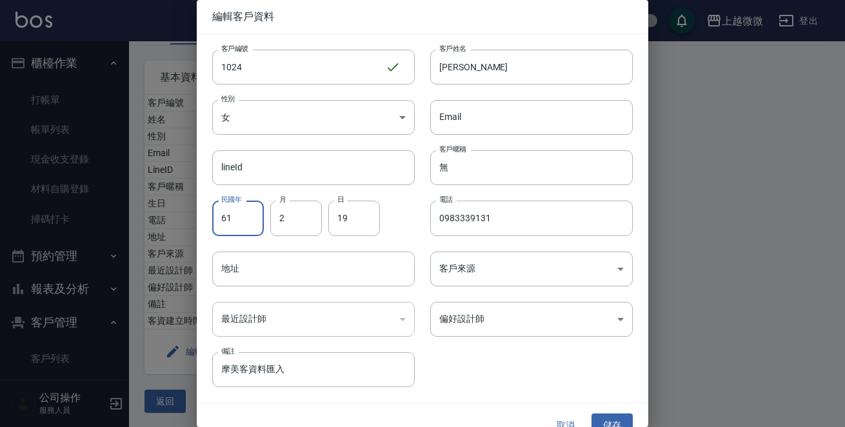
click at [243, 213] on input "61" at bounding box center [238, 218] width 52 height 35
type input "98"
type input "1"
type input "16"
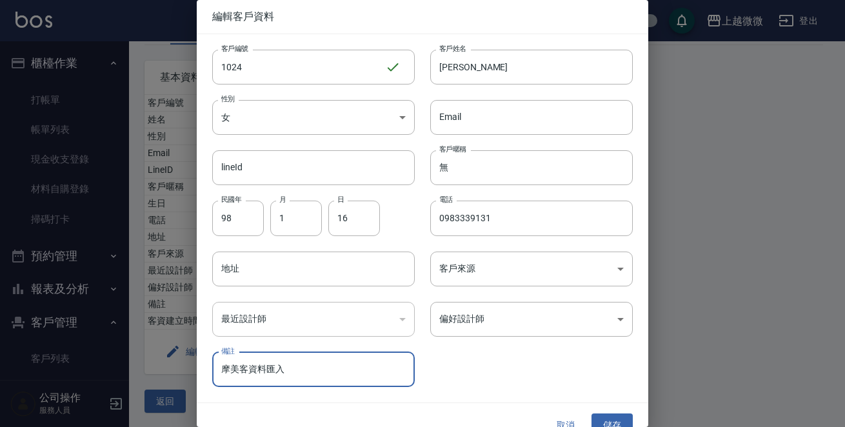
drag, startPoint x: 302, startPoint y: 363, endPoint x: 0, endPoint y: 363, distance: 302.0
click at [0, 363] on div "編輯客戶資料 客戶編號 1024 ​ 客戶編號 客戶姓名 林姵穎 客戶姓名 性別 女 FEMALE 性別 Email Email lineId lineId …" at bounding box center [422, 213] width 845 height 427
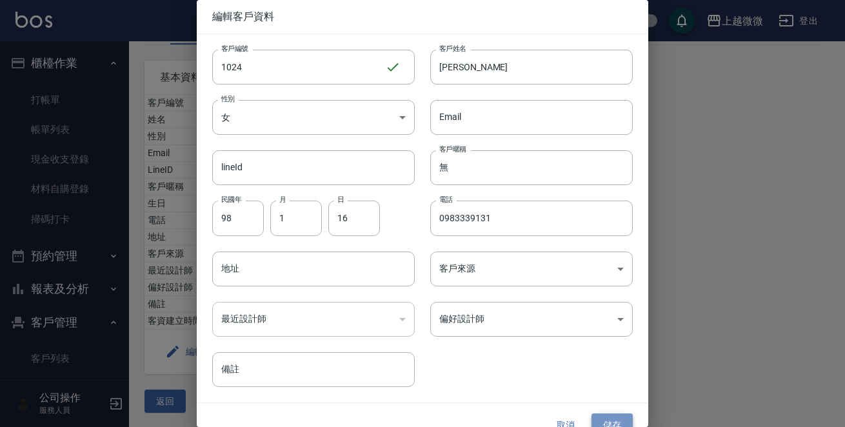
click at [609, 414] on button "儲存" at bounding box center [612, 426] width 41 height 24
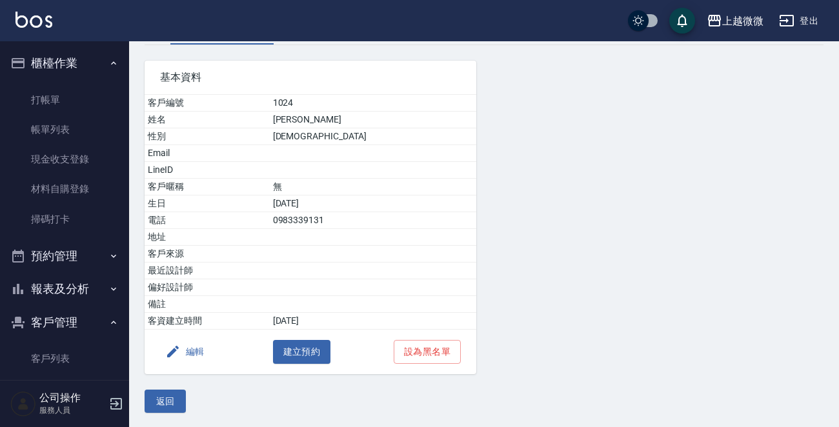
click at [183, 350] on button "編輯" at bounding box center [185, 352] width 50 height 24
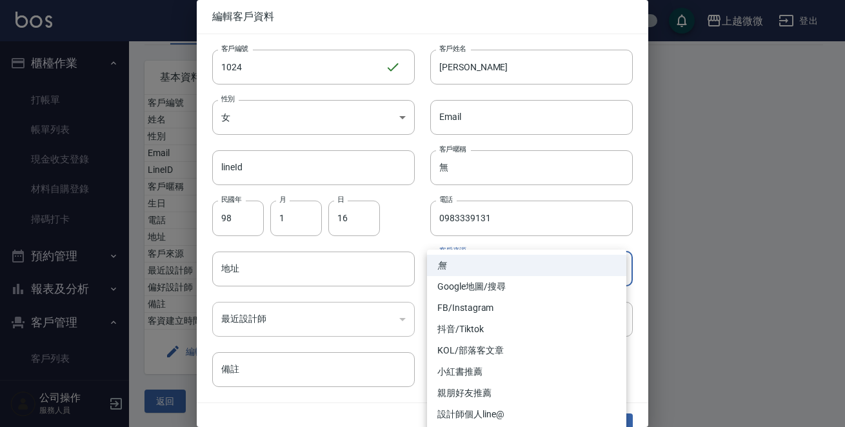
click at [511, 268] on body "上越微微 登出 櫃檯作業 打帳單 帳單列表 現金收支登錄 材料自購登錄 掃碼打卡 預約管理 預約管理 單日預約紀錄 單週預約紀錄 報表及分析 報表目錄 店家日…" at bounding box center [422, 174] width 845 height 508
click at [512, 263] on li "無" at bounding box center [526, 265] width 199 height 21
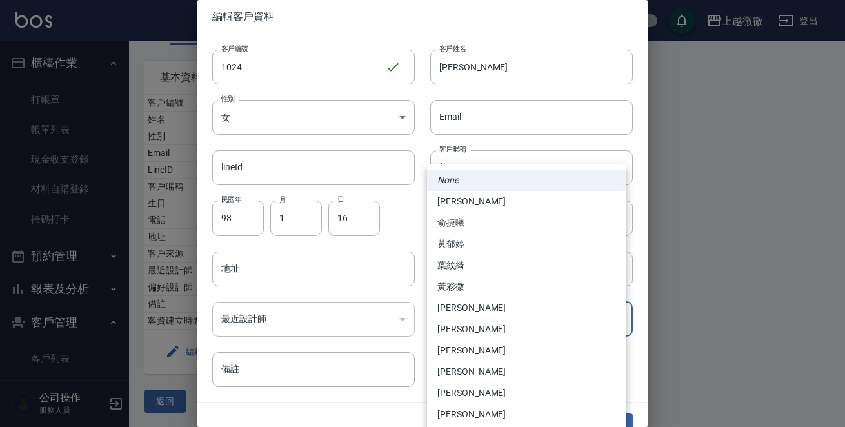
click at [498, 320] on body "上越微微 登出 櫃檯作業 打帳單 帳單列表 現金收支登錄 材料自購登錄 掃碼打卡 預約管理 預約管理 單日預約紀錄 單週預約紀錄 報表及分析 報表目錄 店家日…" at bounding box center [422, 174] width 845 height 508
click at [466, 309] on li "邱佳嫻" at bounding box center [526, 307] width 199 height 21
type input "61c4e8fb-c921-4bbb-96ba-b58ab6e9ebdb"
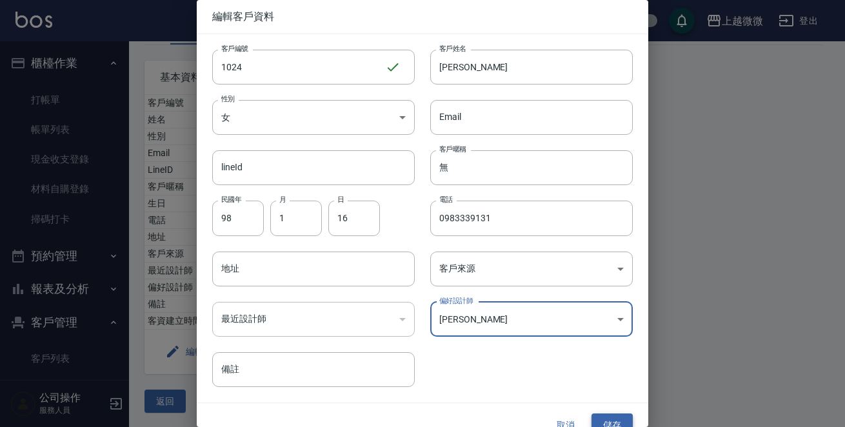
click at [612, 423] on button "儲存" at bounding box center [612, 426] width 41 height 24
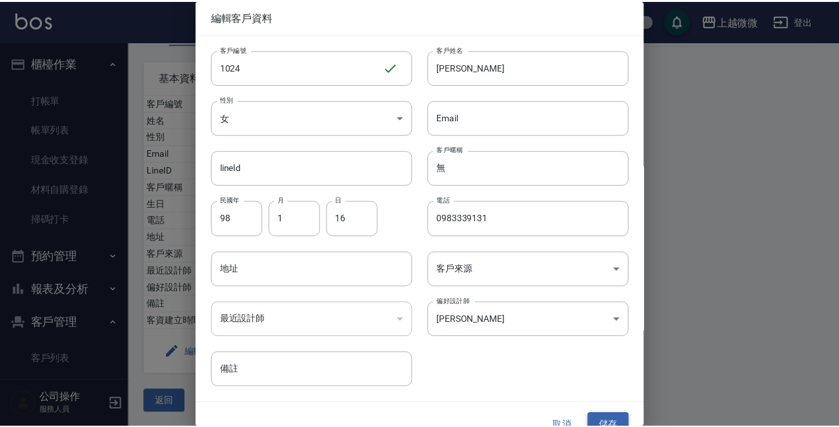
scroll to position [0, 0]
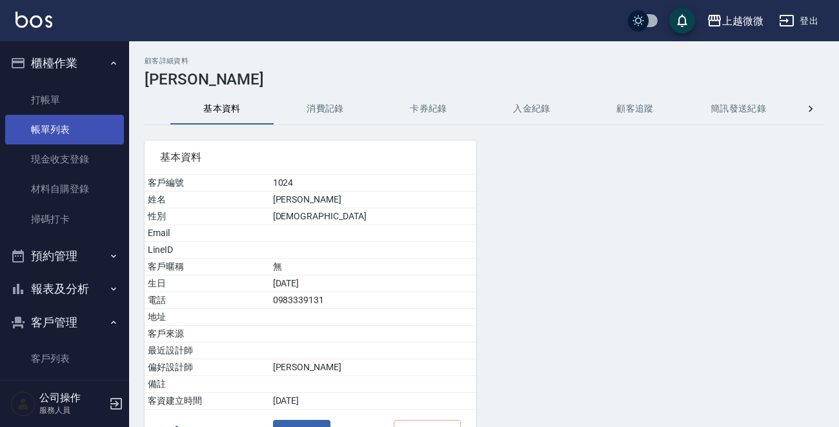
click at [50, 123] on link "帳單列表" at bounding box center [64, 130] width 119 height 30
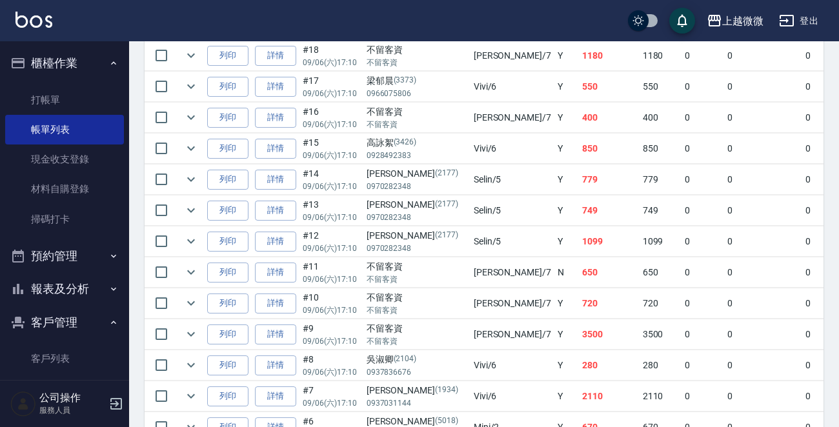
scroll to position [774, 0]
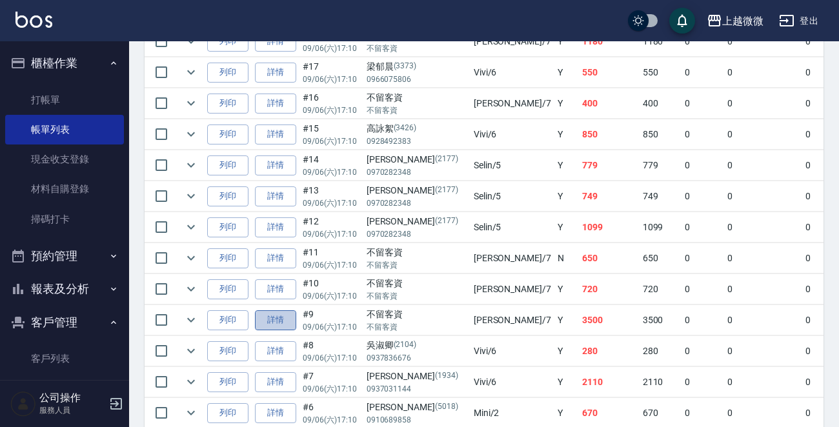
click at [268, 316] on link "詳情" at bounding box center [275, 320] width 41 height 20
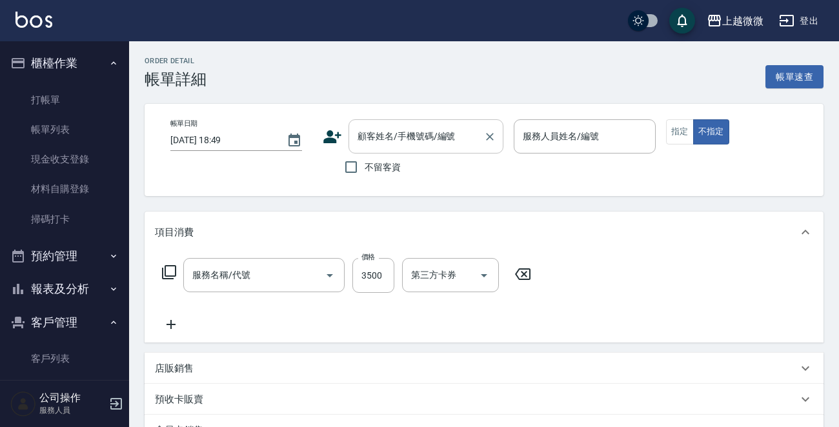
type input "2025/09/06 17:10"
checkbox input "true"
type input "Annie-7"
type input "FAVE 琺芙森活感縮毛矯正(離子燙)(C09)"
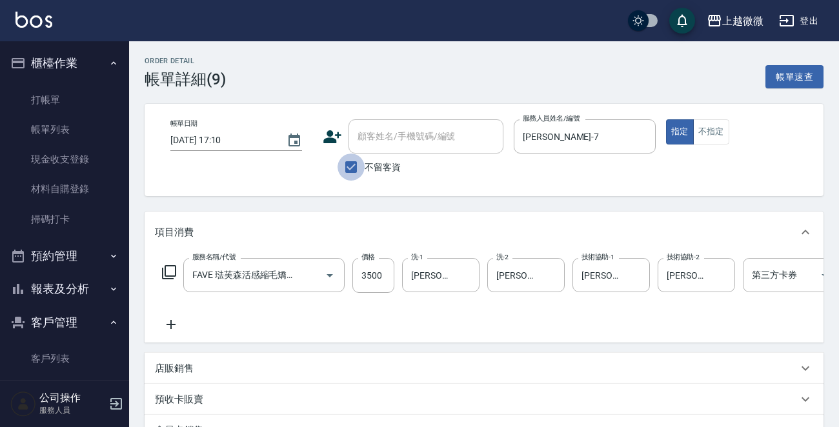
click at [356, 164] on input "不留客資" at bounding box center [350, 167] width 27 height 27
checkbox input "false"
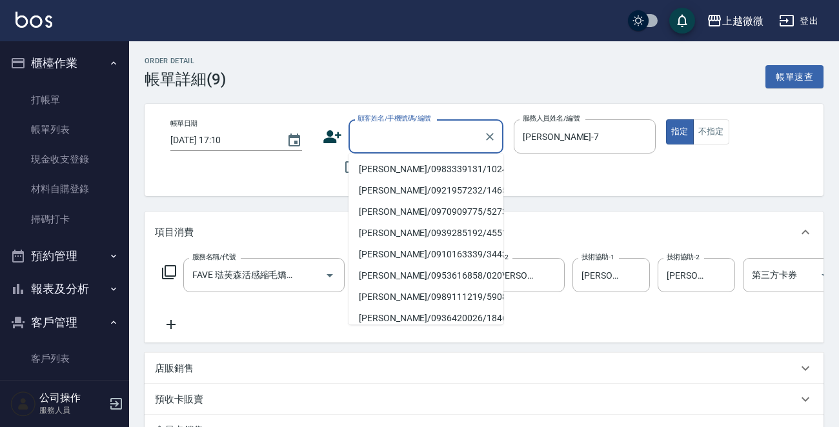
click at [376, 138] on input "顧客姓名/手機號碼/編號" at bounding box center [416, 136] width 124 height 23
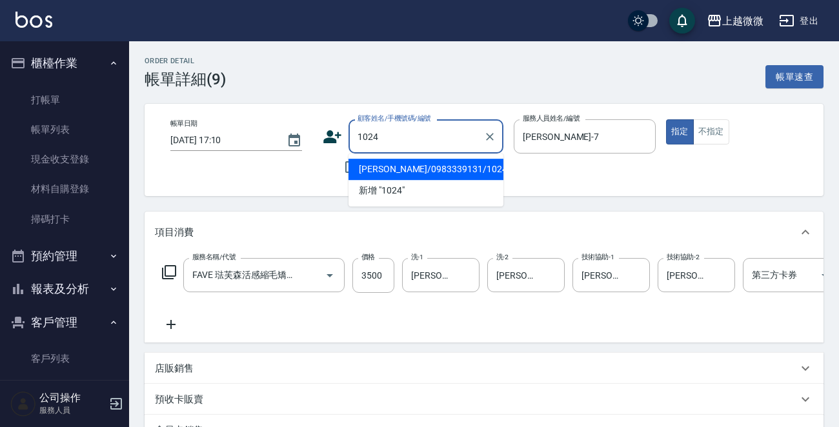
click at [404, 159] on li "林姵穎/0983339131/1024" at bounding box center [425, 169] width 155 height 21
type input "林姵穎/0983339131/1024"
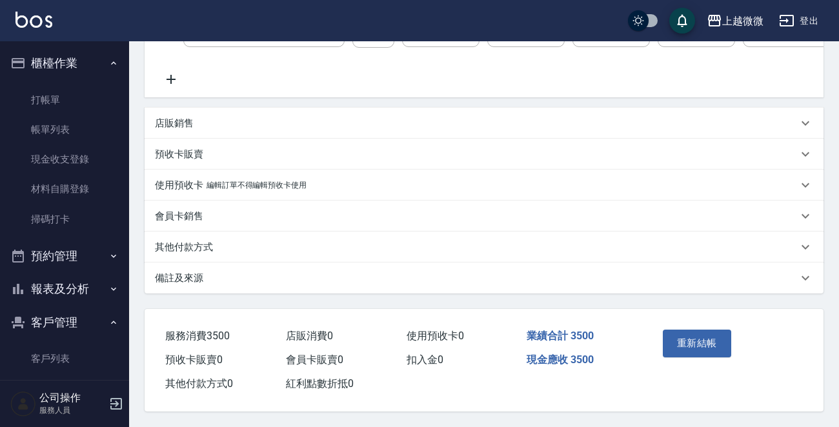
scroll to position [258, 0]
click at [690, 337] on button "重新結帳" at bounding box center [697, 343] width 68 height 27
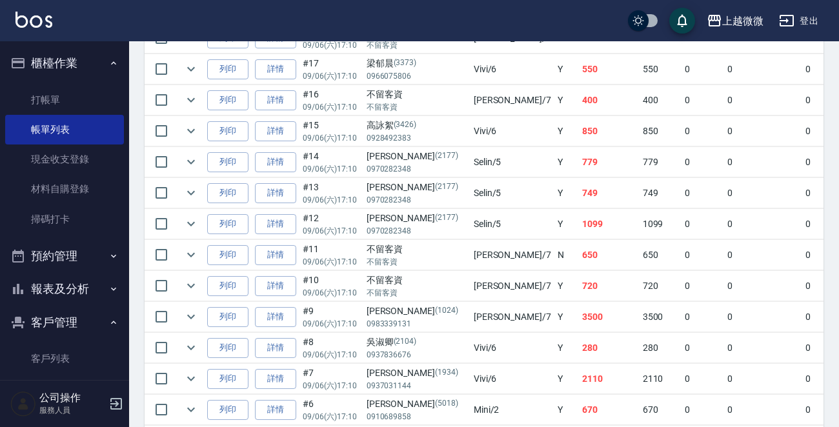
scroll to position [857, 0]
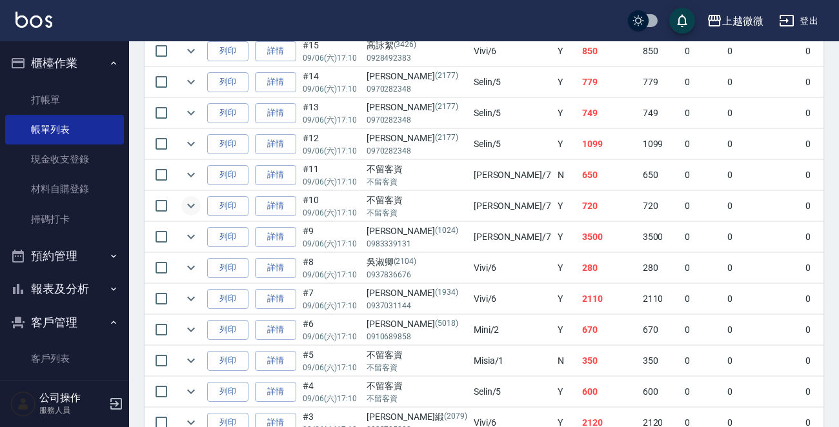
click at [185, 198] on icon "expand row" at bounding box center [190, 205] width 15 height 15
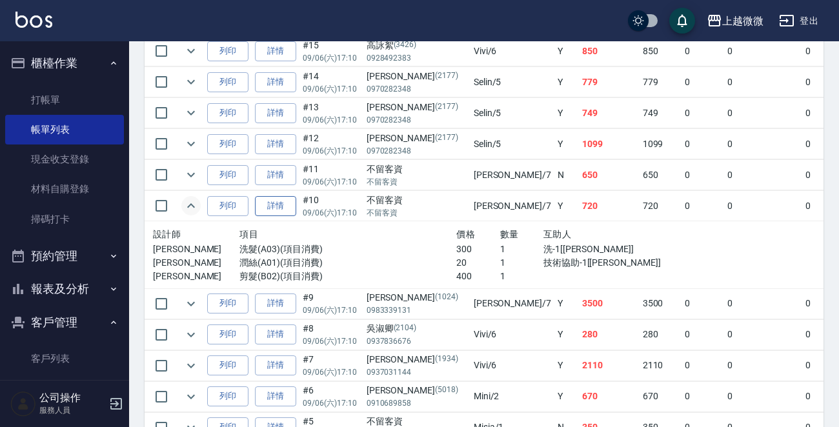
click at [277, 196] on link "詳情" at bounding box center [275, 206] width 41 height 20
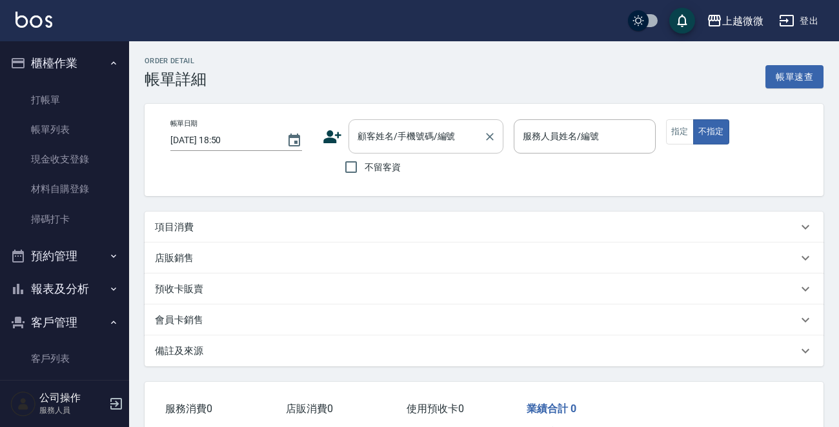
type input "2025/09/06 17:10"
checkbox input "true"
type input "Annie-7"
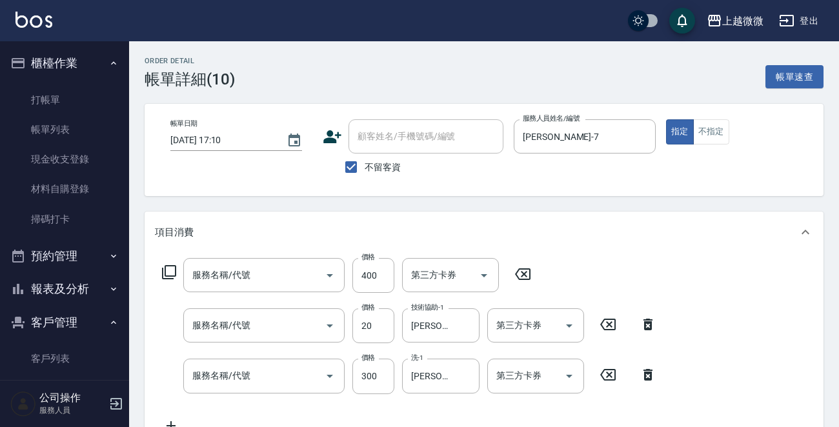
type input "剪髮(B02)"
type input "潤絲(A01)"
type input "洗髮(A03)"
drag, startPoint x: 344, startPoint y: 170, endPoint x: 352, endPoint y: 165, distance: 10.2
click at [345, 170] on input "不留客資" at bounding box center [350, 167] width 27 height 27
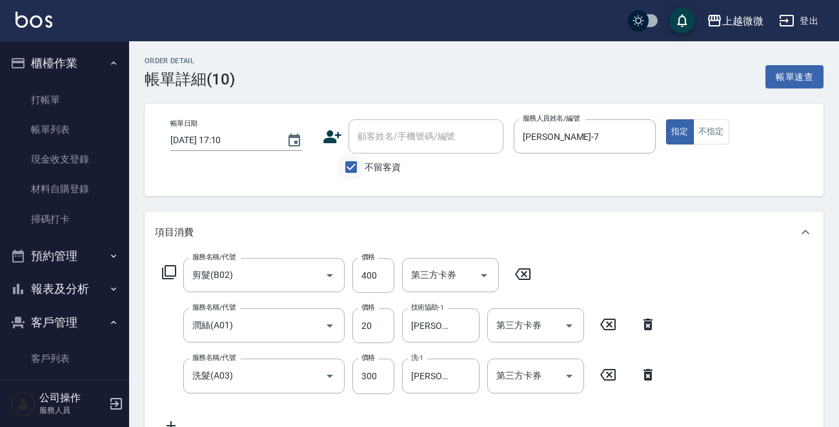
checkbox input "false"
click at [396, 137] on div "顧客姓名/手機號碼/編號 顧客姓名/手機號碼/編號" at bounding box center [425, 136] width 155 height 34
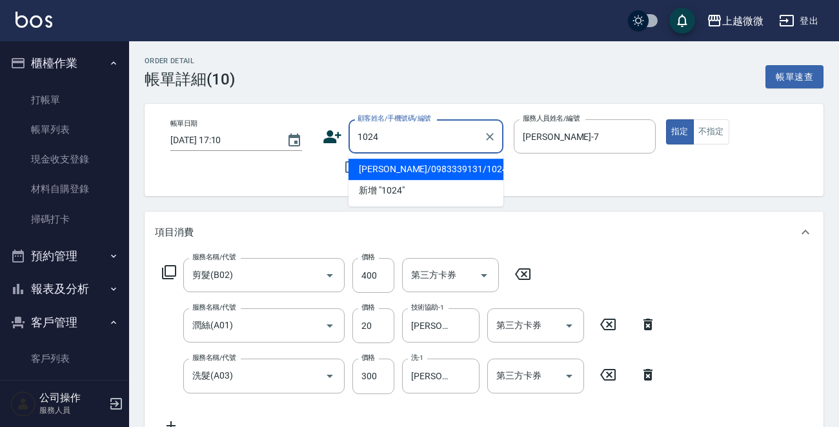
click at [396, 165] on li "林姵穎/0983339131/1024" at bounding box center [425, 169] width 155 height 21
type input "林姵穎/0983339131/1024"
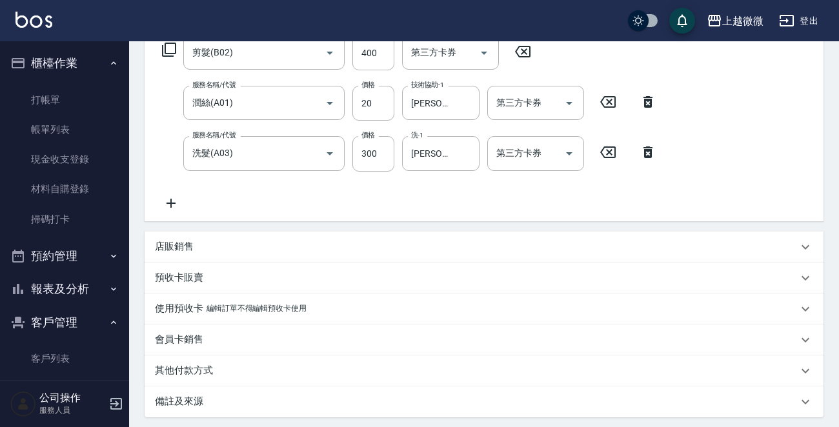
scroll to position [349, 0]
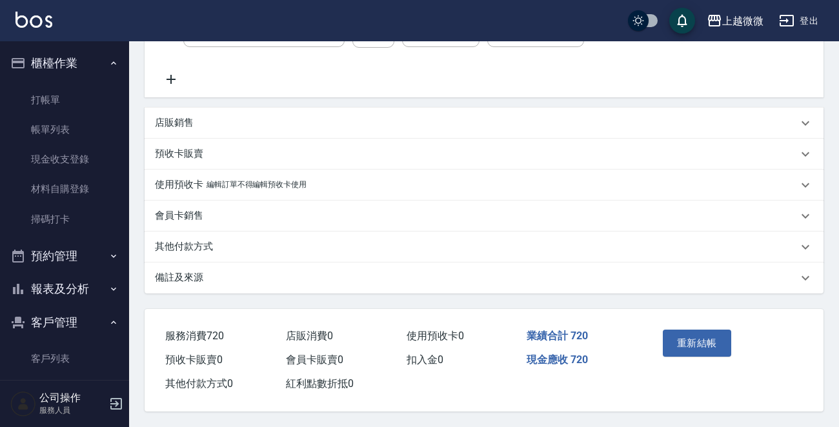
drag, startPoint x: 174, startPoint y: 274, endPoint x: 197, endPoint y: 306, distance: 38.9
click at [175, 274] on p "備註及來源" at bounding box center [179, 278] width 48 height 14
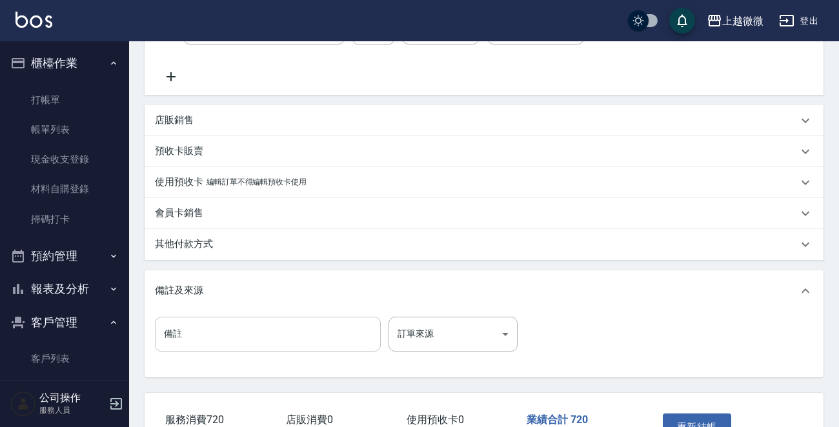
drag, startPoint x: 213, startPoint y: 327, endPoint x: 224, endPoint y: 323, distance: 11.6
click at [214, 327] on input "備註" at bounding box center [268, 334] width 226 height 35
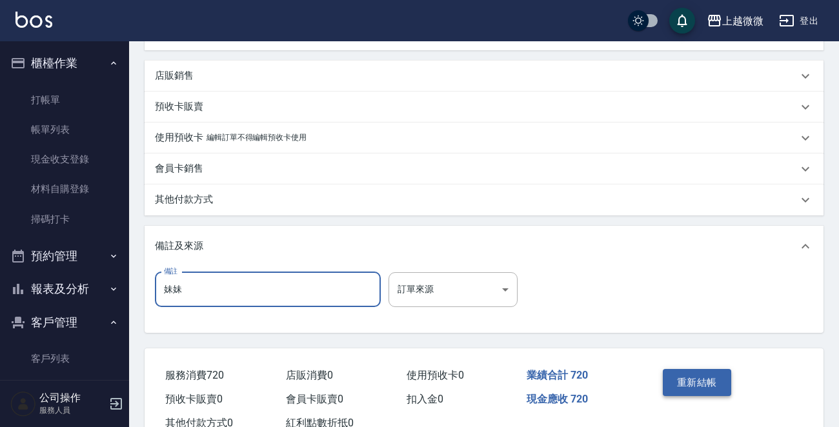
scroll to position [436, 0]
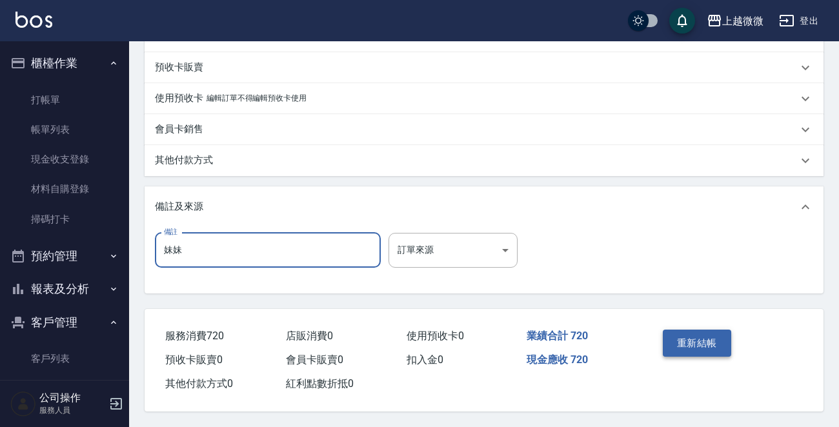
type input "妹妹"
click at [703, 338] on button "重新結帳" at bounding box center [697, 343] width 68 height 27
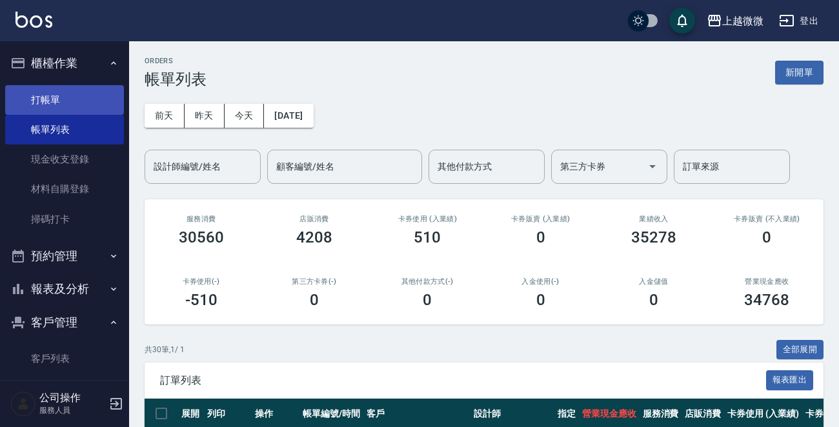
click at [59, 95] on link "打帳單" at bounding box center [64, 100] width 119 height 30
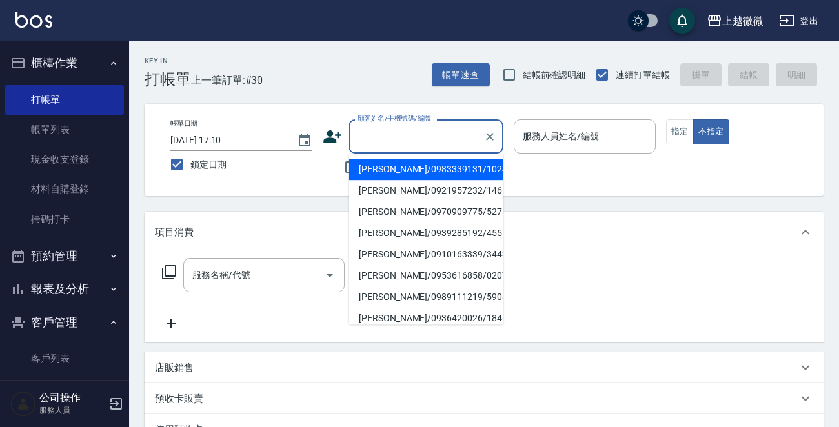
click at [393, 127] on input "顧客姓名/手機號碼/編號" at bounding box center [416, 136] width 124 height 23
type input "ㄑ"
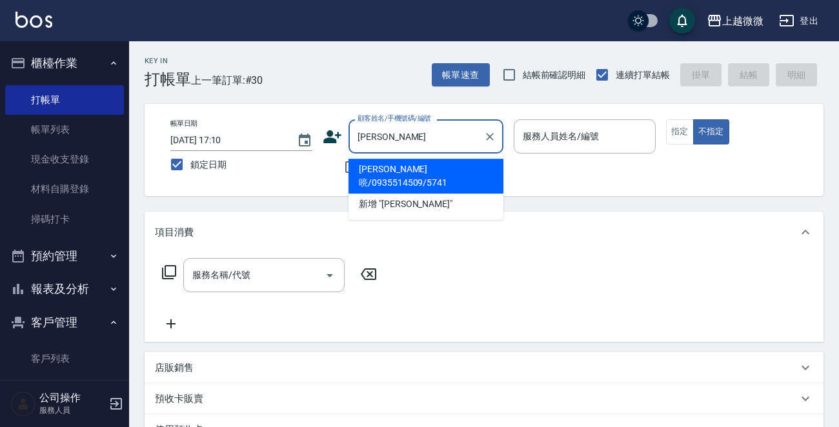
click at [411, 163] on li "游珽喨/0935514509/5741" at bounding box center [425, 176] width 155 height 35
type input "游珽喨/0935514509/5741"
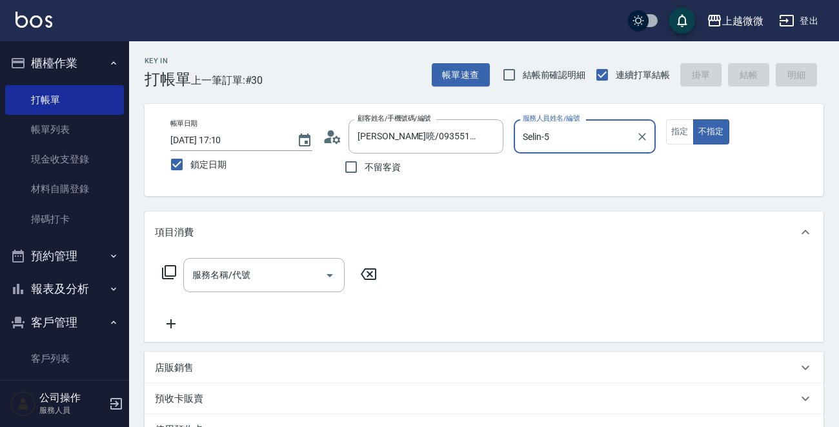
type input "Selin-5"
click at [675, 122] on button "指定" at bounding box center [680, 131] width 28 height 25
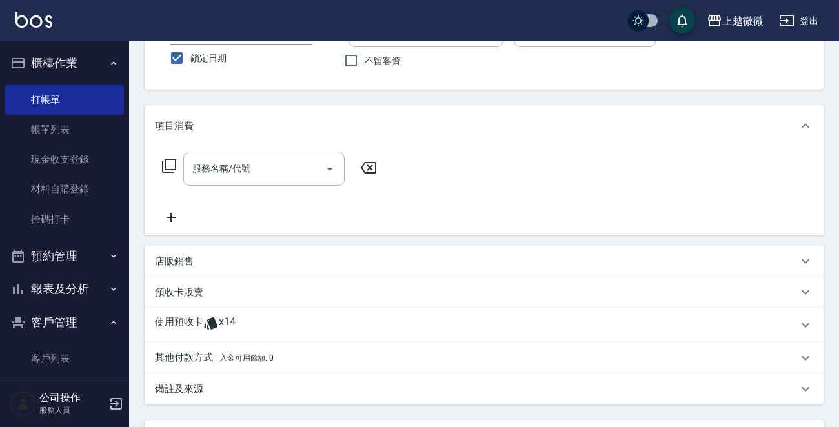
scroll to position [194, 0]
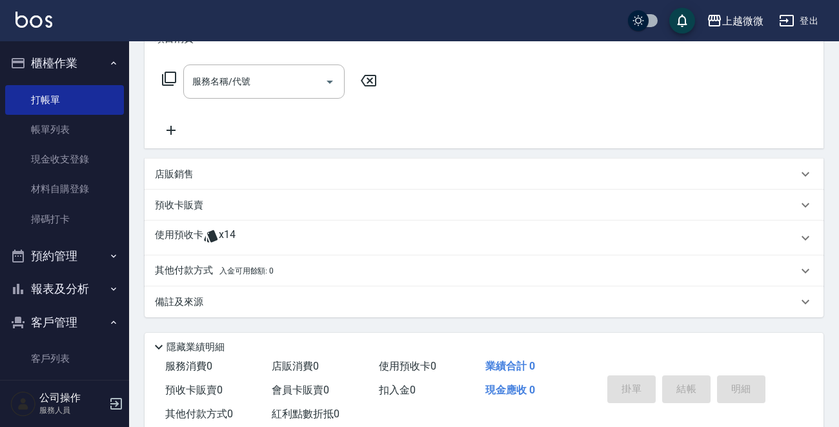
click at [187, 236] on p "使用預收卡" at bounding box center [179, 237] width 48 height 19
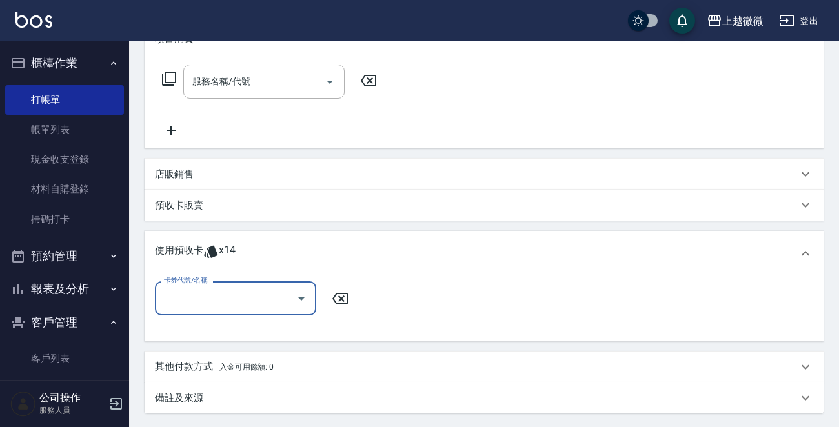
scroll to position [0, 0]
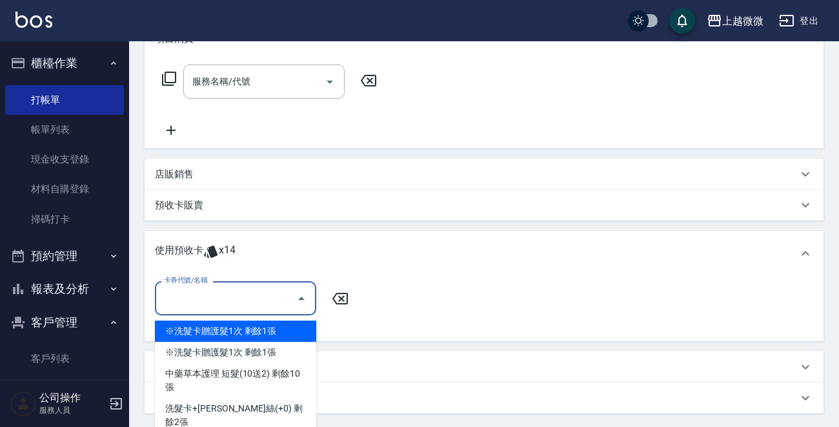
click at [219, 291] on input "卡券代號/名稱" at bounding box center [226, 298] width 130 height 23
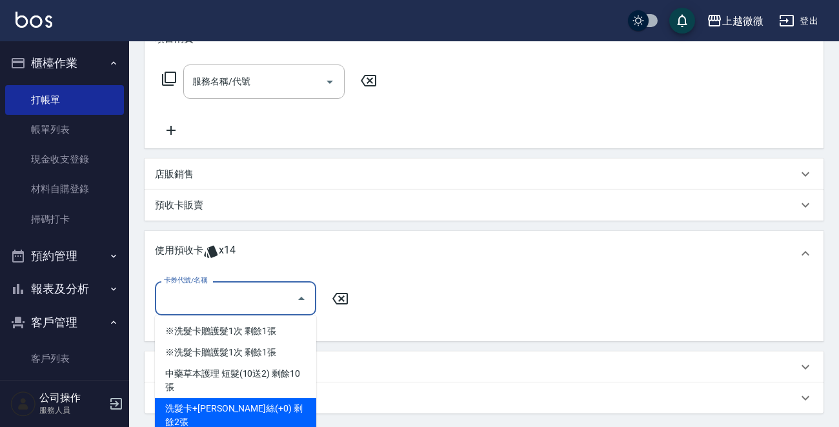
click at [268, 398] on div "洗髮卡+潤絲(+0) 剩餘2張" at bounding box center [235, 415] width 161 height 35
type input "洗髮卡+潤絲(+0)"
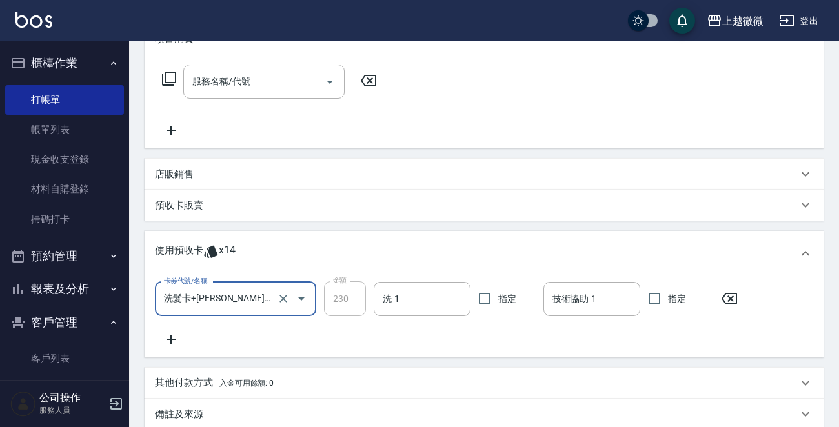
click at [172, 333] on icon at bounding box center [171, 339] width 32 height 15
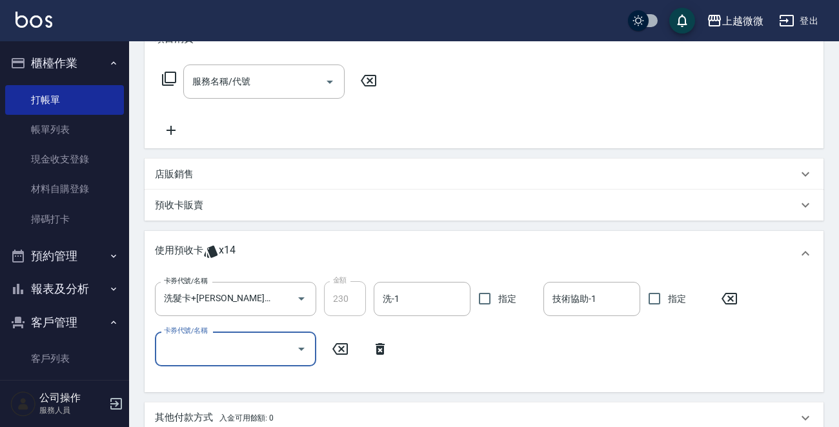
drag, startPoint x: 208, startPoint y: 340, endPoint x: 221, endPoint y: 341, distance: 12.3
click at [210, 341] on input "卡券代號/名稱" at bounding box center [226, 348] width 130 height 23
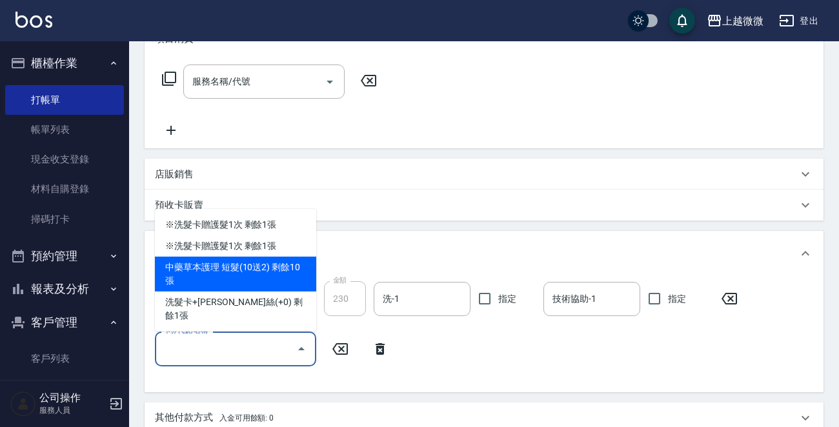
click at [299, 292] on div "中藥草本護理 短髮(10送2) 剩餘10張" at bounding box center [235, 274] width 161 height 35
type input "中藥草本護理 短髮(10送2)"
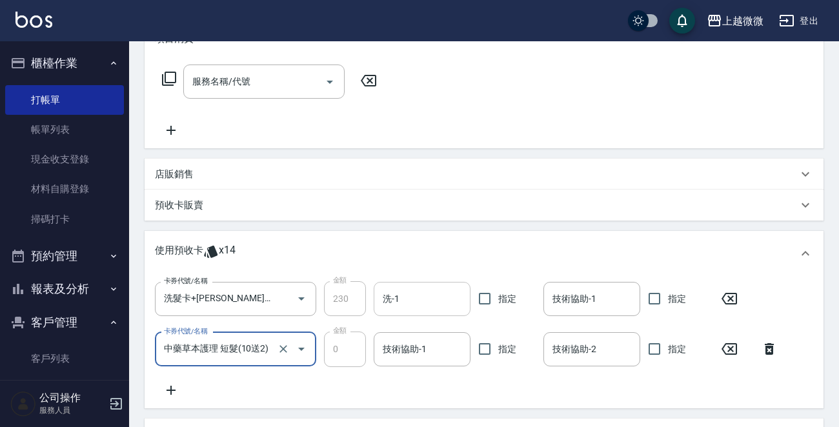
click at [440, 303] on input "洗-1" at bounding box center [421, 299] width 85 height 23
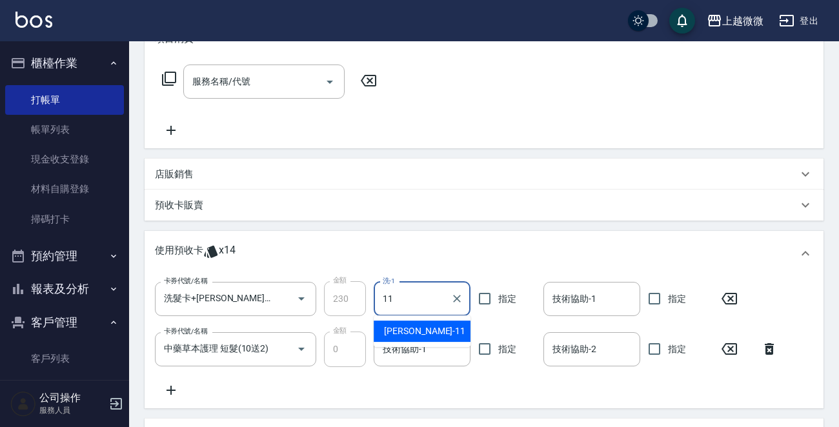
click at [436, 328] on div "Kristin -11" at bounding box center [422, 331] width 97 height 21
type input "[PERSON_NAME]-11"
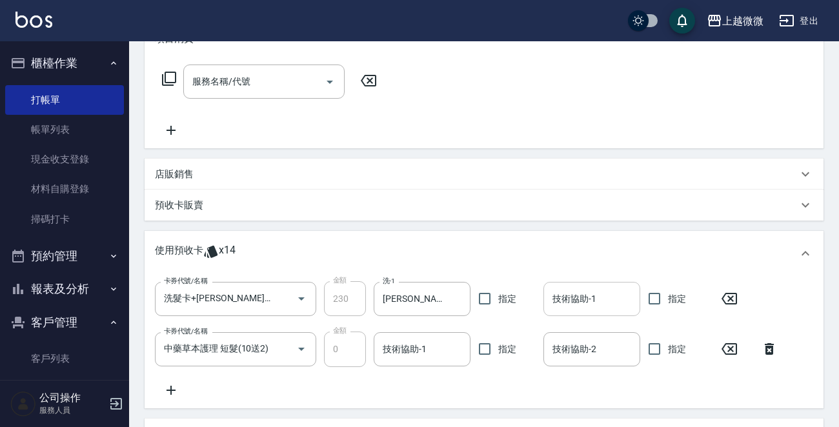
click at [567, 292] on div "技術協助-1 技術協助-1" at bounding box center [591, 299] width 97 height 34
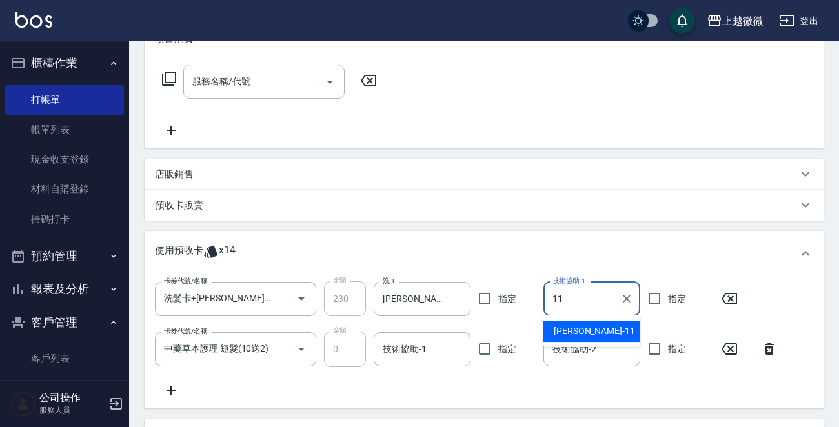
click at [568, 331] on span "Kristin -11" at bounding box center [594, 332] width 81 height 14
type input "[PERSON_NAME]-11"
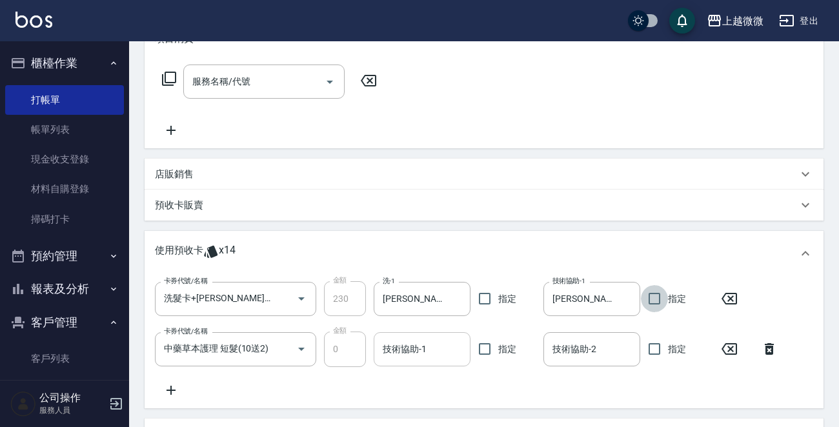
click at [417, 348] on input "技術協助-1" at bounding box center [421, 349] width 85 height 23
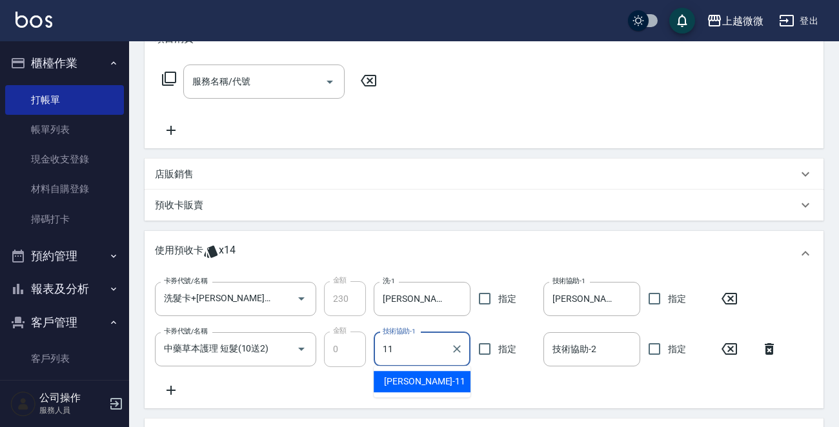
click at [330, 343] on div "卡券代號/名稱 中藥草本護理 短髮(10送2) 卡券代號/名稱 金額 0 金額 技術協助-1 11 技術協助-1 指定 技術協助-2 技術協助-2 指定" at bounding box center [470, 349] width 630 height 35
click at [423, 380] on div "Selin -5" at bounding box center [422, 381] width 97 height 21
type input "Selin-5"
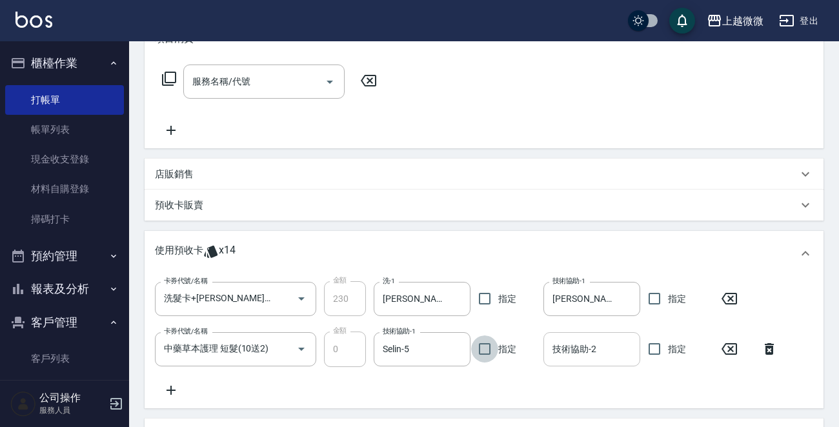
click at [576, 357] on input "技術協助-2" at bounding box center [591, 349] width 85 height 23
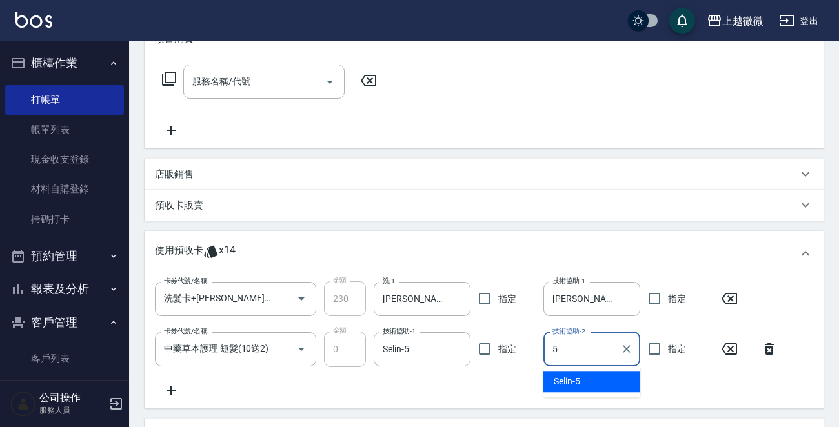
click at [585, 376] on div "Selin -5" at bounding box center [591, 381] width 97 height 21
type input "Selin-5"
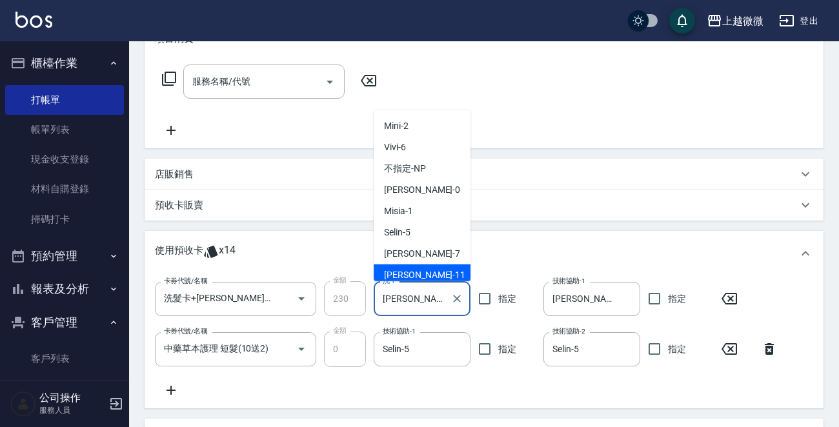
scroll to position [5, 0]
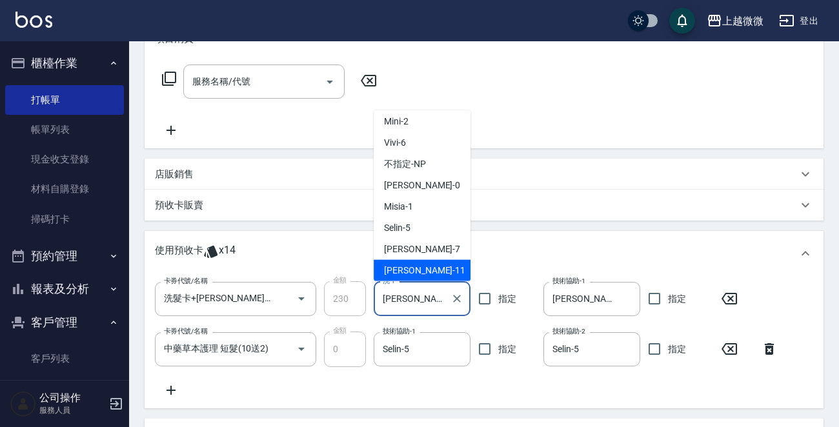
click at [341, 305] on div "卡券代號/名稱 洗髮卡+潤絲(+0) 卡券代號/名稱 金額 230 金額 洗-1 Kristin-11 洗-1 指定 技術協助-1 Kristin-11 技術…" at bounding box center [450, 298] width 590 height 35
click at [594, 297] on input "[PERSON_NAME]-11" at bounding box center [582, 299] width 66 height 23
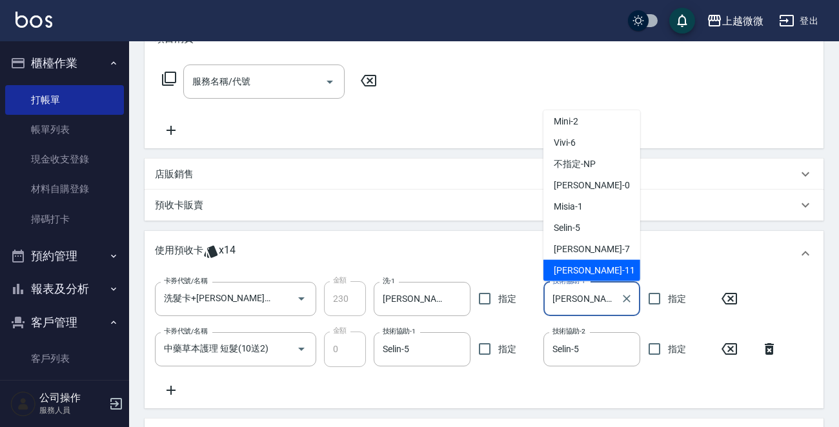
drag, startPoint x: 601, startPoint y: 297, endPoint x: 514, endPoint y: 297, distance: 87.1
click at [514, 297] on div "卡券代號/名稱 洗髮卡+潤絲(+0) 卡券代號/名稱 金額 230 金額 洗-1 Kristin-11 洗-1 指定 技術協助-1 Kristin-11 技術…" at bounding box center [450, 298] width 590 height 35
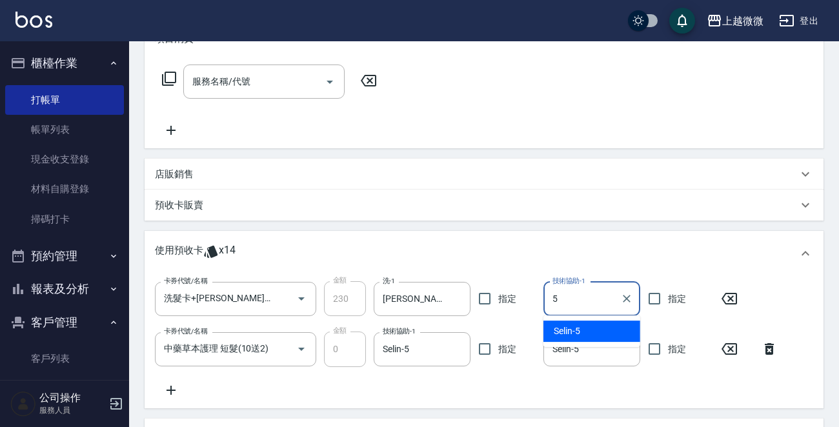
click at [565, 326] on span "Selin -5" at bounding box center [567, 332] width 26 height 14
type input "Selin-5"
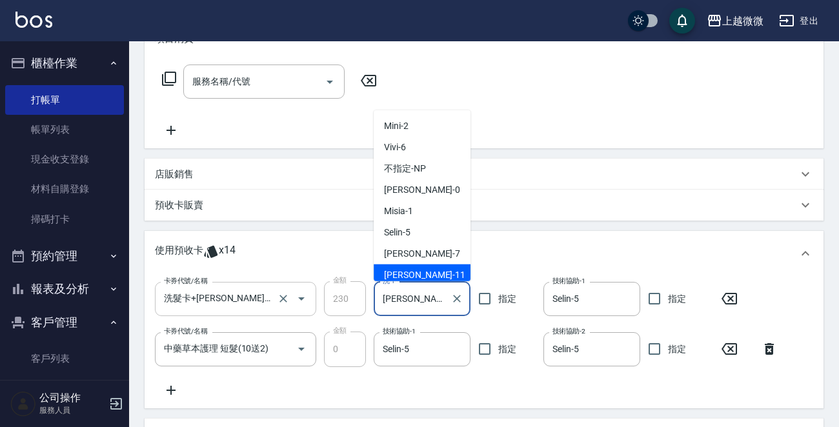
drag, startPoint x: 437, startPoint y: 303, endPoint x: 314, endPoint y: 303, distance: 123.2
click at [298, 303] on div "卡券代號/名稱 洗髮卡+潤絲(+0) 卡券代號/名稱 金額 230 金額 洗-1 Kristin-11 洗-1 指定 技術協助-1 Selin-5 技術協助-…" at bounding box center [450, 298] width 590 height 35
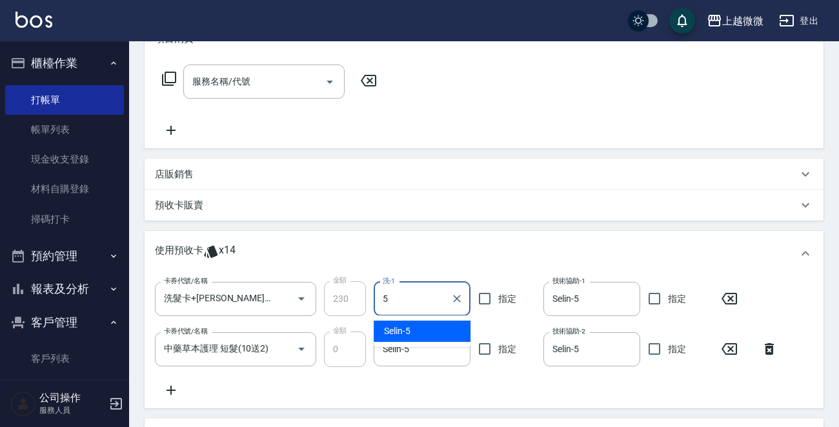
click at [423, 332] on div "Selin -5" at bounding box center [422, 331] width 97 height 21
type input "Selin-5"
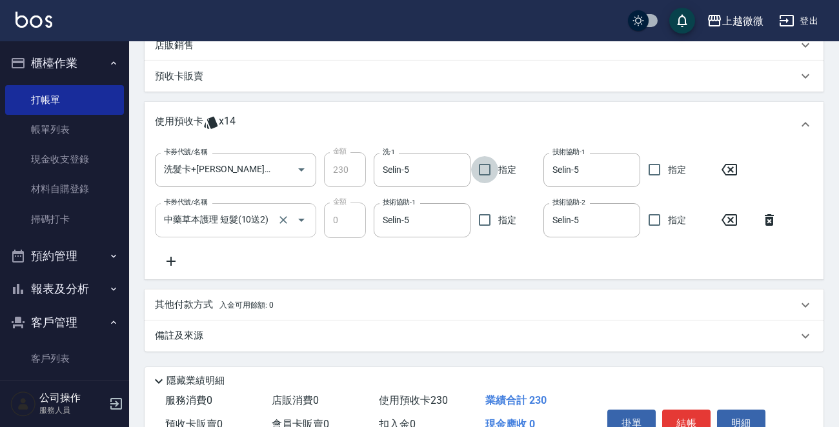
scroll to position [258, 0]
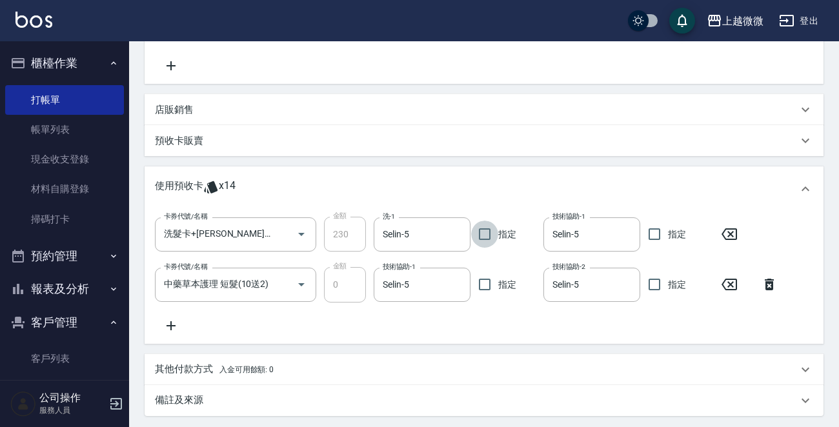
click at [186, 112] on p "店販銷售" at bounding box center [174, 110] width 39 height 14
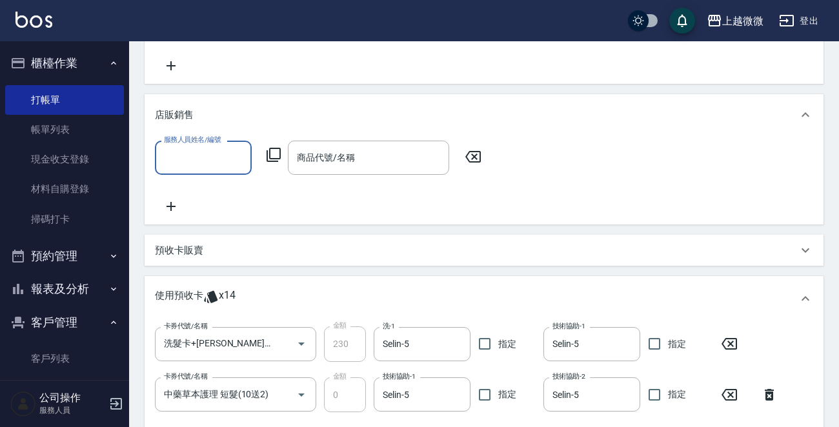
scroll to position [0, 0]
click at [210, 148] on input "服務人員姓名/編號" at bounding box center [203, 157] width 85 height 23
click at [190, 184] on span "Selin -5" at bounding box center [178, 191] width 26 height 14
type input "Selin-5"
click at [166, 205] on icon at bounding box center [171, 206] width 32 height 15
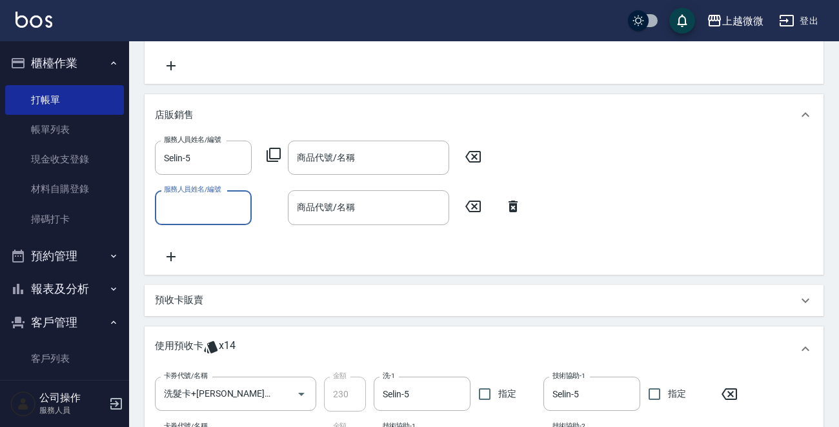
click at [197, 219] on div "服務人員姓名/編號" at bounding box center [203, 207] width 97 height 34
click at [207, 237] on div "Selin -5" at bounding box center [203, 240] width 97 height 21
type input "Selin-5"
click at [340, 153] on div "商品代號/名稱 商品代號/名稱" at bounding box center [368, 158] width 161 height 34
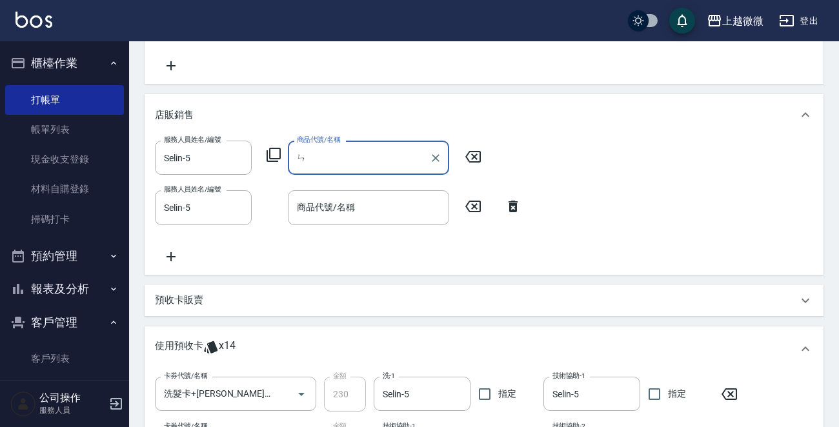
type input "ㄑㄣ"
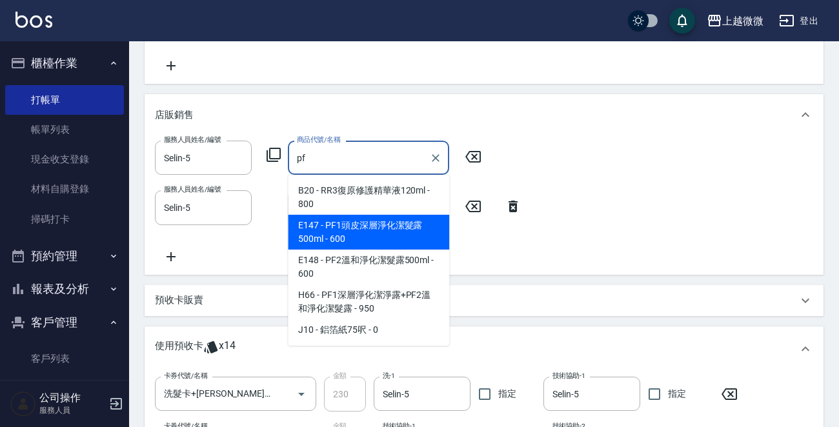
click at [376, 228] on span "E147 - PF1頭皮深層淨化潔髮露500ml - 600" at bounding box center [368, 232] width 161 height 35
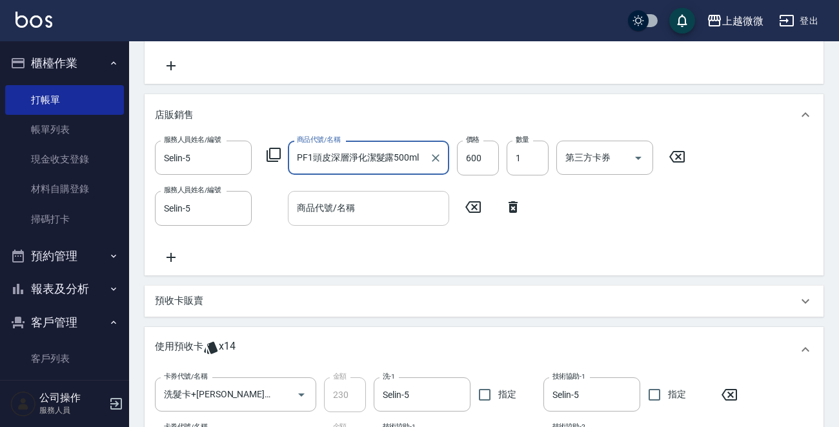
type input "PF1頭皮深層淨化潔髮露500ml"
click at [357, 205] on input "商品代號/名稱" at bounding box center [369, 208] width 150 height 23
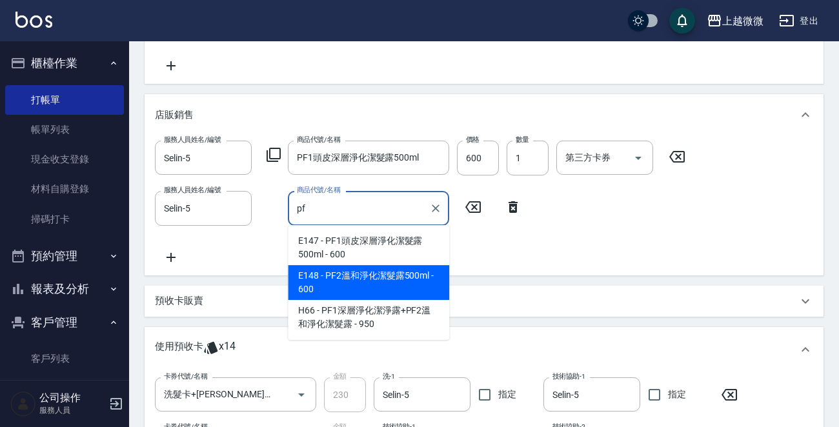
click at [399, 268] on span "E148 - PF2溫和淨化潔髮露500ml - 600" at bounding box center [368, 282] width 161 height 35
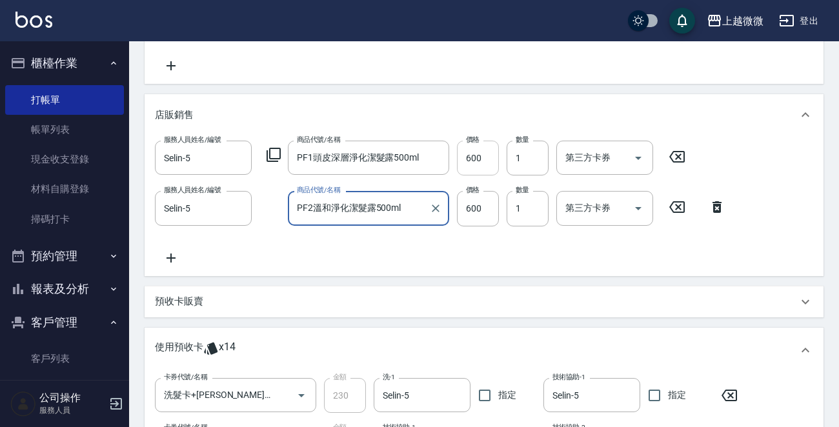
type input "PF2溫和淨化潔髮露500ml"
click at [481, 157] on input "600" at bounding box center [478, 158] width 42 height 35
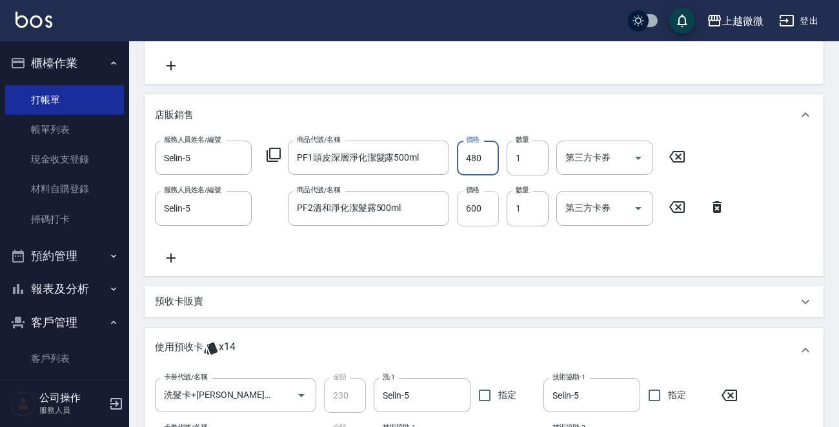
type input "480"
click at [481, 202] on input "600" at bounding box center [478, 208] width 42 height 35
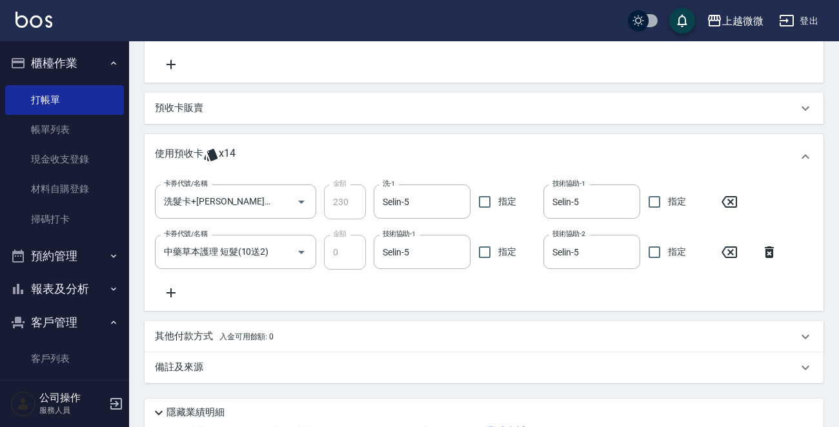
scroll to position [550, 0]
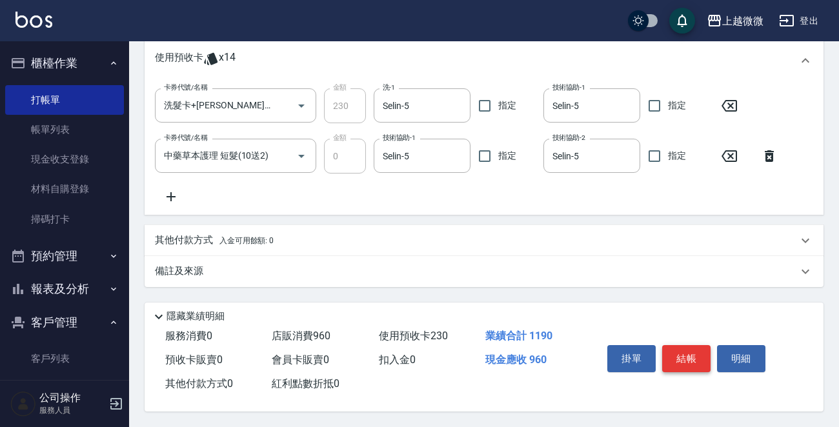
type input "480"
click at [703, 351] on button "結帳" at bounding box center [686, 358] width 48 height 27
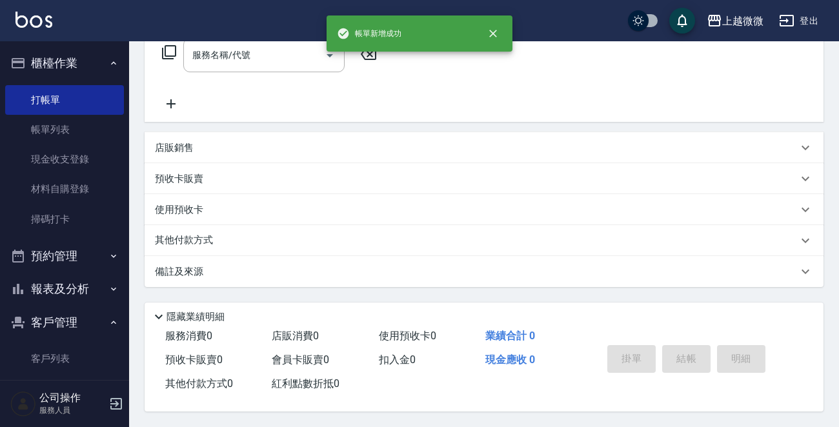
scroll to position [0, 0]
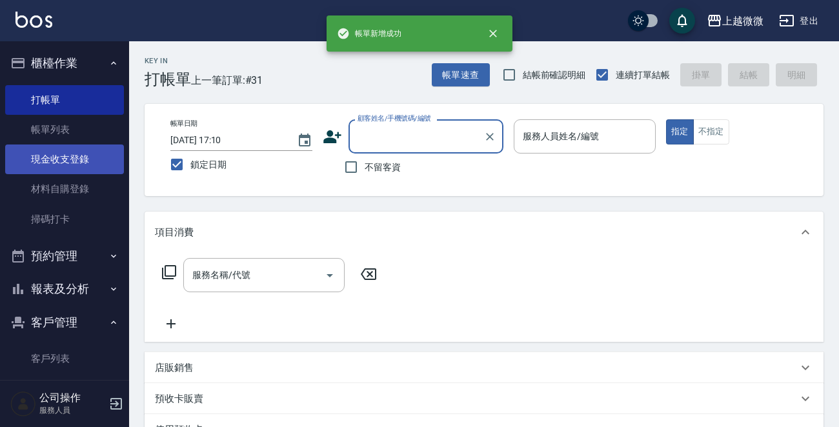
click at [73, 163] on link "現金收支登錄" at bounding box center [64, 160] width 119 height 30
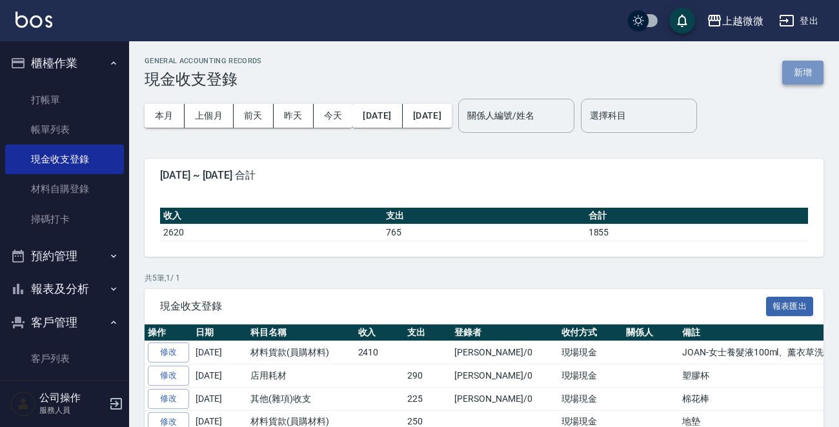
click at [793, 70] on button "新增" at bounding box center [802, 73] width 41 height 24
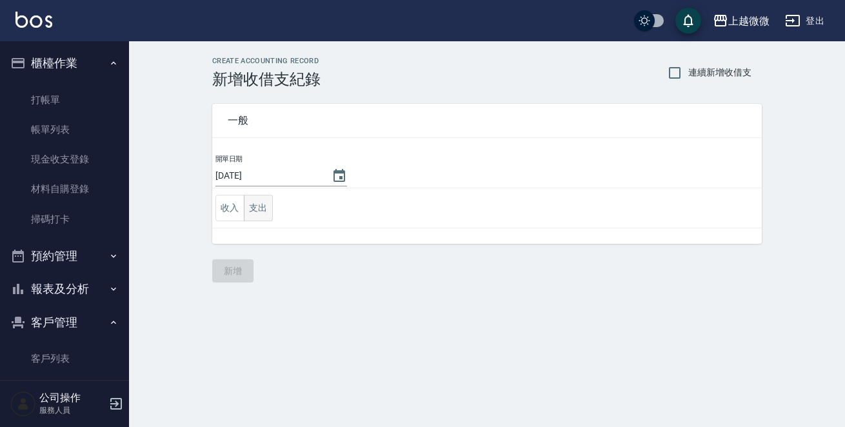
click at [264, 211] on button "支出" at bounding box center [258, 208] width 29 height 26
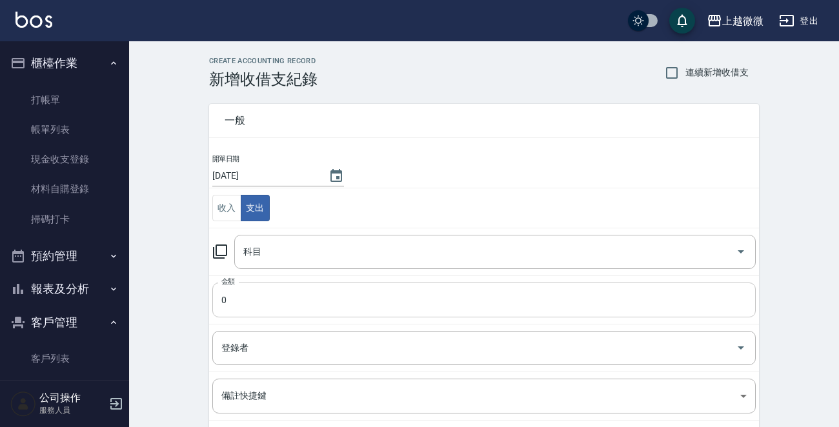
click at [245, 303] on input "0" at bounding box center [483, 300] width 543 height 35
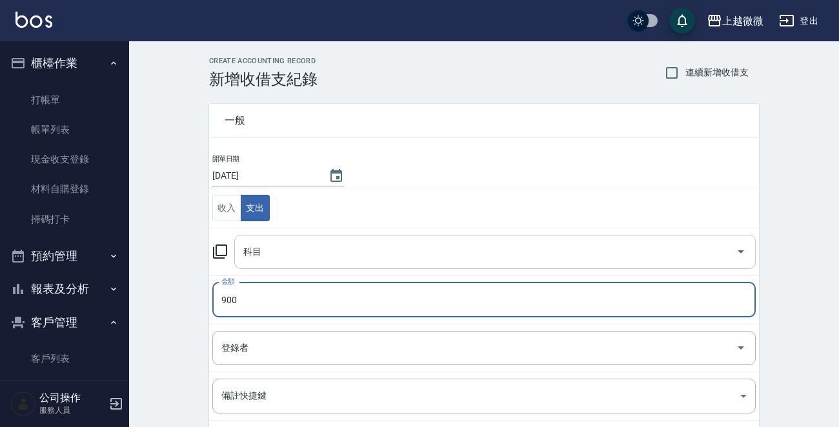
type input "900"
click at [290, 257] on input "科目" at bounding box center [485, 252] width 490 height 23
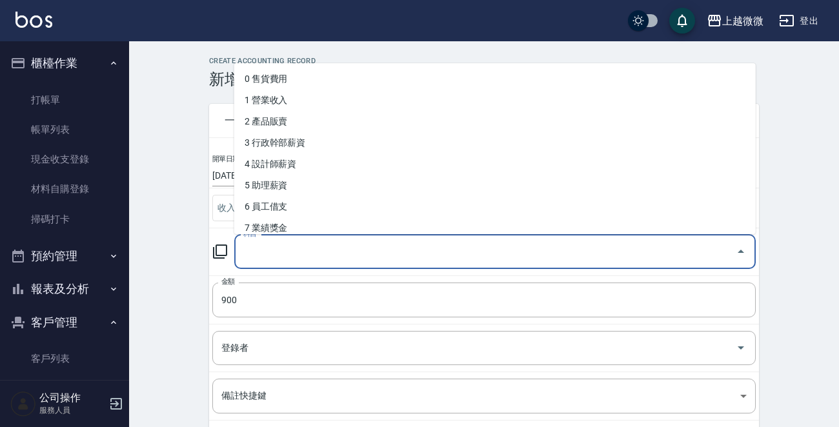
type input "g"
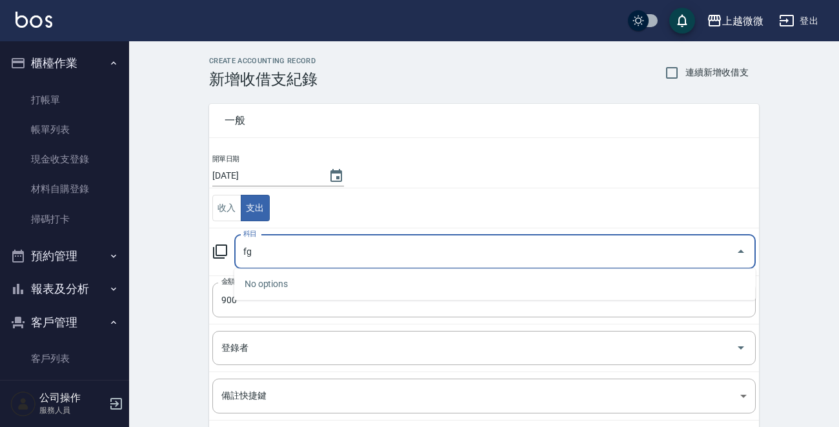
type input "f"
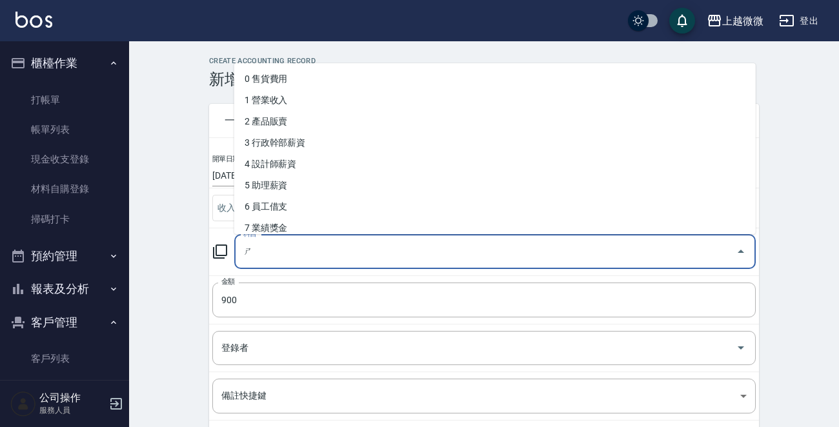
type input "ㄑ"
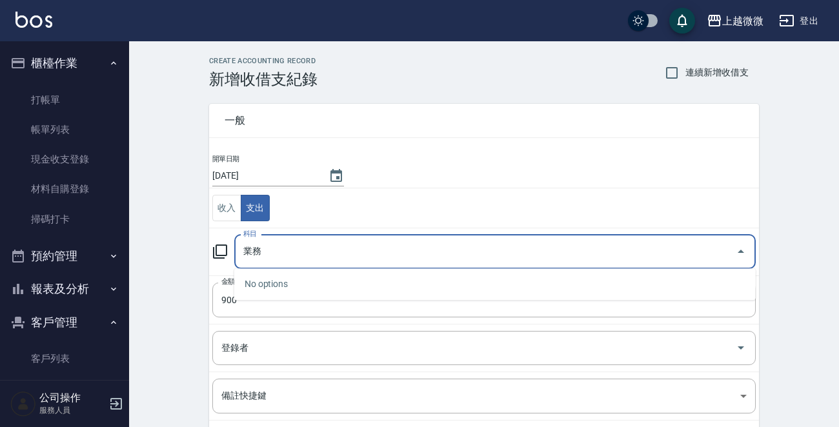
type input "葉"
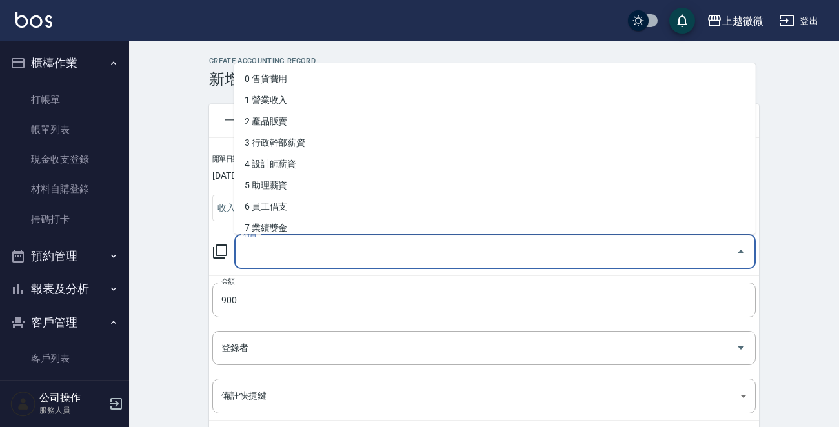
type input "ㄑ"
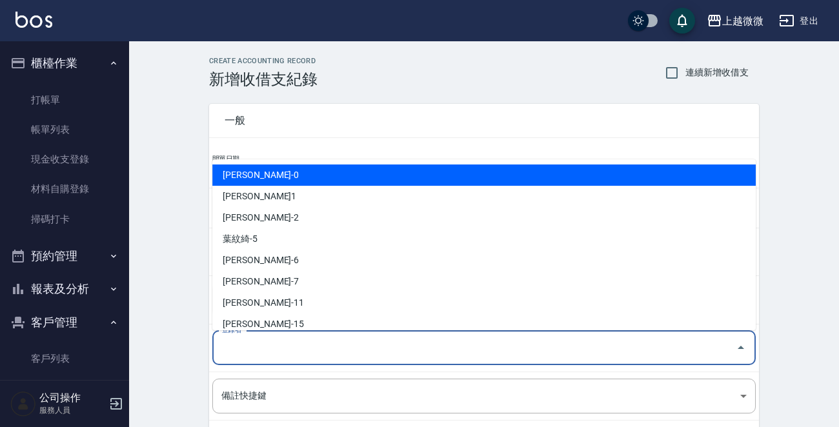
click at [316, 354] on input "登錄者" at bounding box center [474, 348] width 512 height 23
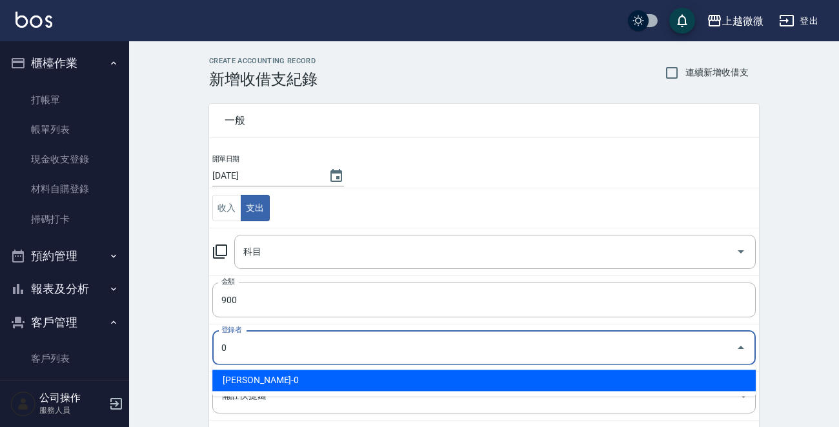
click at [291, 381] on li "邱顯程-0" at bounding box center [483, 380] width 543 height 21
type input "邱顯程-0"
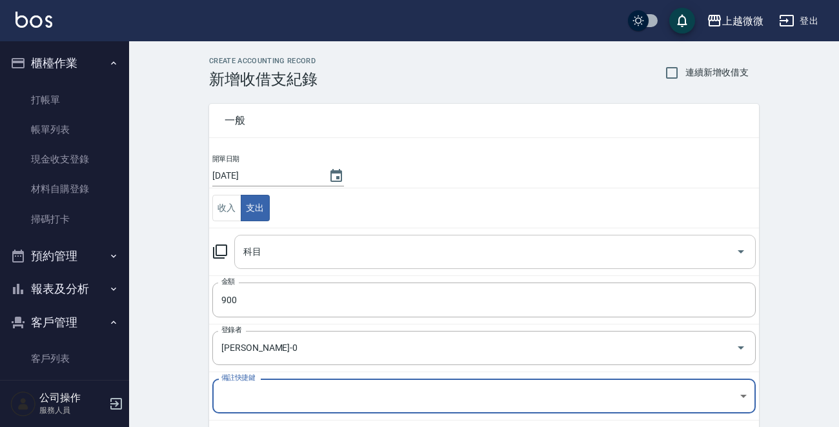
click at [325, 250] on input "科目" at bounding box center [485, 252] width 490 height 23
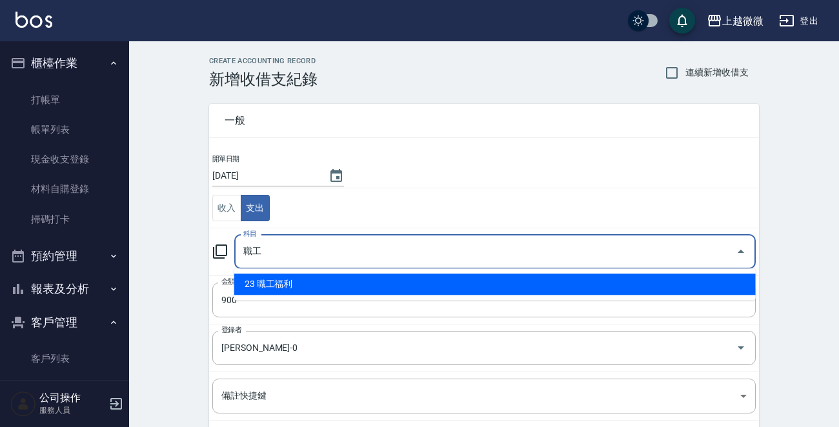
click at [296, 274] on li "23 職工福利" at bounding box center [494, 284] width 521 height 21
type input "23 職工福利"
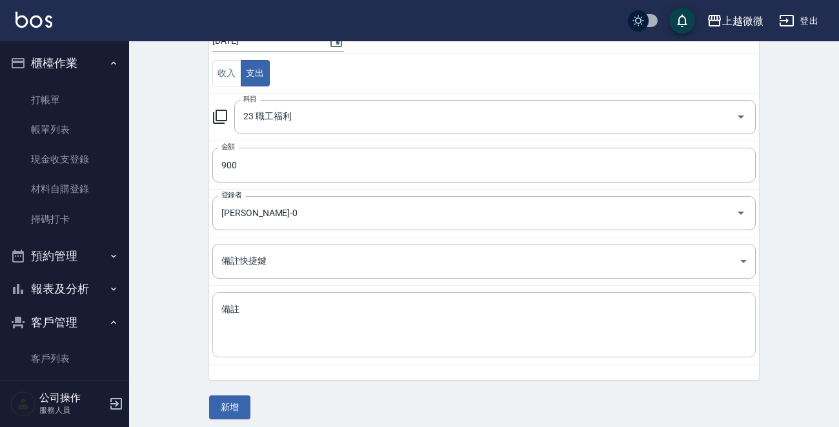
scroll to position [142, 0]
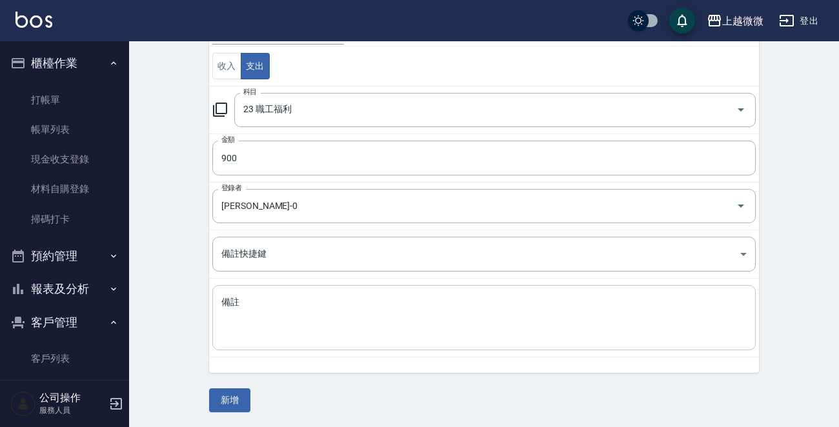
click at [274, 312] on textarea "備註" at bounding box center [483, 318] width 525 height 44
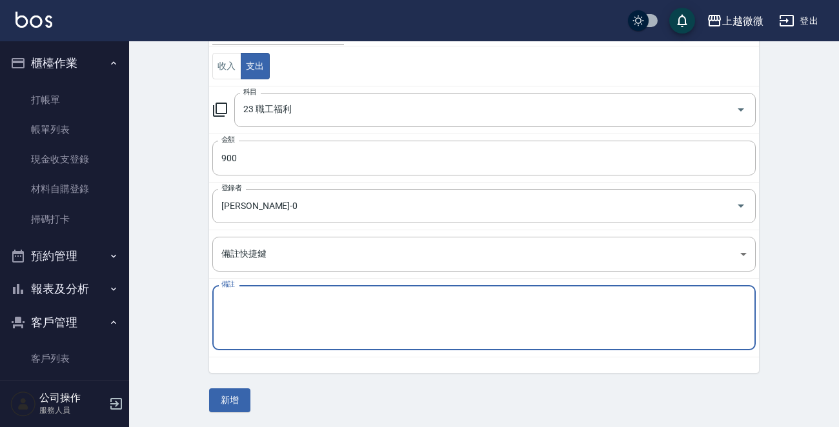
type textarea "1"
type textarea "ㄑ"
type textarea "水"
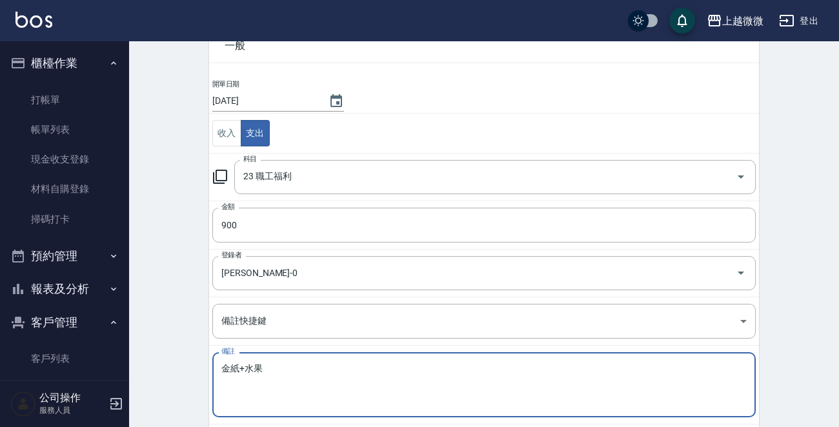
scroll to position [0, 0]
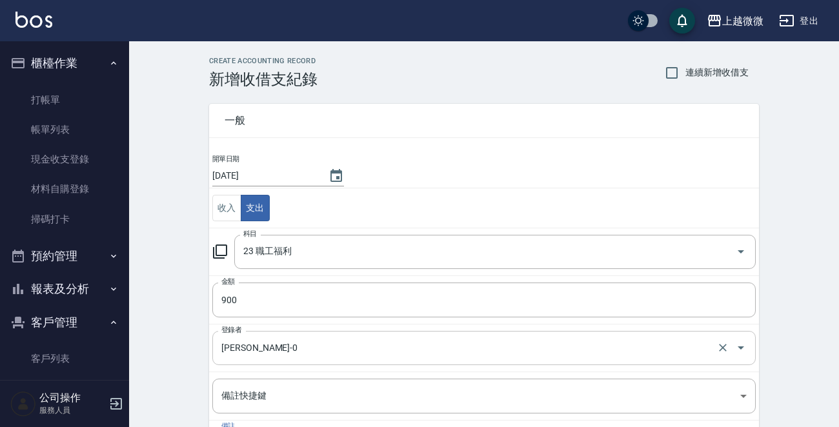
type textarea "金紙+水果"
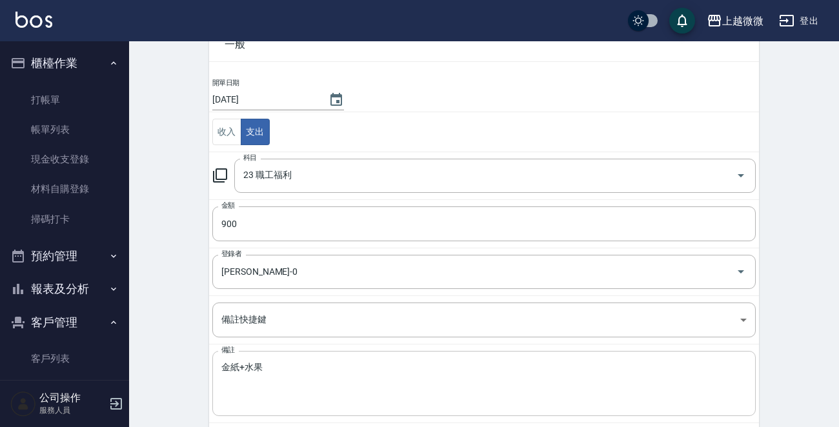
scroll to position [142, 0]
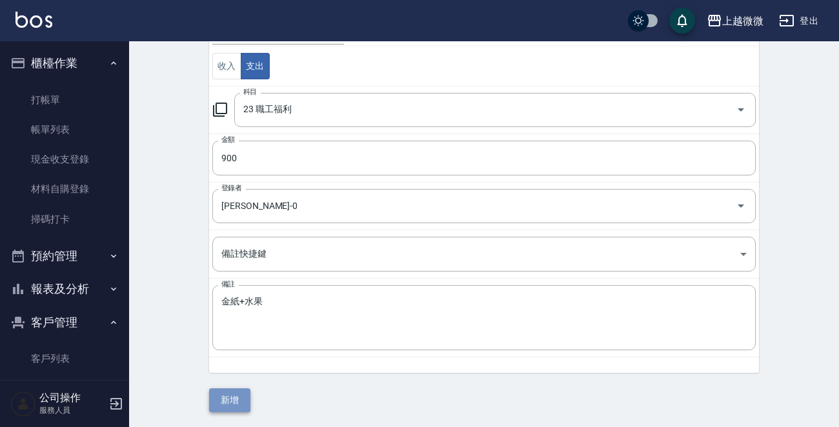
click at [239, 392] on button "新增" at bounding box center [229, 400] width 41 height 24
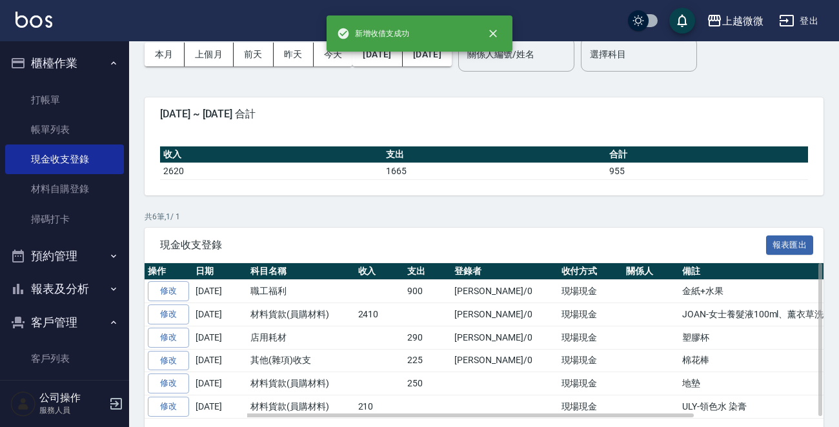
scroll to position [101, 0]
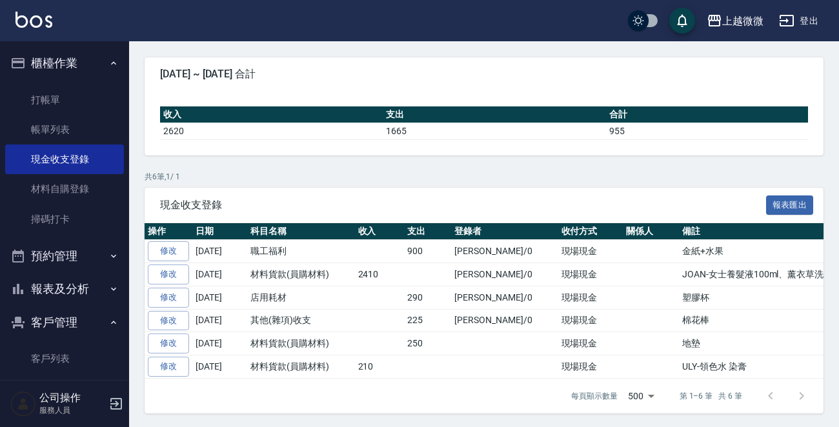
click at [72, 290] on button "報表及分析" at bounding box center [64, 289] width 119 height 34
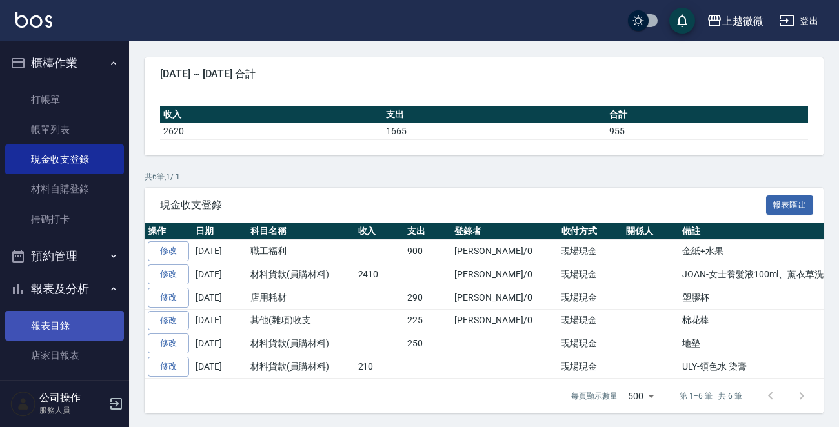
click at [55, 316] on link "報表目錄" at bounding box center [64, 326] width 119 height 30
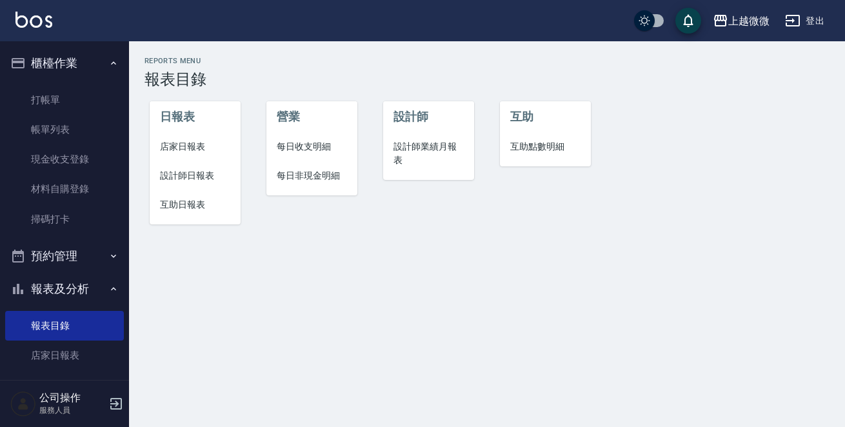
click at [179, 139] on li "店家日報表" at bounding box center [195, 146] width 91 height 29
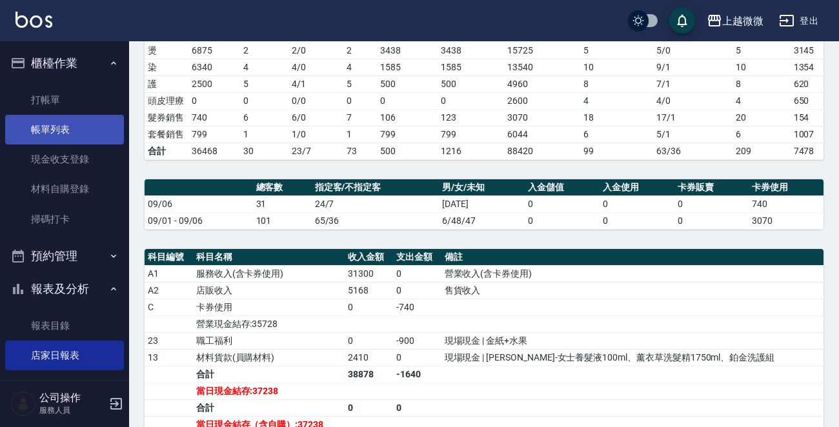
scroll to position [194, 0]
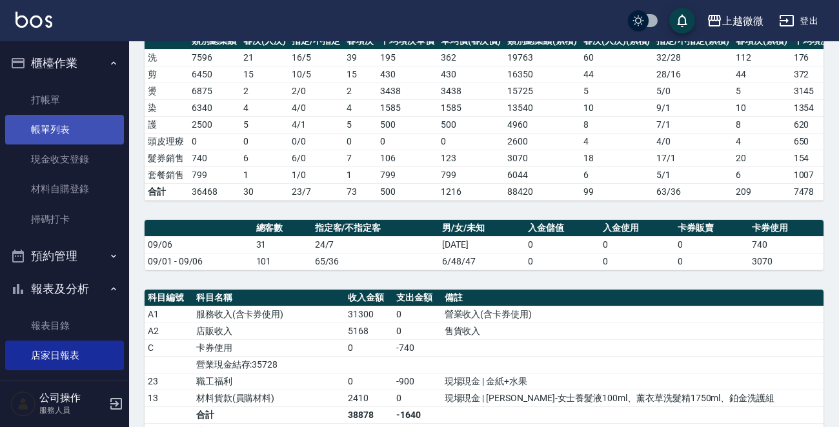
click at [83, 128] on link "帳單列表" at bounding box center [64, 130] width 119 height 30
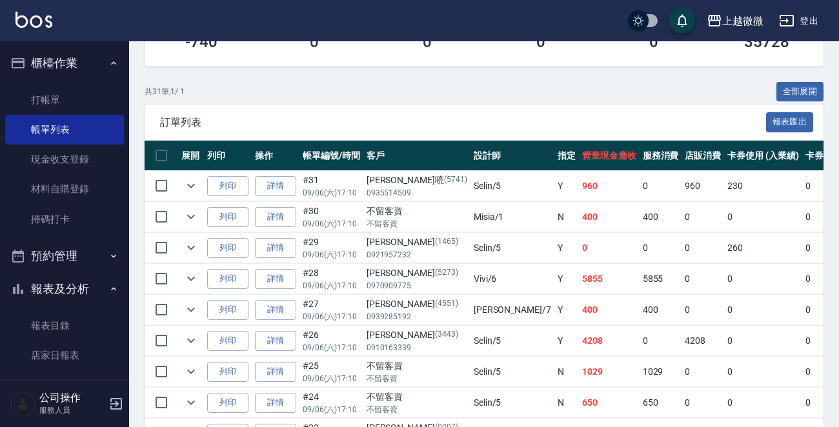
scroll to position [258, 0]
click at [276, 101] on div "共 31 筆, 1 / 1 全部展開" at bounding box center [484, 92] width 679 height 20
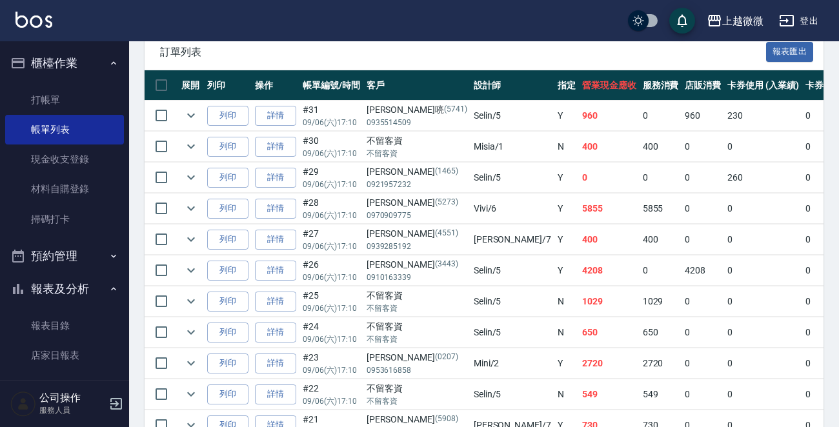
scroll to position [387, 0]
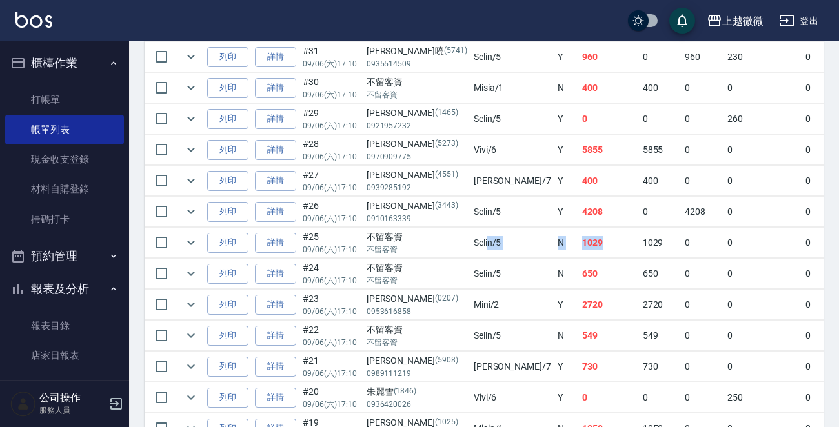
drag, startPoint x: 504, startPoint y: 237, endPoint x: 436, endPoint y: 242, distance: 67.9
click at [436, 242] on tr "列印 詳情 #25 09/06 (六) 17:10 不留客資 不留客資 Selin /5 N 1029 1029 0 0 0 1029 0 0 0 0 0" at bounding box center [729, 243] width 1169 height 30
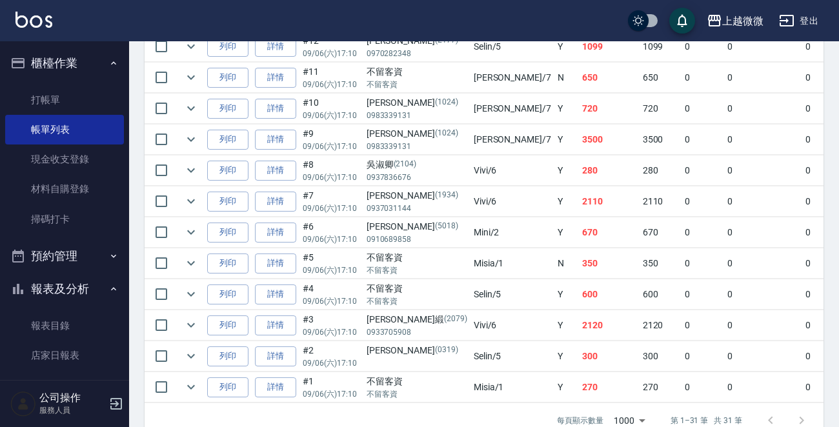
scroll to position [1018, 0]
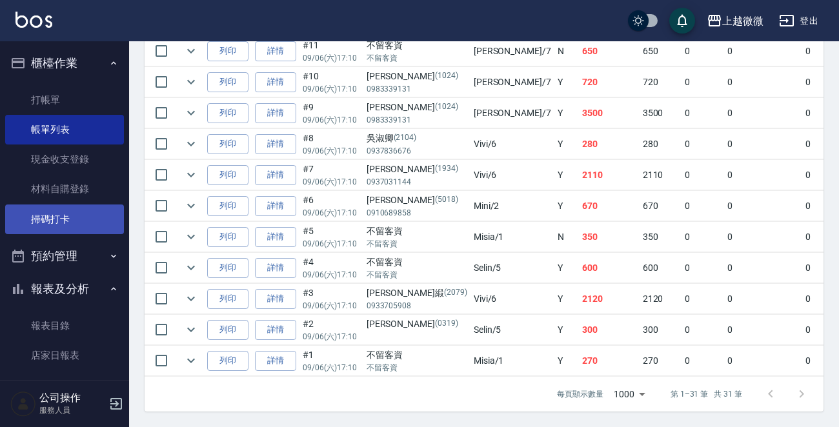
click at [54, 208] on link "掃碼打卡" at bounding box center [64, 220] width 119 height 30
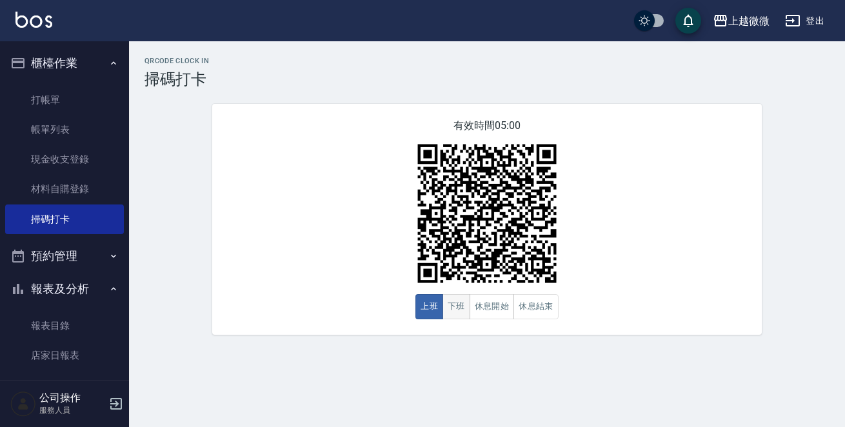
click at [457, 303] on button "下班" at bounding box center [457, 306] width 28 height 25
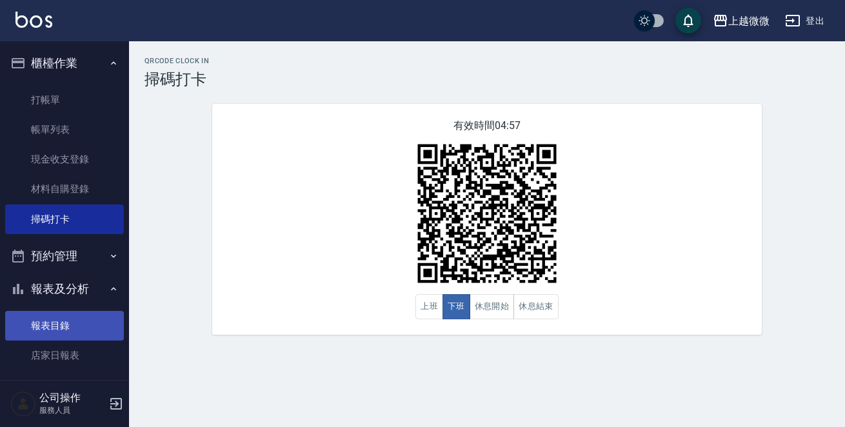
click at [90, 321] on link "報表目錄" at bounding box center [64, 326] width 119 height 30
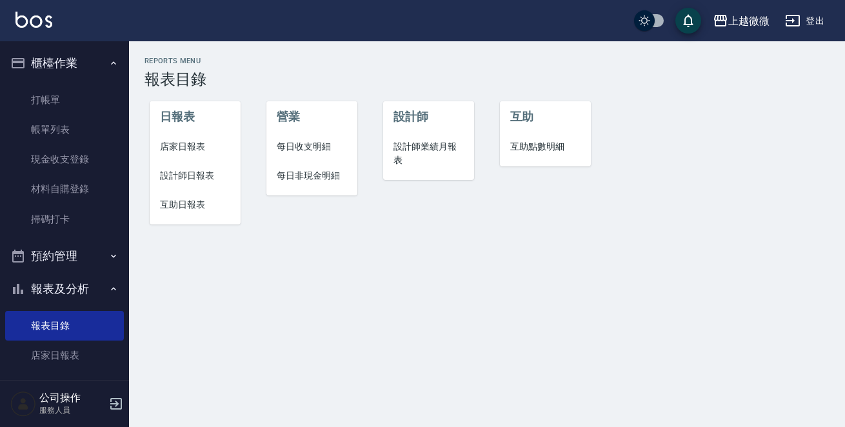
click at [177, 151] on span "店家日報表" at bounding box center [195, 147] width 70 height 14
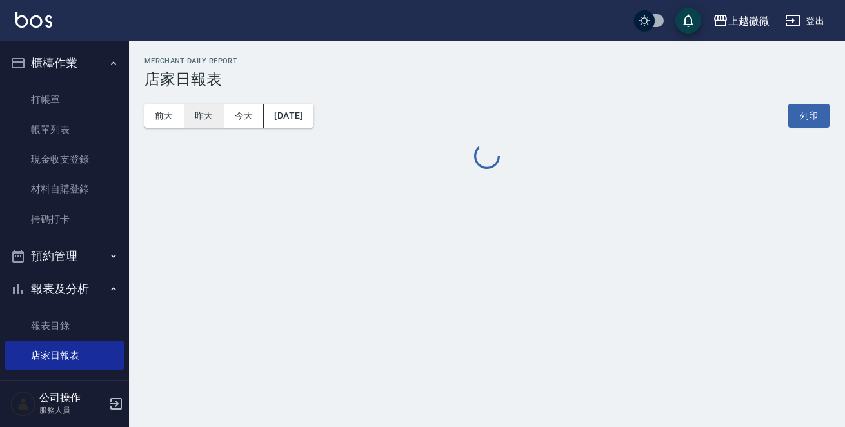
click at [201, 119] on button "昨天" at bounding box center [205, 116] width 40 height 24
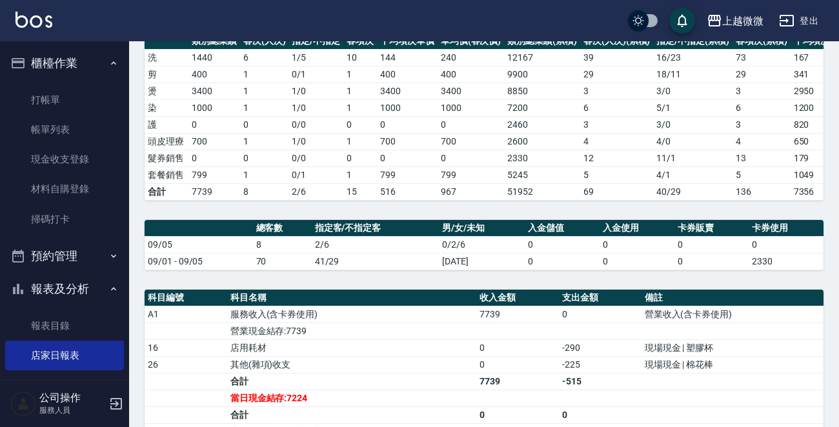
scroll to position [258, 0]
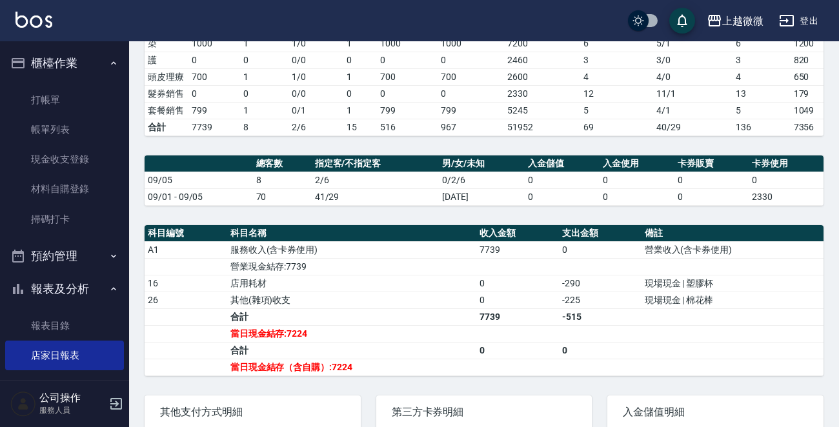
click at [179, 197] on td "09/01 - 09/05" at bounding box center [199, 196] width 108 height 17
drag, startPoint x: 326, startPoint y: 371, endPoint x: 415, endPoint y: 375, distance: 89.1
click at [415, 375] on td "當日現金結存（含自購）:7224" at bounding box center [352, 367] width 250 height 17
click at [396, 321] on td "合計" at bounding box center [352, 316] width 250 height 17
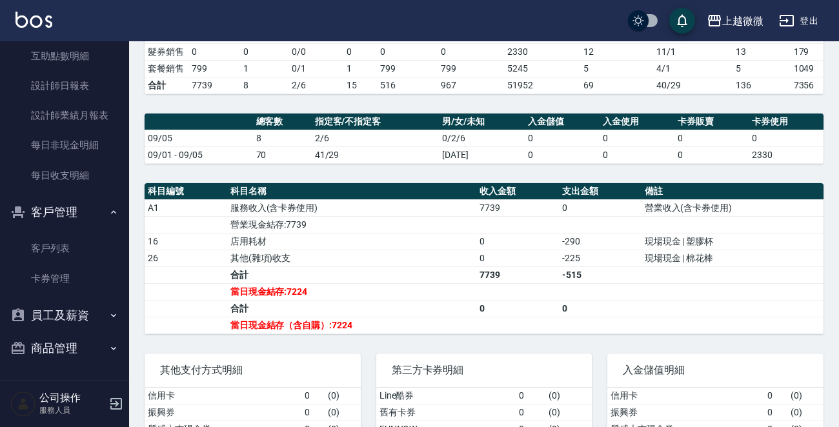
scroll to position [323, 0]
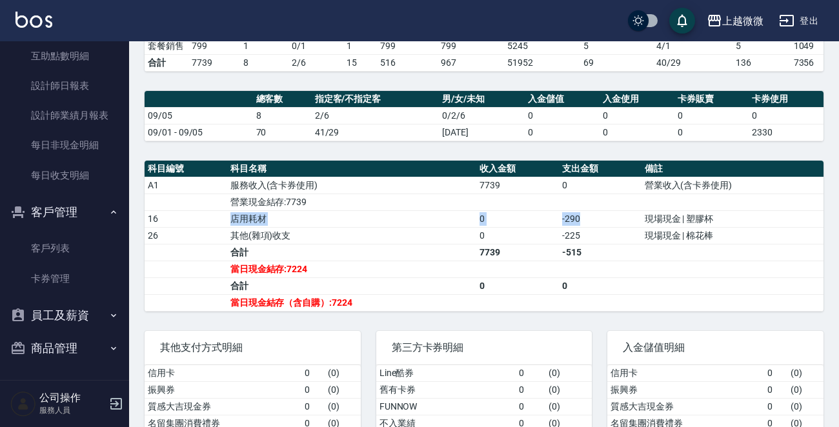
drag, startPoint x: 588, startPoint y: 225, endPoint x: 226, endPoint y: 225, distance: 362.0
click at [226, 225] on tr "16 店用耗材 0 -290 現場現金 | 塑膠杯" at bounding box center [484, 218] width 679 height 17
click at [369, 222] on td "店用耗材" at bounding box center [352, 218] width 250 height 17
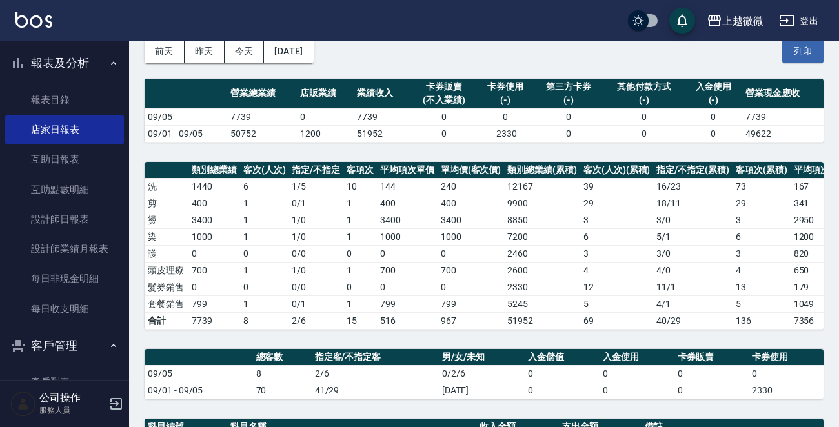
scroll to position [101, 0]
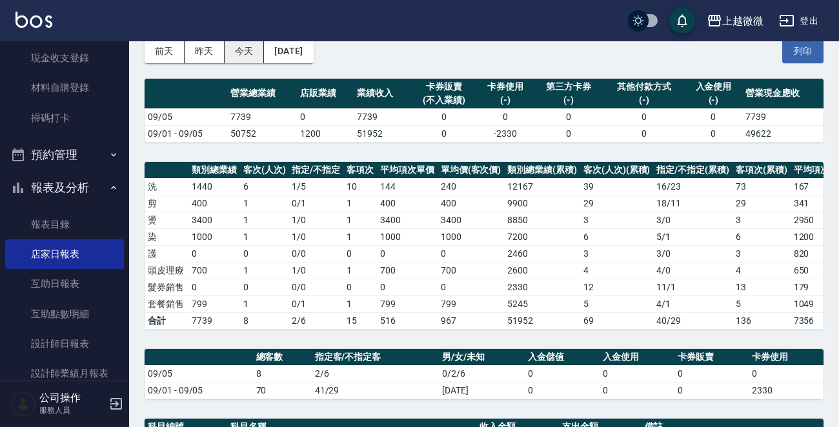
click at [239, 46] on button "今天" at bounding box center [245, 51] width 40 height 24
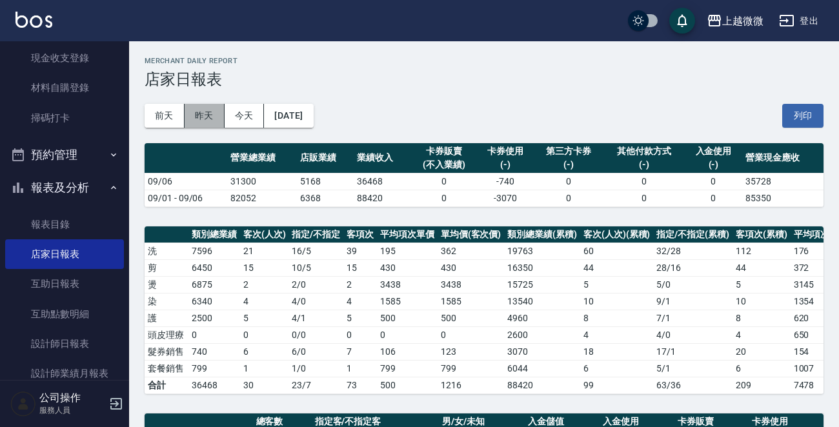
click at [197, 121] on button "昨天" at bounding box center [205, 116] width 40 height 24
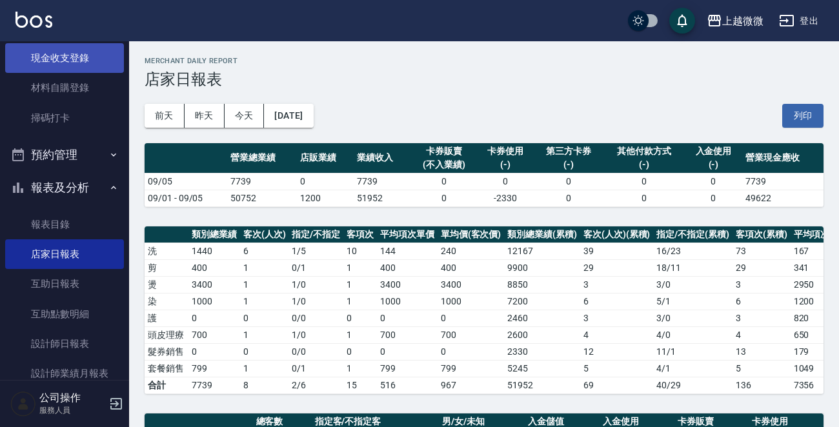
click at [80, 63] on link "現金收支登錄" at bounding box center [64, 58] width 119 height 30
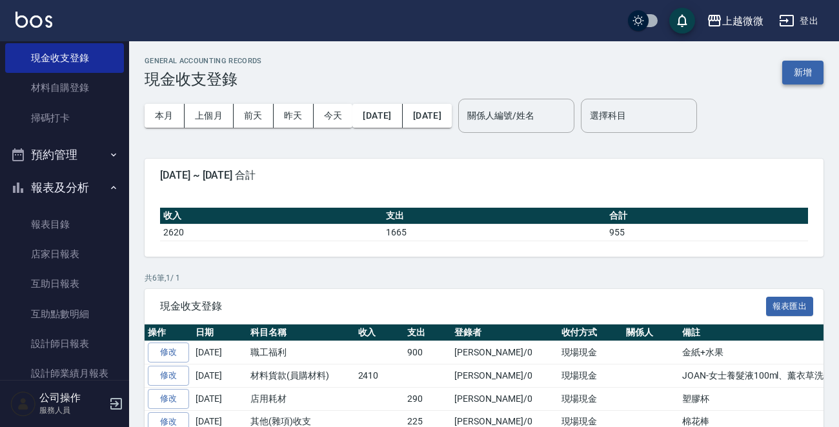
click at [809, 77] on button "新增" at bounding box center [802, 73] width 41 height 24
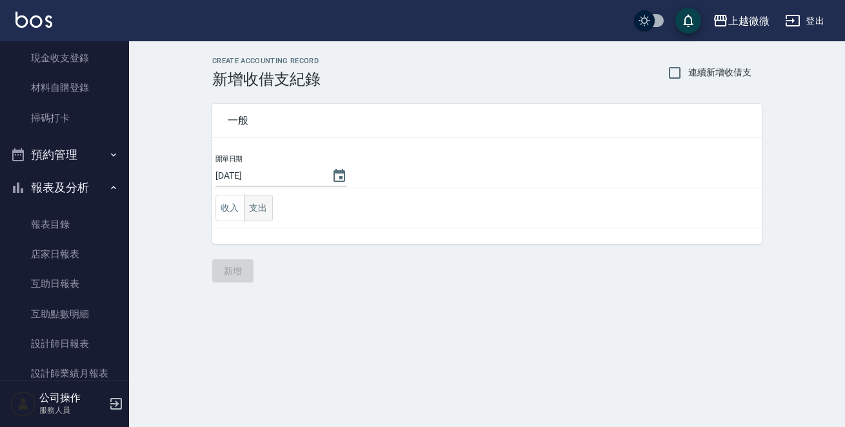
click at [260, 208] on button "支出" at bounding box center [258, 208] width 29 height 26
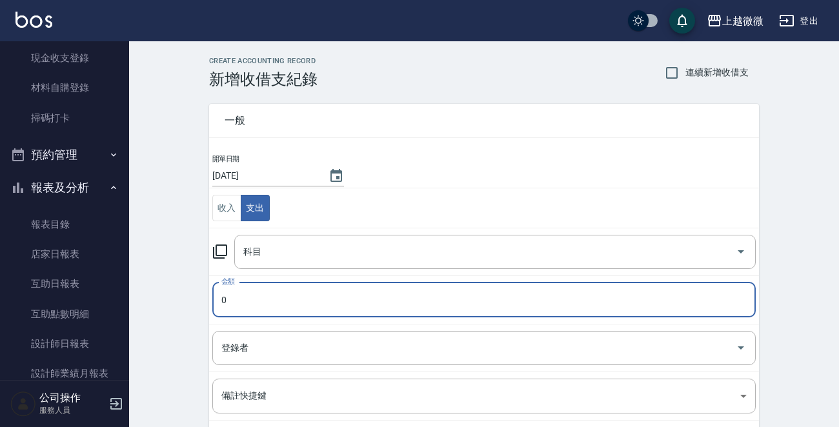
click at [290, 294] on input "0" at bounding box center [483, 300] width 543 height 35
type input "13000"
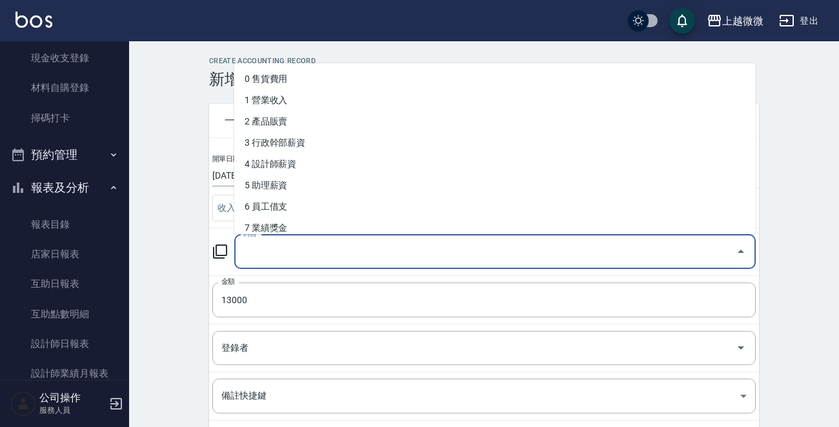
click at [310, 244] on input "科目" at bounding box center [485, 252] width 490 height 23
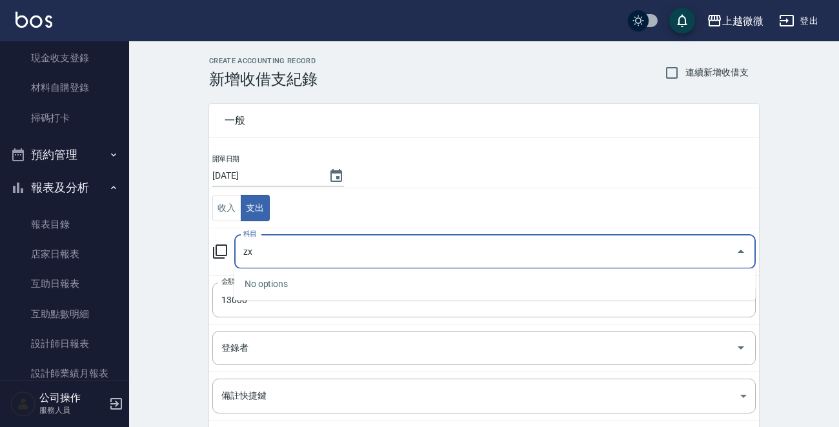
type input "z"
type input "操"
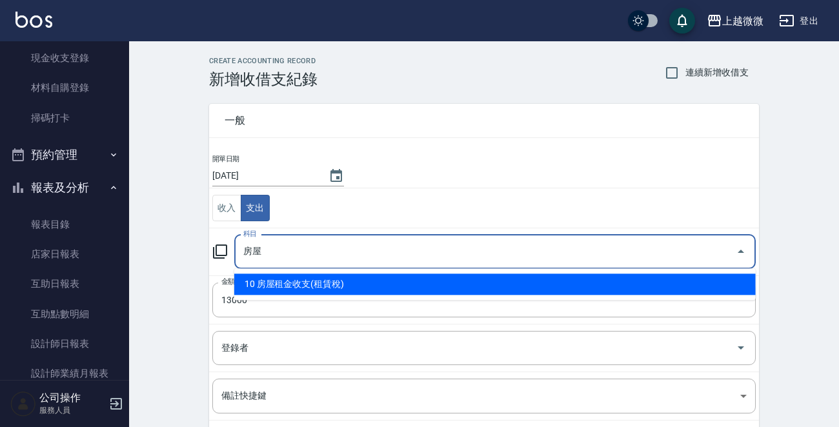
click at [348, 285] on li "10 房屋租金收支(租賃稅)" at bounding box center [494, 284] width 521 height 21
type input "10 房屋租金收支(租賃稅)"
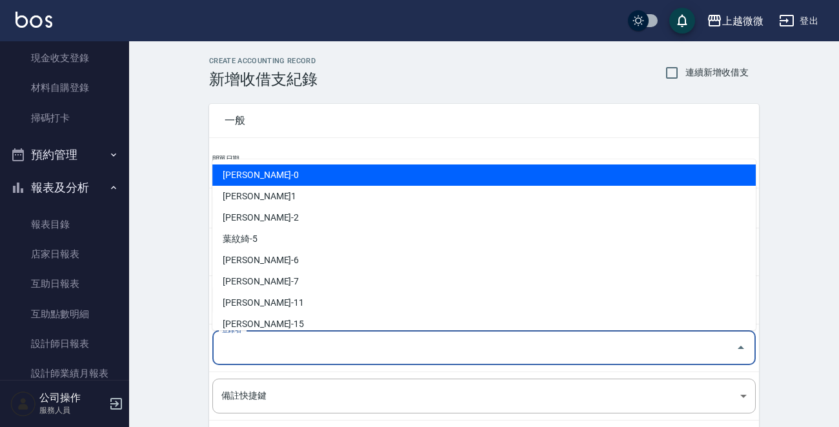
click at [307, 353] on input "登錄者" at bounding box center [474, 348] width 512 height 23
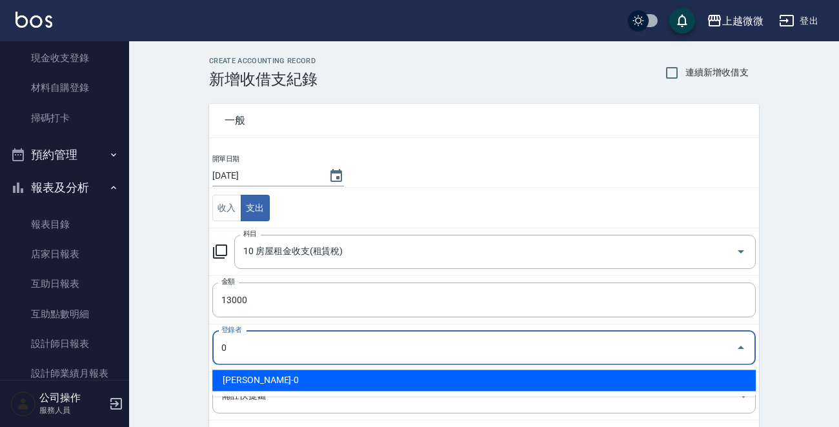
click at [279, 380] on li "邱顯程-0" at bounding box center [483, 380] width 543 height 21
type input "邱顯程-0"
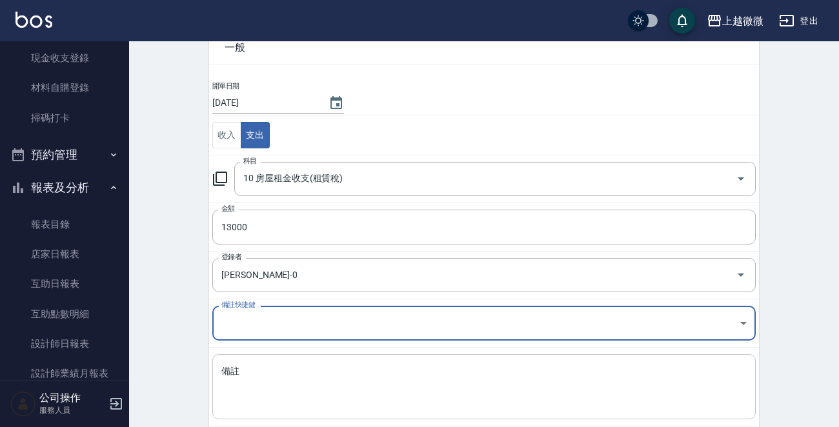
scroll to position [142, 0]
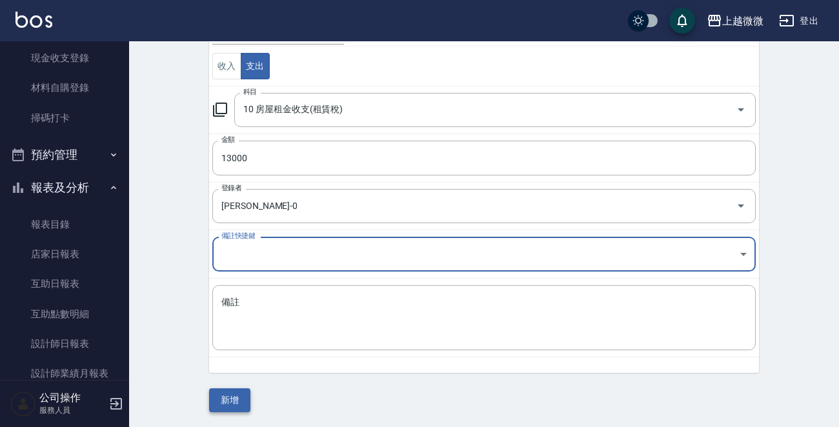
click at [227, 398] on button "新增" at bounding box center [229, 400] width 41 height 24
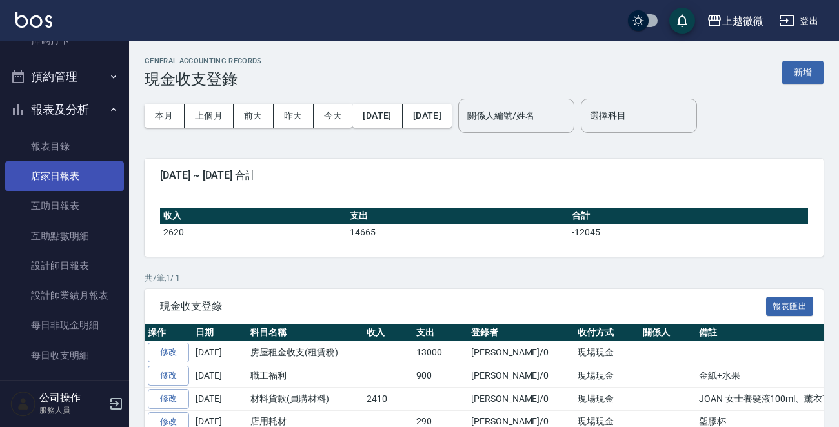
scroll to position [258, 0]
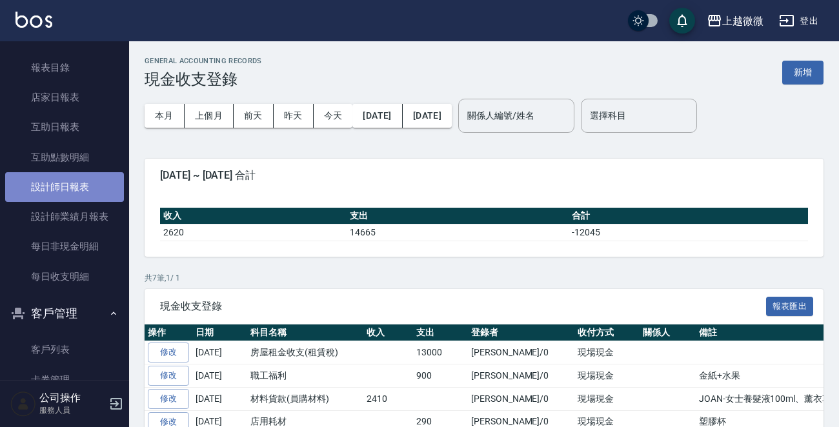
click at [74, 185] on link "設計師日報表" at bounding box center [64, 187] width 119 height 30
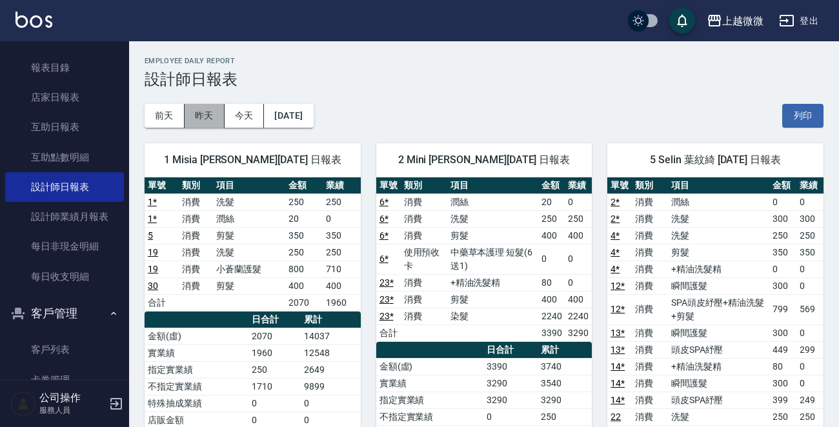
click at [202, 115] on button "昨天" at bounding box center [205, 116] width 40 height 24
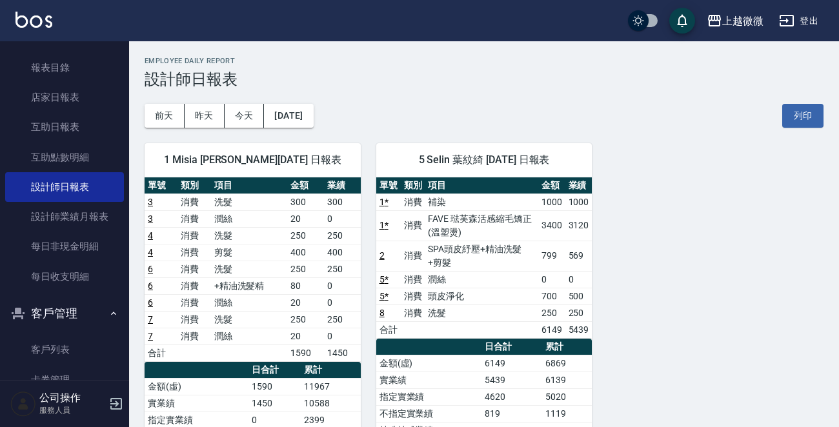
click at [382, 225] on link "1 *" at bounding box center [383, 225] width 9 height 10
click at [254, 112] on button "今天" at bounding box center [245, 116] width 40 height 24
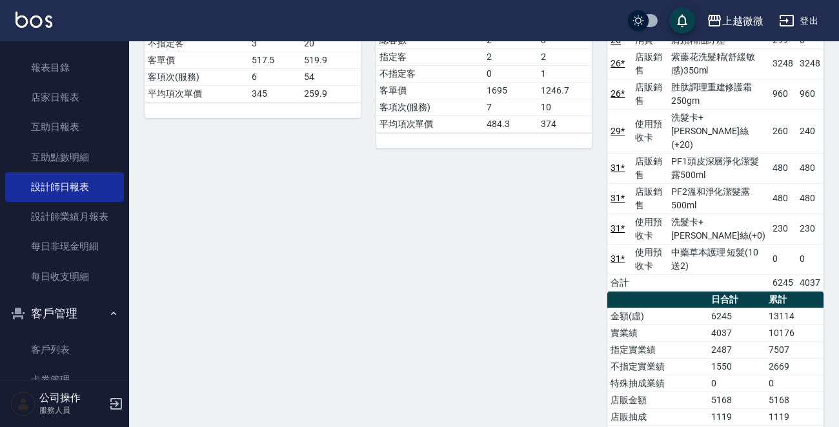
scroll to position [516, 0]
